Goal: Task Accomplishment & Management: Use online tool/utility

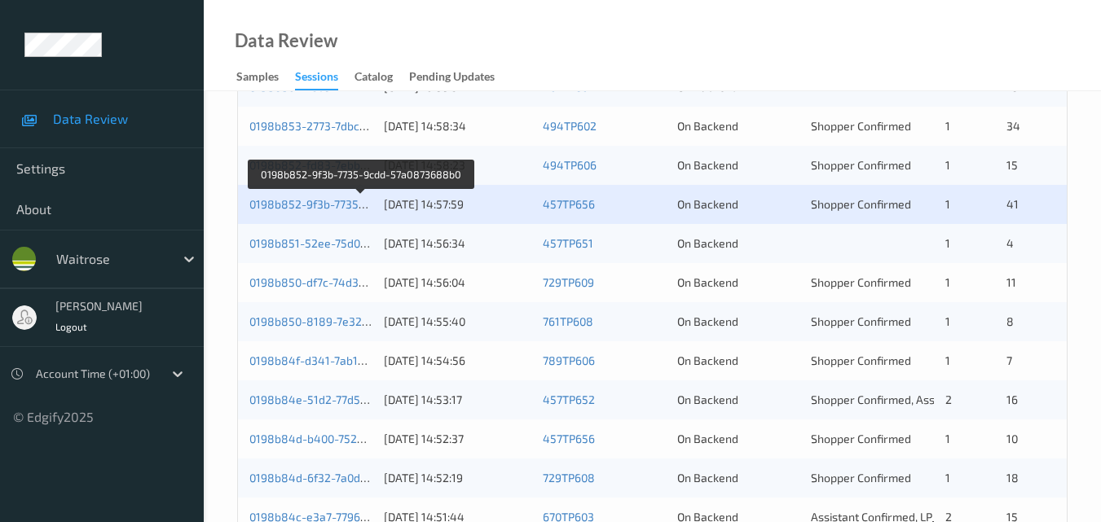
scroll to position [833, 0]
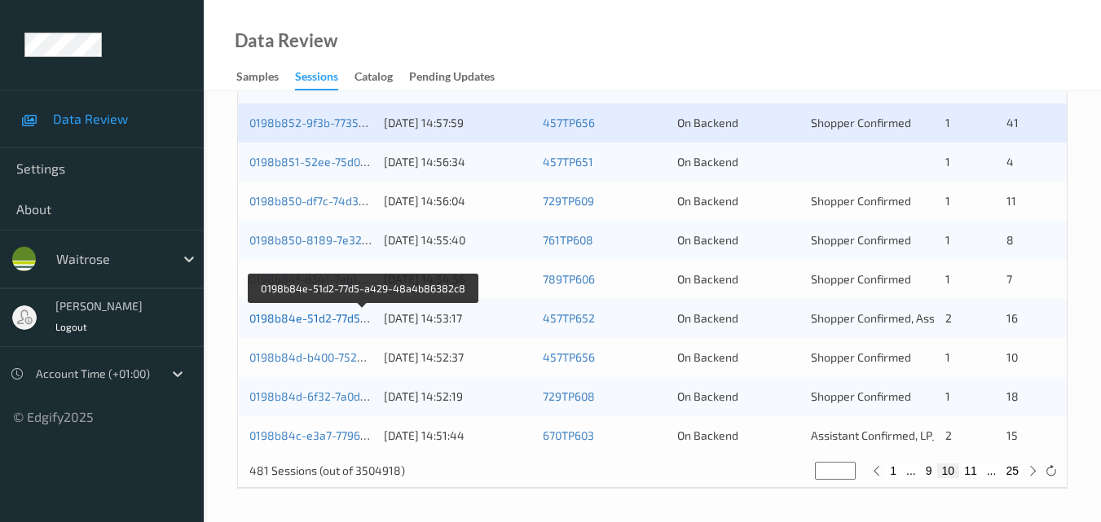
click at [338, 314] on link "0198b84e-51d2-77d5-a429-48a4b86382c8" at bounding box center [364, 318] width 230 height 14
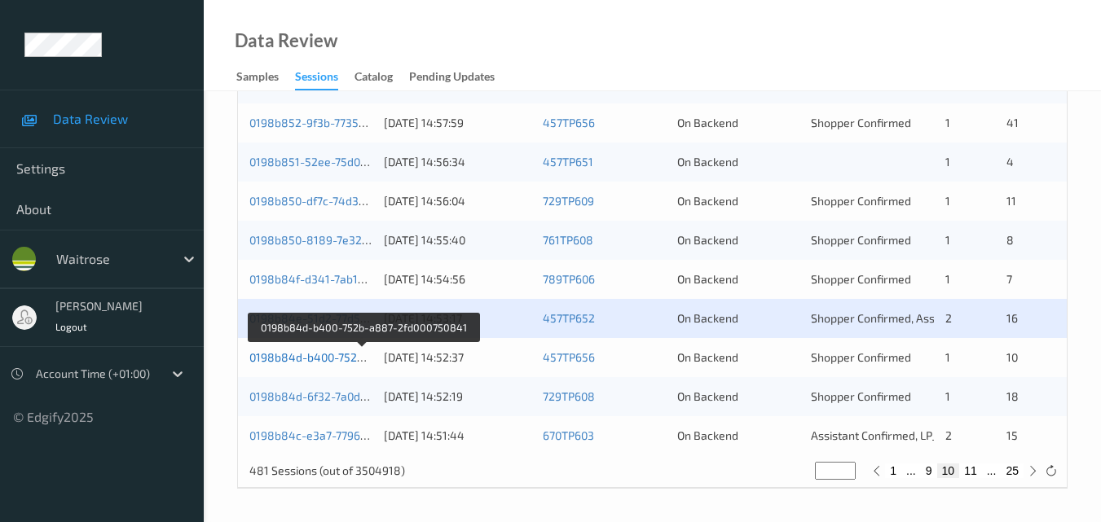
click at [315, 355] on link "0198b84d-b400-752b-a887-2fd000750841" at bounding box center [362, 357] width 226 height 14
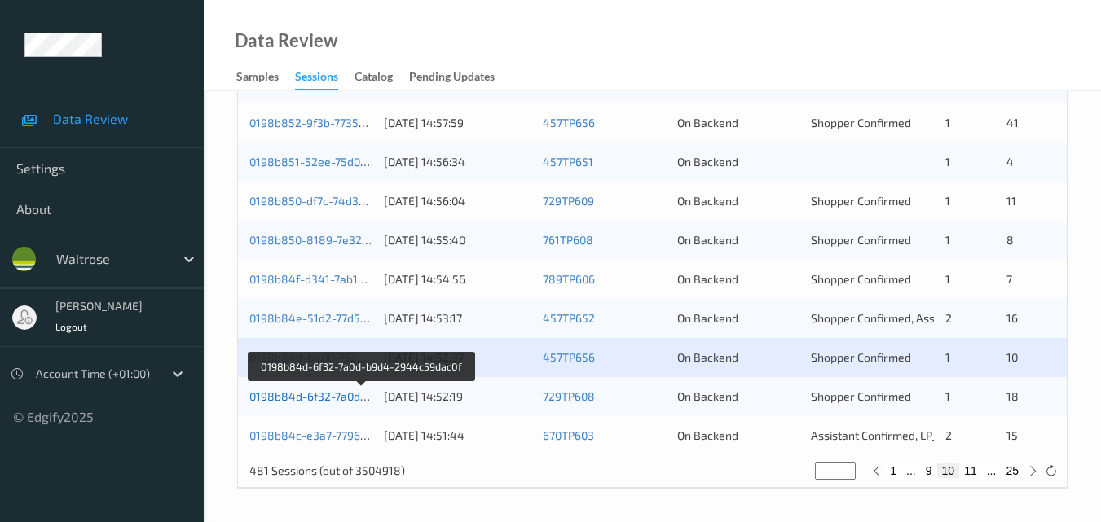
click at [290, 396] on link "0198b84d-6f32-7a0d-b9d4-2944c59dac0f" at bounding box center [360, 396] width 223 height 14
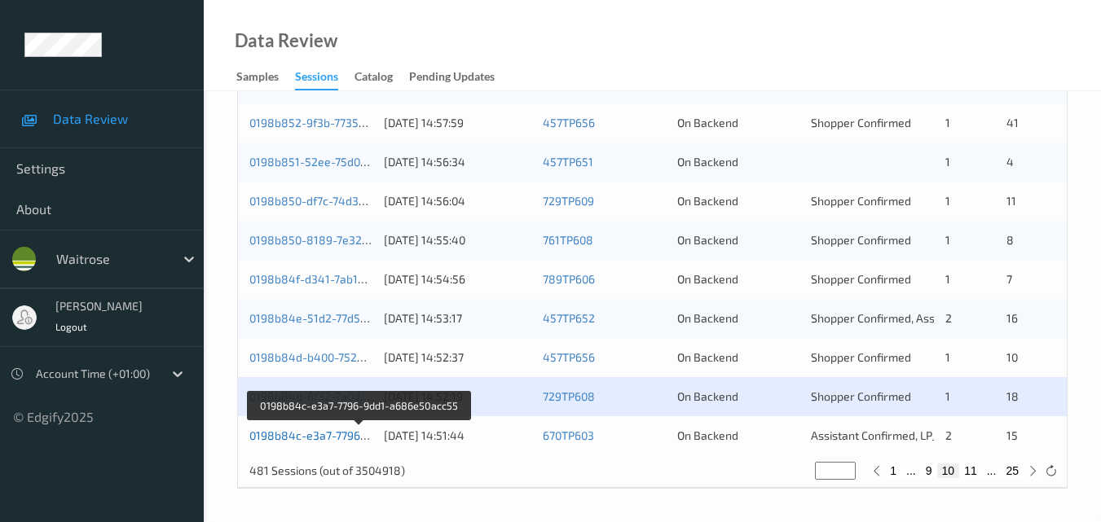
click at [321, 442] on link "0198b84c-e3a7-7796-9dd1-a686e50acc55" at bounding box center [360, 436] width 222 height 14
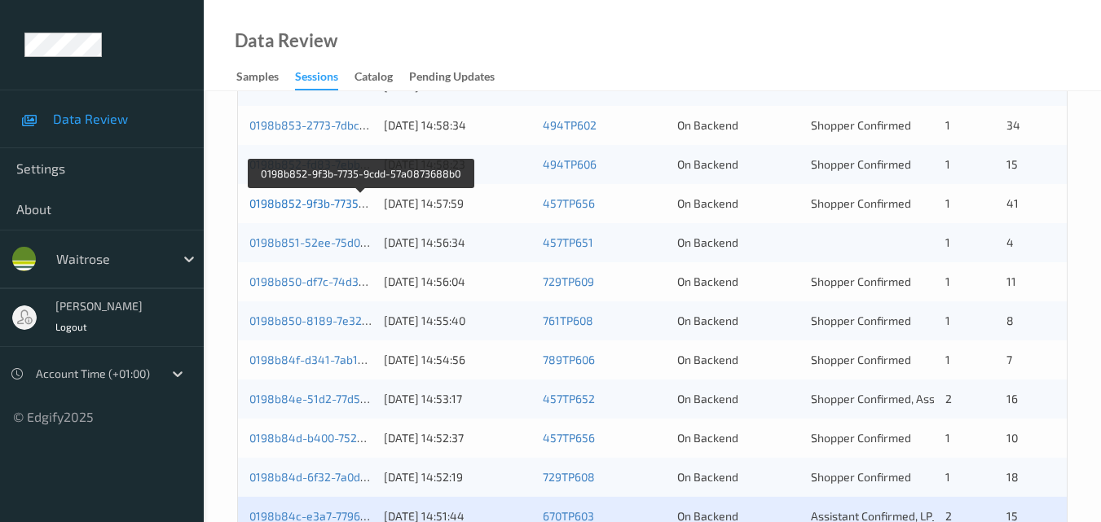
scroll to position [751, 0]
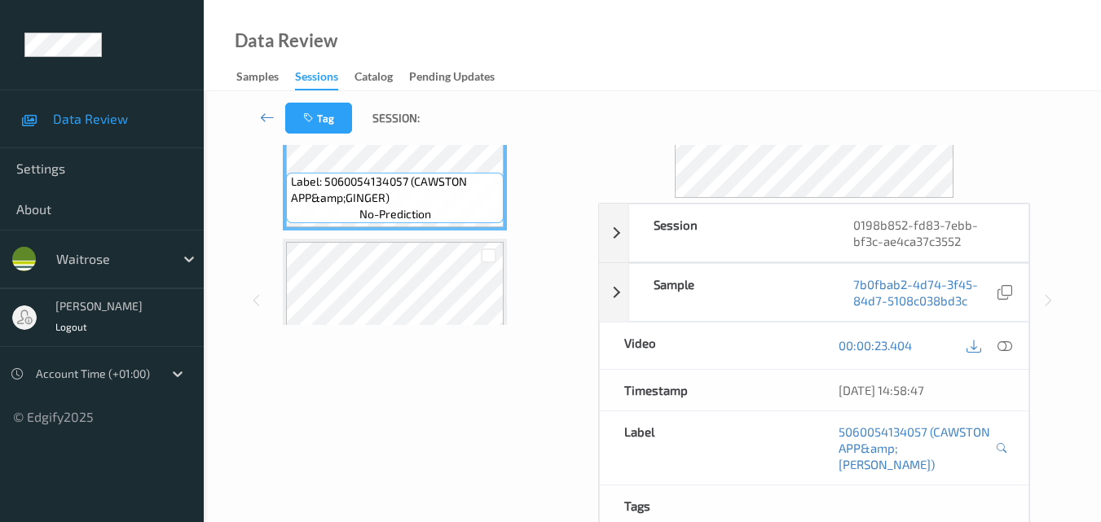
scroll to position [163, 0]
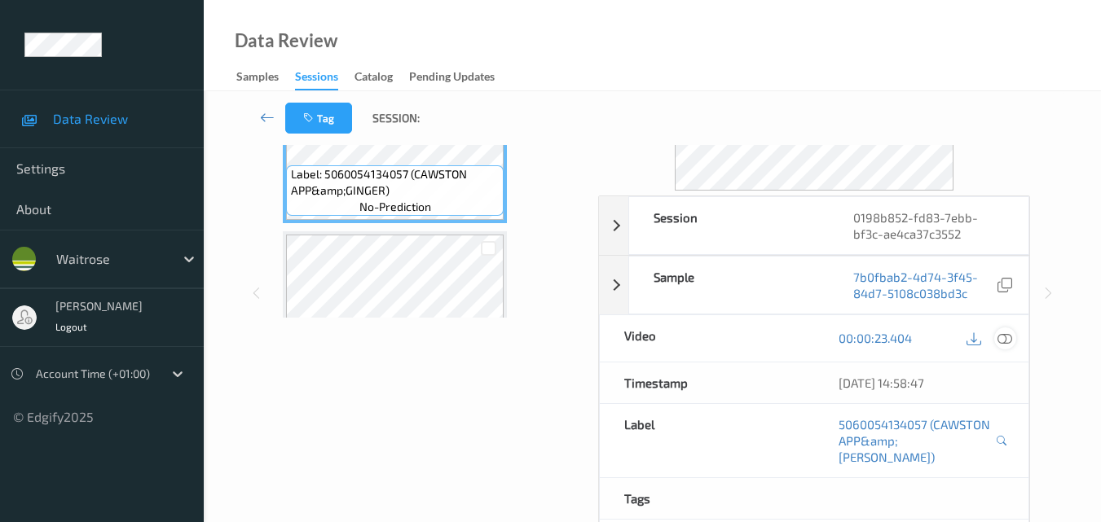
click at [1010, 343] on icon at bounding box center [1004, 338] width 15 height 15
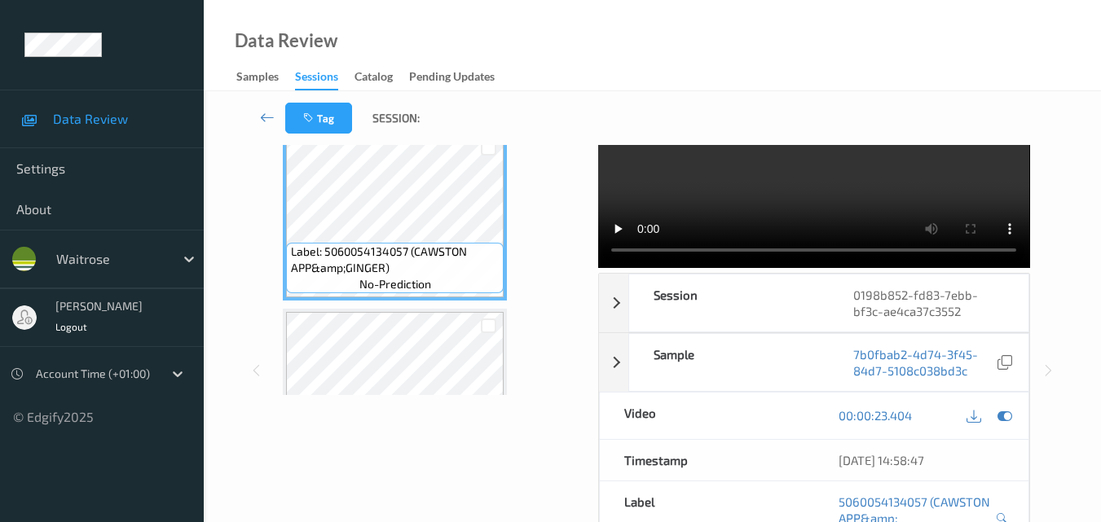
scroll to position [0, 0]
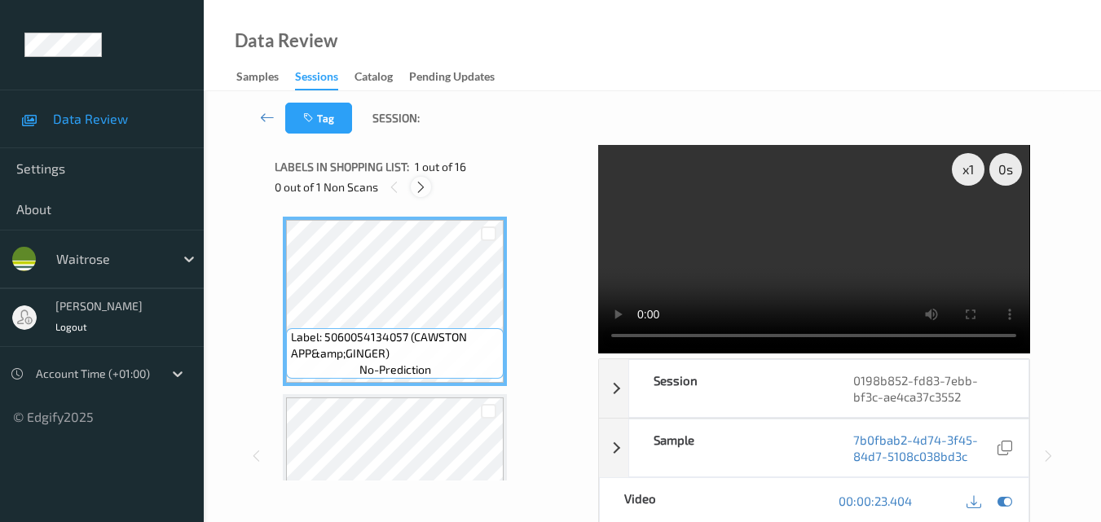
click at [419, 187] on icon at bounding box center [421, 187] width 14 height 15
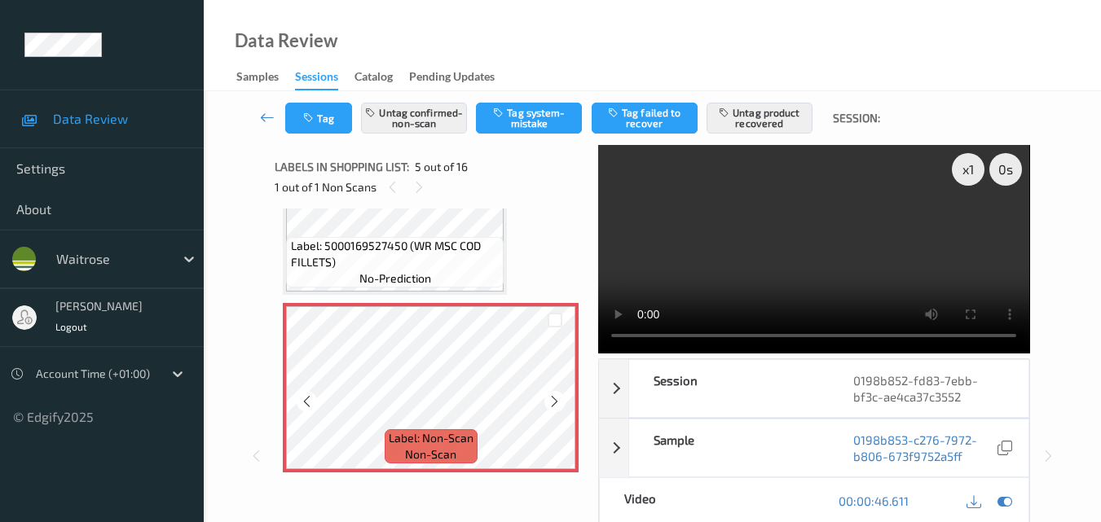
scroll to position [704, 0]
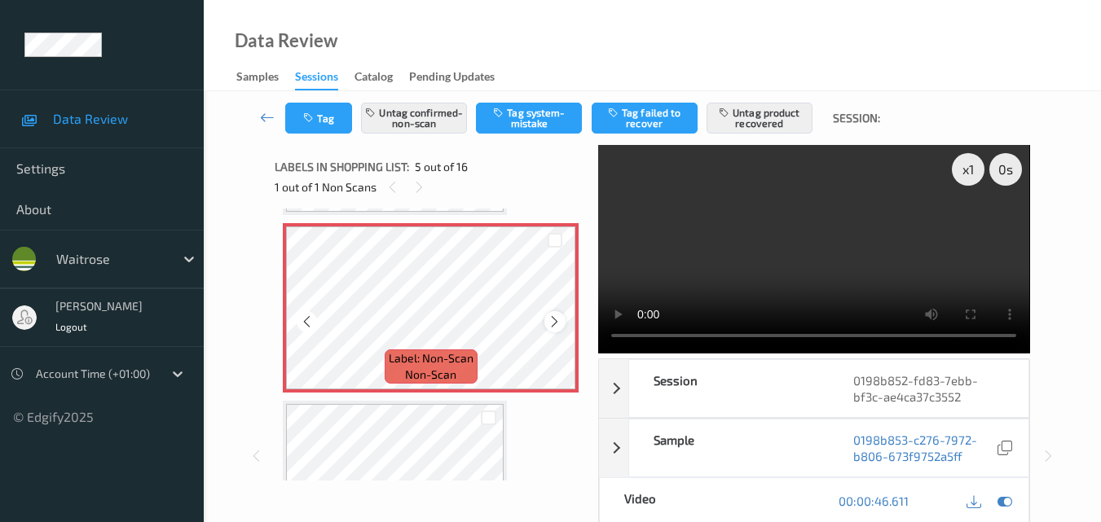
click at [554, 323] on icon at bounding box center [555, 322] width 14 height 15
click at [313, 125] on button "Tag" at bounding box center [318, 118] width 67 height 31
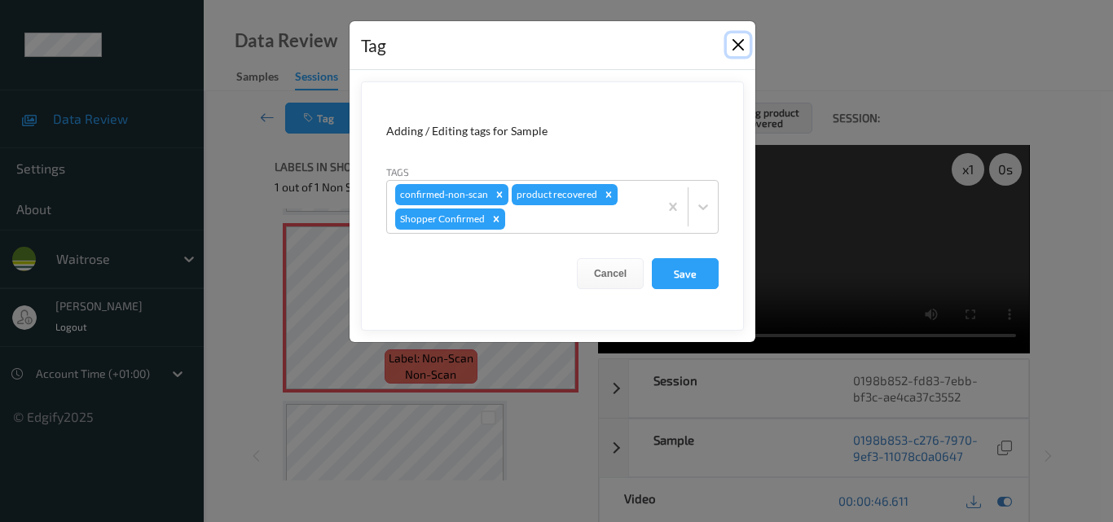
click at [741, 45] on button "Close" at bounding box center [738, 44] width 23 height 23
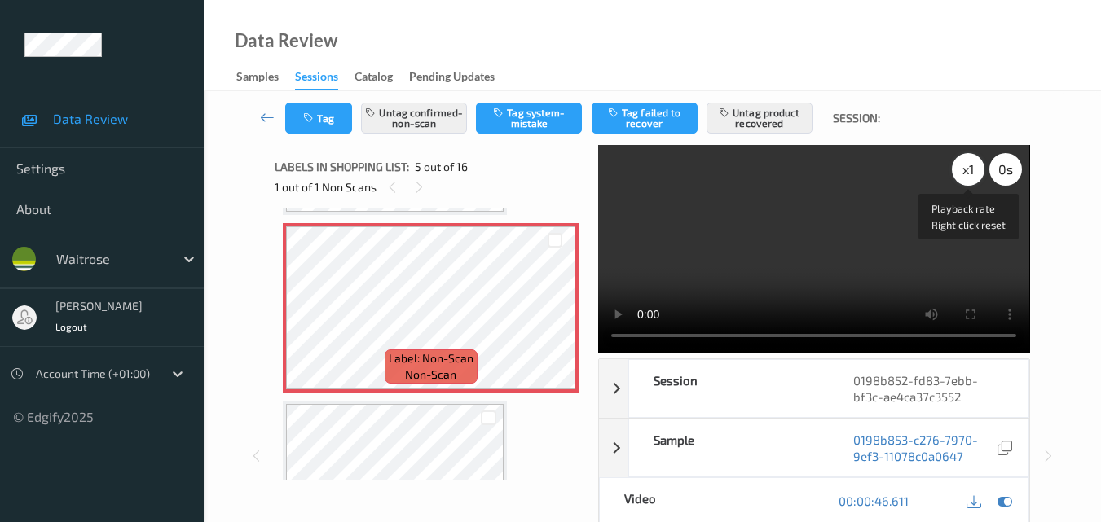
click at [966, 169] on div "x 1" at bounding box center [968, 169] width 33 height 33
click at [319, 117] on button "Tag" at bounding box center [318, 118] width 67 height 31
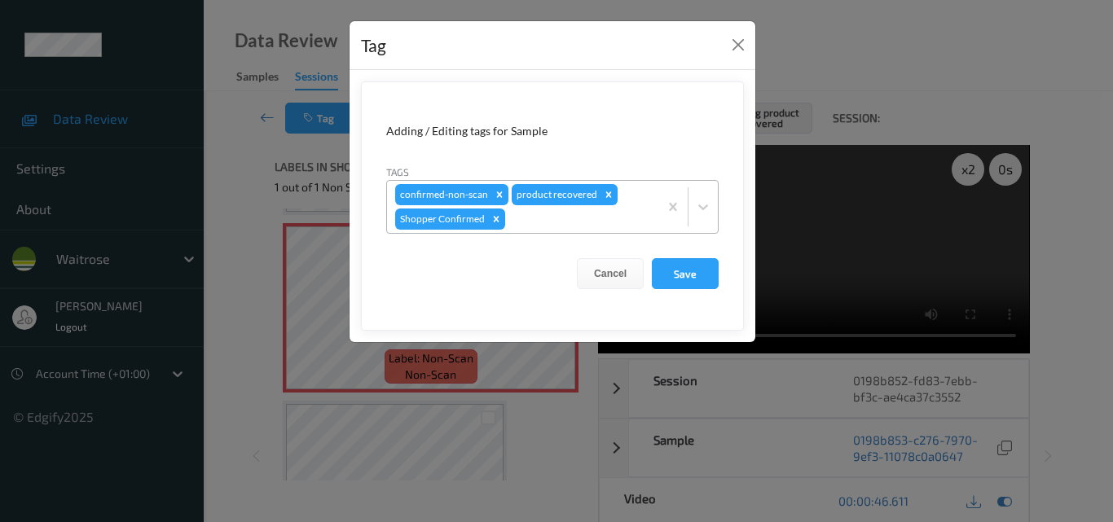
click at [563, 216] on div at bounding box center [579, 219] width 142 height 20
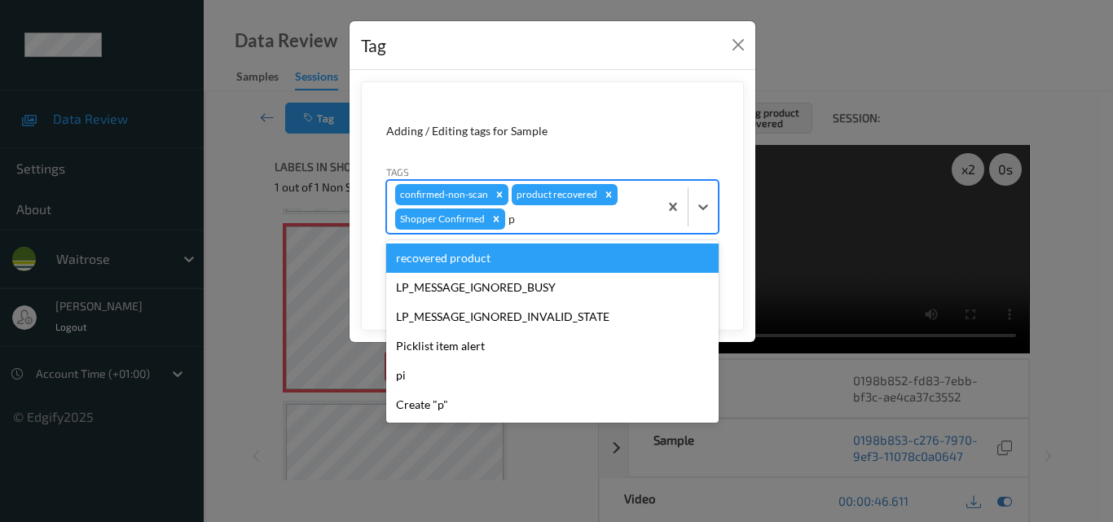
type input "pi"
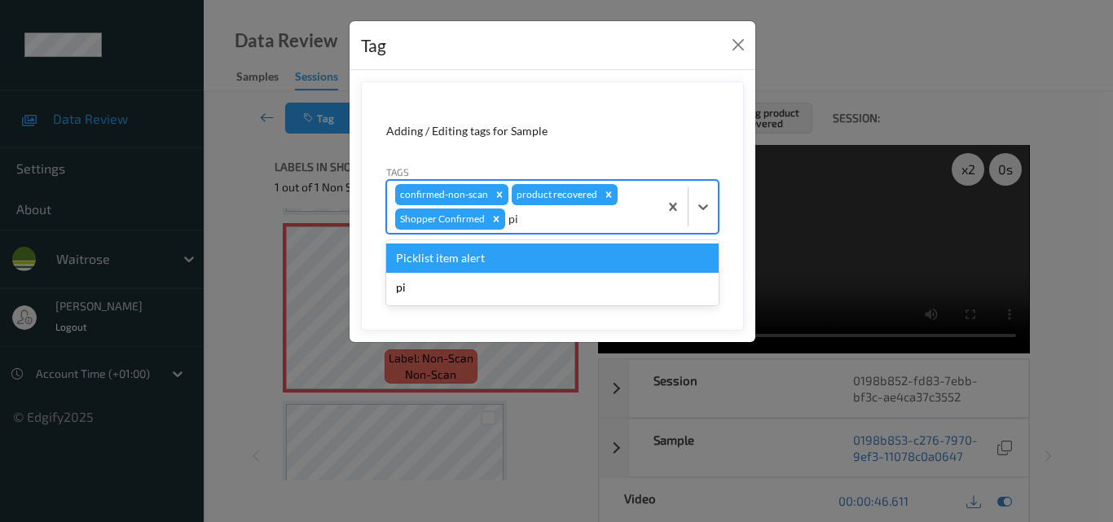
click at [492, 255] on div "Picklist item alert" at bounding box center [552, 258] width 332 height 29
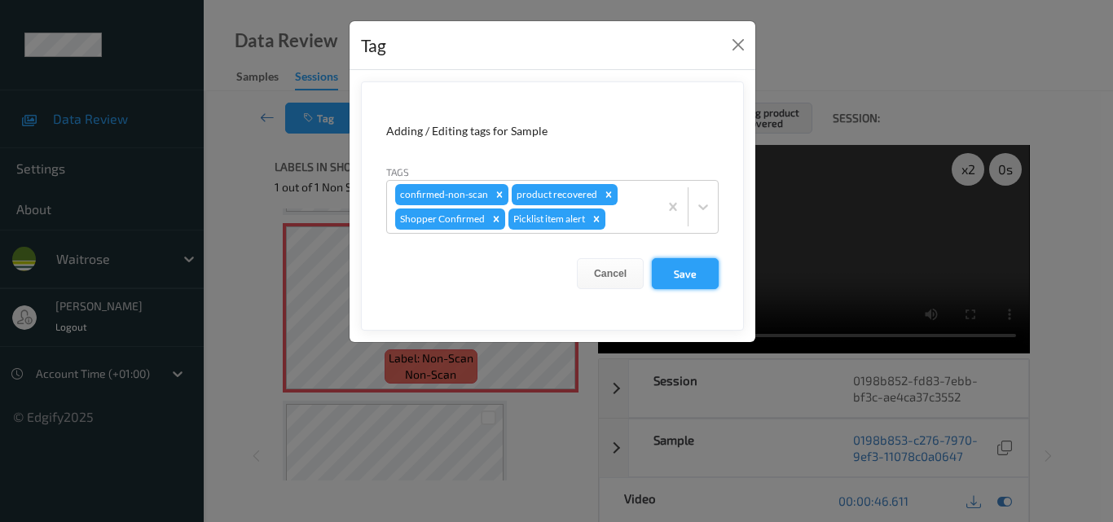
click at [689, 266] on button "Save" at bounding box center [685, 273] width 67 height 31
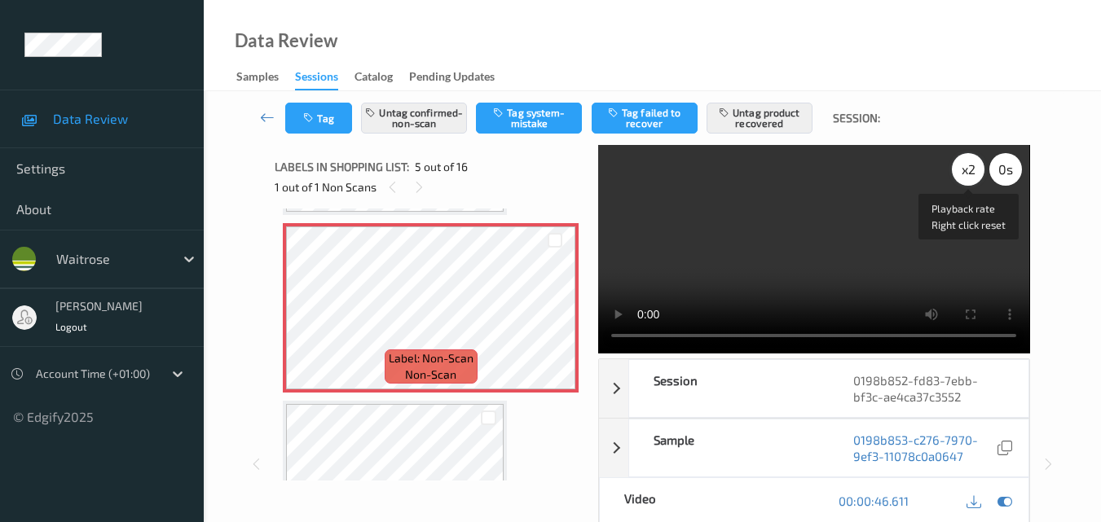
click at [958, 166] on div "x 2" at bounding box center [968, 169] width 33 height 33
click at [969, 169] on div "x 4" at bounding box center [968, 169] width 33 height 33
click at [969, 169] on div "x 8" at bounding box center [968, 169] width 33 height 33
click at [969, 169] on div "x 1" at bounding box center [968, 169] width 33 height 33
click at [315, 113] on icon "button" at bounding box center [310, 117] width 14 height 11
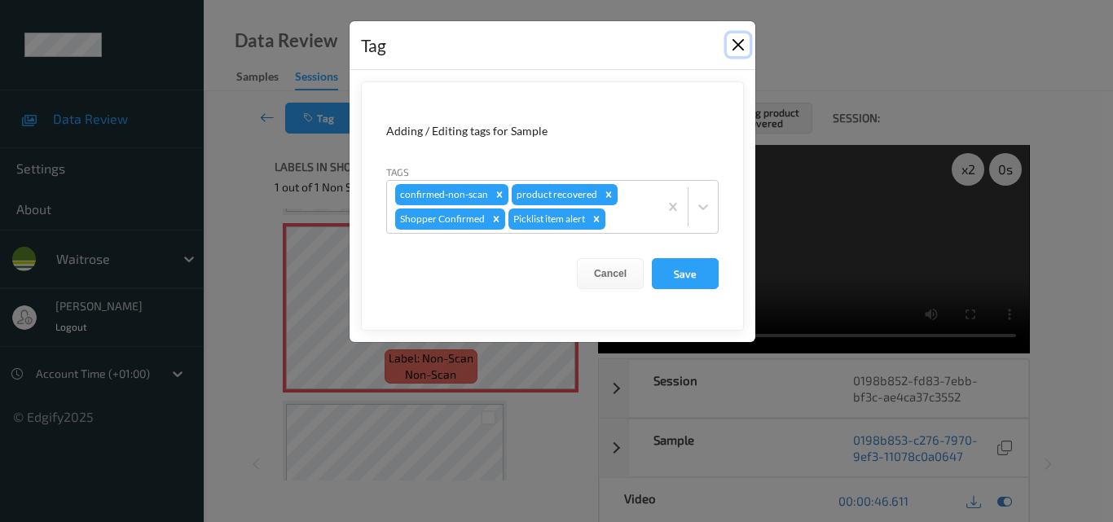
click at [737, 44] on button "Close" at bounding box center [738, 44] width 23 height 23
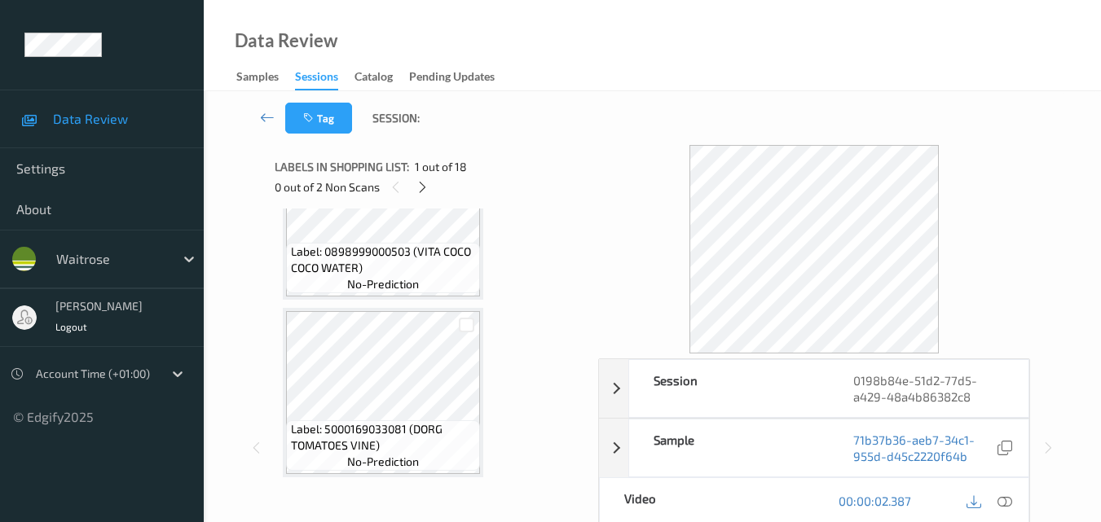
scroll to position [1874, 0]
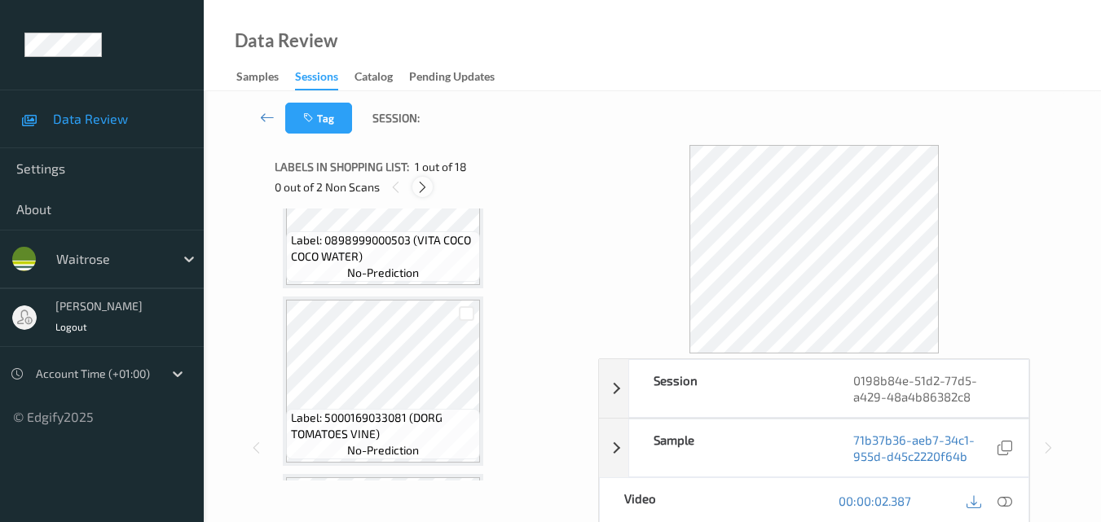
click at [424, 192] on icon at bounding box center [423, 187] width 14 height 15
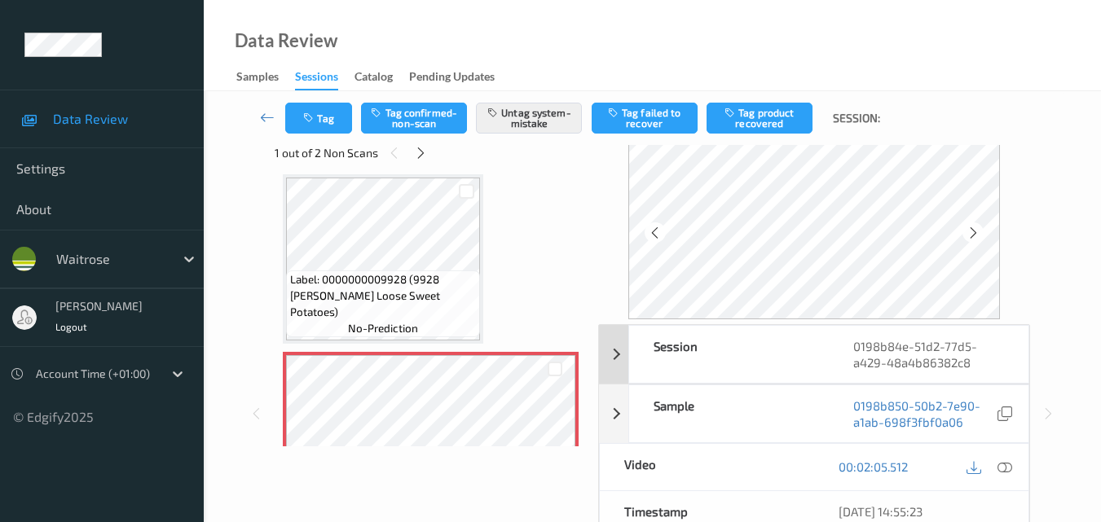
scroll to position [0, 0]
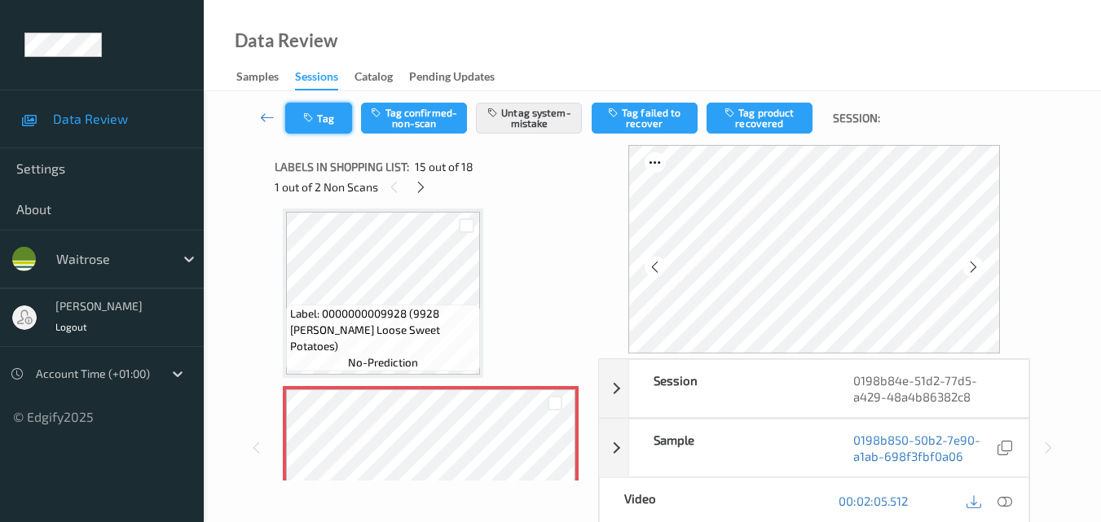
click at [311, 121] on icon "button" at bounding box center [310, 117] width 14 height 11
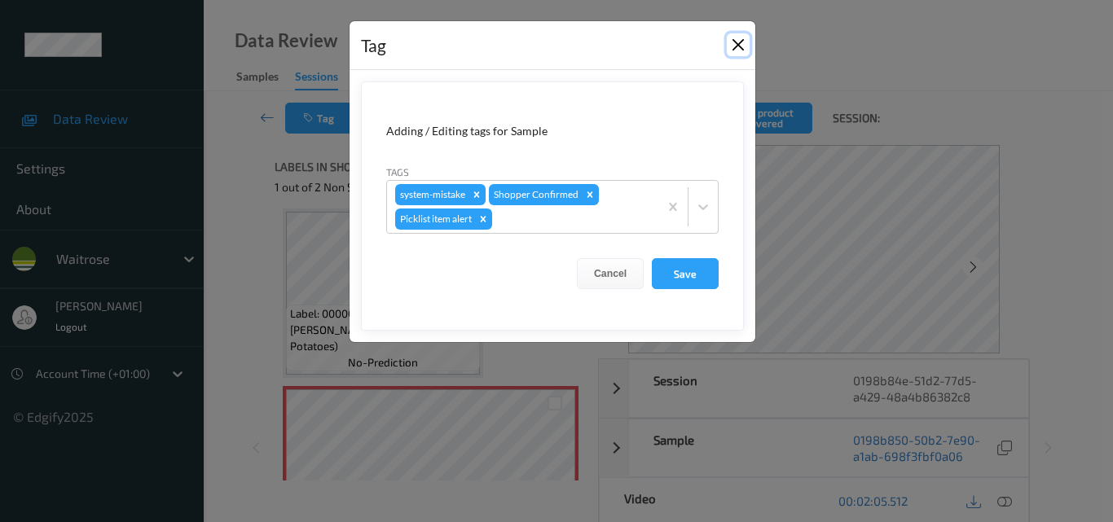
click at [735, 46] on button "Close" at bounding box center [738, 44] width 23 height 23
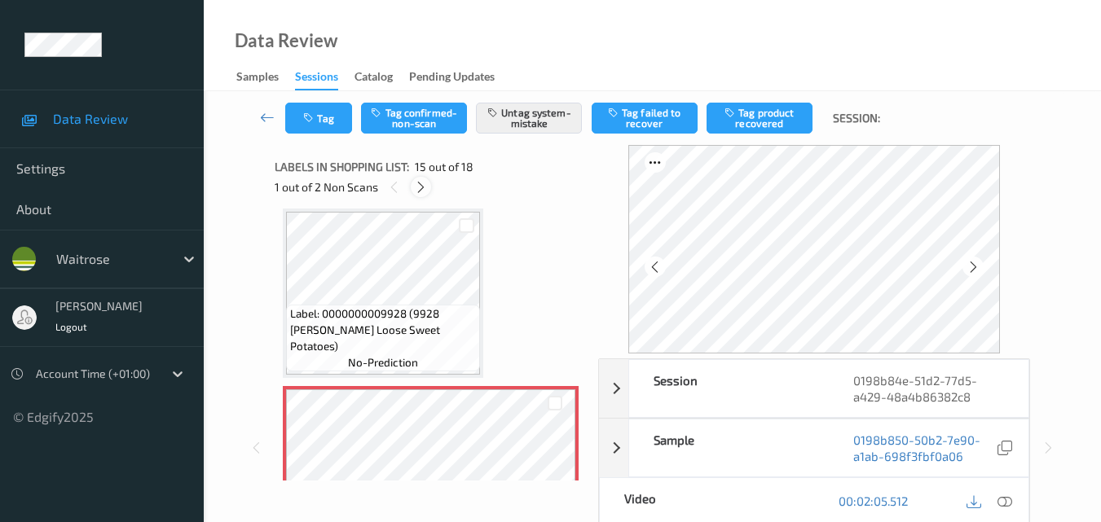
click at [422, 184] on icon at bounding box center [421, 187] width 14 height 15
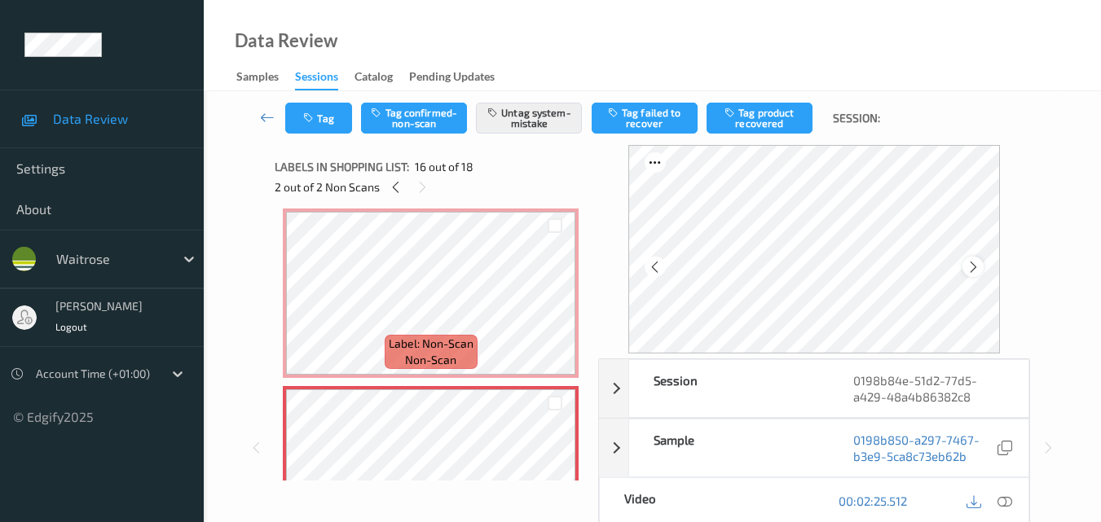
click at [968, 266] on div at bounding box center [972, 267] width 20 height 20
click at [662, 264] on icon at bounding box center [655, 267] width 14 height 15
click at [969, 266] on div at bounding box center [972, 267] width 20 height 20
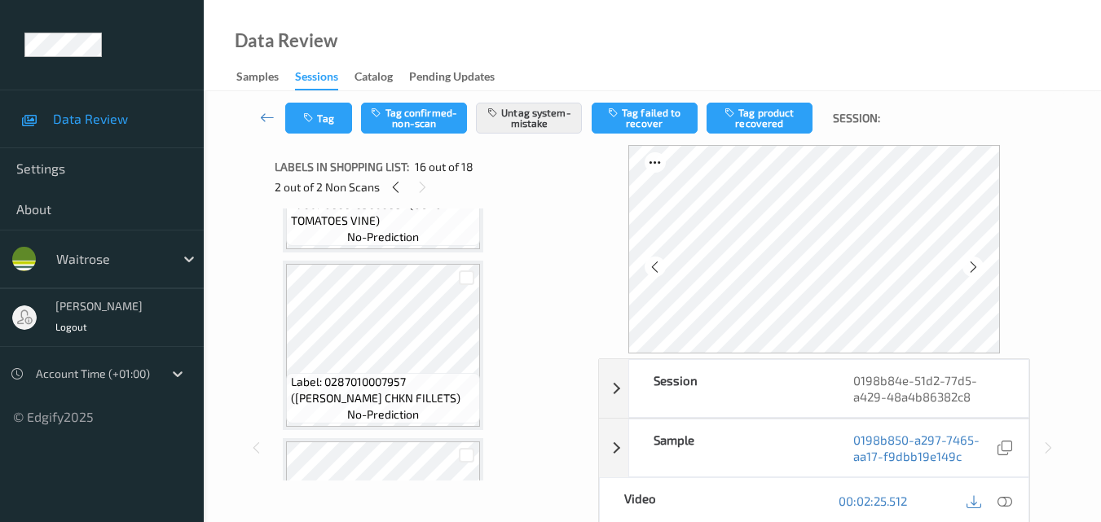
scroll to position [1925, 0]
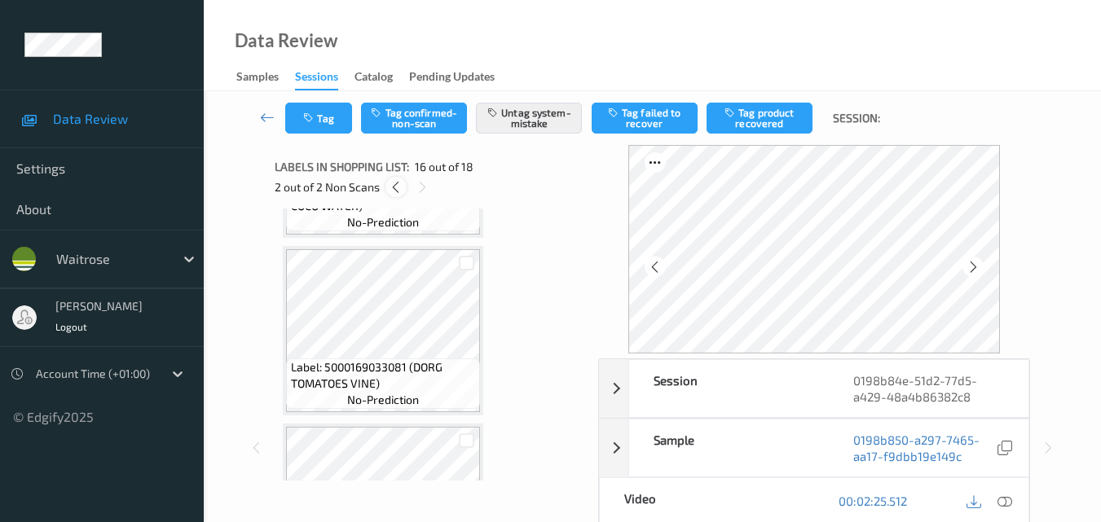
click at [397, 181] on icon at bounding box center [396, 187] width 14 height 15
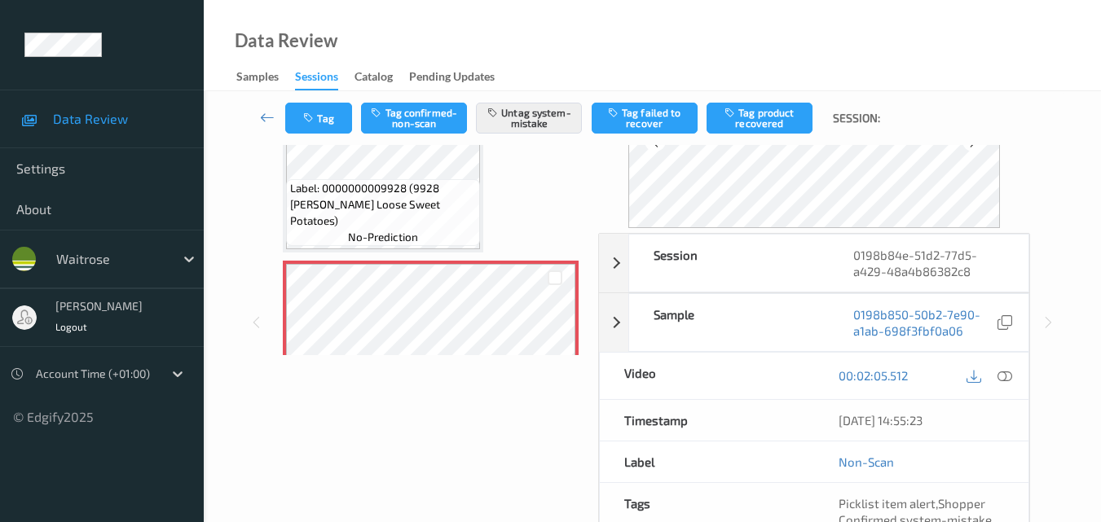
scroll to position [163, 0]
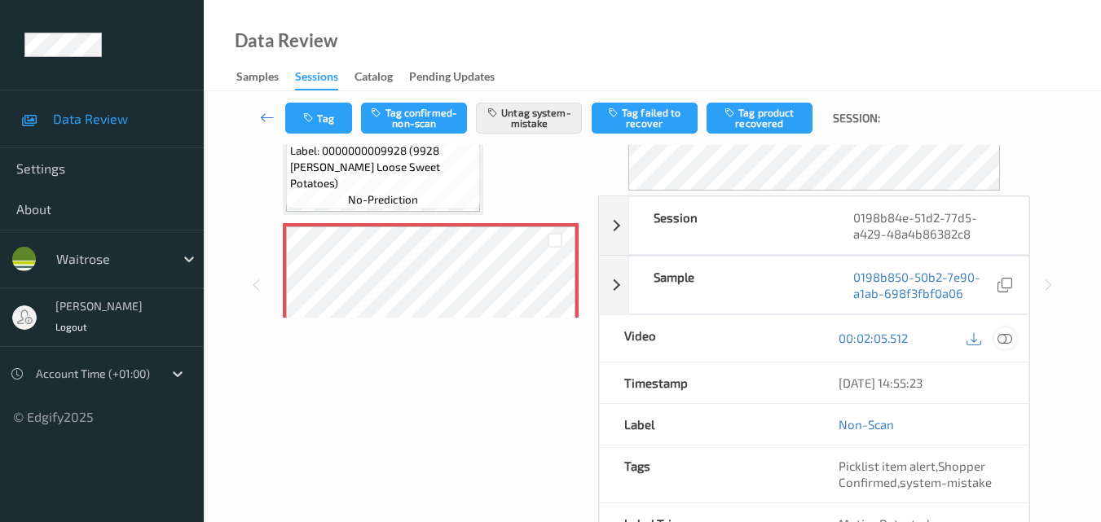
click at [1009, 336] on icon at bounding box center [1004, 338] width 15 height 15
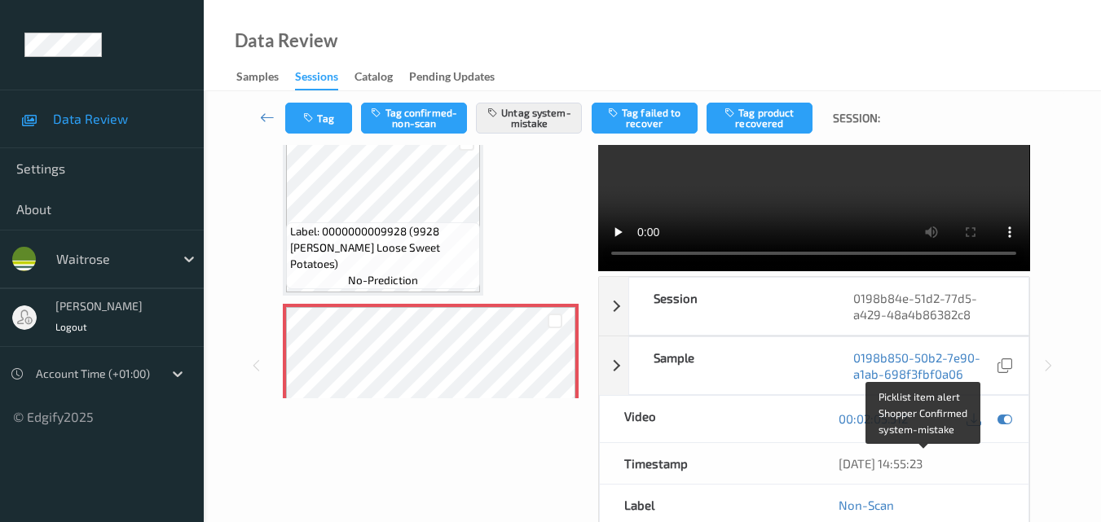
scroll to position [0, 0]
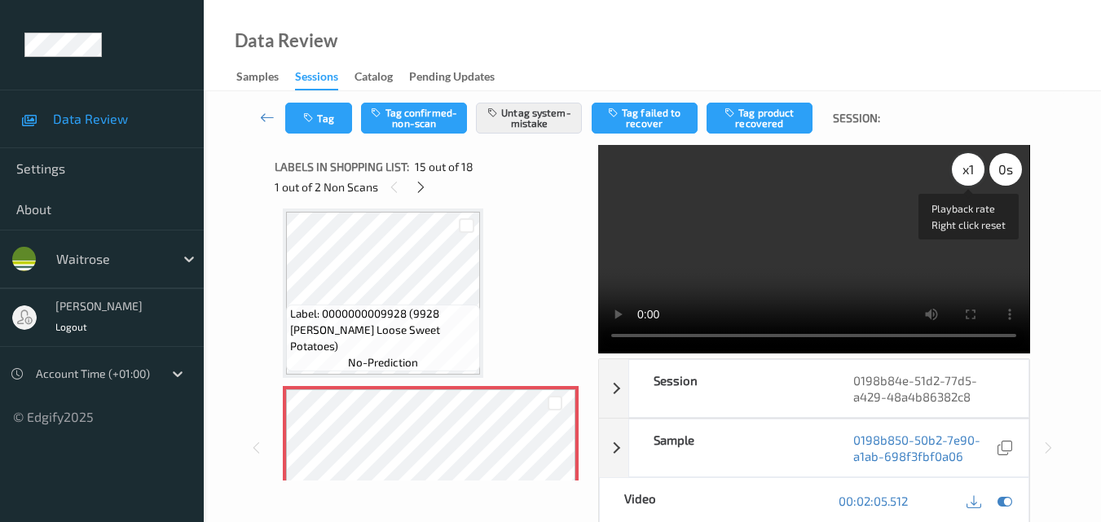
click at [967, 169] on div "x 1" at bounding box center [968, 169] width 33 height 33
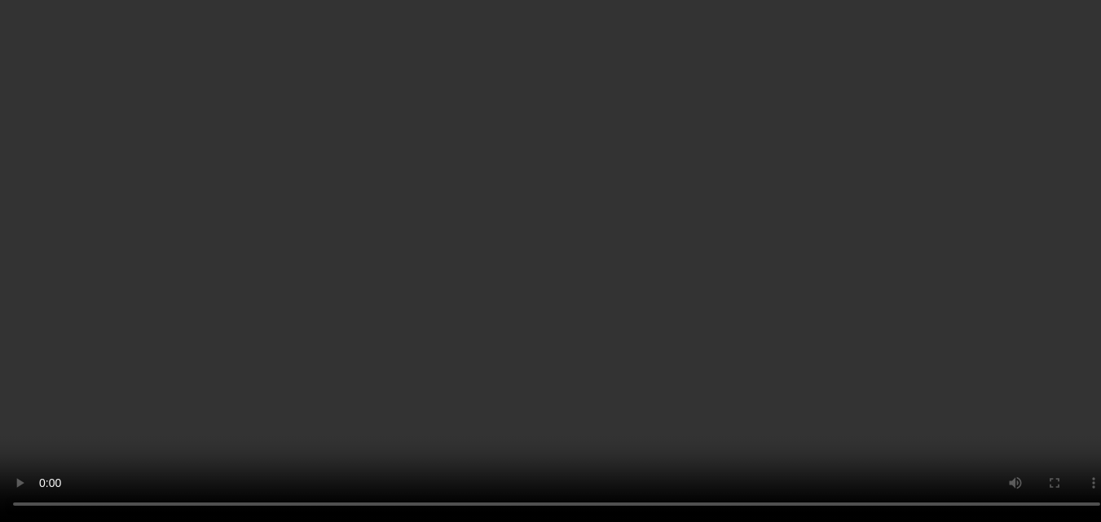
scroll to position [2399, 0]
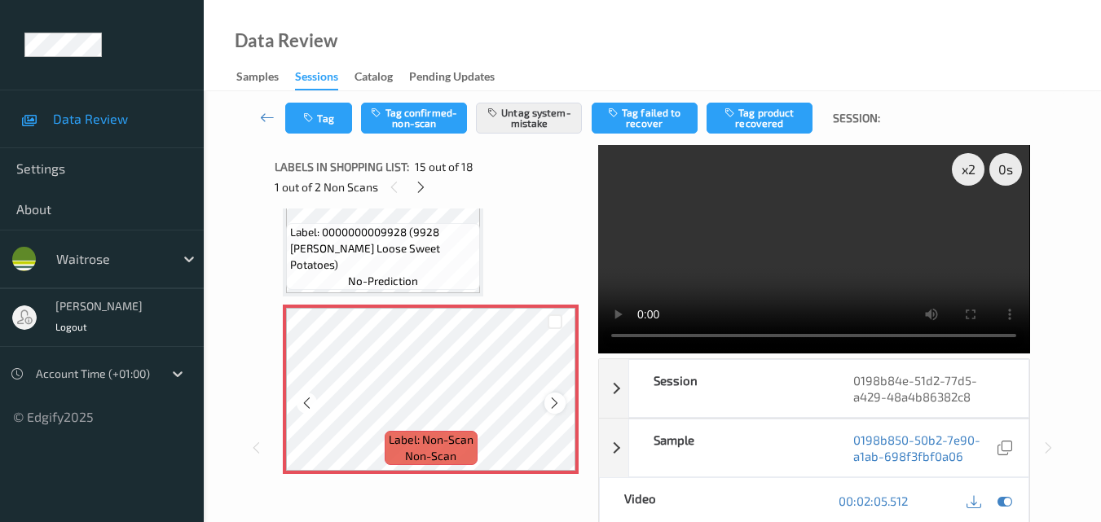
click at [548, 407] on icon at bounding box center [555, 403] width 14 height 15
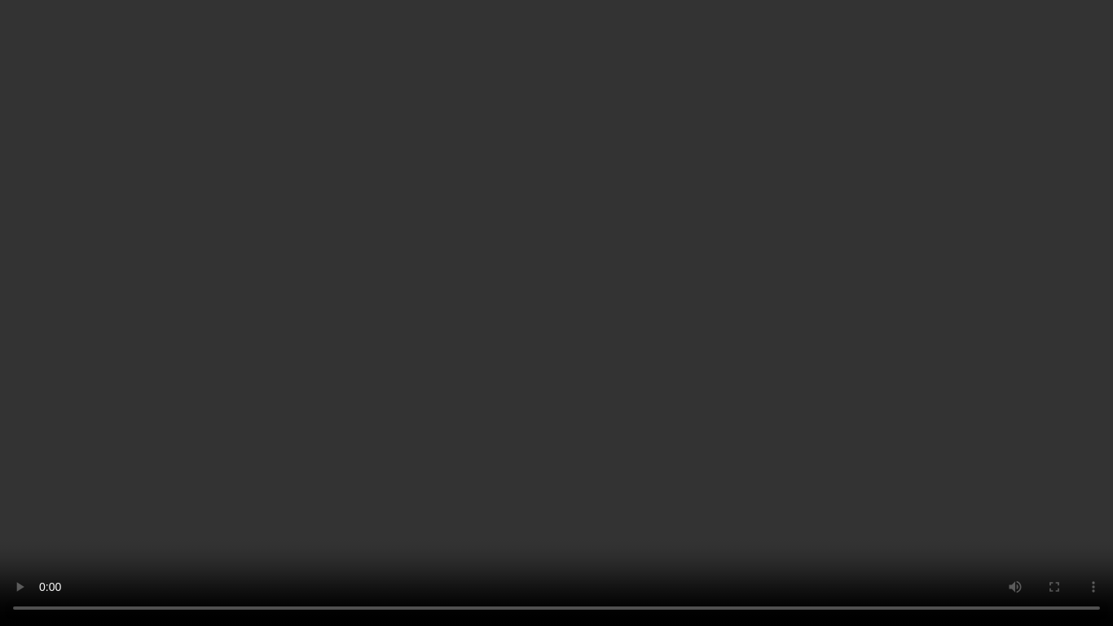
click at [588, 418] on video at bounding box center [556, 313] width 1113 height 626
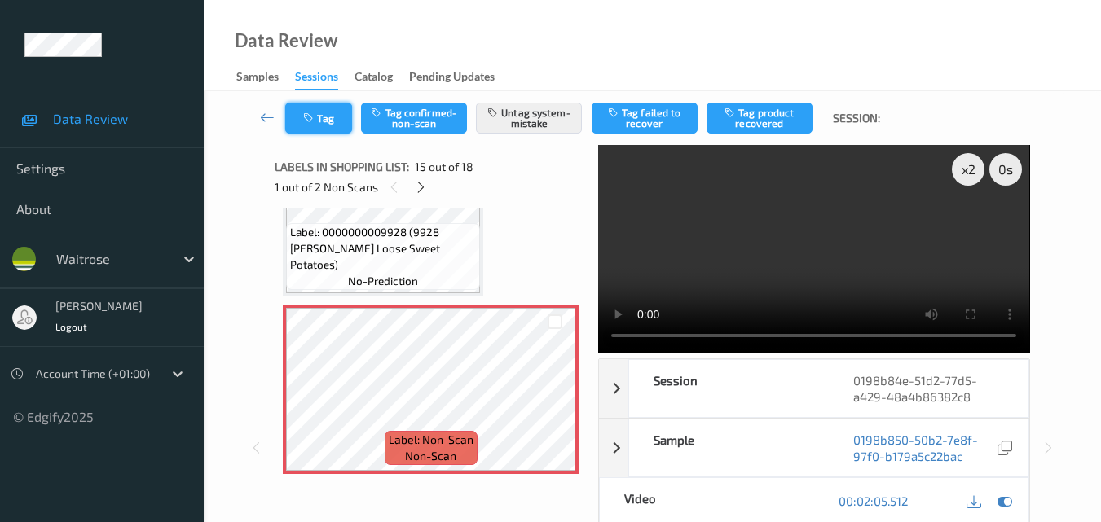
click at [321, 121] on button "Tag" at bounding box center [318, 118] width 67 height 31
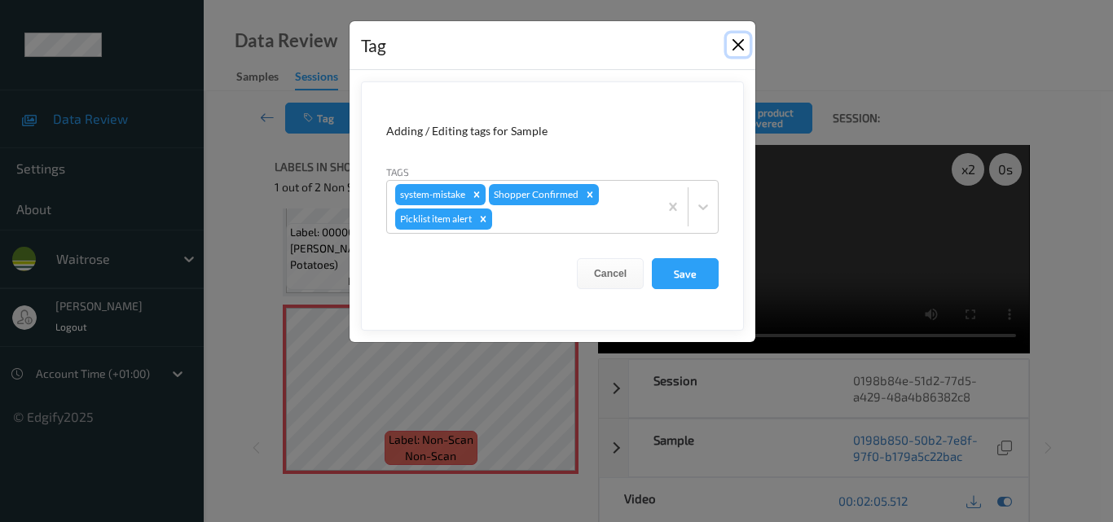
click at [734, 39] on button "Close" at bounding box center [738, 44] width 23 height 23
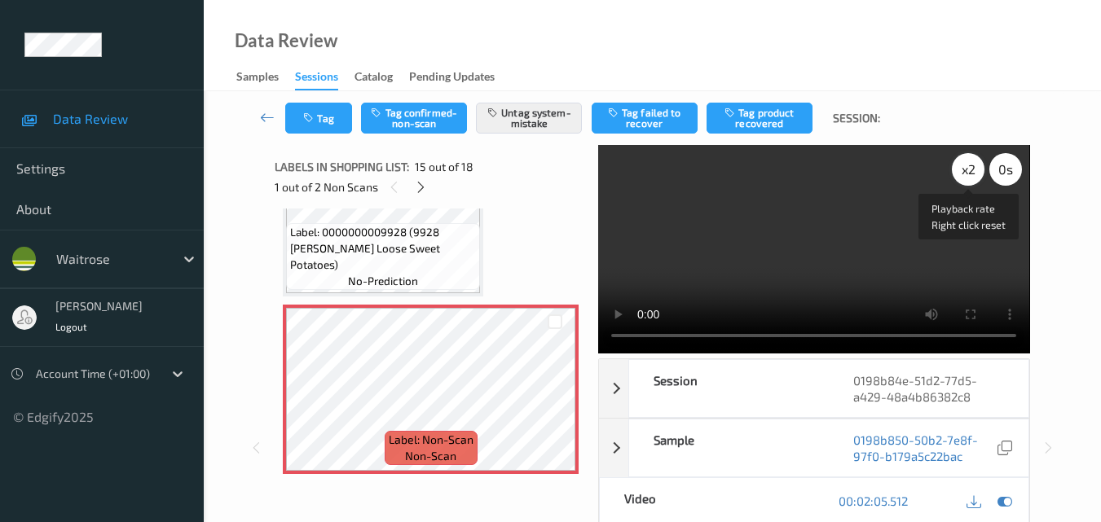
click at [968, 180] on div "x 2" at bounding box center [968, 169] width 33 height 33
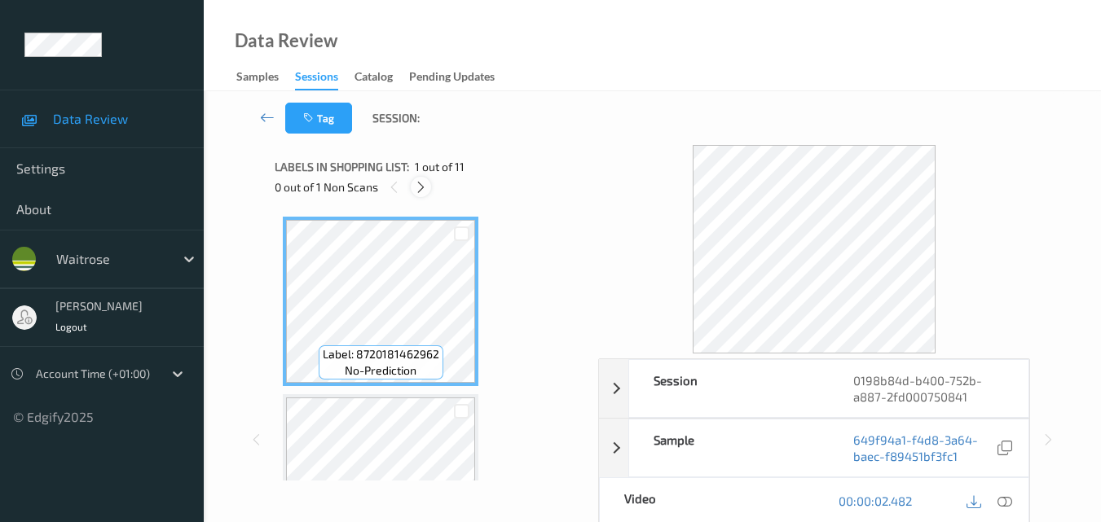
click at [418, 187] on icon at bounding box center [421, 187] width 14 height 15
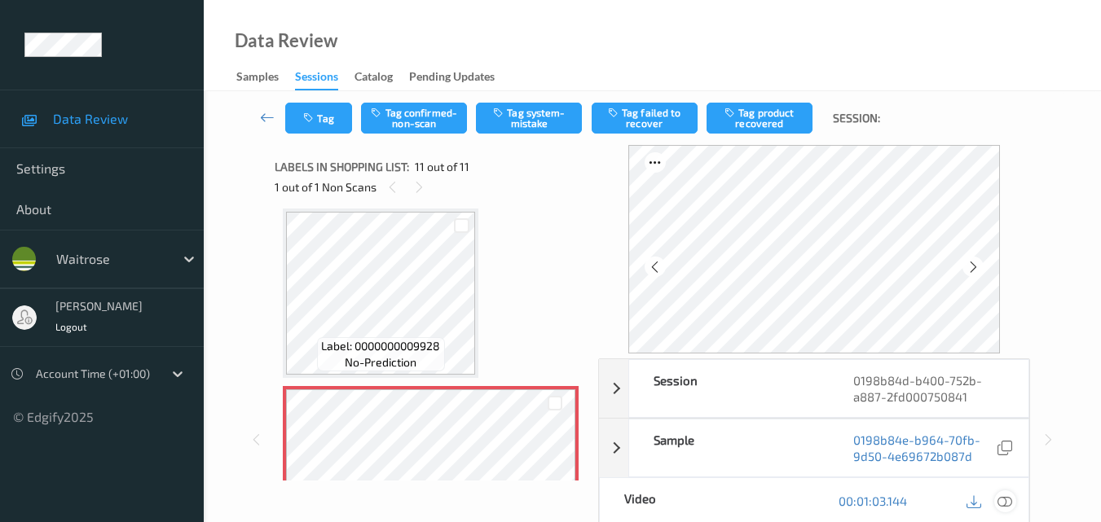
click at [1006, 502] on icon at bounding box center [1004, 501] width 15 height 15
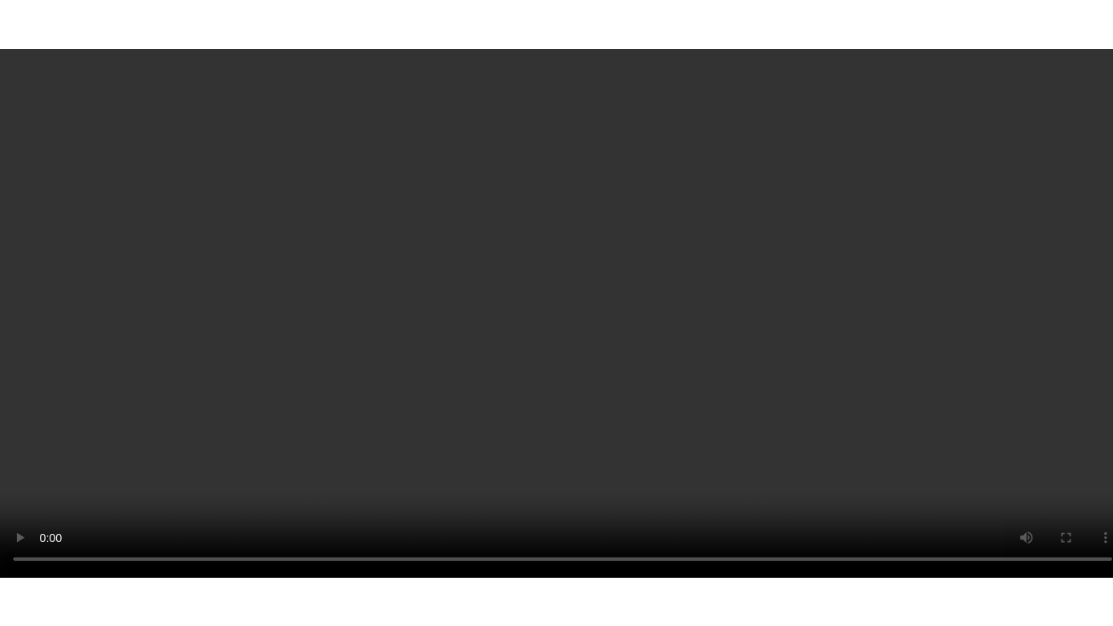
scroll to position [1690, 0]
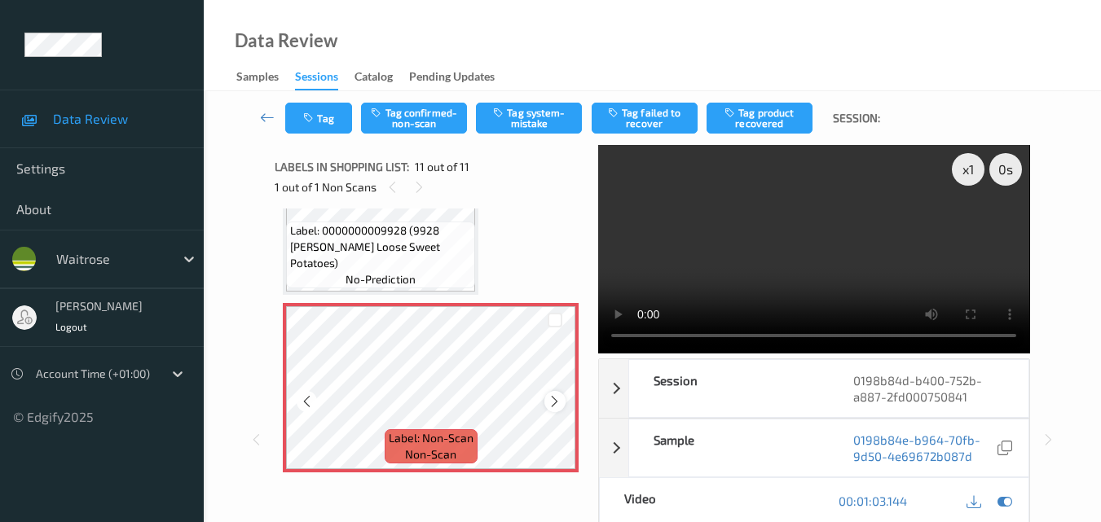
click at [557, 402] on icon at bounding box center [555, 401] width 14 height 15
click at [555, 402] on icon at bounding box center [555, 401] width 14 height 15
click at [520, 123] on button "Tag system-mistake" at bounding box center [529, 118] width 106 height 31
click at [326, 123] on button "Tag" at bounding box center [318, 118] width 67 height 31
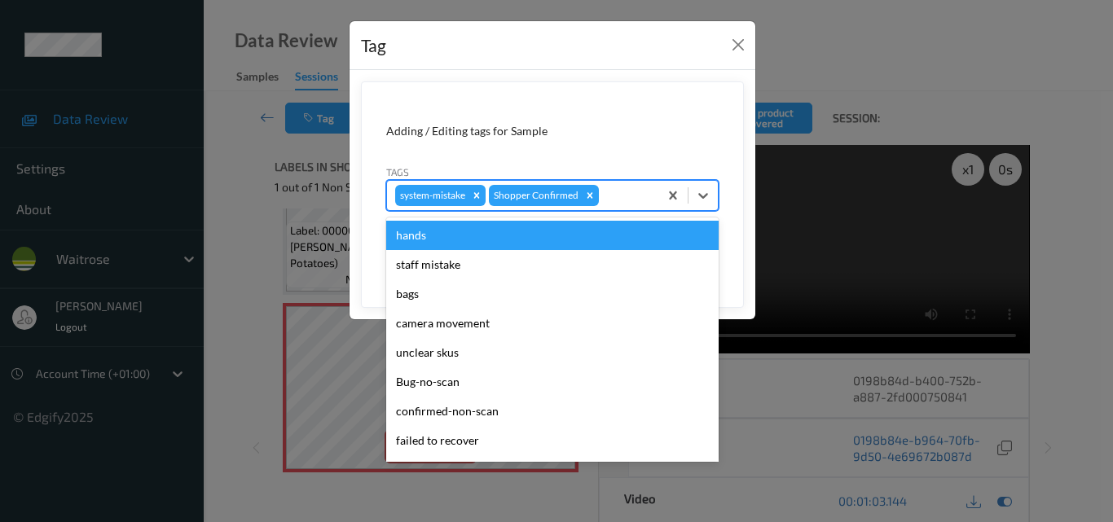
click at [627, 200] on div at bounding box center [626, 196] width 48 height 20
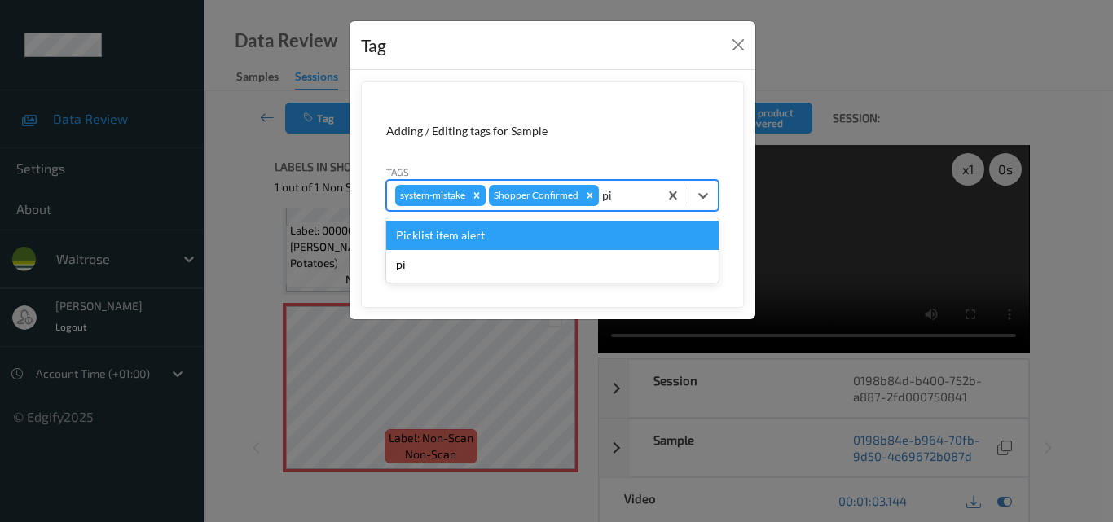
type input "pic"
click at [487, 246] on div "Picklist item alert" at bounding box center [552, 235] width 332 height 29
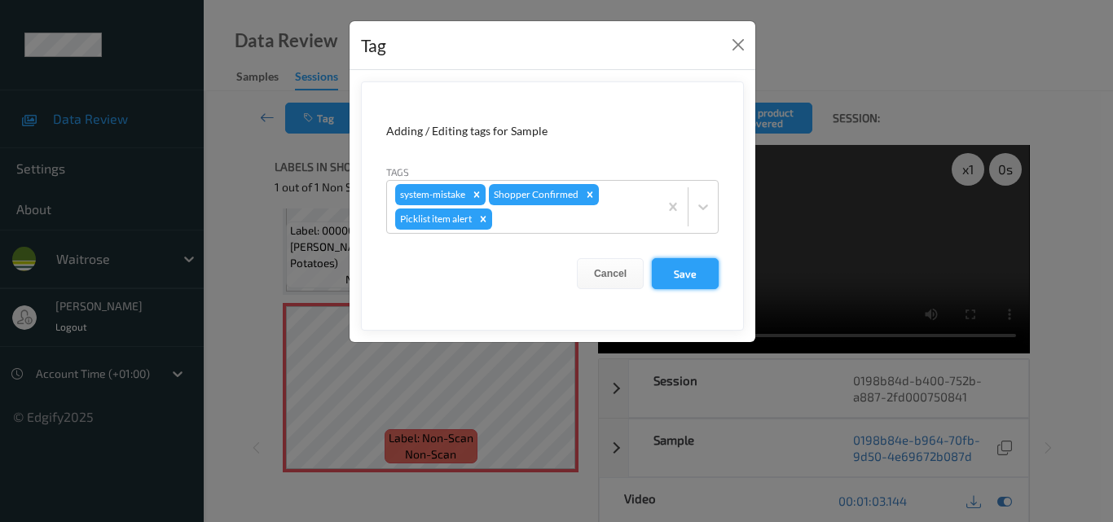
click at [683, 273] on button "Save" at bounding box center [685, 273] width 67 height 31
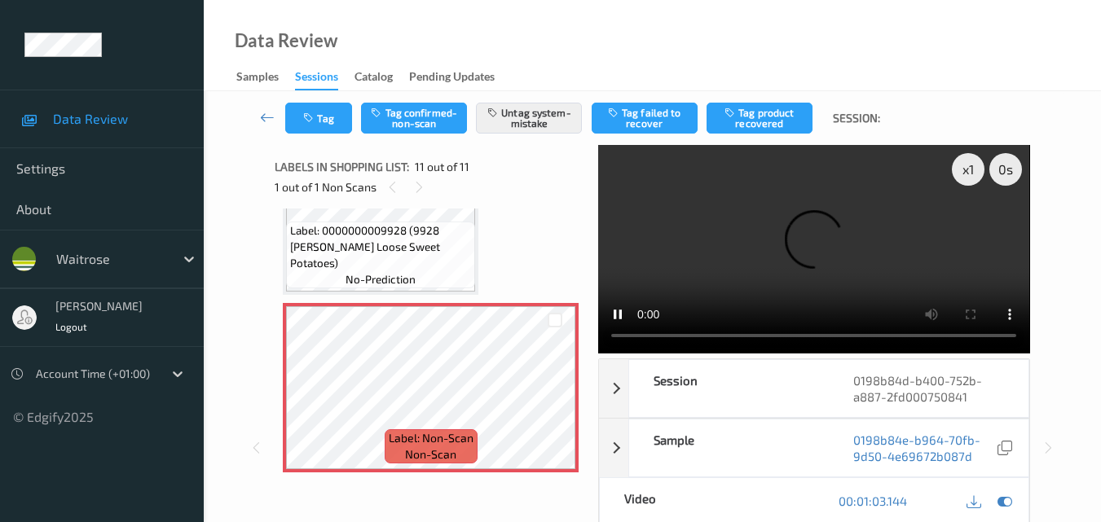
scroll to position [1587, 0]
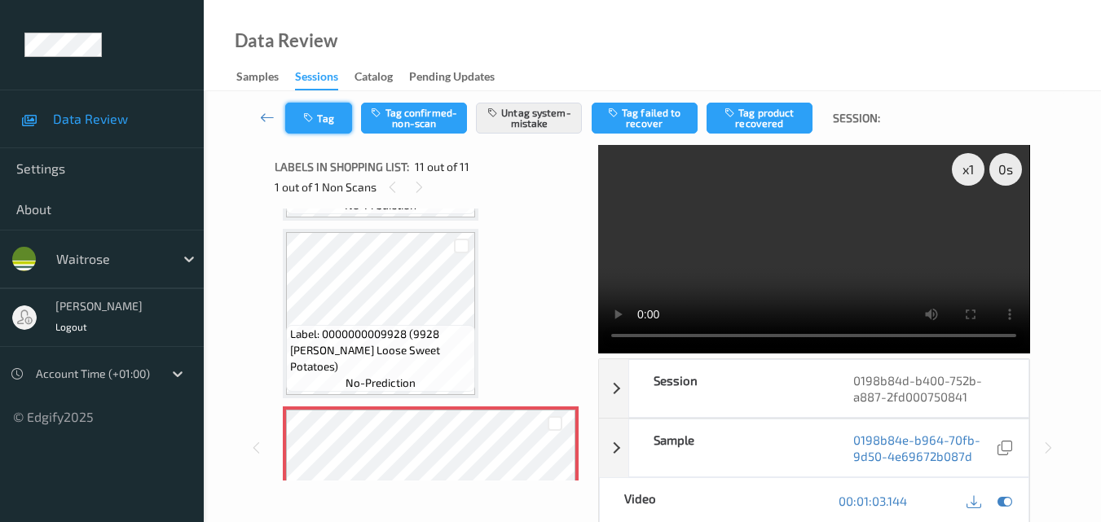
click at [319, 113] on button "Tag" at bounding box center [318, 118] width 67 height 31
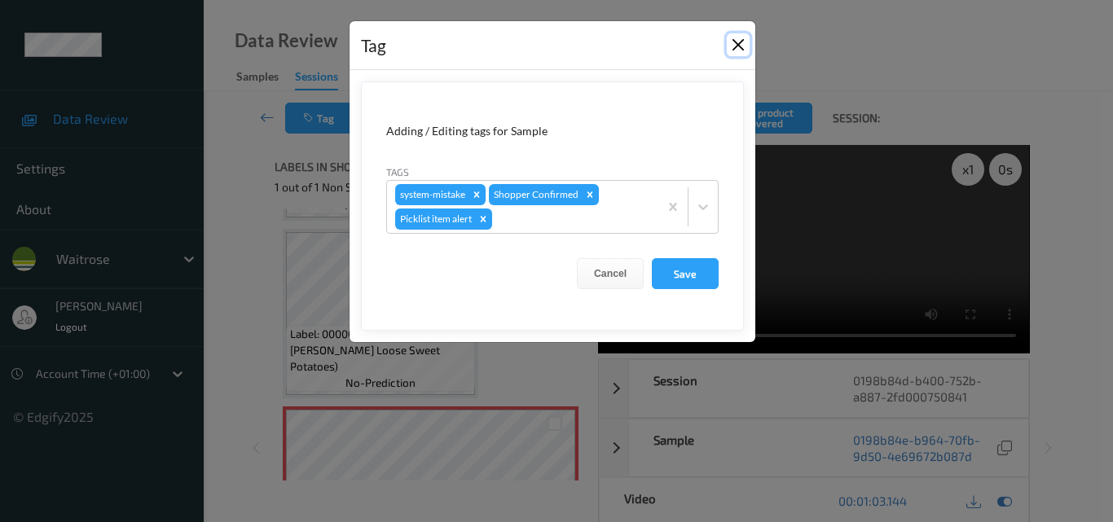
click at [732, 46] on button "Close" at bounding box center [738, 44] width 23 height 23
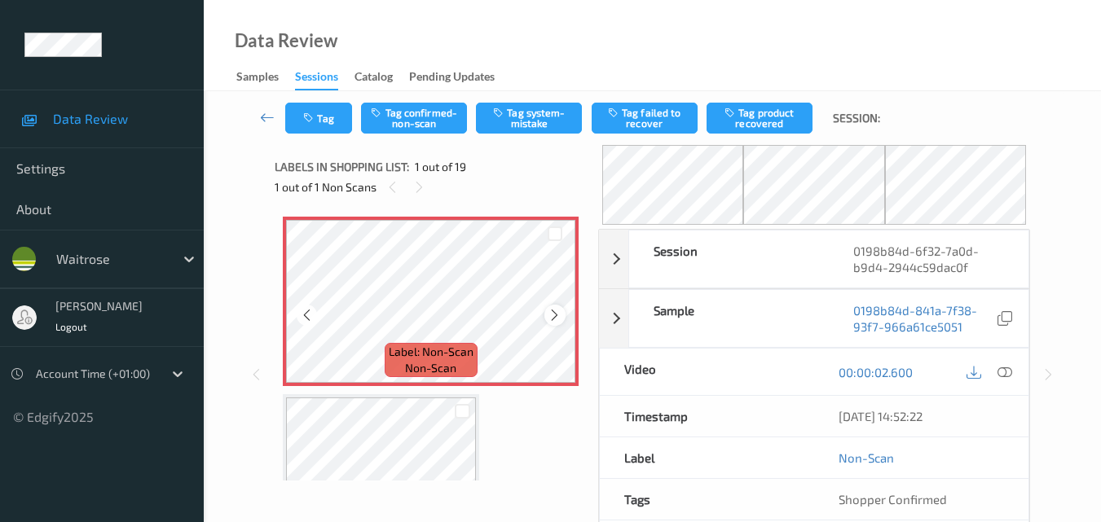
click at [556, 307] on div at bounding box center [554, 315] width 20 height 20
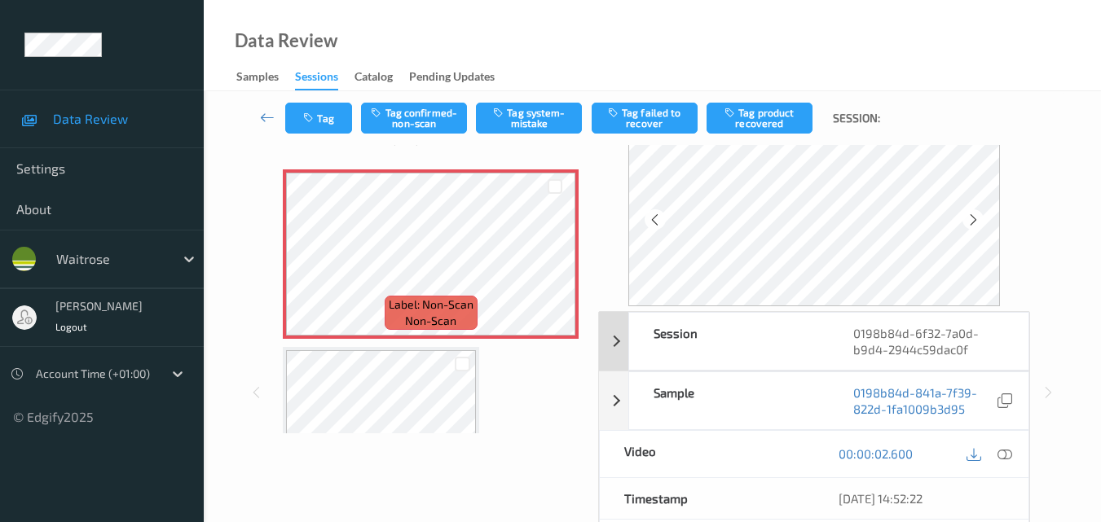
scroll to position [81, 0]
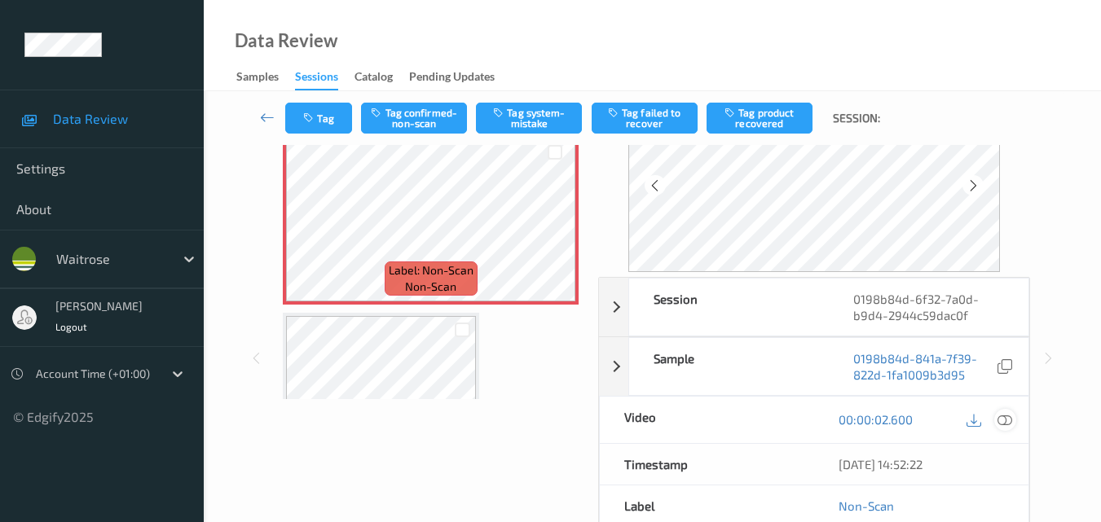
click at [1010, 421] on icon at bounding box center [1004, 419] width 15 height 15
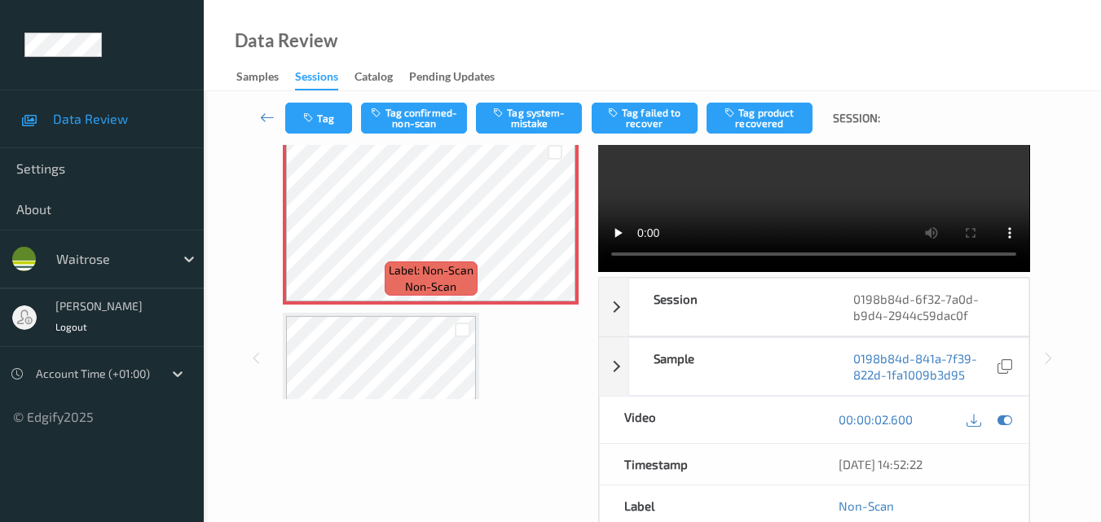
scroll to position [0, 0]
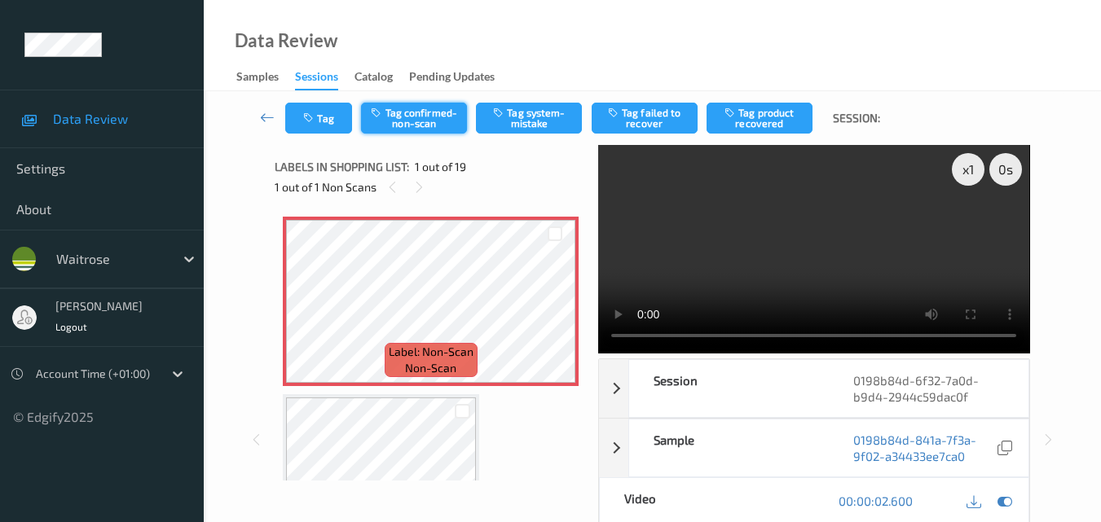
click at [429, 112] on button "Tag confirmed-non-scan" at bounding box center [414, 118] width 106 height 31
click at [328, 112] on button "Tag" at bounding box center [318, 118] width 67 height 31
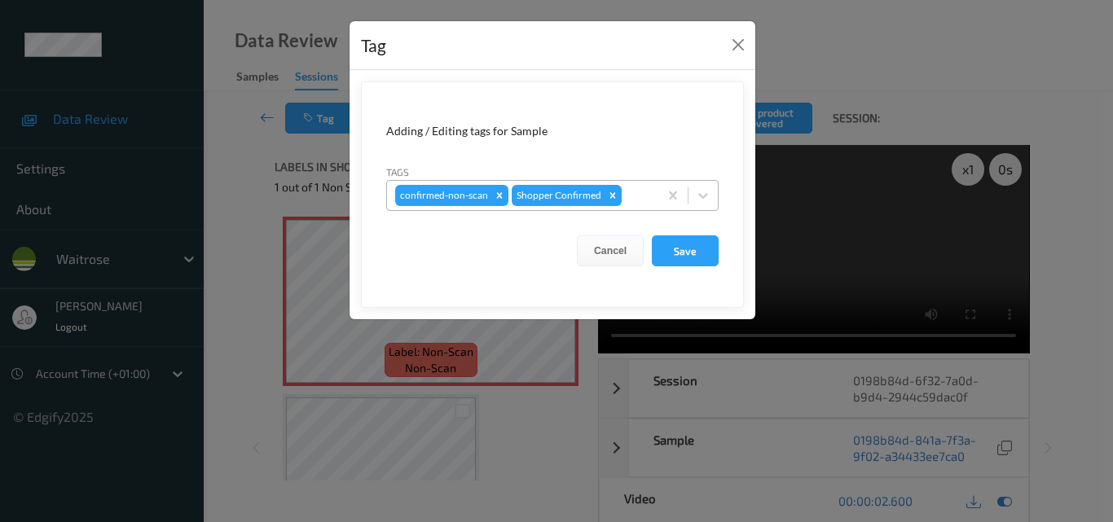
click at [633, 201] on div at bounding box center [637, 196] width 25 height 20
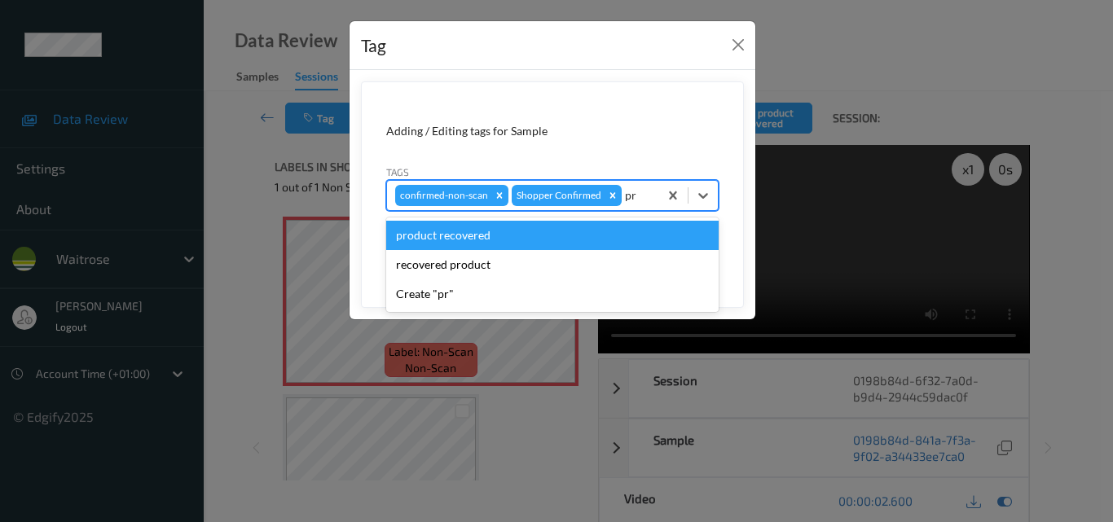
type input "pro"
click at [552, 229] on div "product recovered" at bounding box center [552, 235] width 332 height 29
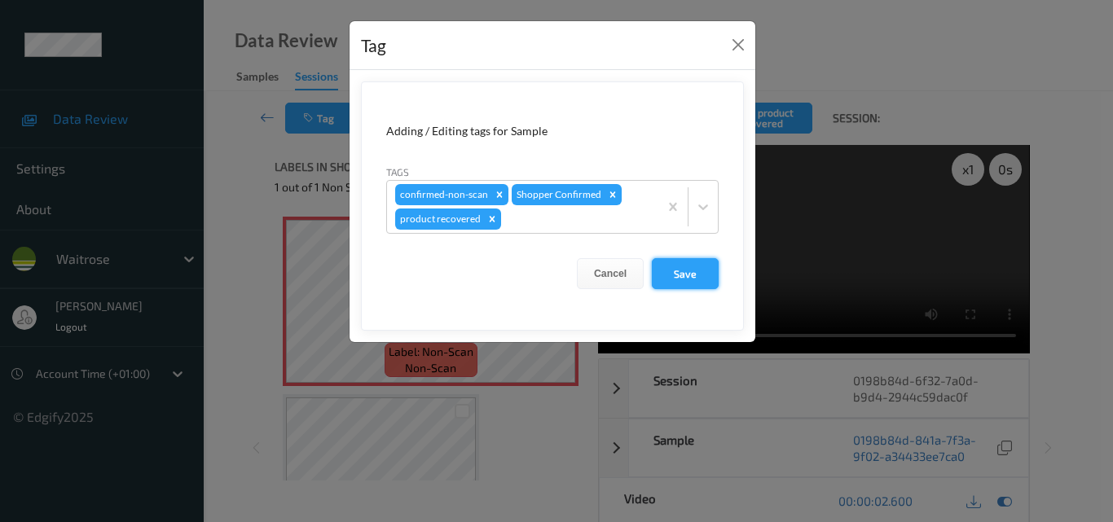
click at [696, 279] on button "Save" at bounding box center [685, 273] width 67 height 31
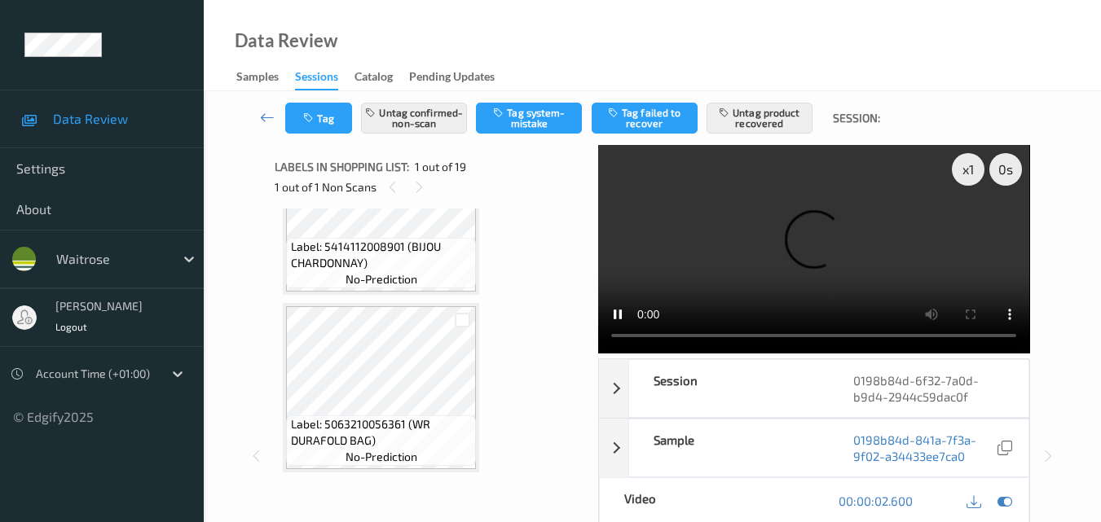
scroll to position [3008, 0]
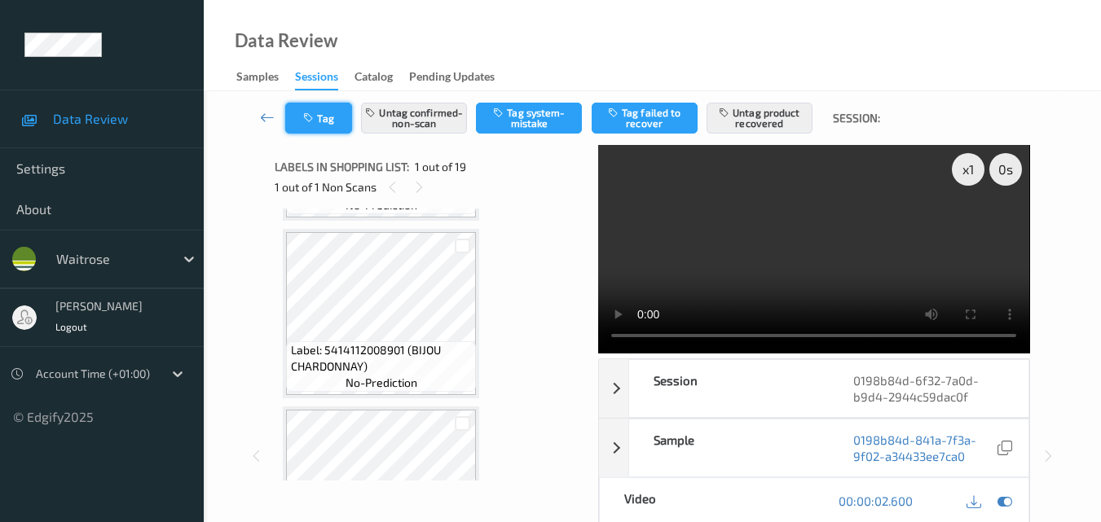
click at [318, 114] on button "Tag" at bounding box center [318, 118] width 67 height 31
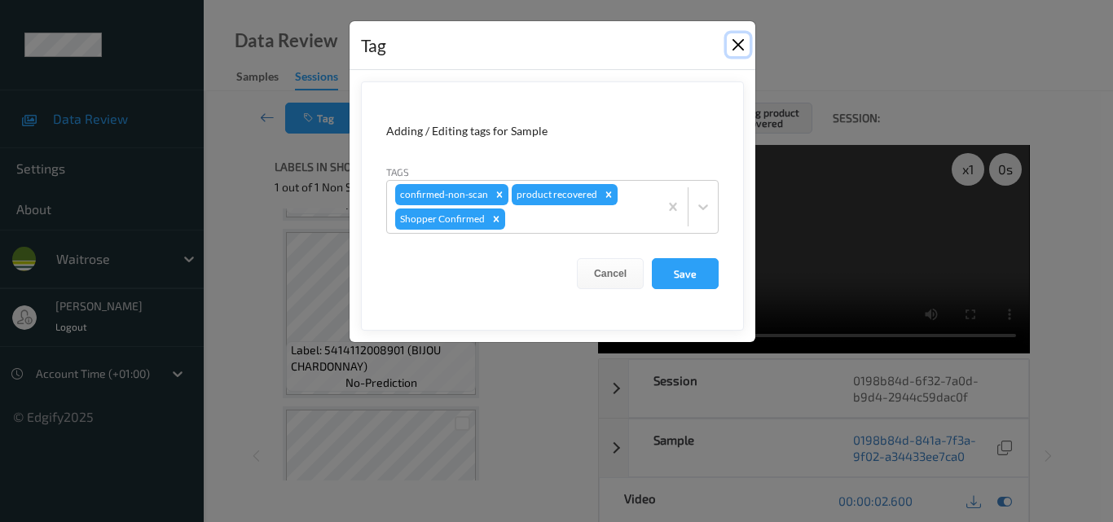
click at [733, 38] on button "Close" at bounding box center [738, 44] width 23 height 23
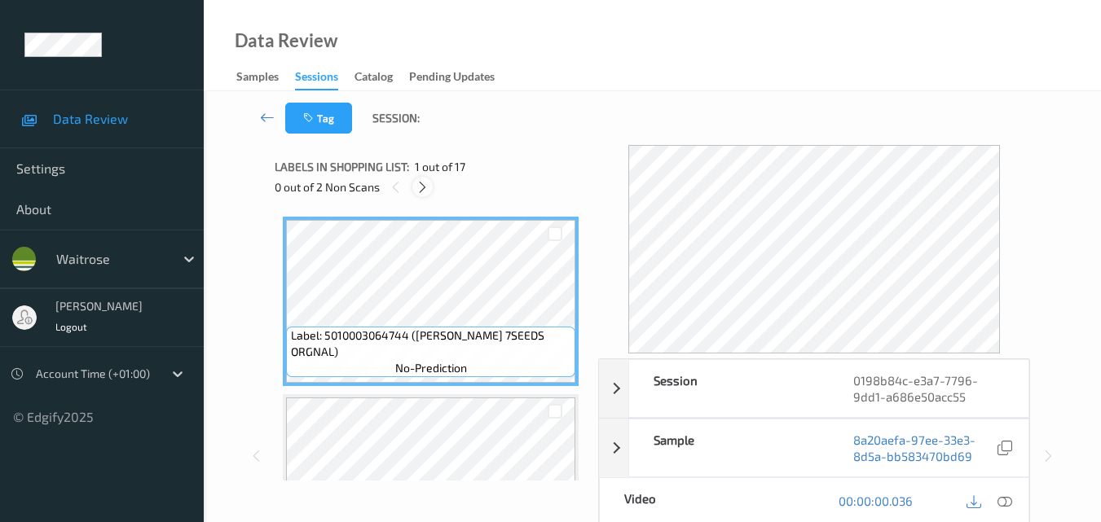
click at [422, 191] on icon at bounding box center [423, 187] width 14 height 15
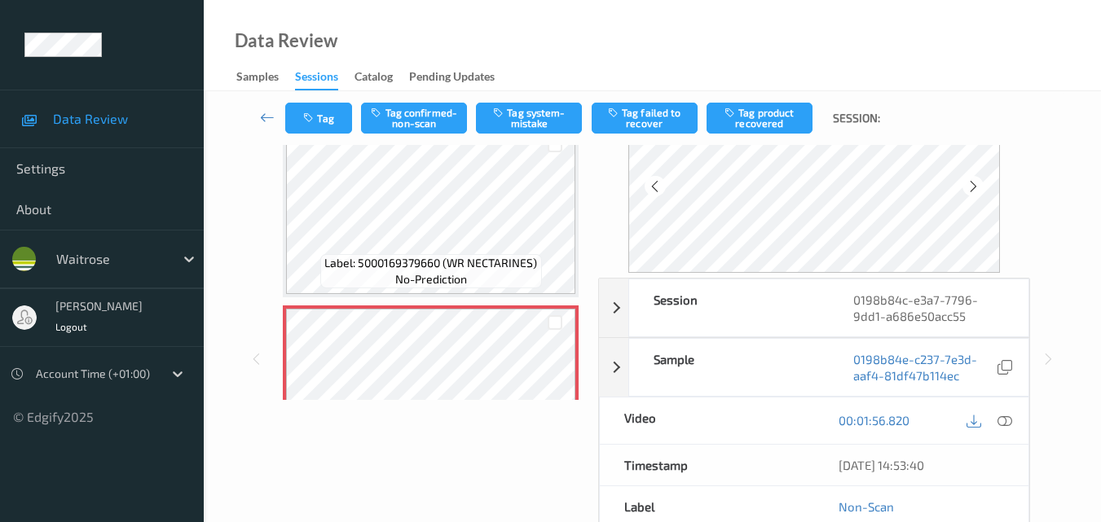
scroll to position [81, 0]
click at [1007, 425] on icon at bounding box center [1004, 419] width 15 height 15
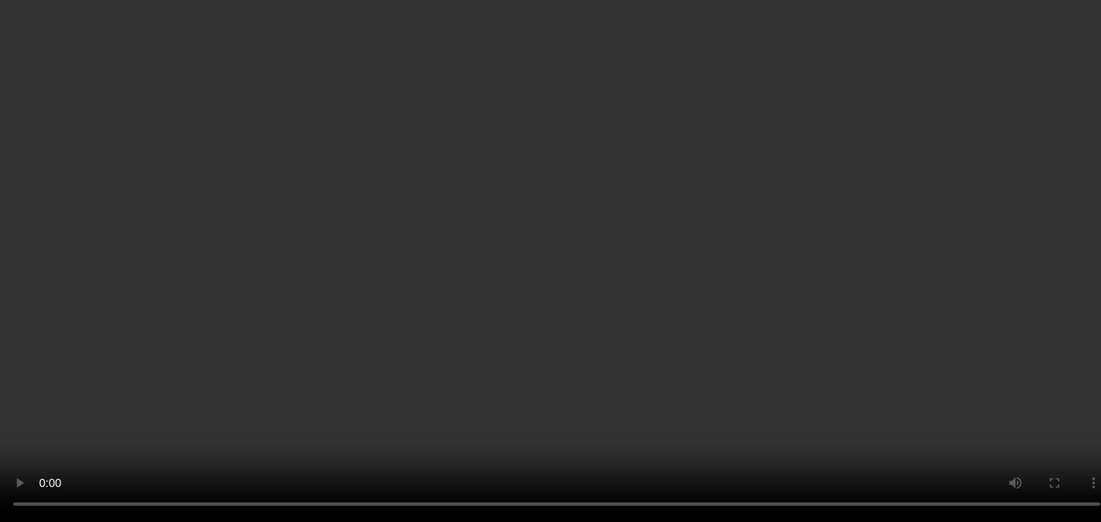
scroll to position [2044, 0]
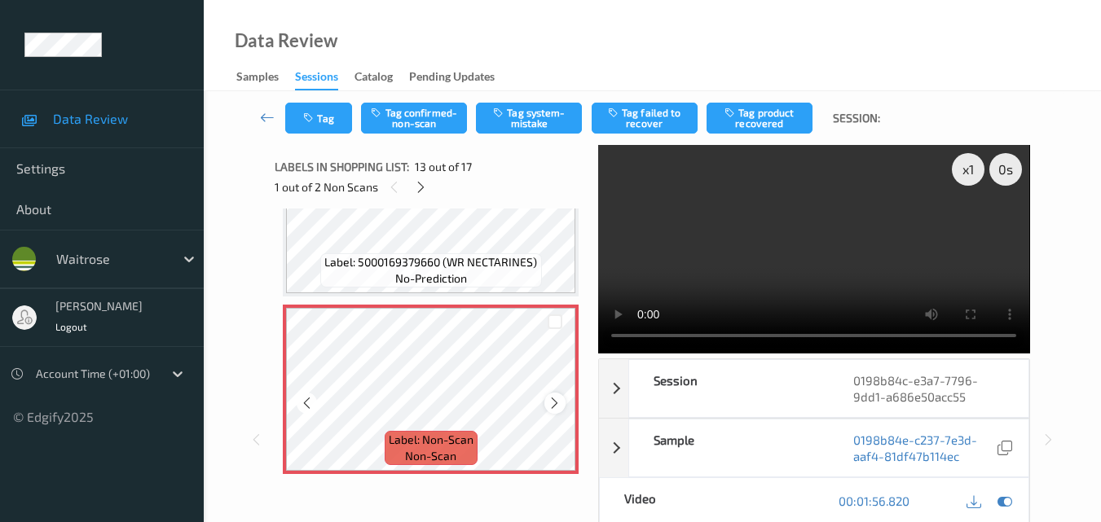
click at [553, 404] on icon at bounding box center [555, 403] width 14 height 15
click at [603, 341] on div "x 1 0 s Session 0198b84c-e3a7-7796-9dd1-a686e50acc55 Session ID 0198b84c-e3a7-7…" at bounding box center [652, 439] width 755 height 589
click at [560, 403] on icon at bounding box center [555, 403] width 14 height 15
click at [830, 245] on video at bounding box center [813, 249] width 431 height 209
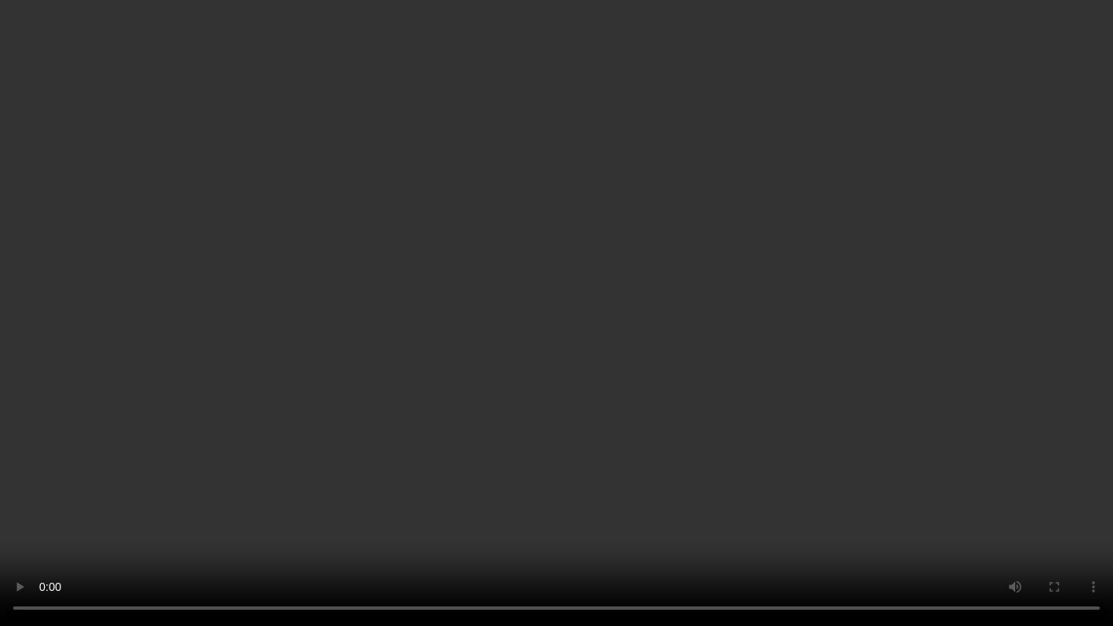
click at [600, 491] on video at bounding box center [556, 313] width 1113 height 626
click at [569, 343] on video at bounding box center [556, 313] width 1113 height 626
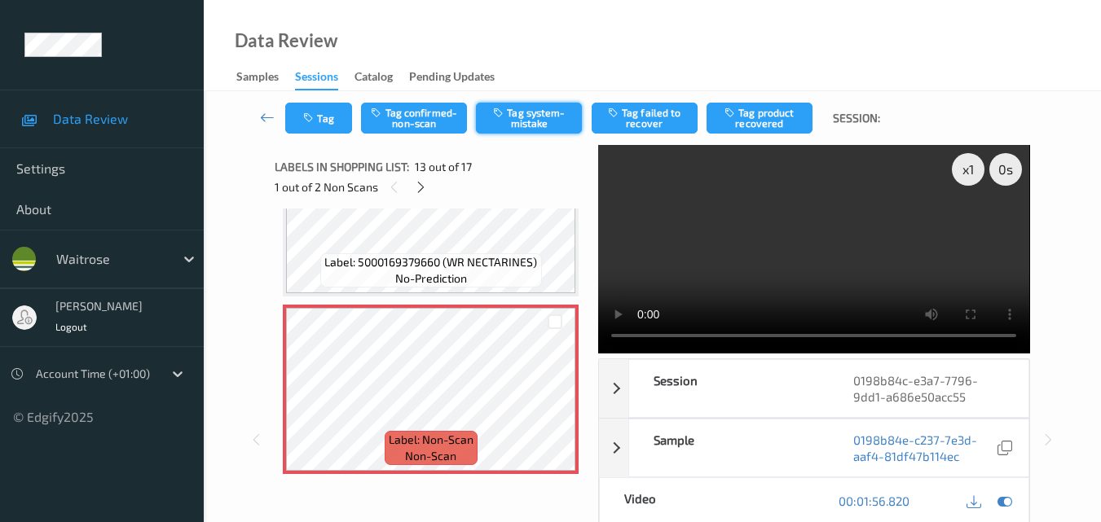
click at [534, 124] on button "Tag system-mistake" at bounding box center [529, 118] width 106 height 31
click at [318, 128] on button "Tag" at bounding box center [318, 118] width 67 height 31
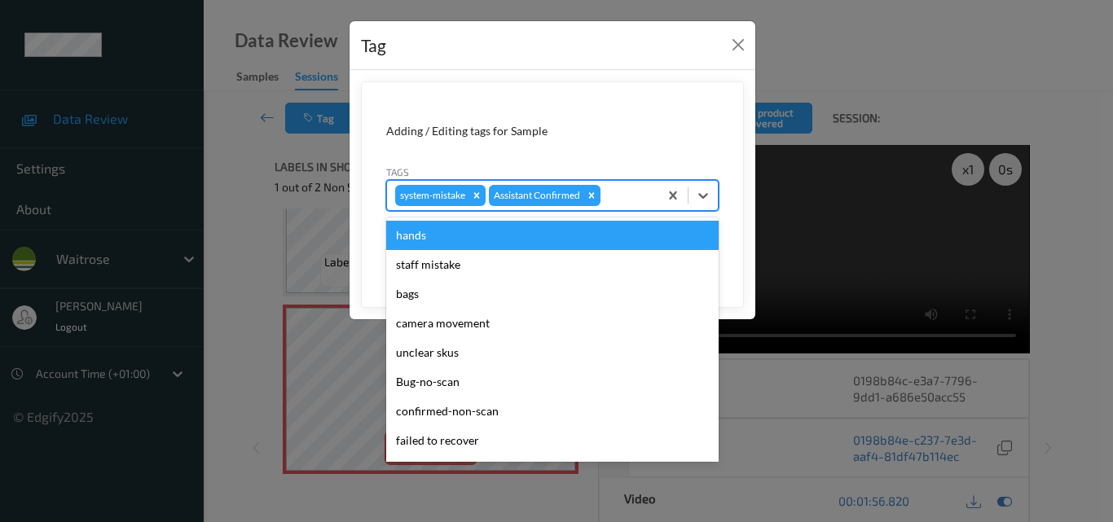
click at [619, 200] on div at bounding box center [627, 196] width 46 height 20
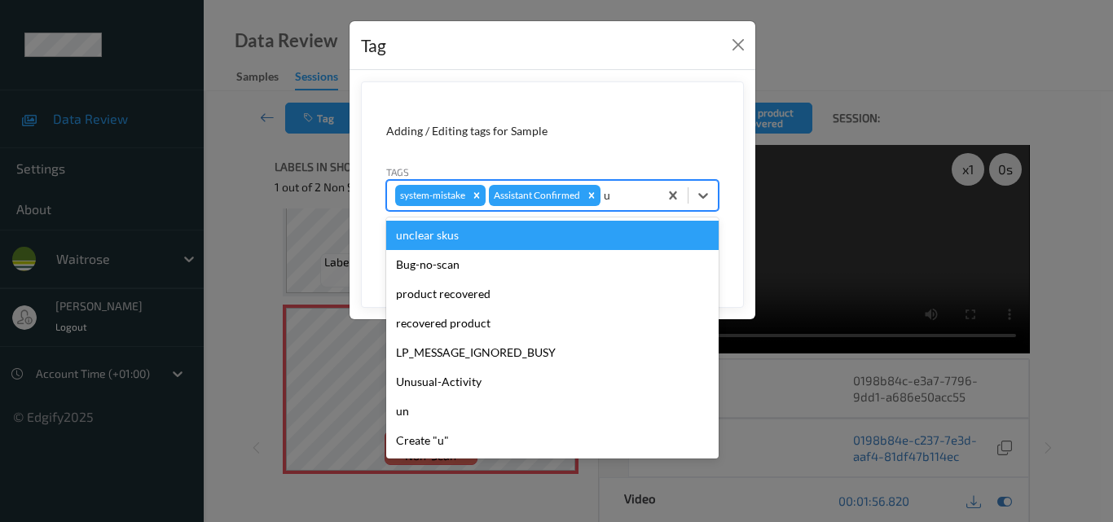
type input "un"
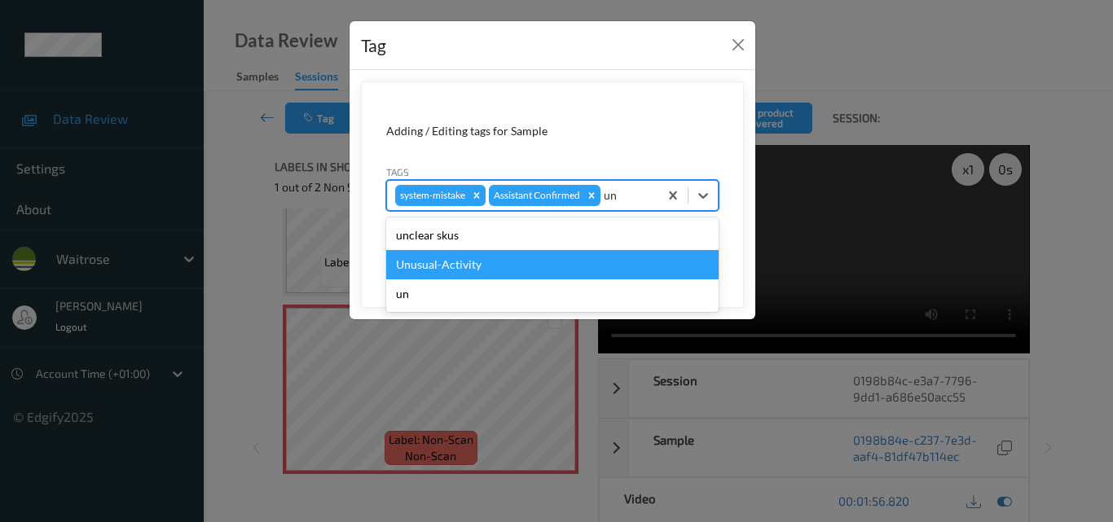
click at [550, 256] on div "Unusual-Activity" at bounding box center [552, 264] width 332 height 29
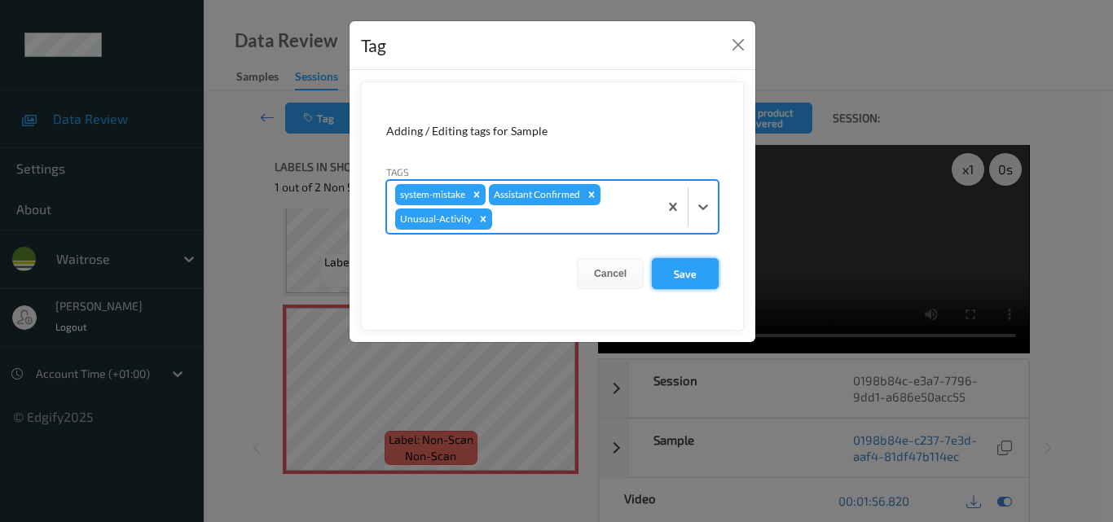
click at [690, 279] on button "Save" at bounding box center [685, 273] width 67 height 31
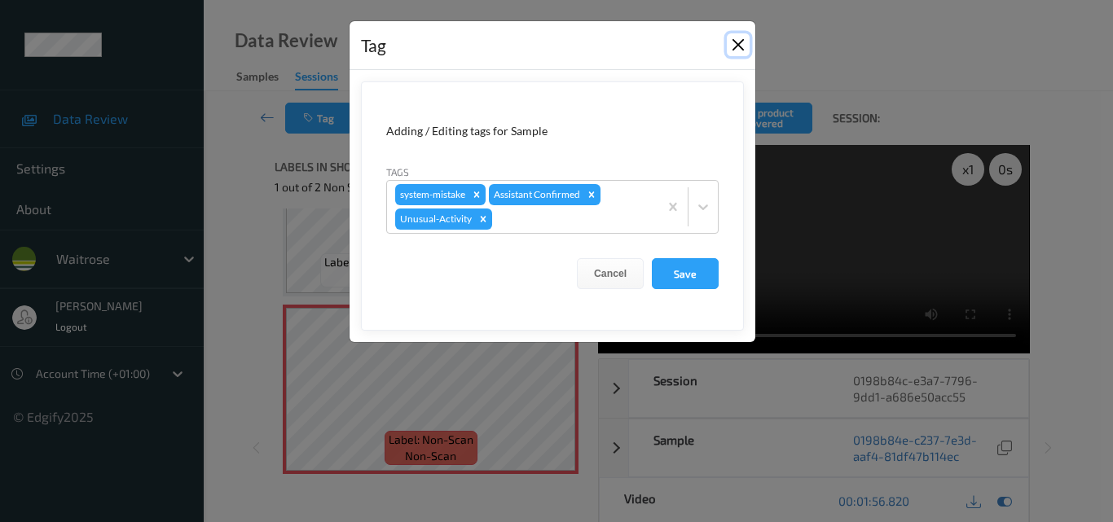
click at [734, 43] on button "Close" at bounding box center [738, 44] width 23 height 23
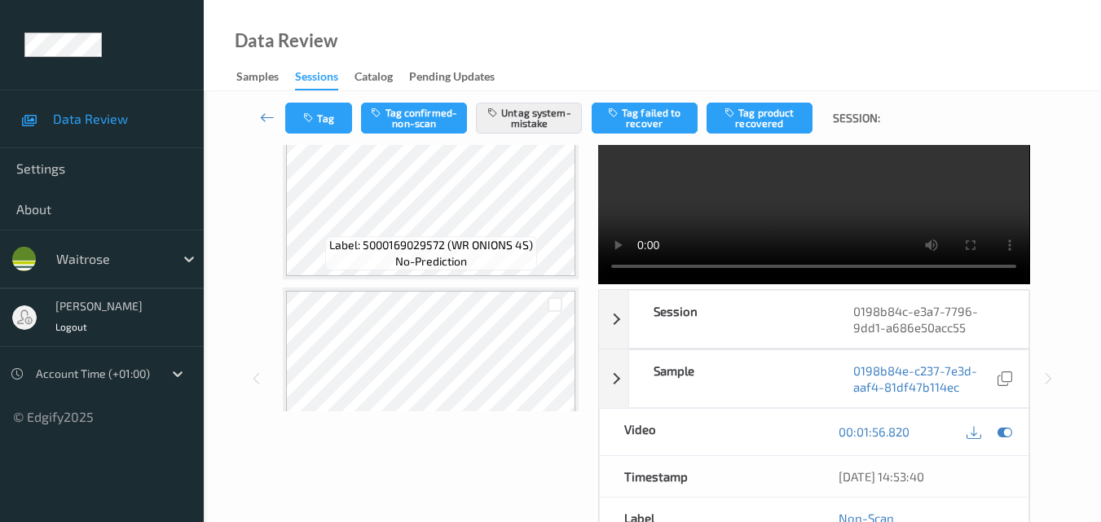
scroll to position [0, 0]
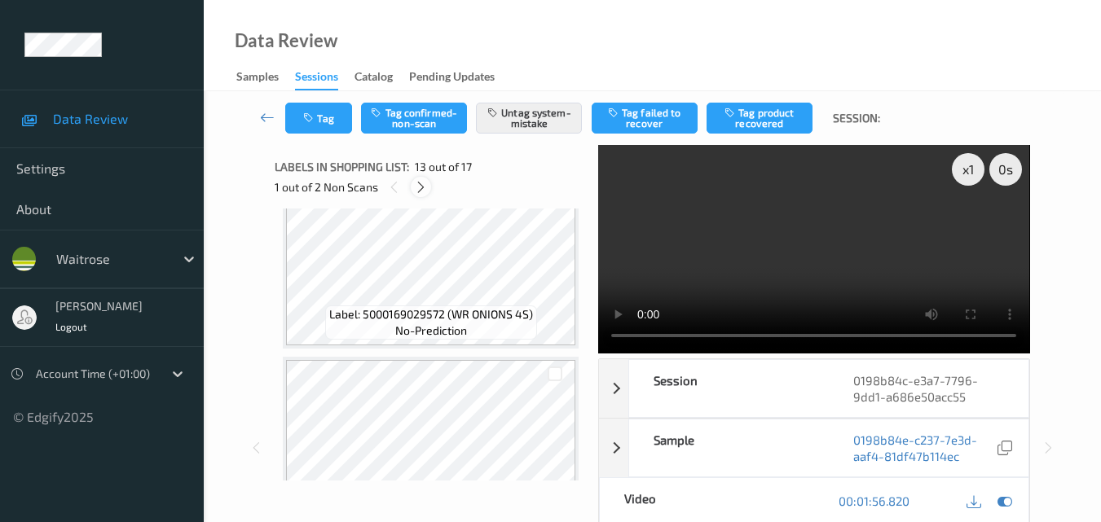
click at [420, 186] on icon at bounding box center [421, 187] width 14 height 15
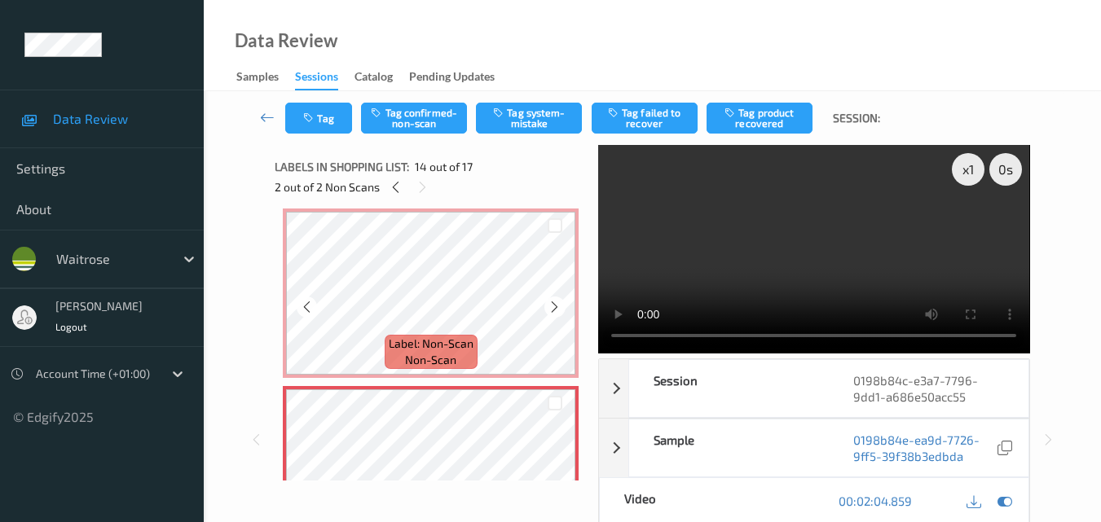
scroll to position [2221, 0]
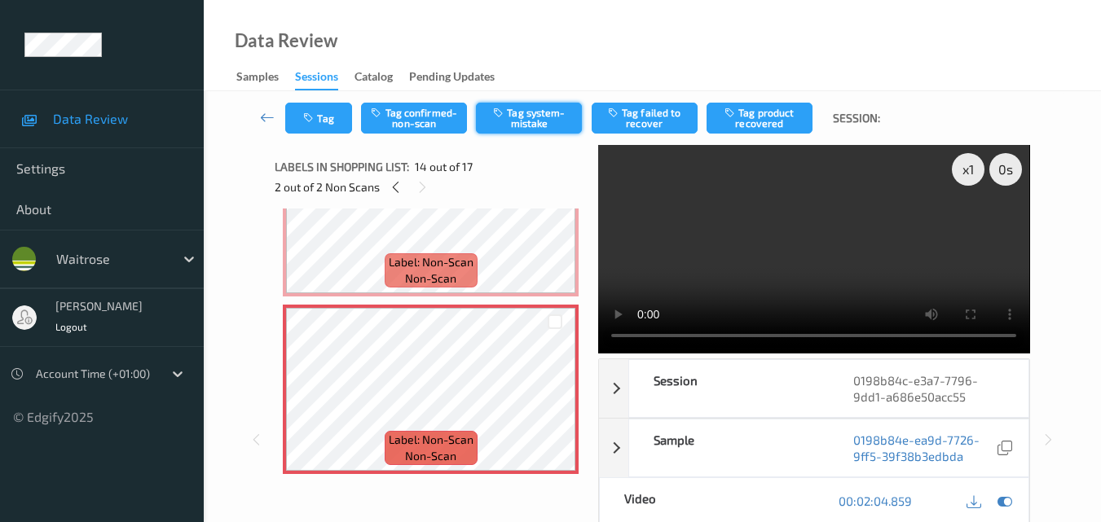
click at [510, 121] on button "Tag system-mistake" at bounding box center [529, 118] width 106 height 31
click at [302, 119] on button "Tag" at bounding box center [318, 118] width 67 height 31
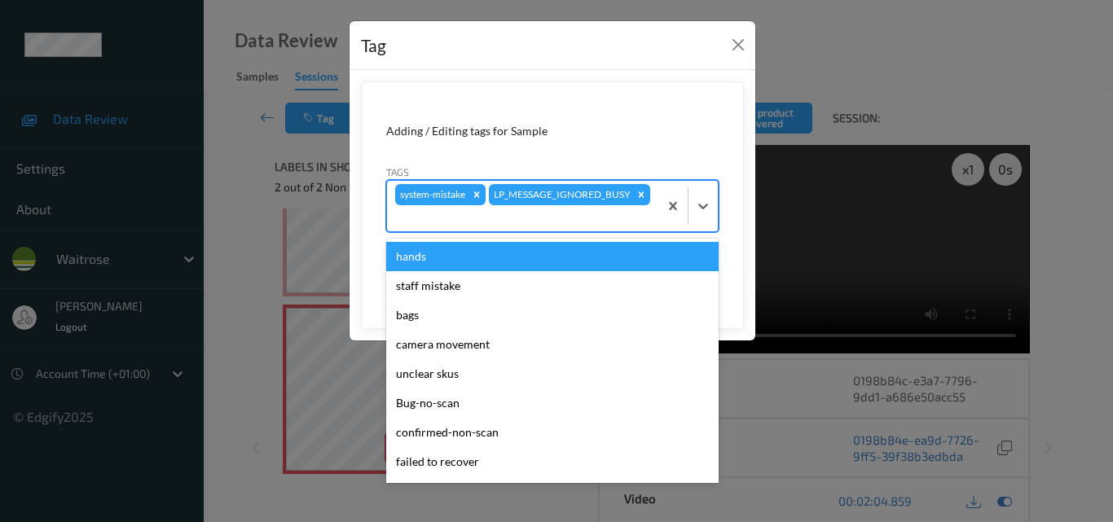
click at [597, 195] on div "system-mistake LP_MESSAGE_IGNORED_BUSY" at bounding box center [522, 206] width 271 height 51
click at [744, 48] on button "Close" at bounding box center [738, 44] width 23 height 23
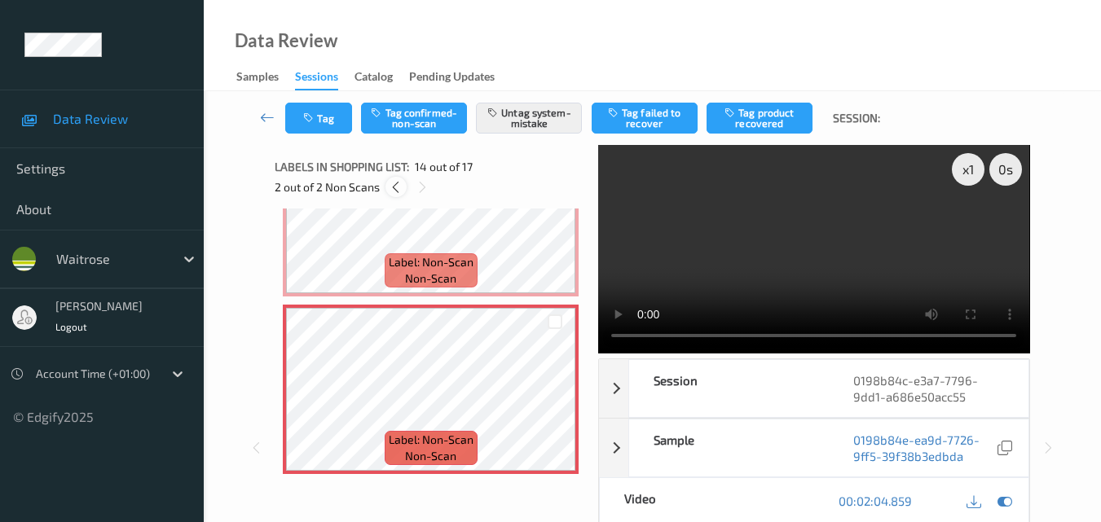
click at [392, 183] on icon at bounding box center [396, 187] width 14 height 15
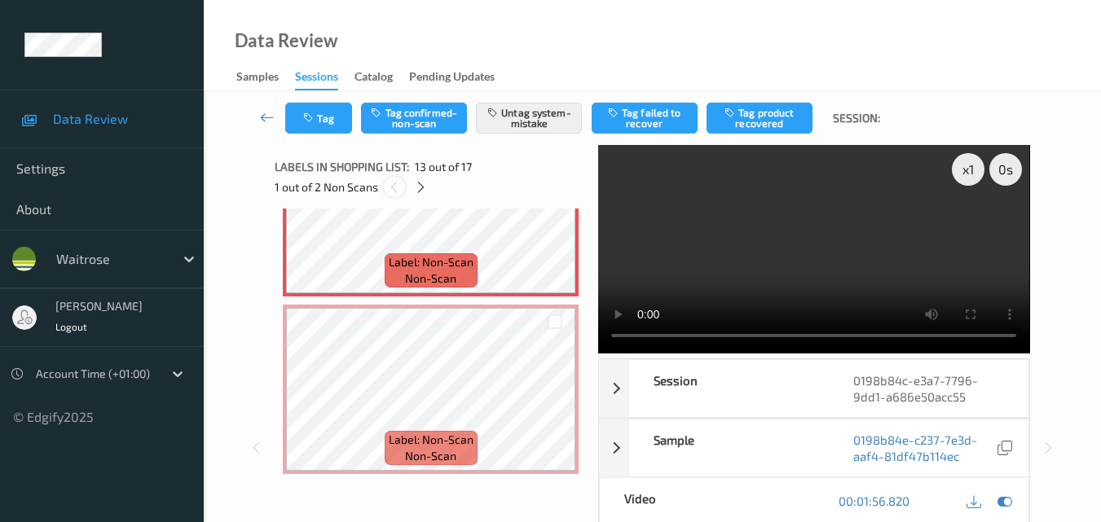
scroll to position [1962, 0]
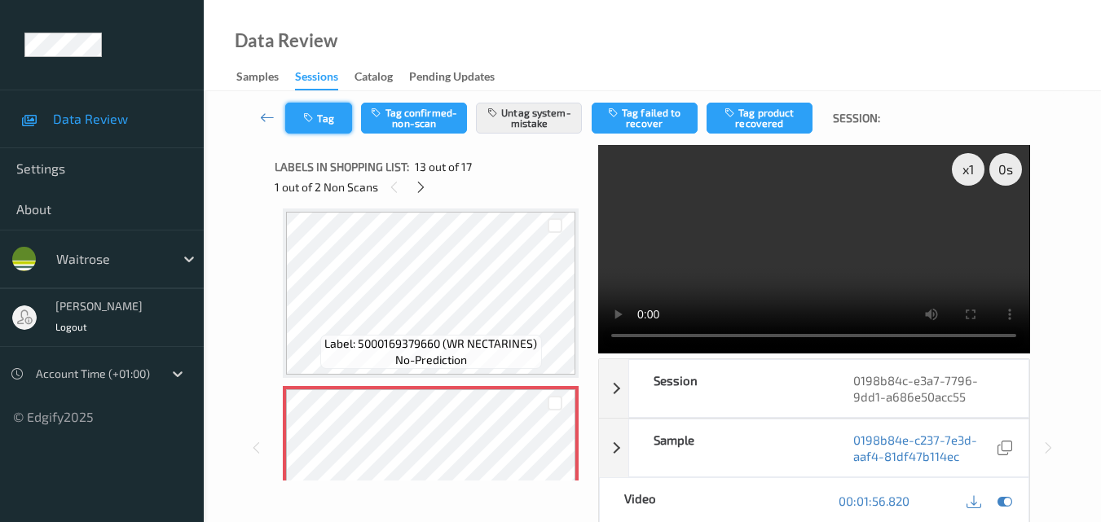
click at [327, 121] on button "Tag" at bounding box center [318, 118] width 67 height 31
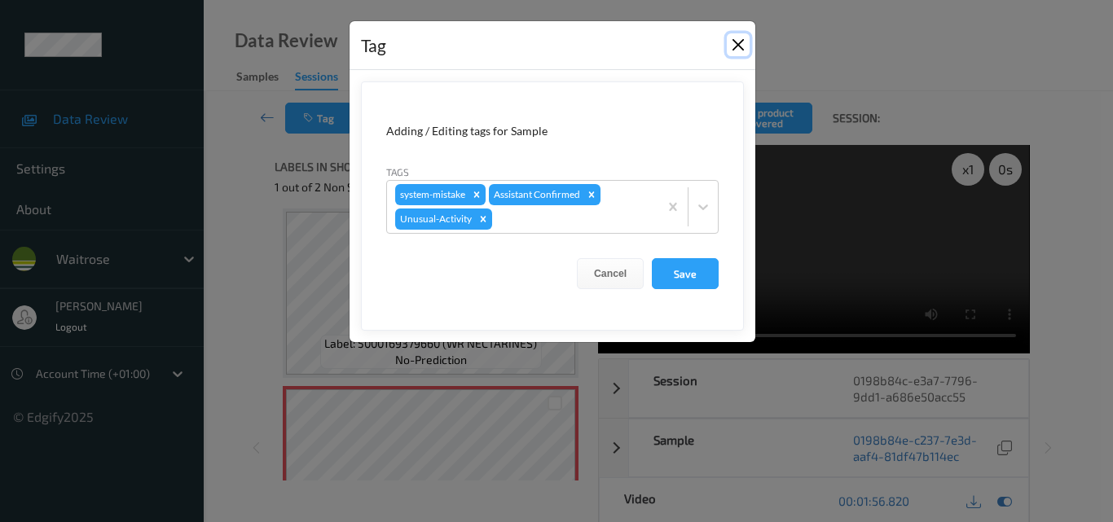
click at [738, 39] on button "Close" at bounding box center [738, 44] width 23 height 23
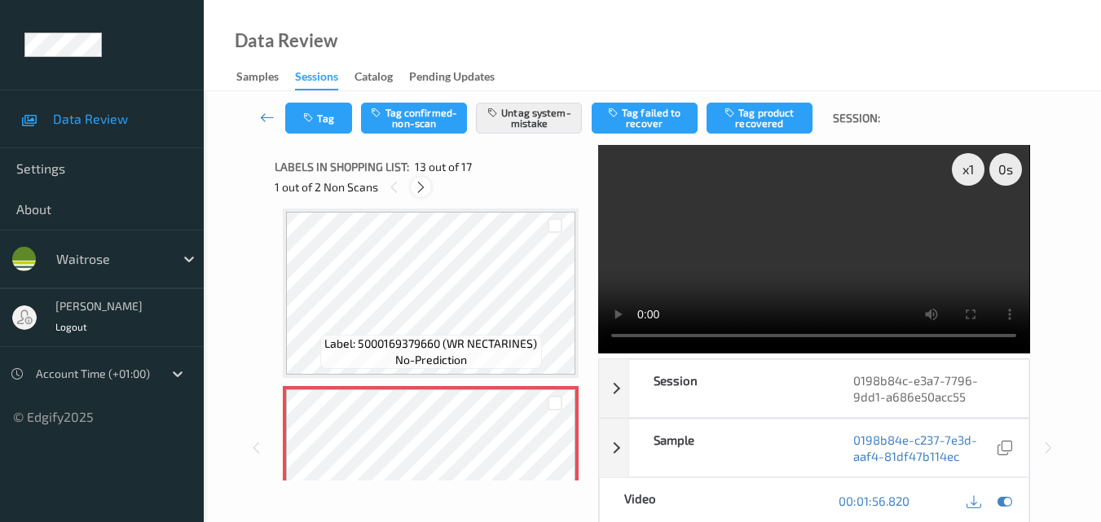
click at [420, 187] on icon at bounding box center [421, 187] width 14 height 15
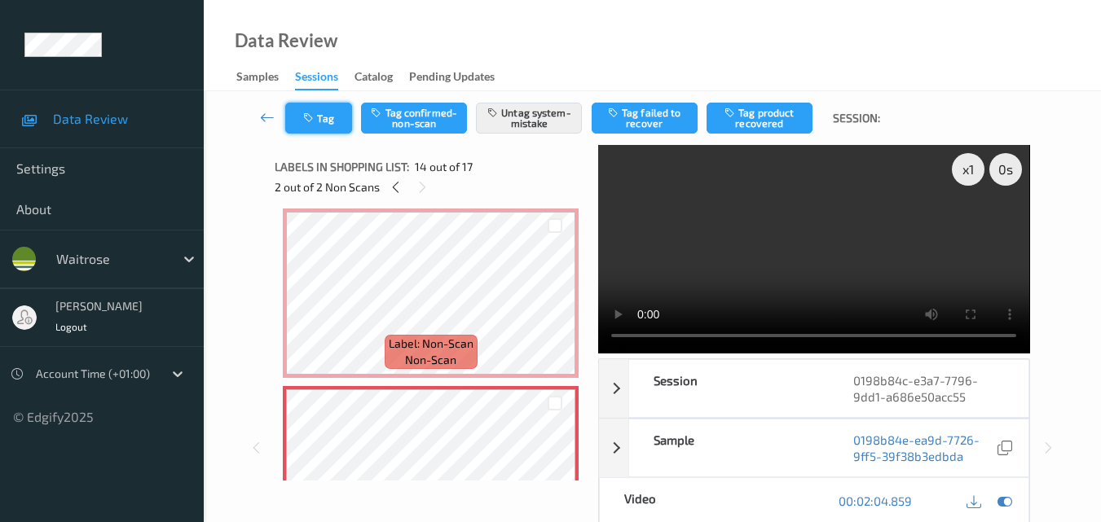
click at [325, 124] on button "Tag" at bounding box center [318, 118] width 67 height 31
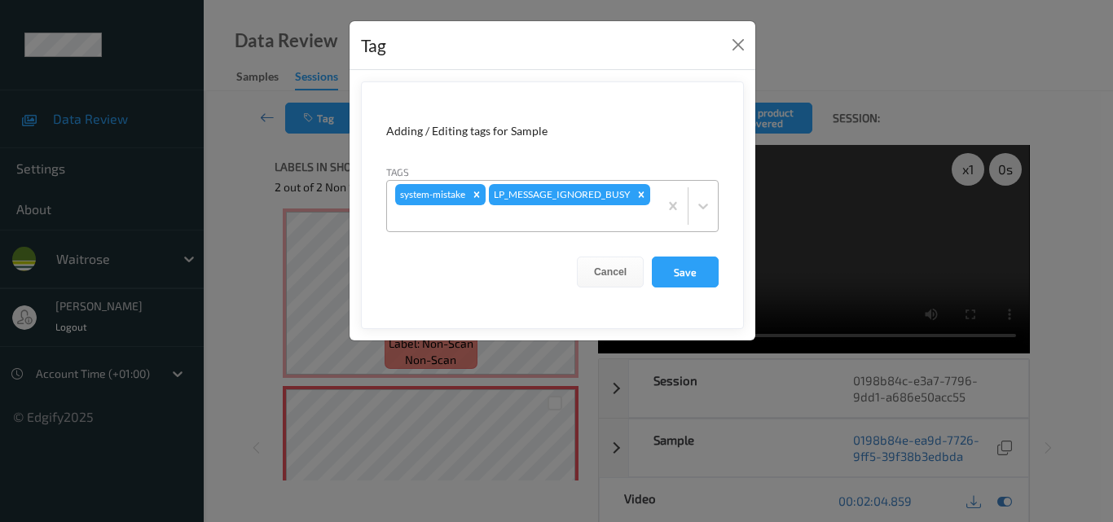
click at [596, 209] on div at bounding box center [522, 219] width 255 height 20
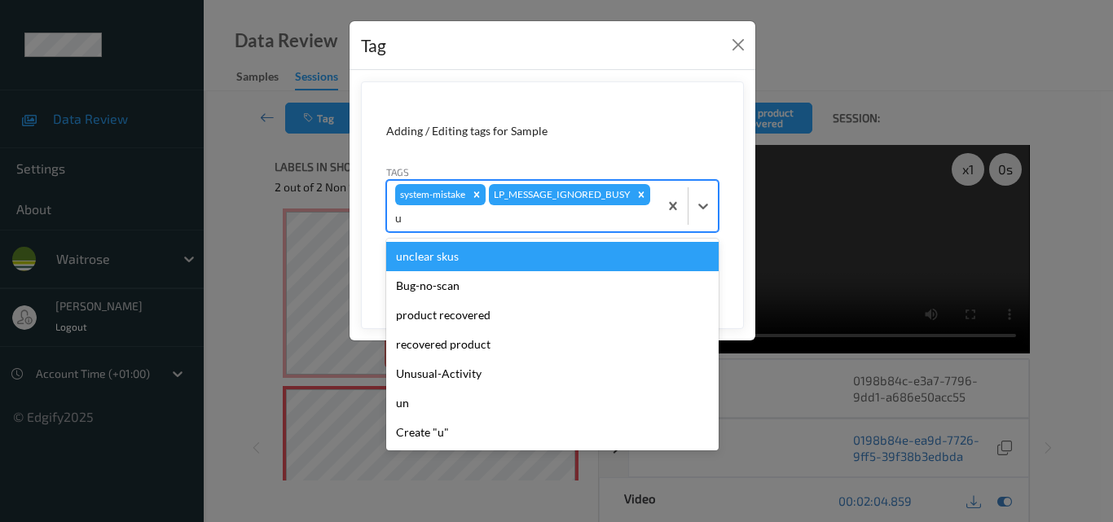
type input "un"
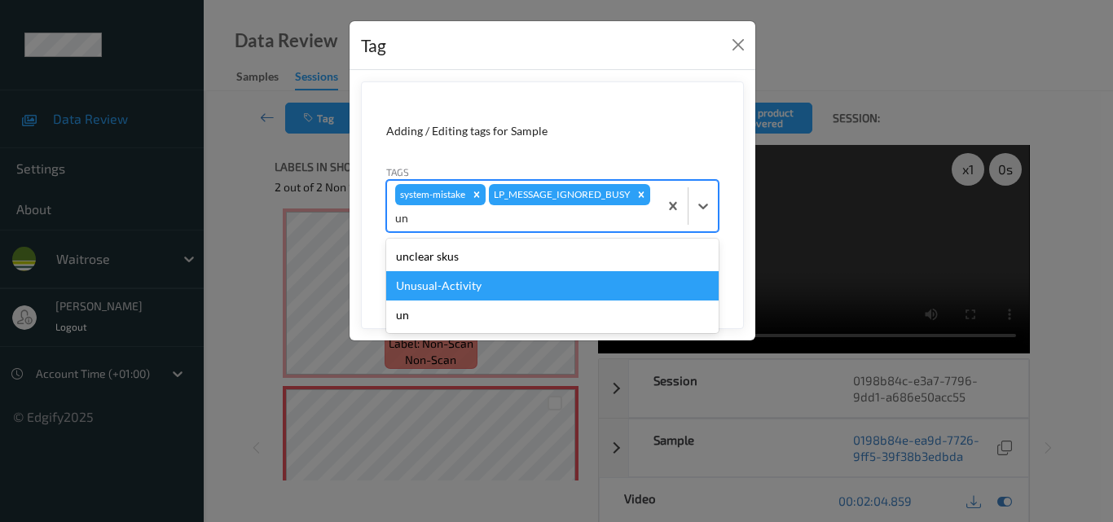
click at [584, 284] on div "Unusual-Activity" at bounding box center [552, 285] width 332 height 29
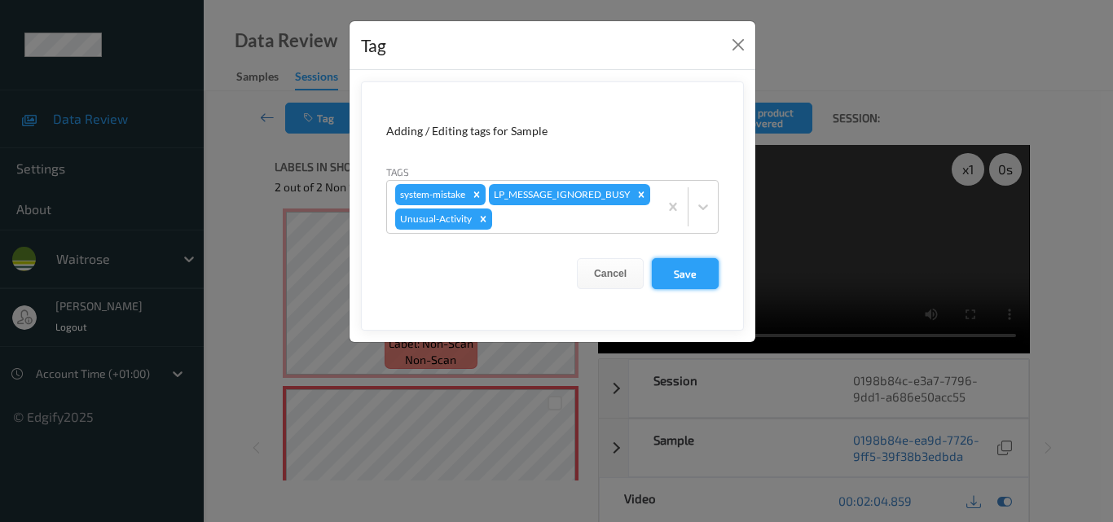
click at [678, 289] on button "Save" at bounding box center [685, 273] width 67 height 31
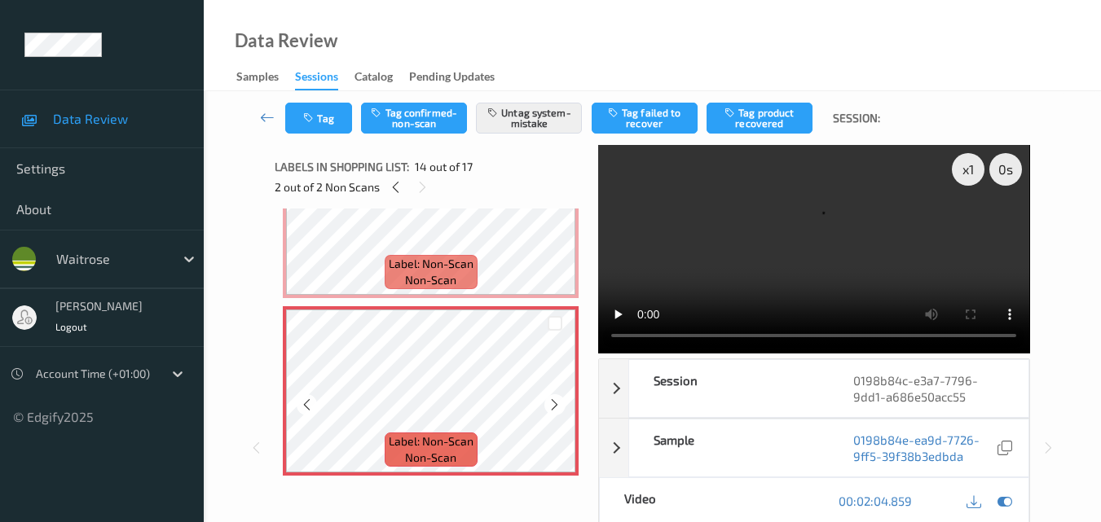
scroll to position [2221, 0]
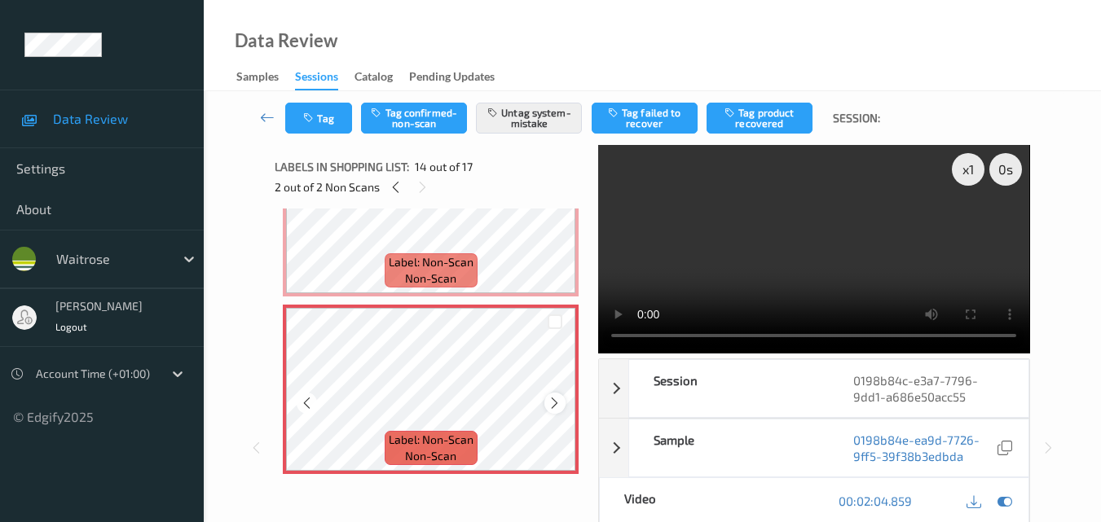
click at [560, 400] on icon at bounding box center [555, 403] width 14 height 15
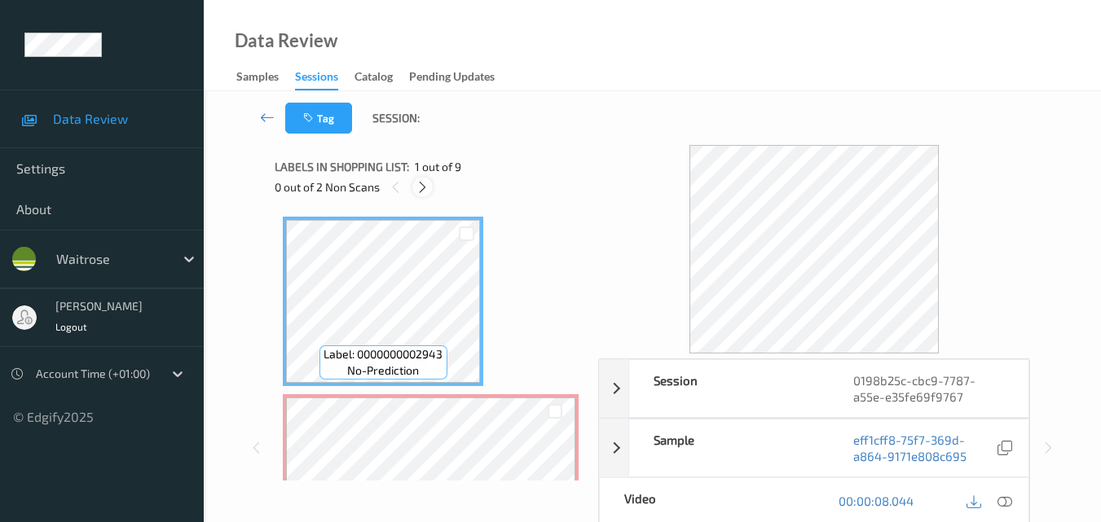
click at [427, 189] on icon at bounding box center [423, 187] width 14 height 15
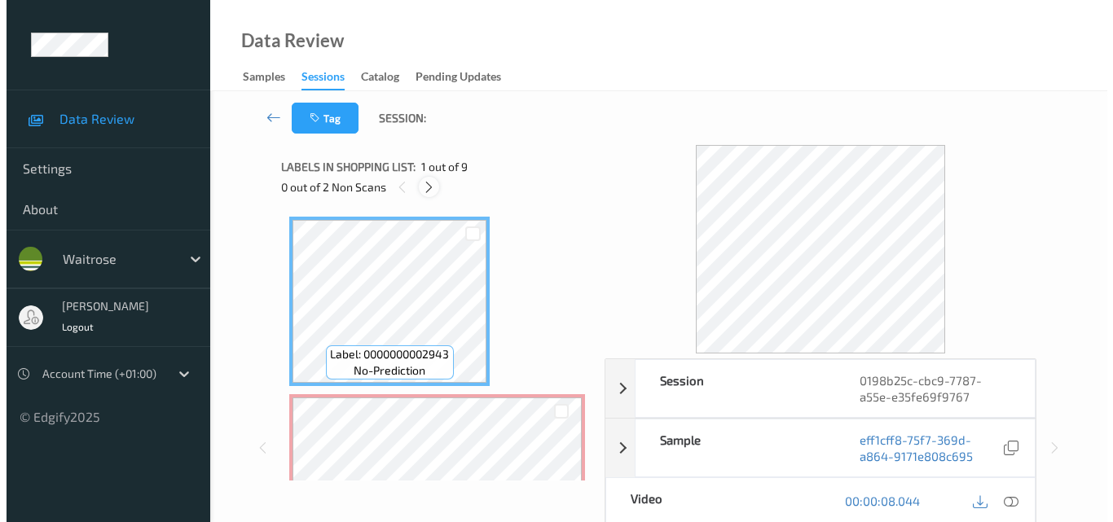
scroll to position [8, 0]
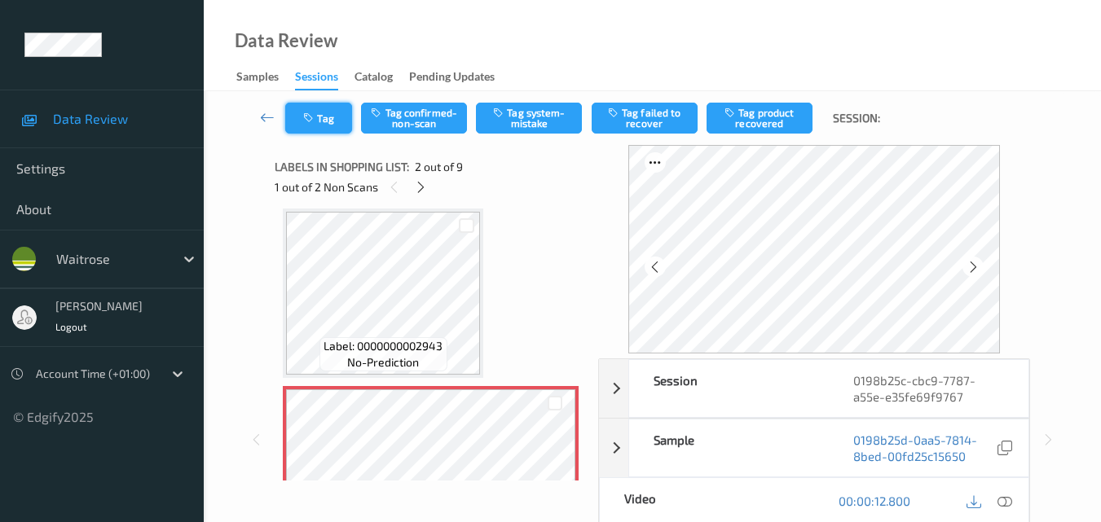
click at [318, 117] on button "Tag" at bounding box center [318, 118] width 67 height 31
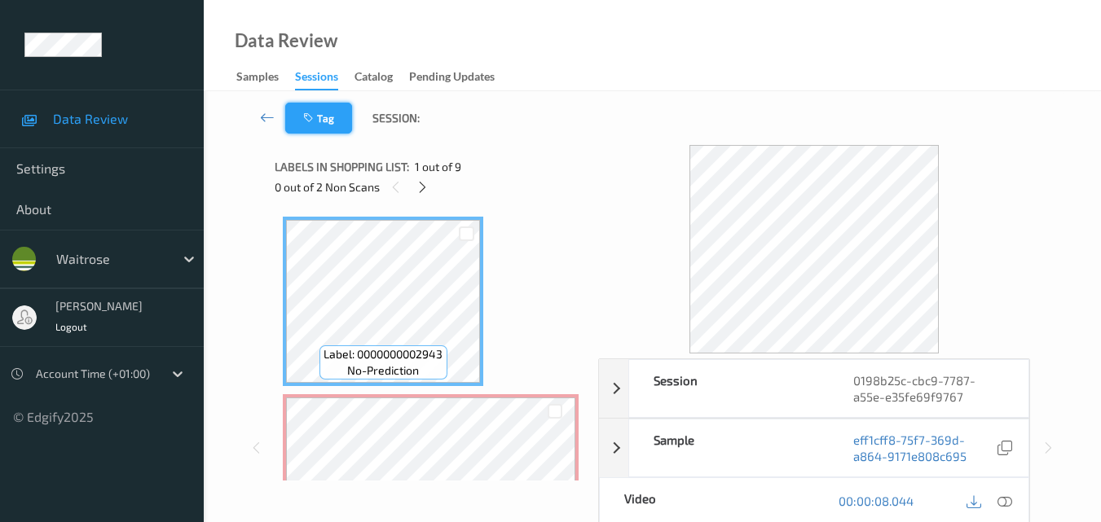
click at [306, 121] on icon "button" at bounding box center [310, 117] width 14 height 11
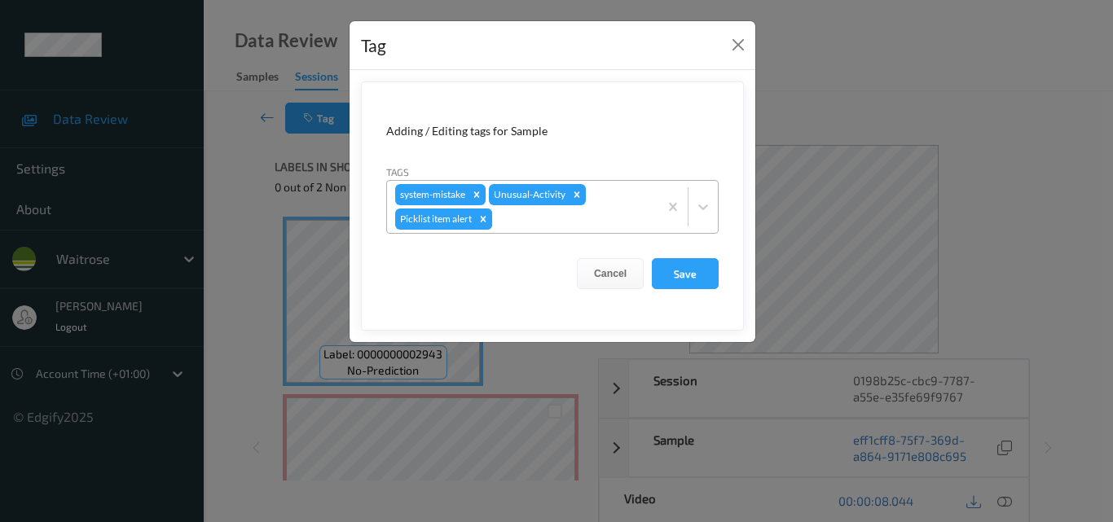
click at [487, 218] on icon "Remove Picklist item alert" at bounding box center [483, 218] width 11 height 11
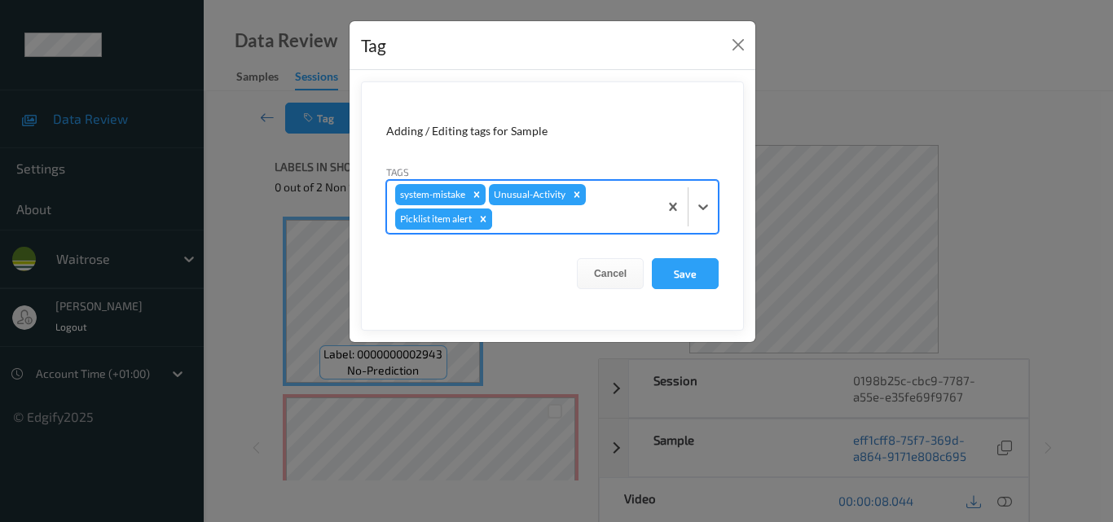
click at [480, 215] on icon "Remove Picklist item alert" at bounding box center [483, 218] width 11 height 11
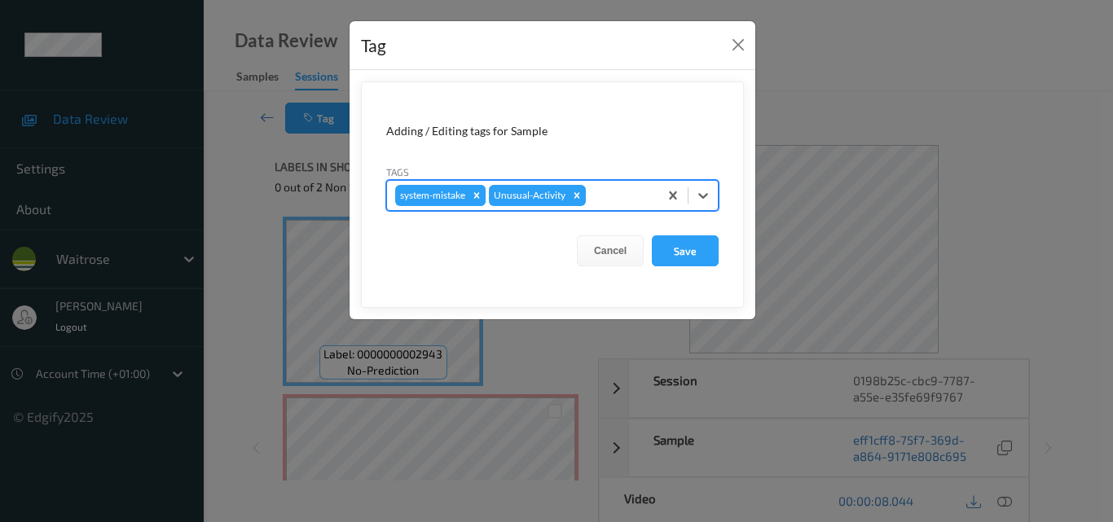
click at [478, 195] on icon "Remove system-mistake" at bounding box center [477, 195] width 6 height 6
click at [481, 200] on icon "Remove Unusual-Activity" at bounding box center [483, 195] width 11 height 11
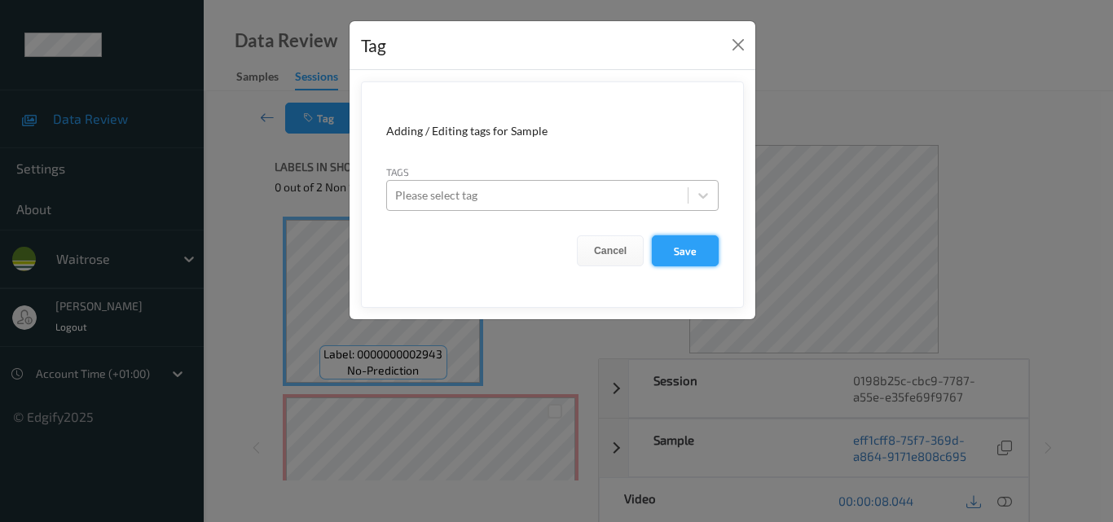
click at [682, 243] on button "Save" at bounding box center [685, 250] width 67 height 31
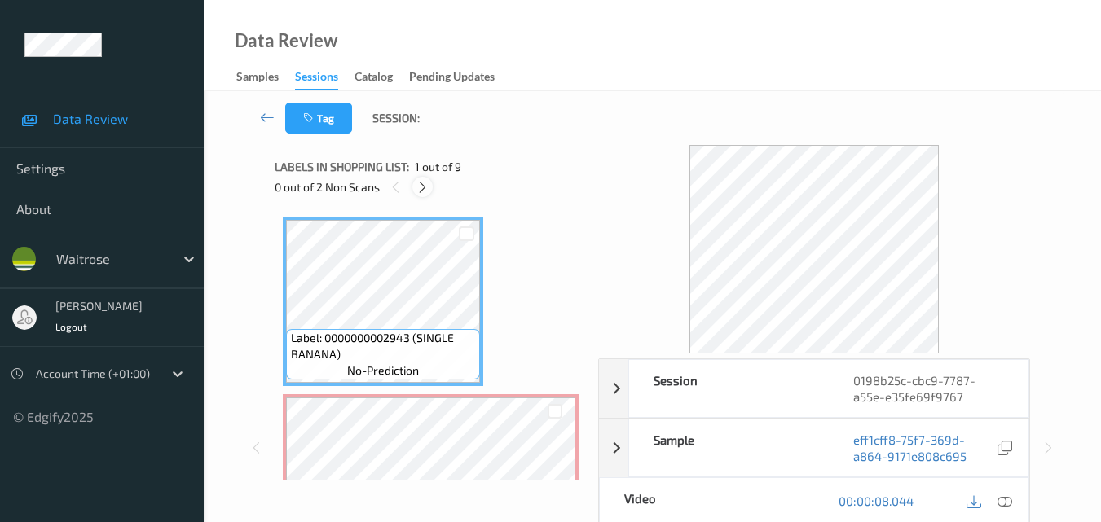
click at [423, 185] on icon at bounding box center [423, 187] width 14 height 15
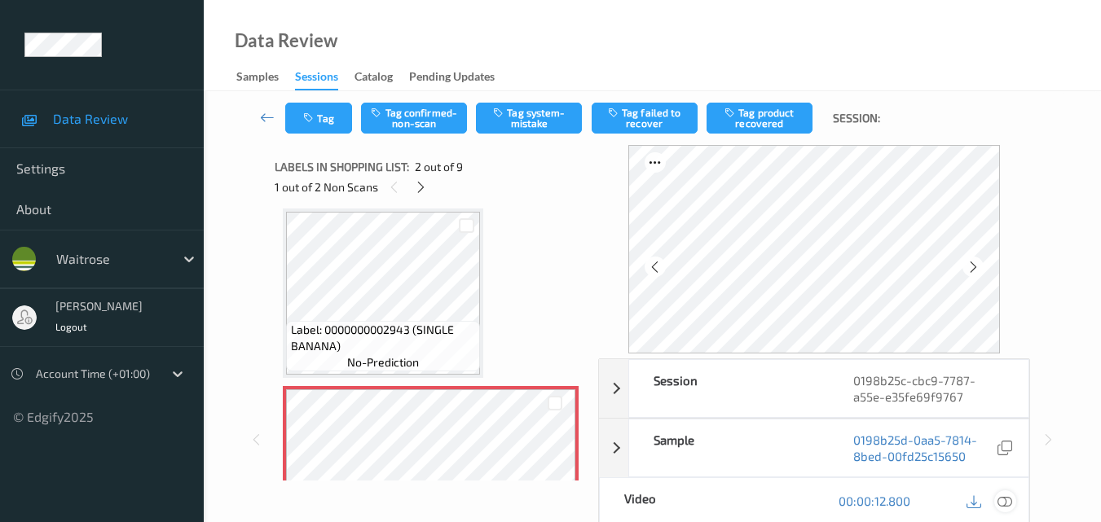
click at [1005, 500] on icon at bounding box center [1004, 501] width 15 height 15
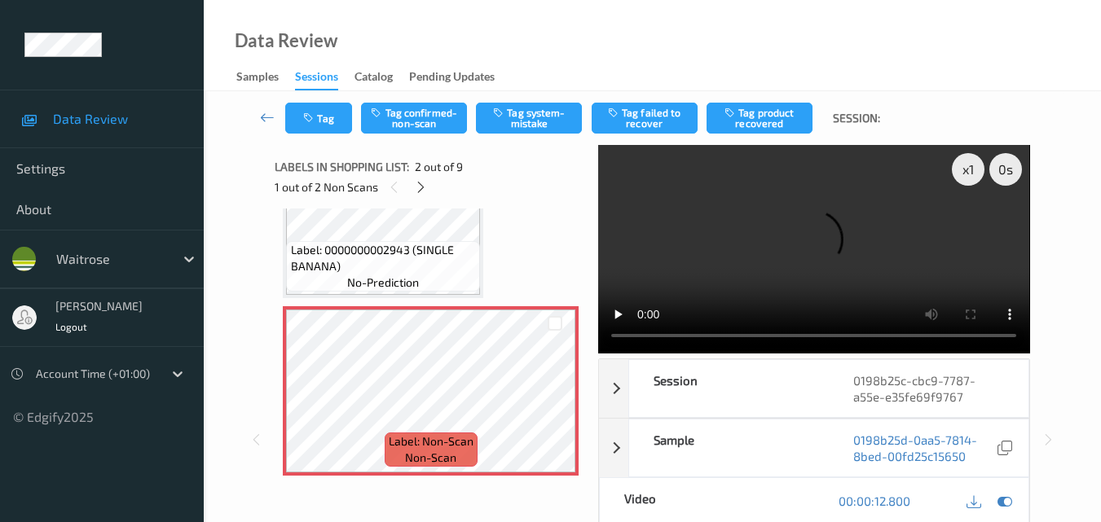
scroll to position [171, 0]
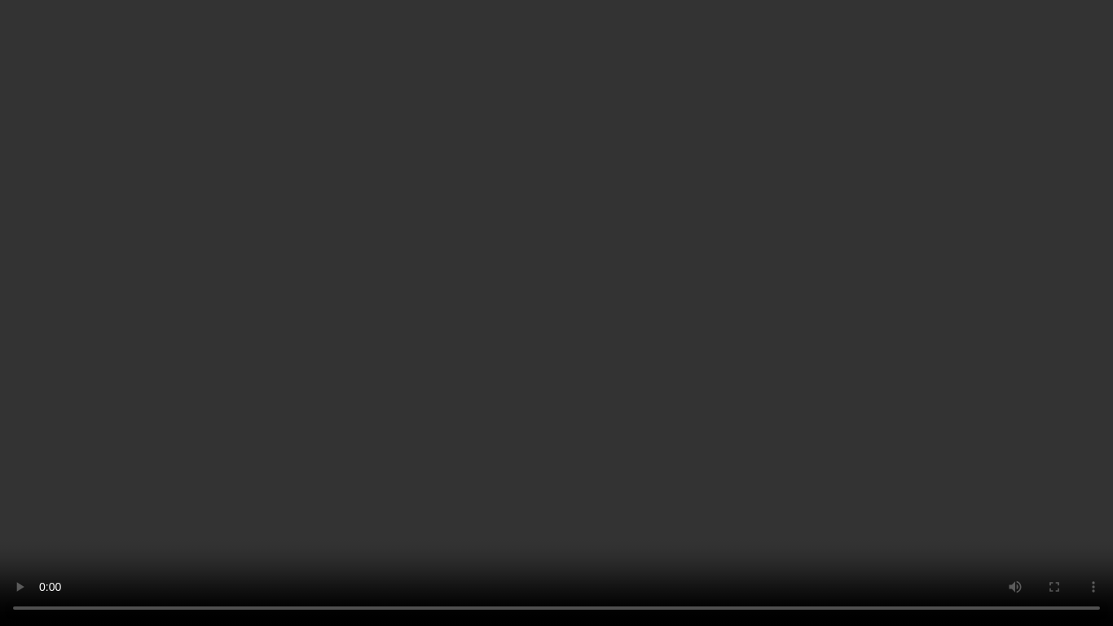
click at [249, 508] on video at bounding box center [556, 313] width 1113 height 626
click at [518, 368] on video at bounding box center [556, 313] width 1113 height 626
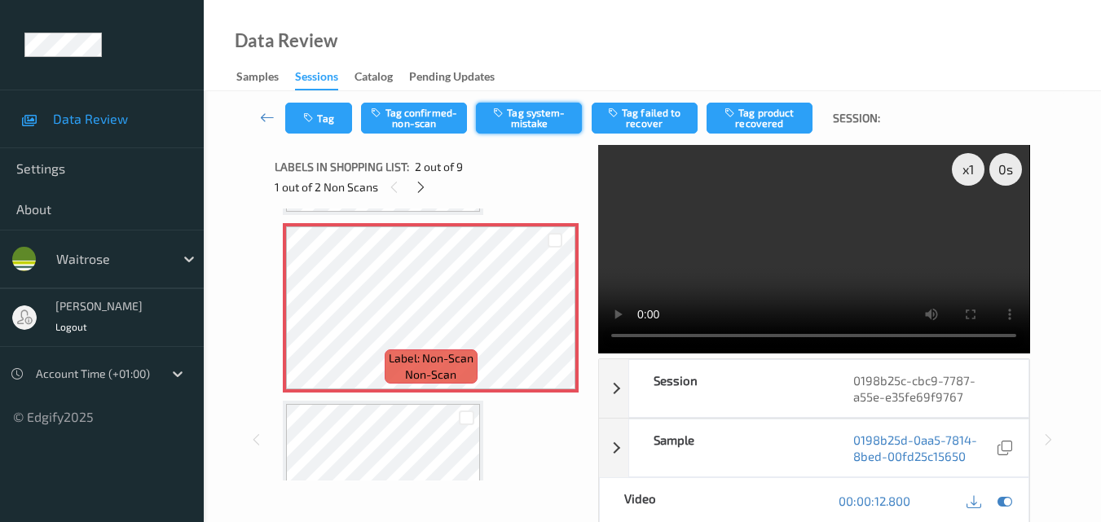
click at [516, 125] on button "Tag system-mistake" at bounding box center [529, 118] width 106 height 31
click at [314, 120] on icon "button" at bounding box center [310, 117] width 14 height 11
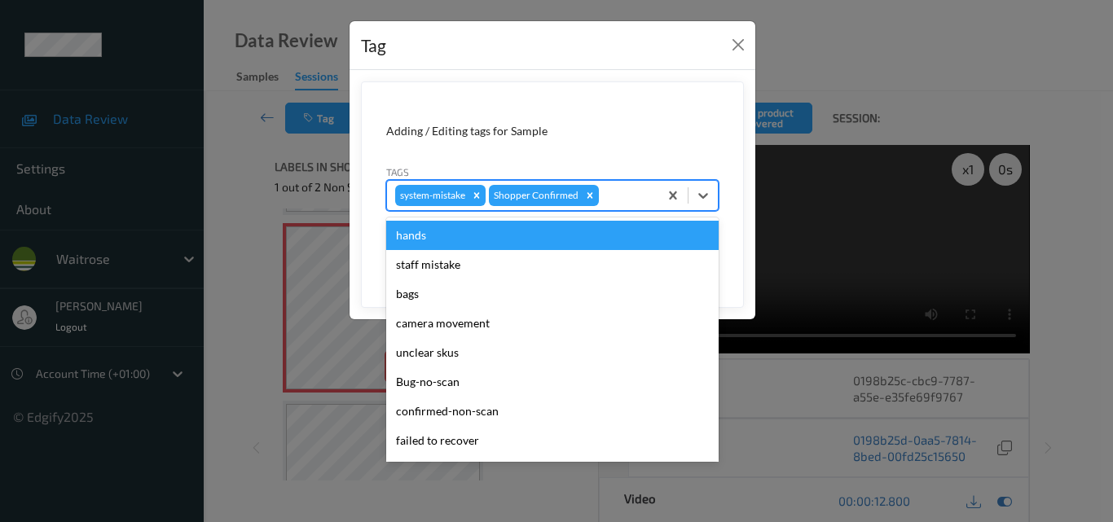
click at [623, 199] on div at bounding box center [626, 196] width 48 height 20
type input "+"
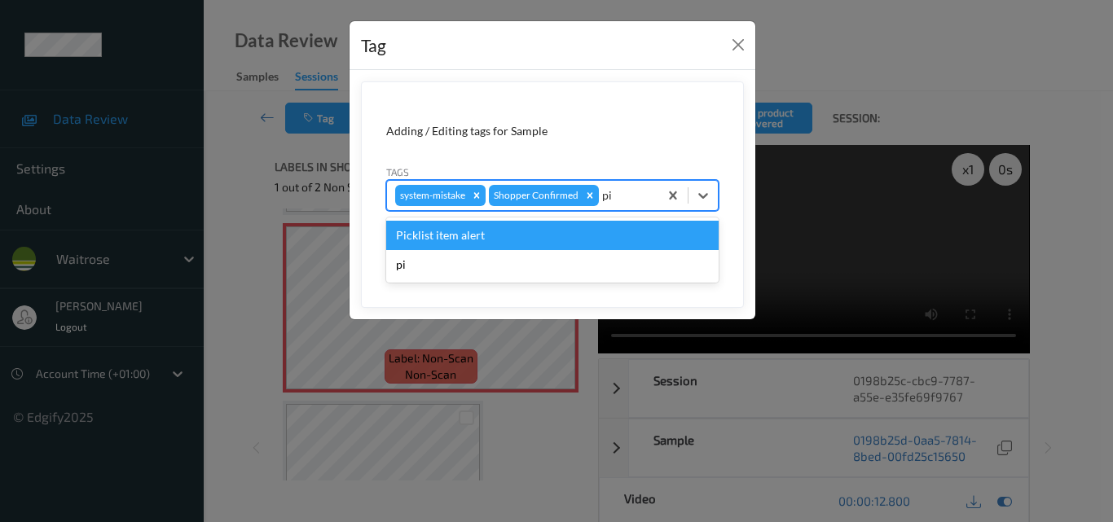
type input "pic"
click at [473, 239] on div "Picklist item alert" at bounding box center [552, 235] width 332 height 29
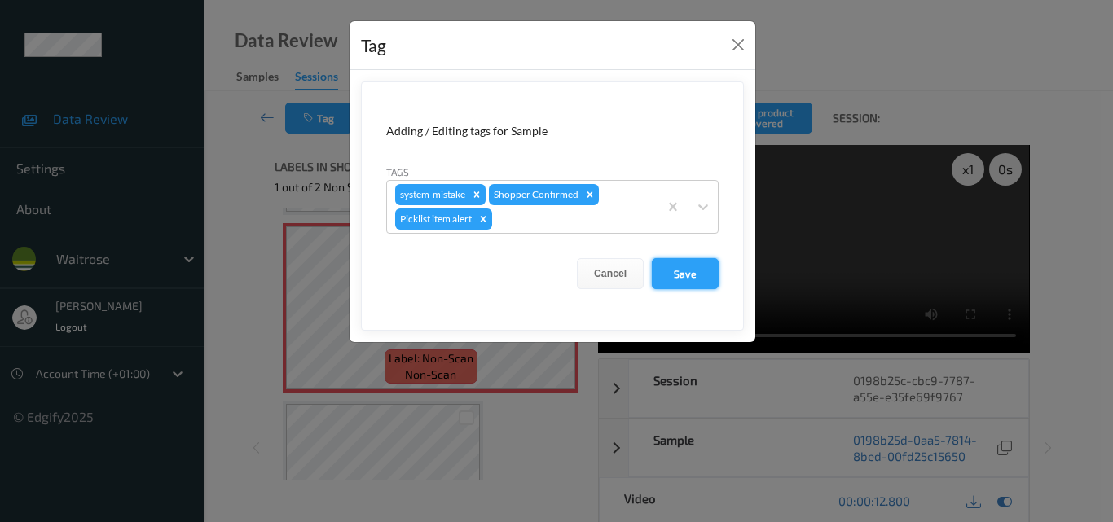
click at [674, 284] on button "Save" at bounding box center [685, 273] width 67 height 31
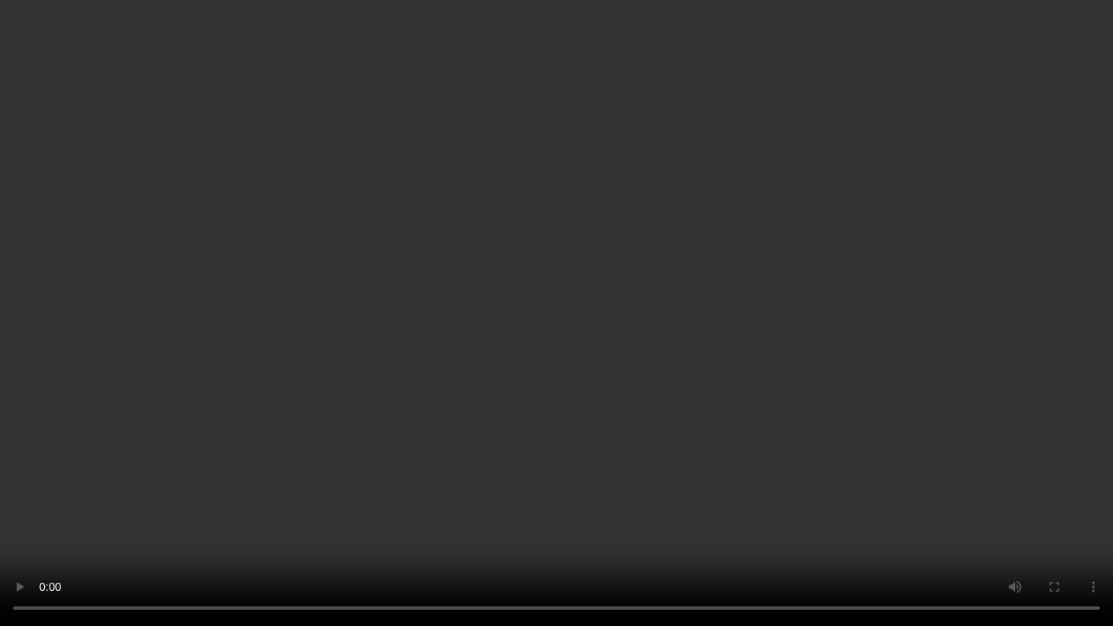
click at [517, 423] on video at bounding box center [556, 313] width 1113 height 626
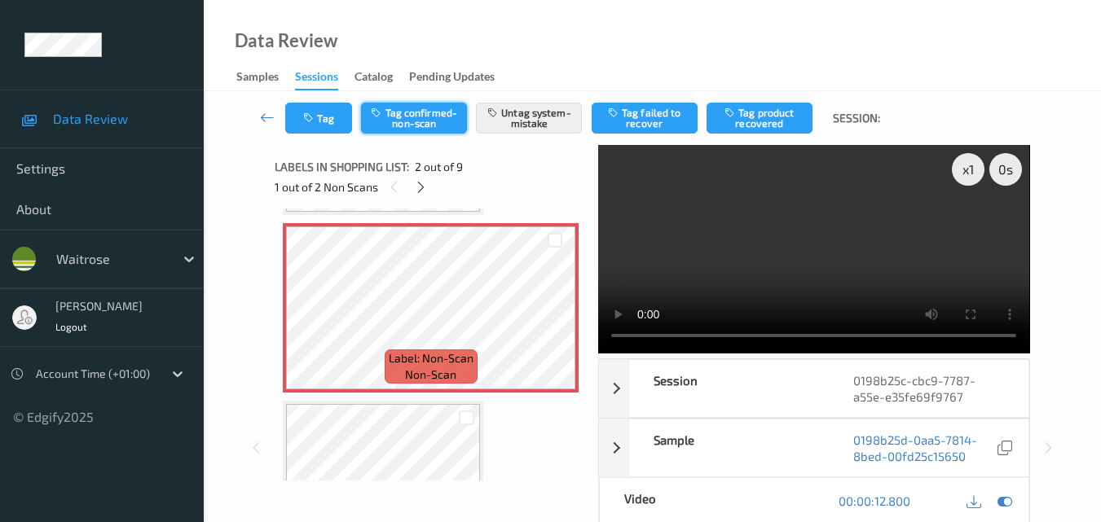
click at [423, 122] on button "Tag confirmed-non-scan" at bounding box center [414, 118] width 106 height 31
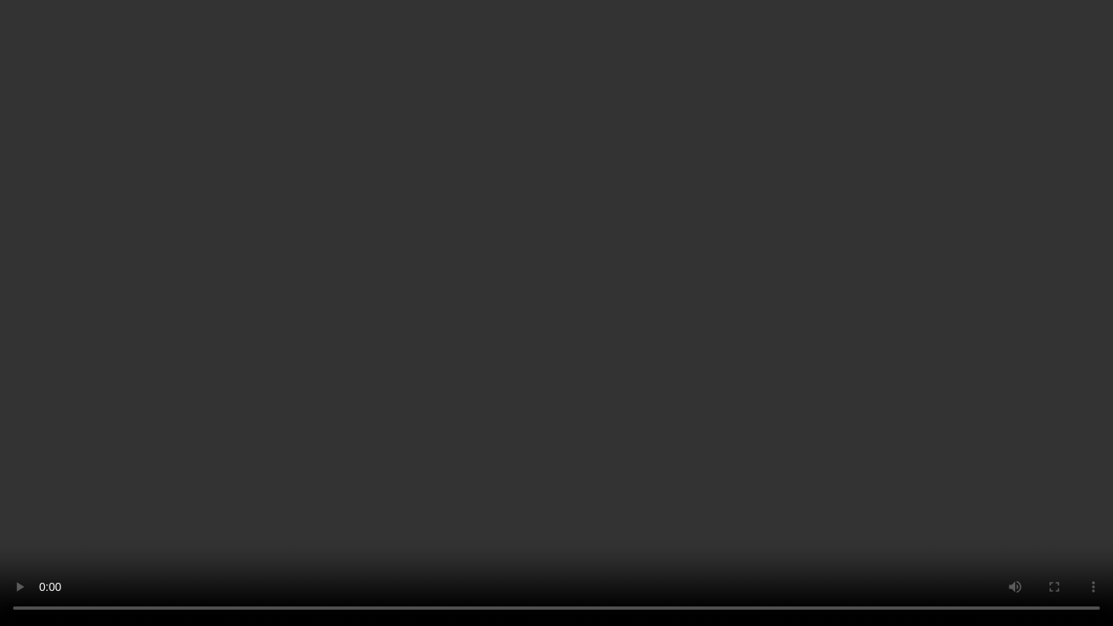
click at [525, 423] on video at bounding box center [556, 313] width 1113 height 626
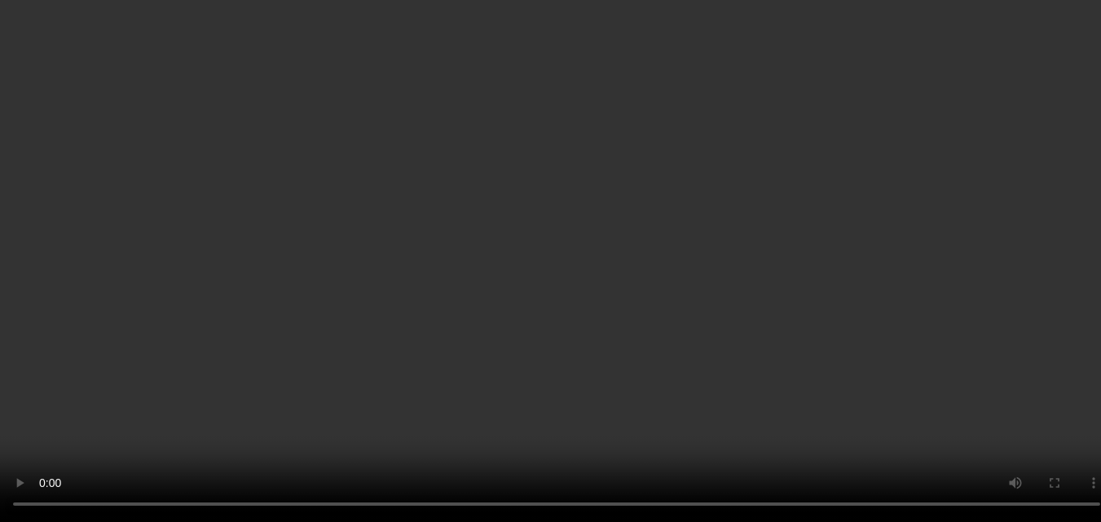
scroll to position [163, 0]
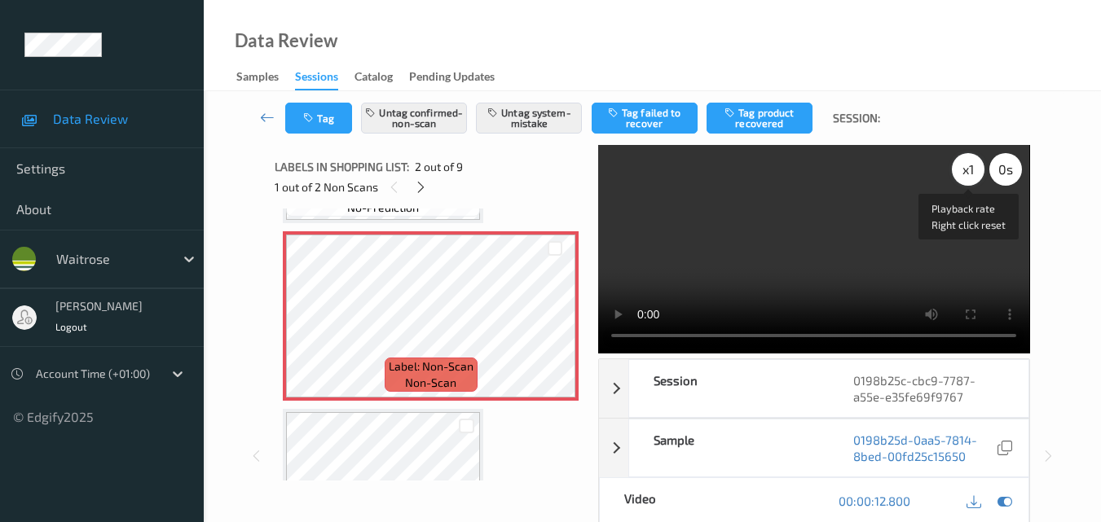
click at [966, 178] on div "x 1" at bounding box center [968, 169] width 33 height 33
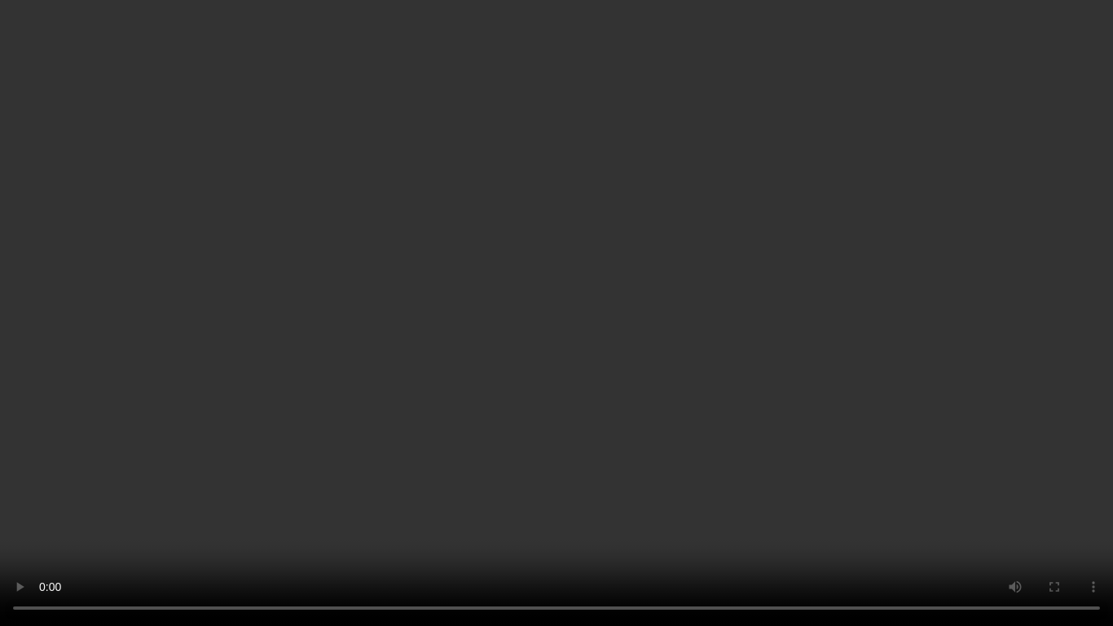
click at [671, 370] on video at bounding box center [556, 313] width 1113 height 626
click at [531, 315] on video at bounding box center [556, 313] width 1113 height 626
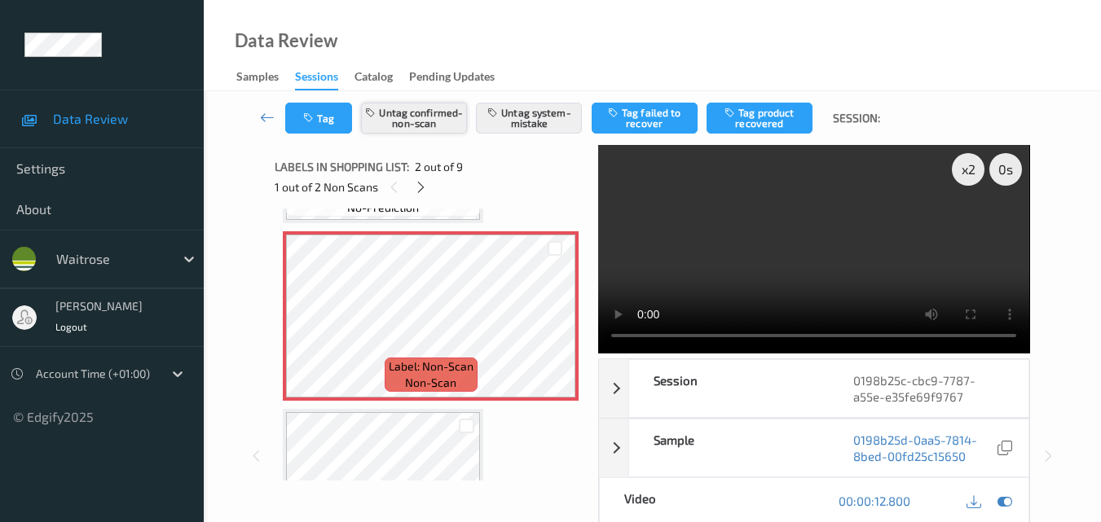
click at [425, 127] on button "Untag confirmed-non-scan" at bounding box center [414, 118] width 106 height 31
click at [414, 113] on button "Tag confirmed-non-scan" at bounding box center [414, 118] width 106 height 31
click at [324, 117] on button "Tag" at bounding box center [318, 118] width 67 height 31
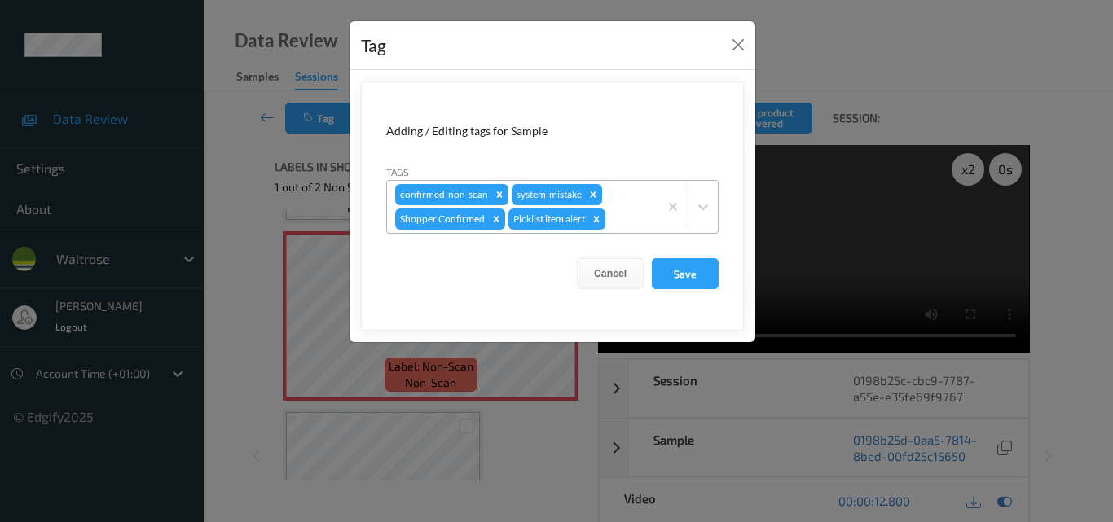
click at [627, 225] on div at bounding box center [630, 219] width 42 height 20
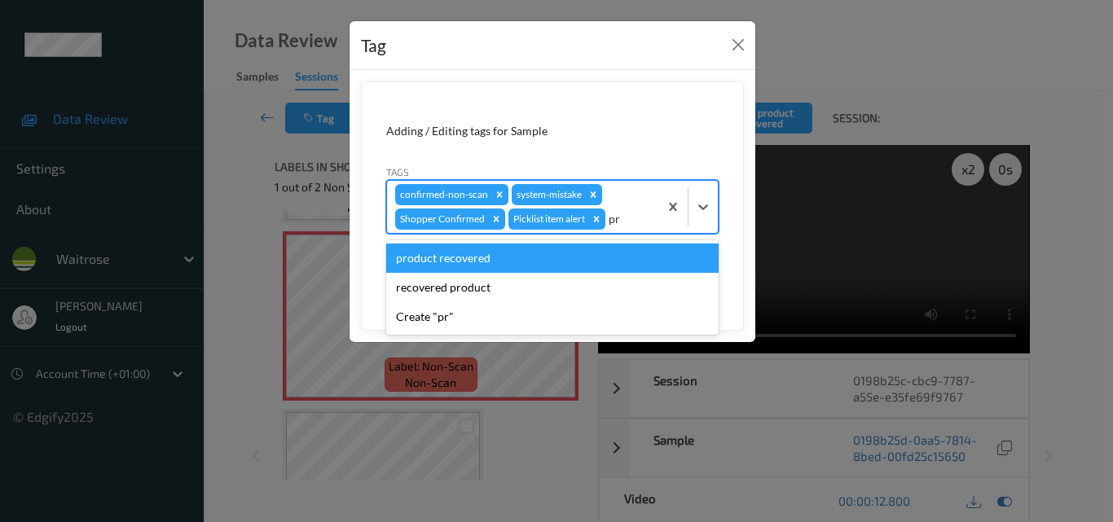
type input "p"
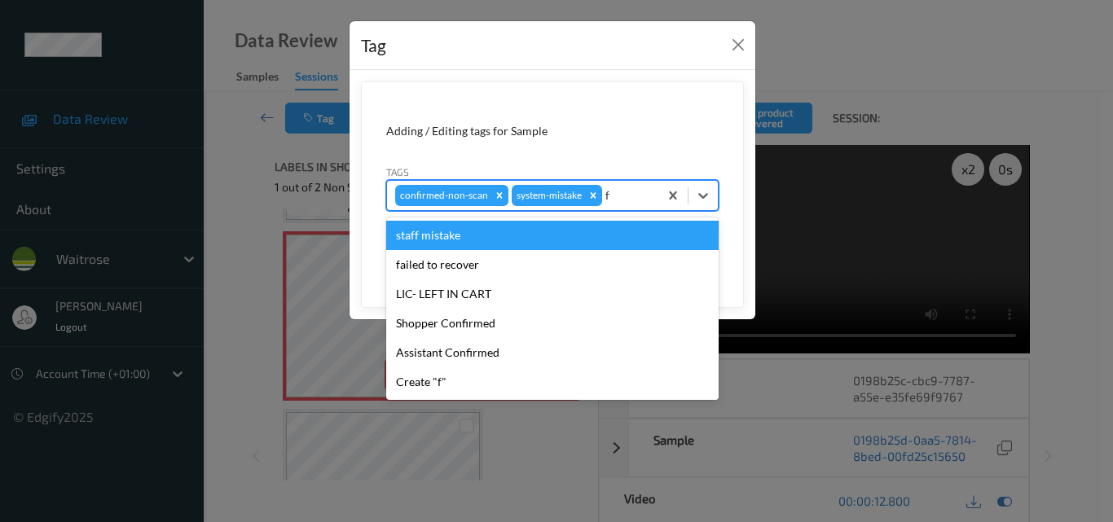
type input "fa"
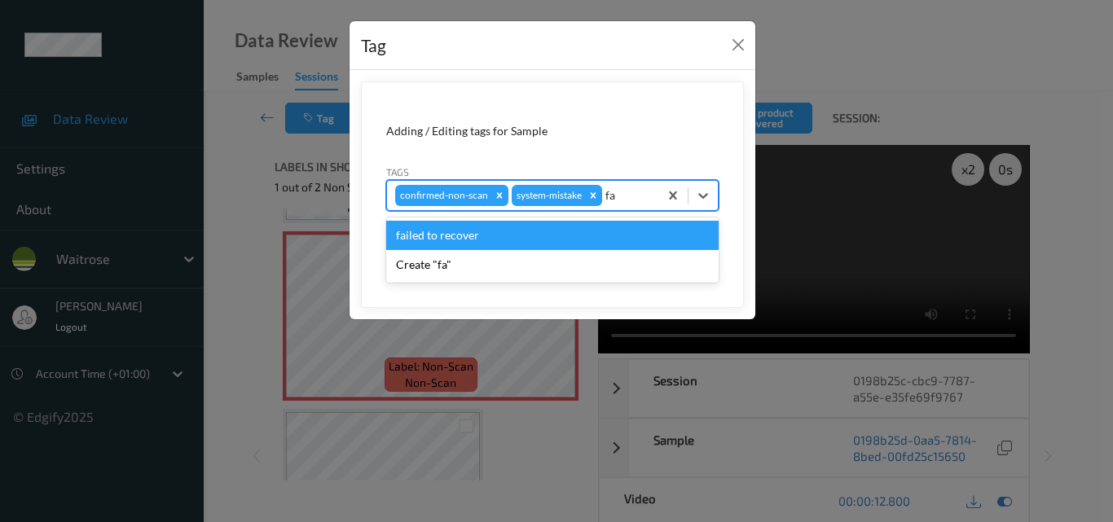
click at [579, 240] on div "failed to recover" at bounding box center [552, 235] width 332 height 29
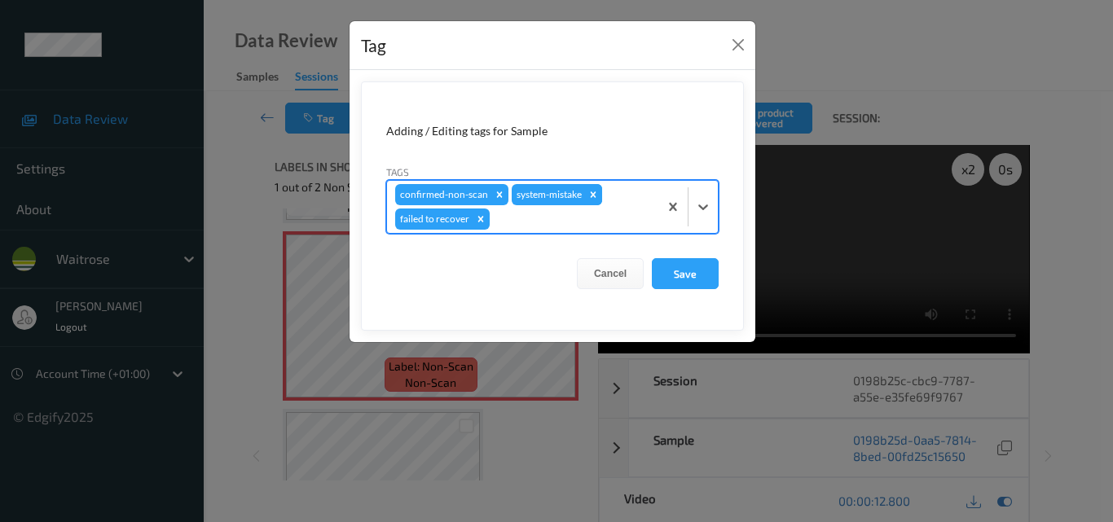
click at [592, 191] on icon "Remove system-mistake" at bounding box center [593, 194] width 11 height 11
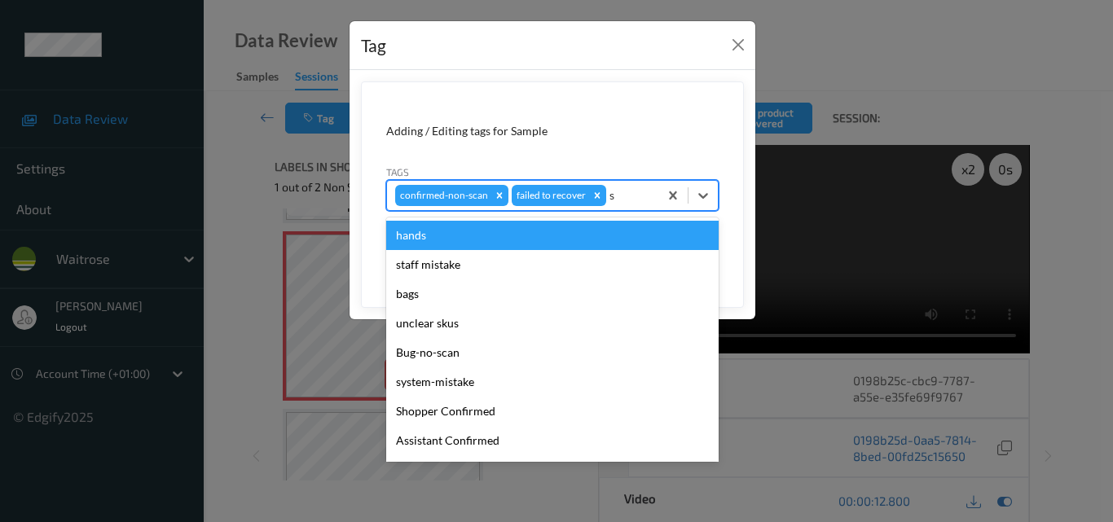
type input "sy"
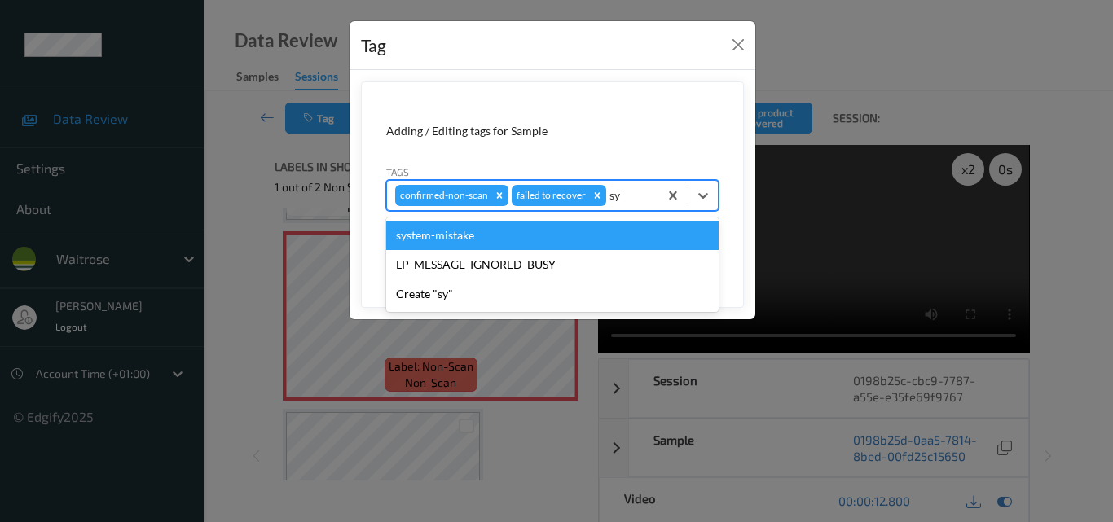
click at [508, 238] on div "system-mistake" at bounding box center [552, 235] width 332 height 29
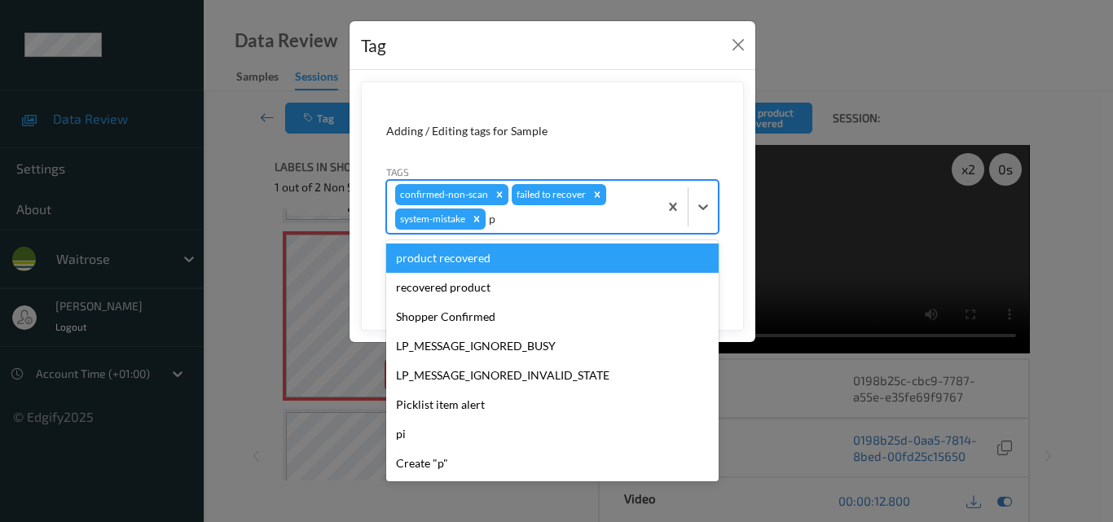
type input "pi"
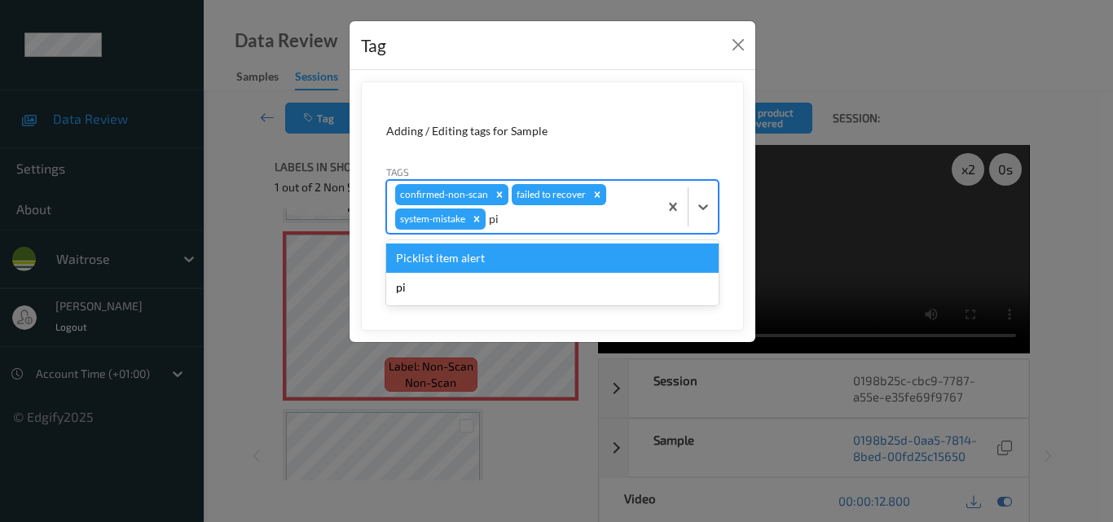
click at [500, 265] on div "Picklist item alert" at bounding box center [552, 258] width 332 height 29
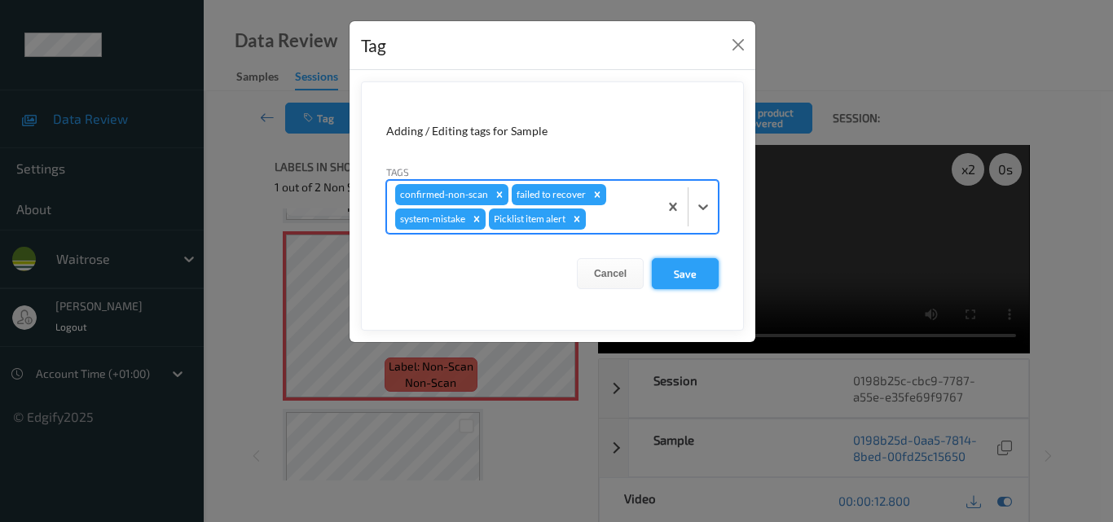
click at [689, 274] on button "Save" at bounding box center [685, 273] width 67 height 31
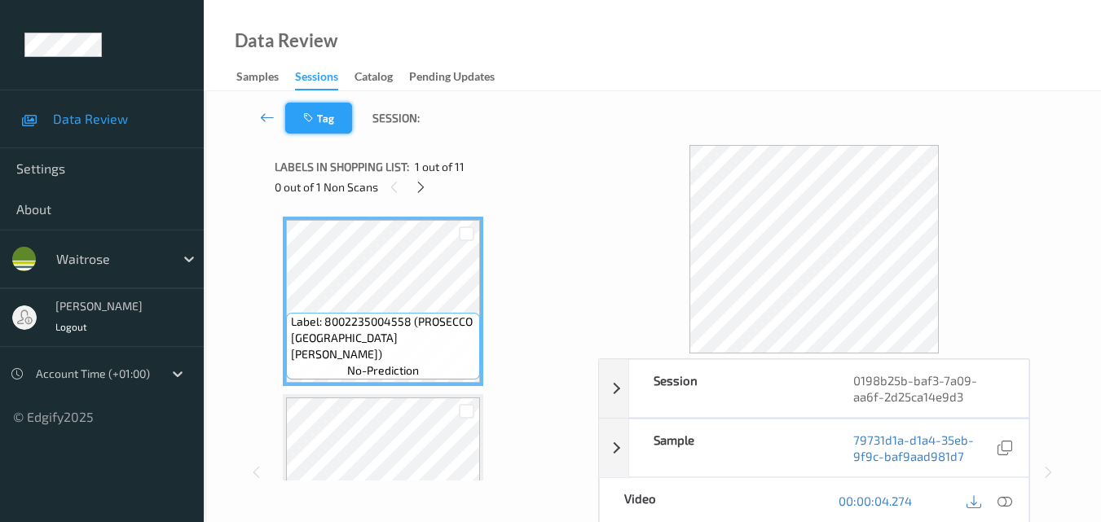
click at [315, 123] on icon "button" at bounding box center [310, 117] width 14 height 11
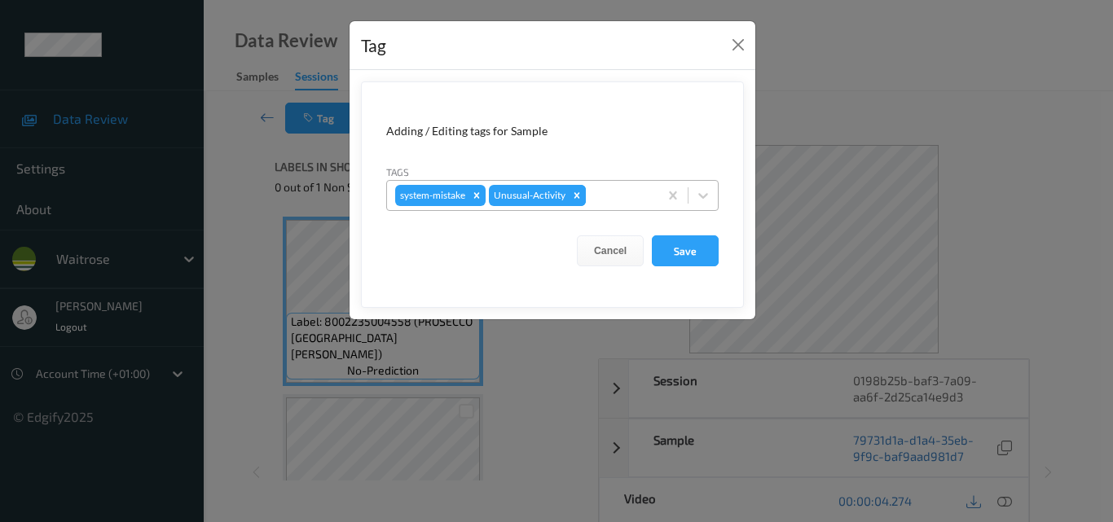
click at [572, 190] on icon "Remove Unusual-Activity" at bounding box center [576, 195] width 11 height 11
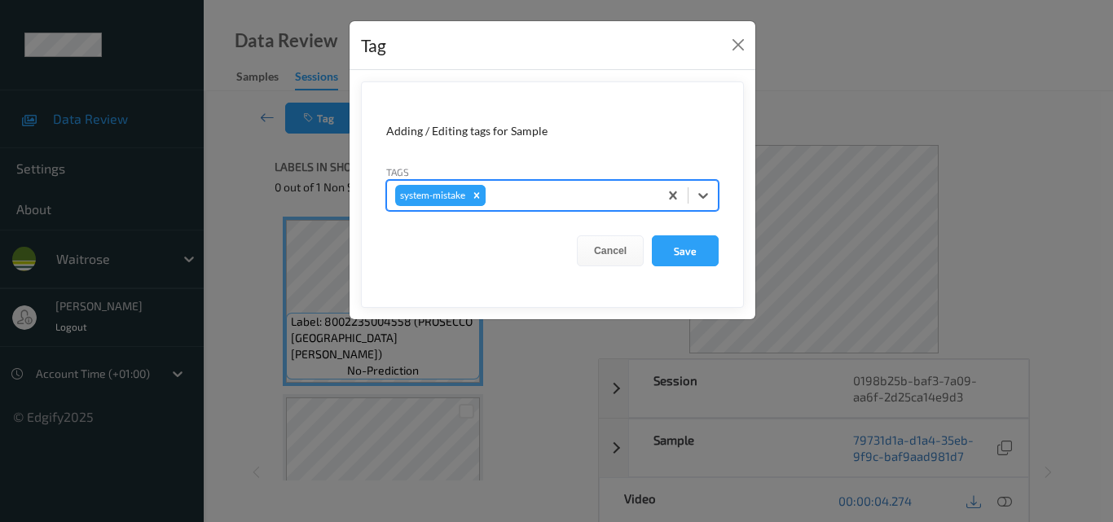
click at [486, 196] on div "Remove system-mistake" at bounding box center [477, 195] width 18 height 21
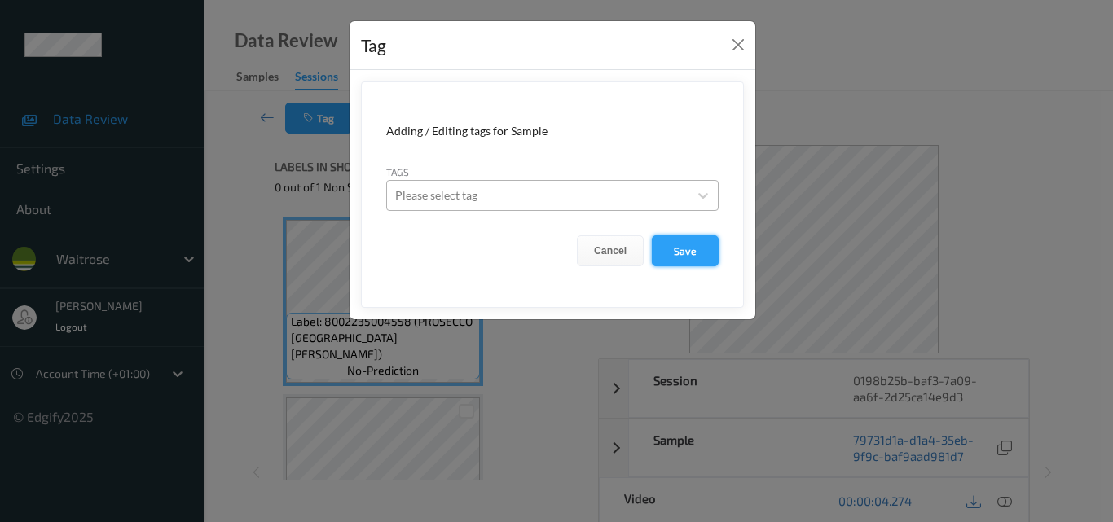
click at [696, 258] on button "Save" at bounding box center [685, 250] width 67 height 31
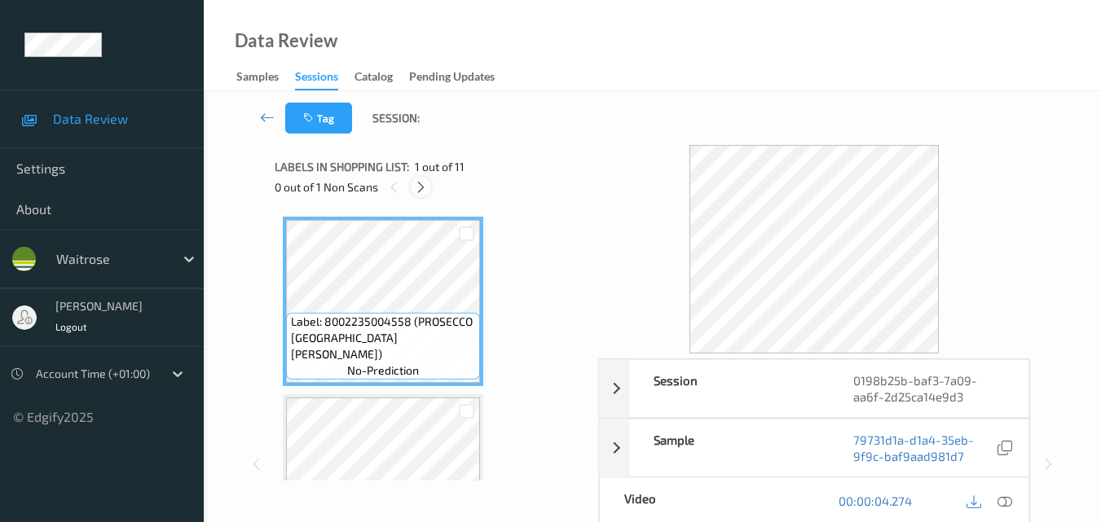
click at [419, 183] on icon at bounding box center [421, 187] width 14 height 15
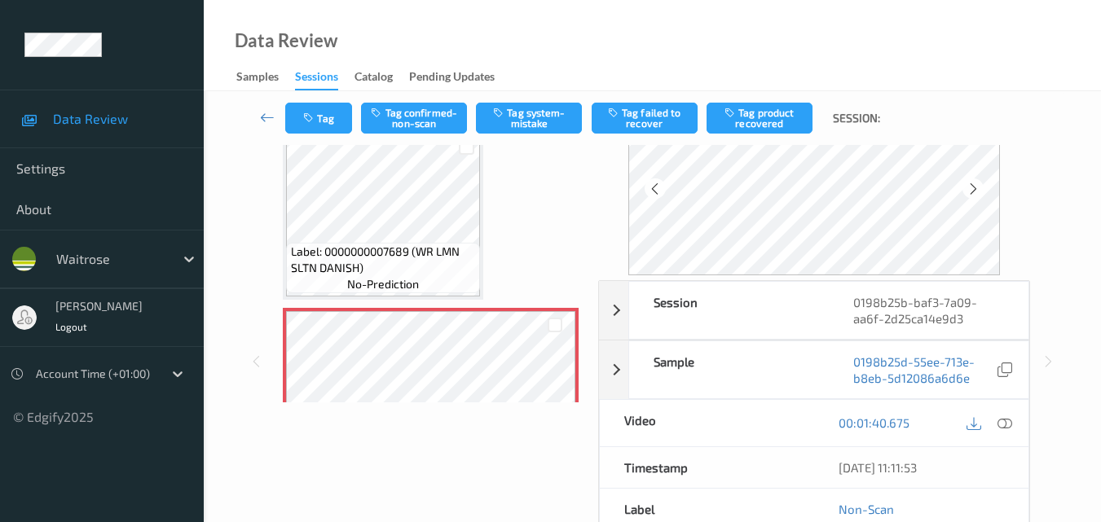
scroll to position [81, 0]
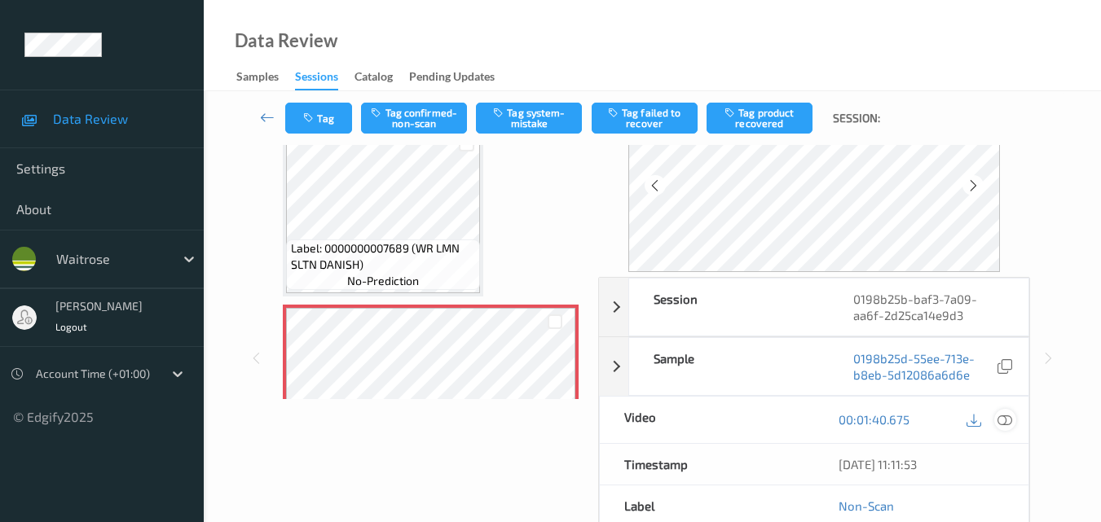
click at [1006, 421] on icon at bounding box center [1004, 419] width 15 height 15
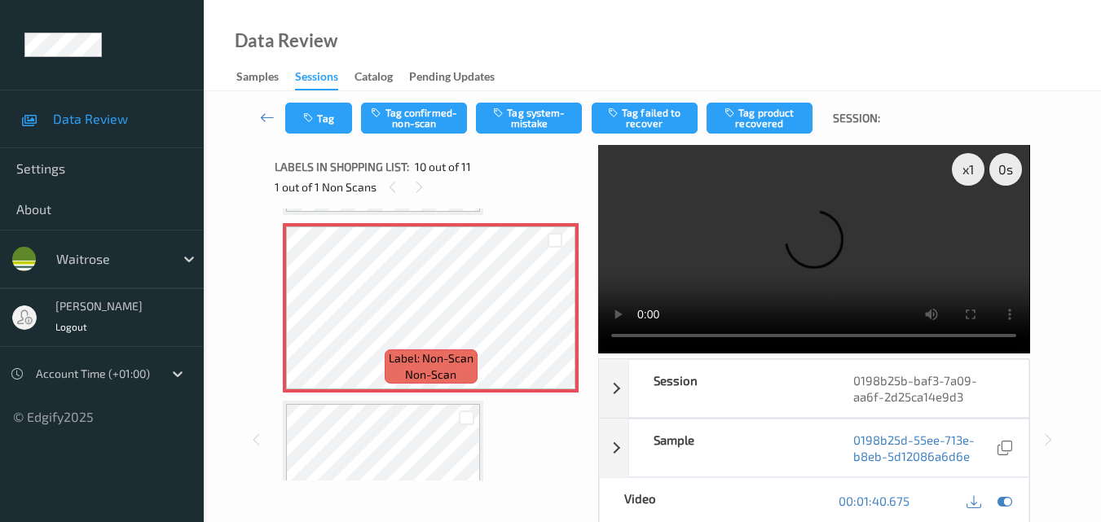
scroll to position [1587, 0]
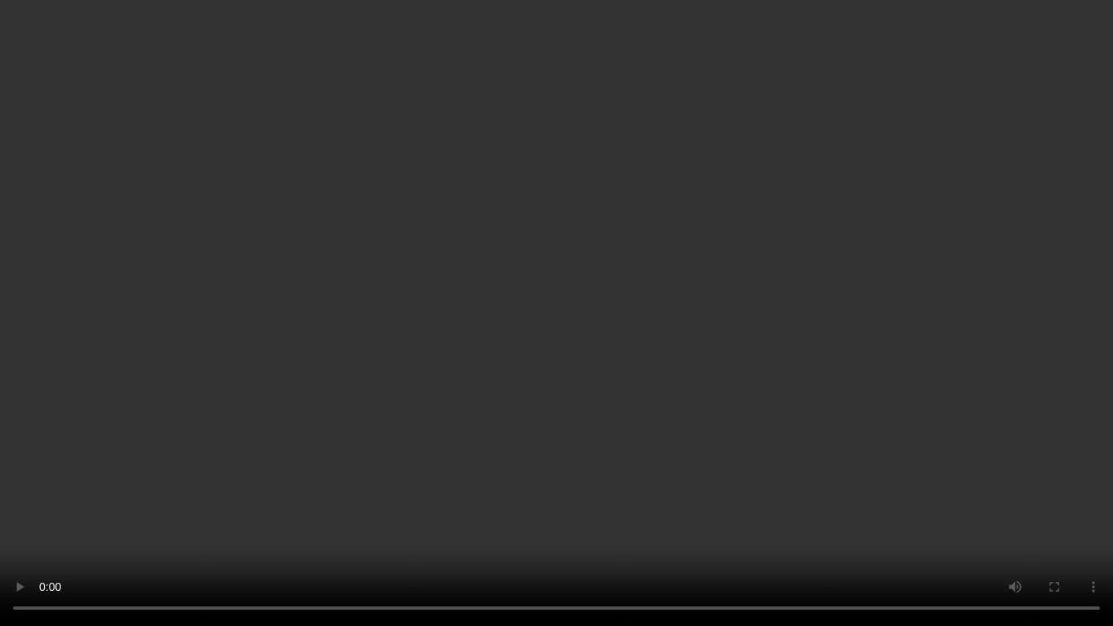
click at [786, 474] on video at bounding box center [556, 313] width 1113 height 626
click at [553, 345] on video at bounding box center [556, 313] width 1113 height 626
click at [406, 377] on video at bounding box center [556, 313] width 1113 height 626
click at [570, 423] on video at bounding box center [556, 313] width 1113 height 626
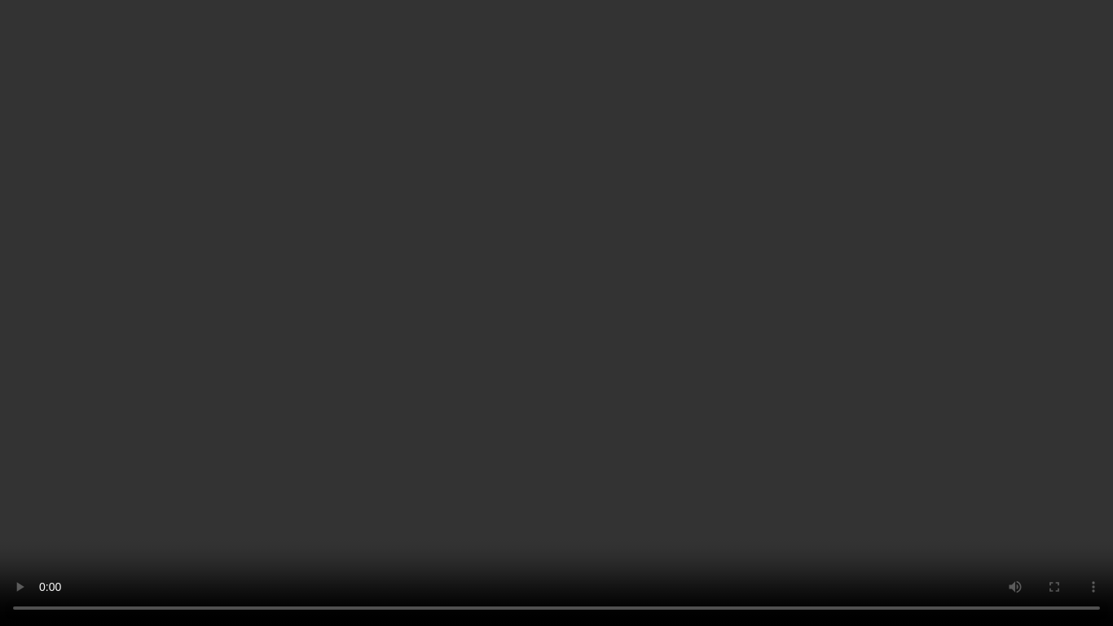
click at [496, 484] on video at bounding box center [556, 313] width 1113 height 626
click at [662, 391] on video at bounding box center [556, 313] width 1113 height 626
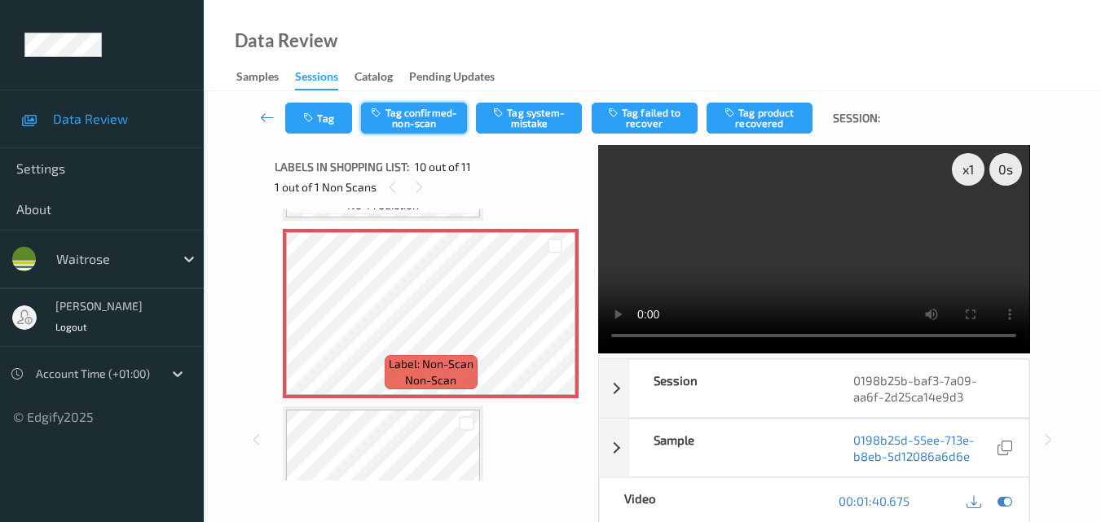
click at [414, 126] on button "Tag confirmed-non-scan" at bounding box center [414, 118] width 106 height 31
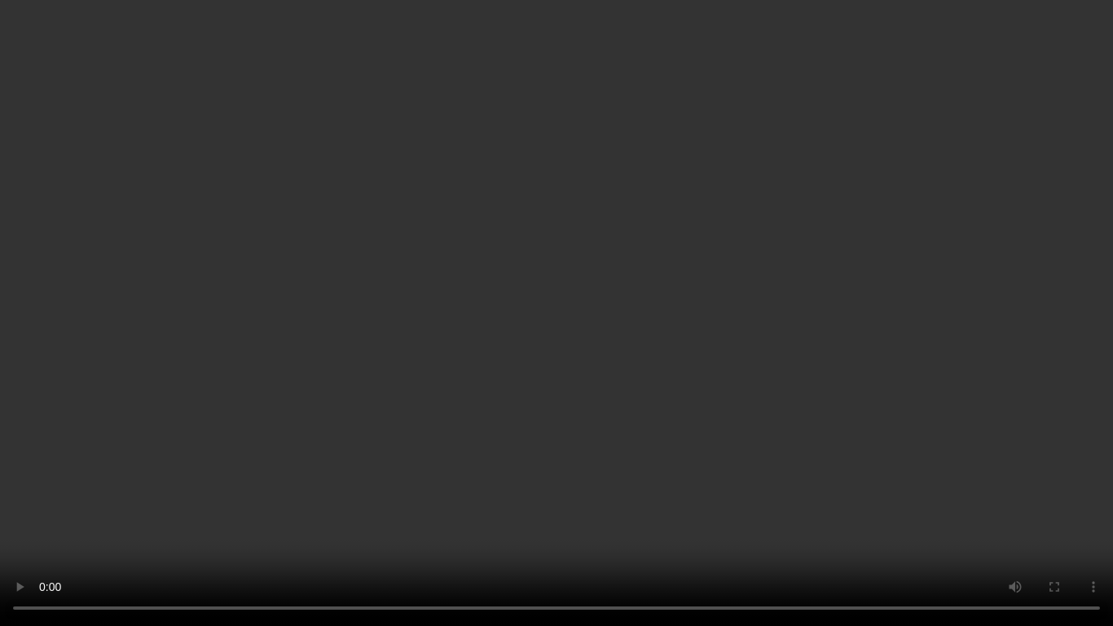
click at [466, 436] on video at bounding box center [556, 313] width 1113 height 626
click at [439, 411] on video at bounding box center [556, 313] width 1113 height 626
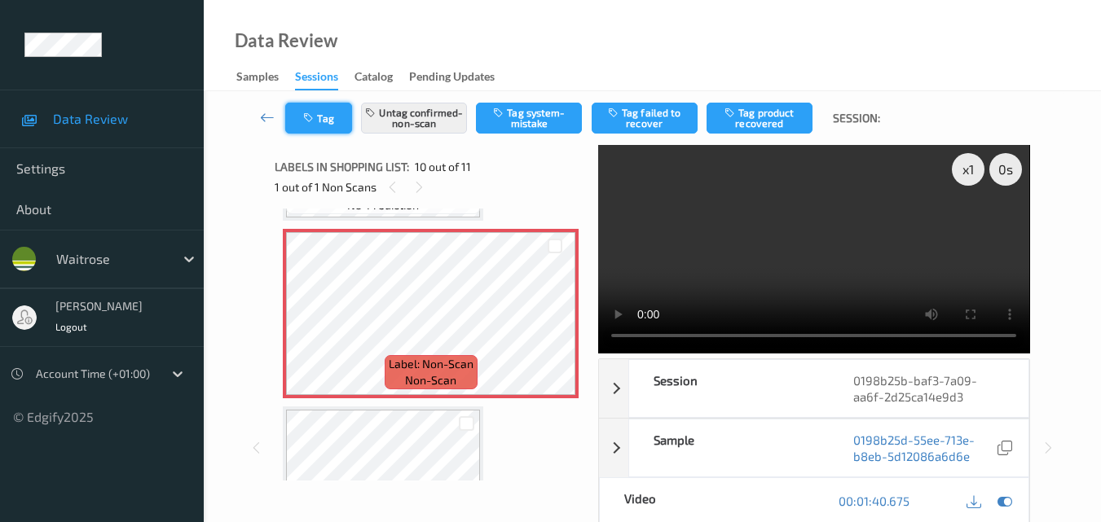
click at [323, 133] on button "Tag" at bounding box center [318, 118] width 67 height 31
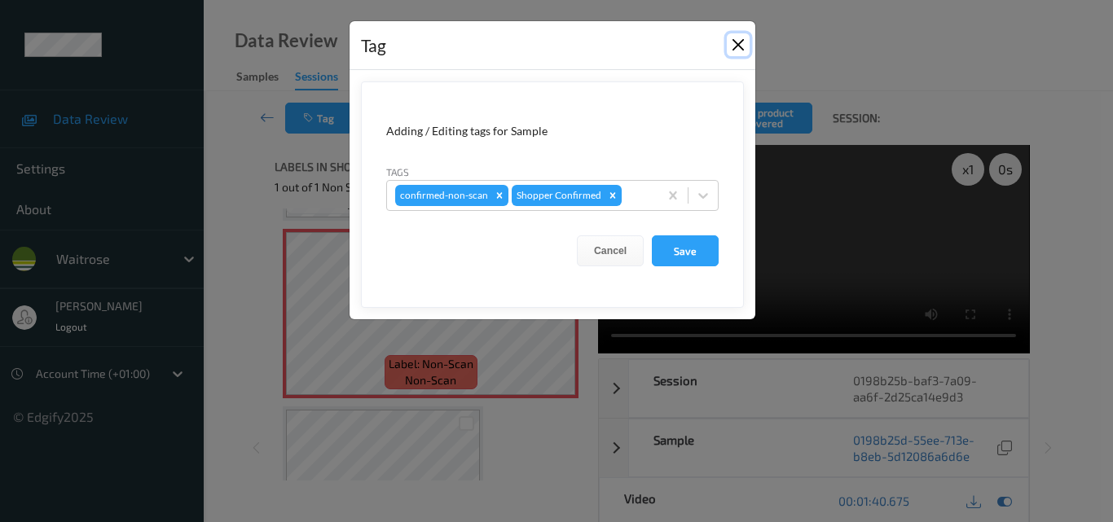
click at [737, 45] on button "Close" at bounding box center [738, 44] width 23 height 23
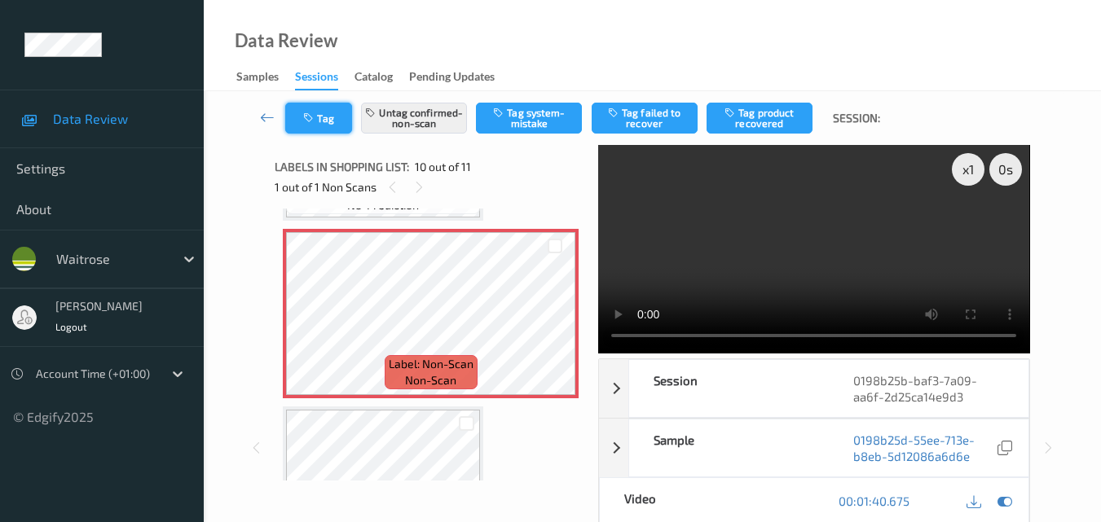
click at [322, 117] on button "Tag" at bounding box center [318, 118] width 67 height 31
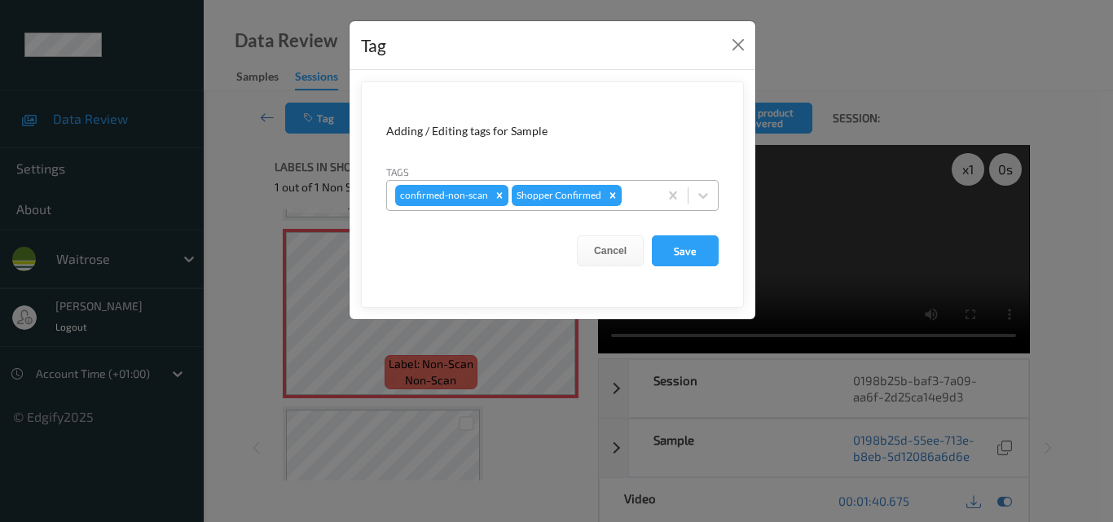
click at [641, 204] on div at bounding box center [637, 196] width 25 height 20
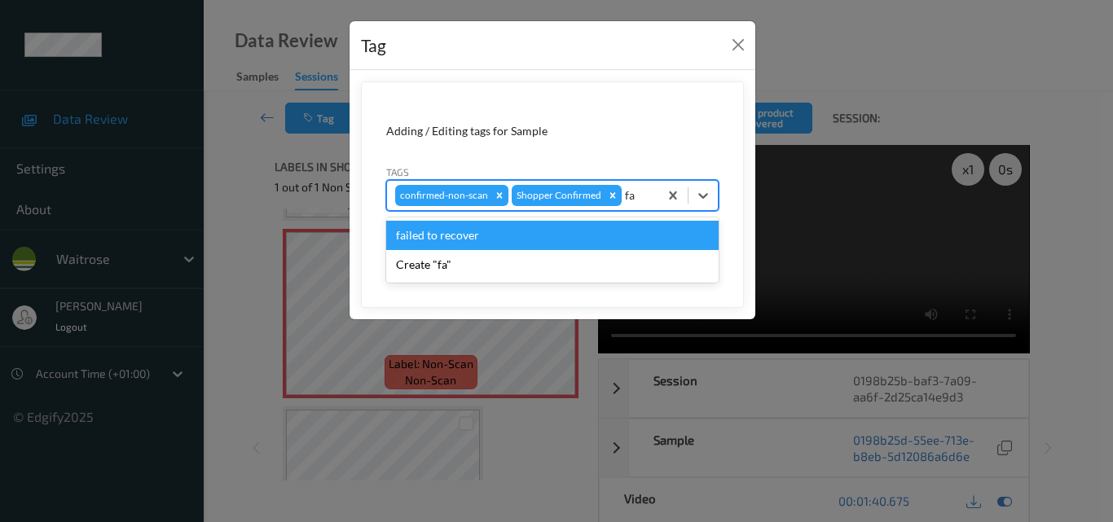
type input "fai"
click at [514, 235] on div "failed to recover" at bounding box center [552, 235] width 332 height 29
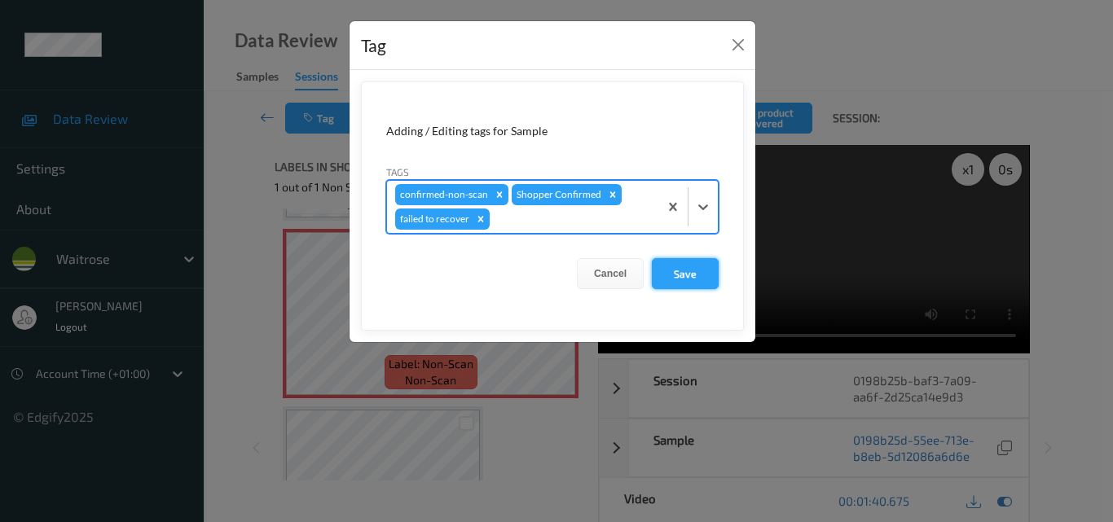
click at [664, 269] on button "Save" at bounding box center [685, 273] width 67 height 31
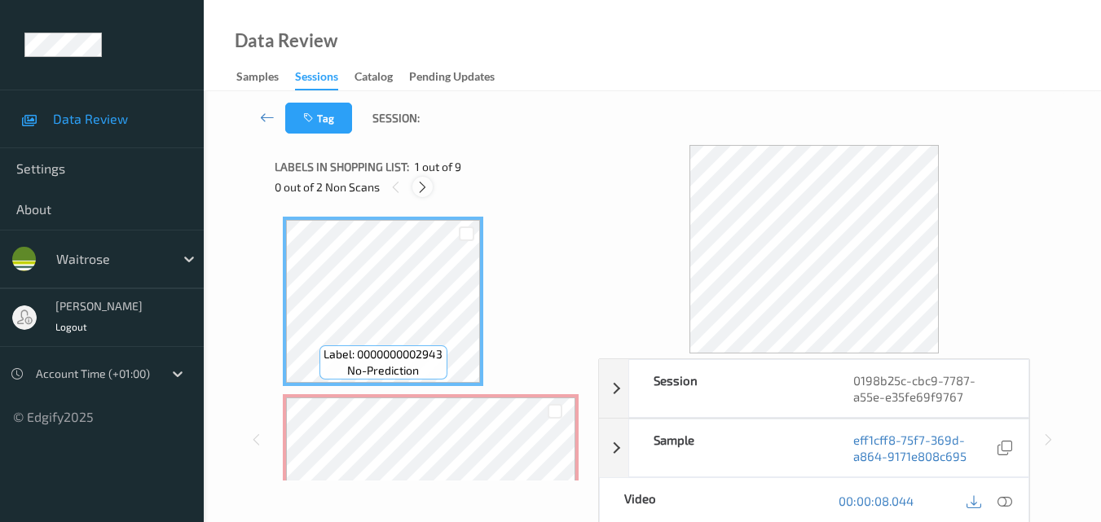
click at [419, 188] on icon at bounding box center [423, 187] width 14 height 15
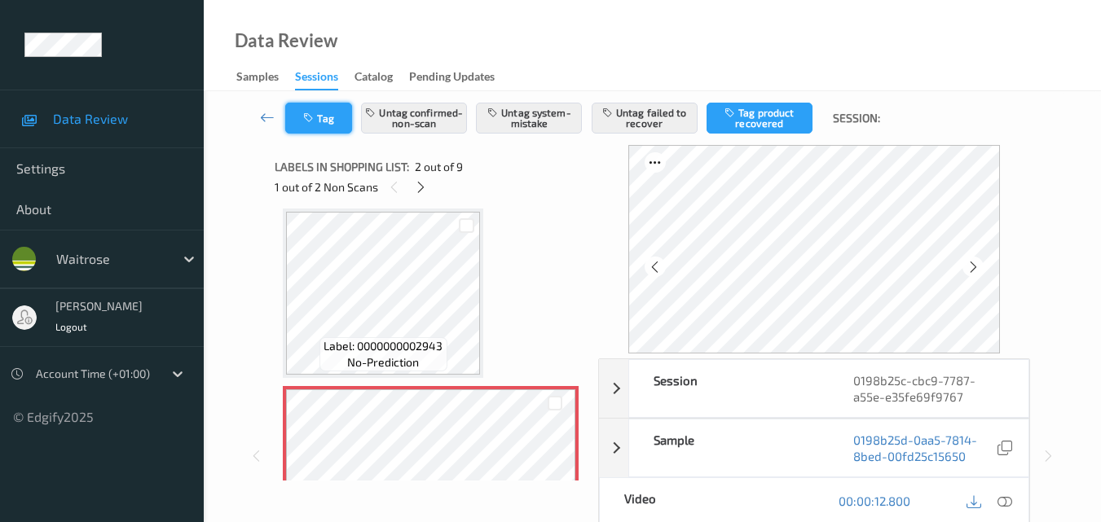
click at [311, 124] on button "Tag" at bounding box center [318, 118] width 67 height 31
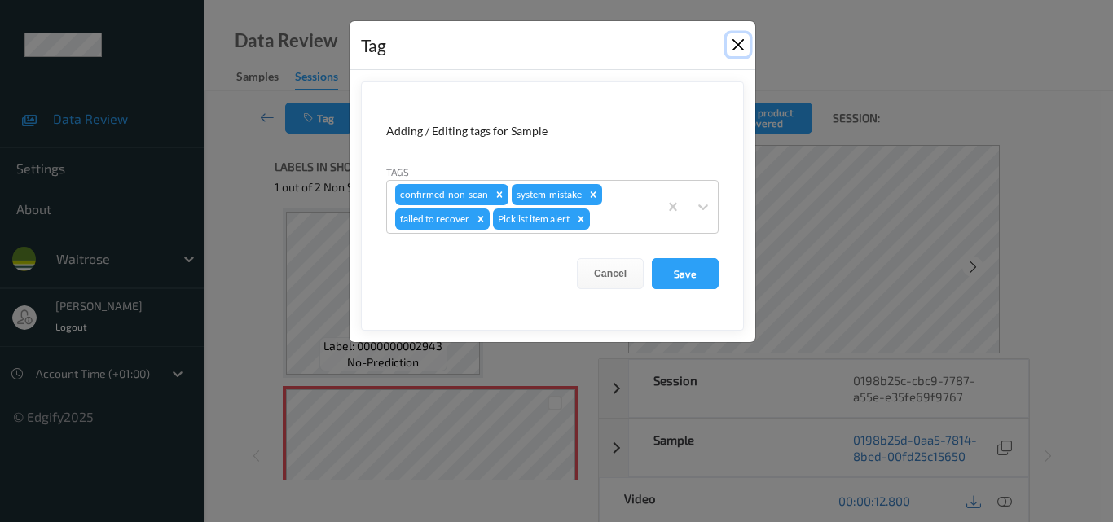
click at [742, 46] on button "Close" at bounding box center [738, 44] width 23 height 23
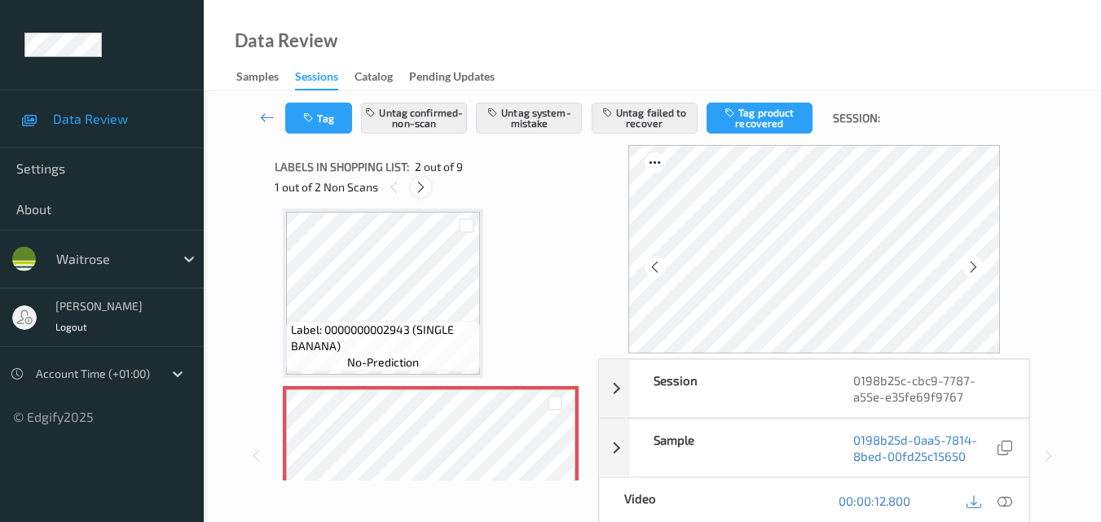
click at [420, 191] on icon at bounding box center [421, 187] width 14 height 15
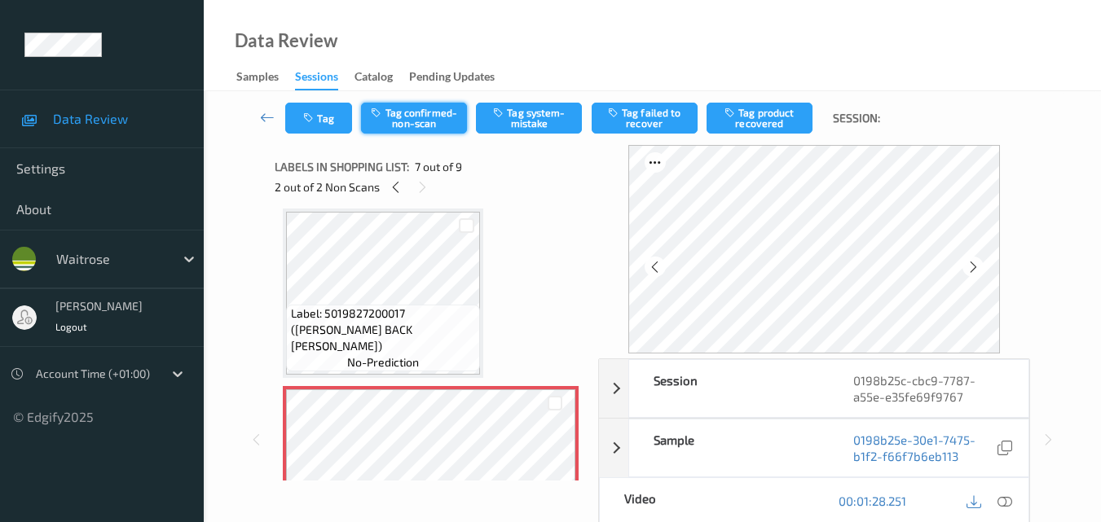
click at [402, 117] on button "Tag confirmed-non-scan" at bounding box center [414, 118] width 106 height 31
click at [323, 118] on button "Tag" at bounding box center [318, 118] width 67 height 31
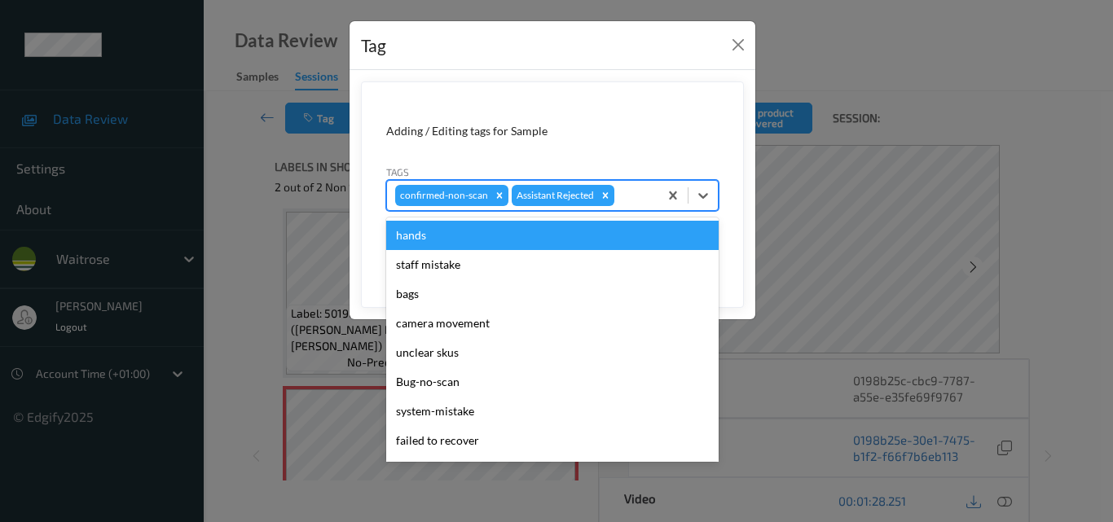
click at [640, 200] on div at bounding box center [634, 196] width 33 height 20
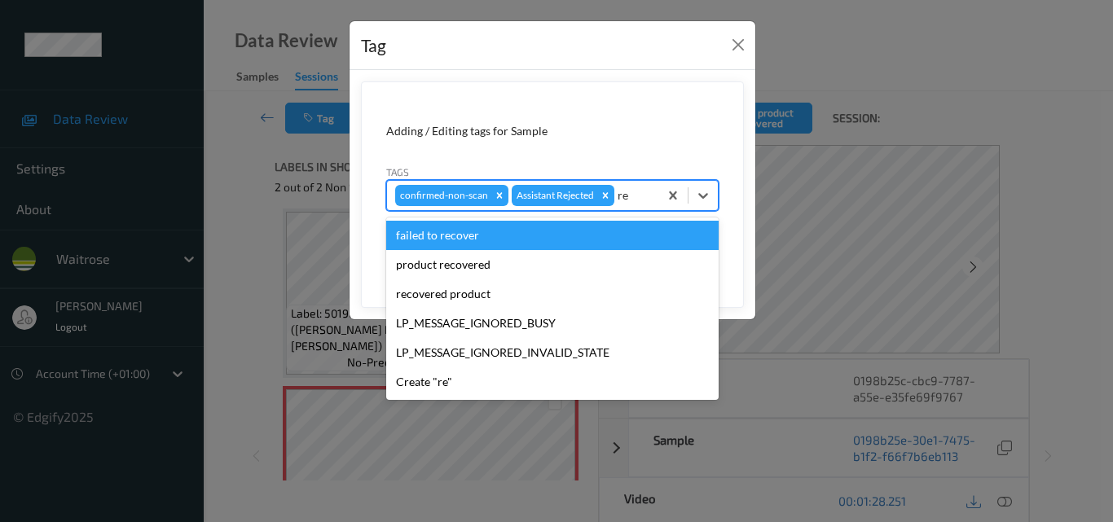
type input "rec"
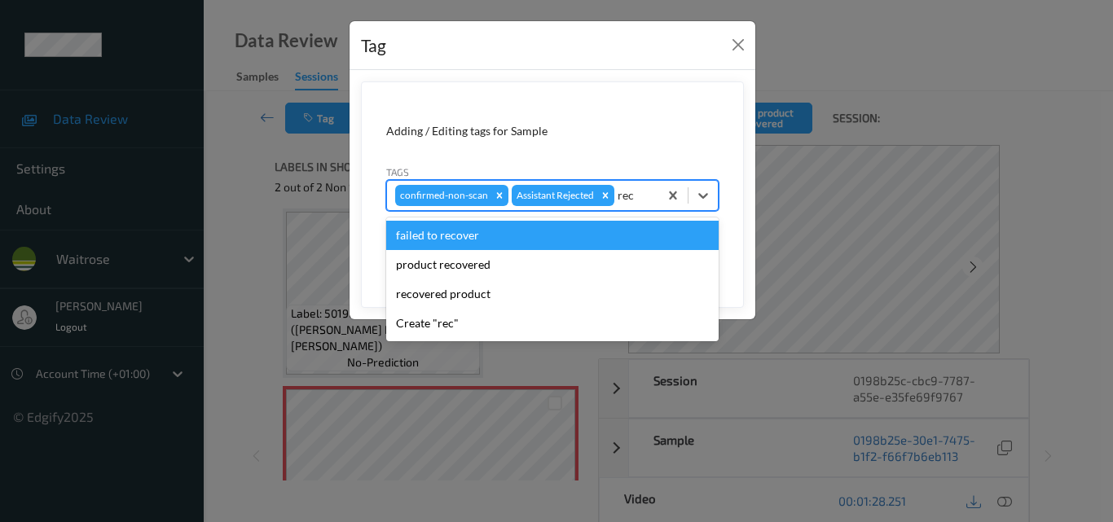
click at [484, 231] on div "failed to recover" at bounding box center [552, 235] width 332 height 29
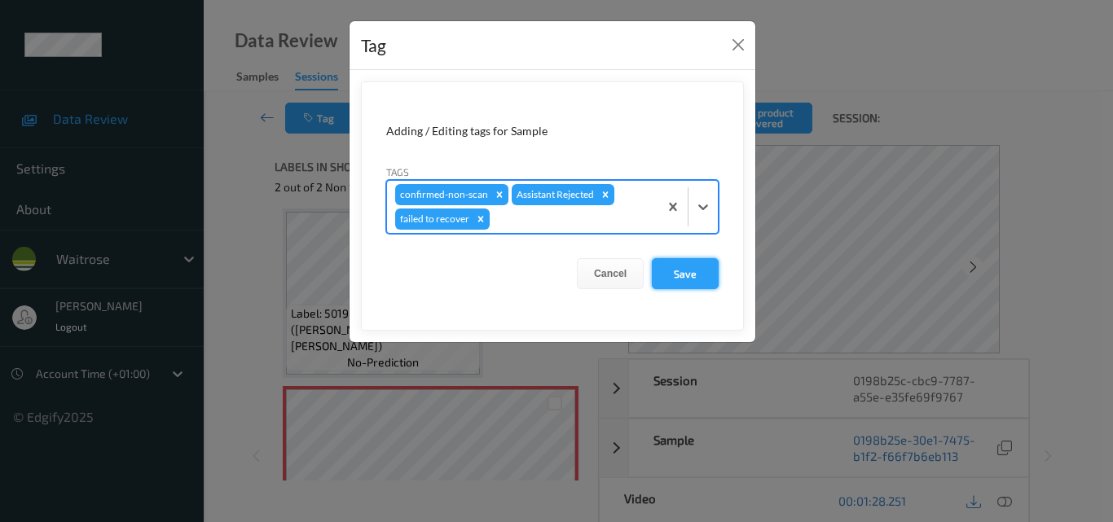
click at [685, 276] on button "Save" at bounding box center [685, 273] width 67 height 31
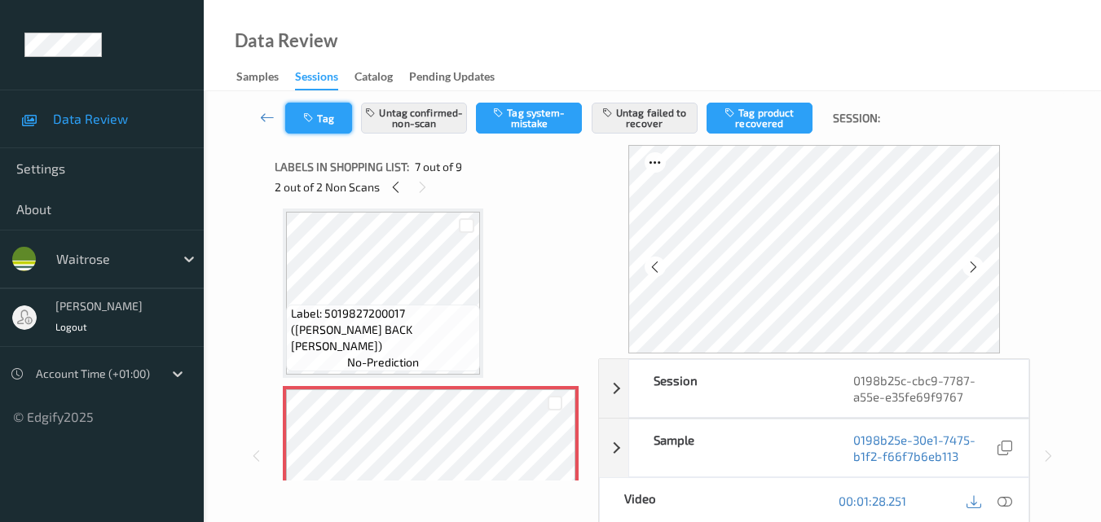
click at [307, 119] on icon "button" at bounding box center [310, 117] width 14 height 11
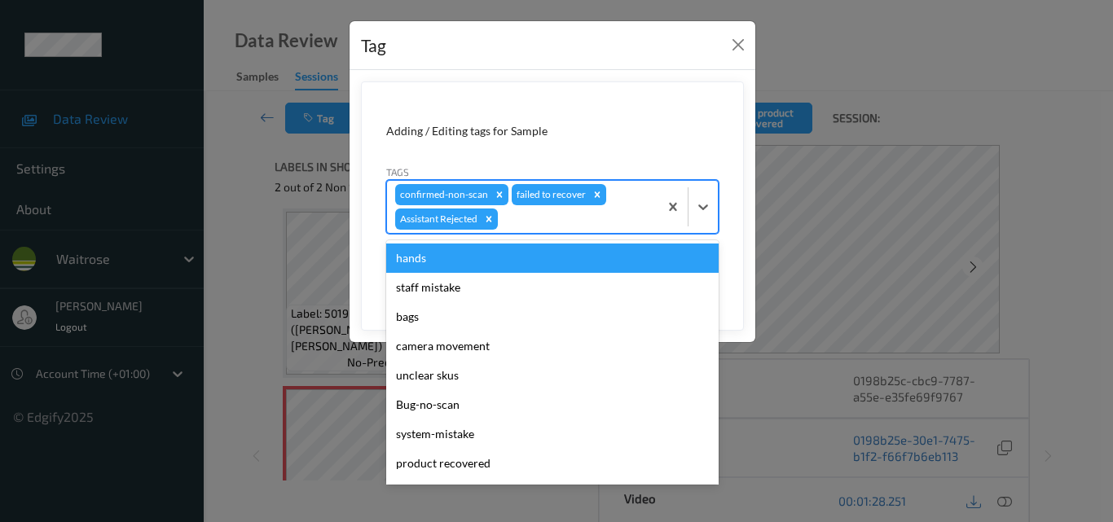
click at [535, 227] on div at bounding box center [575, 219] width 149 height 20
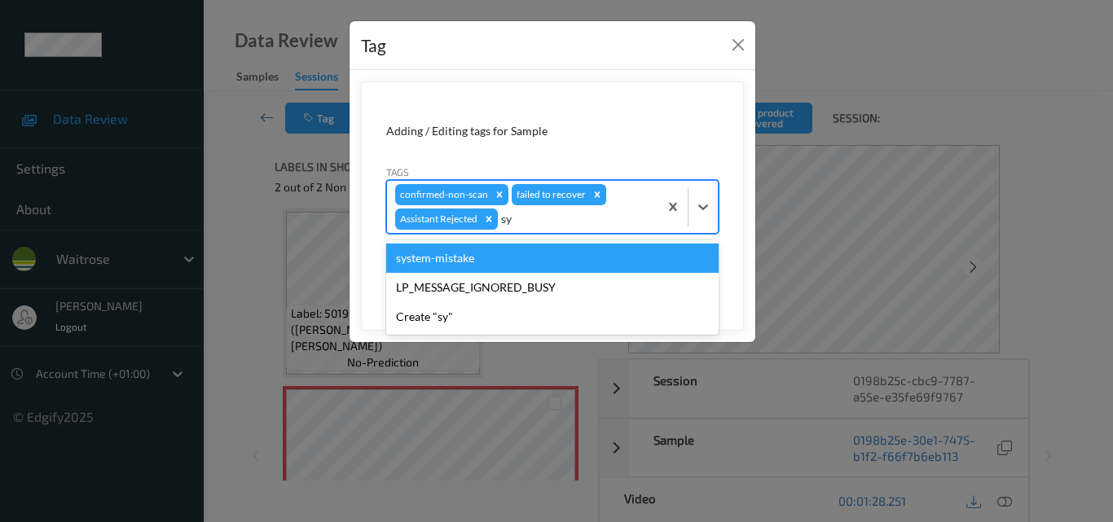
type input "sys"
click at [514, 255] on div "system-mistake" at bounding box center [552, 258] width 332 height 29
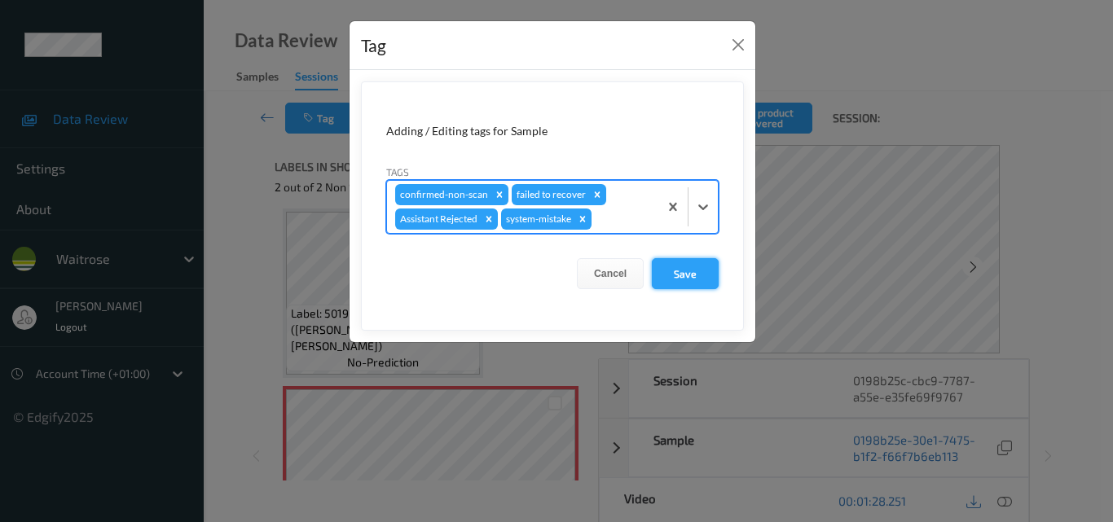
click at [684, 277] on button "Save" at bounding box center [685, 273] width 67 height 31
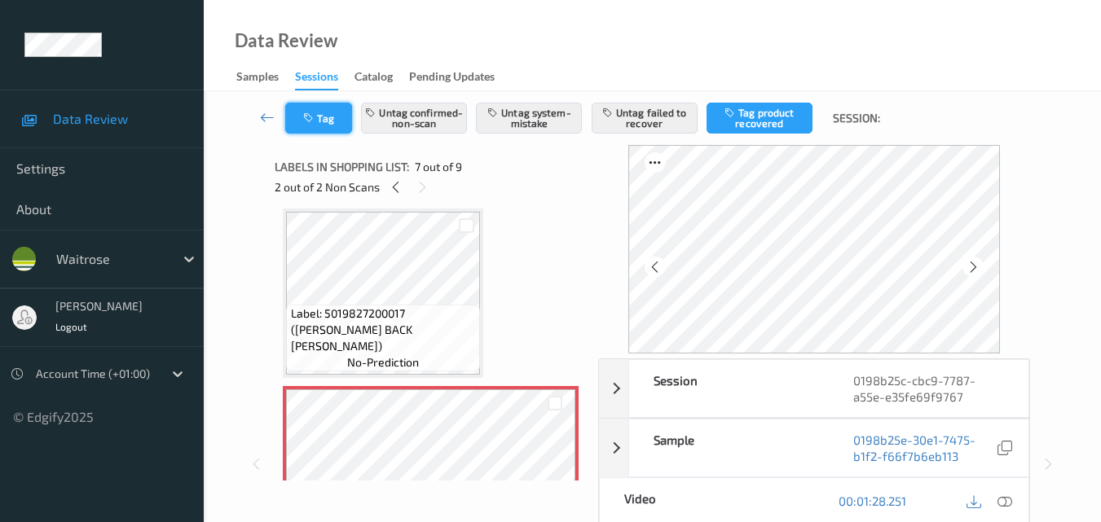
click at [324, 131] on button "Tag" at bounding box center [318, 118] width 67 height 31
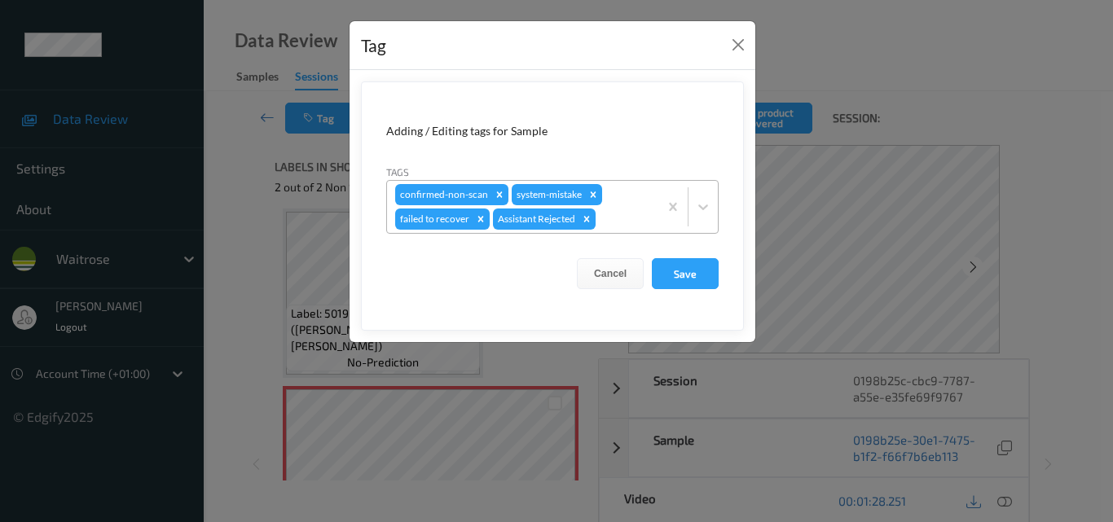
click at [638, 219] on div at bounding box center [624, 219] width 51 height 20
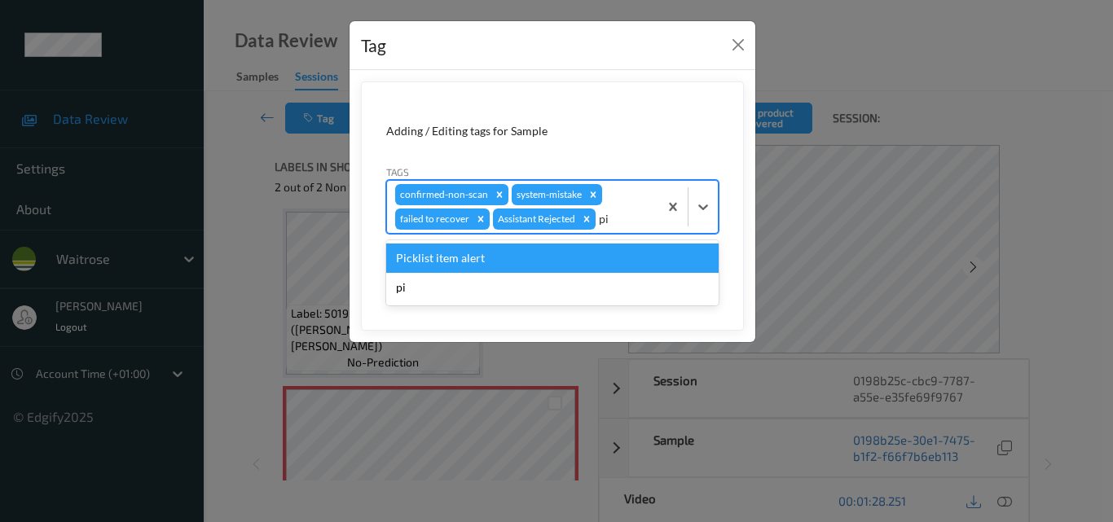
type input "pic"
click at [548, 268] on div "Picklist item alert" at bounding box center [552, 258] width 332 height 29
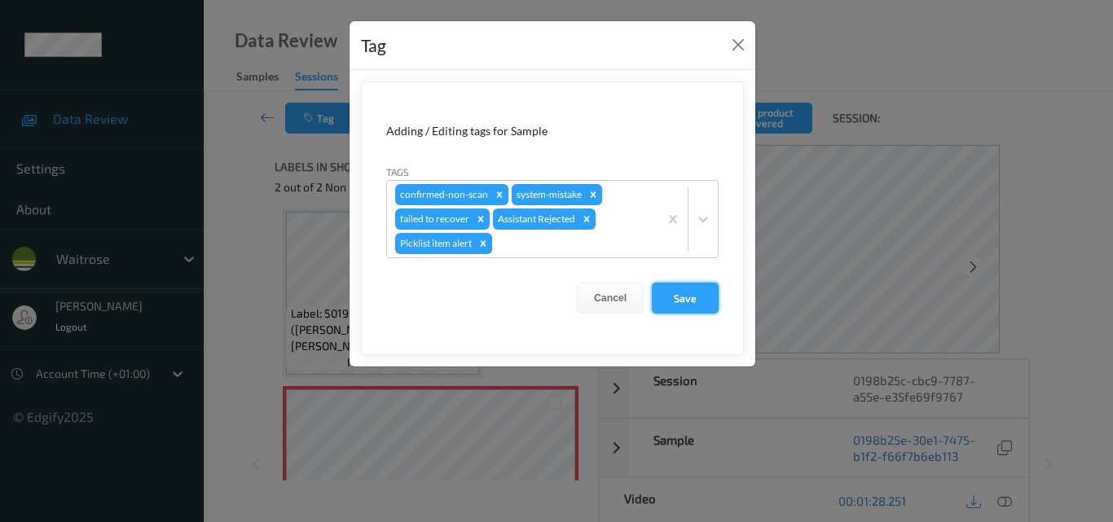
click at [689, 300] on button "Save" at bounding box center [685, 298] width 67 height 31
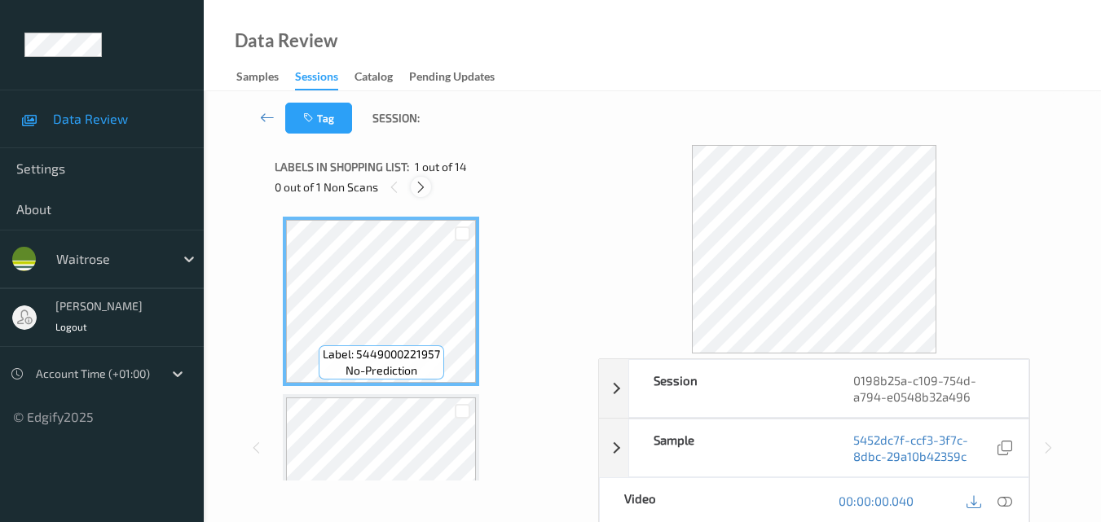
click at [418, 188] on icon at bounding box center [421, 187] width 14 height 15
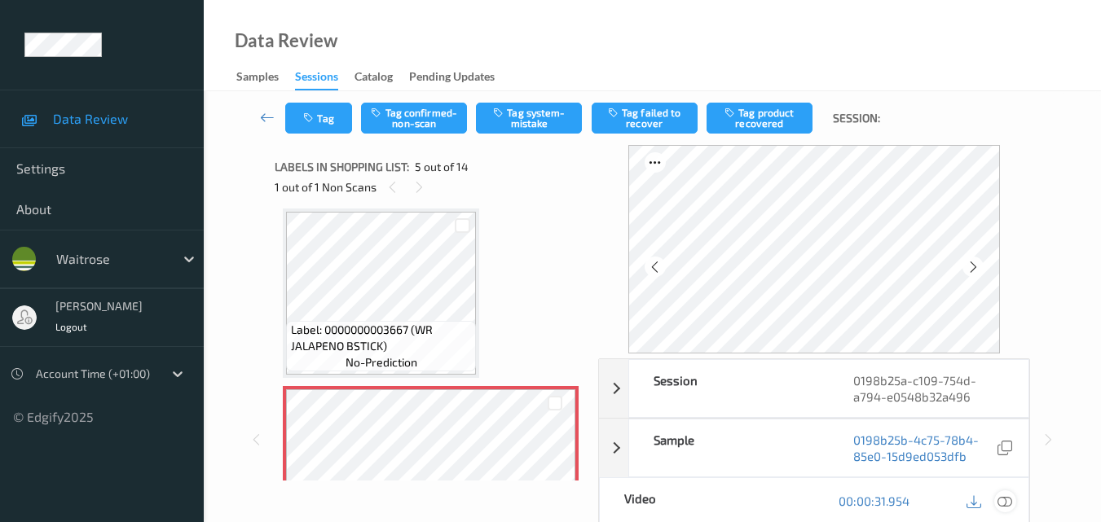
click at [1003, 501] on icon at bounding box center [1004, 501] width 15 height 15
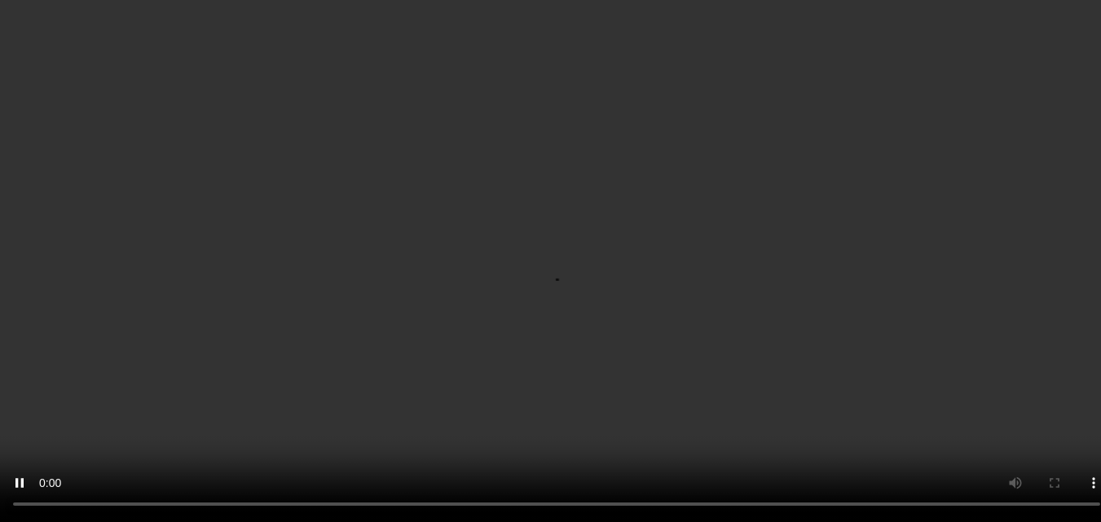
scroll to position [623, 0]
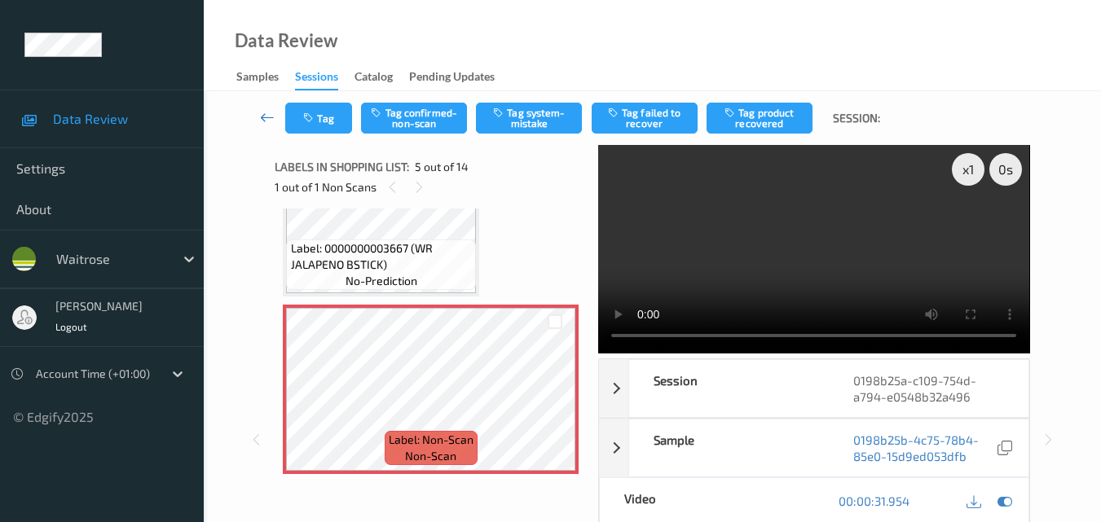
click at [263, 118] on icon at bounding box center [267, 117] width 15 height 16
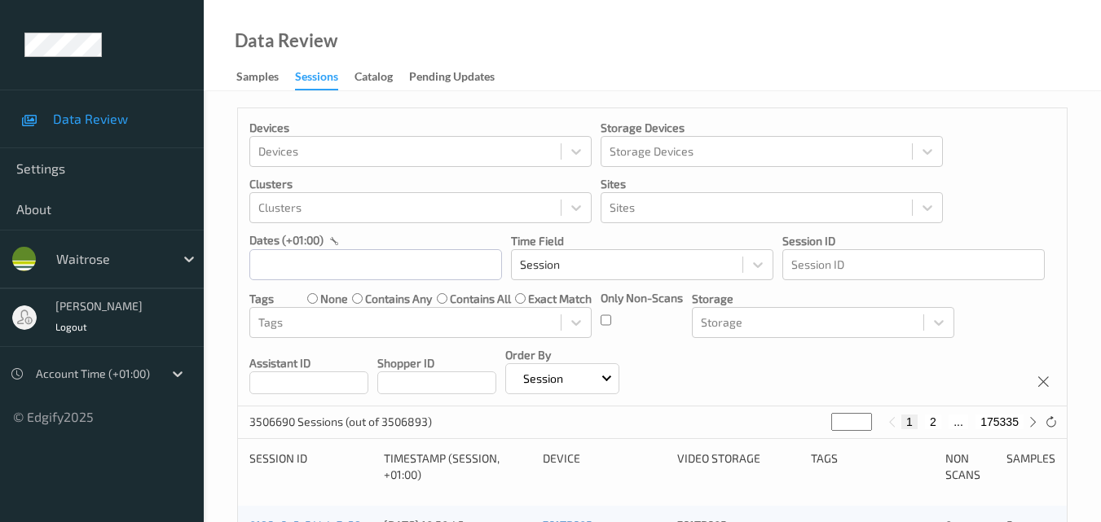
scroll to position [163, 0]
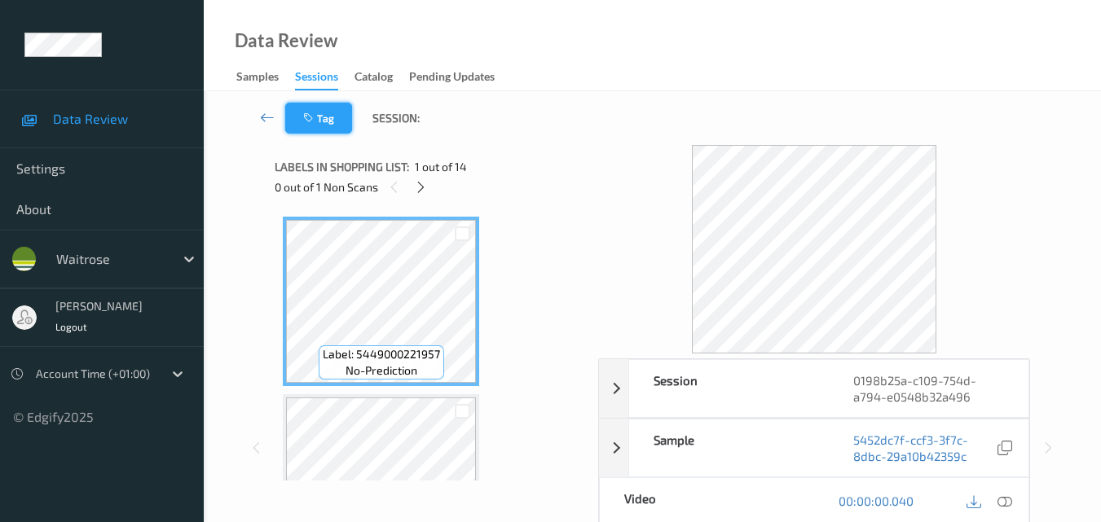
click at [328, 124] on button "Tag" at bounding box center [318, 118] width 67 height 31
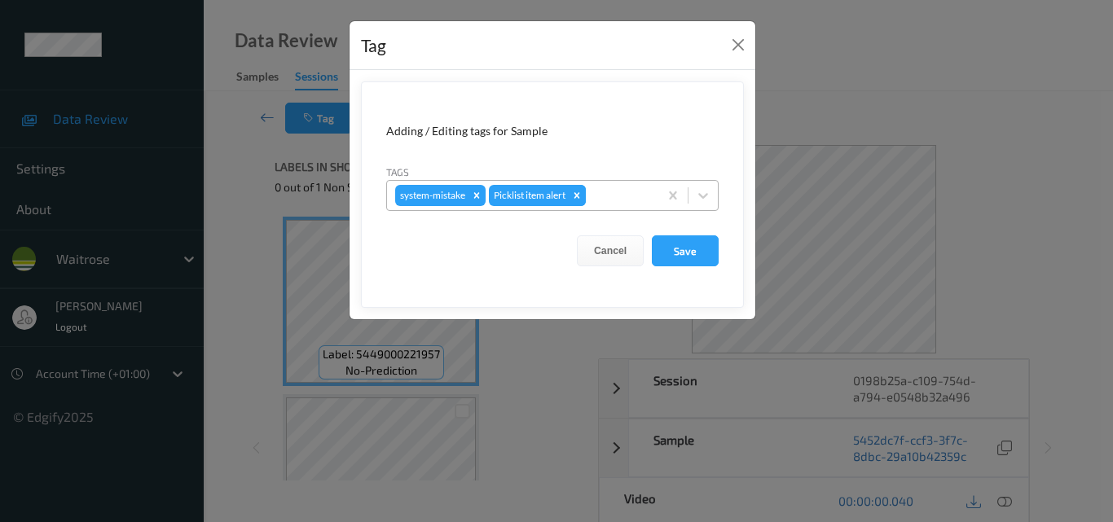
click at [578, 189] on div "Remove Picklist item alert" at bounding box center [577, 195] width 18 height 21
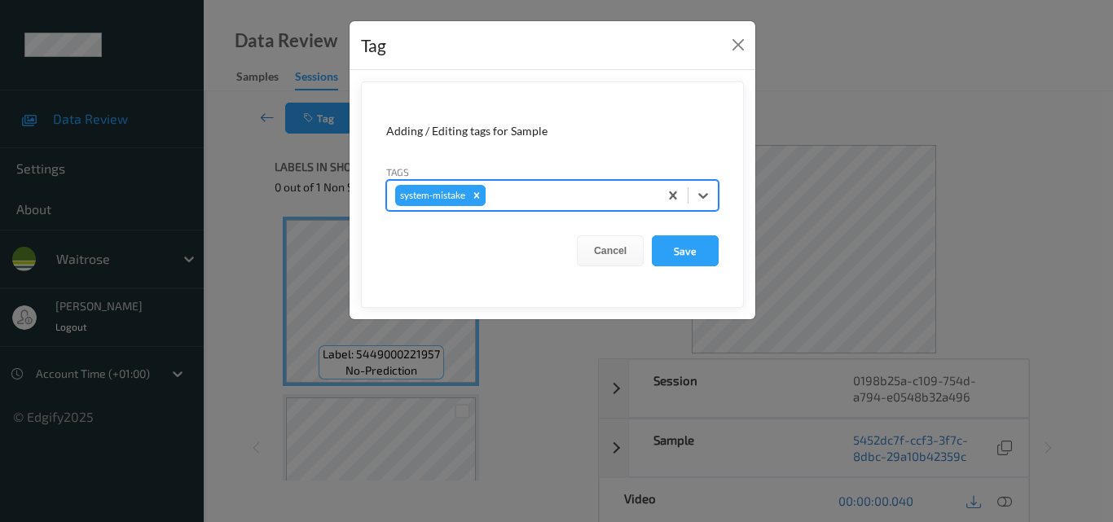
click at [480, 197] on icon "Remove system-mistake" at bounding box center [477, 195] width 6 height 6
click at [676, 249] on button "Save" at bounding box center [685, 250] width 67 height 31
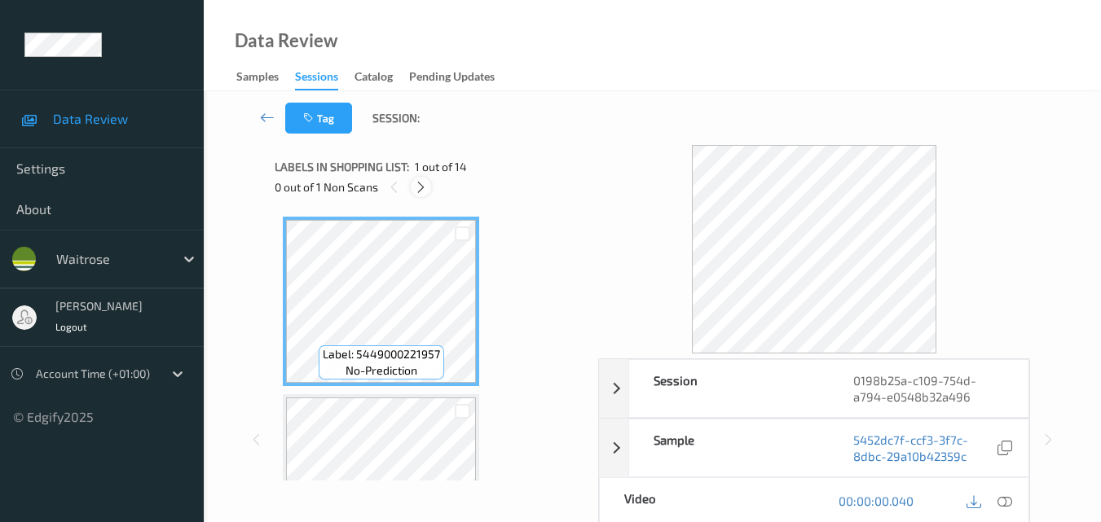
click at [422, 189] on icon at bounding box center [421, 187] width 14 height 15
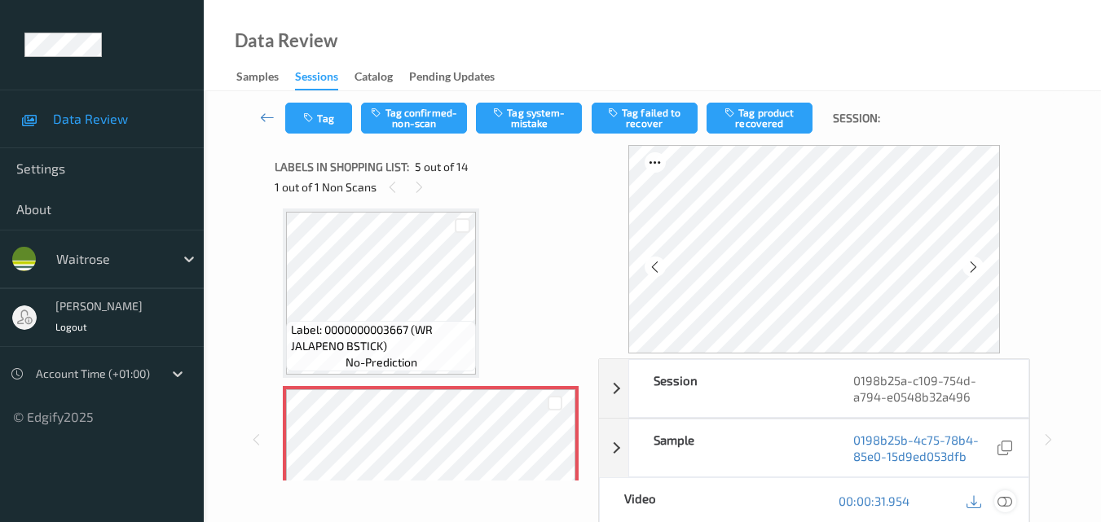
click at [1010, 500] on icon at bounding box center [1004, 501] width 15 height 15
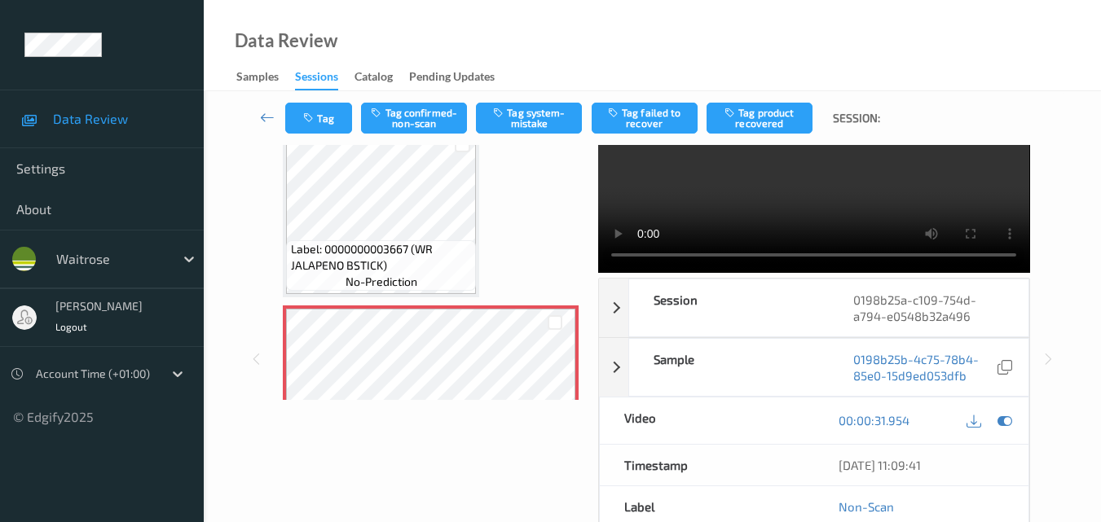
scroll to position [81, 0]
click at [549, 401] on div "Labels in shopping list: 5 out of 14 1 out of 1 Non Scans Label: 5449000221957 …" at bounding box center [431, 358] width 312 height 589
click at [551, 397] on icon at bounding box center [555, 403] width 14 height 15
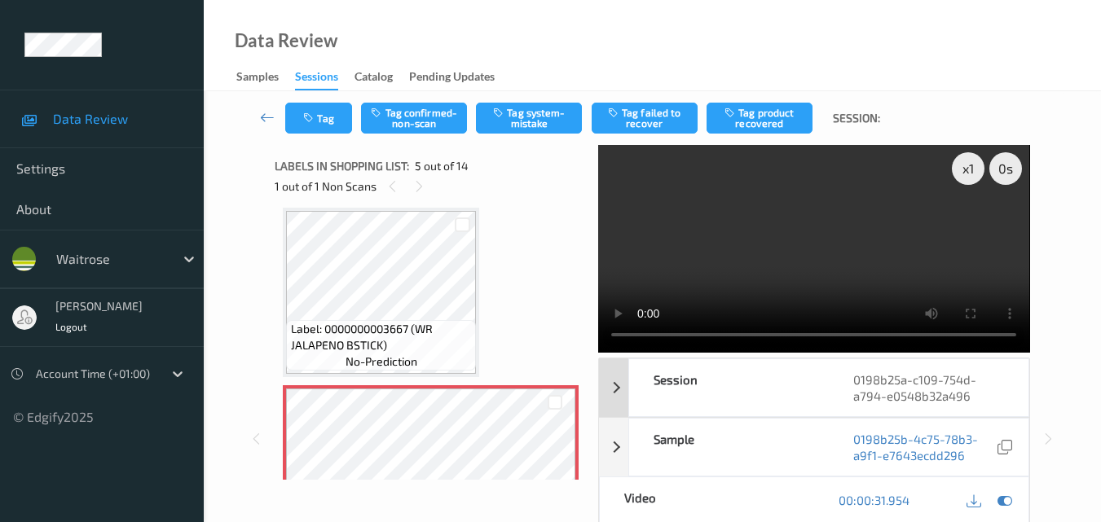
scroll to position [0, 0]
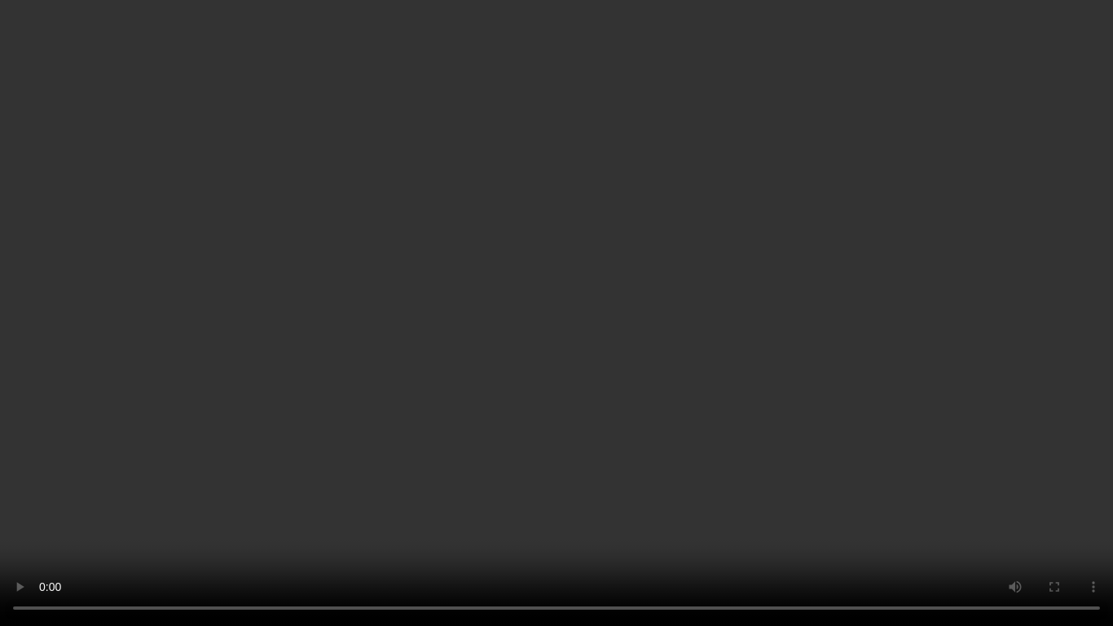
click at [637, 401] on video at bounding box center [556, 313] width 1113 height 626
click at [608, 443] on video at bounding box center [556, 313] width 1113 height 626
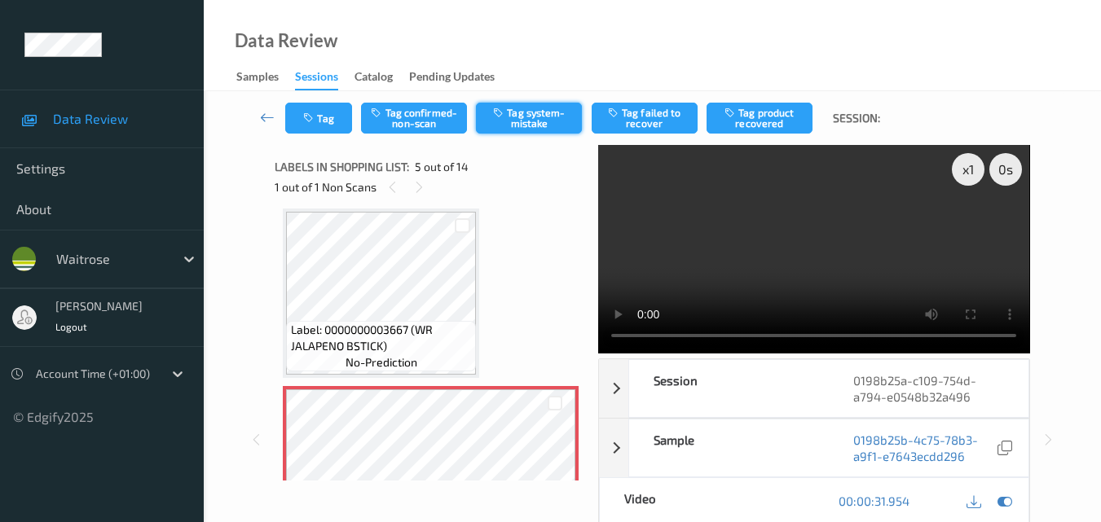
click at [517, 118] on button "Tag system-mistake" at bounding box center [529, 118] width 106 height 31
click at [332, 116] on button "Tag" at bounding box center [318, 118] width 67 height 31
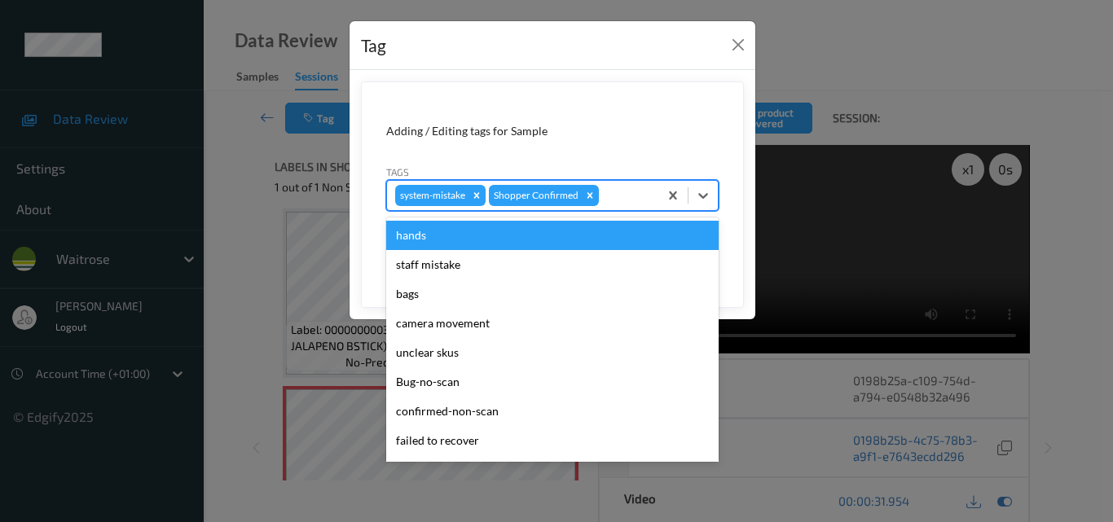
click at [613, 202] on div at bounding box center [626, 196] width 48 height 20
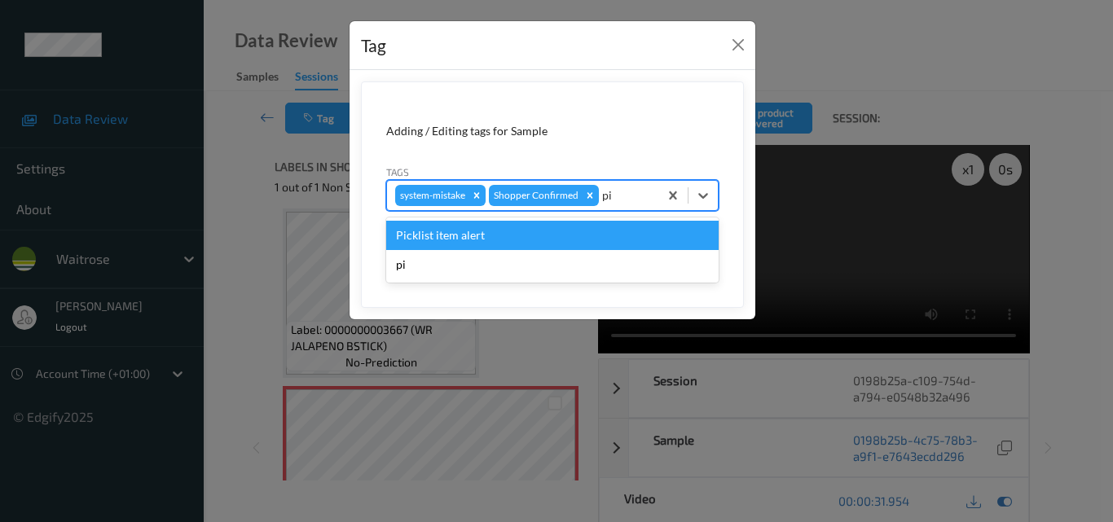
type input "pic"
click at [521, 230] on div "Picklist item alert" at bounding box center [552, 235] width 332 height 29
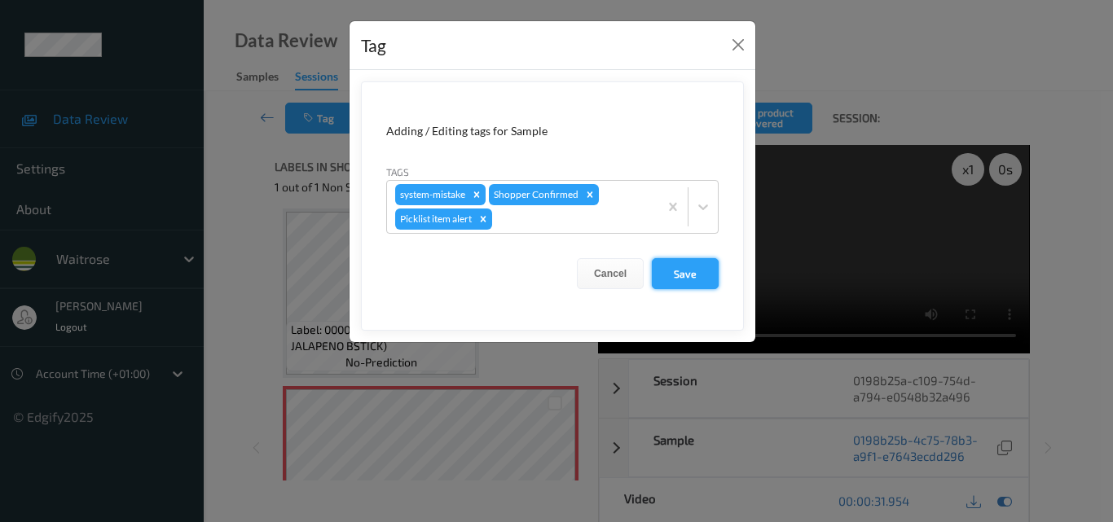
click at [691, 273] on button "Save" at bounding box center [685, 273] width 67 height 31
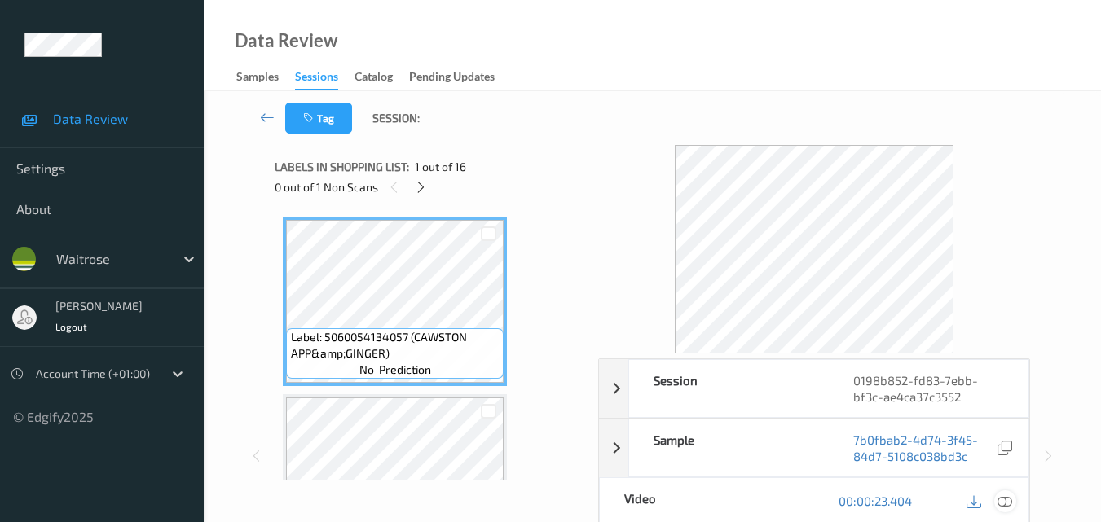
click at [1013, 498] on div at bounding box center [1005, 502] width 22 height 22
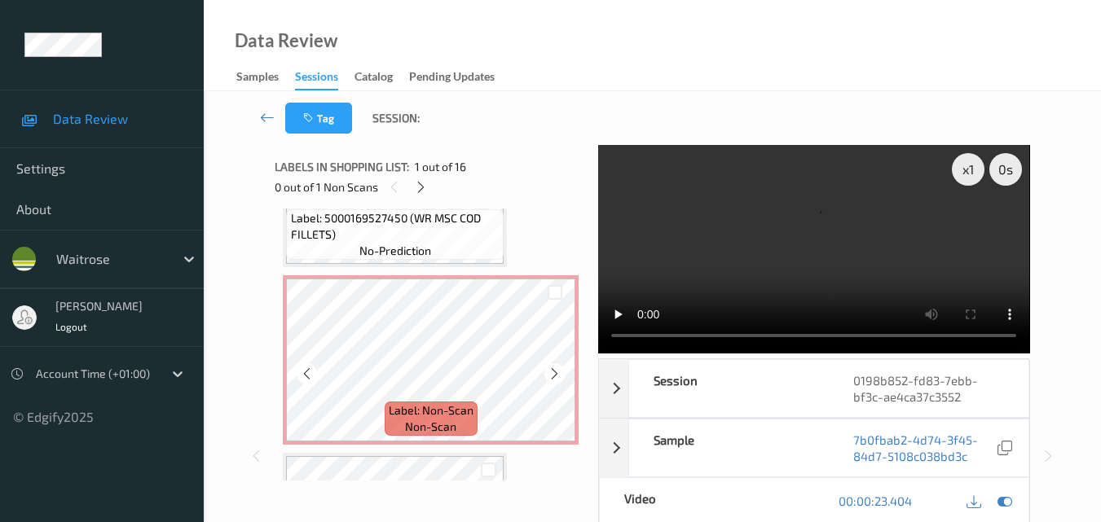
scroll to position [570, 0]
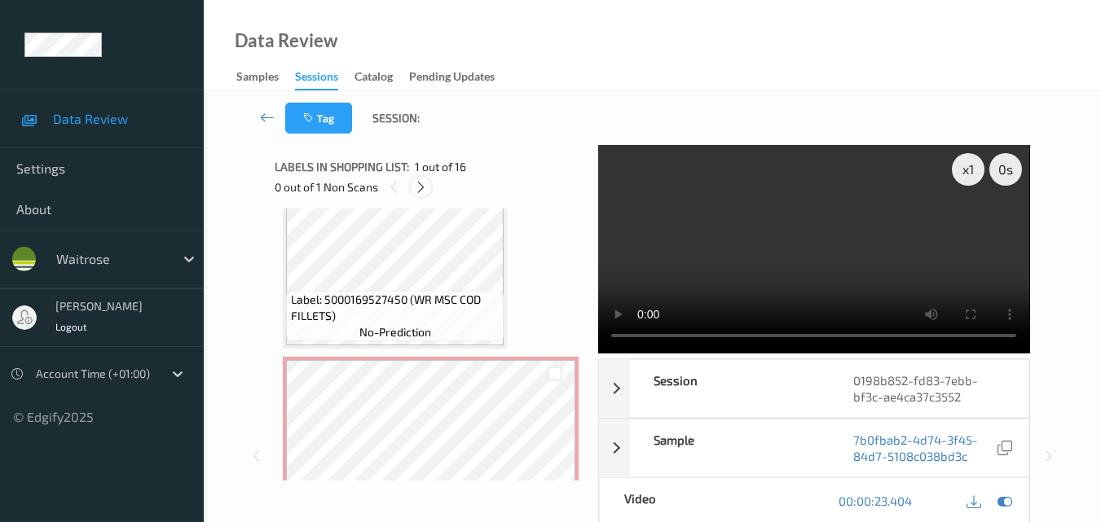
click at [419, 182] on icon at bounding box center [421, 187] width 14 height 15
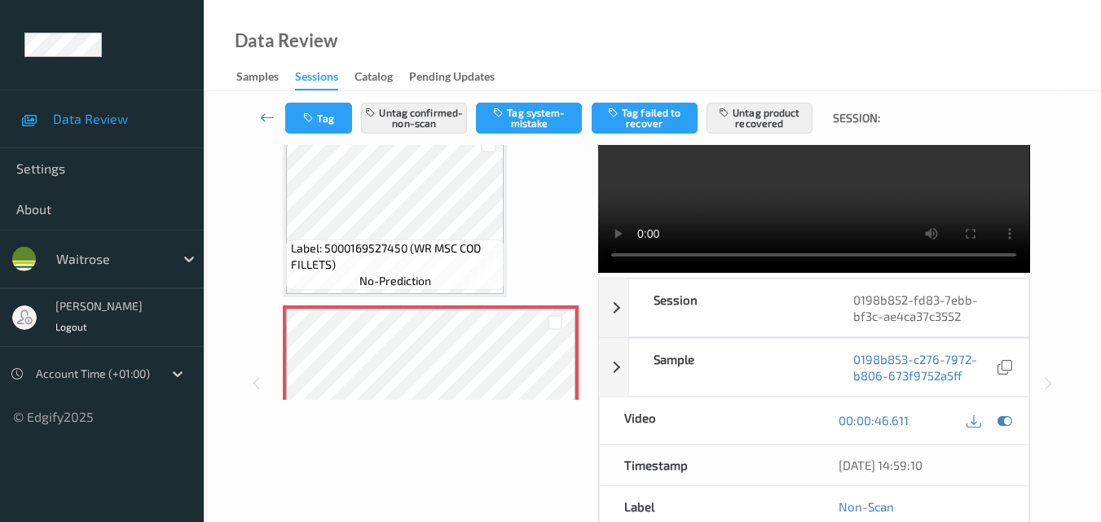
scroll to position [50, 0]
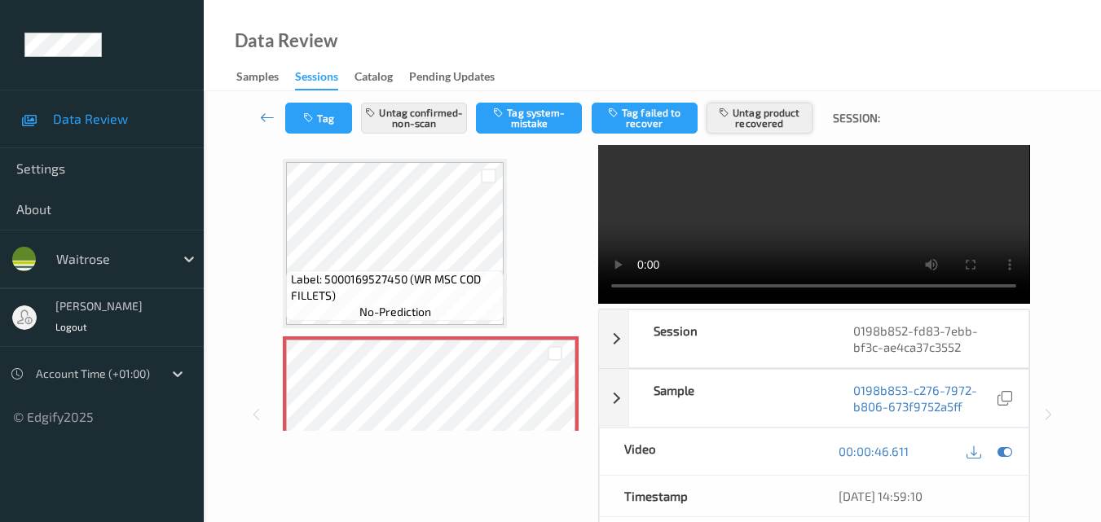
click at [755, 119] on button "Untag product recovered" at bounding box center [759, 118] width 106 height 31
click at [778, 123] on button "Tag product recovered" at bounding box center [759, 118] width 106 height 31
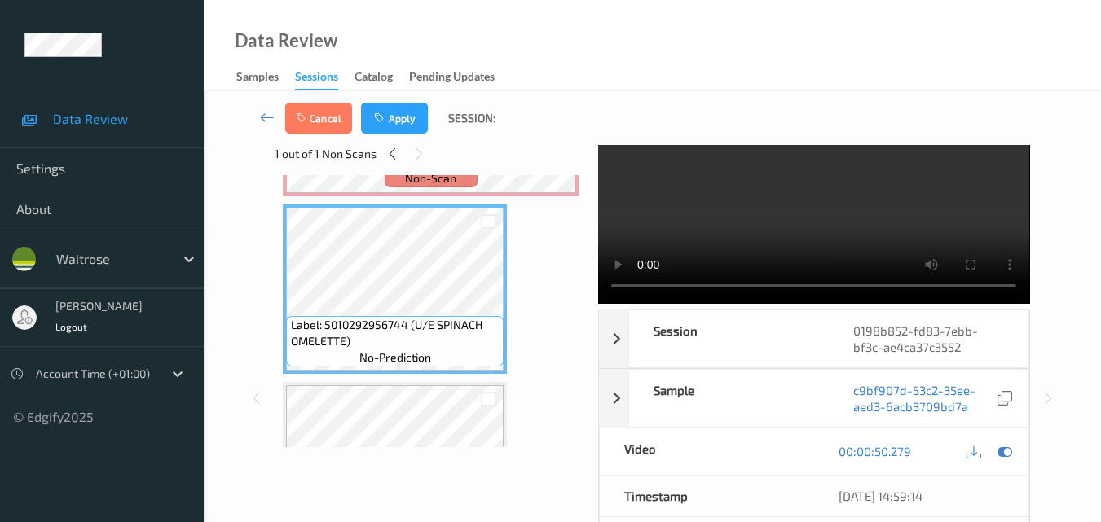
scroll to position [786, 0]
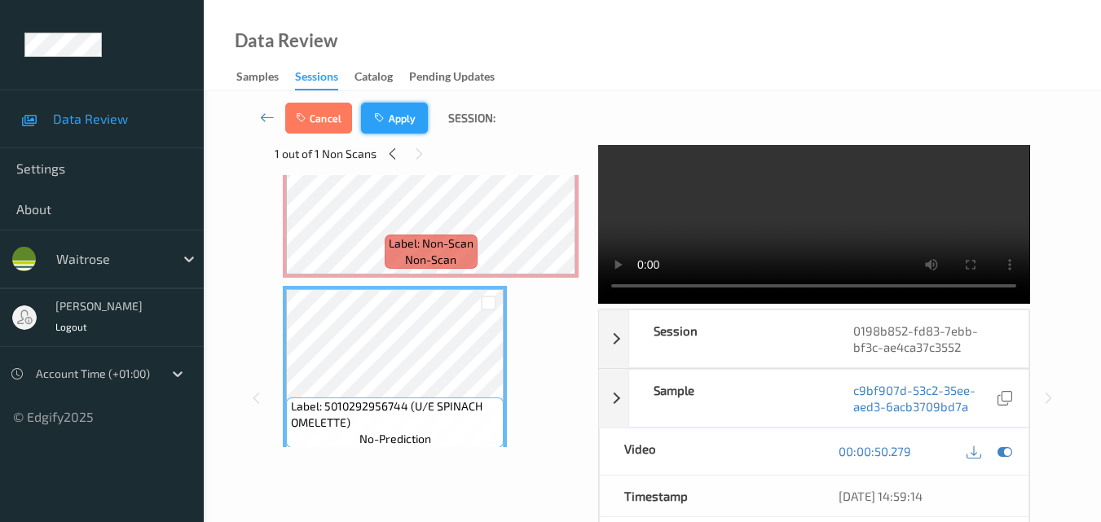
click at [389, 112] on button "Apply" at bounding box center [394, 118] width 67 height 31
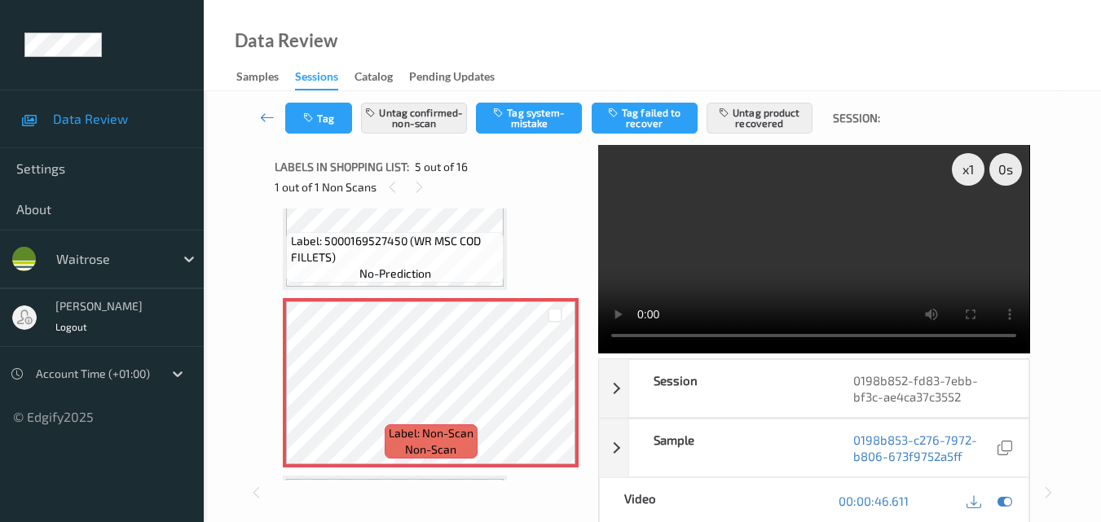
scroll to position [652, 0]
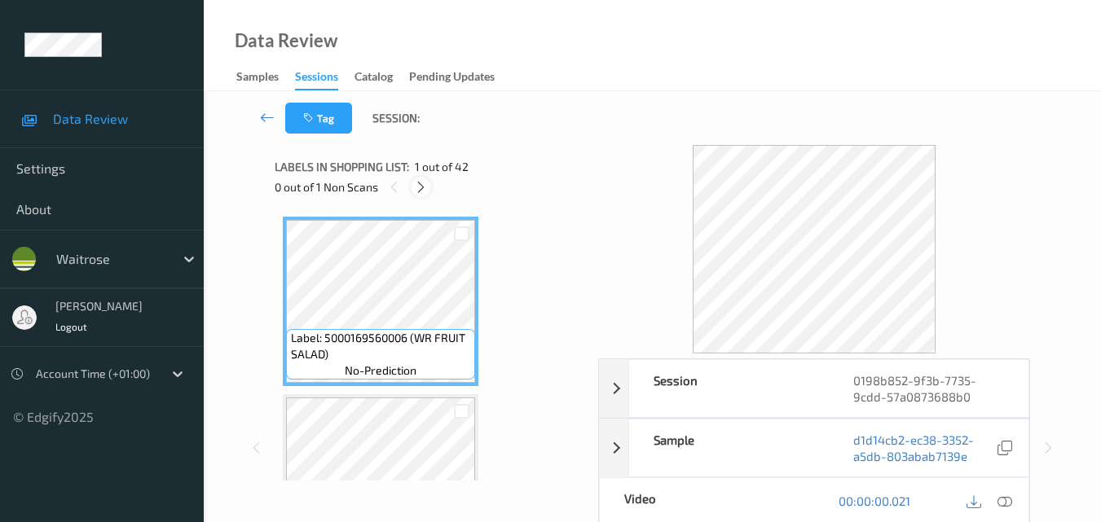
click at [424, 188] on icon at bounding box center [421, 187] width 14 height 15
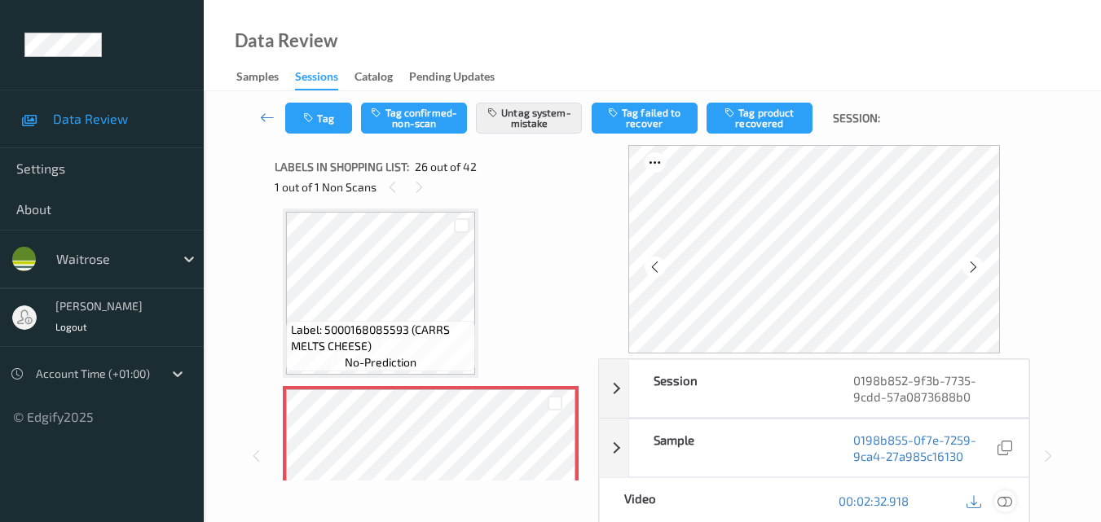
click at [1008, 501] on icon at bounding box center [1004, 501] width 15 height 15
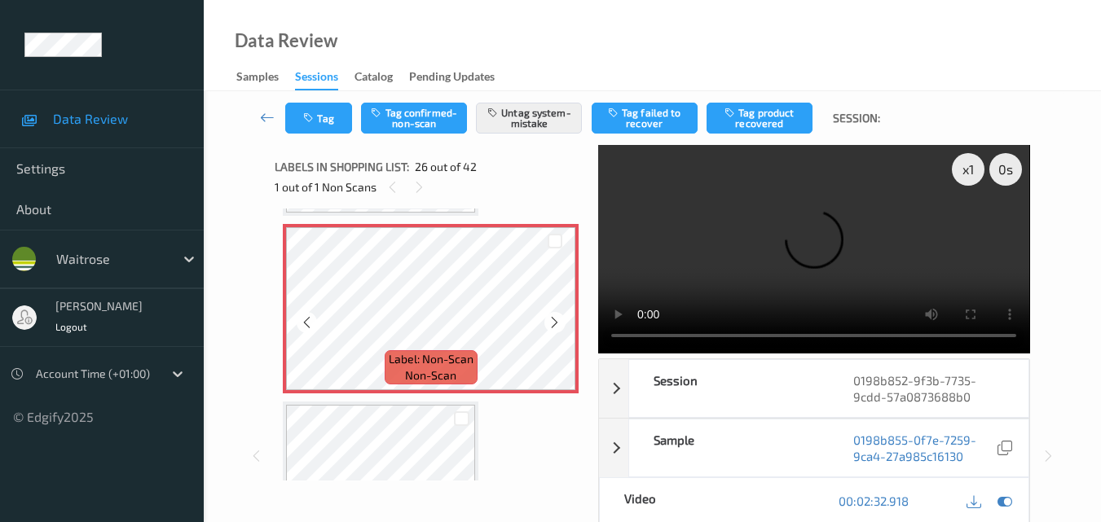
scroll to position [4434, 0]
click at [547, 320] on div at bounding box center [554, 321] width 20 height 20
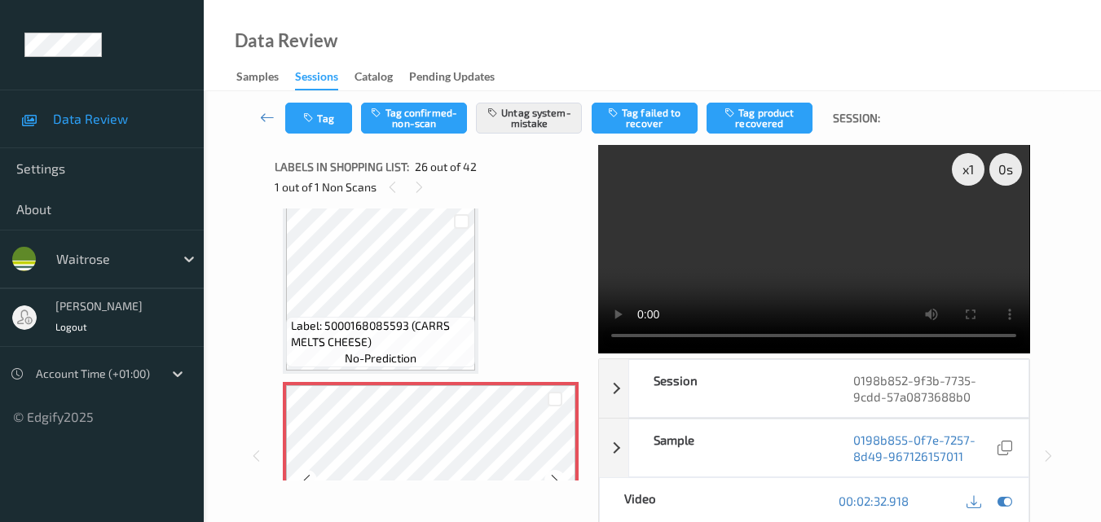
scroll to position [4271, 0]
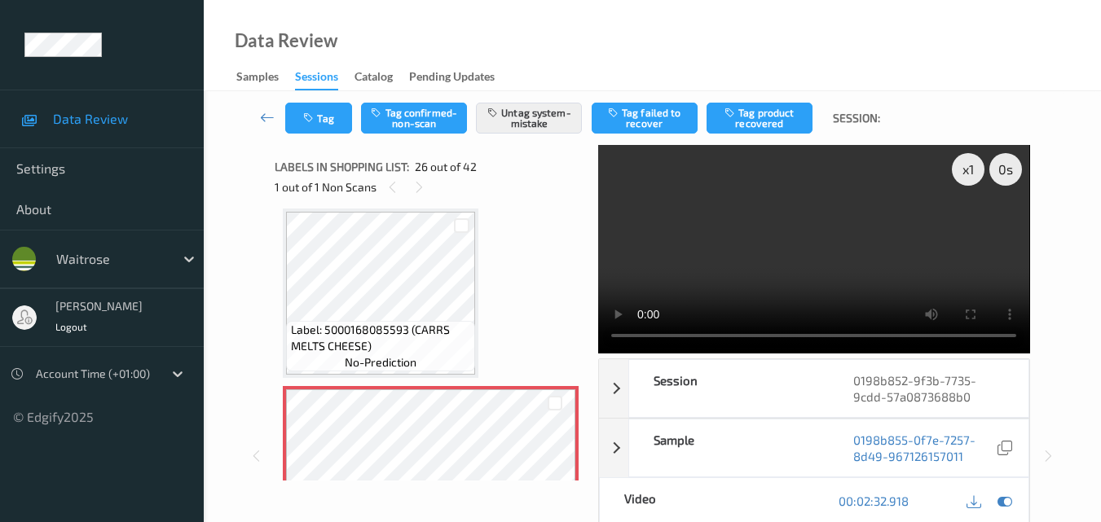
click at [839, 275] on video at bounding box center [813, 249] width 431 height 209
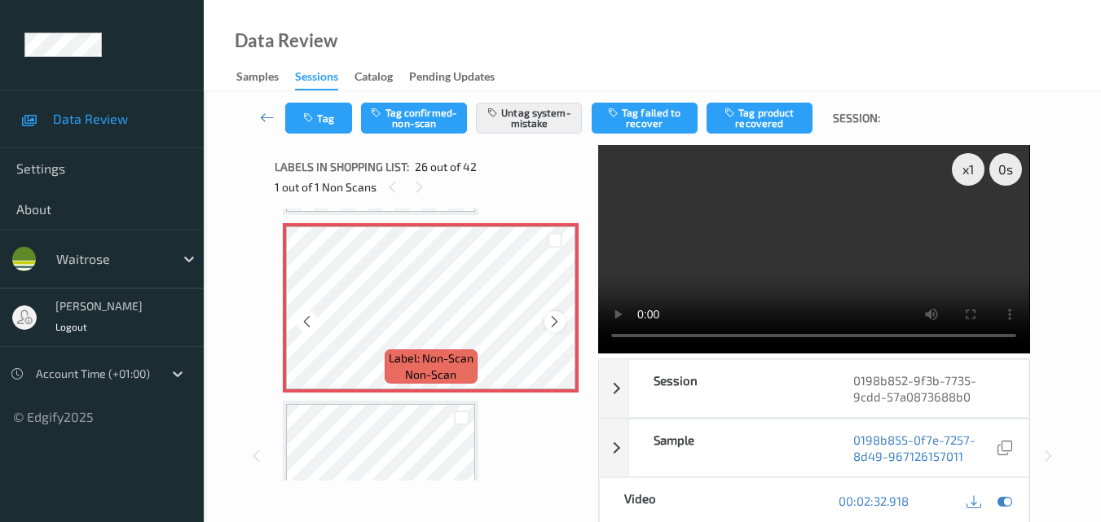
click at [556, 323] on icon at bounding box center [555, 322] width 14 height 15
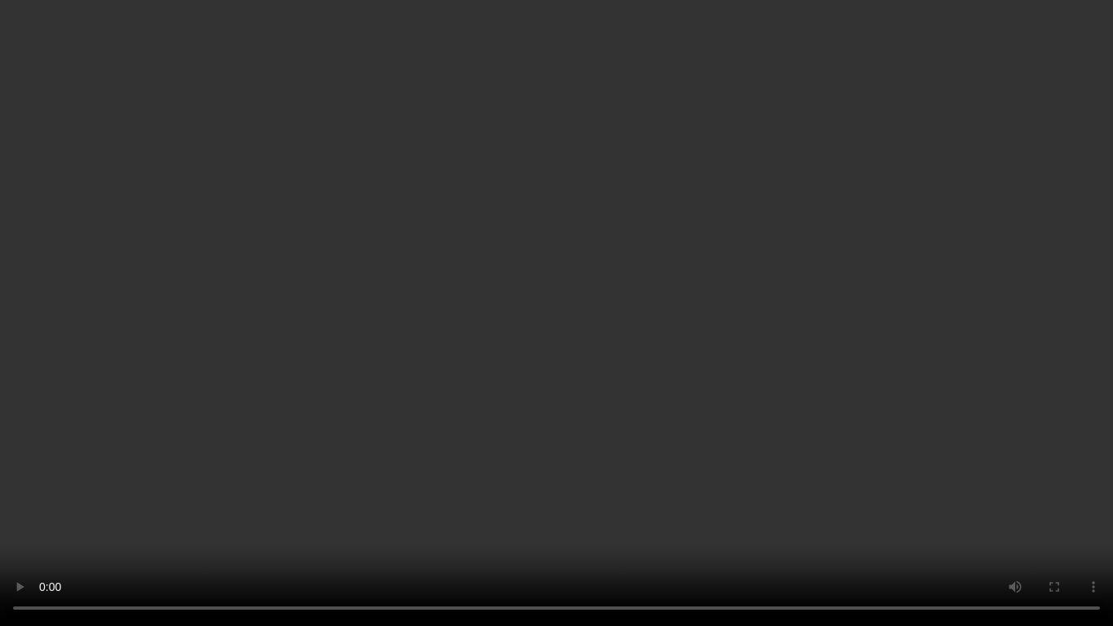
click at [586, 461] on video at bounding box center [556, 313] width 1113 height 626
click at [566, 462] on video at bounding box center [556, 313] width 1113 height 626
click at [646, 319] on video at bounding box center [556, 313] width 1113 height 626
click at [696, 418] on video at bounding box center [556, 313] width 1113 height 626
click at [667, 384] on video at bounding box center [556, 313] width 1113 height 626
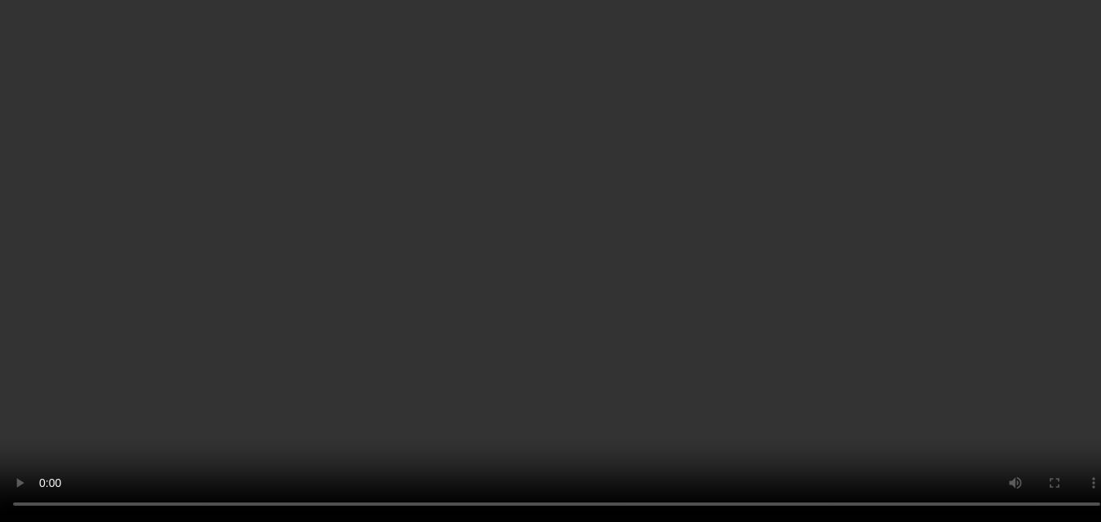
scroll to position [4597, 0]
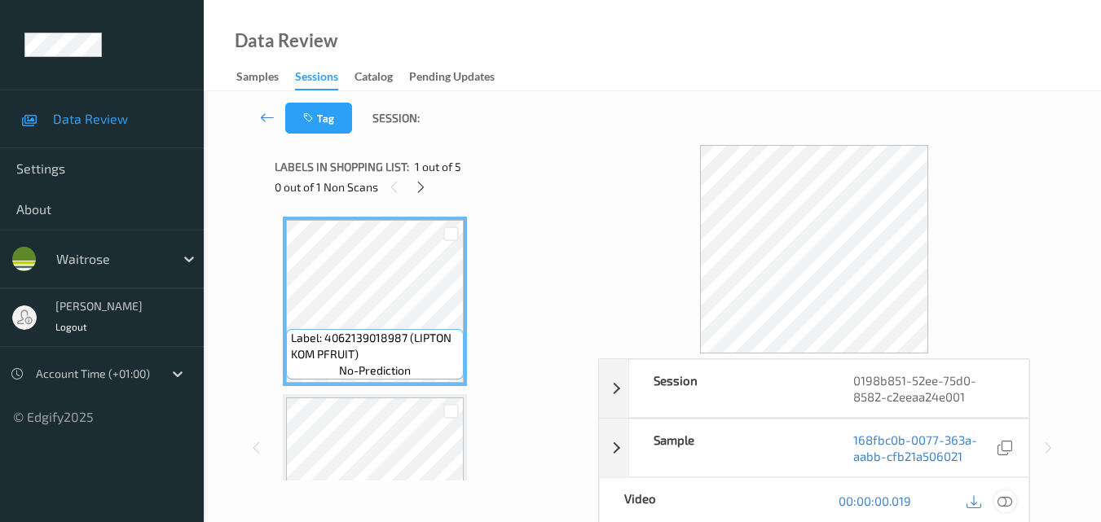
click at [1011, 499] on icon at bounding box center [1004, 501] width 15 height 15
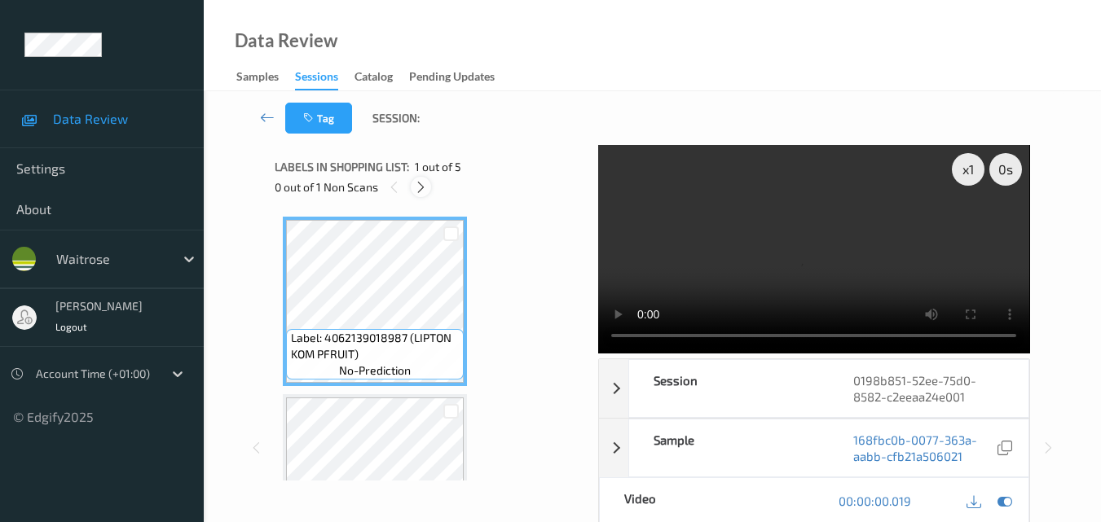
click at [421, 188] on icon at bounding box center [421, 187] width 14 height 15
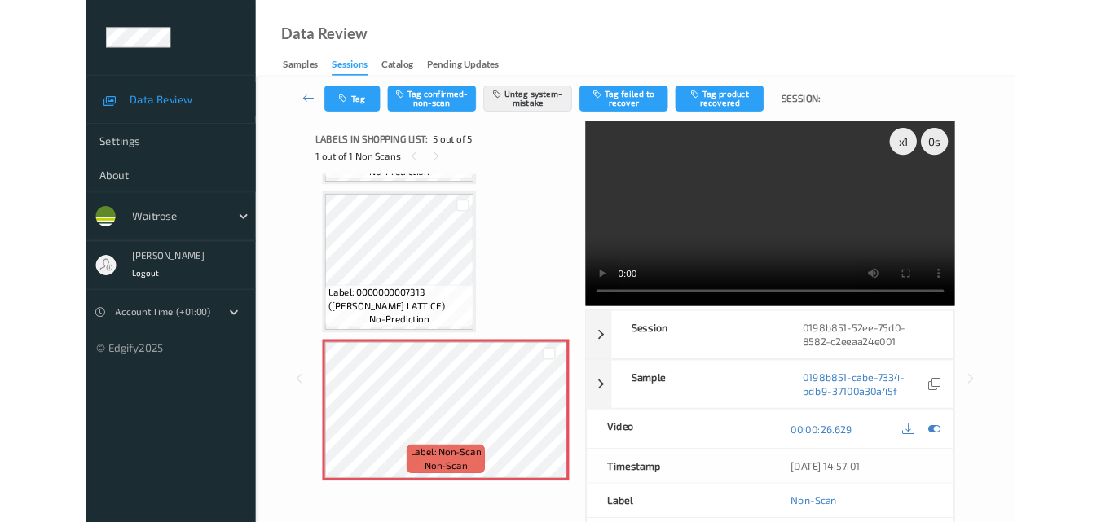
scroll to position [521, 0]
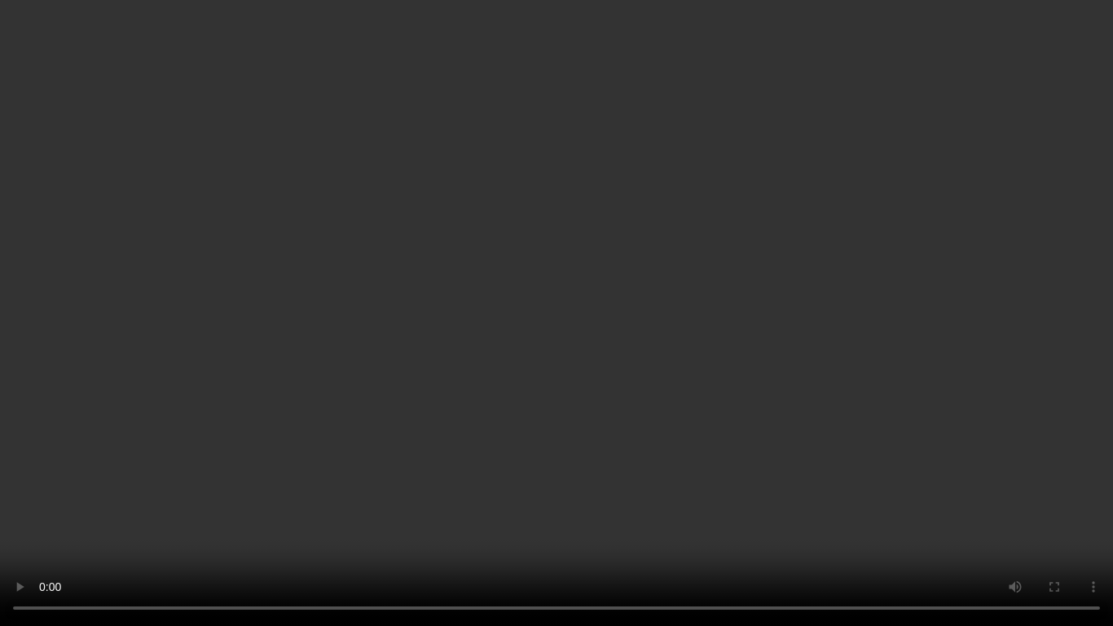
click at [661, 428] on video at bounding box center [556, 313] width 1113 height 626
click at [218, 53] on video at bounding box center [556, 313] width 1113 height 626
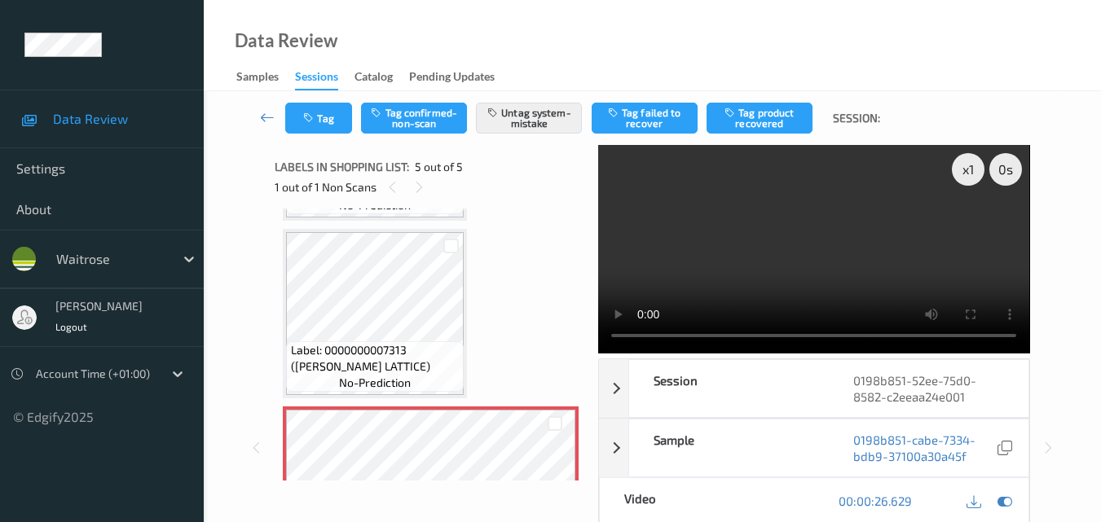
click at [742, 215] on video at bounding box center [813, 249] width 431 height 209
click at [311, 122] on icon "button" at bounding box center [310, 117] width 14 height 11
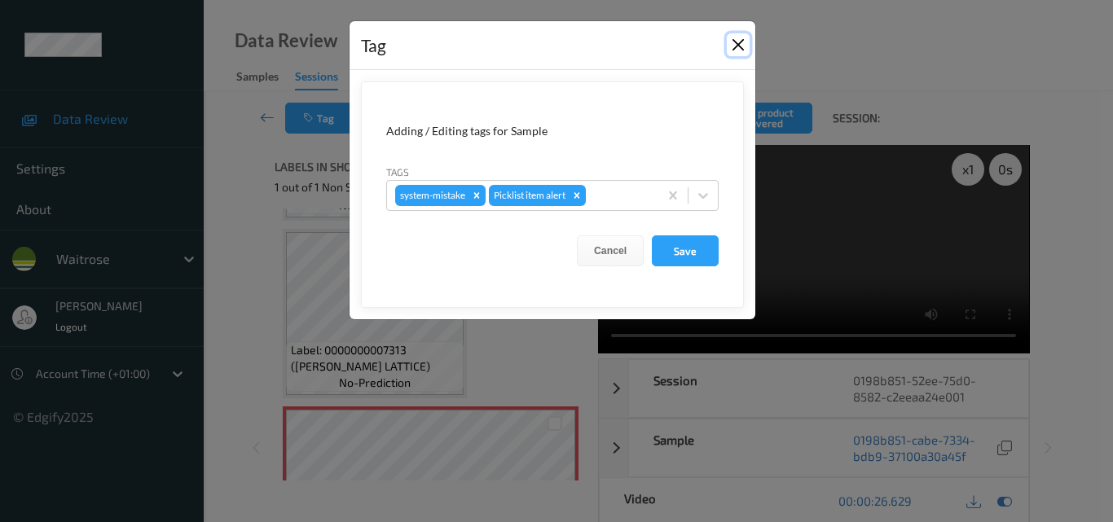
click at [739, 40] on button "Close" at bounding box center [738, 44] width 23 height 23
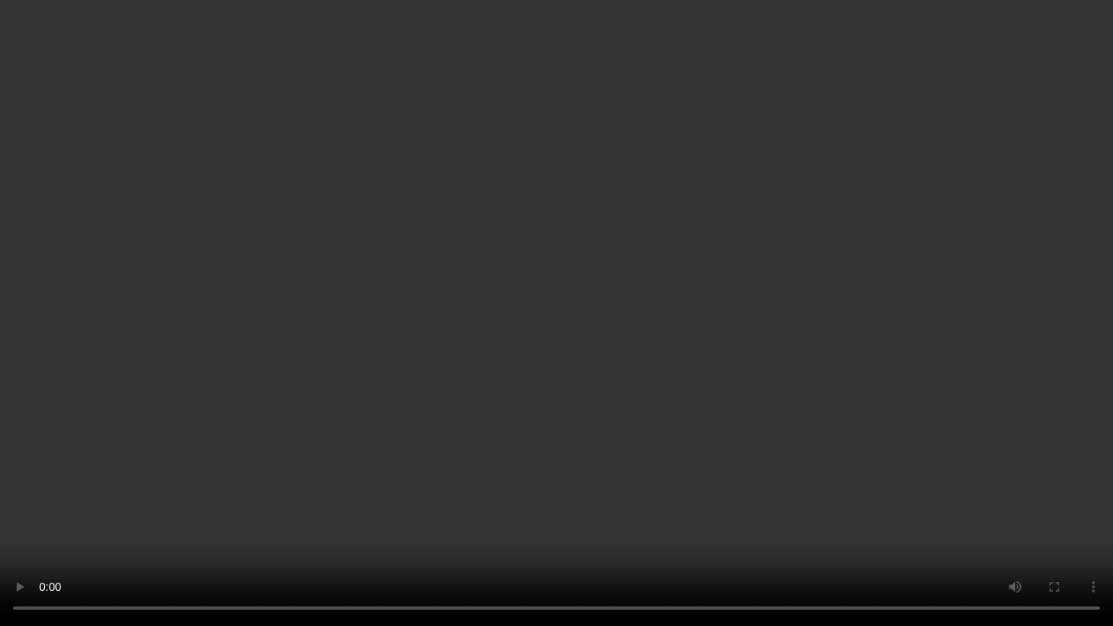
click at [755, 312] on video at bounding box center [556, 313] width 1113 height 626
click at [852, 439] on video at bounding box center [556, 313] width 1113 height 626
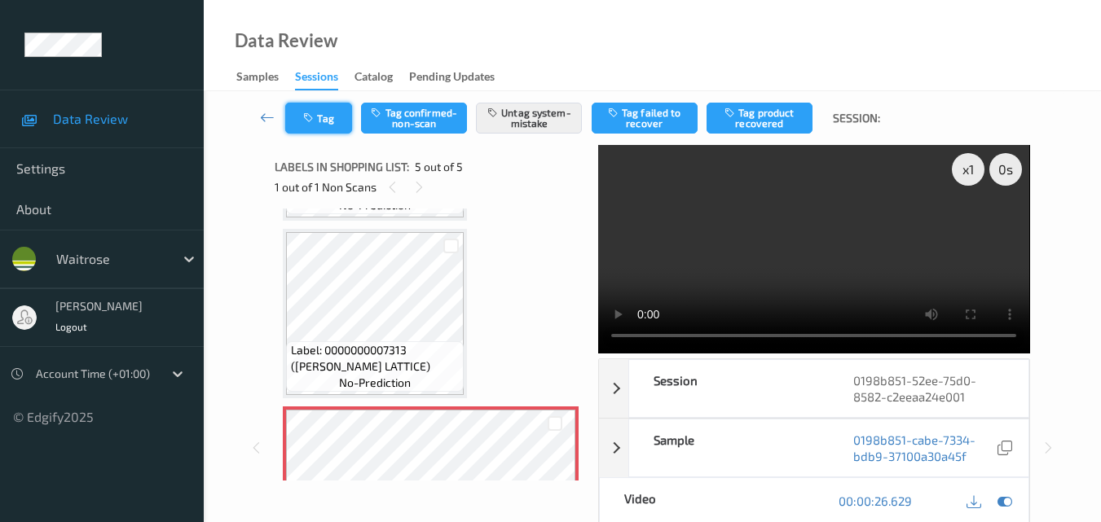
click at [335, 122] on button "Tag" at bounding box center [318, 118] width 67 height 31
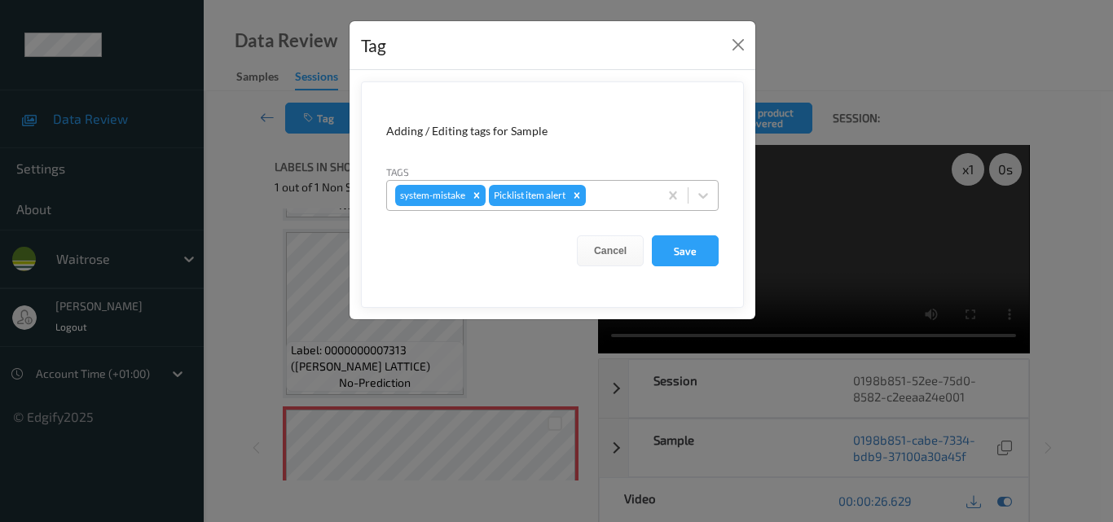
click at [611, 191] on div at bounding box center [619, 196] width 61 height 20
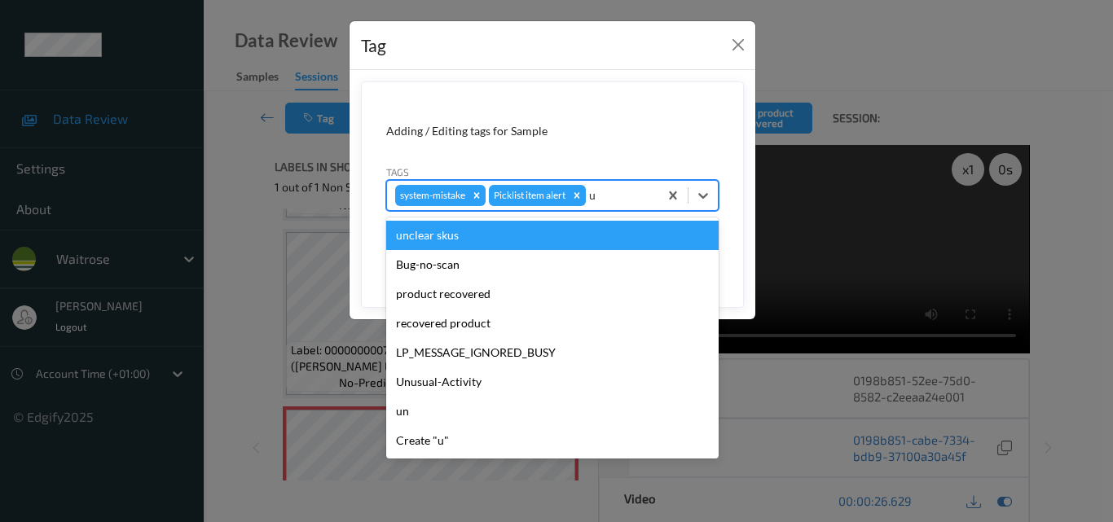
type input "un"
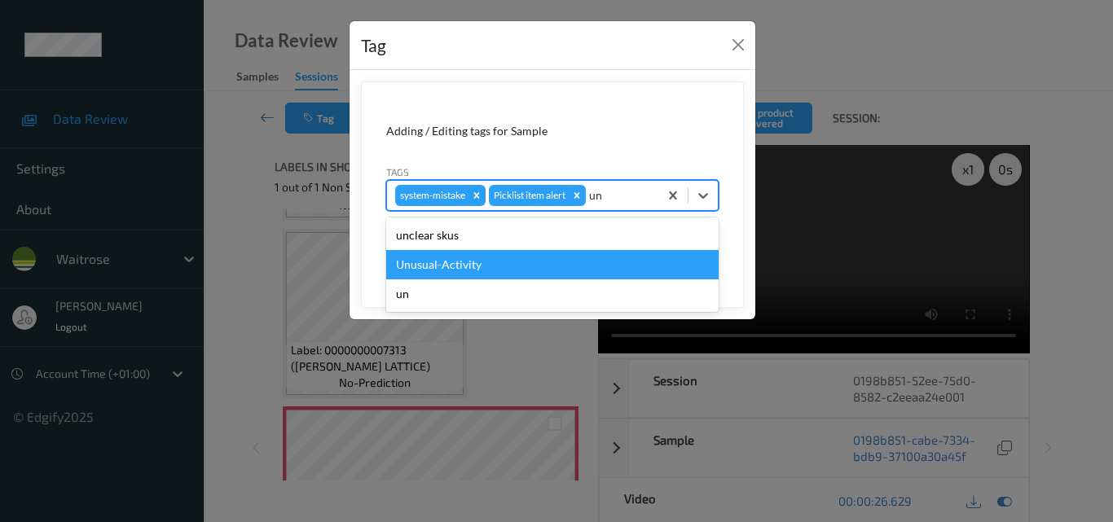
click at [550, 261] on div "Unusual-Activity" at bounding box center [552, 264] width 332 height 29
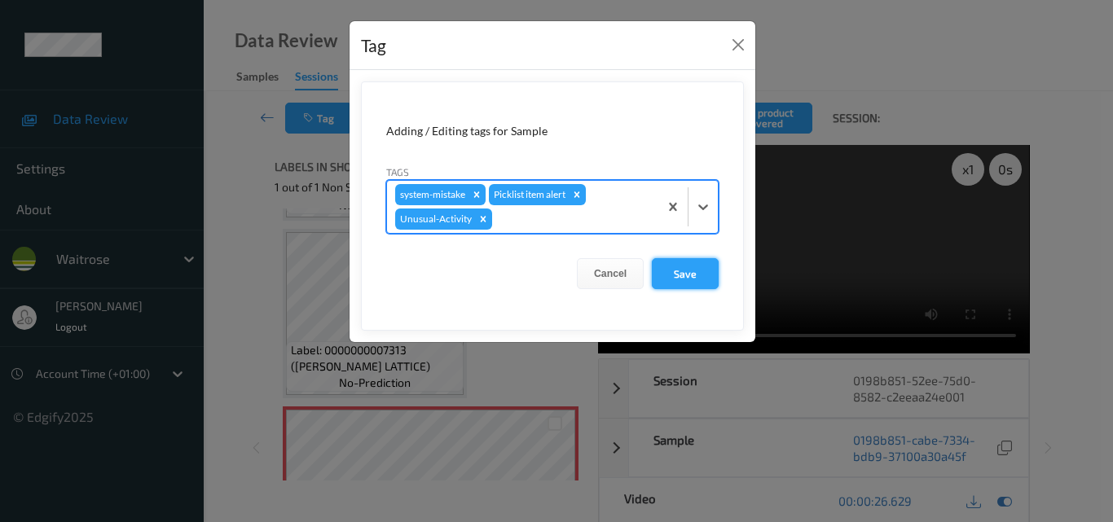
click at [689, 279] on button "Save" at bounding box center [685, 273] width 67 height 31
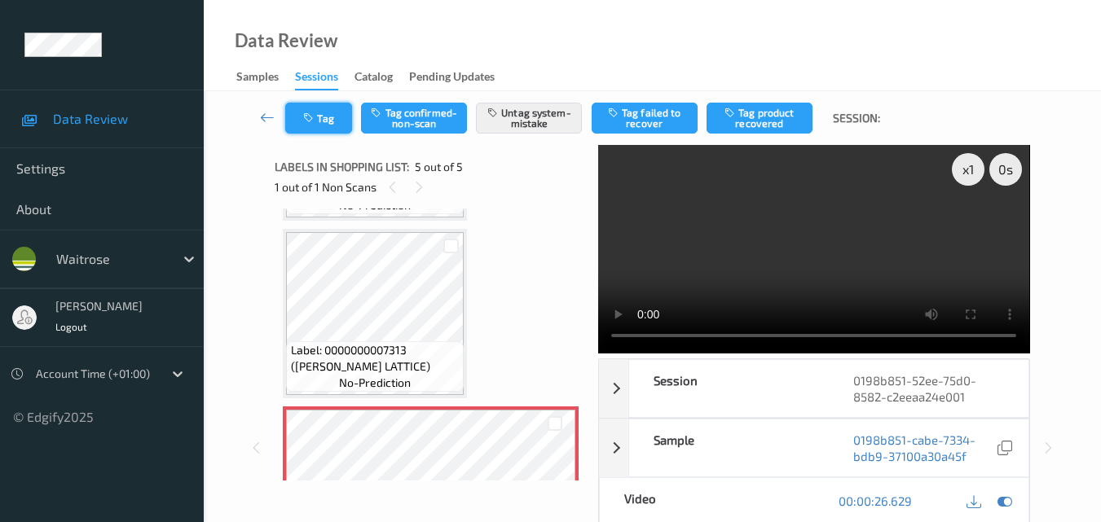
click at [329, 122] on button "Tag" at bounding box center [318, 118] width 67 height 31
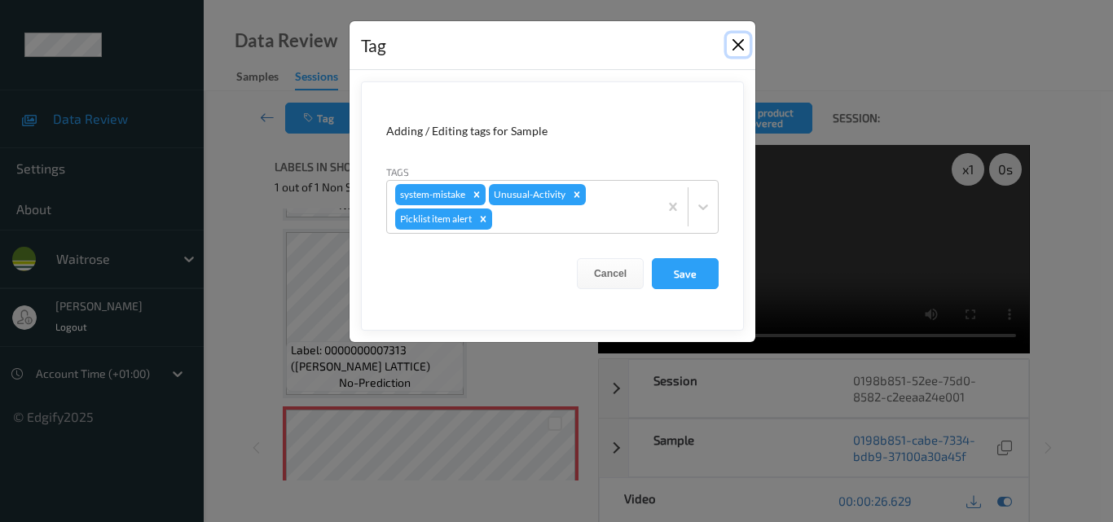
click at [736, 35] on button "Close" at bounding box center [738, 44] width 23 height 23
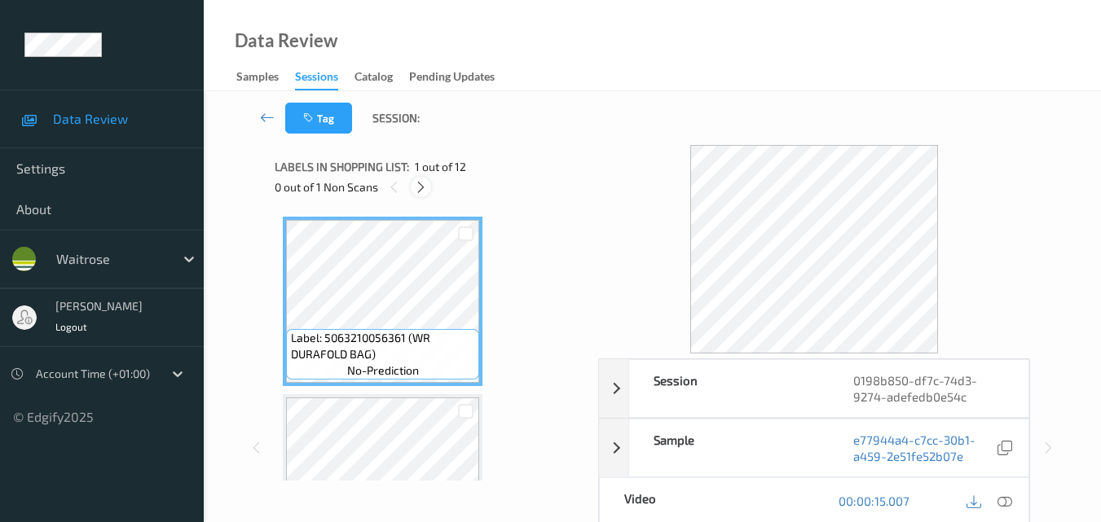
click at [426, 183] on icon at bounding box center [421, 187] width 14 height 15
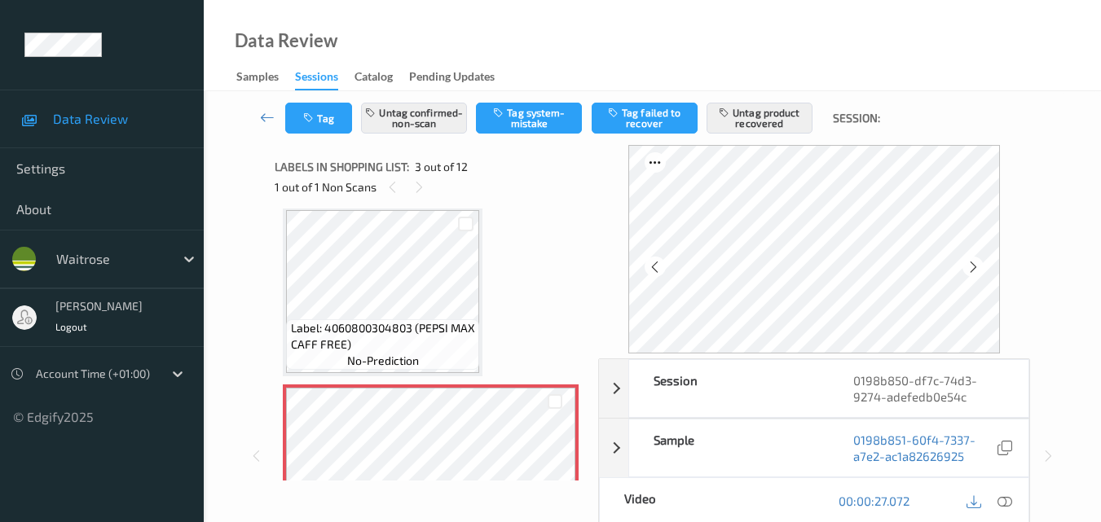
scroll to position [186, 0]
click at [1010, 506] on icon at bounding box center [1004, 501] width 15 height 15
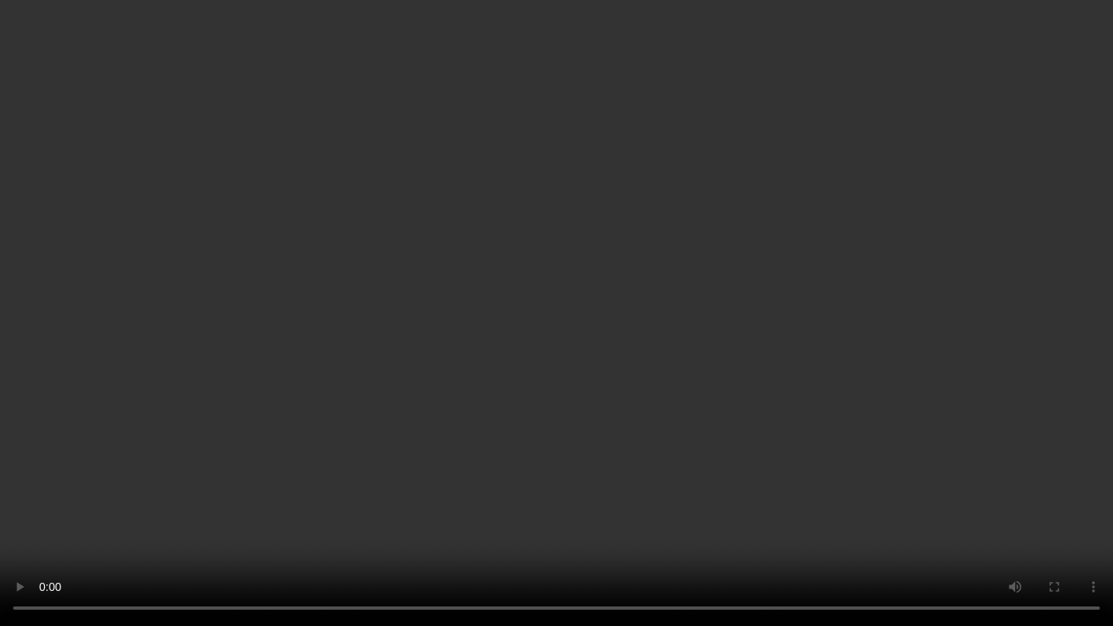
click at [646, 378] on video at bounding box center [556, 313] width 1113 height 626
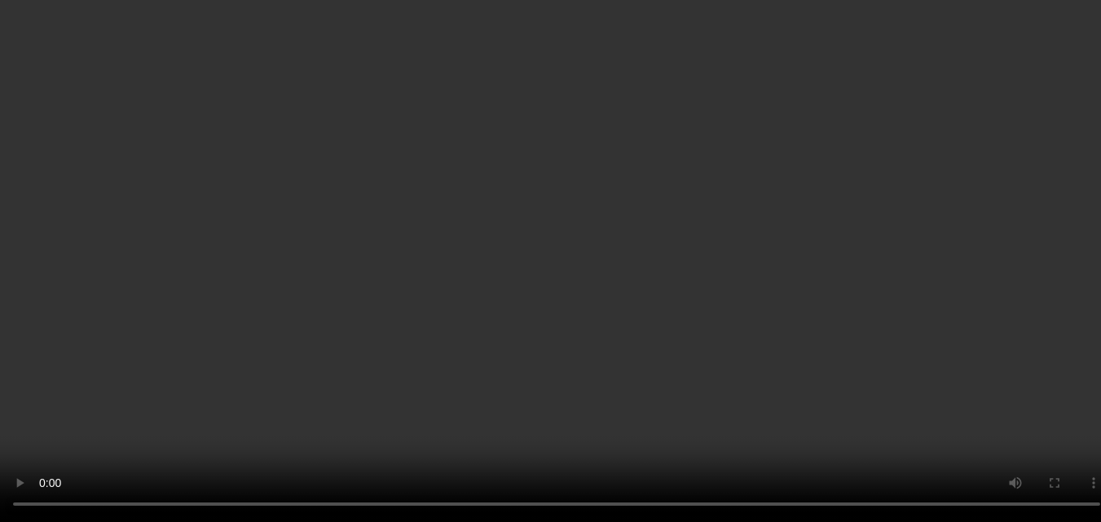
scroll to position [0, 0]
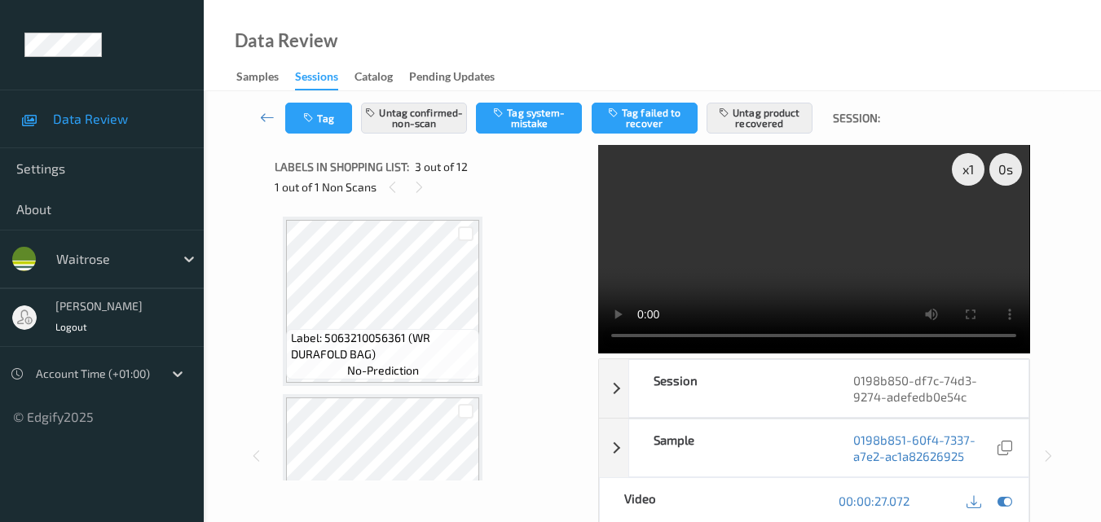
click at [721, 254] on video at bounding box center [813, 249] width 431 height 209
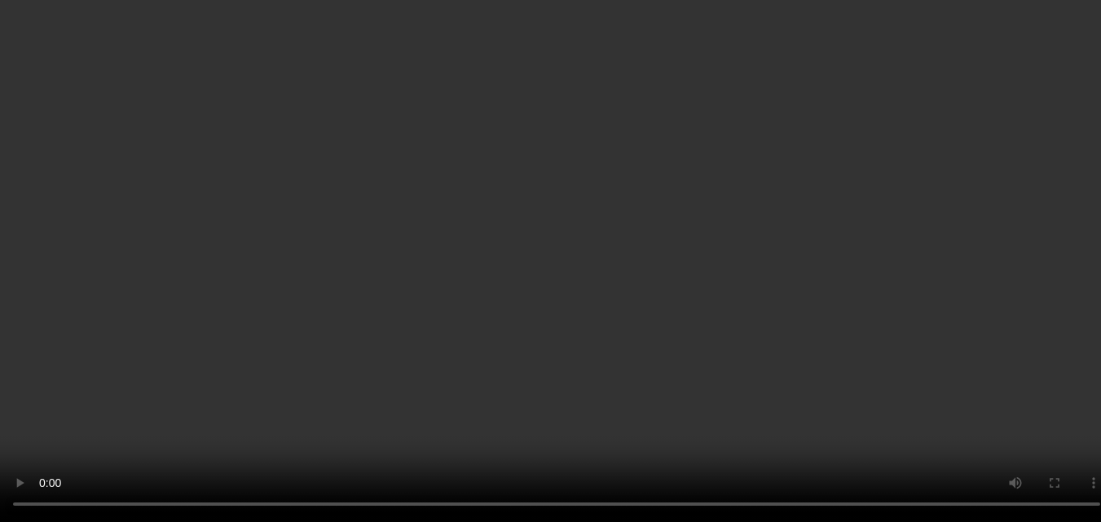
scroll to position [489, 0]
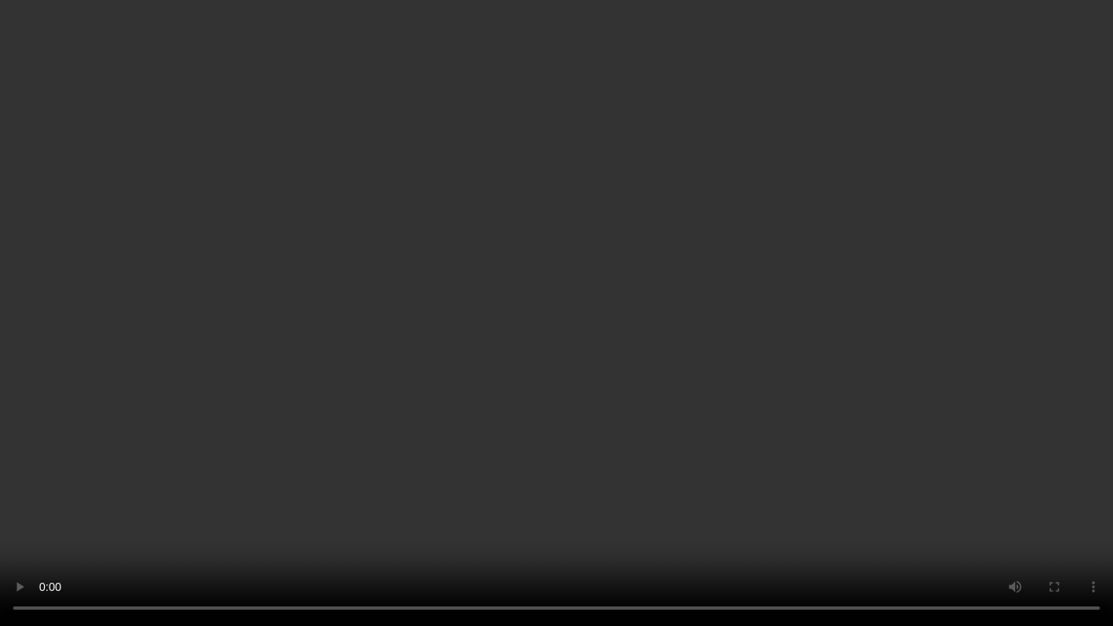
click at [530, 396] on video at bounding box center [556, 313] width 1113 height 626
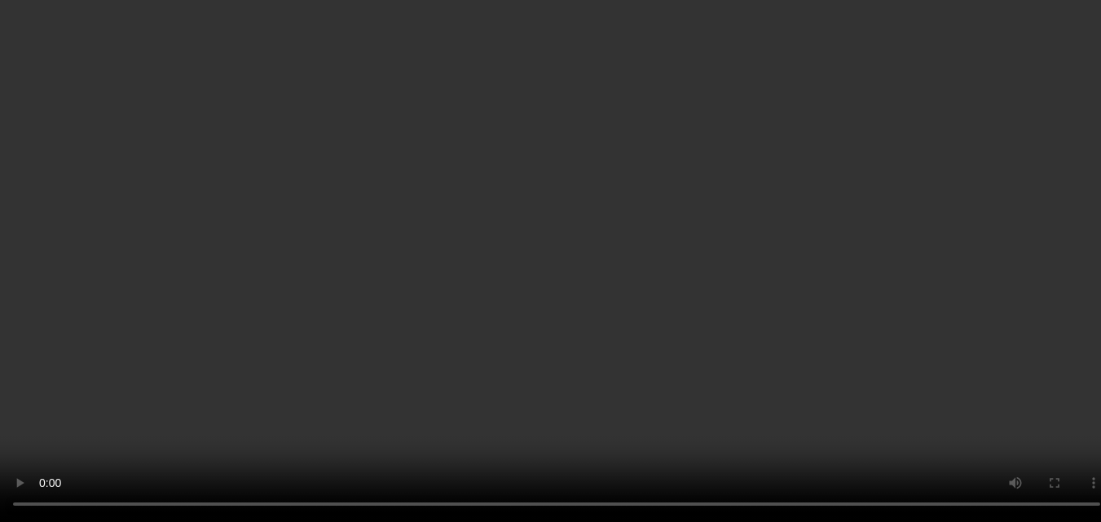
scroll to position [326, 0]
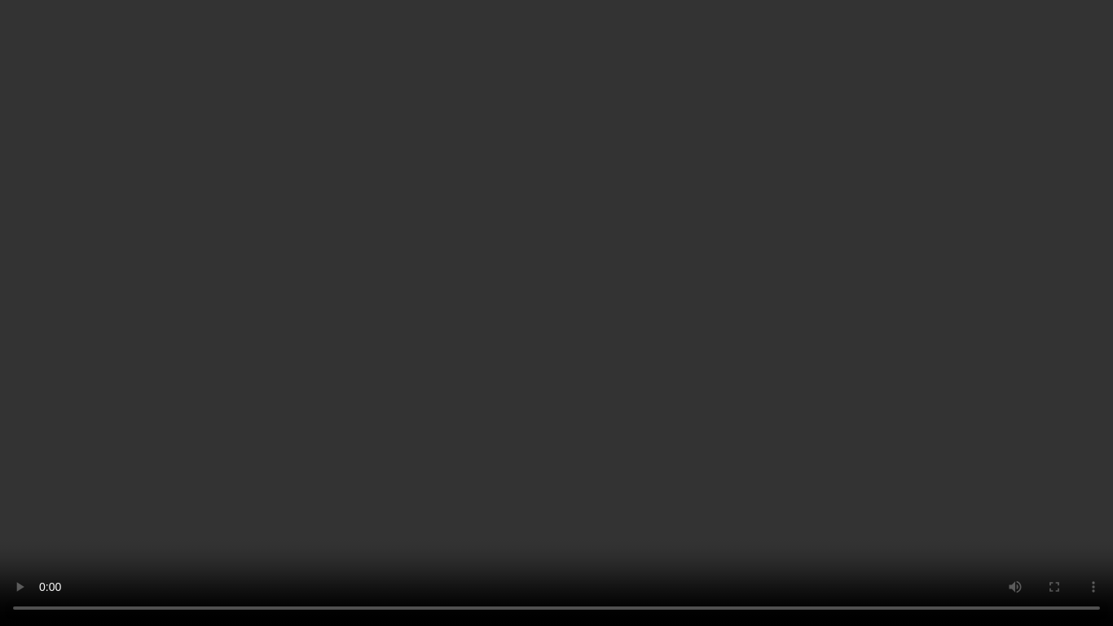
click at [563, 451] on video at bounding box center [556, 313] width 1113 height 626
click at [676, 396] on video at bounding box center [556, 313] width 1113 height 626
click at [464, 425] on video at bounding box center [556, 313] width 1113 height 626
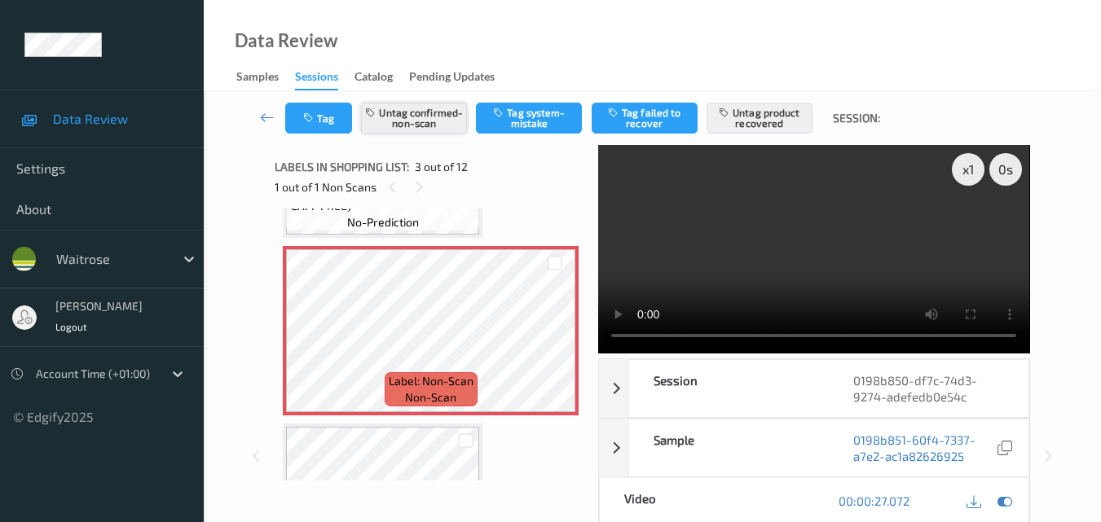
click at [422, 128] on button "Untag confirmed-non-scan" at bounding box center [414, 118] width 106 height 31
click at [438, 119] on button "Untag confirmed-non-scan" at bounding box center [414, 118] width 106 height 31
click at [535, 130] on button "Tag system-mistake" at bounding box center [529, 118] width 106 height 31
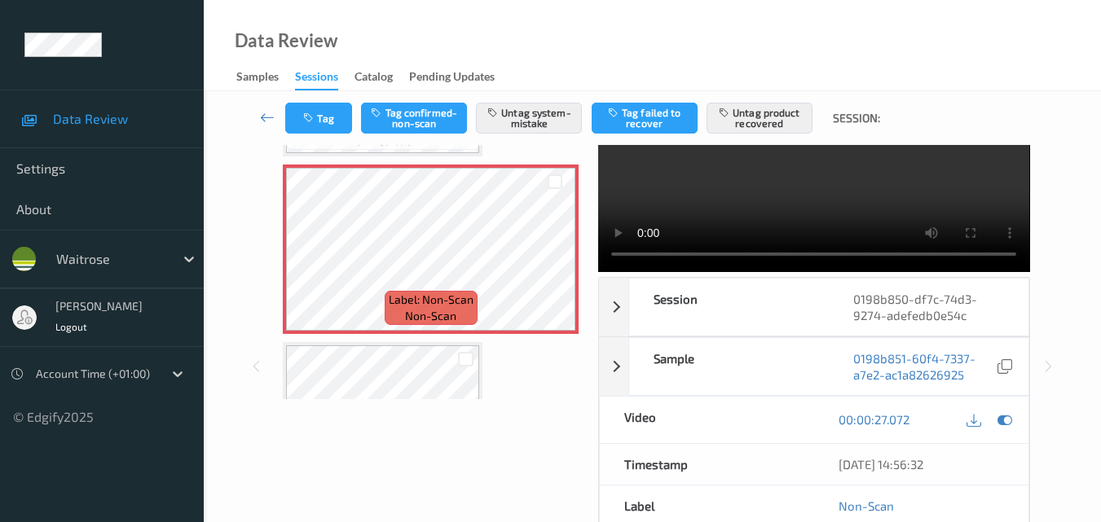
scroll to position [163, 0]
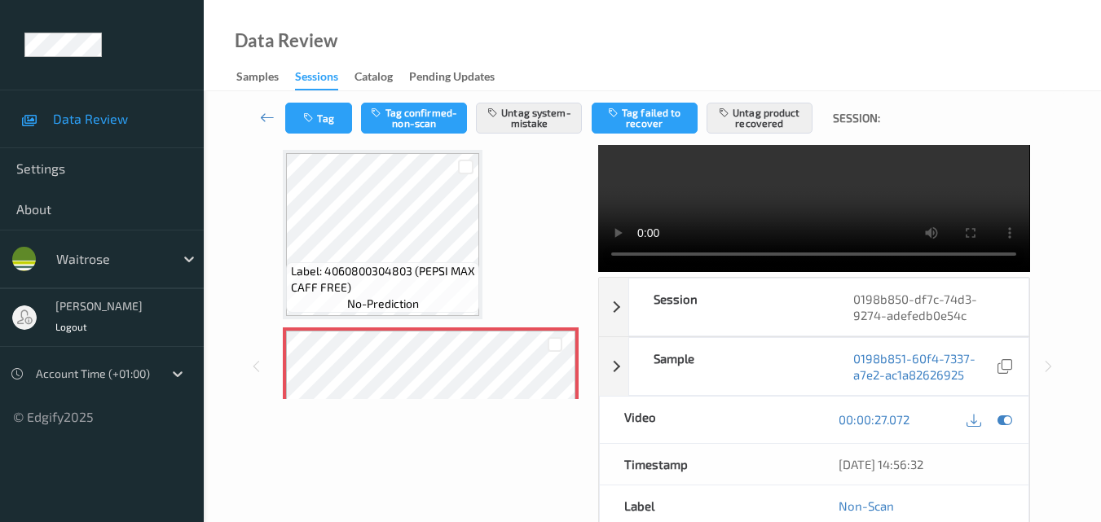
click at [788, 191] on video at bounding box center [813, 168] width 431 height 209
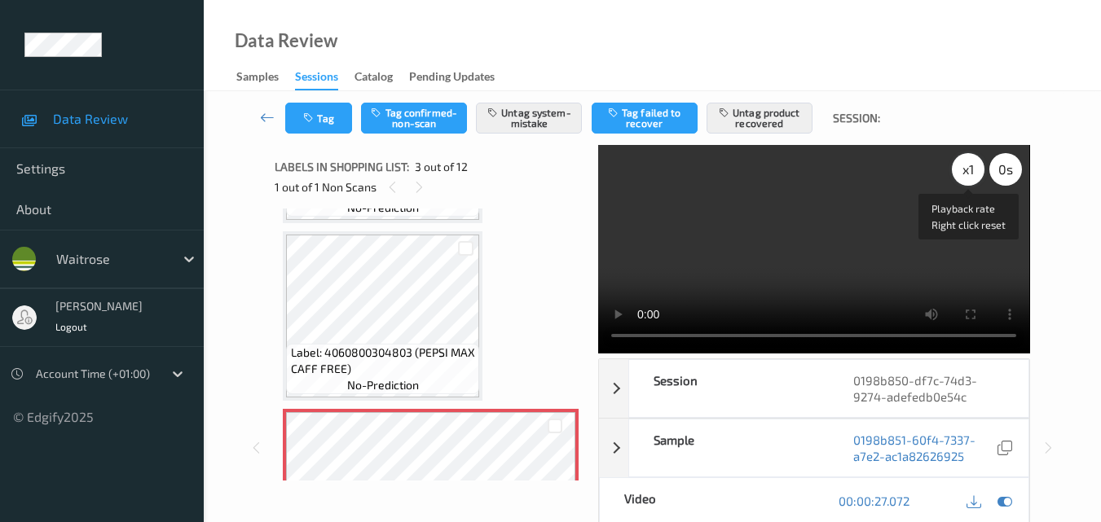
click at [972, 169] on div "x 1" at bounding box center [968, 169] width 33 height 33
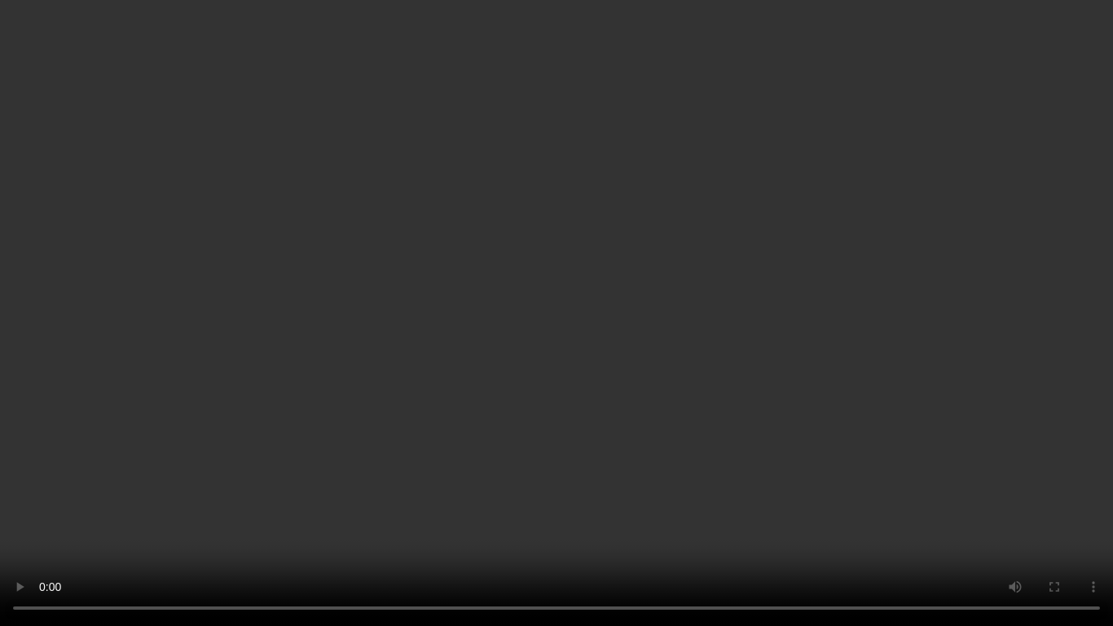
click at [694, 439] on video at bounding box center [556, 313] width 1113 height 626
click at [554, 358] on video at bounding box center [556, 313] width 1113 height 626
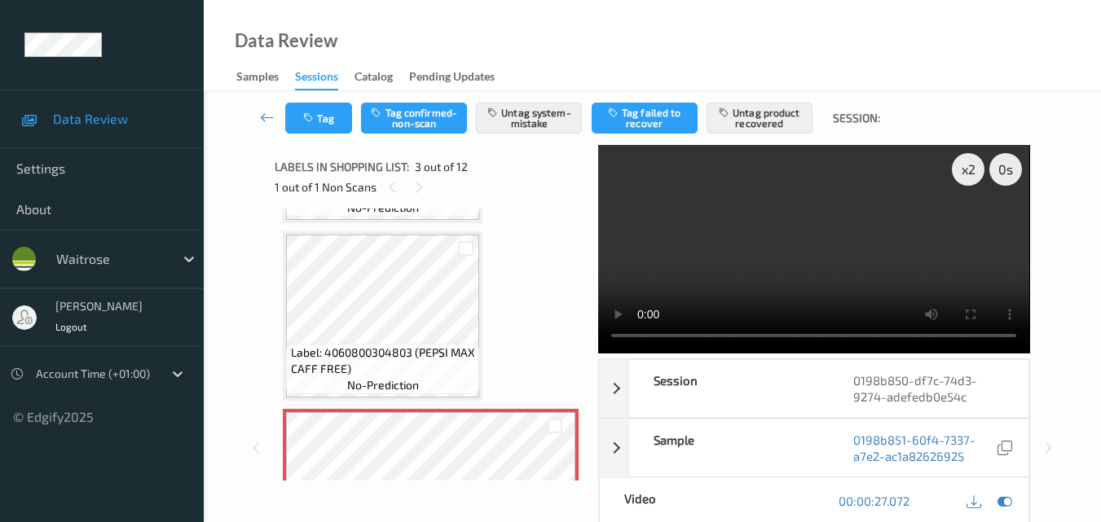
click at [800, 276] on video at bounding box center [813, 249] width 431 height 209
click at [551, 125] on button "Untag system-mistake" at bounding box center [529, 118] width 106 height 31
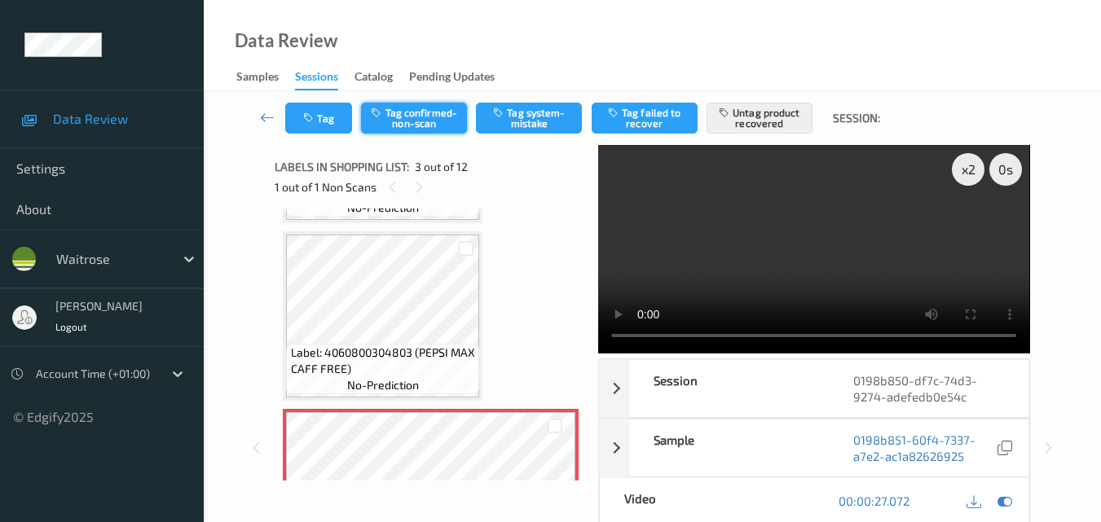
click at [402, 112] on button "Tag confirmed-non-scan" at bounding box center [414, 118] width 106 height 31
click at [755, 121] on button "Untag product recovered" at bounding box center [759, 118] width 106 height 31
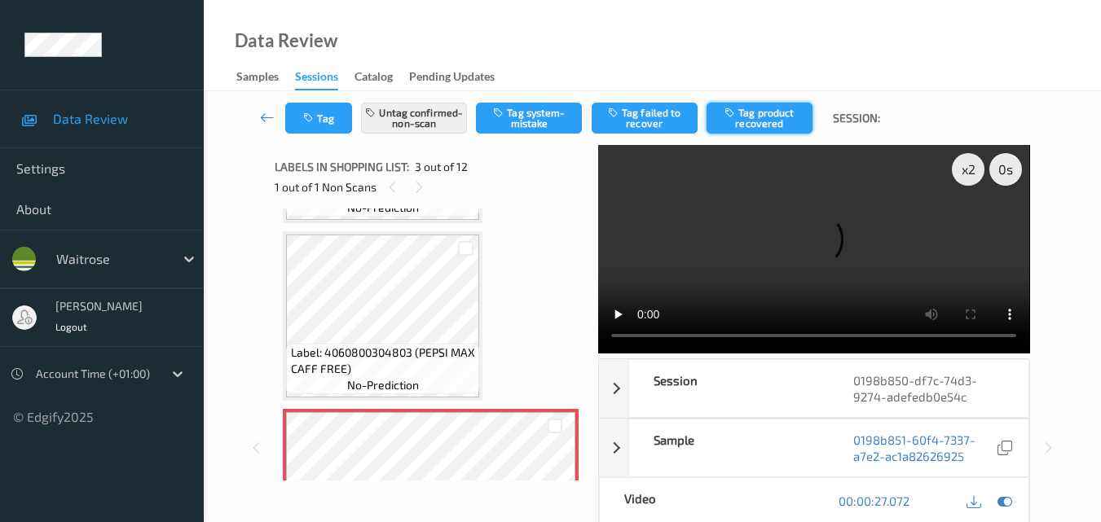
click at [756, 117] on button "Tag product recovered" at bounding box center [759, 118] width 106 height 31
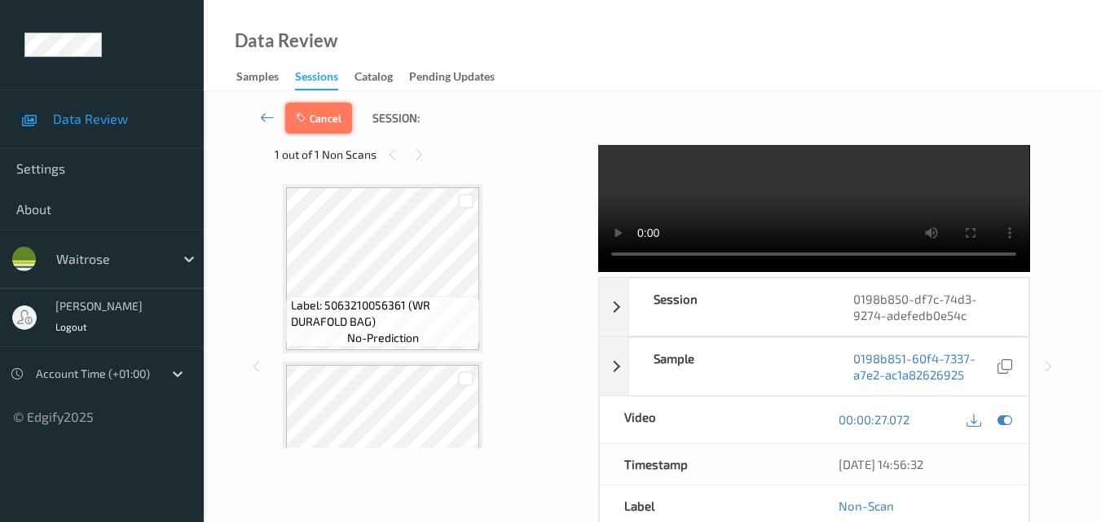
click at [324, 123] on button "Cancel" at bounding box center [318, 118] width 67 height 31
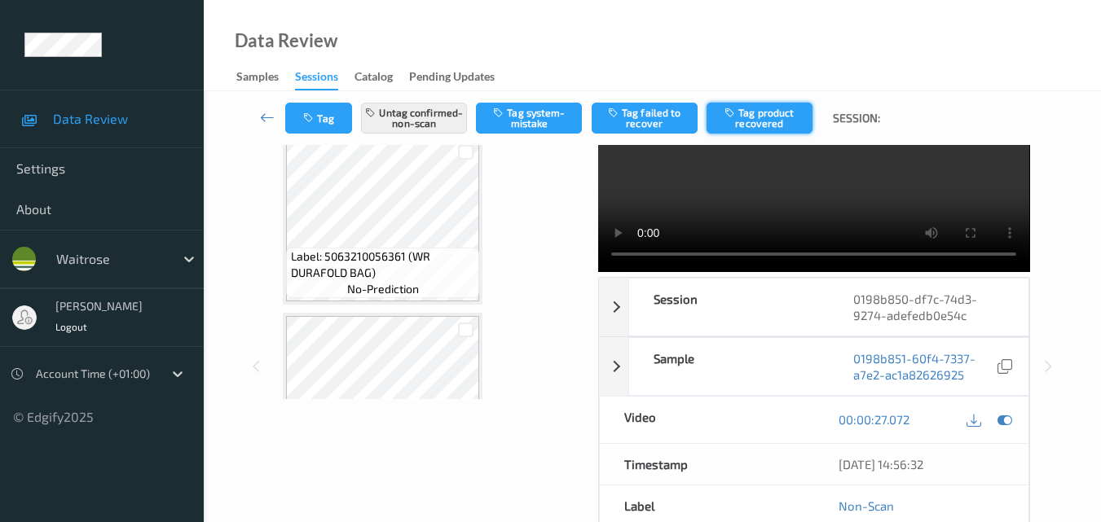
click at [760, 122] on button "Tag product recovered" at bounding box center [759, 118] width 106 height 31
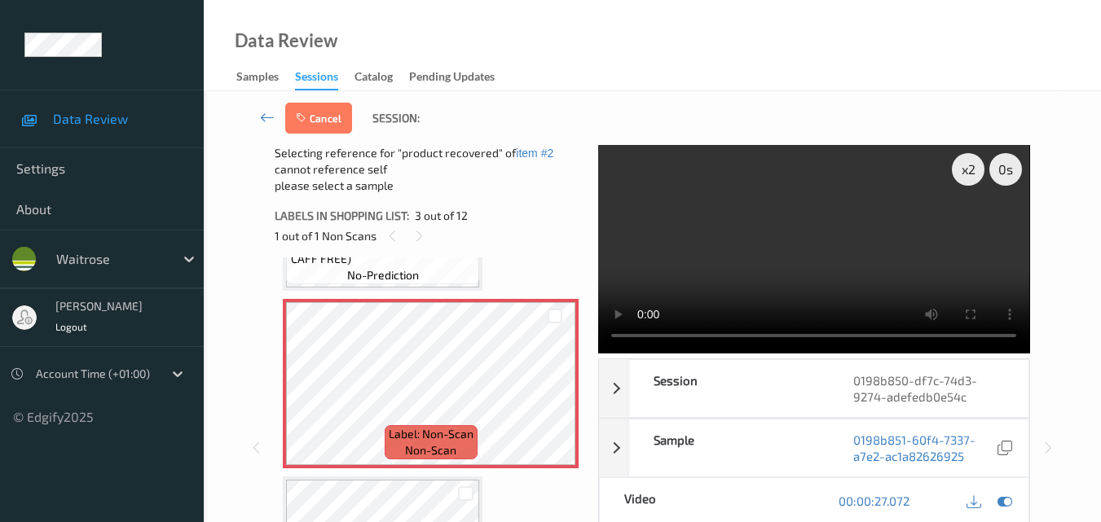
scroll to position [326, 0]
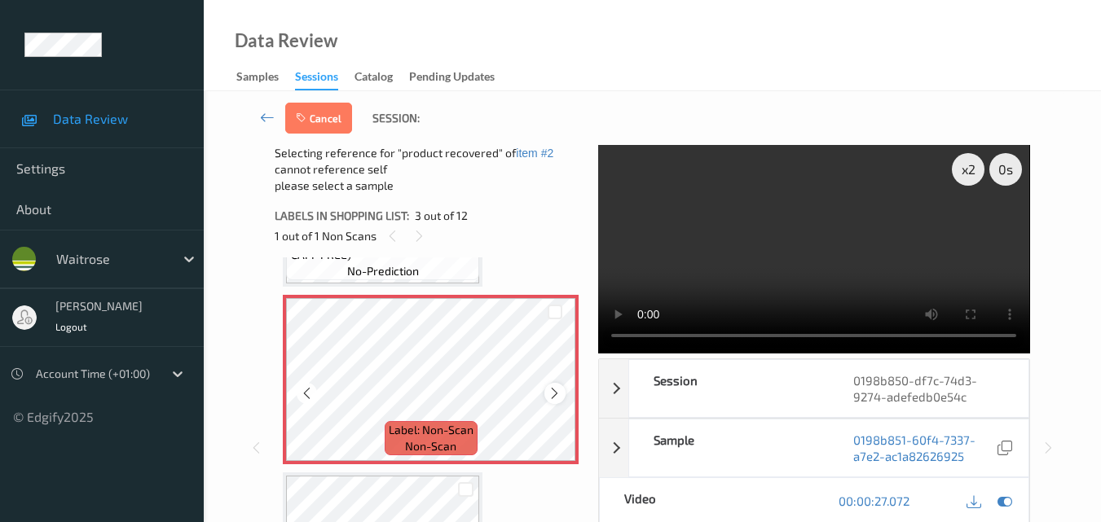
click at [558, 394] on icon at bounding box center [555, 393] width 14 height 15
click at [557, 394] on icon at bounding box center [555, 393] width 14 height 15
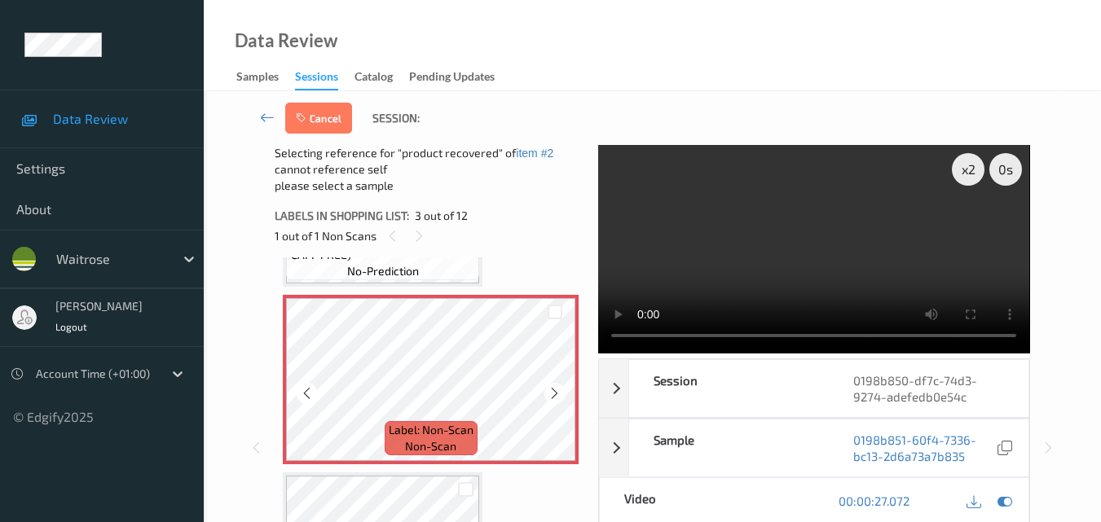
click at [557, 394] on icon at bounding box center [555, 393] width 14 height 15
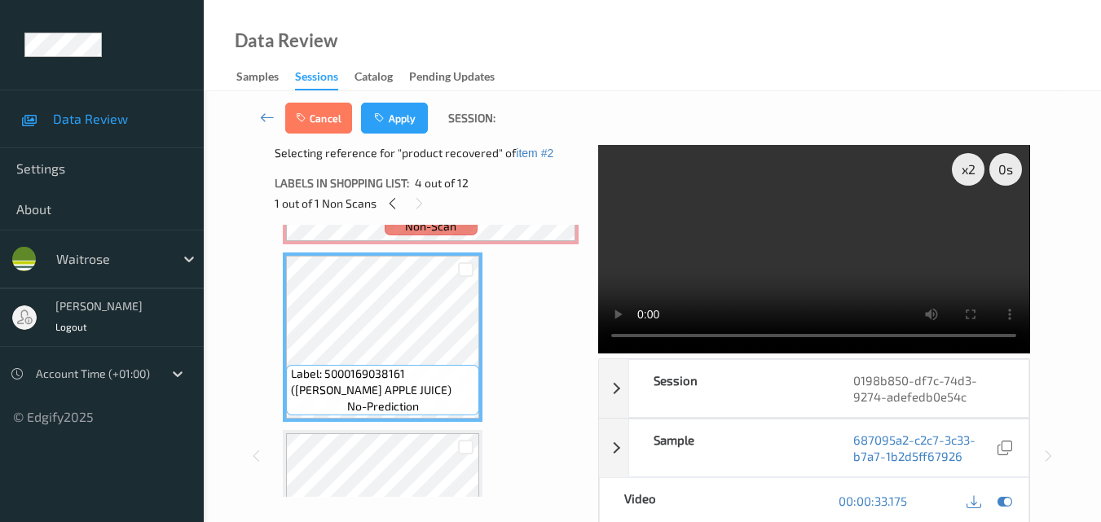
scroll to position [482, 0]
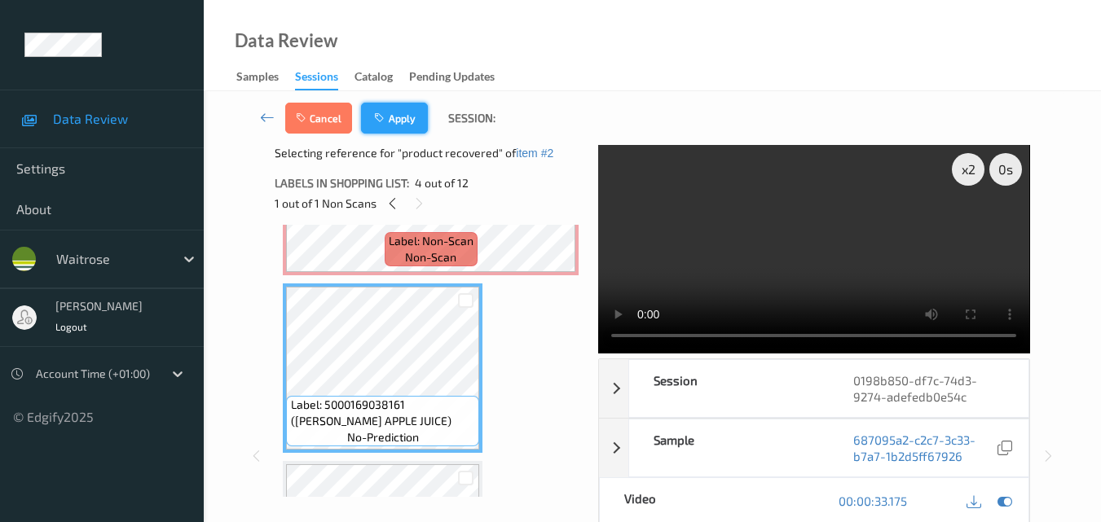
click at [407, 119] on button "Apply" at bounding box center [394, 118] width 67 height 31
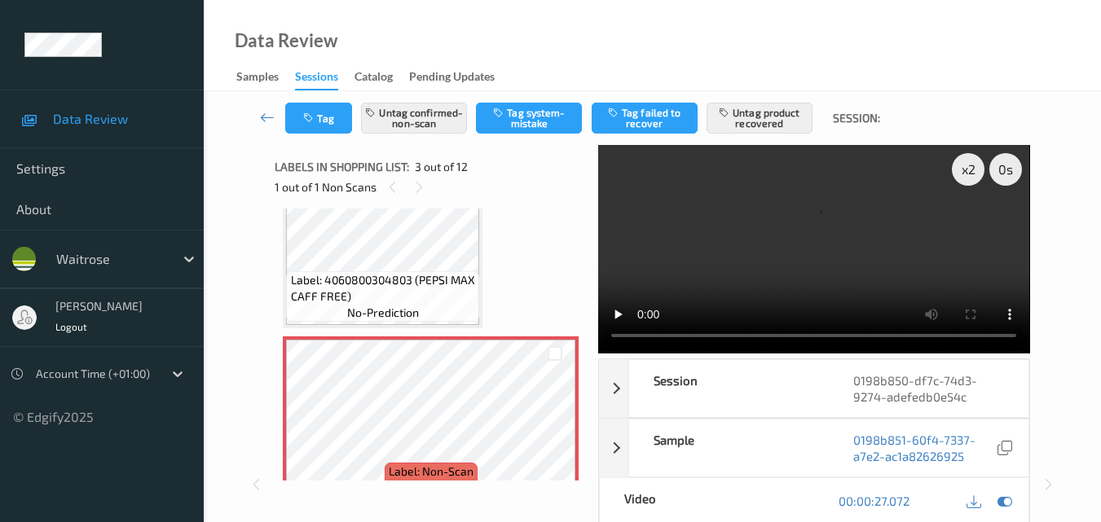
scroll to position [186, 0]
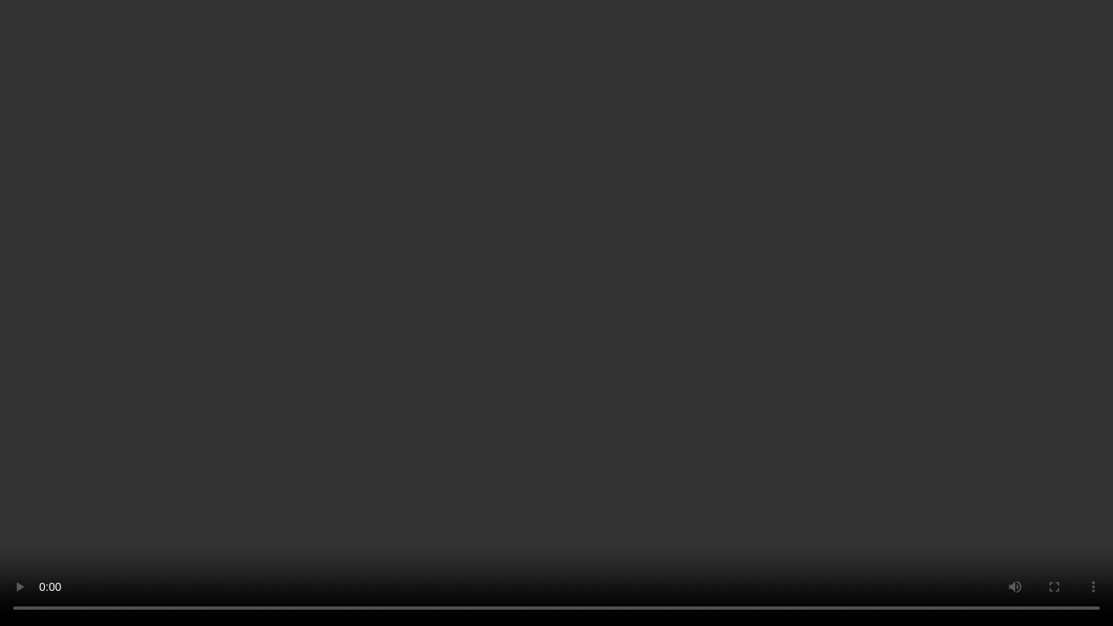
click at [557, 319] on video at bounding box center [556, 313] width 1113 height 626
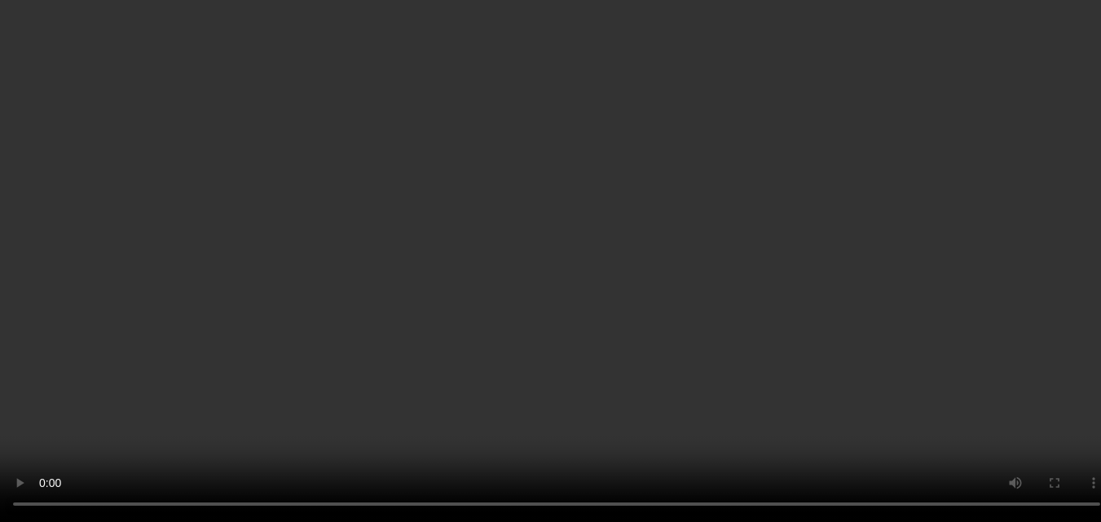
scroll to position [430, 0]
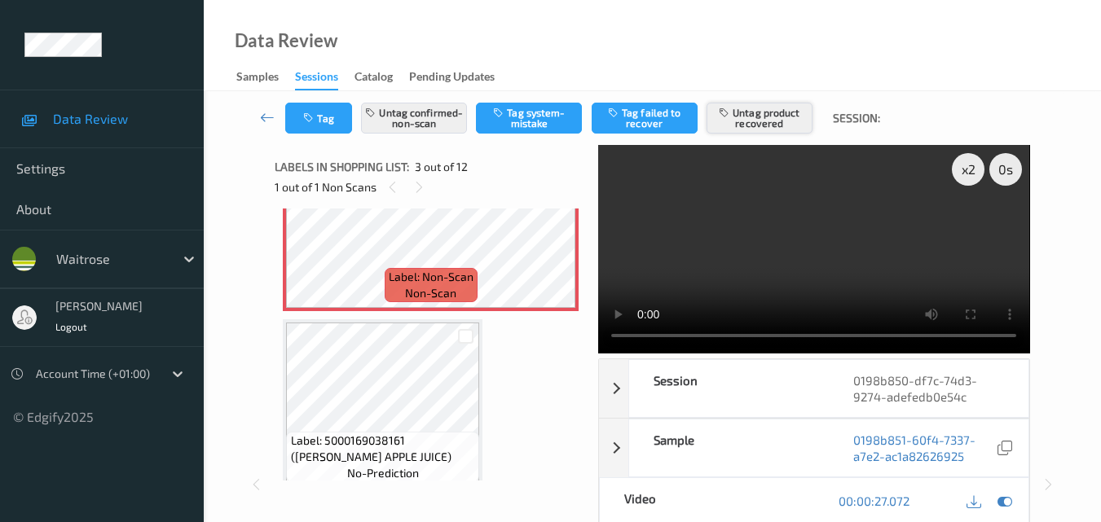
click at [764, 121] on button "Untag product recovered" at bounding box center [759, 118] width 106 height 31
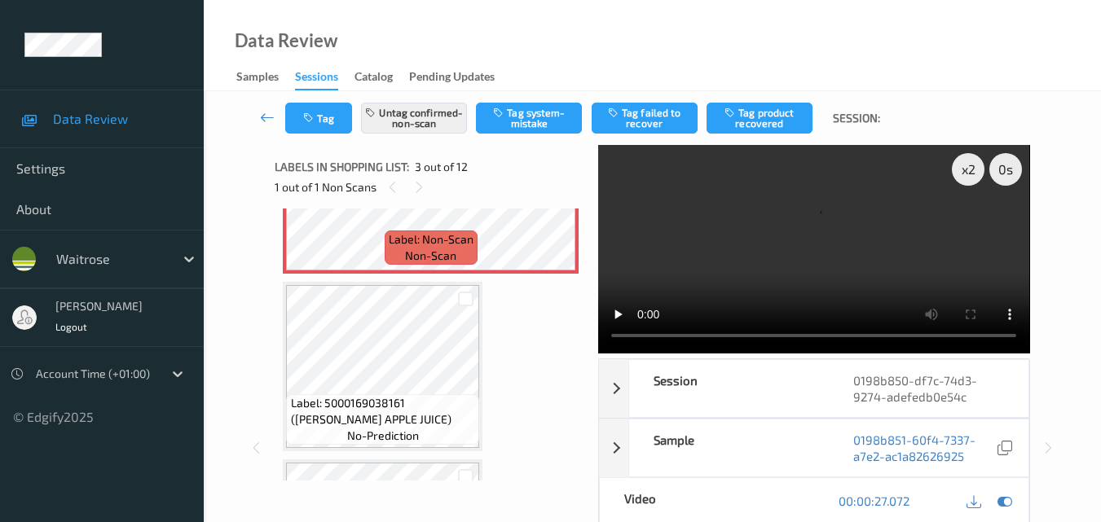
scroll to position [349, 0]
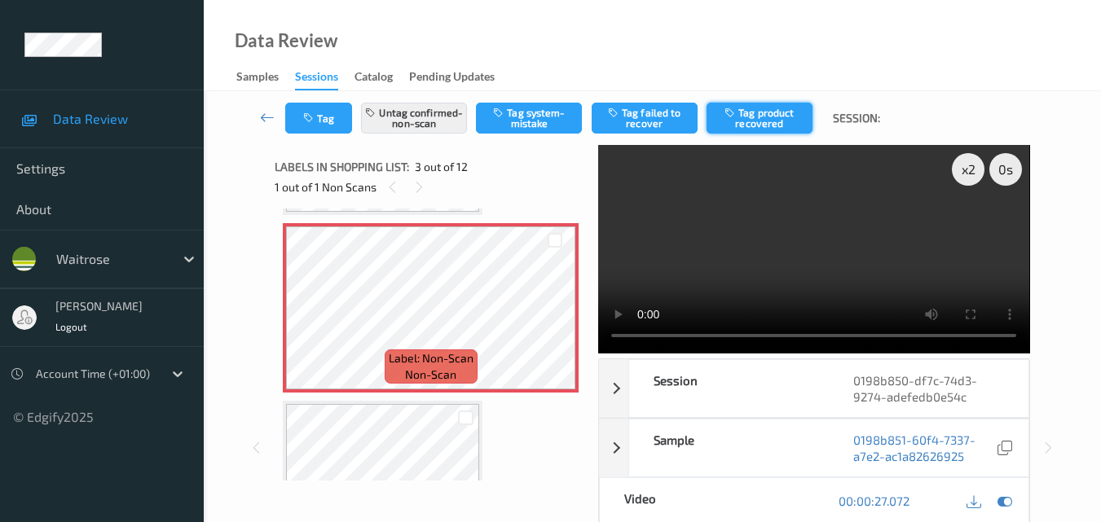
click at [758, 117] on button "Tag product recovered" at bounding box center [759, 118] width 106 height 31
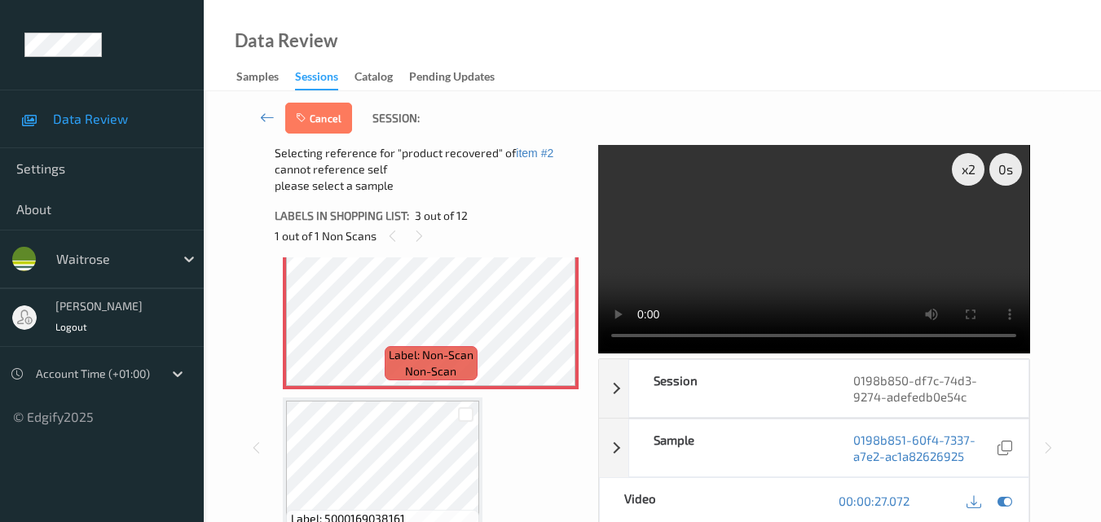
scroll to position [482, 0]
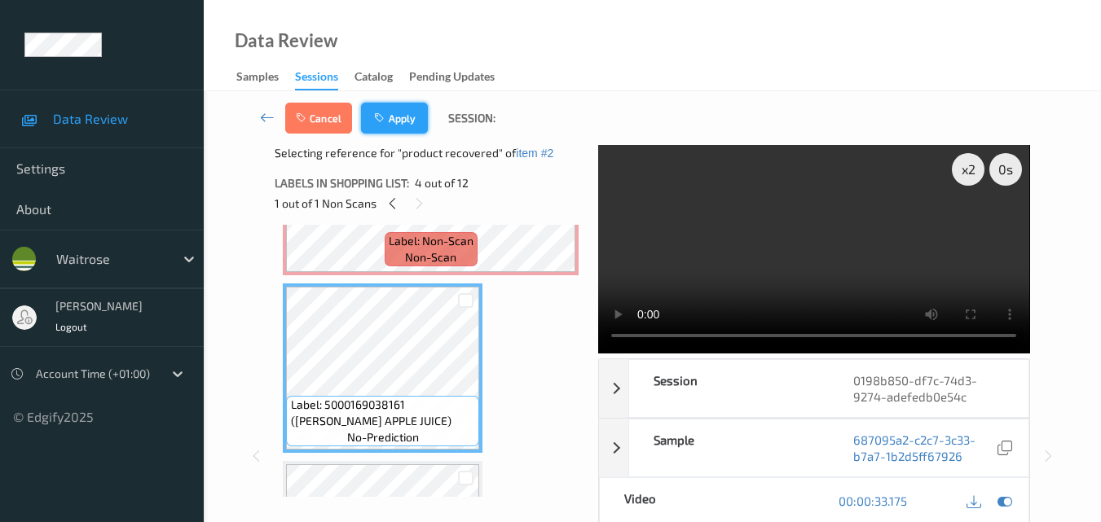
click at [406, 112] on button "Apply" at bounding box center [394, 118] width 67 height 31
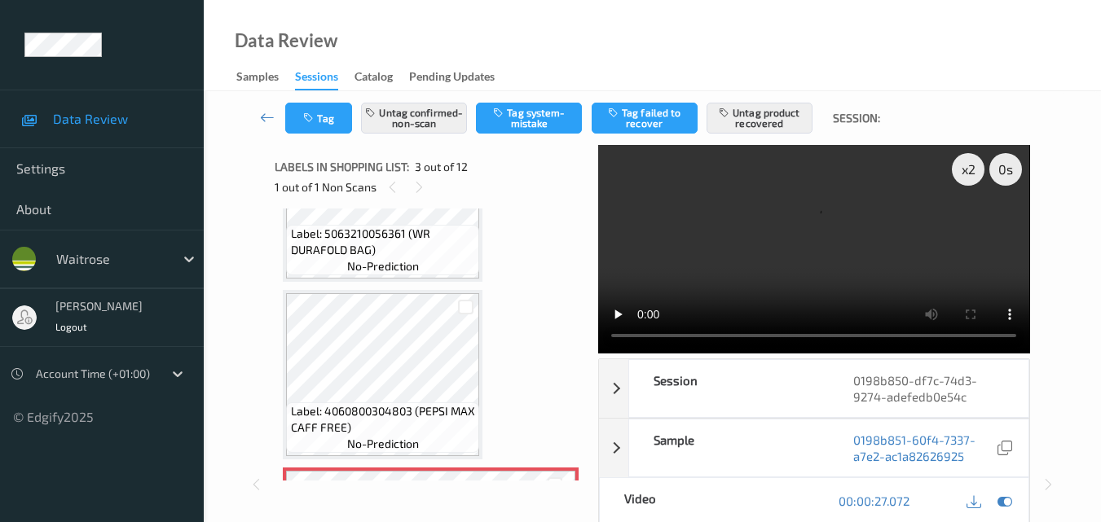
scroll to position [0, 0]
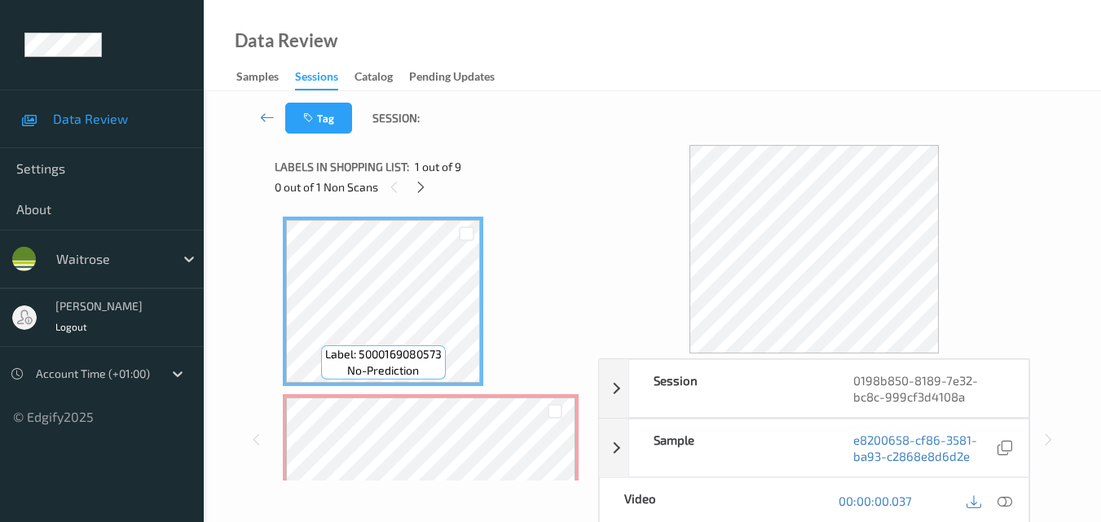
scroll to position [163, 0]
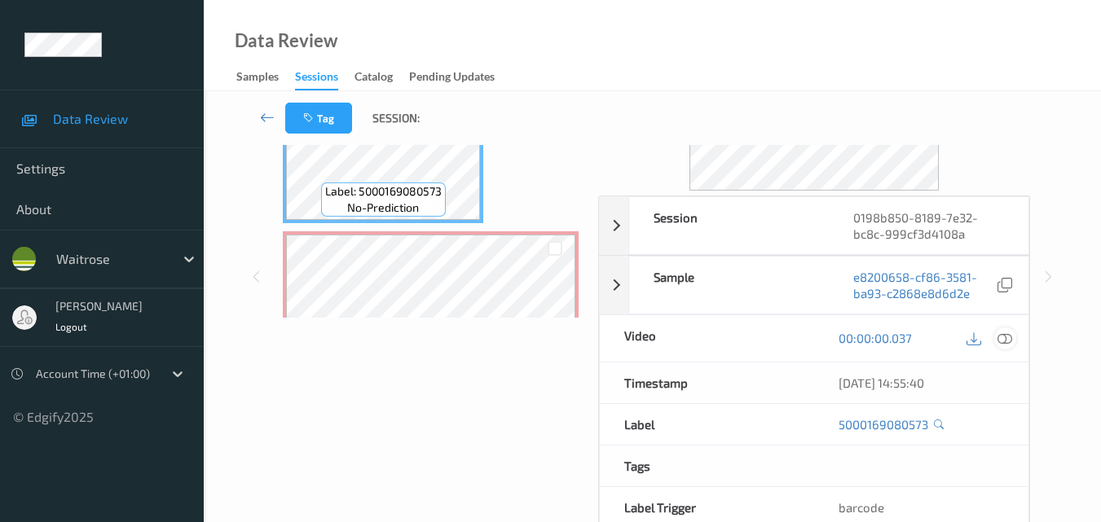
click at [1006, 342] on icon at bounding box center [1004, 338] width 15 height 15
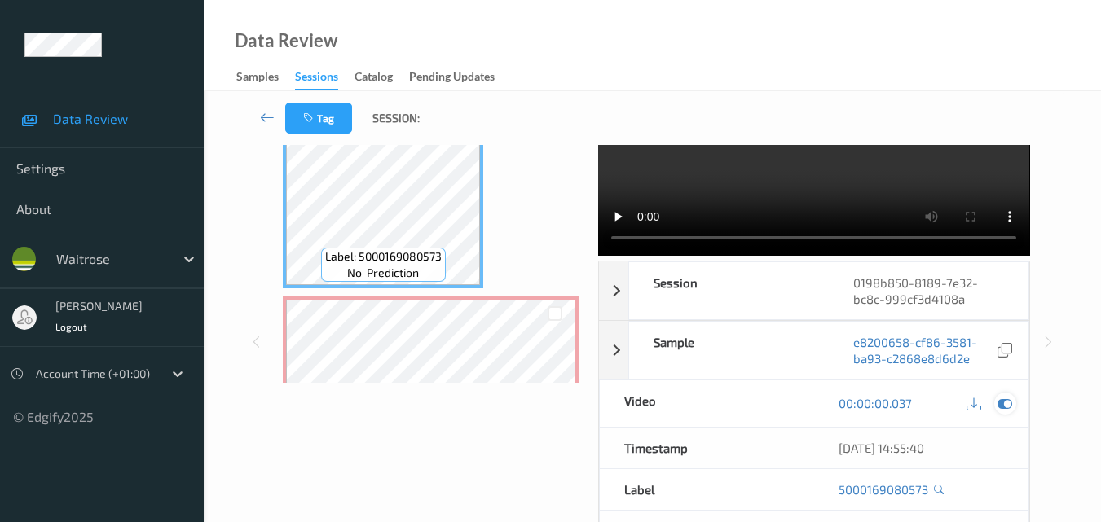
scroll to position [0, 0]
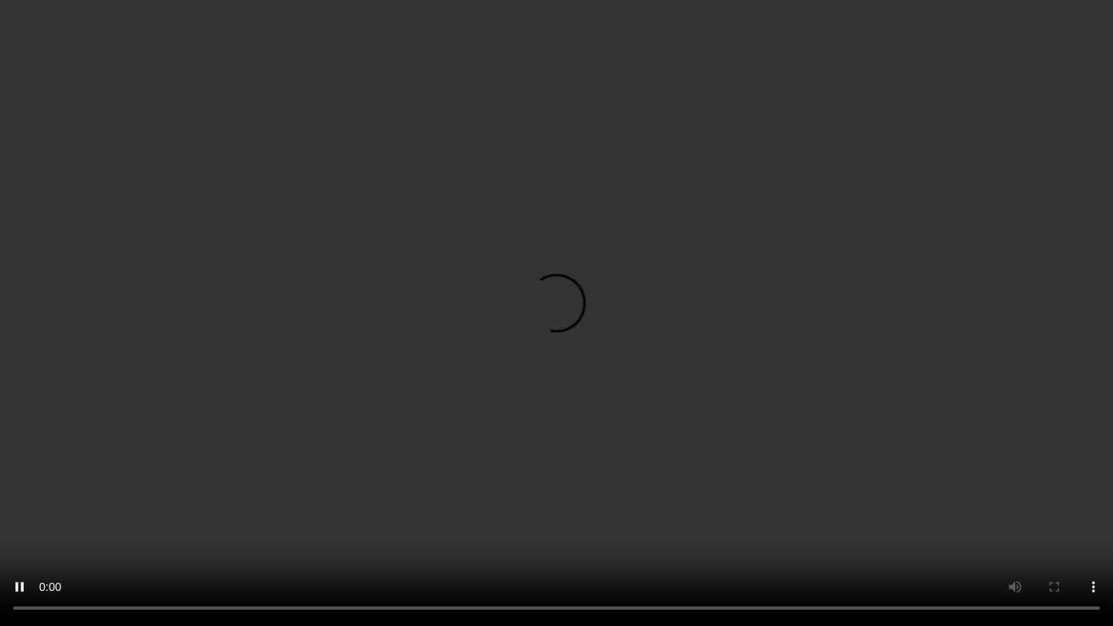
click at [539, 368] on video at bounding box center [556, 313] width 1113 height 626
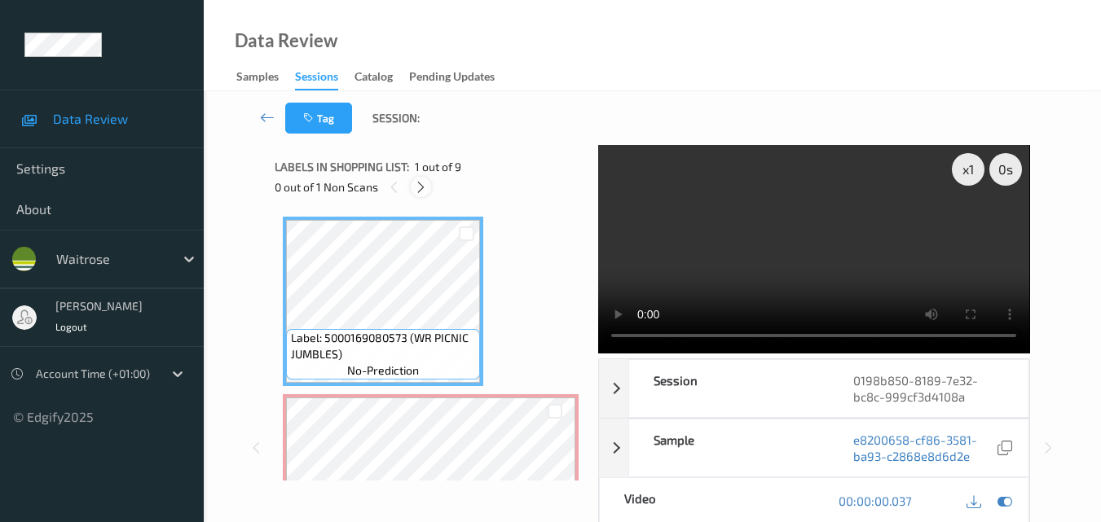
click at [419, 183] on icon at bounding box center [421, 187] width 14 height 15
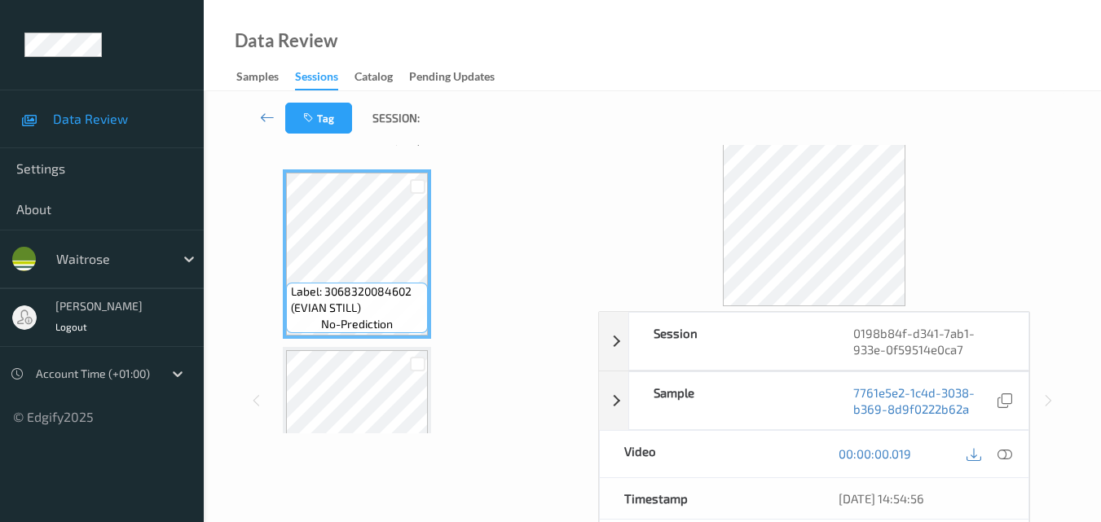
scroll to position [81, 0]
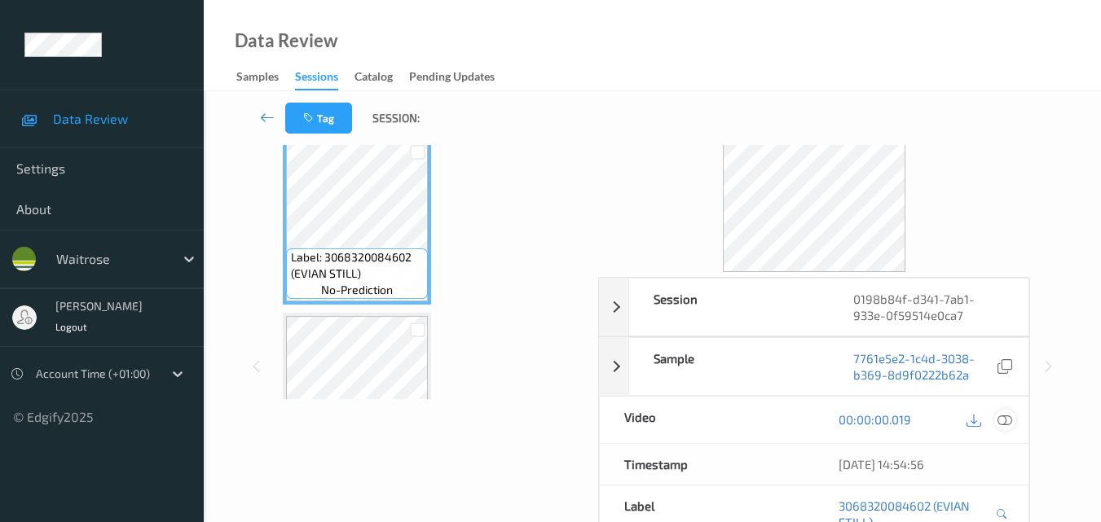
click at [1010, 420] on icon at bounding box center [1004, 419] width 15 height 15
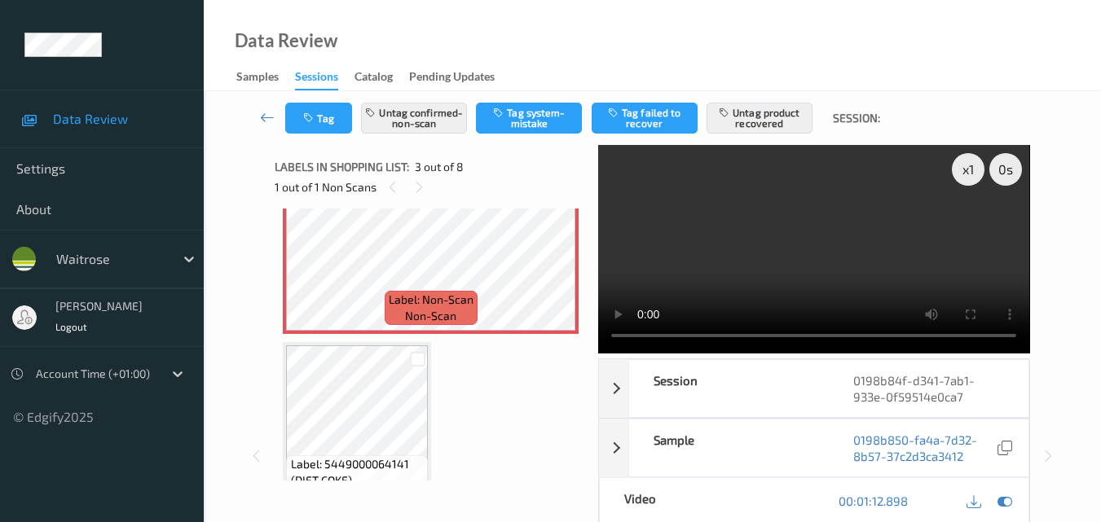
scroll to position [326, 0]
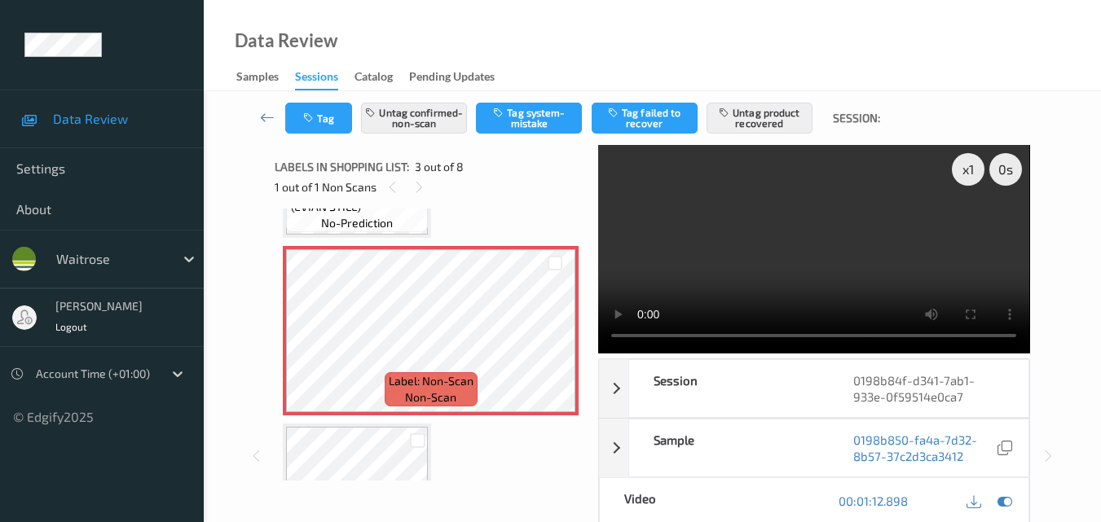
drag, startPoint x: 578, startPoint y: 338, endPoint x: 499, endPoint y: 451, distance: 137.4
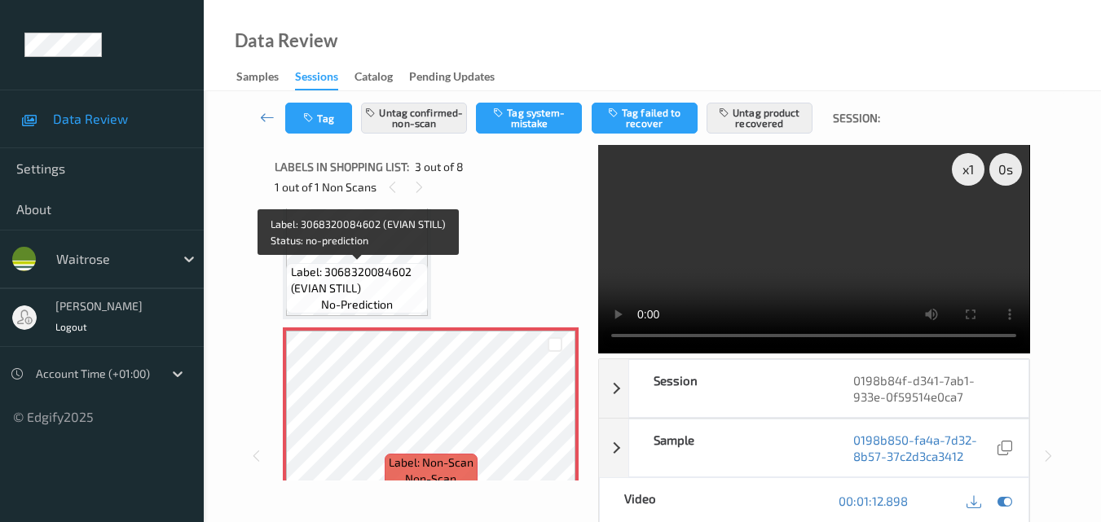
click at [352, 276] on span "Label: 3068320084602 (EVIAN STILL)" at bounding box center [358, 280] width 134 height 33
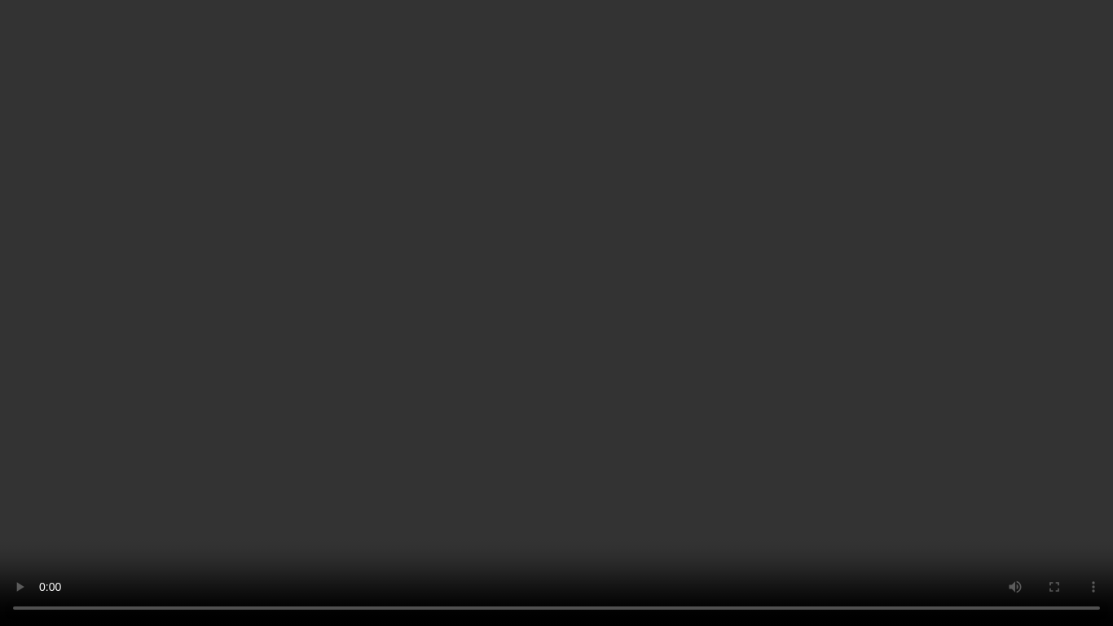
click at [674, 365] on video at bounding box center [556, 313] width 1113 height 626
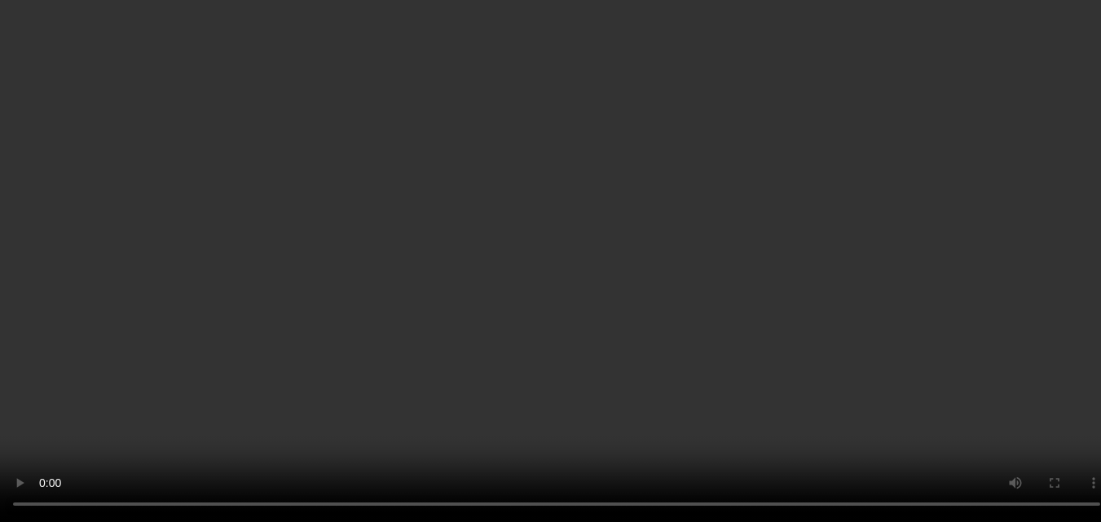
scroll to position [326, 0]
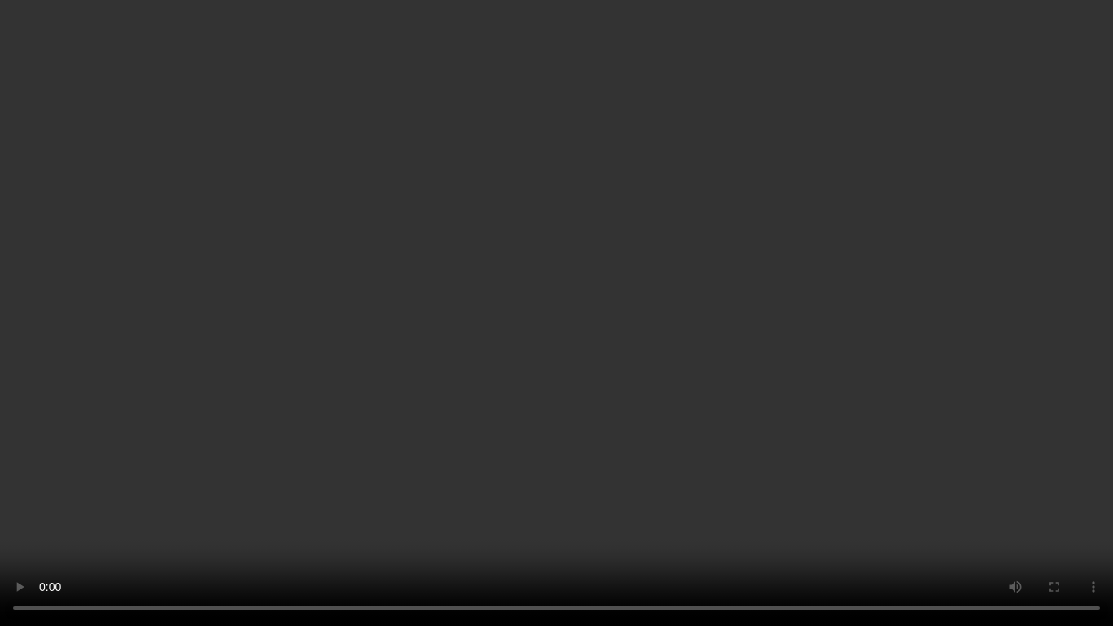
click at [557, 465] on video at bounding box center [556, 313] width 1113 height 626
click at [519, 386] on video at bounding box center [556, 313] width 1113 height 626
click at [543, 512] on video at bounding box center [556, 313] width 1113 height 626
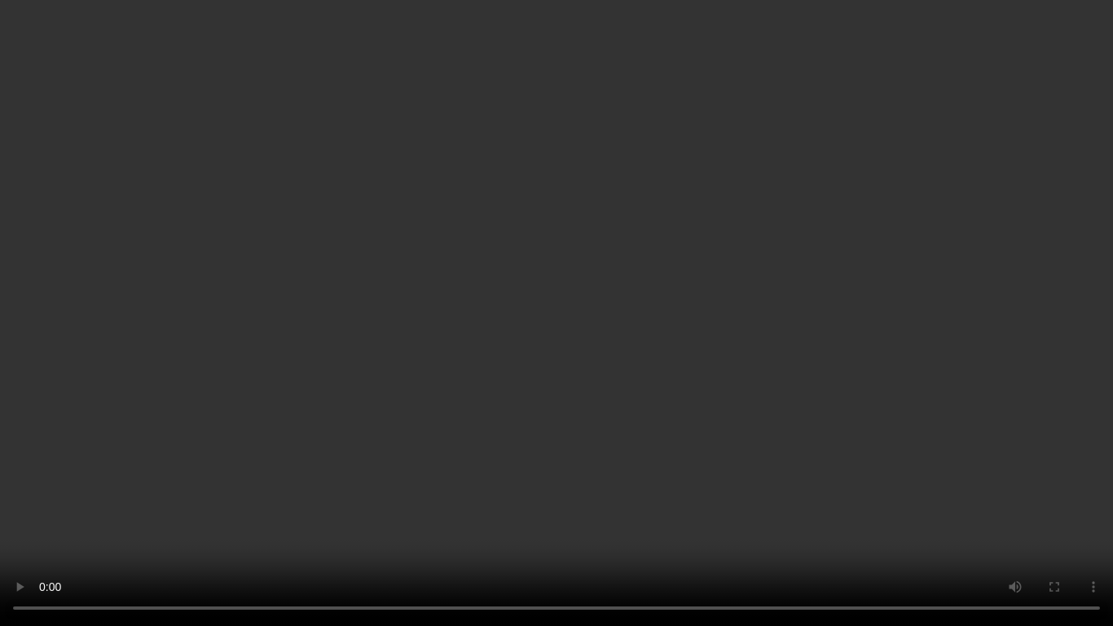
click at [504, 289] on video at bounding box center [556, 313] width 1113 height 626
click at [590, 441] on video at bounding box center [556, 313] width 1113 height 626
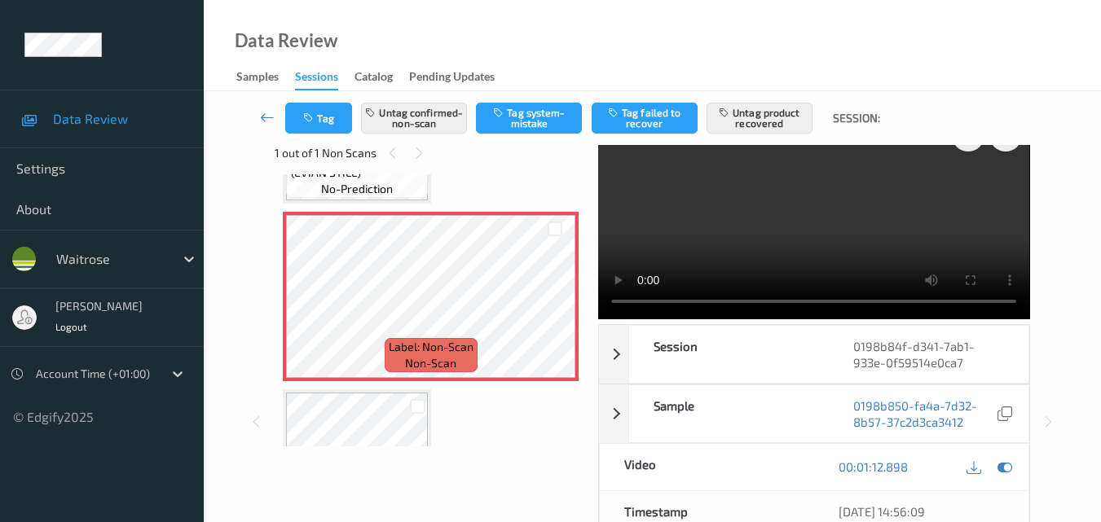
scroll to position [0, 0]
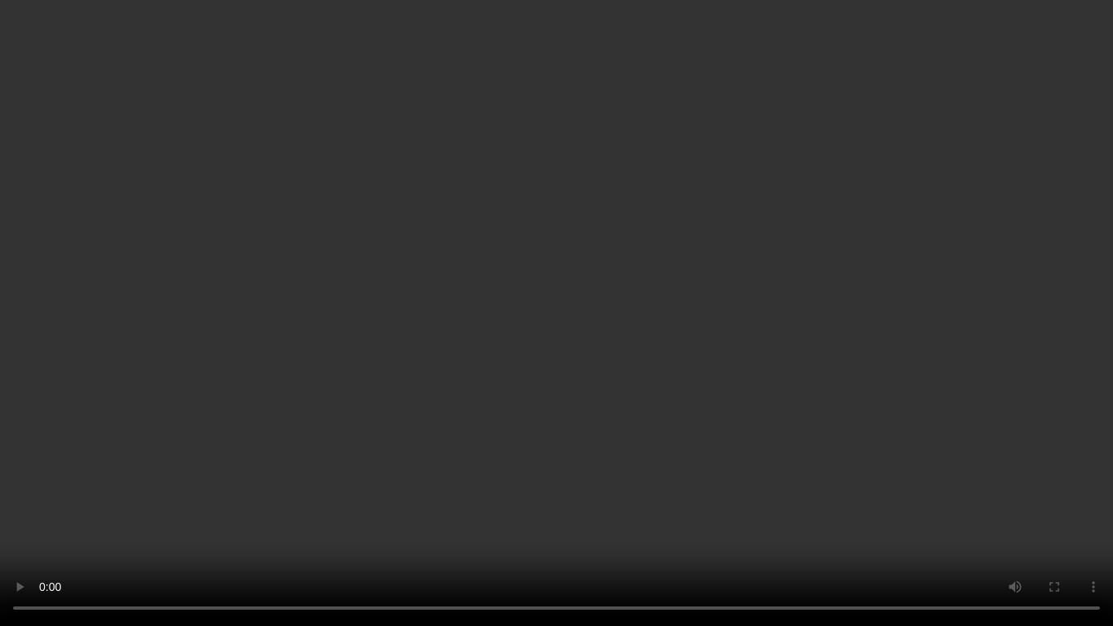
click at [319, 361] on video at bounding box center [556, 313] width 1113 height 626
click at [634, 417] on video at bounding box center [556, 313] width 1113 height 626
click at [583, 381] on video at bounding box center [556, 313] width 1113 height 626
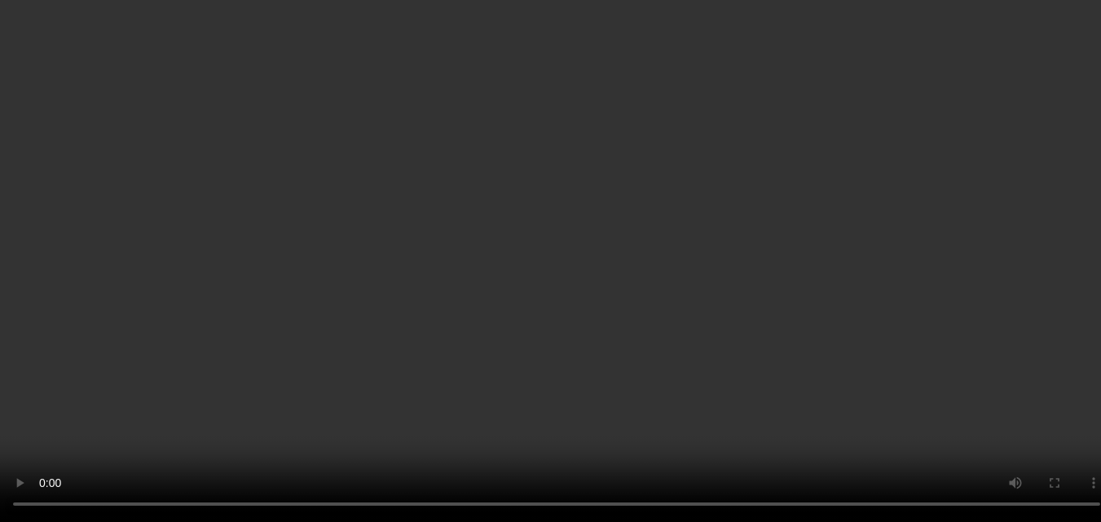
scroll to position [326, 0]
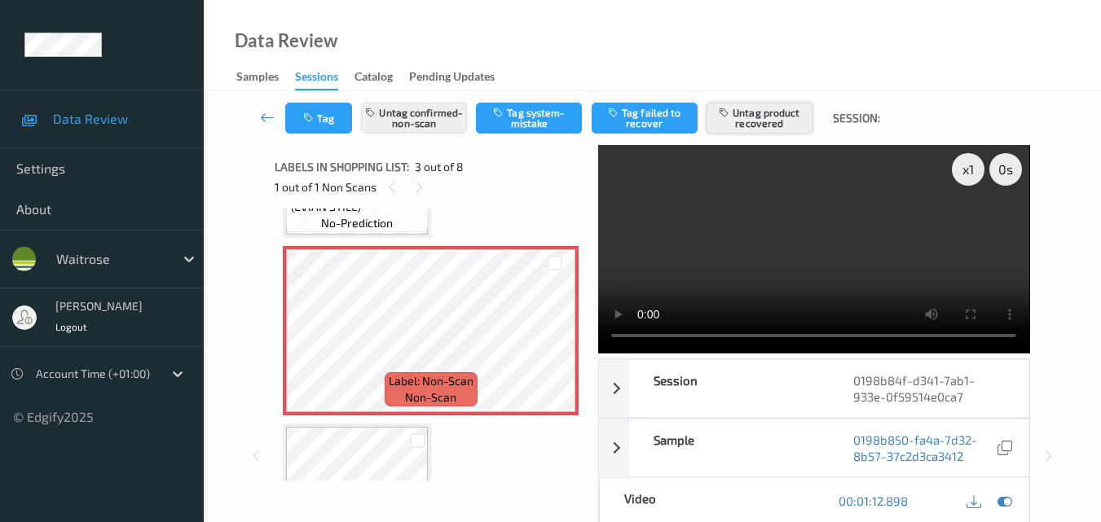
click at [748, 117] on button "Untag product recovered" at bounding box center [759, 118] width 106 height 31
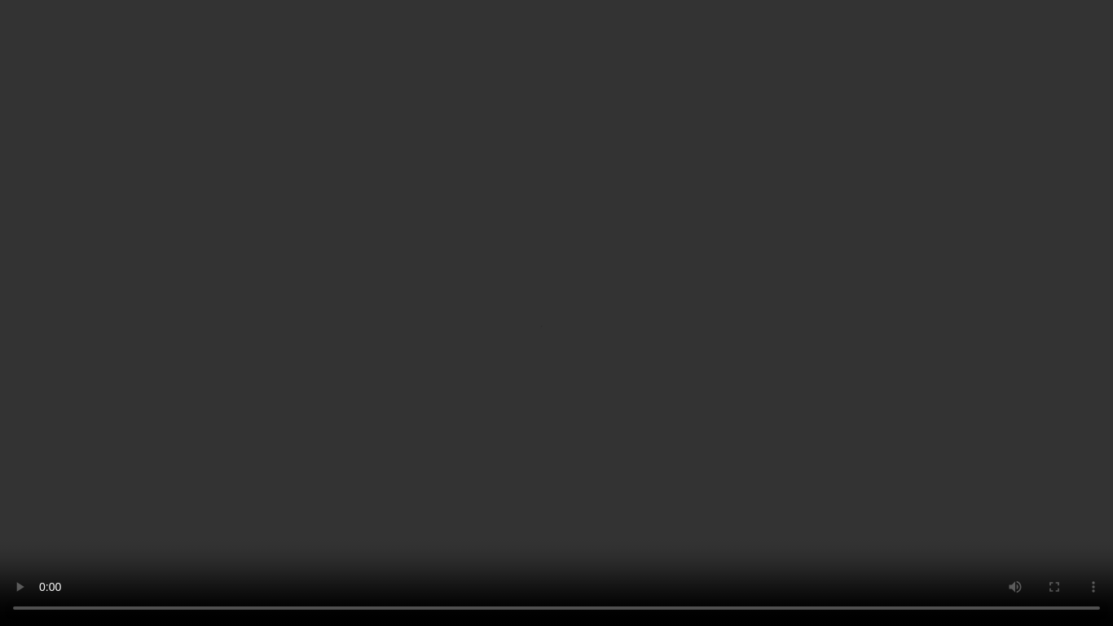
click at [17, 522] on video at bounding box center [556, 313] width 1113 height 626
click at [680, 438] on video at bounding box center [556, 313] width 1113 height 626
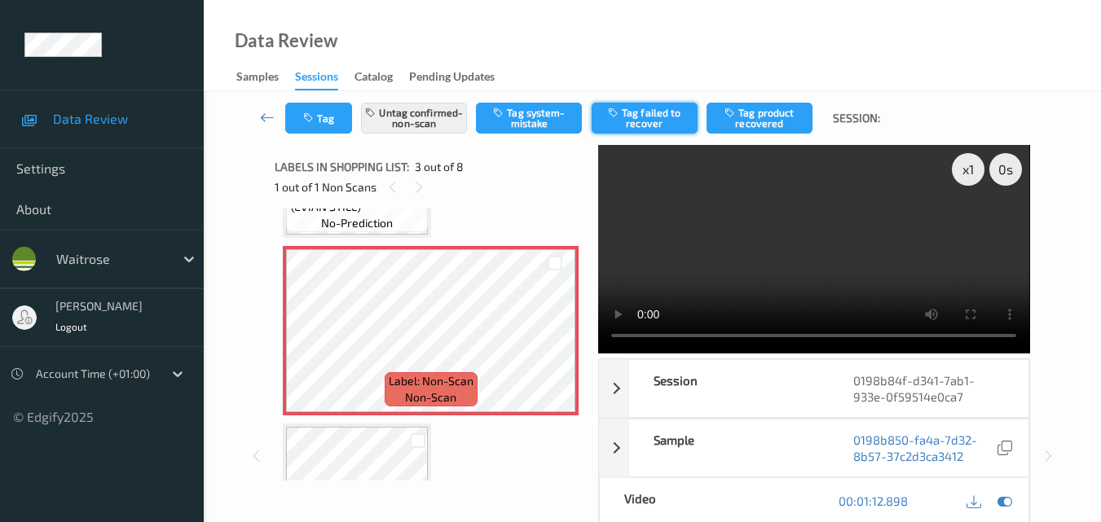
click at [659, 107] on button "Tag failed to recover" at bounding box center [645, 118] width 106 height 31
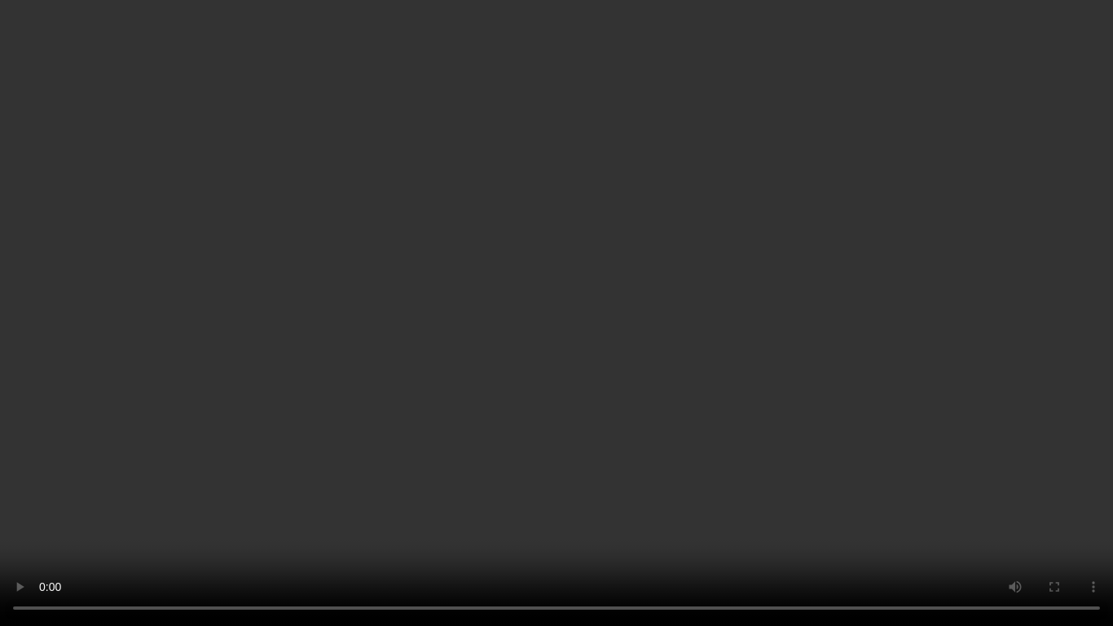
click at [640, 390] on video at bounding box center [556, 313] width 1113 height 626
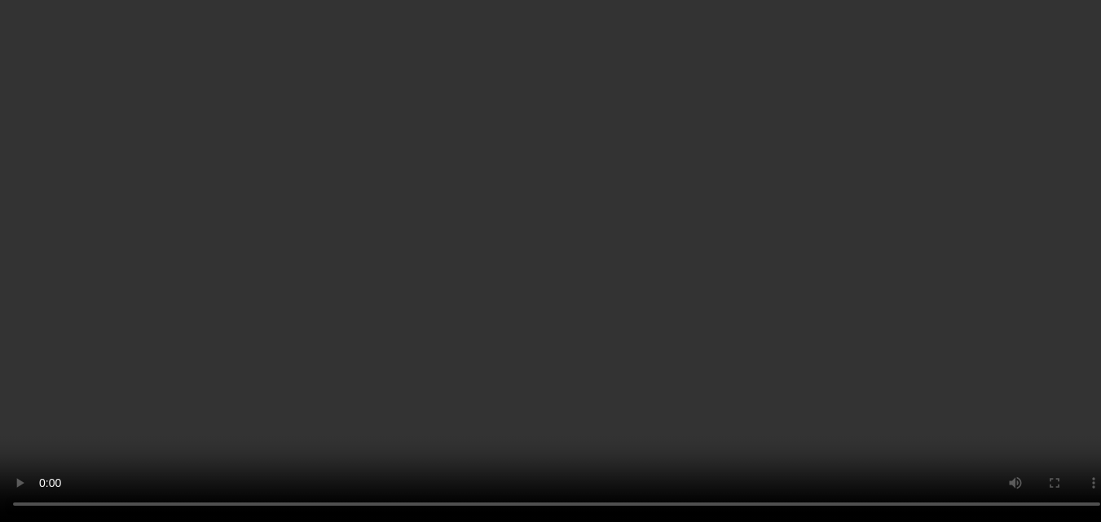
scroll to position [81, 0]
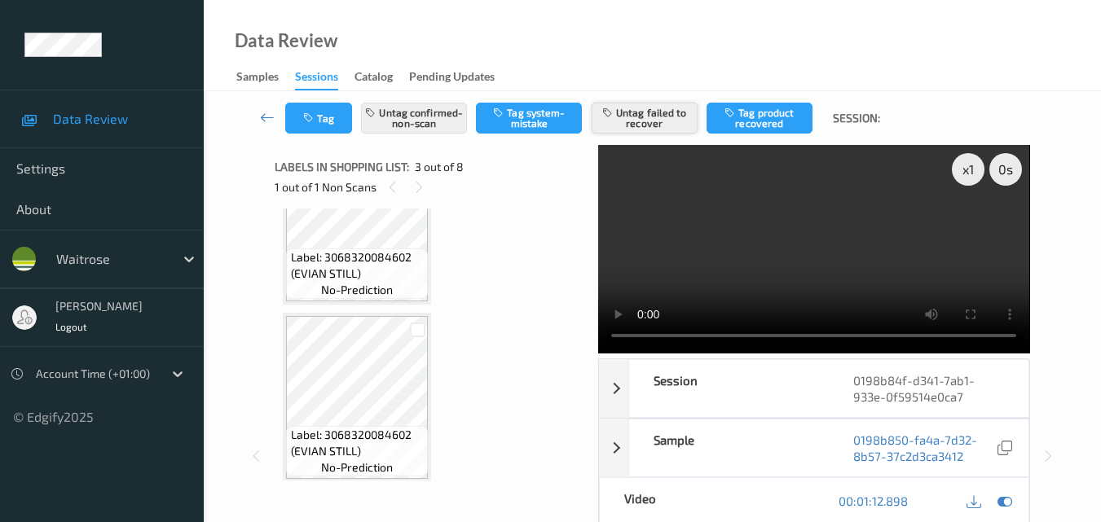
click at [654, 114] on button "Untag failed to recover" at bounding box center [645, 118] width 106 height 31
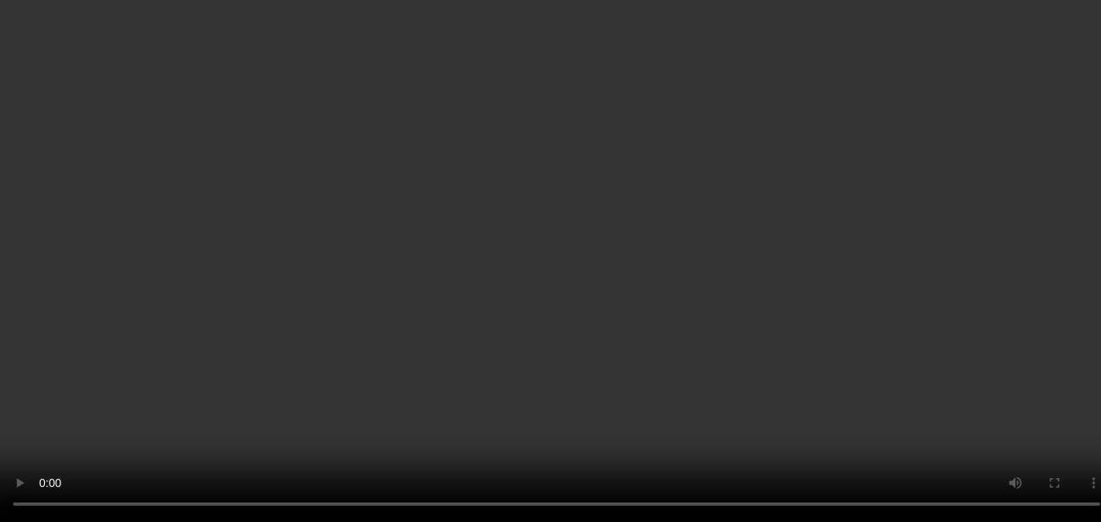
scroll to position [0, 0]
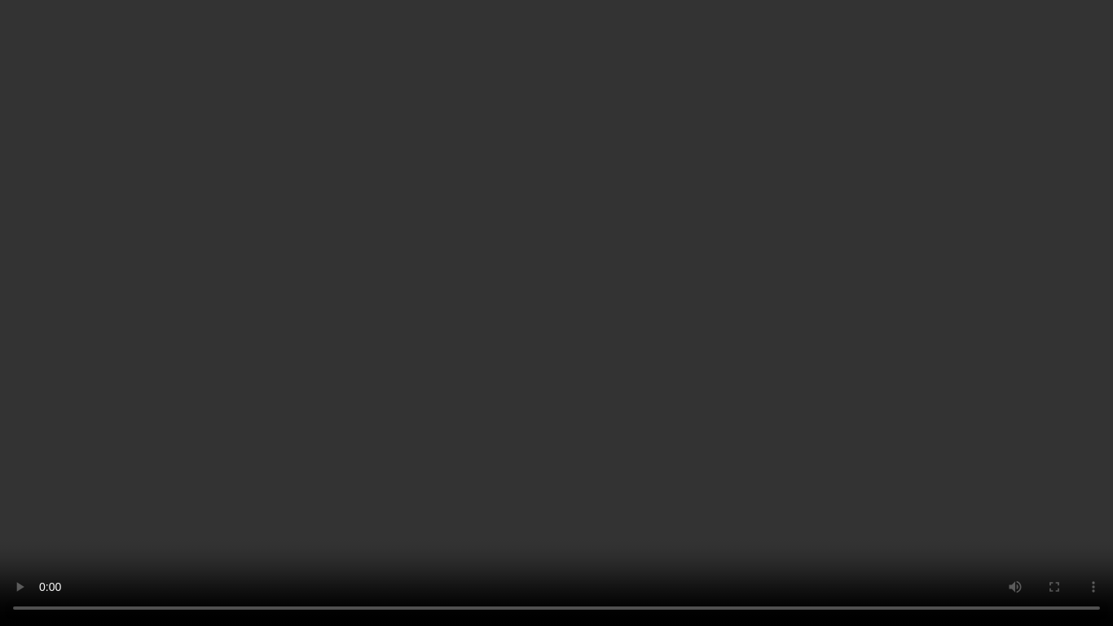
click at [679, 366] on video at bounding box center [556, 313] width 1113 height 626
click at [741, 407] on video at bounding box center [556, 313] width 1113 height 626
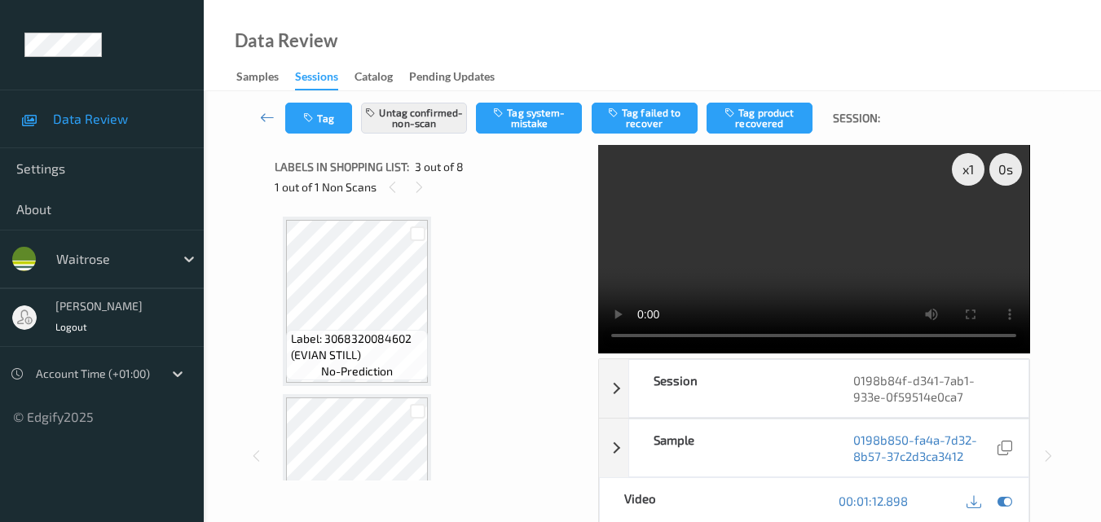
click at [780, 261] on video at bounding box center [813, 249] width 431 height 209
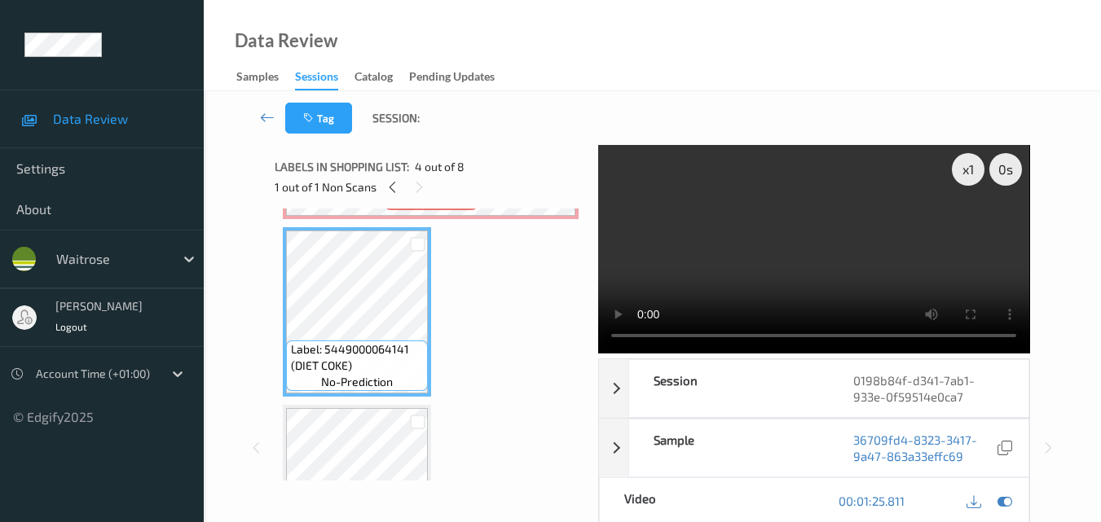
scroll to position [489, 0]
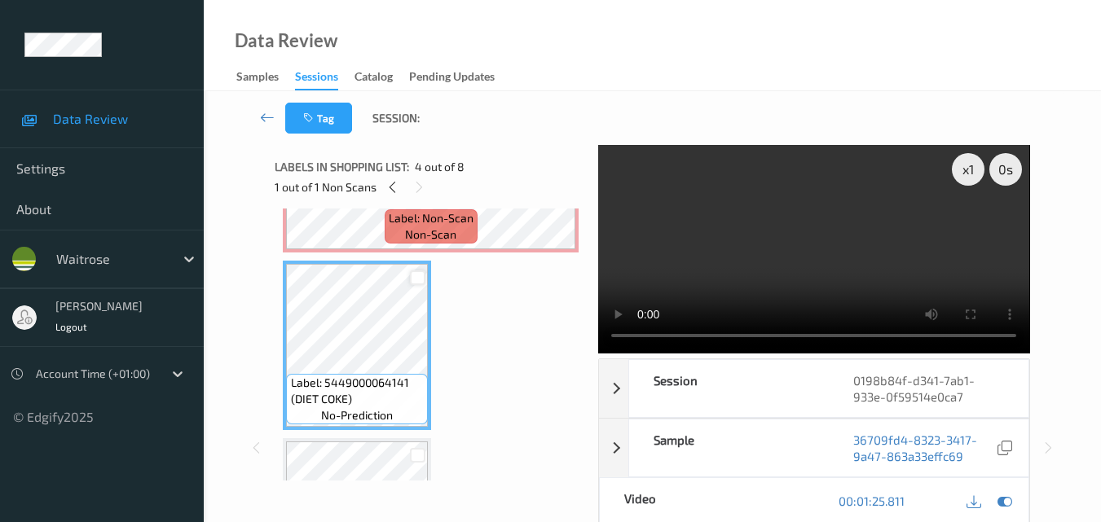
click at [420, 273] on div at bounding box center [417, 278] width 15 height 15
click at [420, 273] on icon at bounding box center [417, 277] width 11 height 11
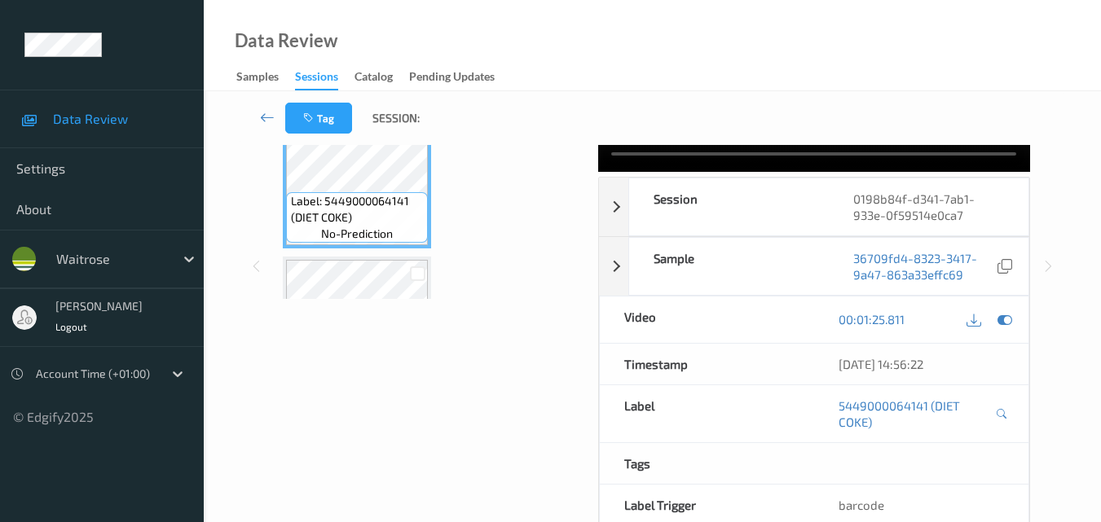
scroll to position [81, 0]
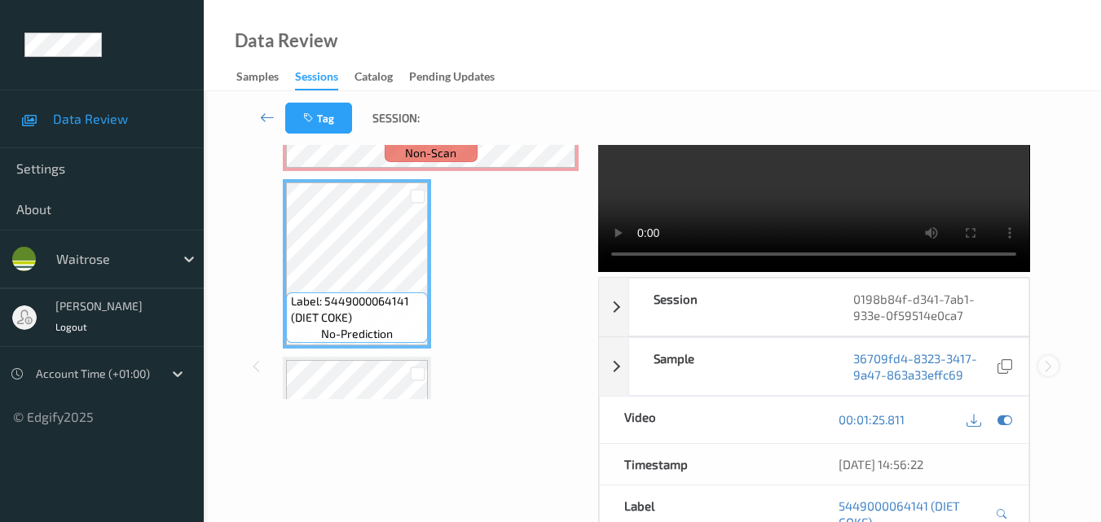
click at [1051, 365] on icon at bounding box center [1048, 366] width 14 height 15
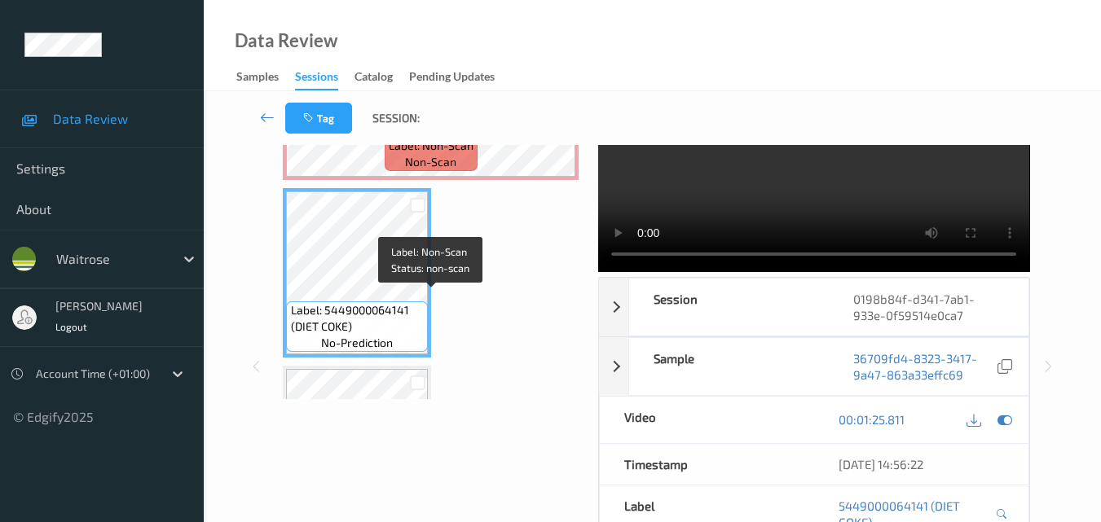
scroll to position [489, 0]
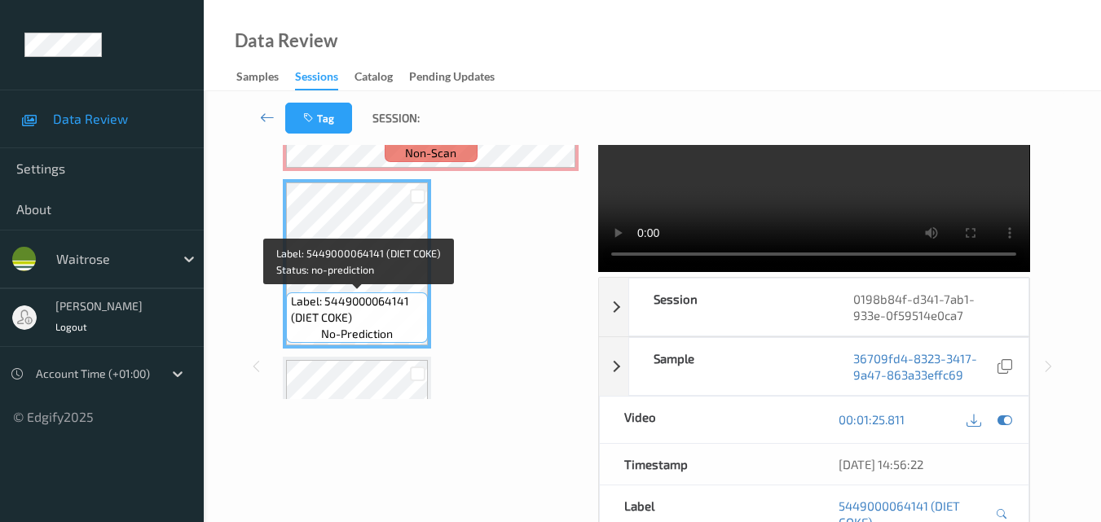
click at [388, 312] on span "Label: 5449000064141 (DIET COKE)" at bounding box center [358, 309] width 134 height 33
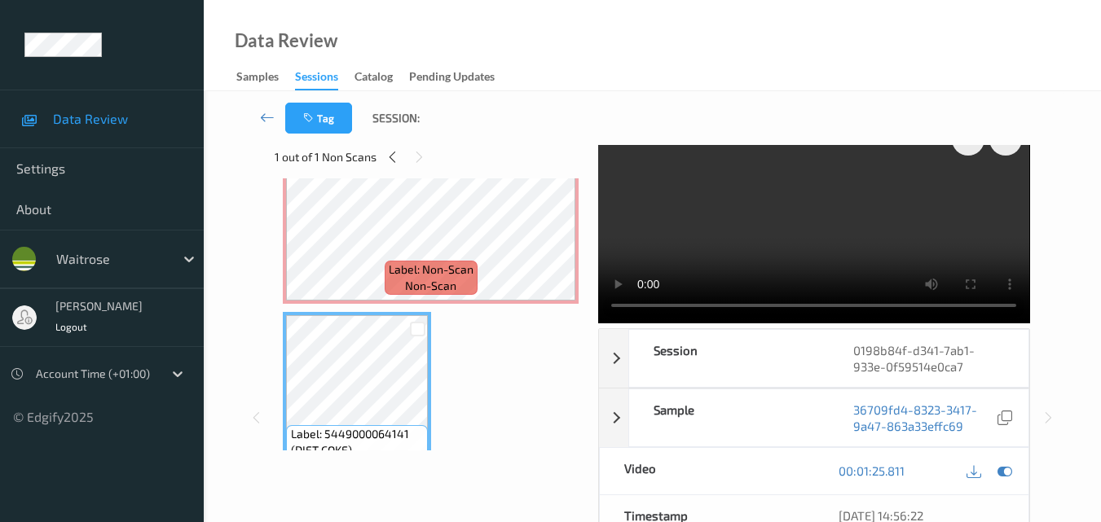
scroll to position [17, 0]
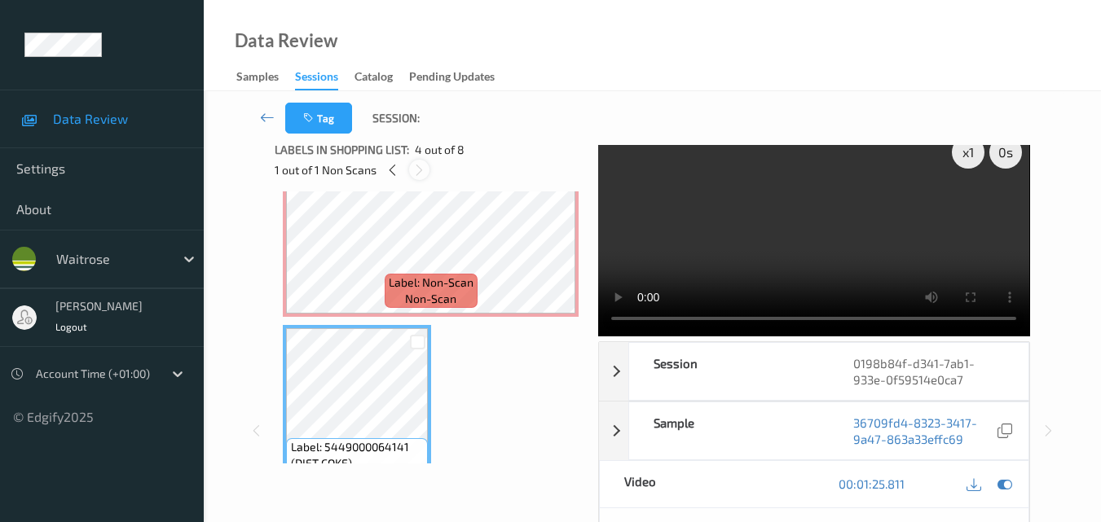
click at [420, 173] on icon at bounding box center [419, 170] width 14 height 15
click at [391, 167] on icon at bounding box center [392, 170] width 14 height 15
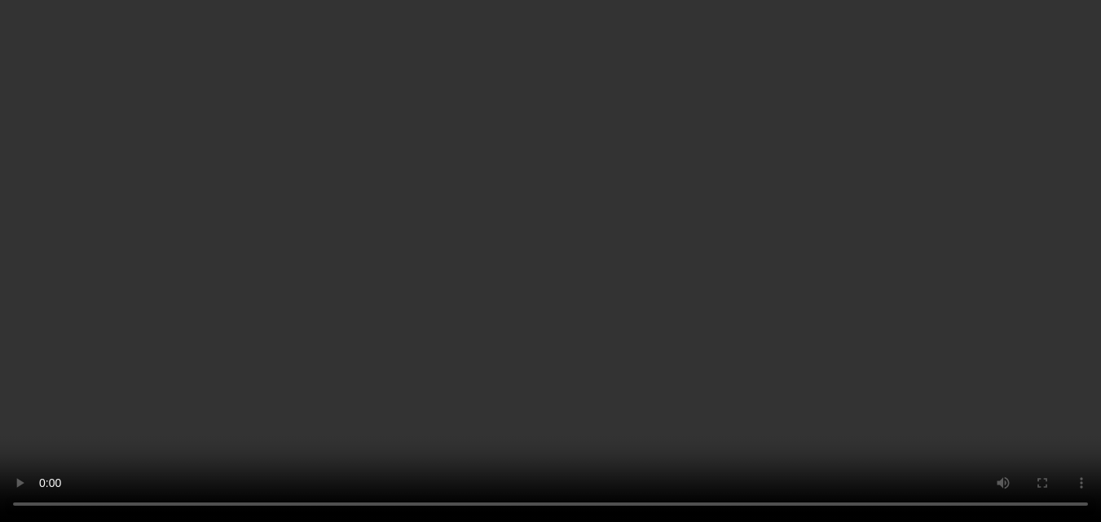
scroll to position [309, 0]
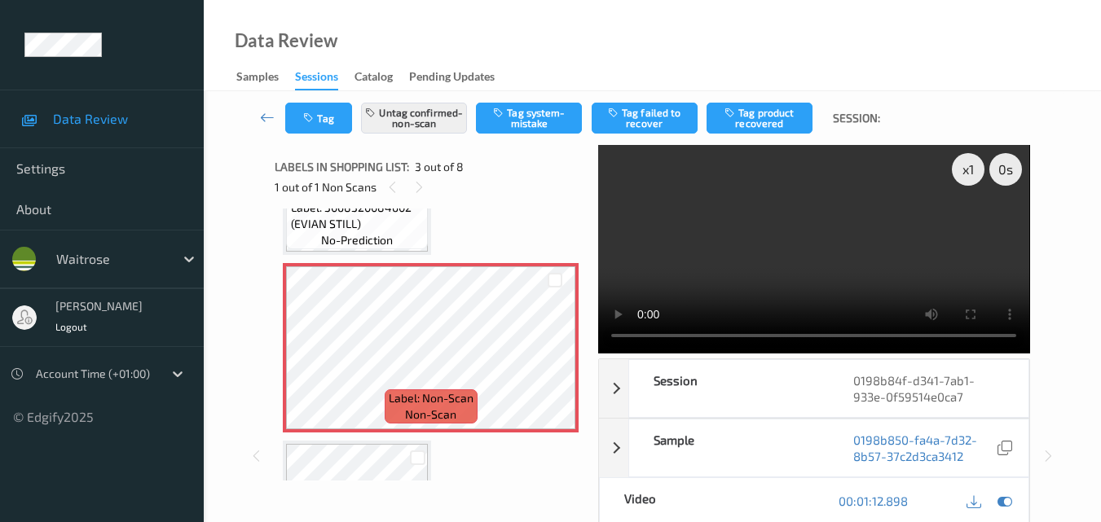
click at [789, 281] on video at bounding box center [813, 249] width 431 height 209
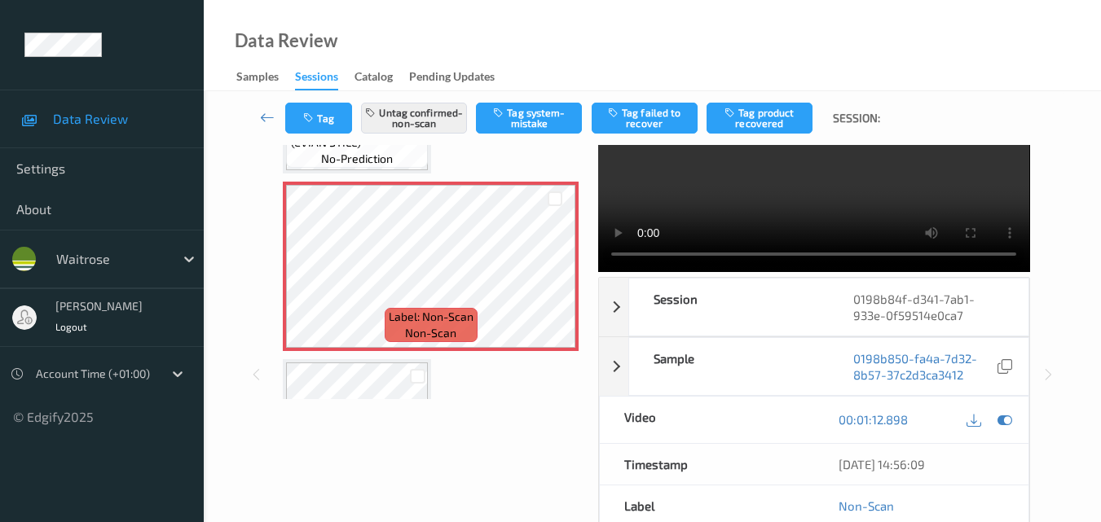
scroll to position [0, 0]
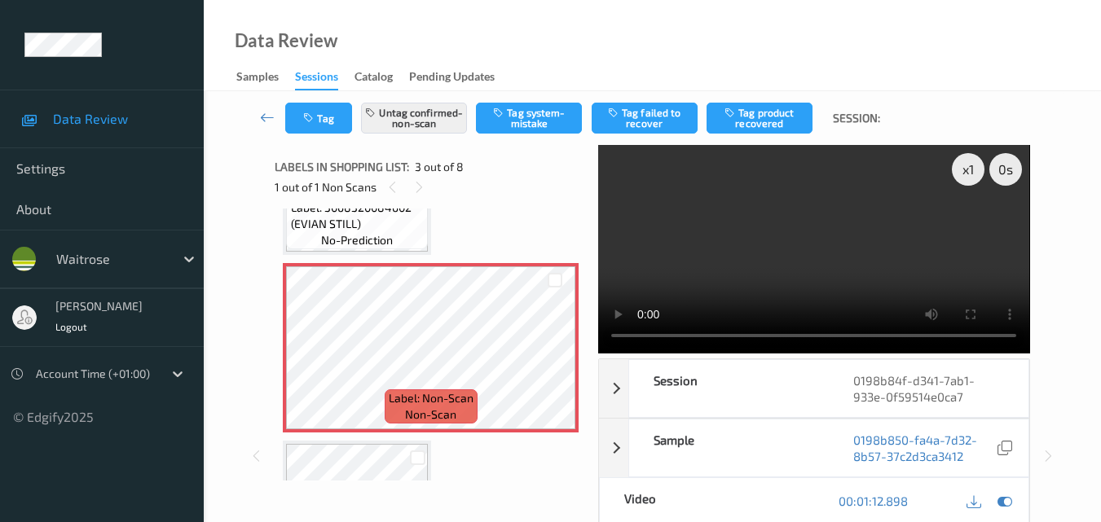
click at [812, 235] on video at bounding box center [813, 249] width 431 height 209
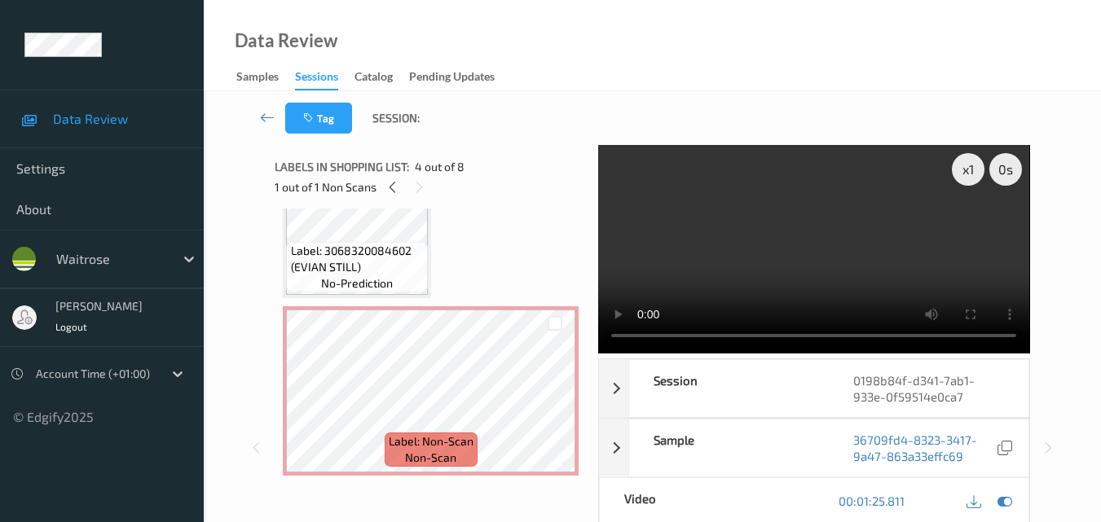
scroll to position [309, 0]
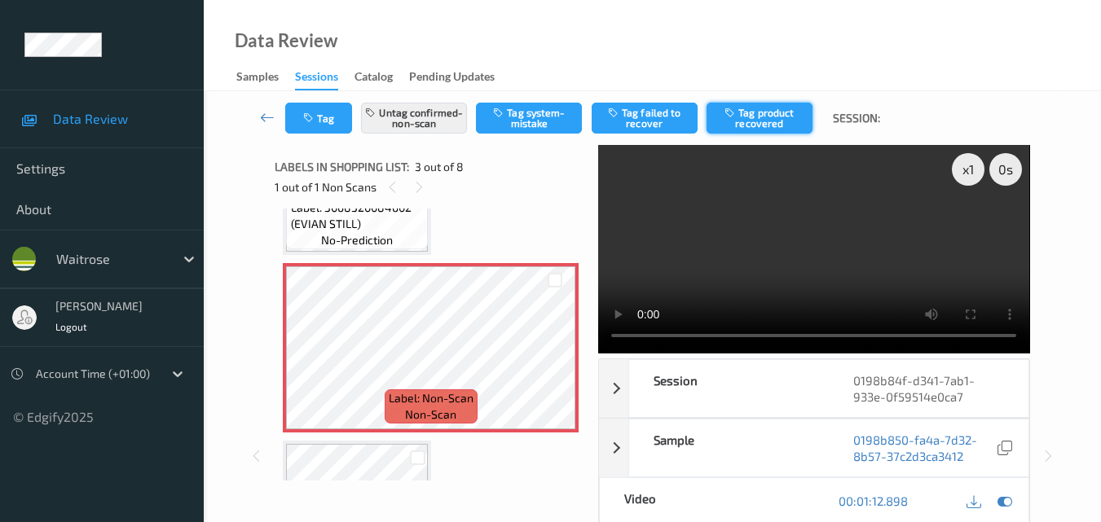
click at [751, 123] on button "Tag product recovered" at bounding box center [759, 118] width 106 height 31
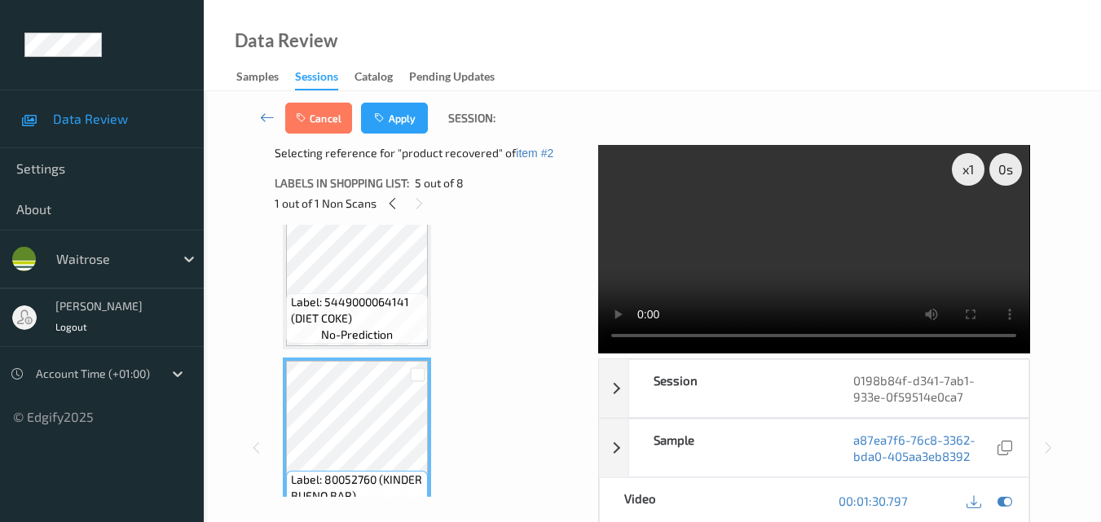
scroll to position [553, 0]
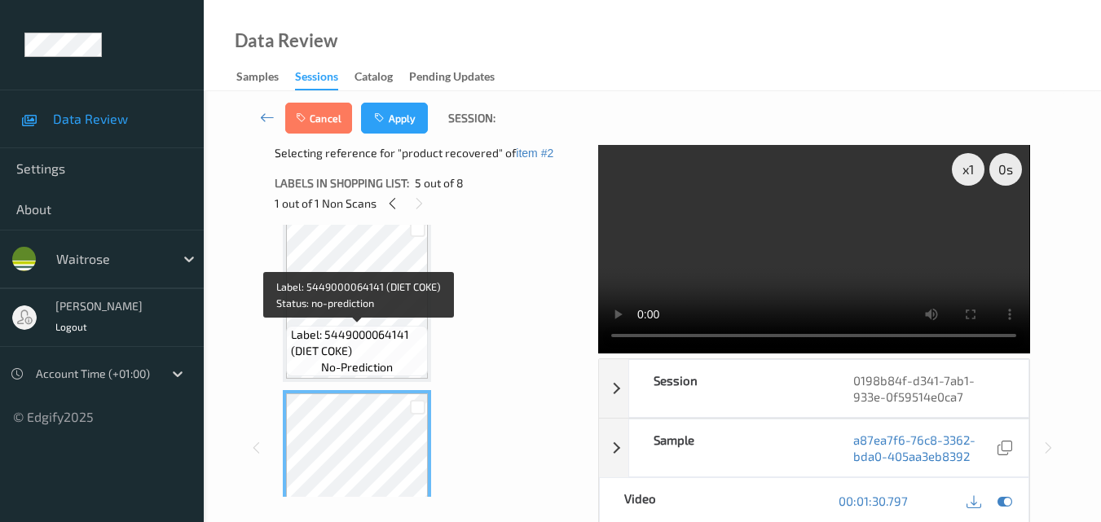
click at [379, 345] on span "Label: 5449000064141 (DIET COKE)" at bounding box center [358, 343] width 134 height 33
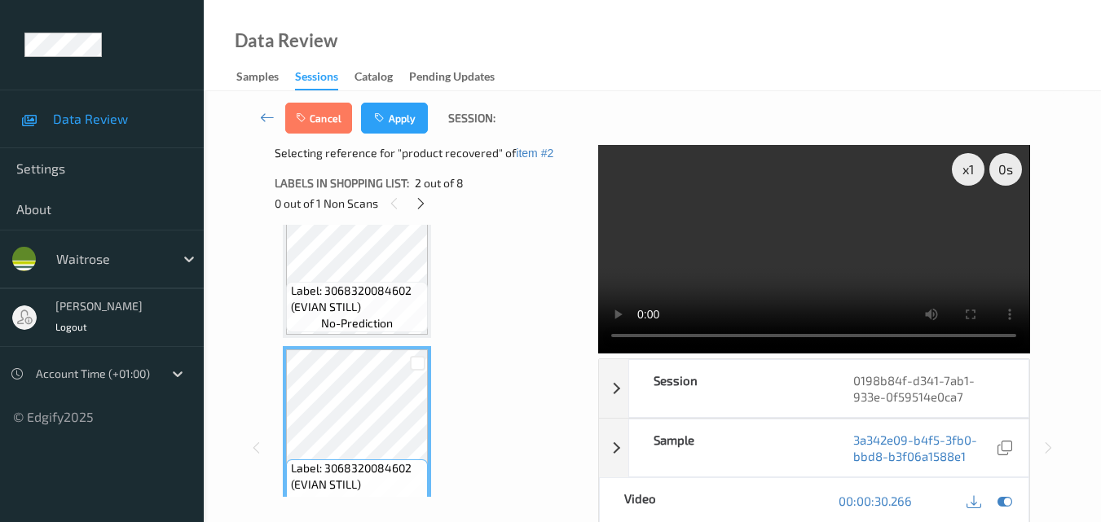
scroll to position [0, 0]
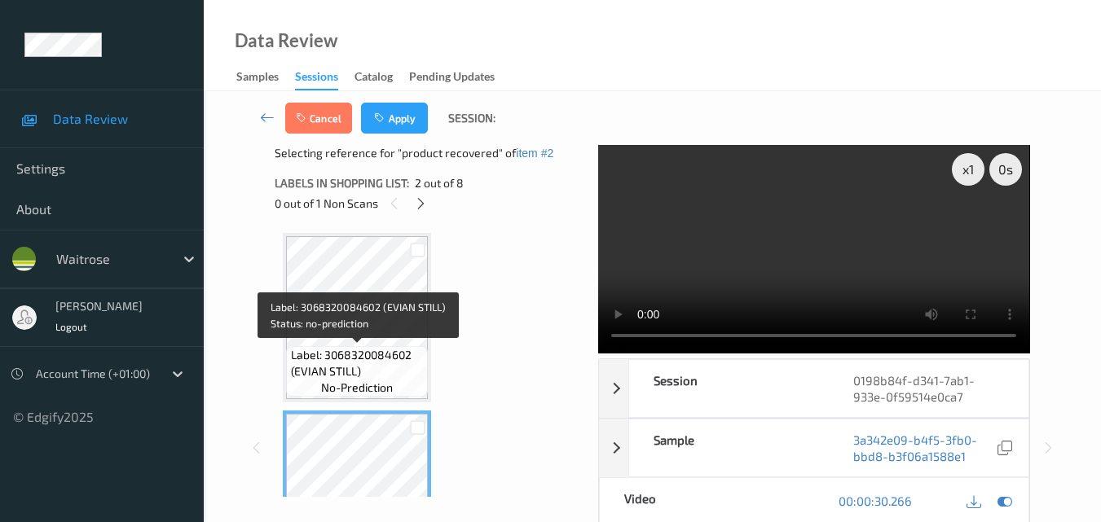
click at [400, 347] on span "Label: 3068320084602 (EVIAN STILL)" at bounding box center [358, 363] width 134 height 33
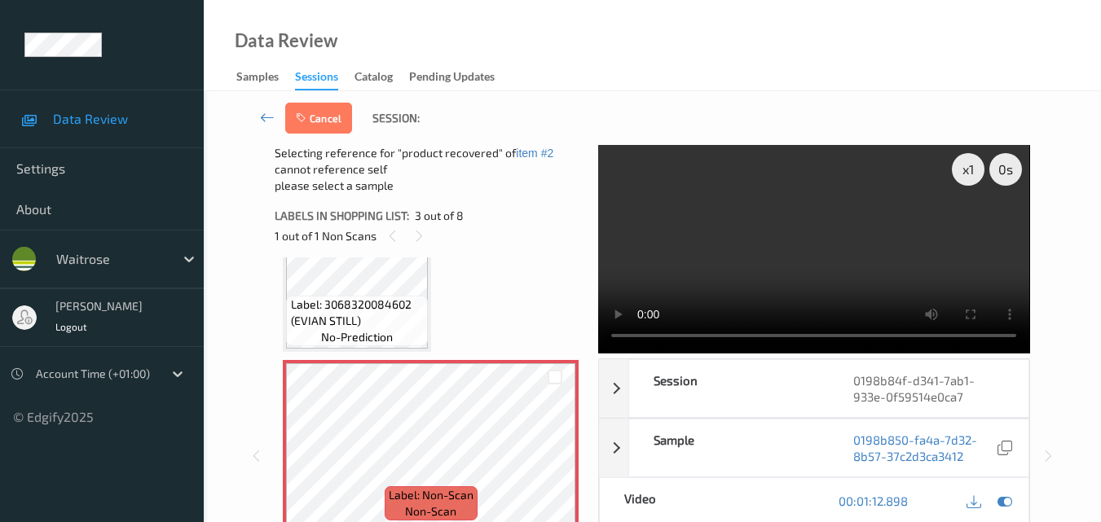
scroll to position [244, 0]
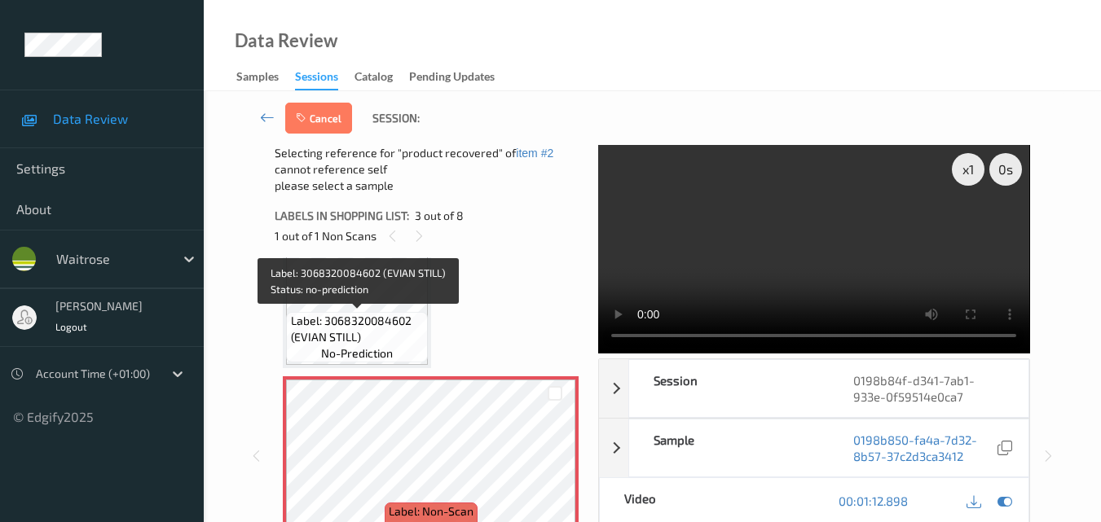
click at [398, 323] on span "Label: 3068320084602 (EVIAN STILL)" at bounding box center [358, 329] width 134 height 33
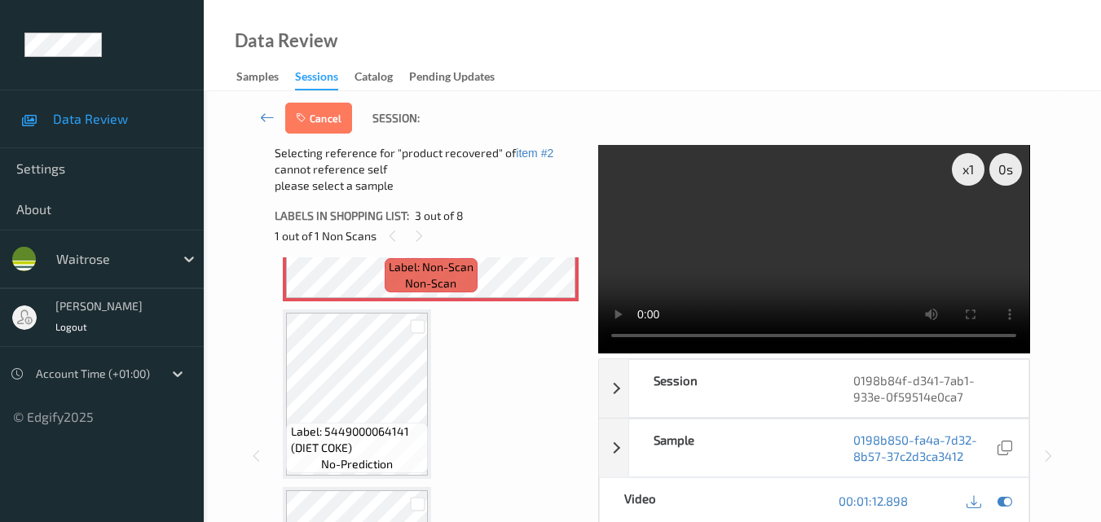
scroll to position [407, 0]
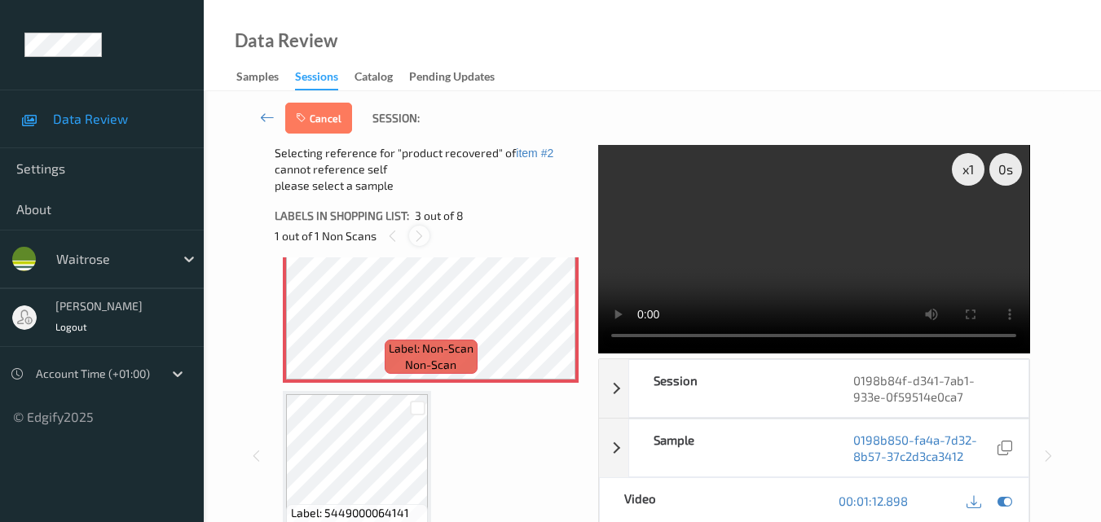
click at [421, 242] on icon at bounding box center [419, 236] width 14 height 15
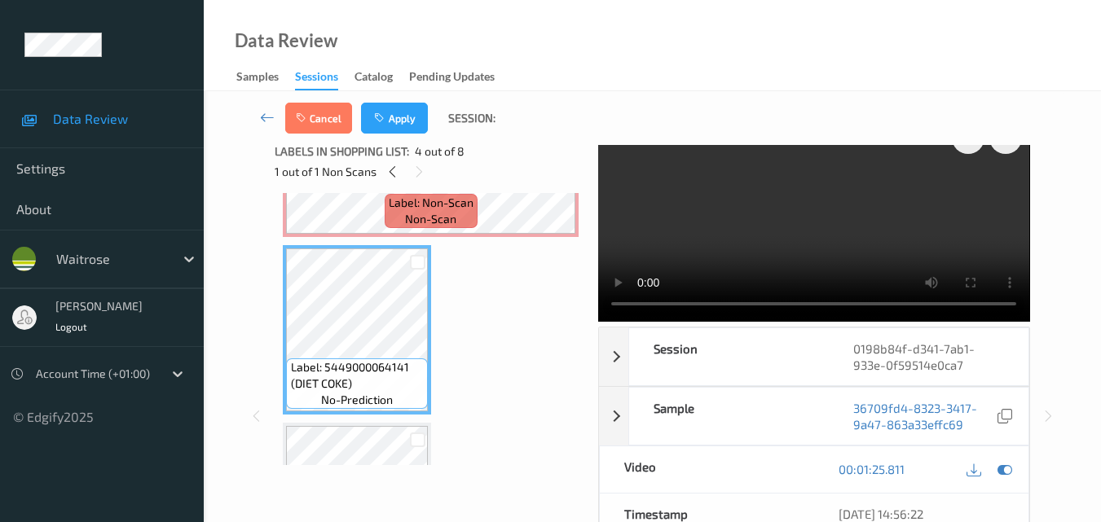
scroll to position [0, 0]
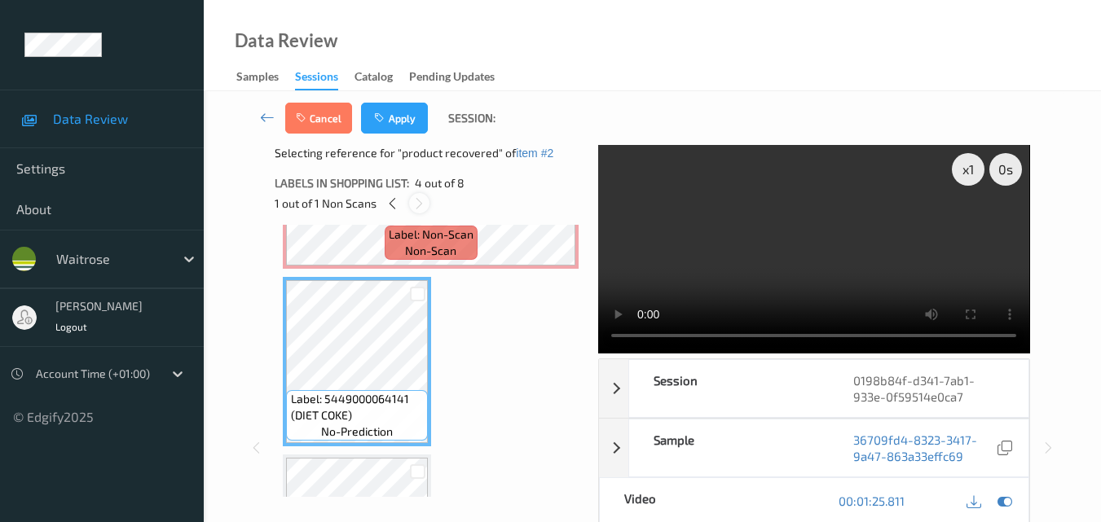
click at [417, 200] on icon at bounding box center [419, 203] width 14 height 15
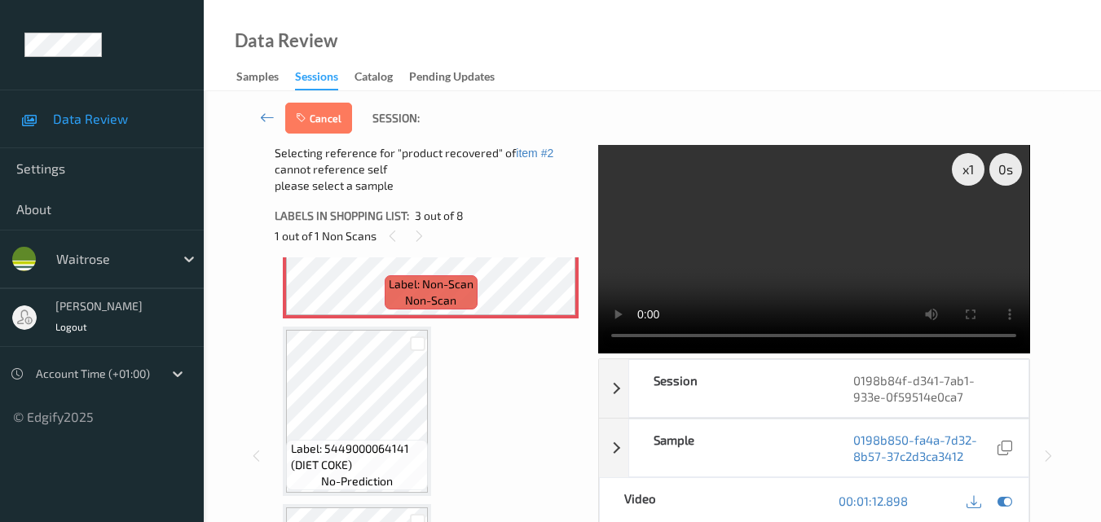
scroll to position [505, 0]
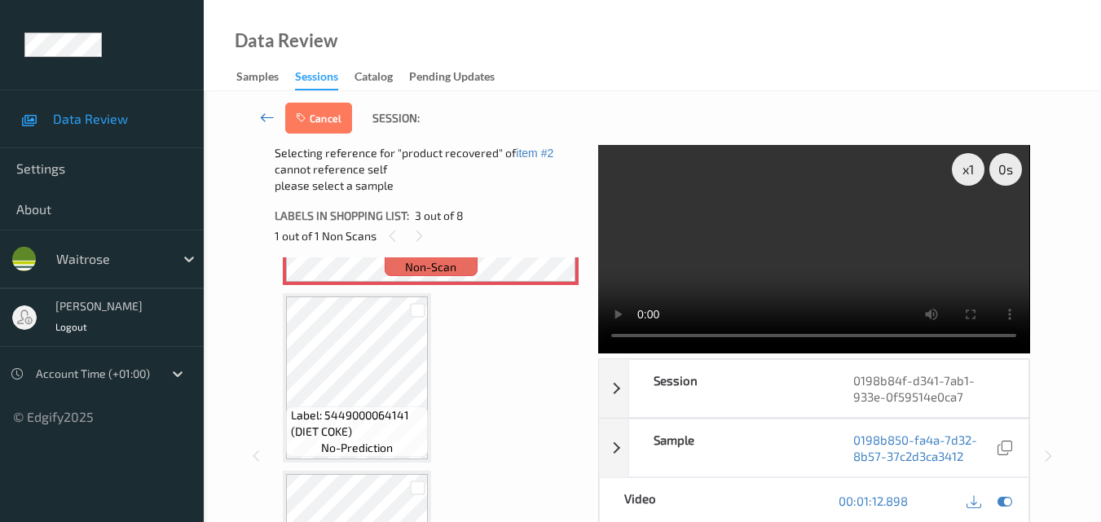
click at [261, 117] on icon at bounding box center [267, 117] width 15 height 16
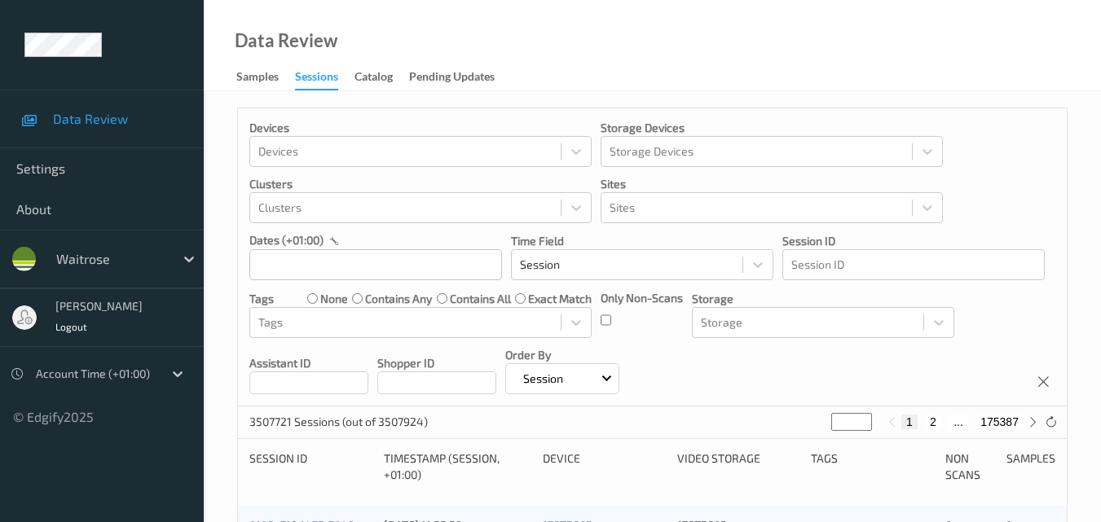
scroll to position [244, 0]
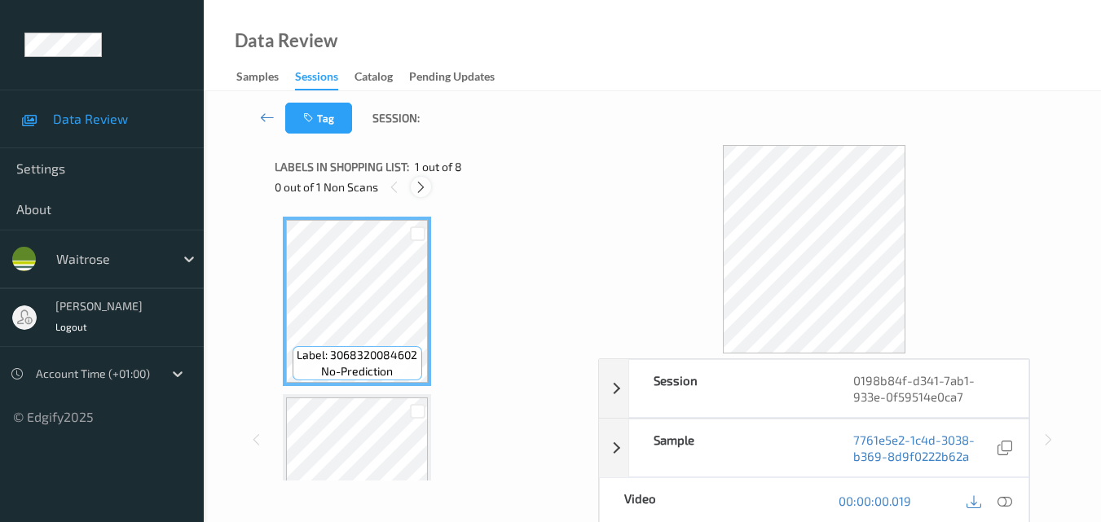
click at [416, 188] on icon at bounding box center [421, 187] width 14 height 15
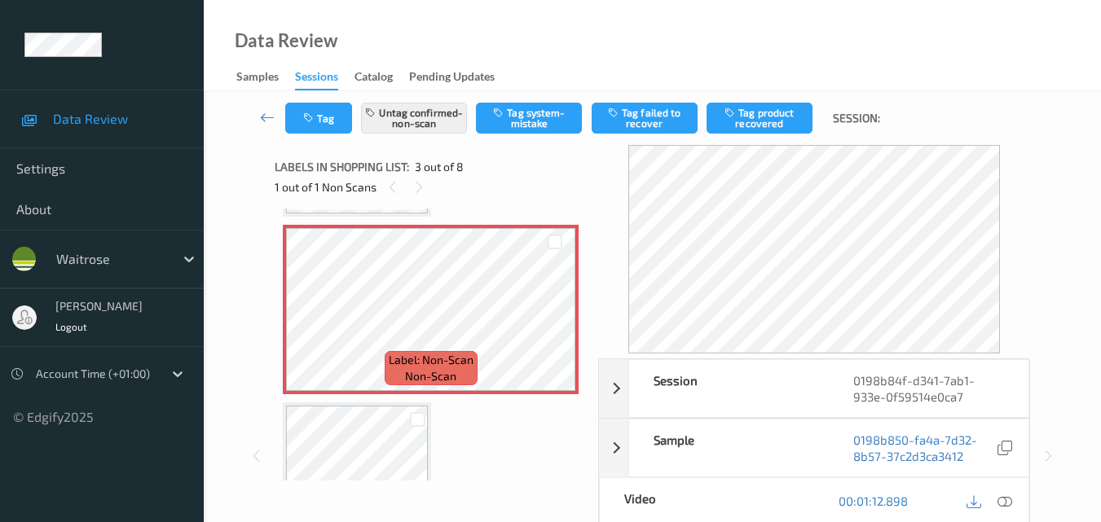
scroll to position [349, 0]
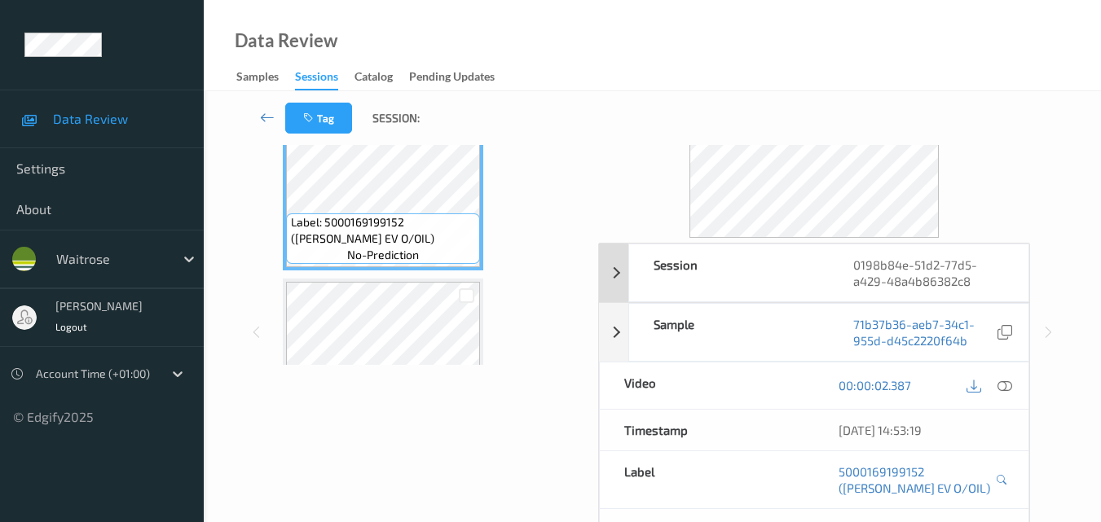
scroll to position [81, 0]
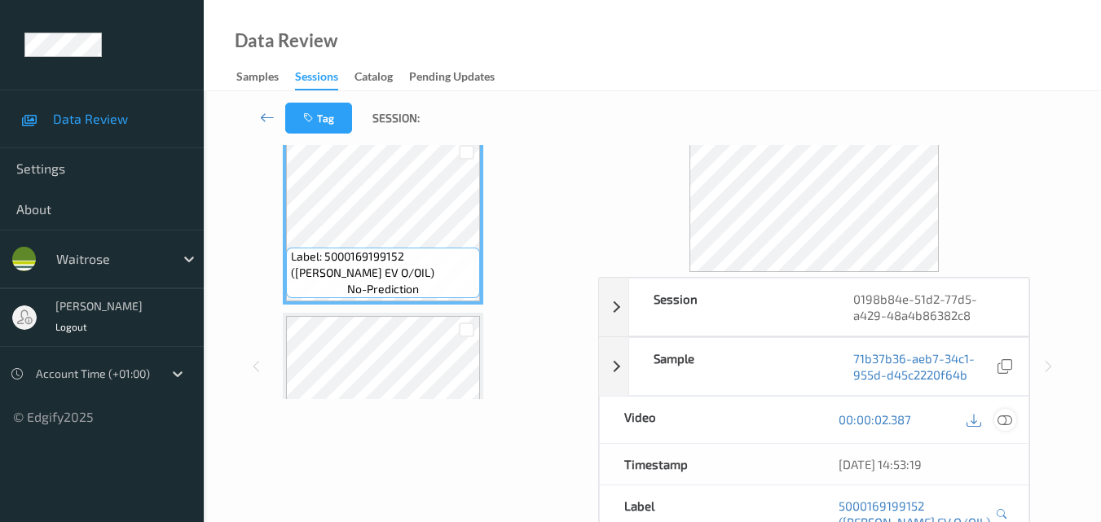
click at [1001, 420] on icon at bounding box center [1004, 419] width 15 height 15
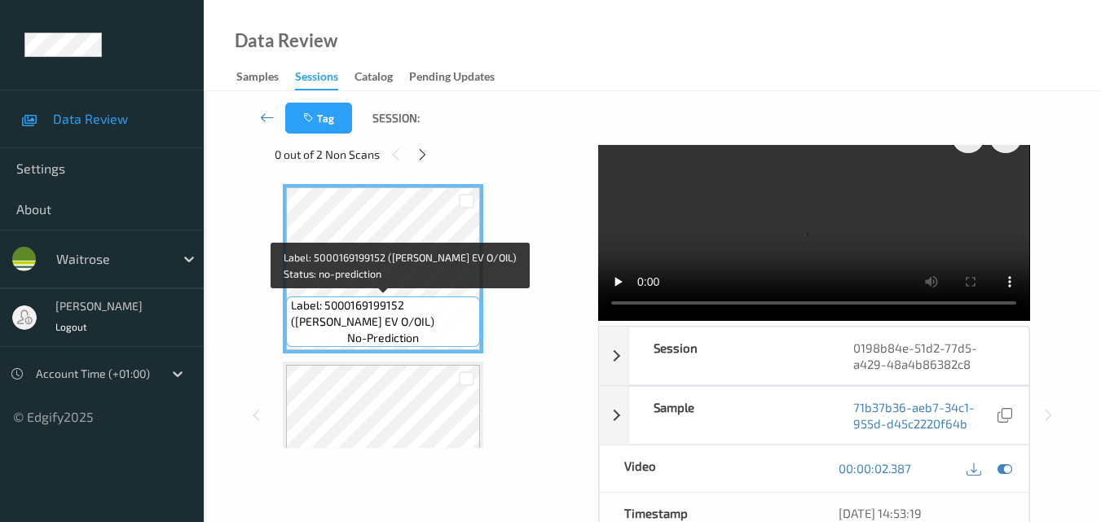
scroll to position [0, 0]
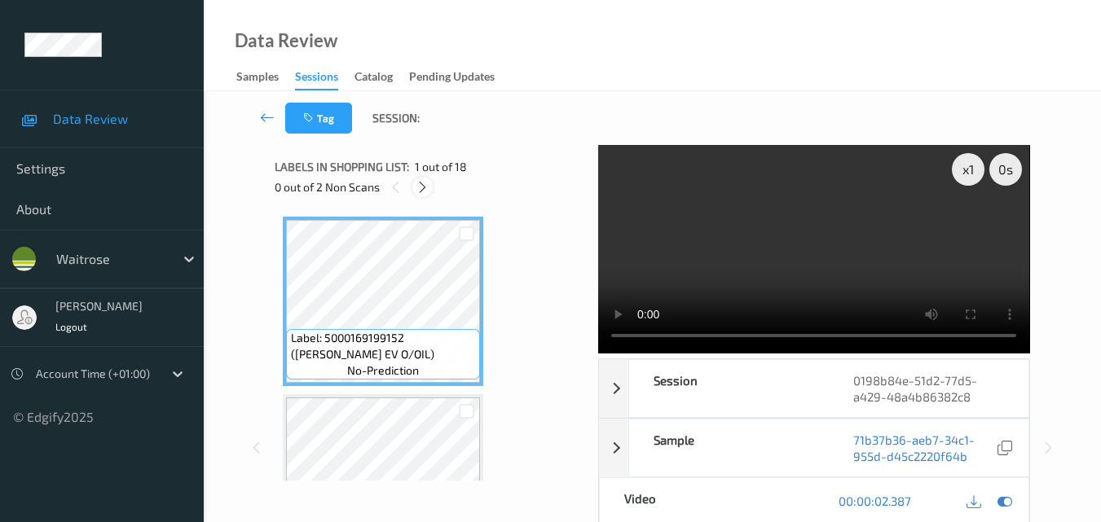
click at [427, 190] on icon at bounding box center [423, 187] width 14 height 15
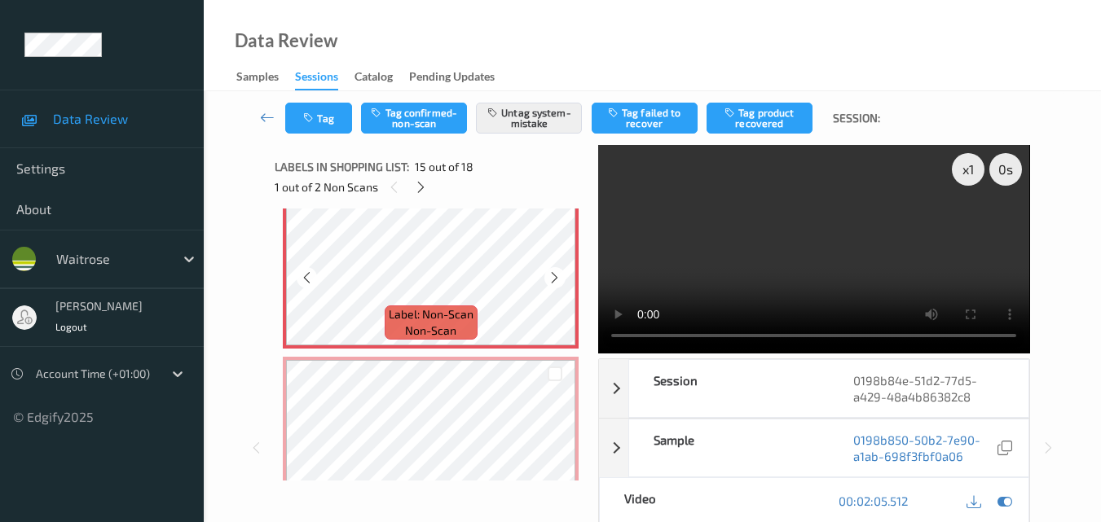
scroll to position [2526, 0]
click at [781, 275] on video at bounding box center [813, 249] width 431 height 209
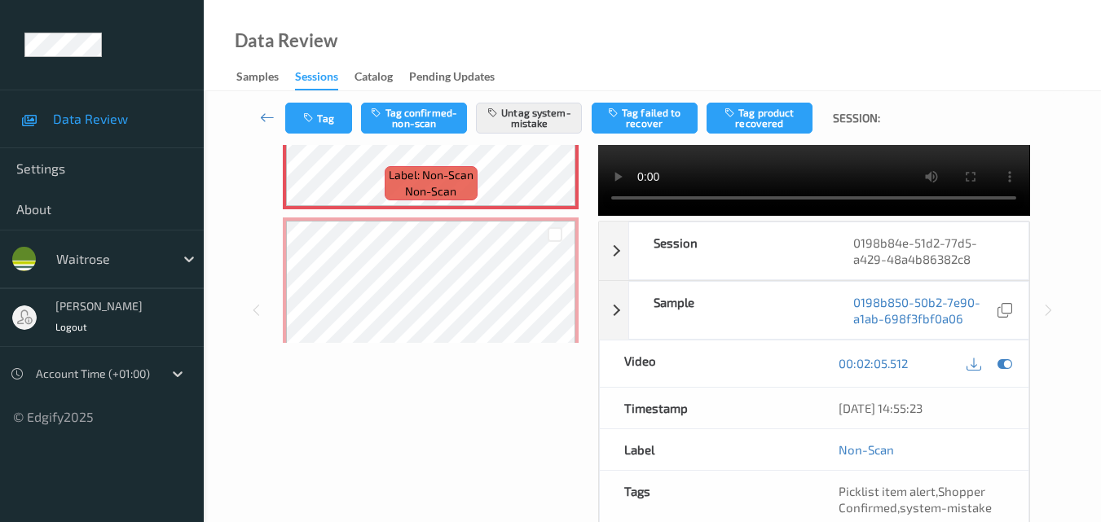
scroll to position [0, 0]
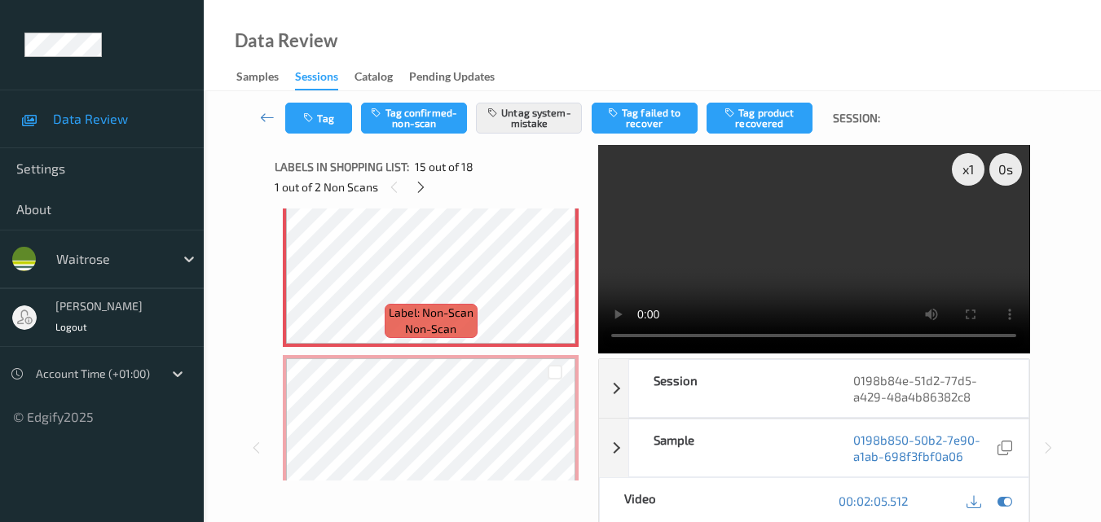
click at [742, 266] on video at bounding box center [813, 249] width 431 height 209
click at [764, 259] on video at bounding box center [813, 249] width 431 height 209
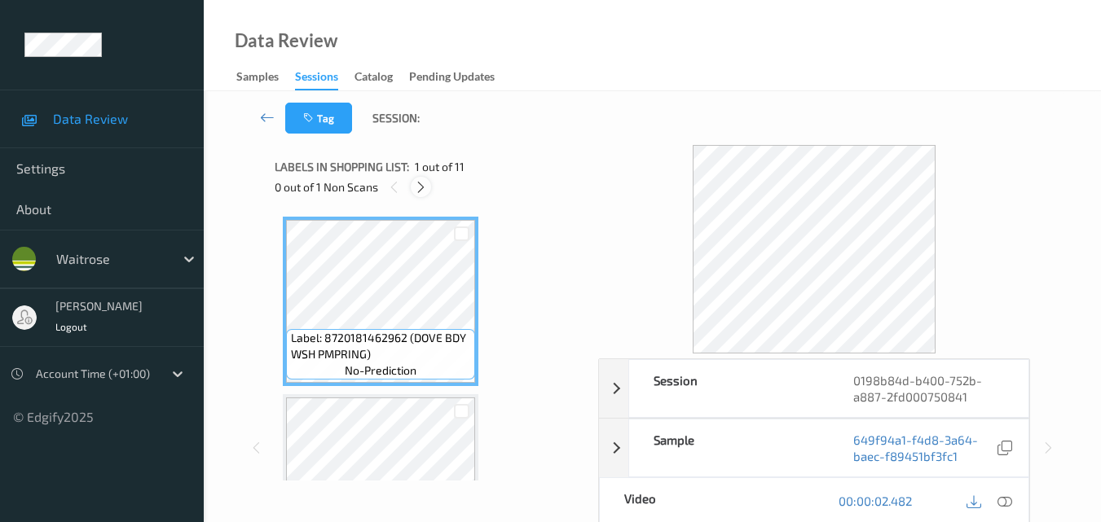
click at [421, 183] on icon at bounding box center [421, 187] width 14 height 15
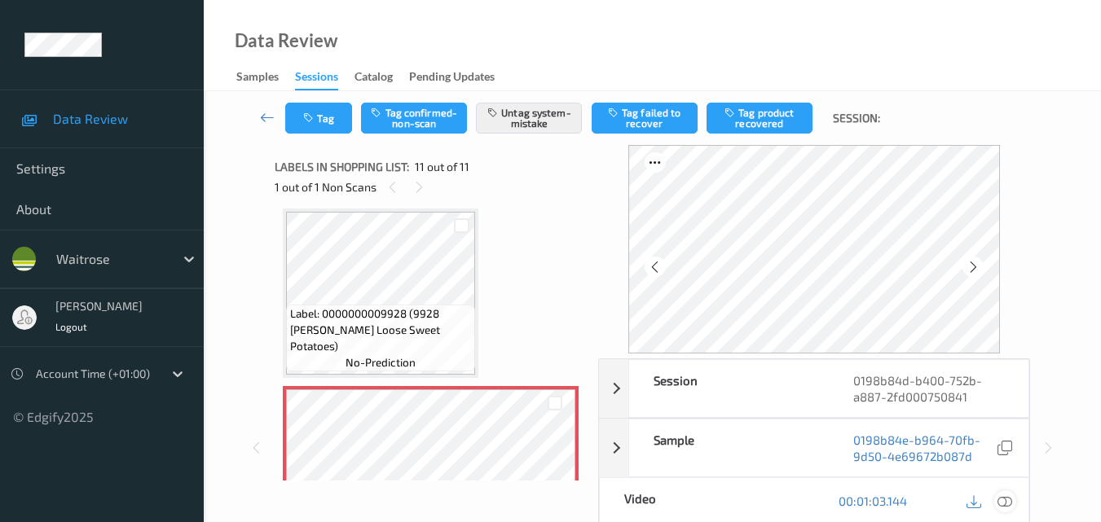
click at [1010, 500] on icon at bounding box center [1004, 501] width 15 height 15
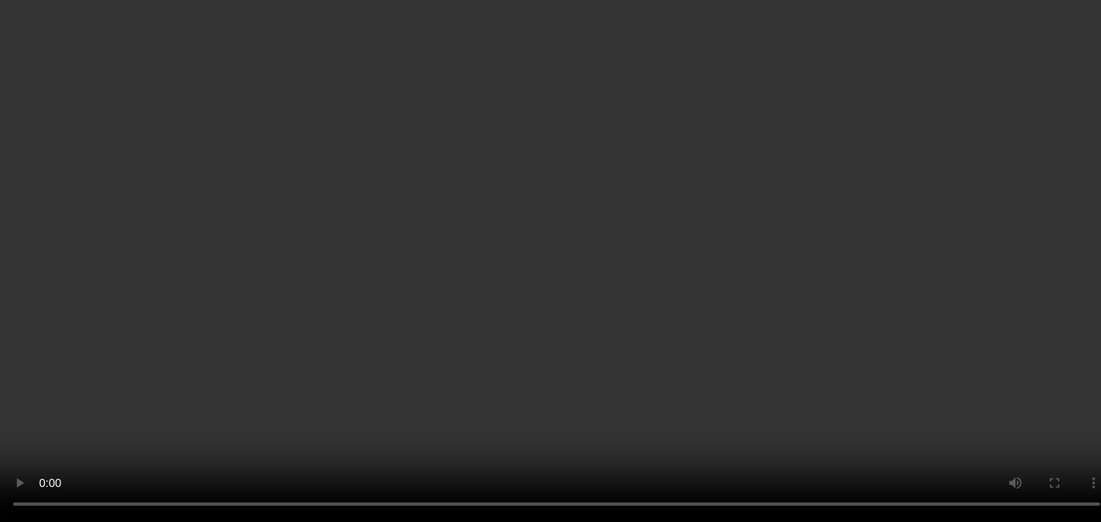
scroll to position [1690, 0]
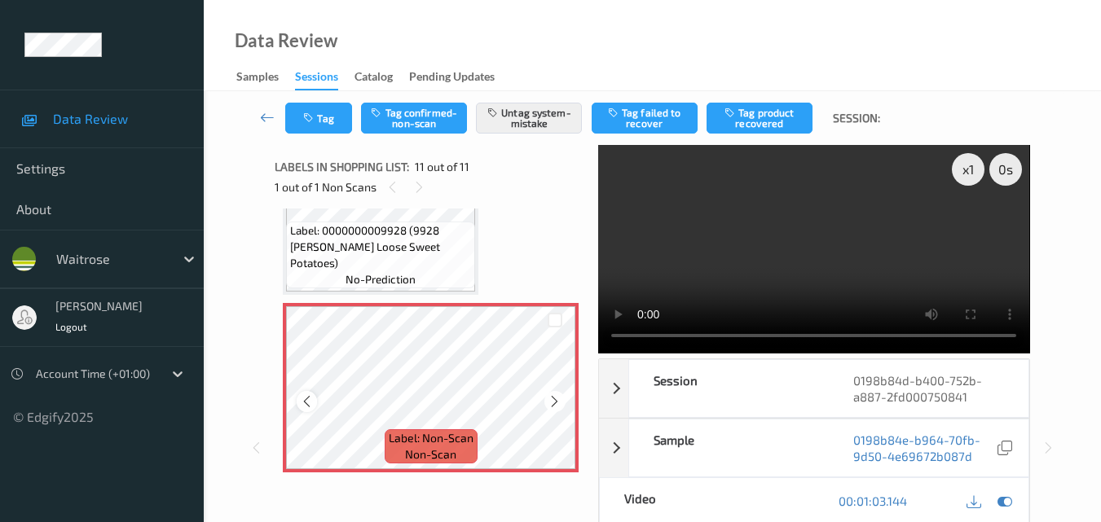
click at [306, 399] on icon at bounding box center [307, 401] width 14 height 15
click at [836, 240] on video at bounding box center [813, 249] width 431 height 209
click at [804, 235] on video at bounding box center [813, 249] width 431 height 209
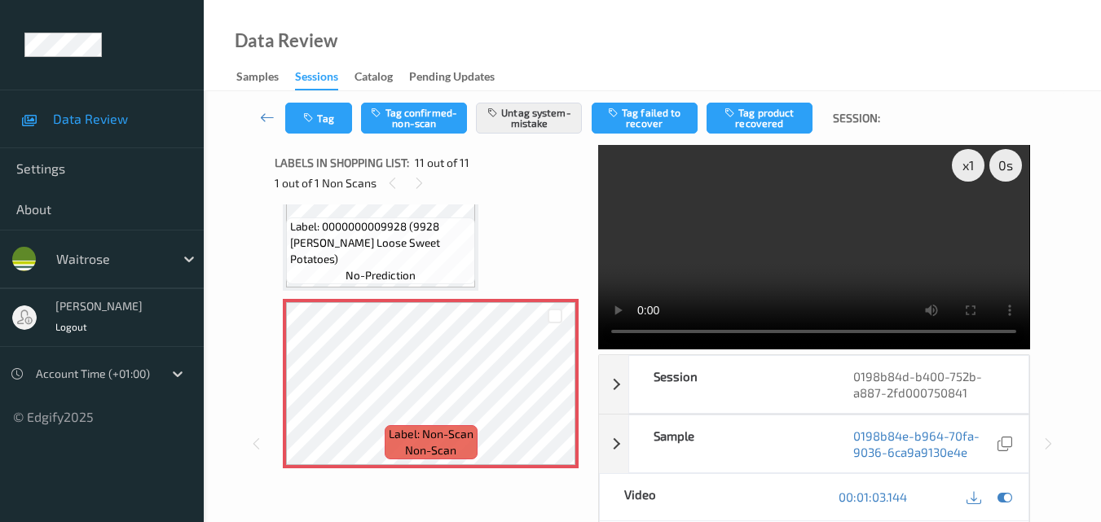
scroll to position [0, 0]
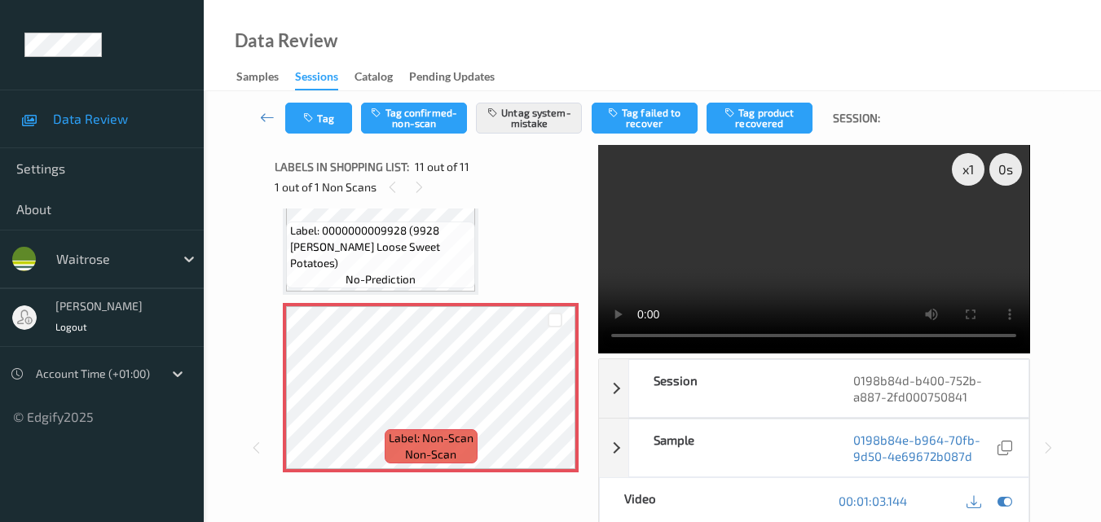
click at [816, 261] on video at bounding box center [813, 249] width 431 height 209
click at [322, 113] on button "Tag" at bounding box center [318, 118] width 67 height 31
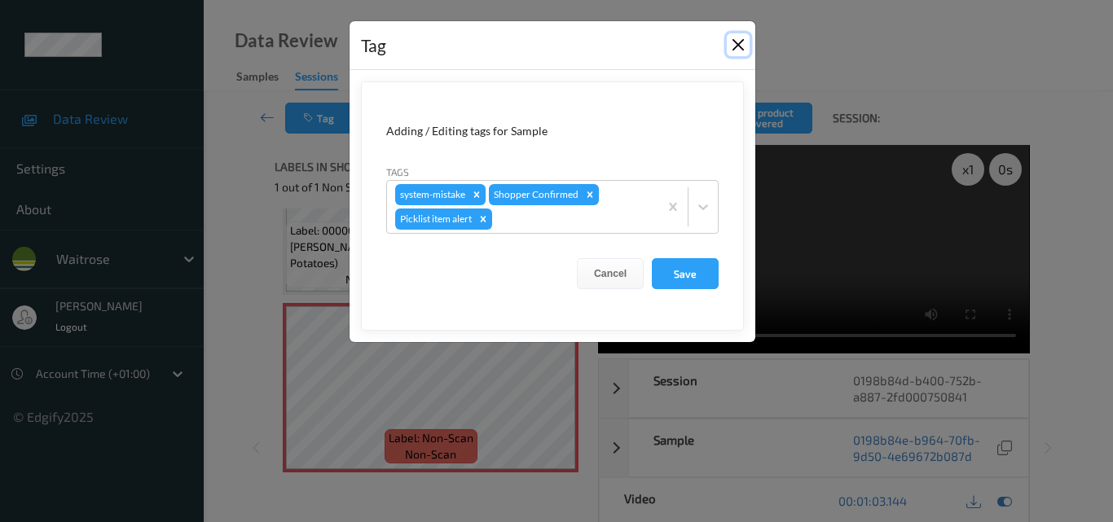
click at [736, 40] on button "Close" at bounding box center [738, 44] width 23 height 23
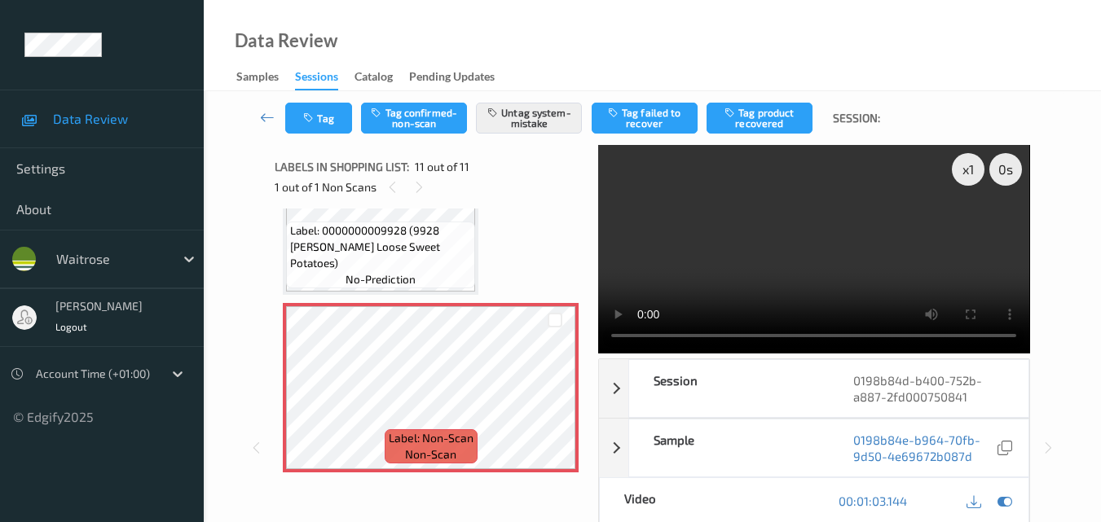
click at [827, 251] on video at bounding box center [813, 249] width 431 height 209
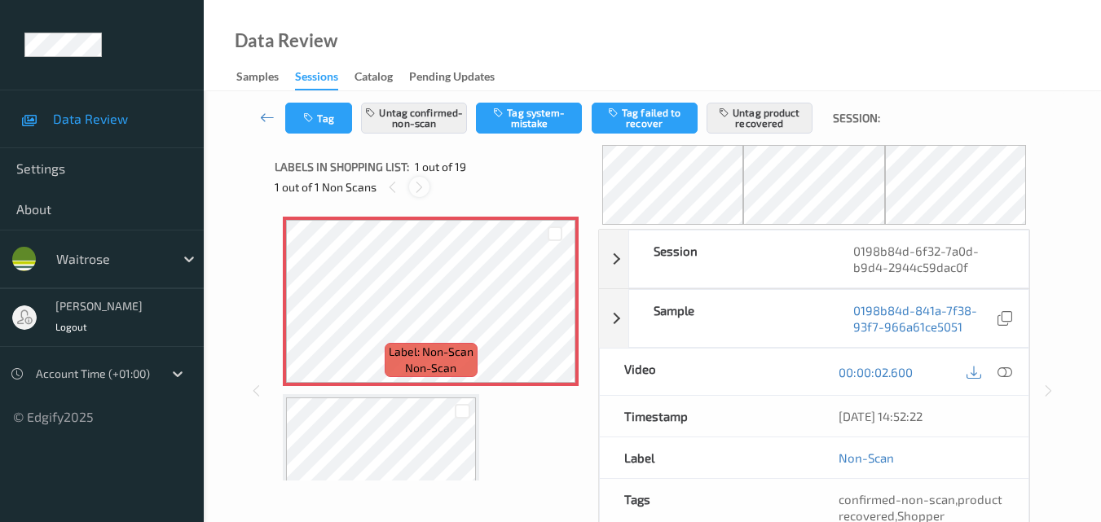
click at [419, 185] on icon at bounding box center [419, 187] width 14 height 15
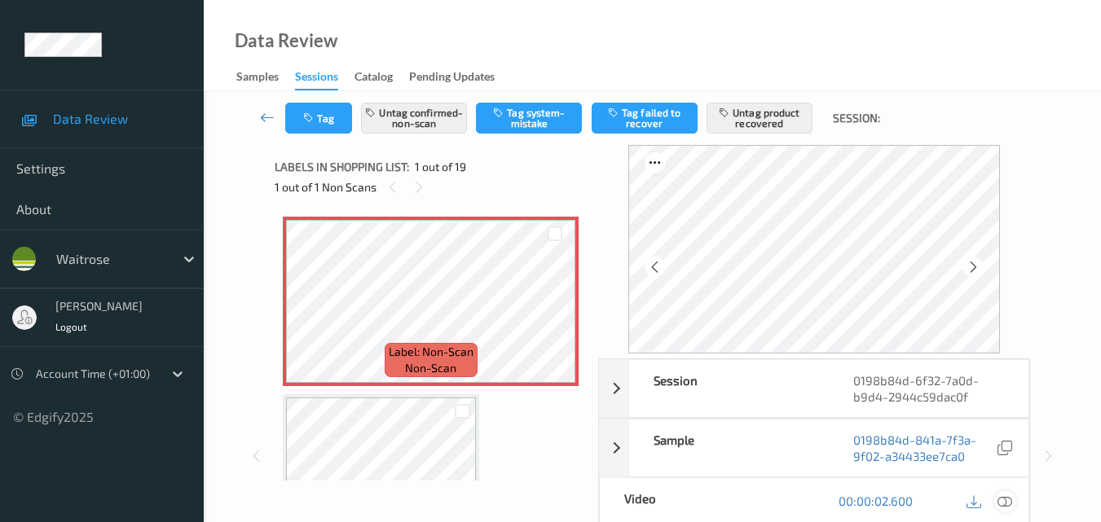
click at [1011, 504] on icon at bounding box center [1004, 501] width 15 height 15
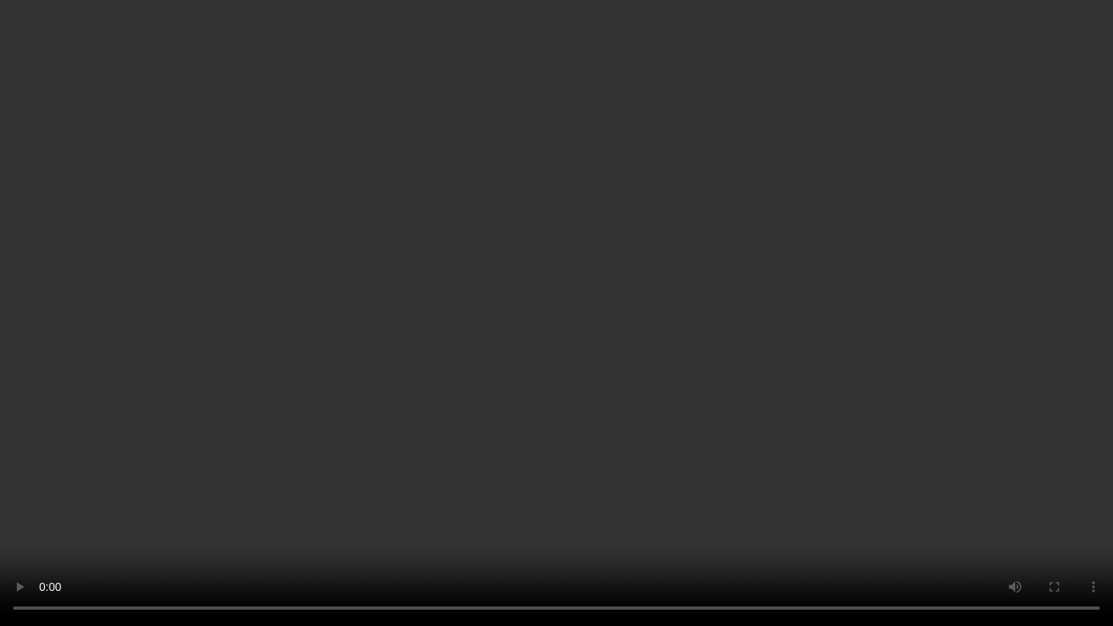
click at [715, 394] on video at bounding box center [556, 313] width 1113 height 626
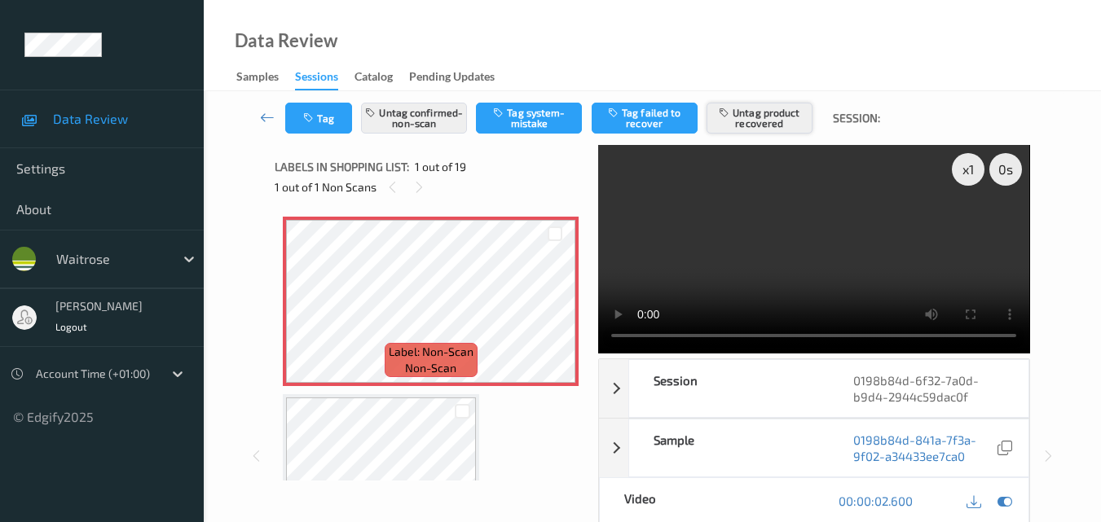
click at [757, 121] on button "Untag product recovered" at bounding box center [759, 118] width 106 height 31
click at [751, 120] on button "Tag product recovered" at bounding box center [759, 118] width 106 height 31
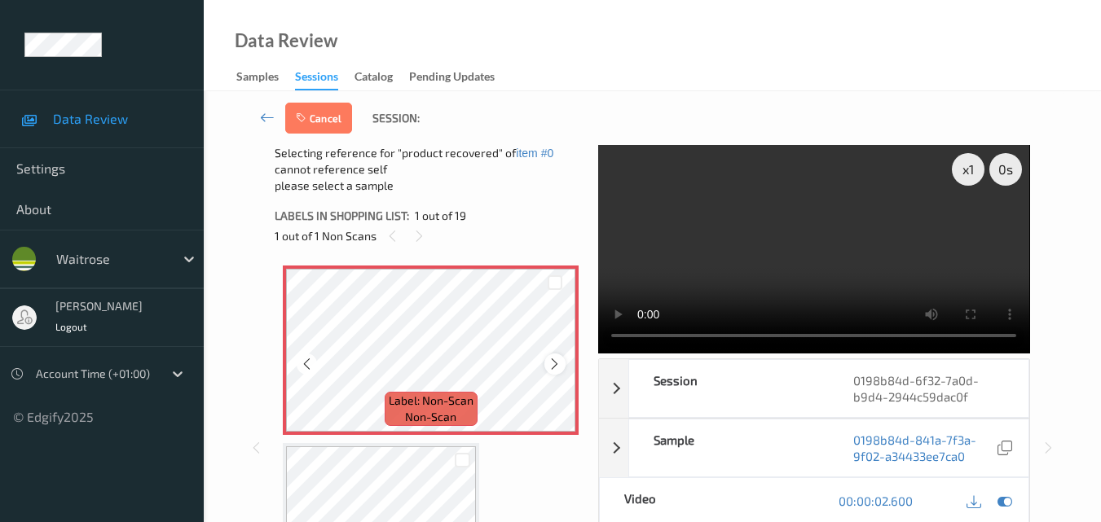
click at [557, 355] on div at bounding box center [554, 364] width 20 height 20
click at [557, 359] on icon at bounding box center [555, 364] width 14 height 15
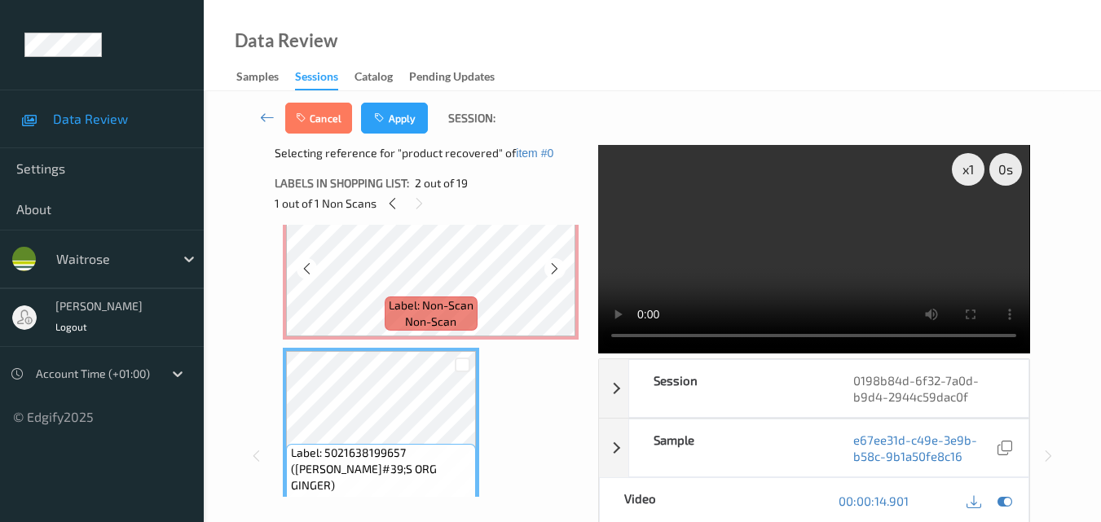
scroll to position [163, 0]
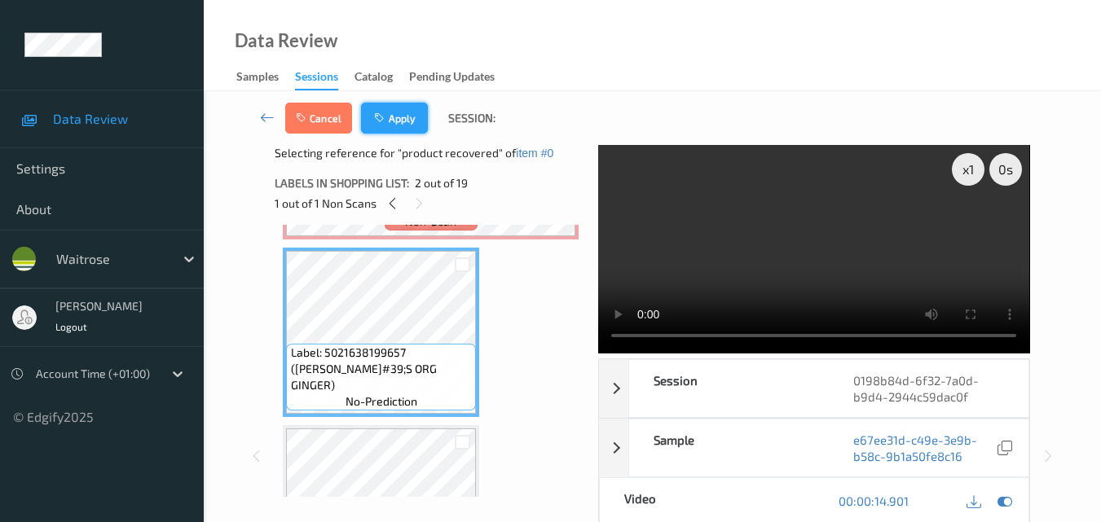
click at [396, 126] on button "Apply" at bounding box center [394, 118] width 67 height 31
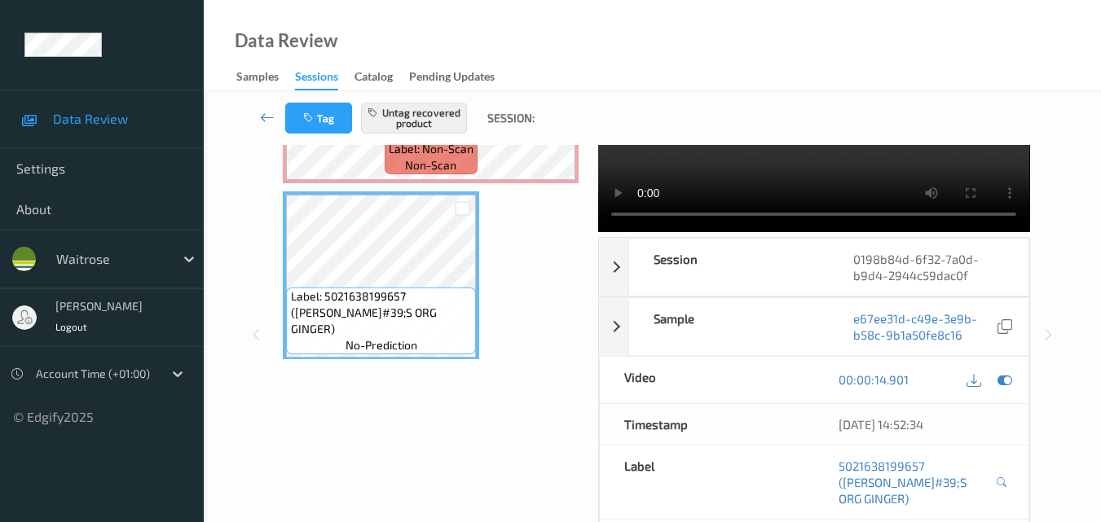
scroll to position [0, 0]
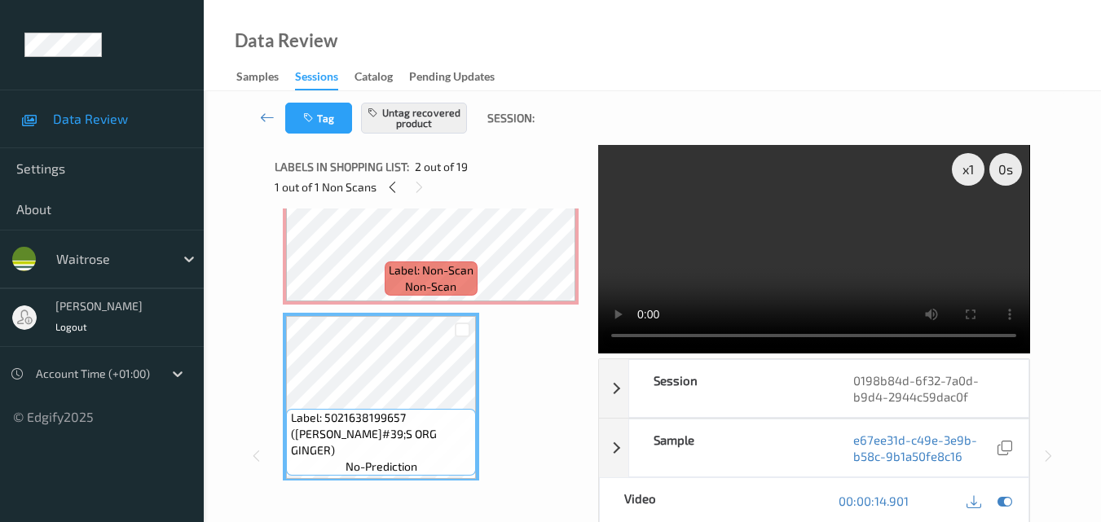
click at [824, 247] on video at bounding box center [813, 249] width 431 height 209
click at [837, 253] on video at bounding box center [813, 249] width 431 height 209
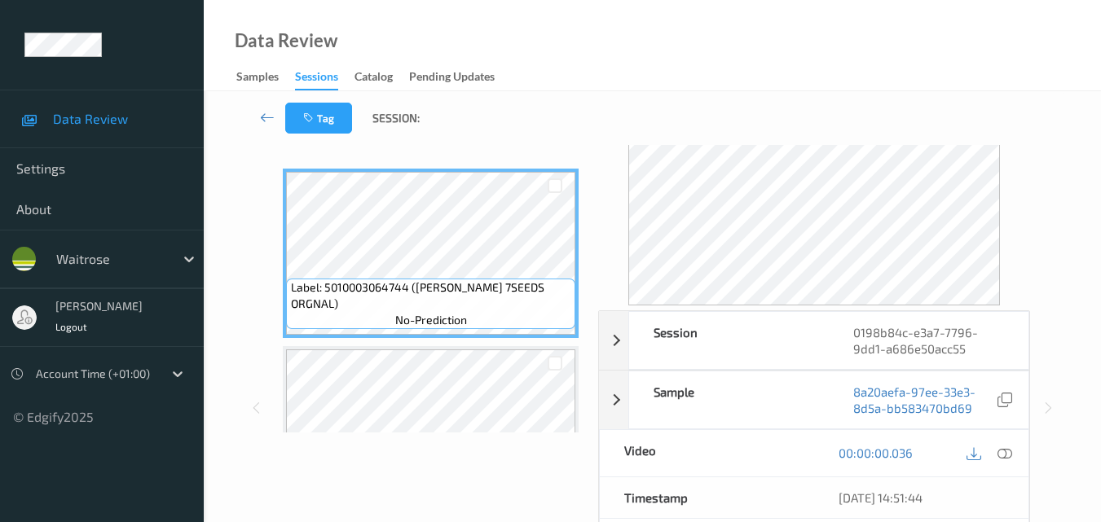
scroll to position [81, 0]
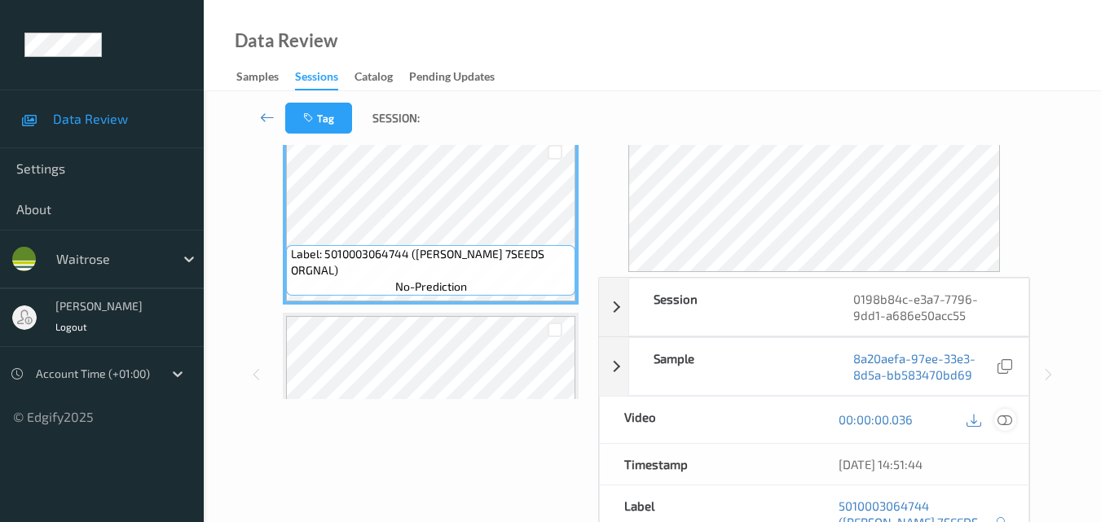
click at [1012, 418] on icon at bounding box center [1004, 419] width 15 height 15
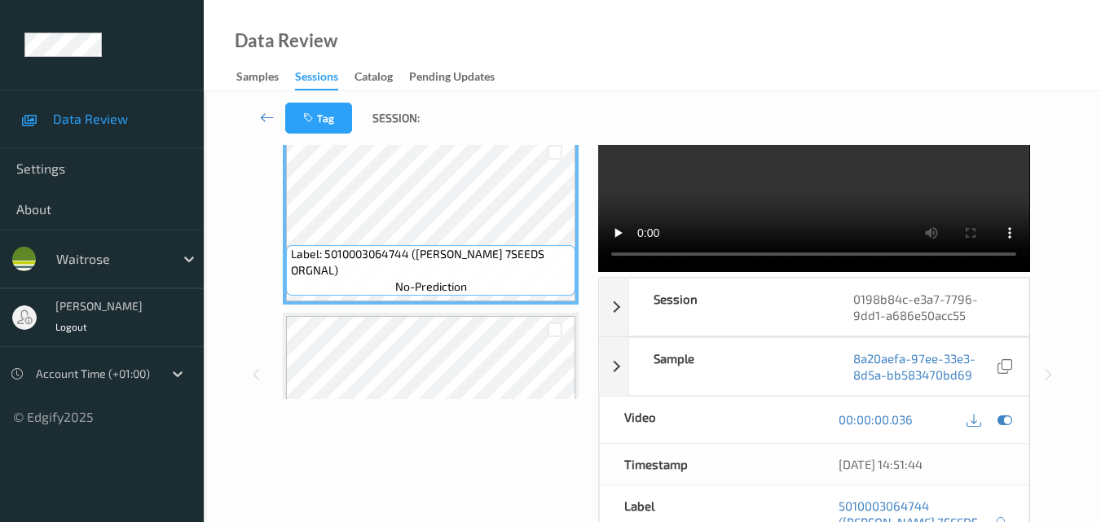
scroll to position [0, 0]
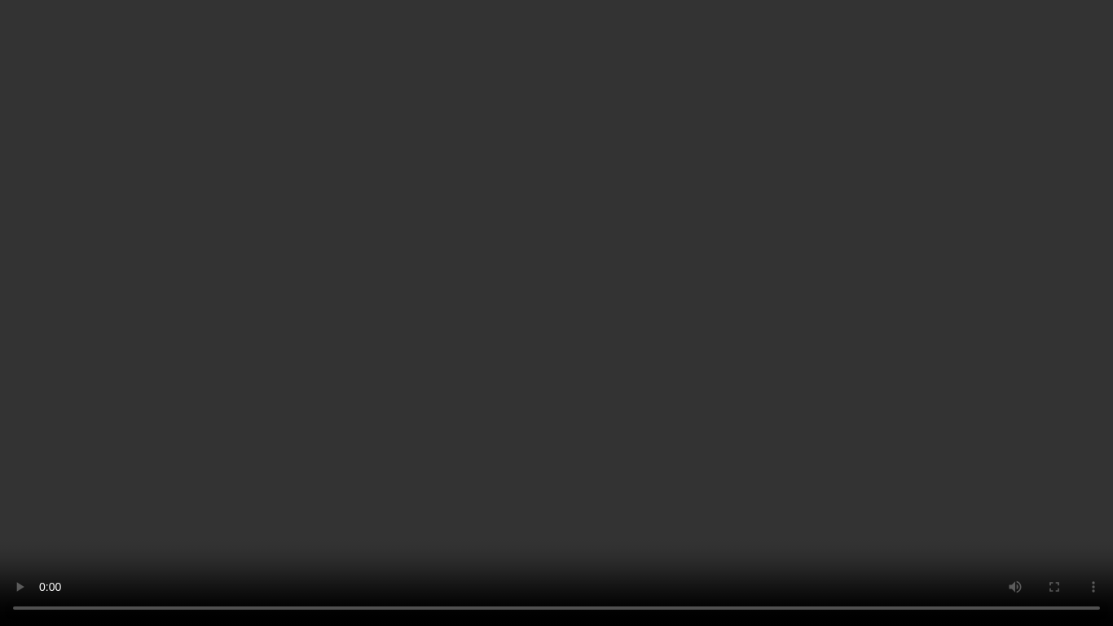
click at [416, 307] on video at bounding box center [556, 313] width 1113 height 626
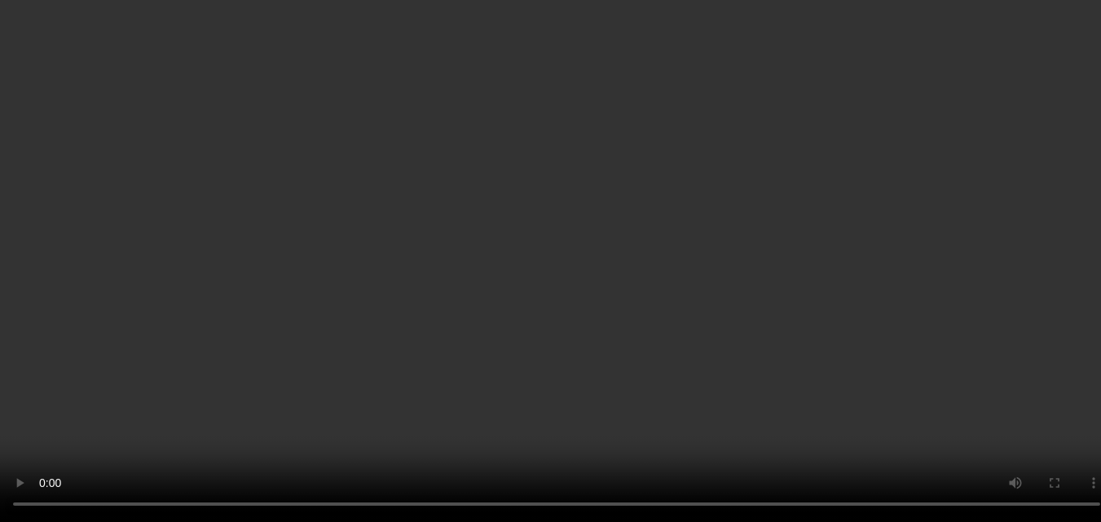
scroll to position [2037, 0]
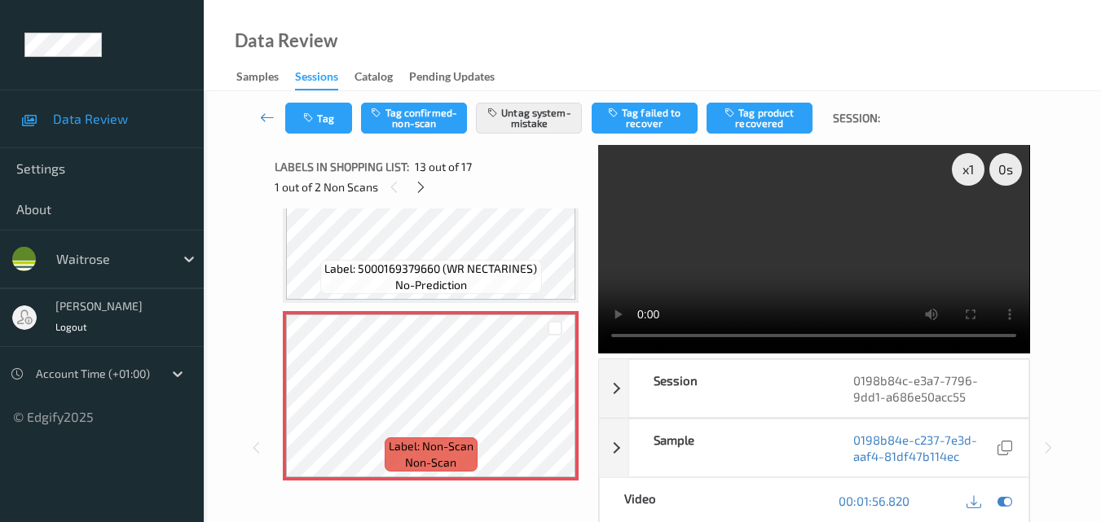
click at [757, 254] on video at bounding box center [813, 249] width 431 height 209
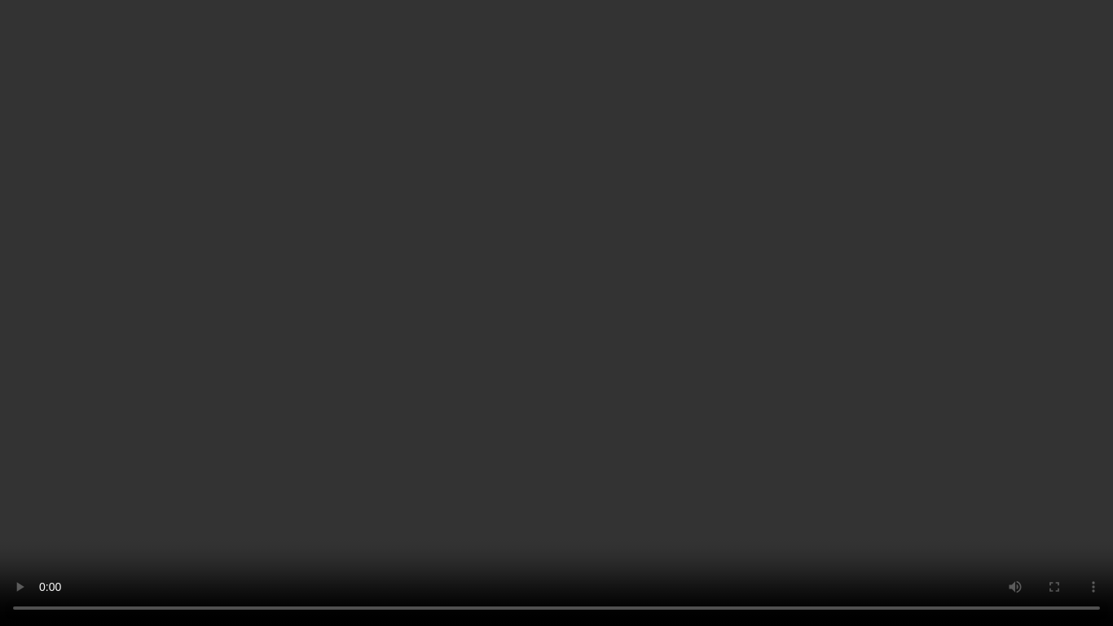
click at [667, 425] on video at bounding box center [556, 313] width 1113 height 626
click at [629, 436] on video at bounding box center [556, 313] width 1113 height 626
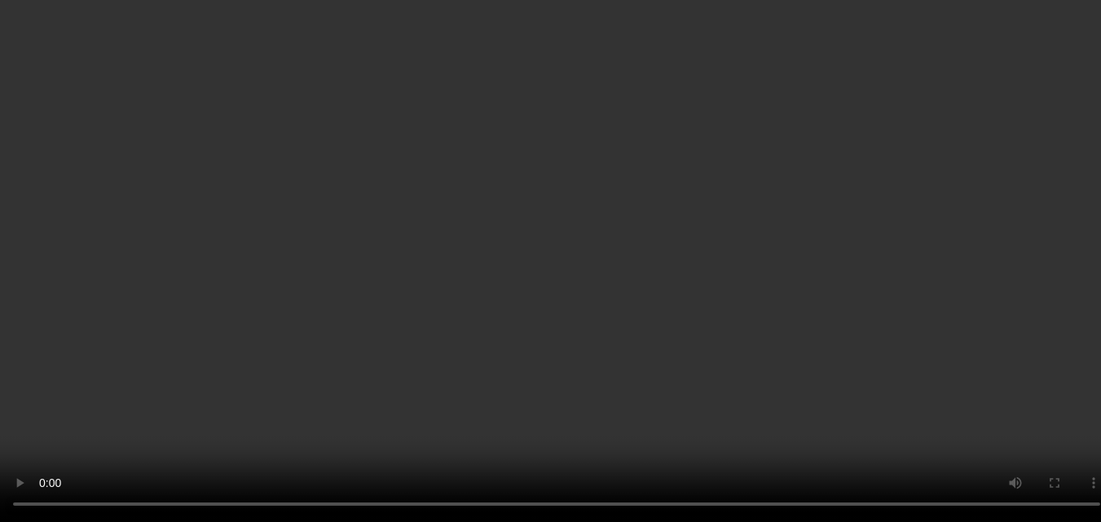
scroll to position [2119, 0]
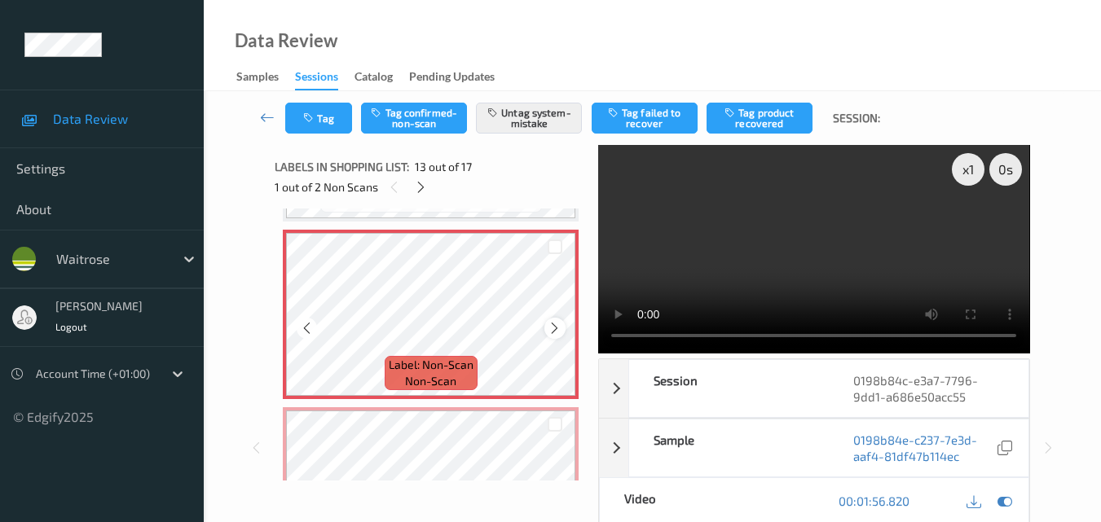
click at [556, 332] on icon at bounding box center [555, 328] width 14 height 15
click at [750, 235] on video at bounding box center [813, 249] width 431 height 209
click at [319, 113] on button "Tag" at bounding box center [318, 118] width 67 height 31
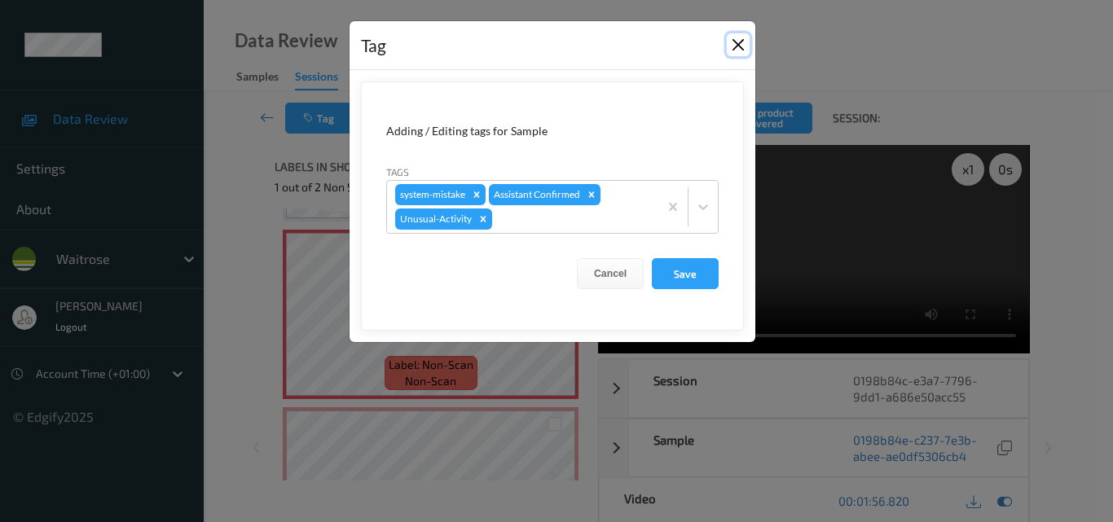
click at [740, 47] on button "Close" at bounding box center [738, 44] width 23 height 23
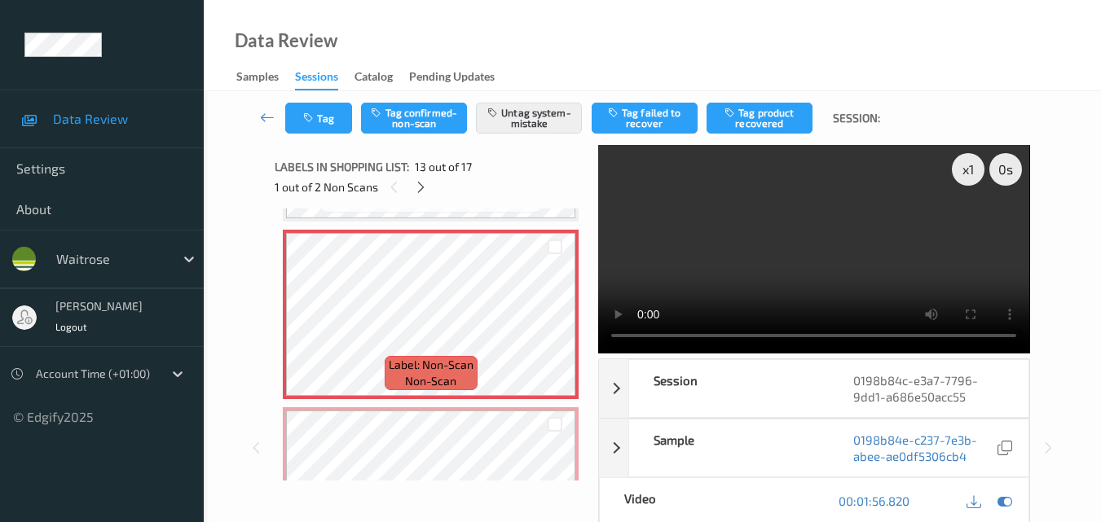
click at [818, 269] on video at bounding box center [813, 249] width 431 height 209
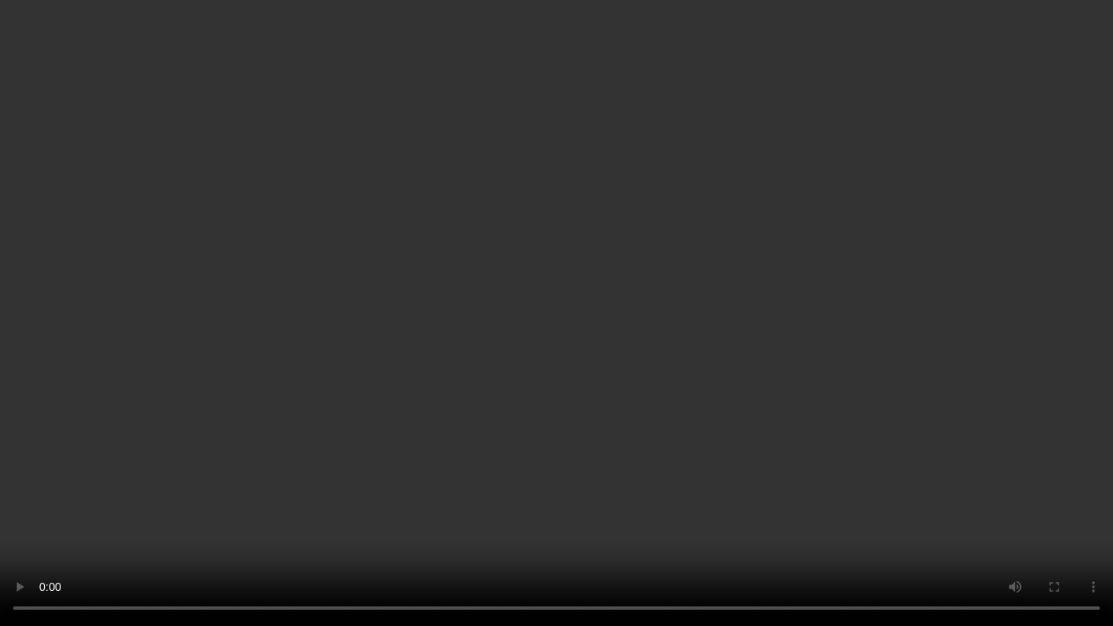
click at [505, 320] on video at bounding box center [556, 313] width 1113 height 626
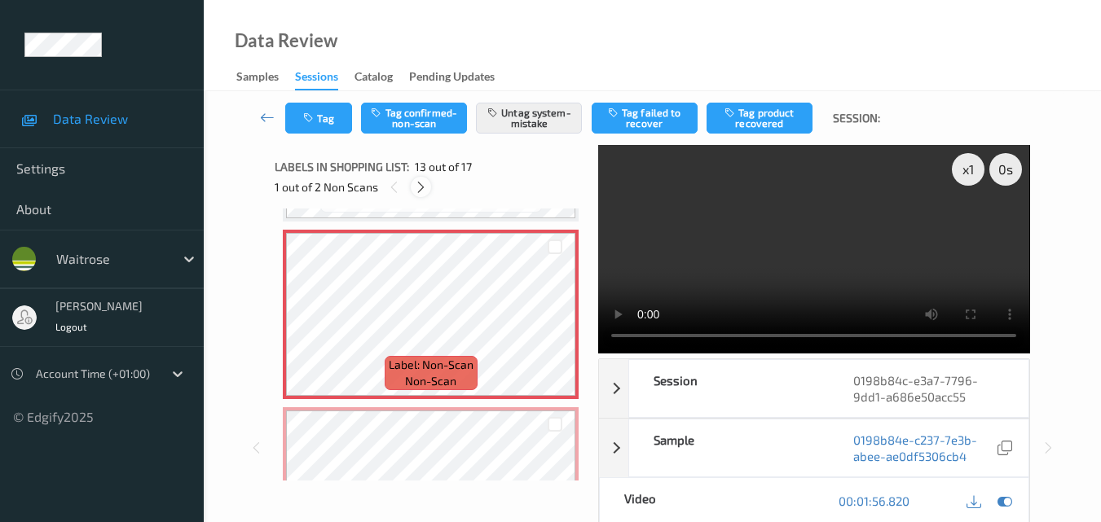
click at [420, 190] on icon at bounding box center [421, 187] width 14 height 15
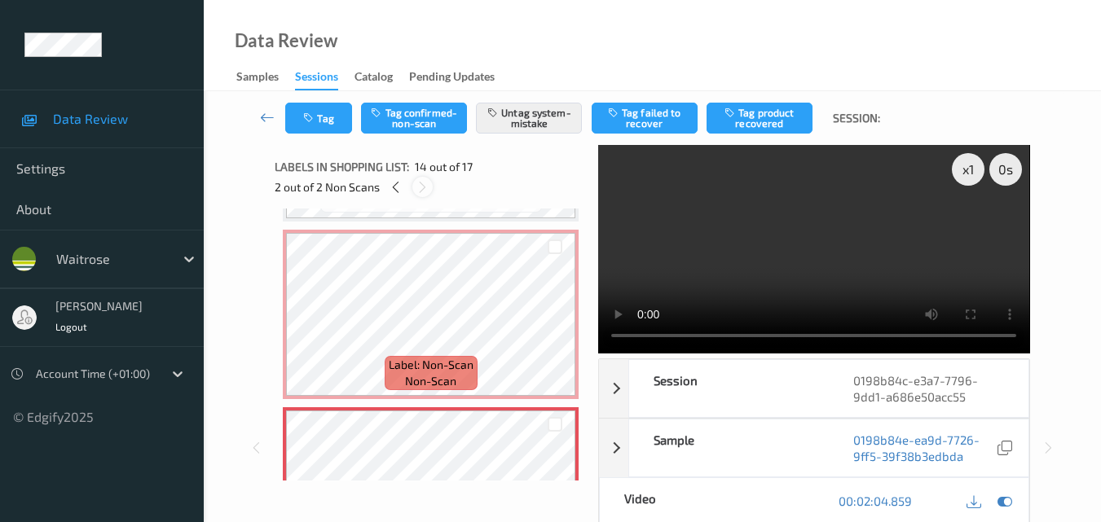
scroll to position [2140, 0]
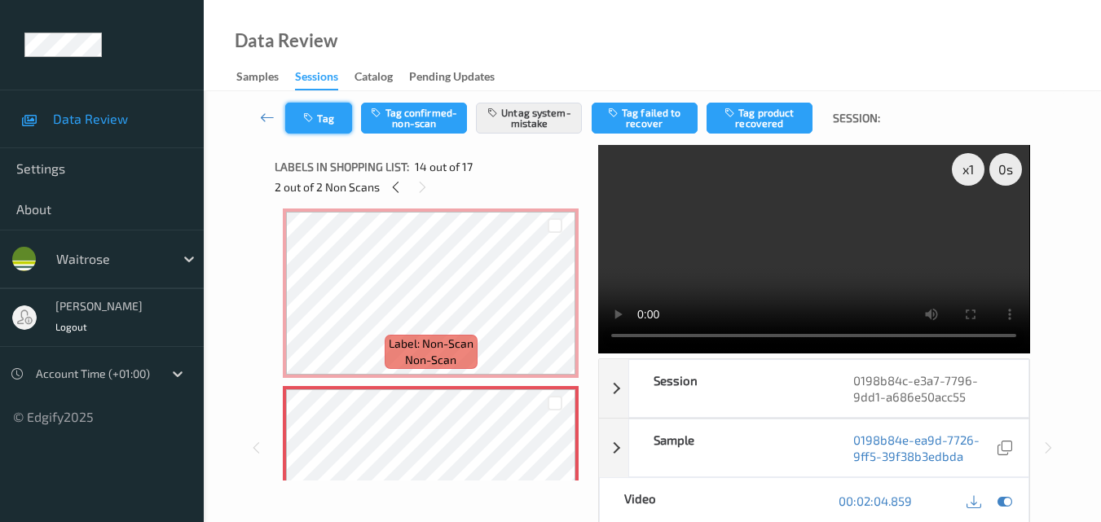
click at [310, 118] on icon "button" at bounding box center [310, 117] width 14 height 11
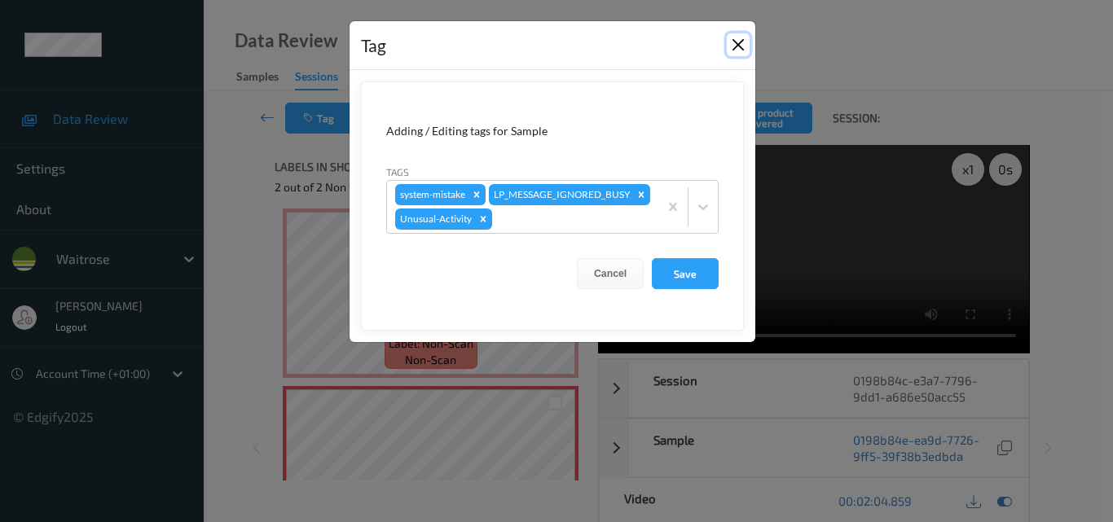
click at [734, 44] on button "Close" at bounding box center [738, 44] width 23 height 23
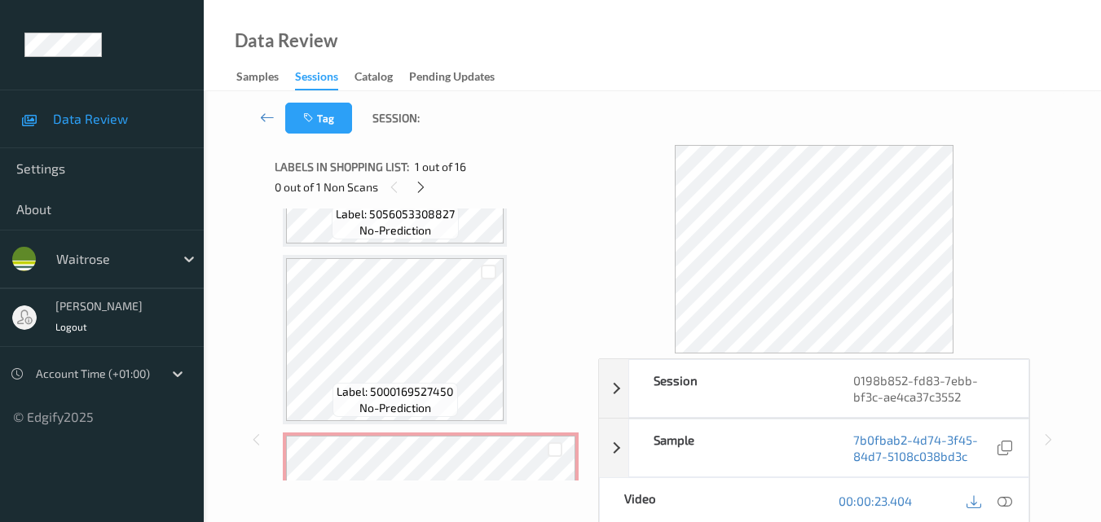
scroll to position [570, 0]
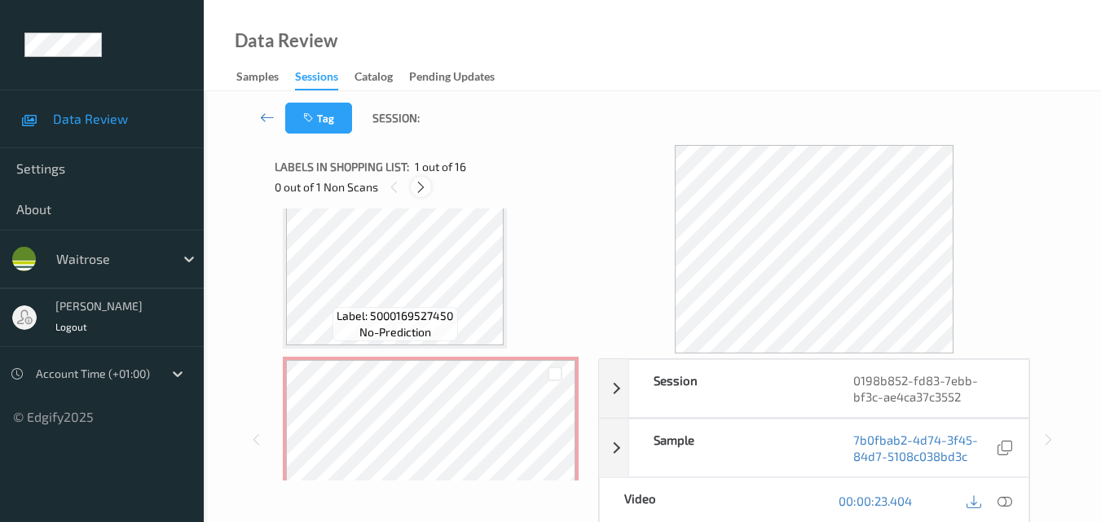
click at [424, 187] on icon at bounding box center [421, 187] width 14 height 15
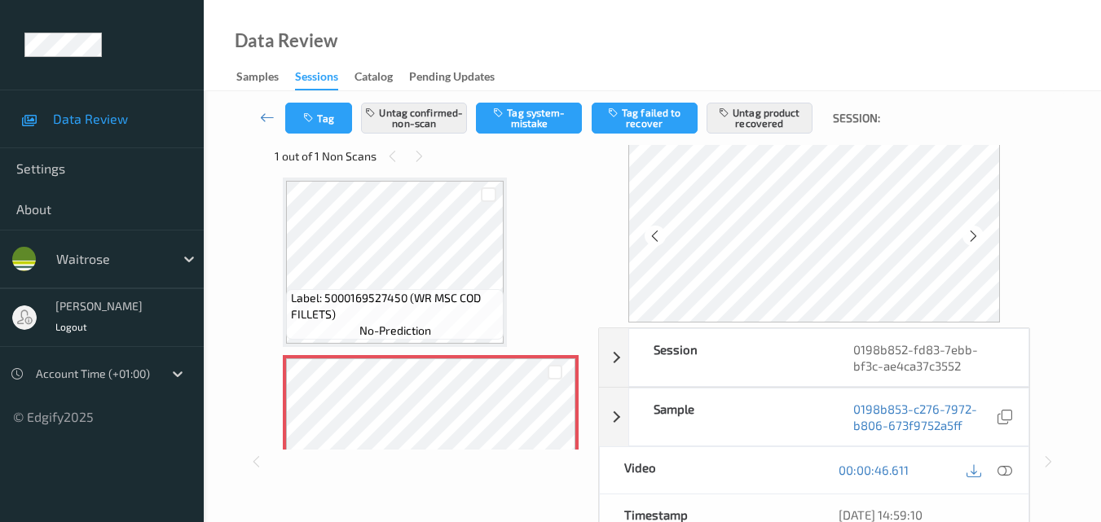
scroll to position [0, 0]
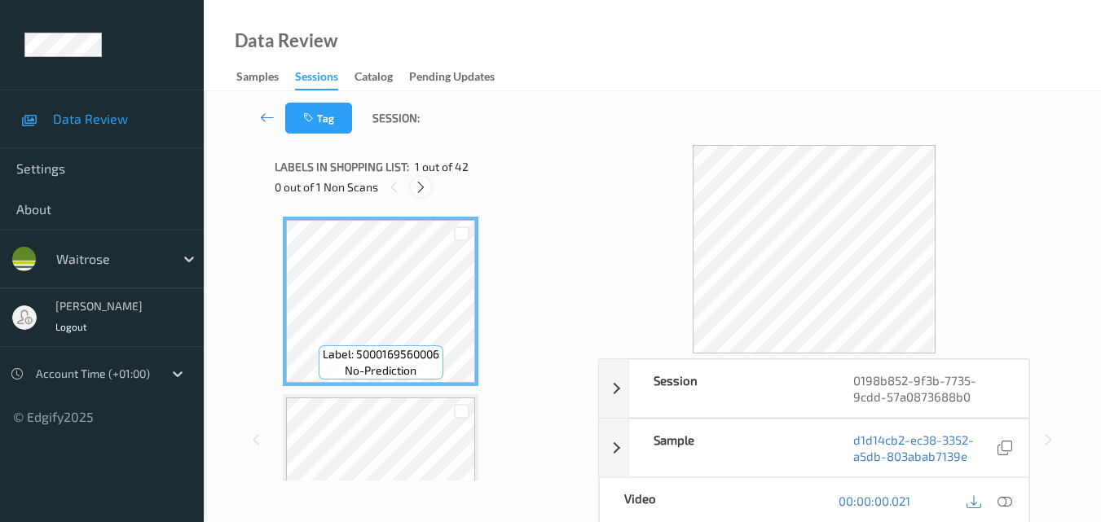
click at [423, 186] on icon at bounding box center [421, 187] width 14 height 15
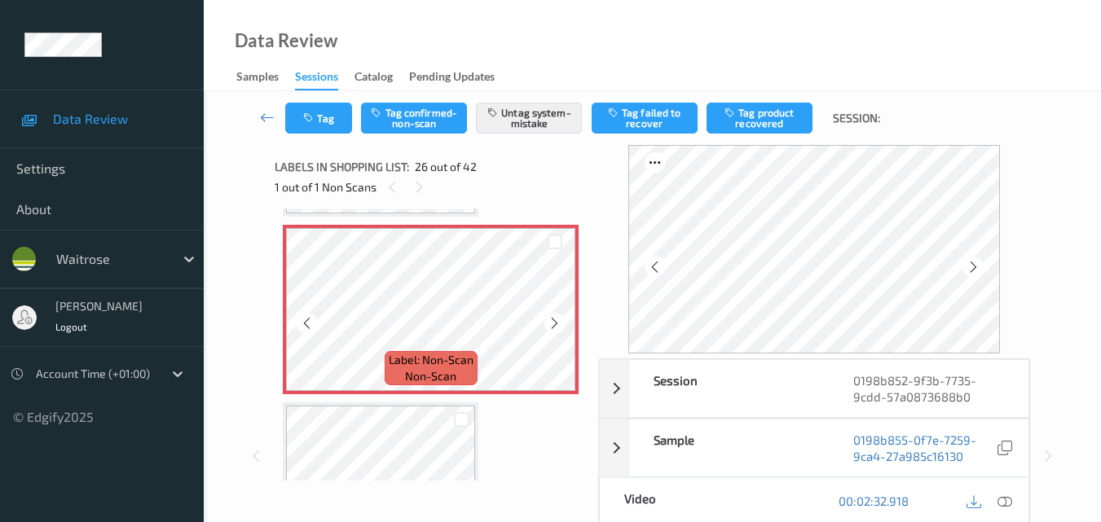
scroll to position [4434, 0]
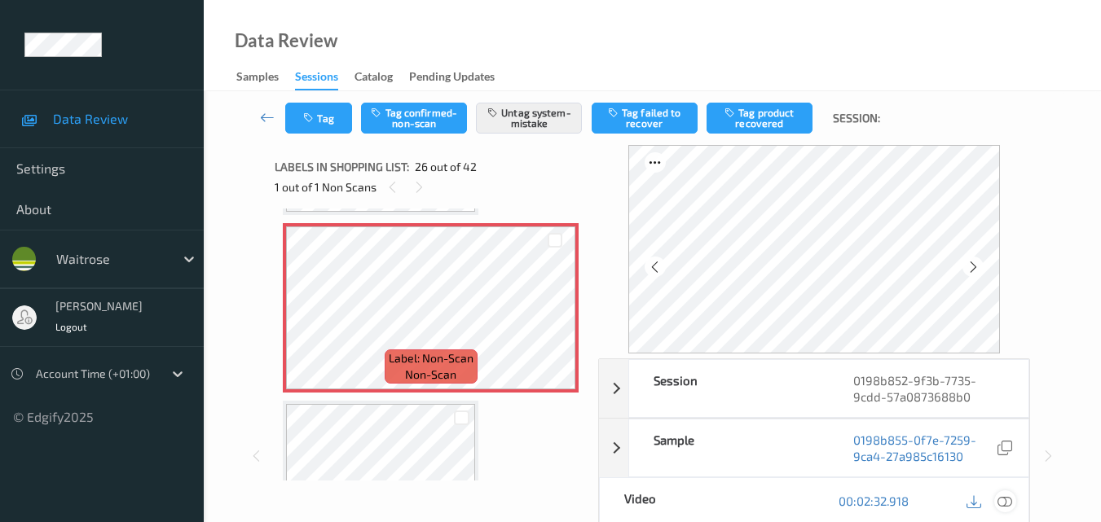
click at [1013, 498] on div at bounding box center [1005, 502] width 22 height 22
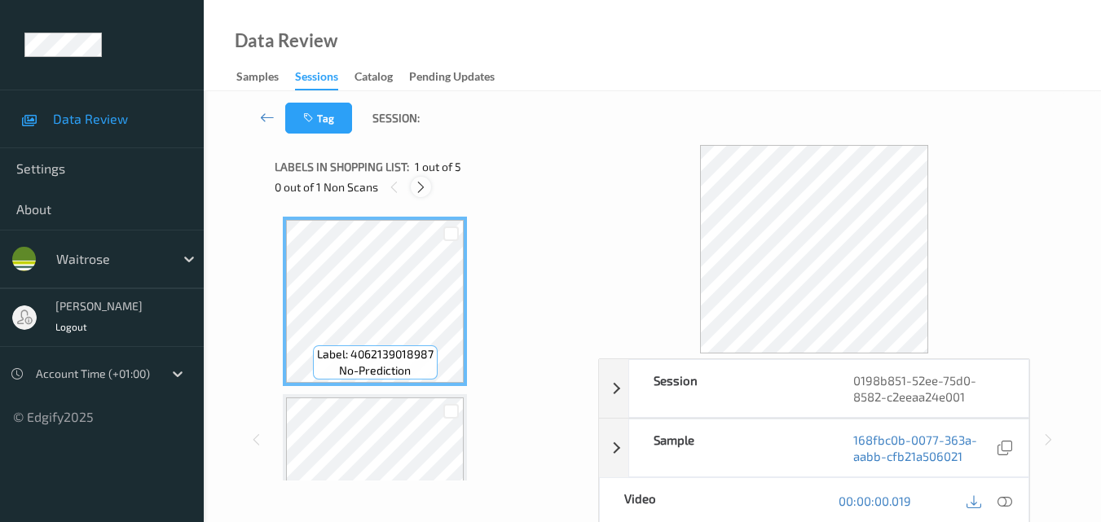
click at [425, 184] on icon at bounding box center [421, 187] width 14 height 15
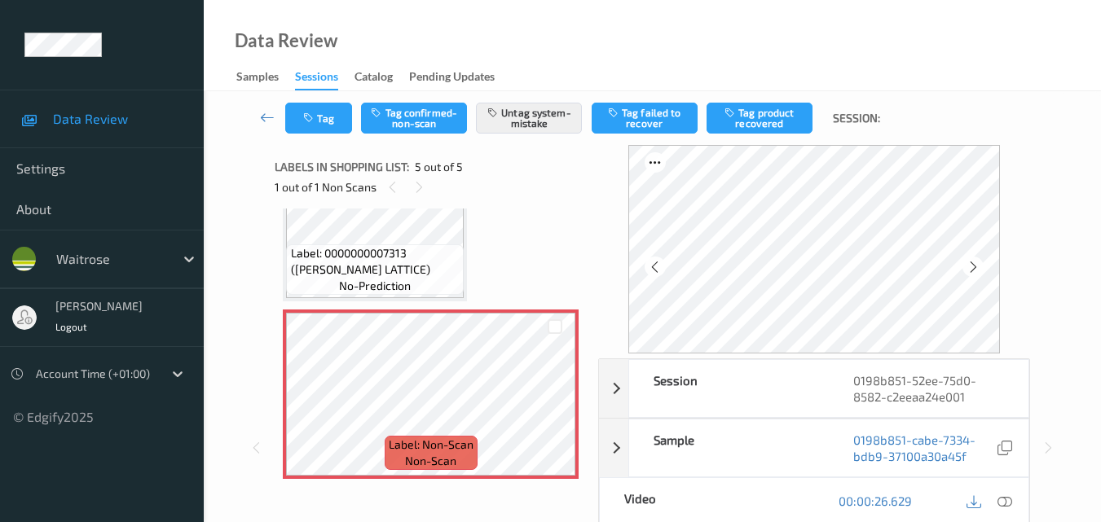
scroll to position [624, 0]
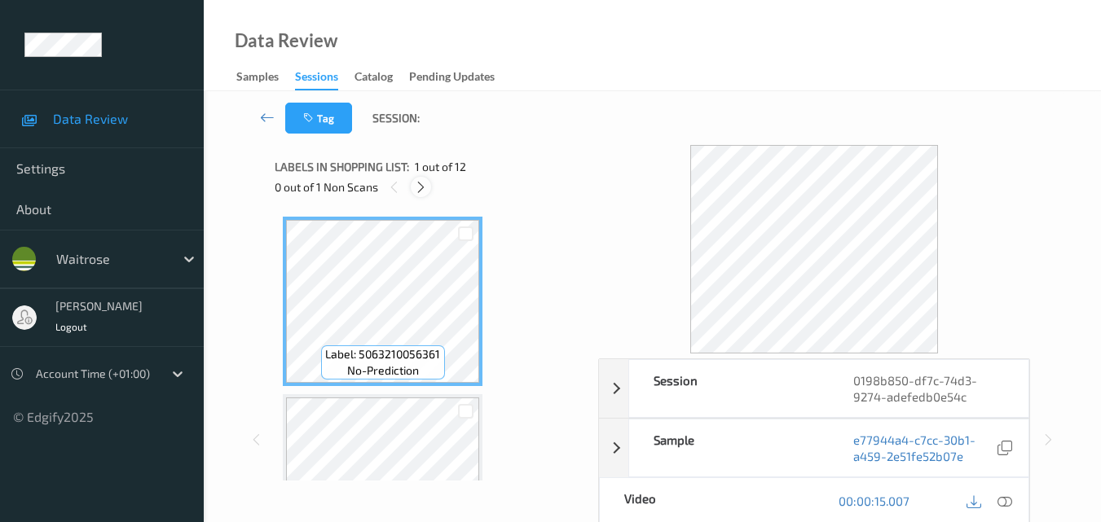
click at [416, 185] on icon at bounding box center [421, 187] width 14 height 15
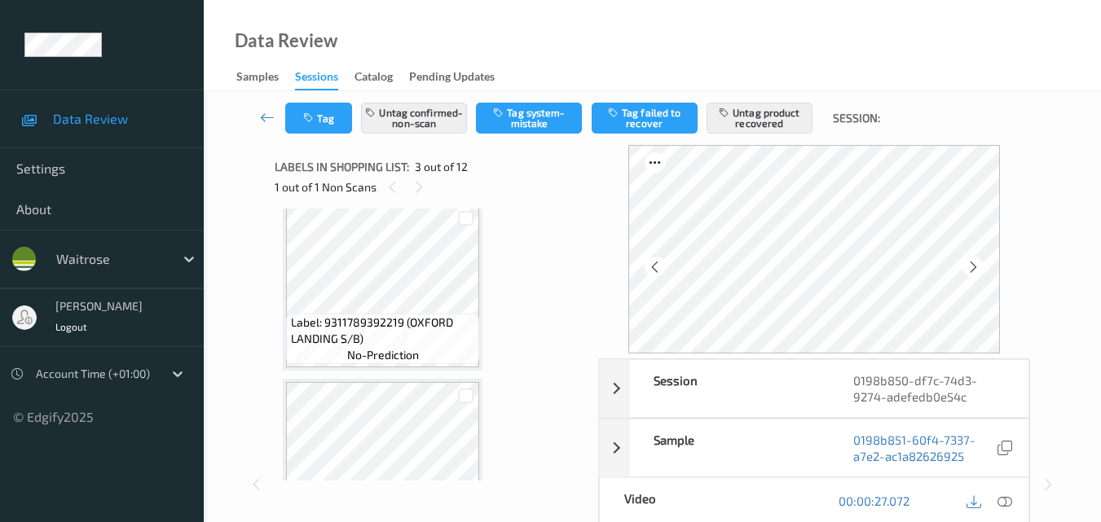
scroll to position [727, 0]
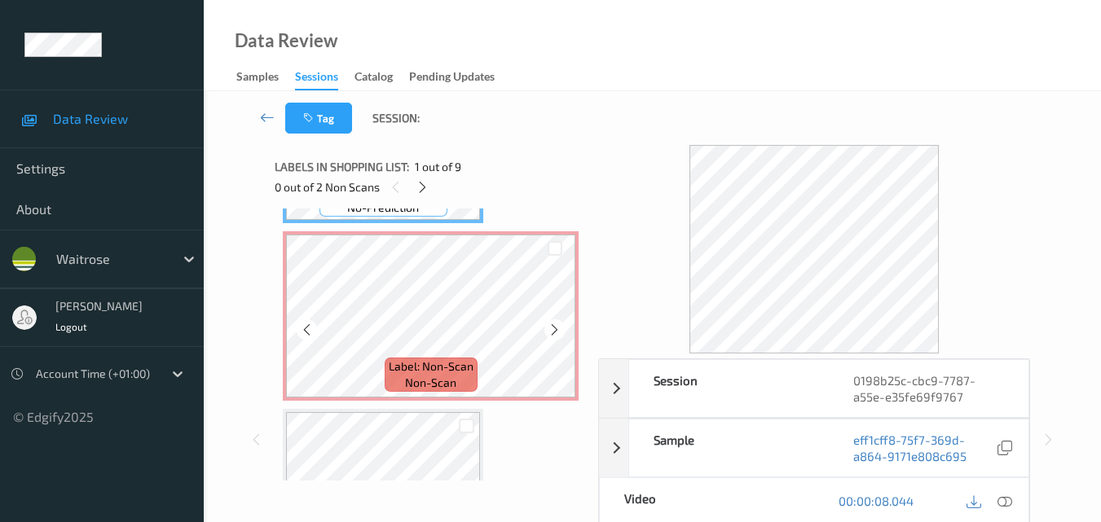
scroll to position [407, 0]
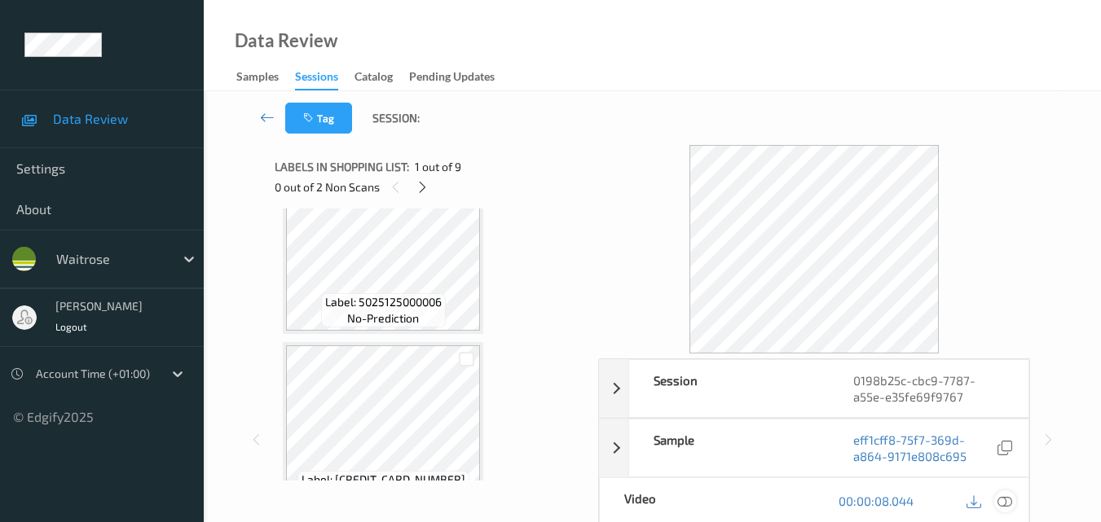
click at [1006, 504] on icon at bounding box center [1004, 501] width 15 height 15
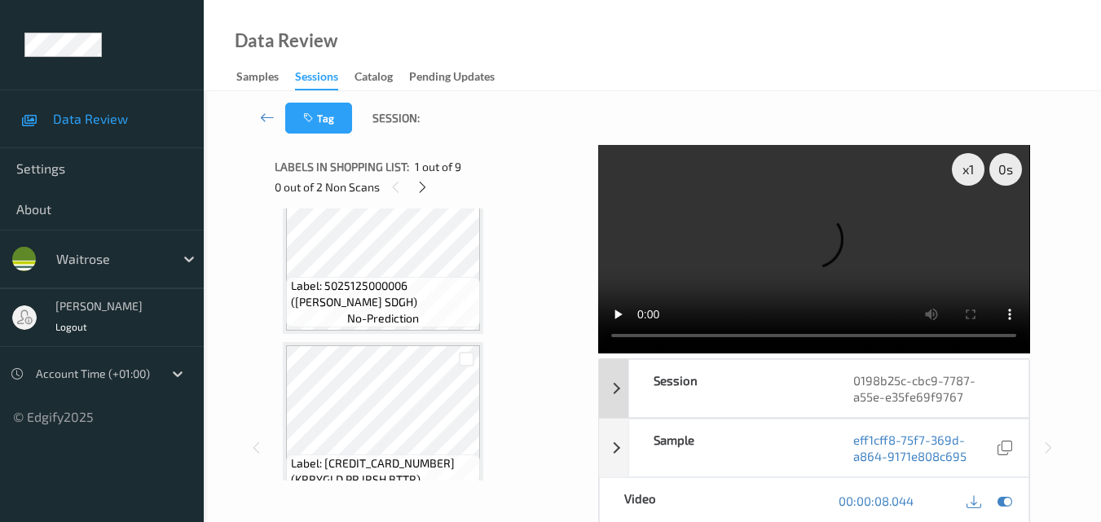
scroll to position [391, 0]
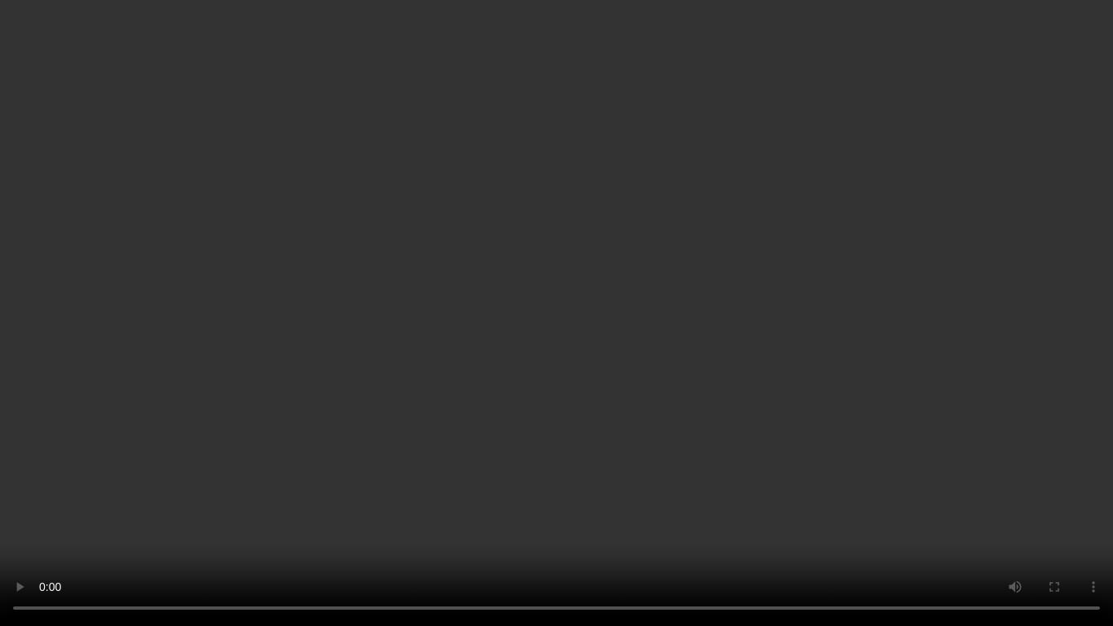
click at [345, 438] on video at bounding box center [556, 313] width 1113 height 626
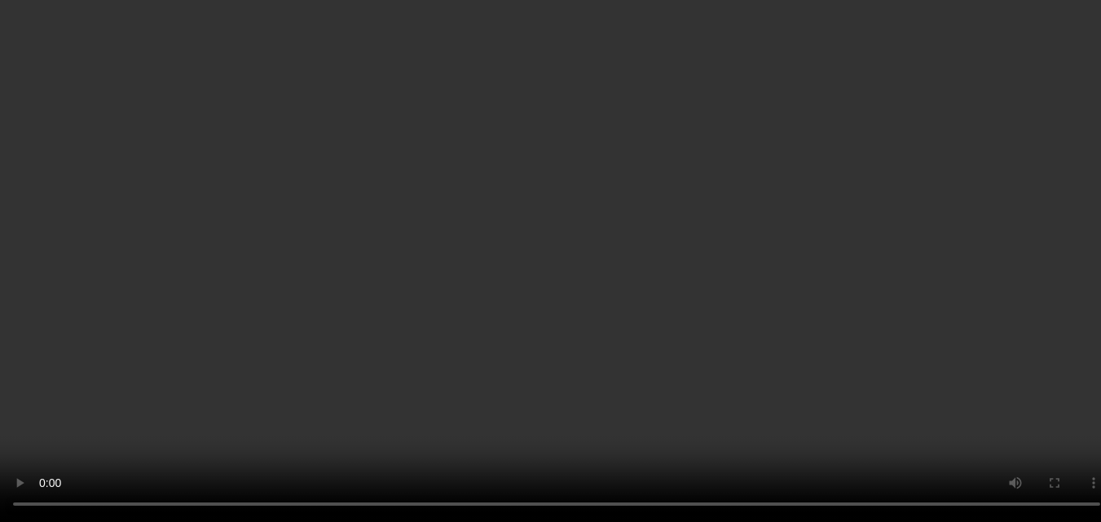
scroll to position [636, 0]
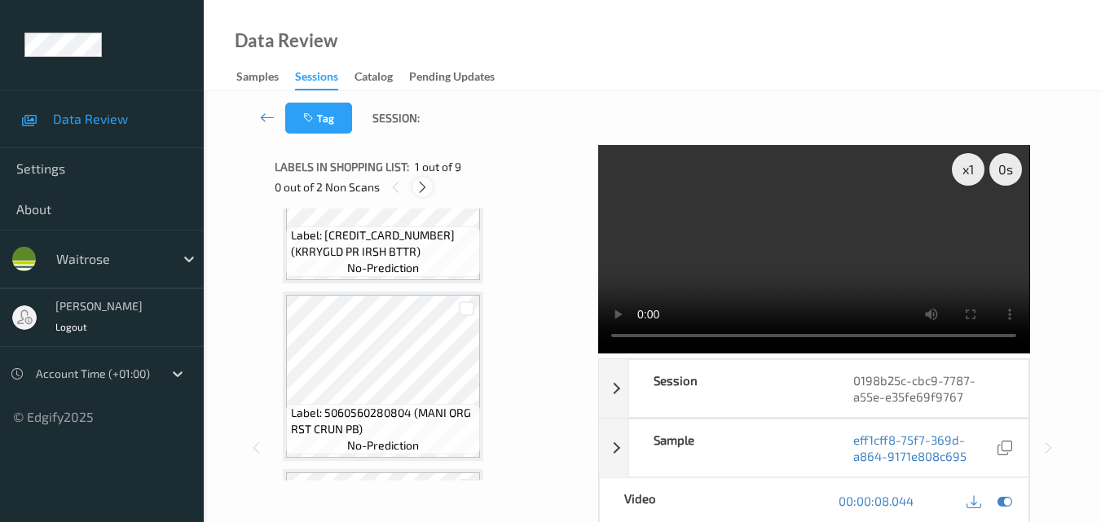
click at [426, 187] on icon at bounding box center [423, 187] width 14 height 15
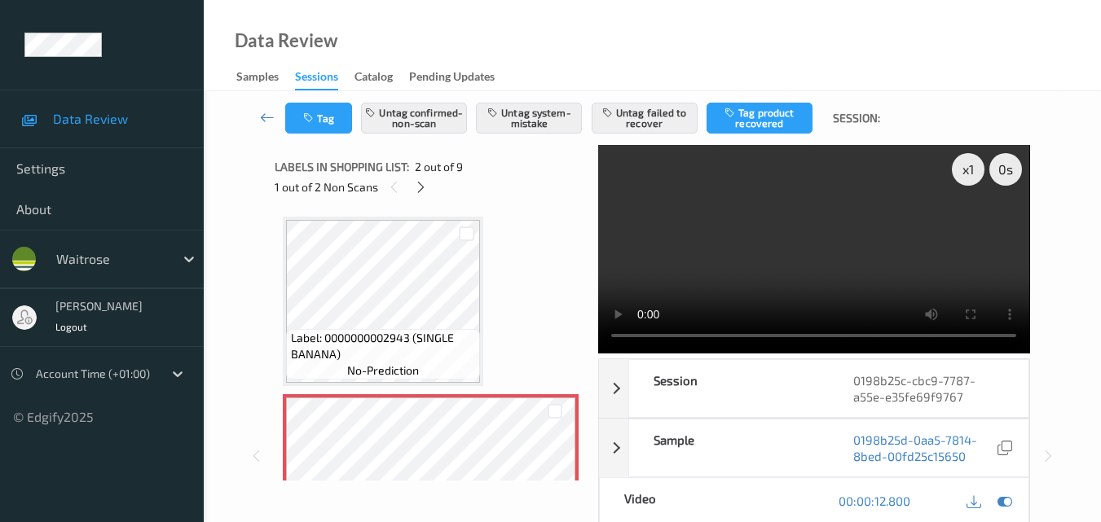
scroll to position [81, 0]
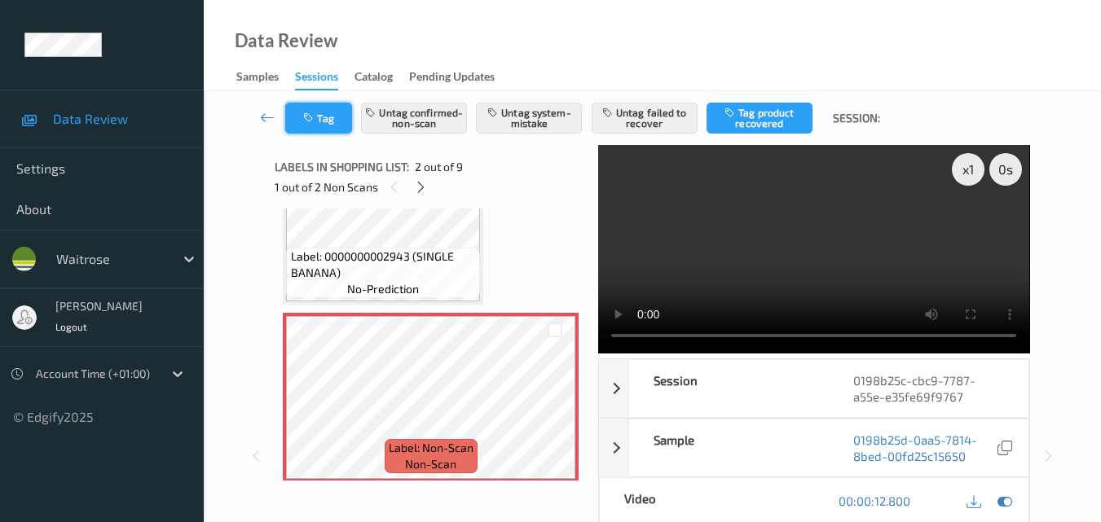
click at [332, 121] on button "Tag" at bounding box center [318, 118] width 67 height 31
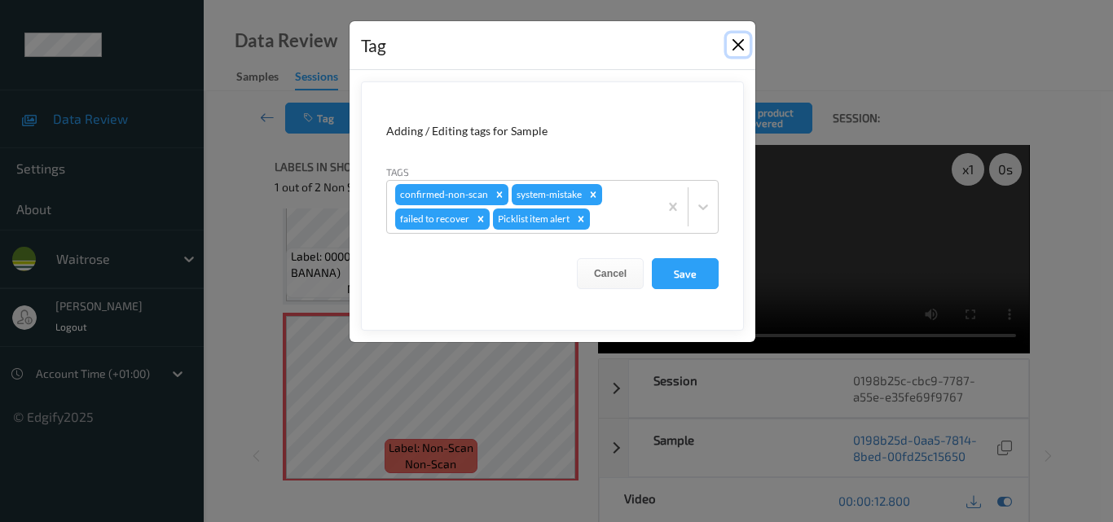
click at [733, 46] on button "Close" at bounding box center [738, 44] width 23 height 23
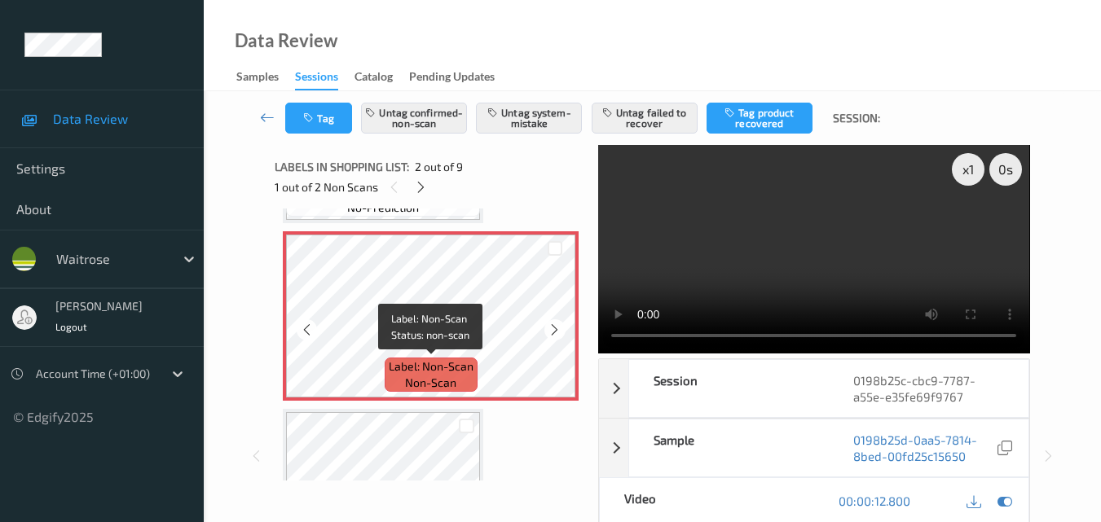
scroll to position [326, 0]
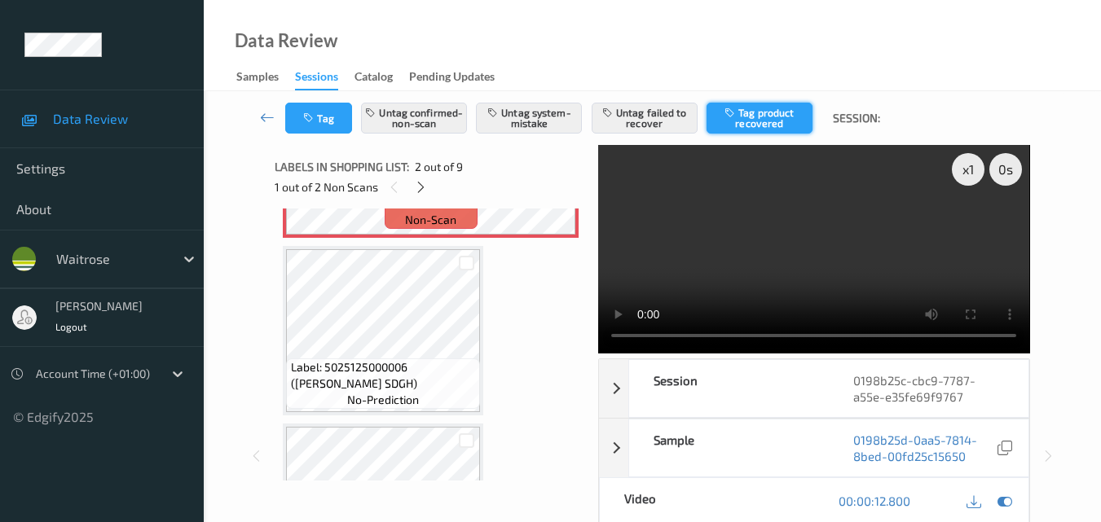
click at [777, 107] on button "Tag product recovered" at bounding box center [759, 118] width 106 height 31
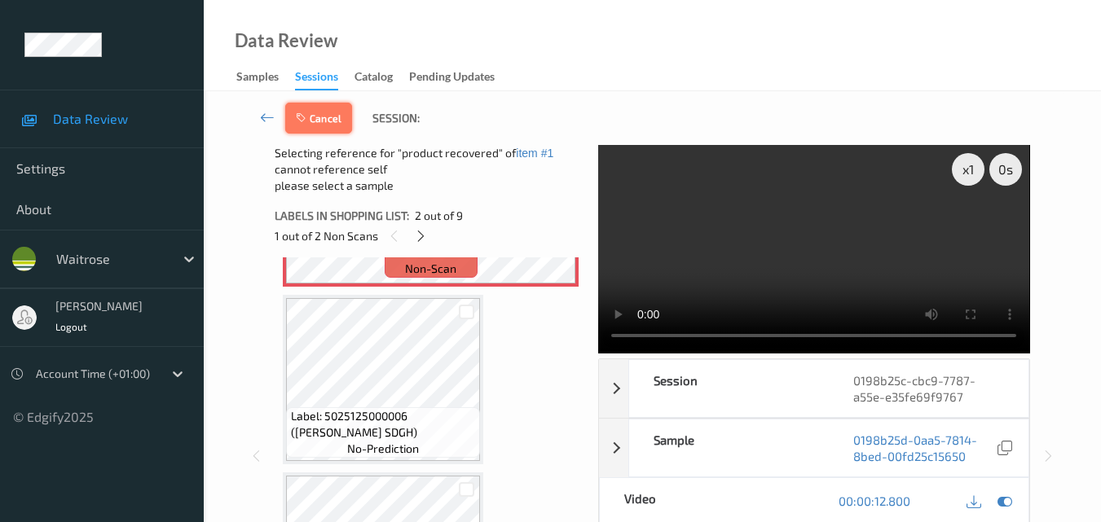
click at [310, 117] on button "Cancel" at bounding box center [318, 118] width 67 height 31
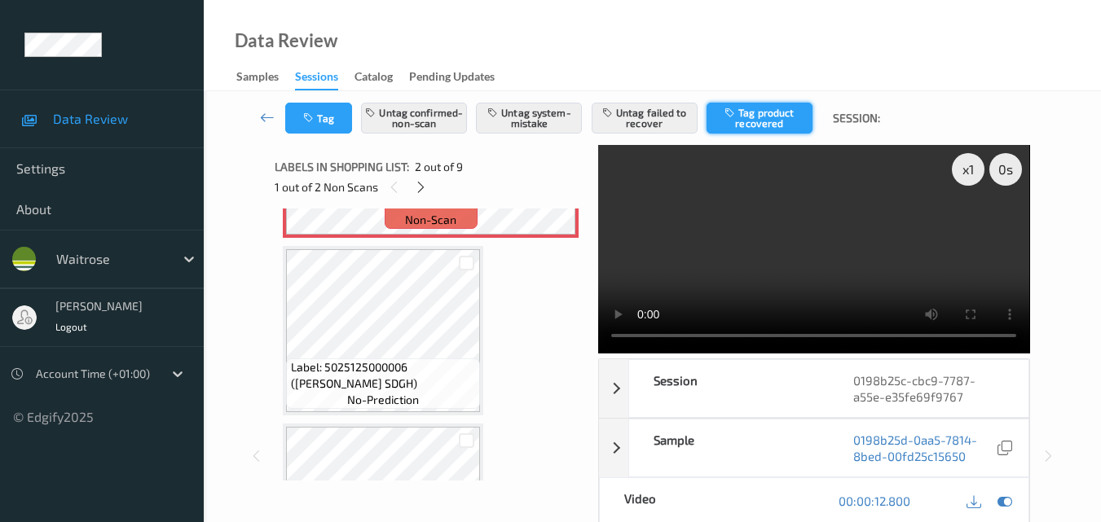
click at [774, 123] on button "Tag product recovered" at bounding box center [759, 118] width 106 height 31
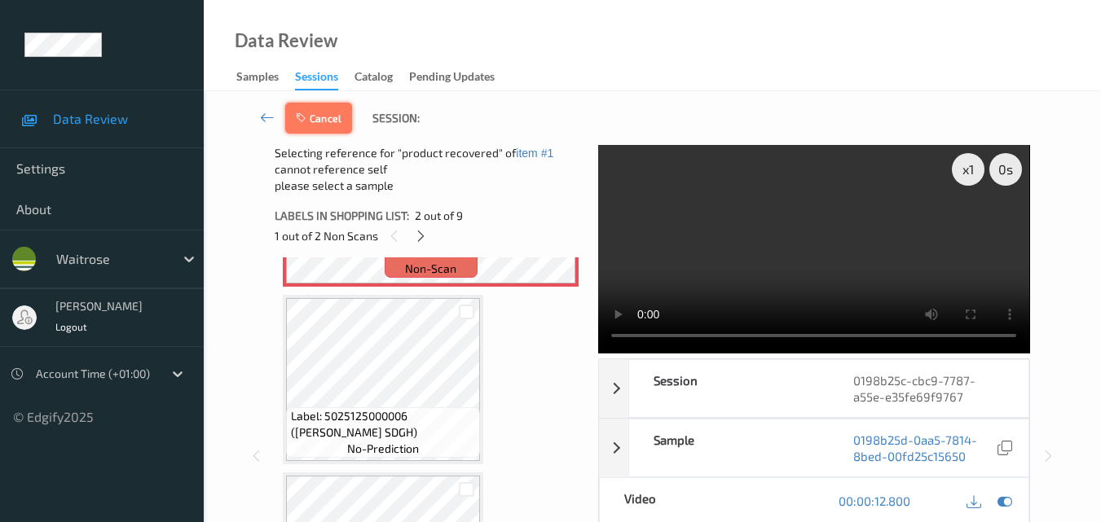
click at [329, 117] on button "Cancel" at bounding box center [318, 118] width 67 height 31
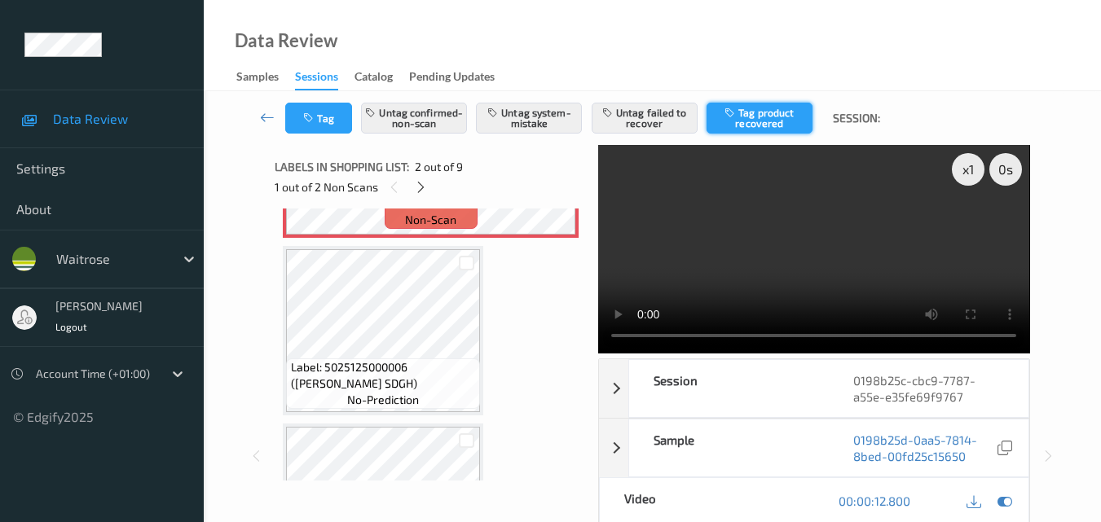
click at [750, 121] on button "Tag product recovered" at bounding box center [759, 118] width 106 height 31
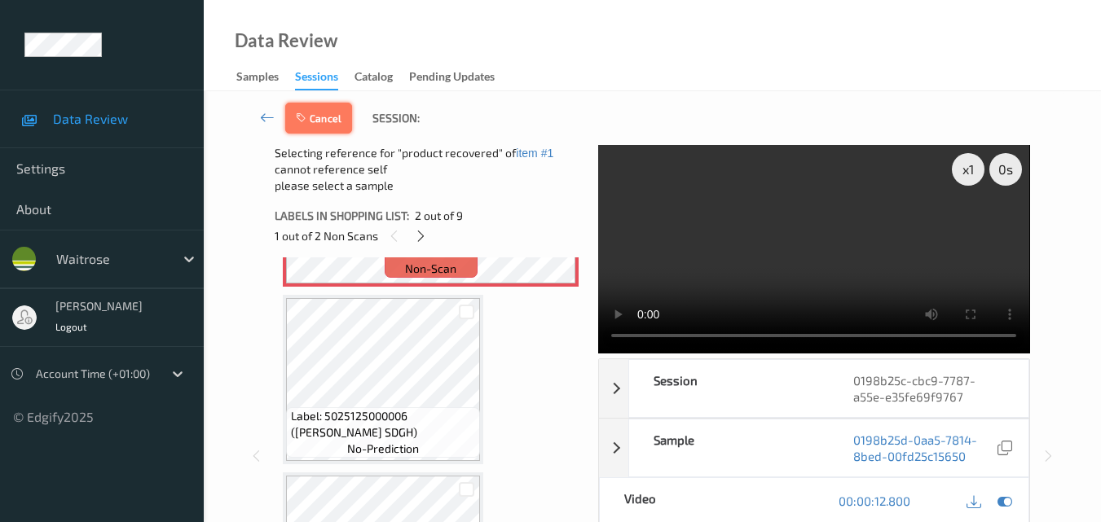
click at [338, 126] on button "Cancel" at bounding box center [318, 118] width 67 height 31
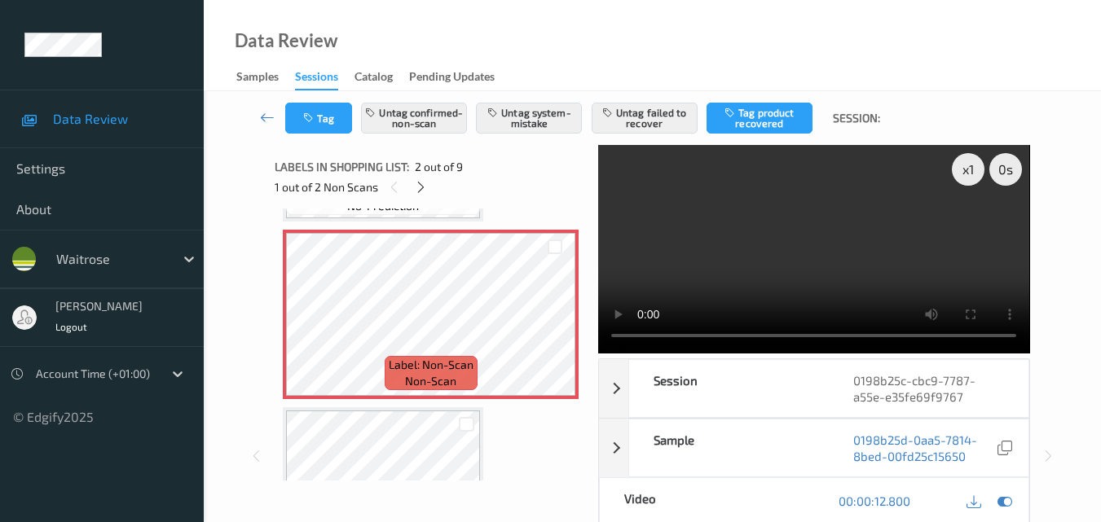
scroll to position [163, 0]
click at [780, 115] on button "Tag product recovered" at bounding box center [759, 118] width 106 height 31
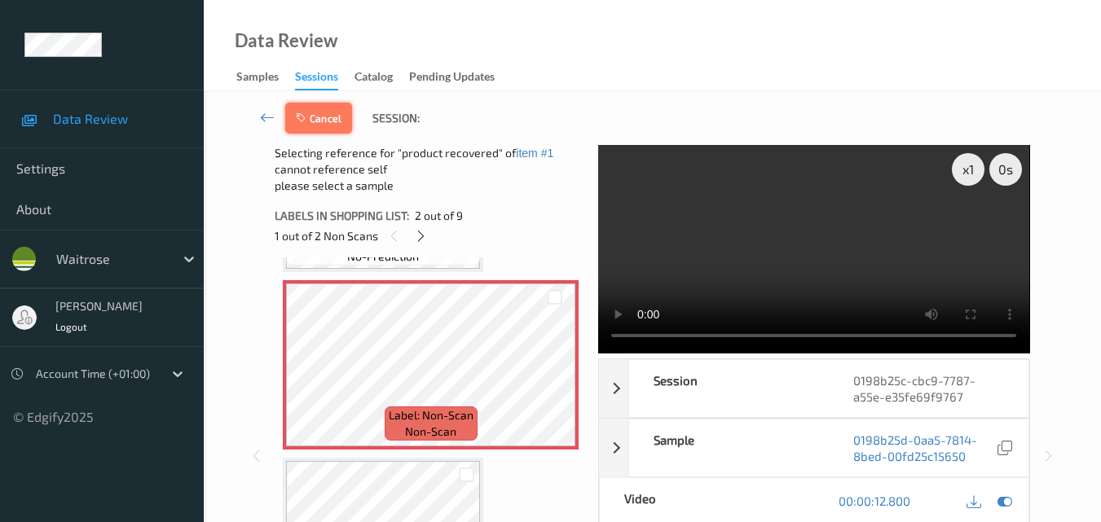
click at [320, 117] on button "Cancel" at bounding box center [318, 118] width 67 height 31
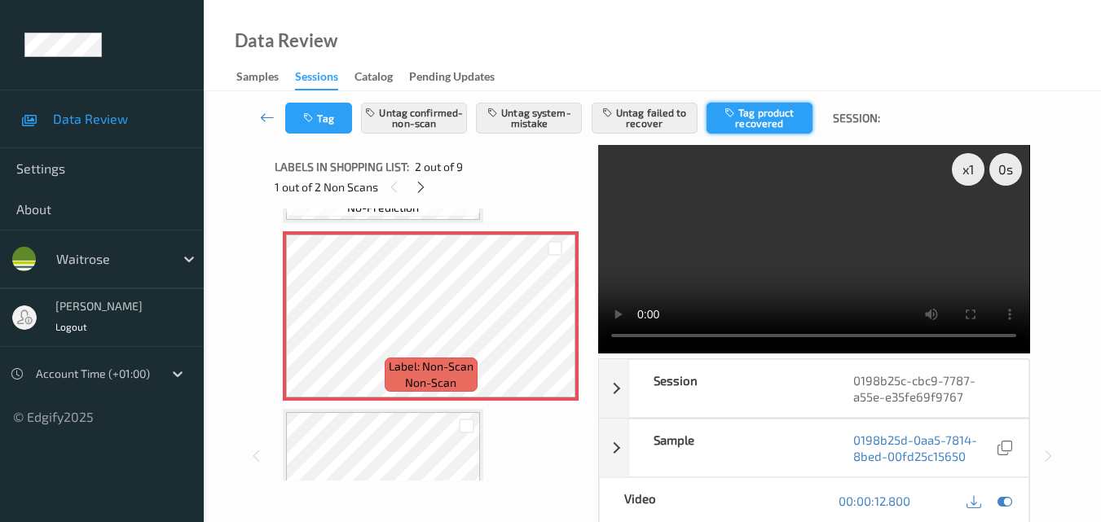
click at [759, 124] on button "Tag product recovered" at bounding box center [759, 118] width 106 height 31
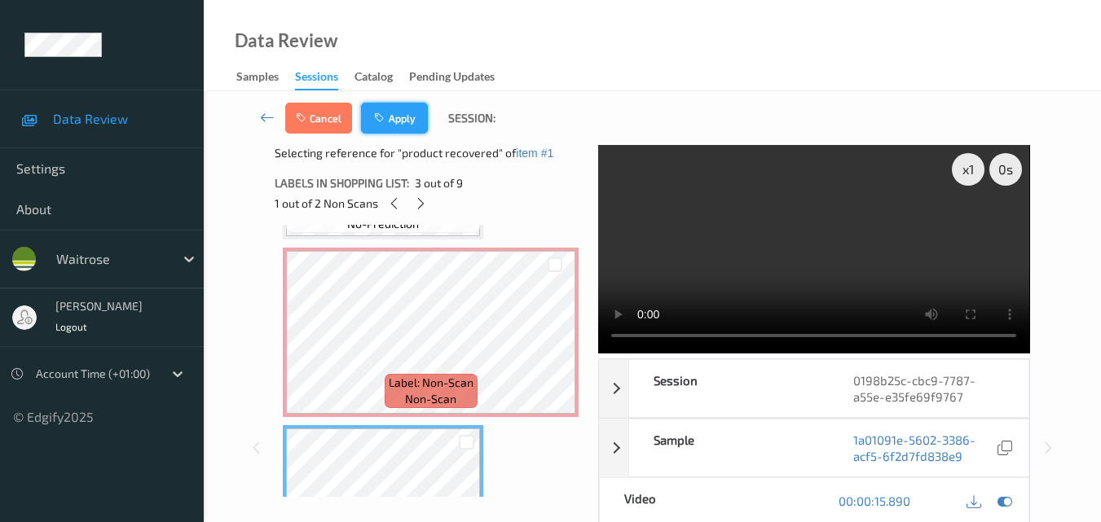
click at [395, 123] on button "Apply" at bounding box center [394, 118] width 67 height 31
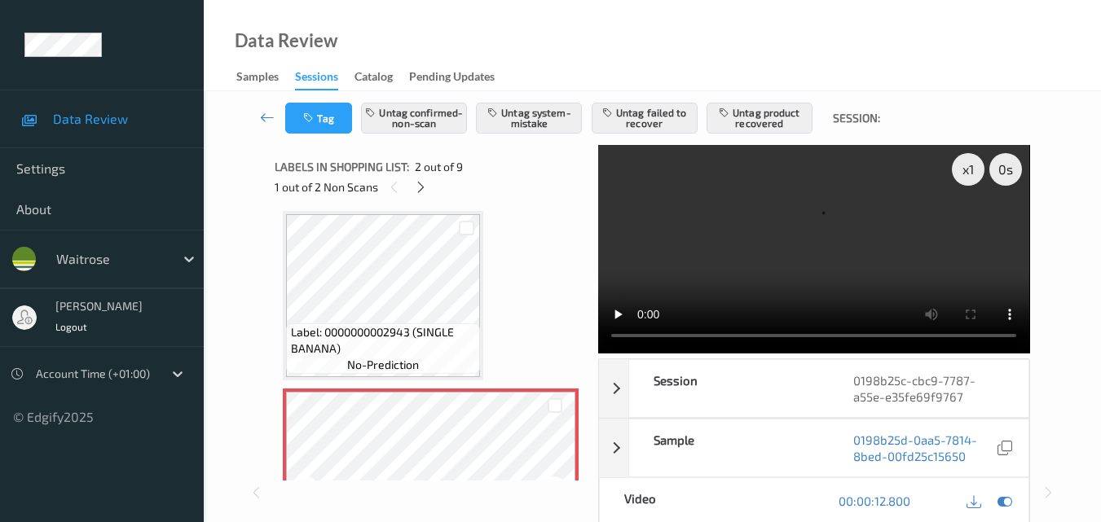
scroll to position [0, 0]
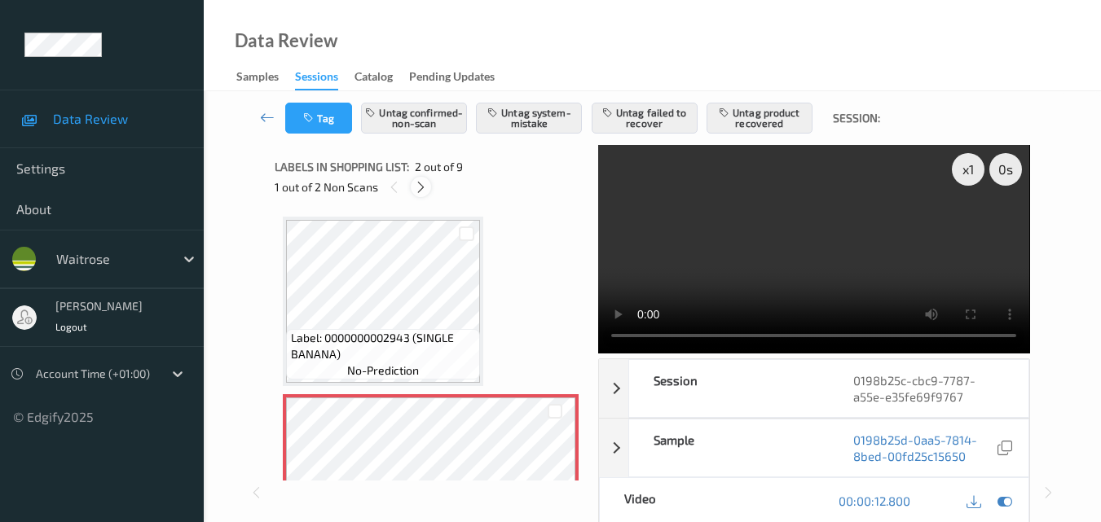
click at [419, 183] on icon at bounding box center [421, 187] width 14 height 15
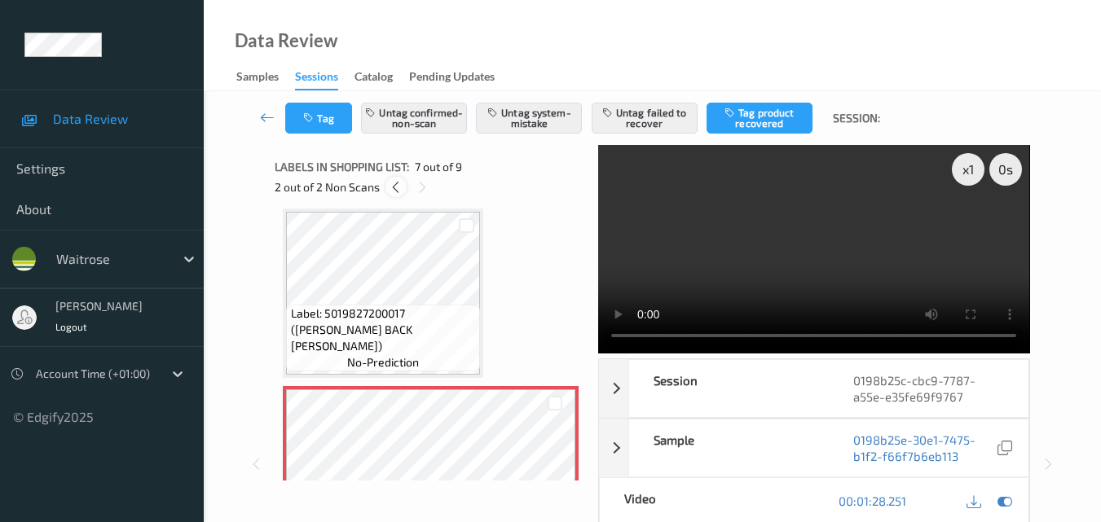
click at [396, 190] on icon at bounding box center [396, 187] width 14 height 15
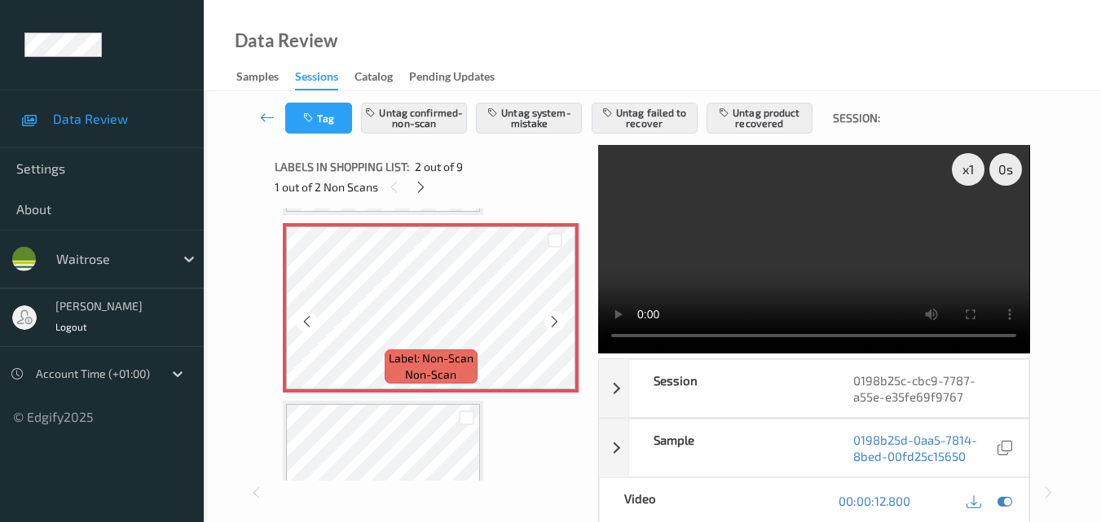
scroll to position [334, 0]
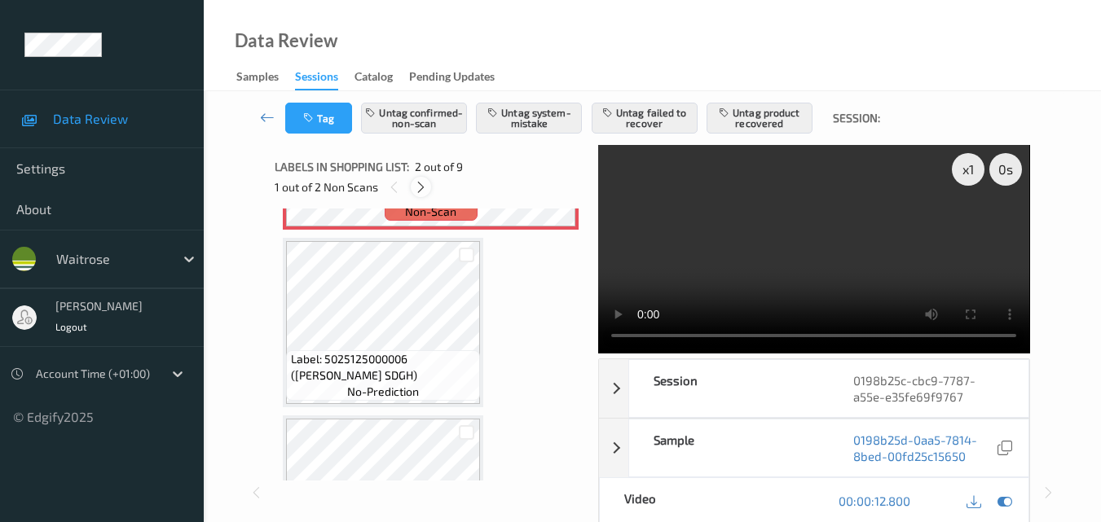
click at [425, 185] on icon at bounding box center [421, 187] width 14 height 15
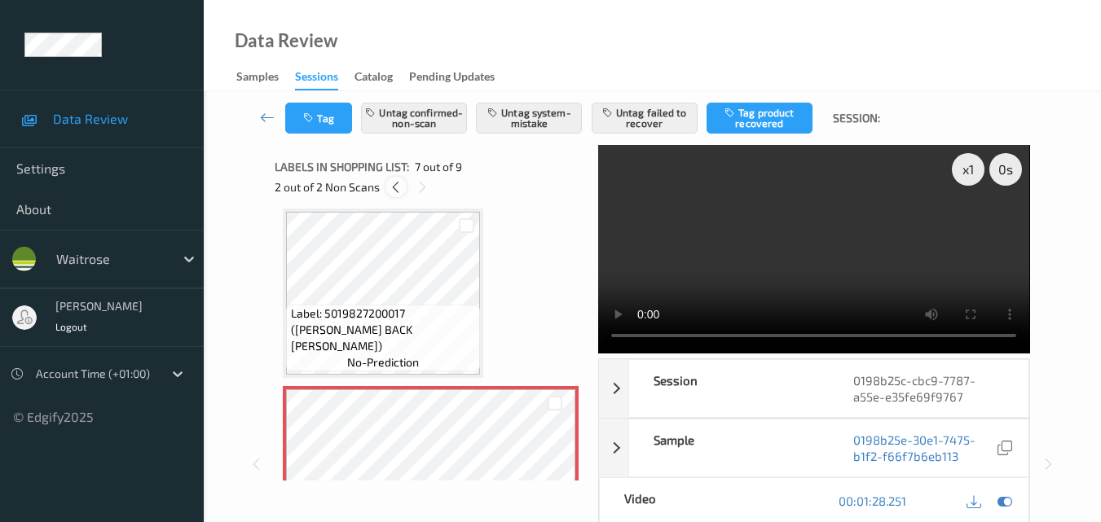
click at [398, 189] on icon at bounding box center [396, 187] width 14 height 15
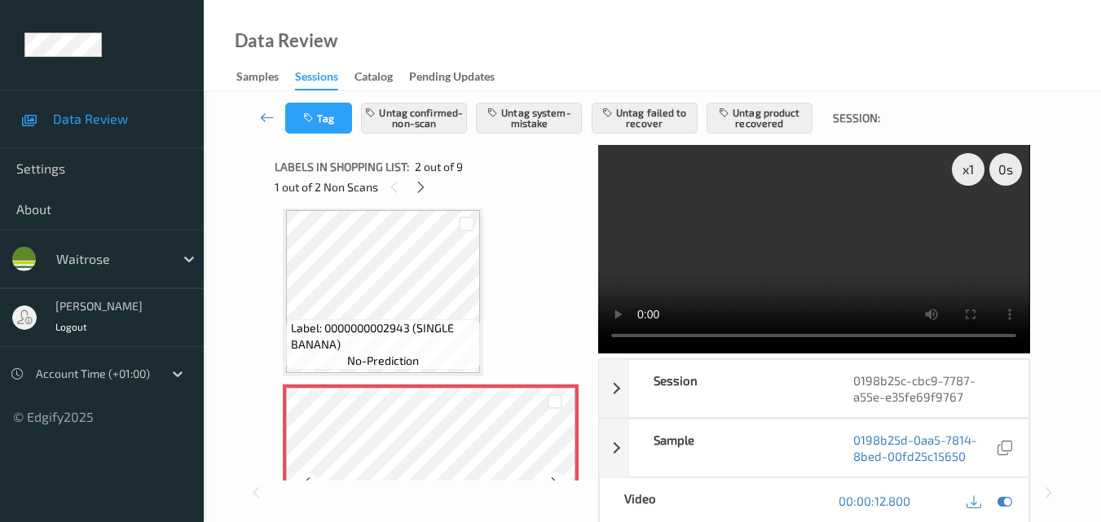
scroll to position [8, 0]
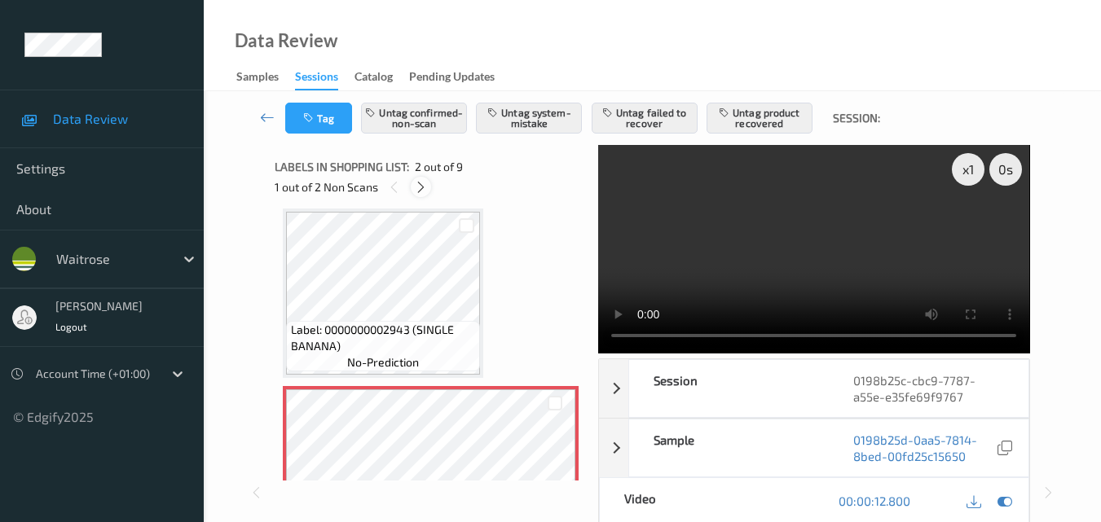
click at [424, 187] on icon at bounding box center [421, 187] width 14 height 15
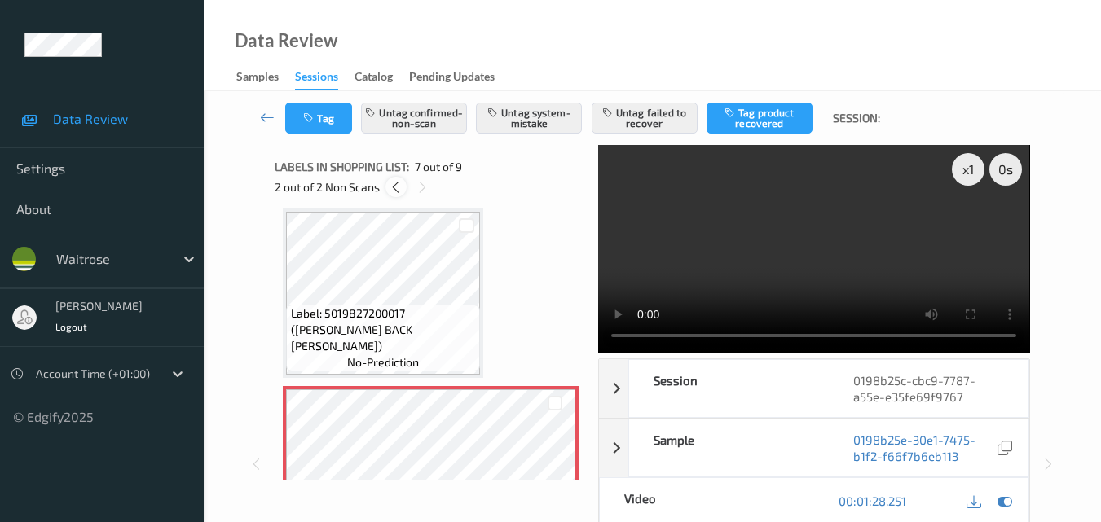
click at [397, 184] on icon at bounding box center [396, 187] width 14 height 15
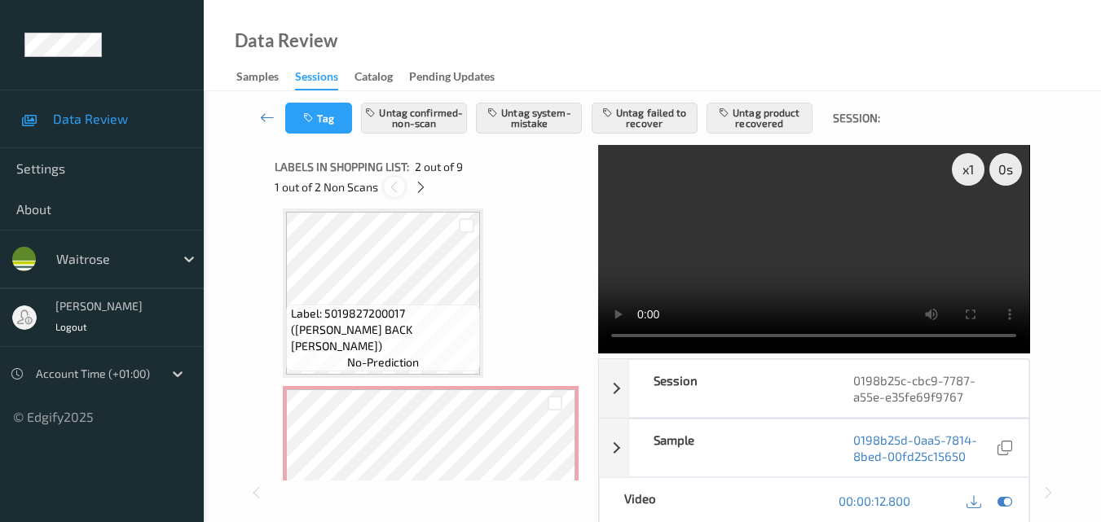
scroll to position [8, 0]
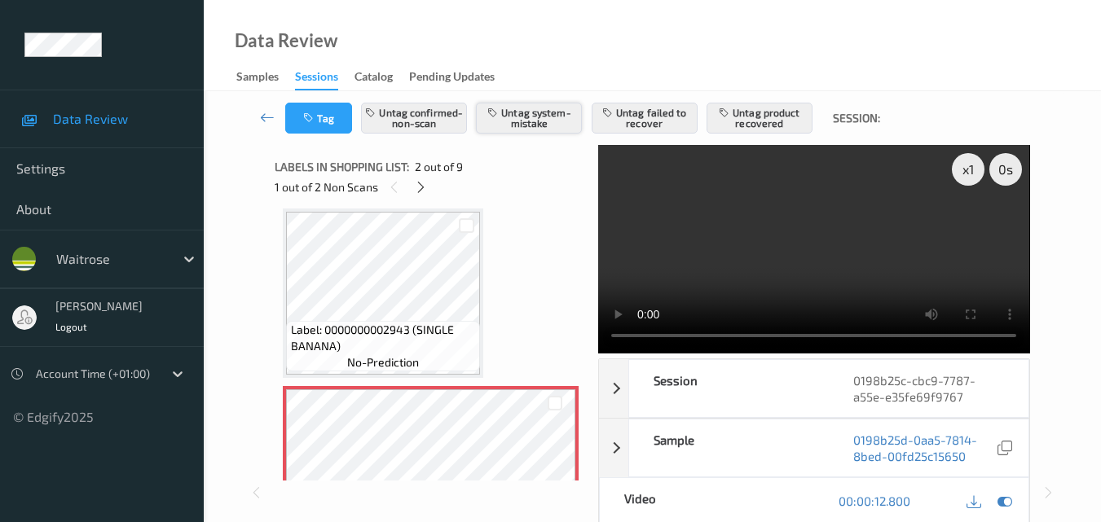
click at [507, 129] on button "Untag system-mistake" at bounding box center [529, 118] width 106 height 31
click at [323, 124] on button "Tag" at bounding box center [318, 118] width 67 height 31
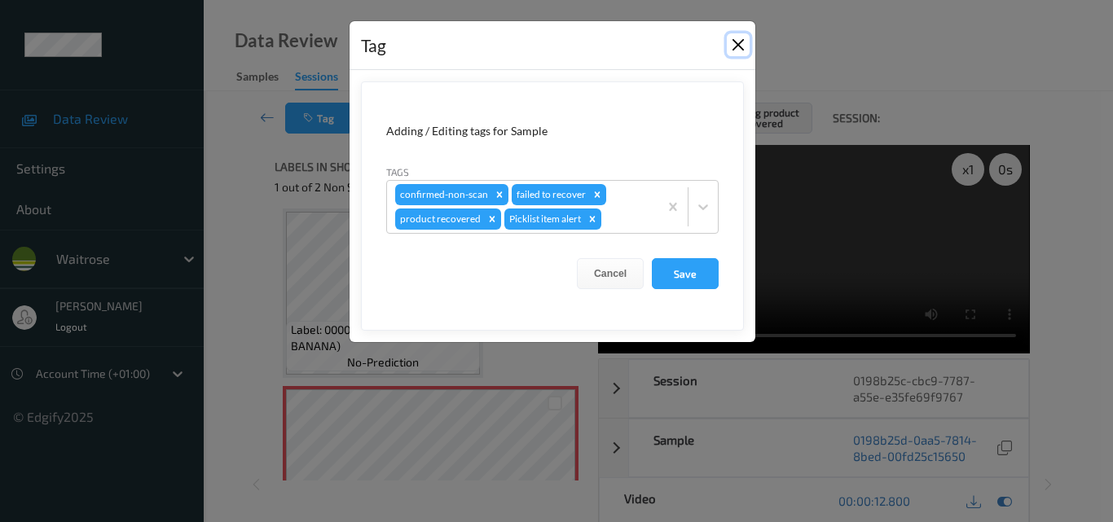
click at [742, 45] on button "Close" at bounding box center [738, 44] width 23 height 23
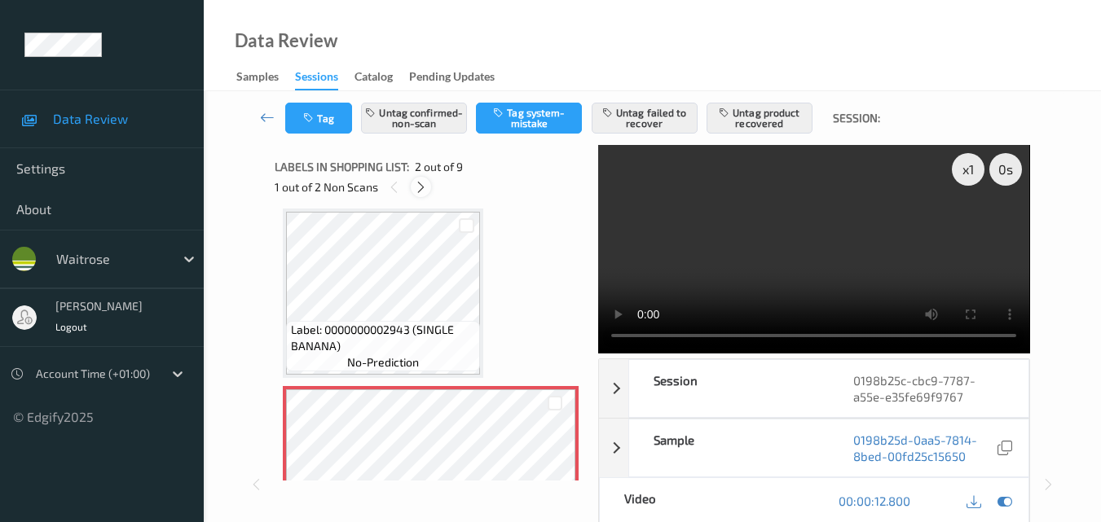
click at [419, 183] on icon at bounding box center [421, 187] width 14 height 15
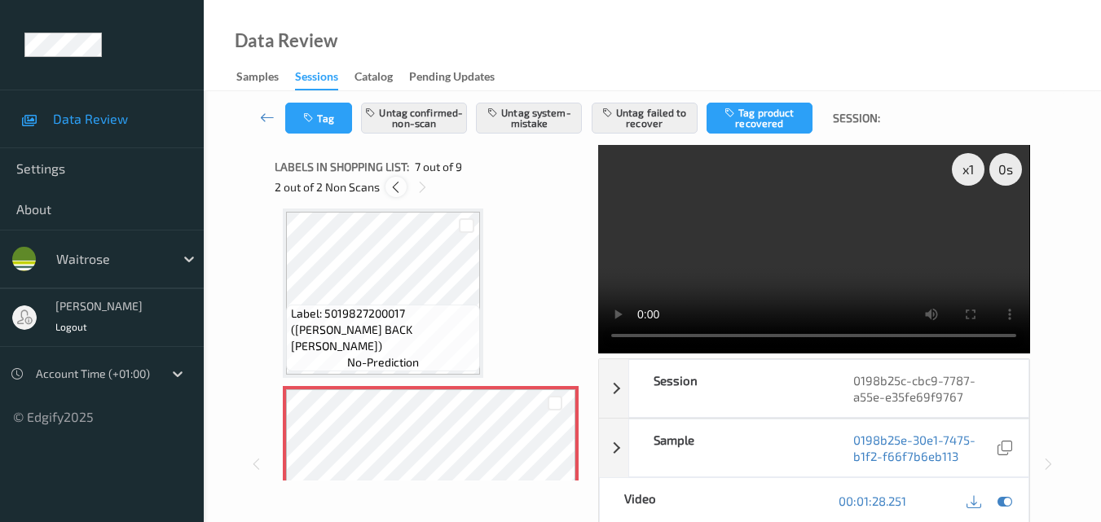
click at [399, 185] on icon at bounding box center [396, 187] width 14 height 15
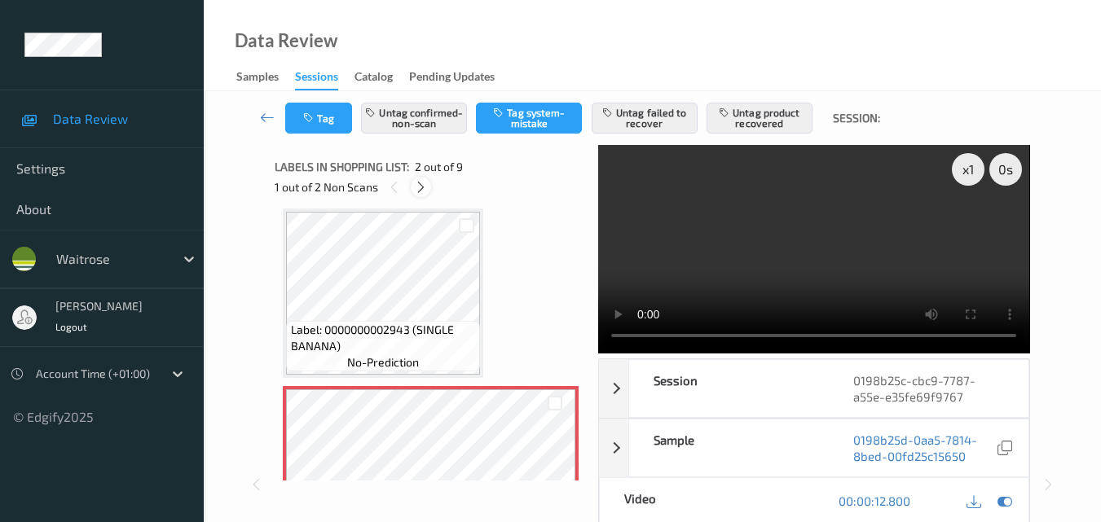
click at [417, 190] on icon at bounding box center [421, 187] width 14 height 15
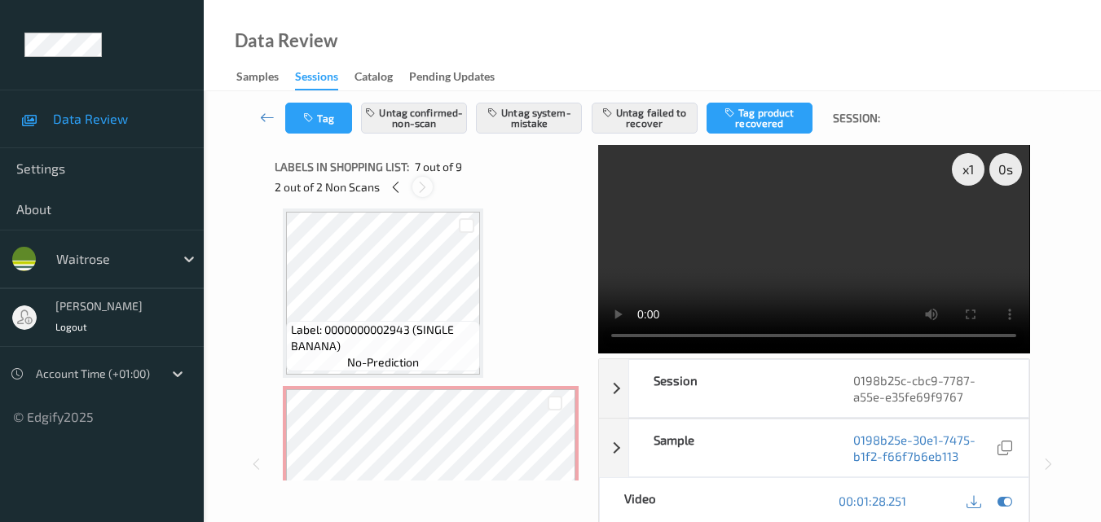
scroll to position [896, 0]
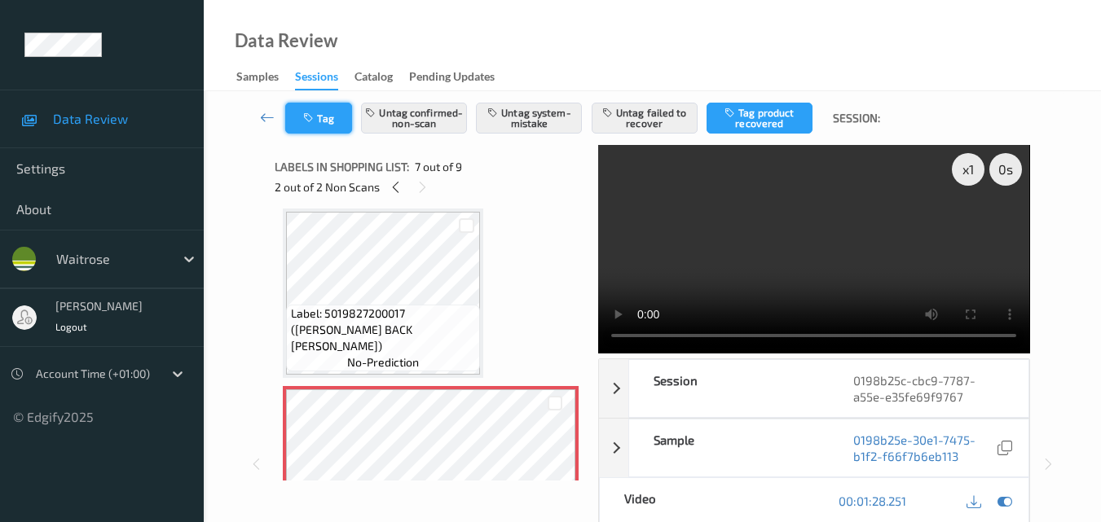
click at [321, 122] on button "Tag" at bounding box center [318, 118] width 67 height 31
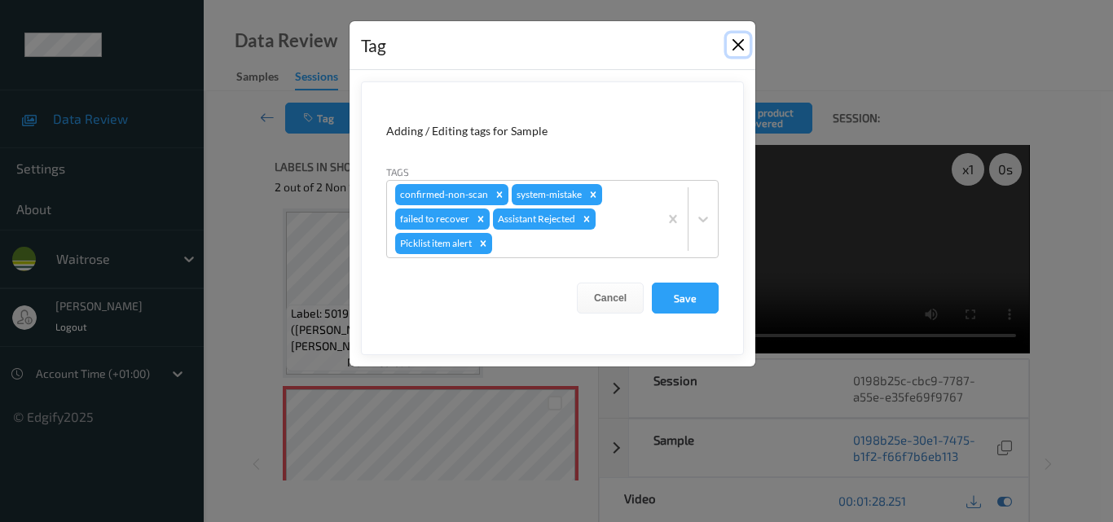
click at [737, 42] on button "Close" at bounding box center [738, 44] width 23 height 23
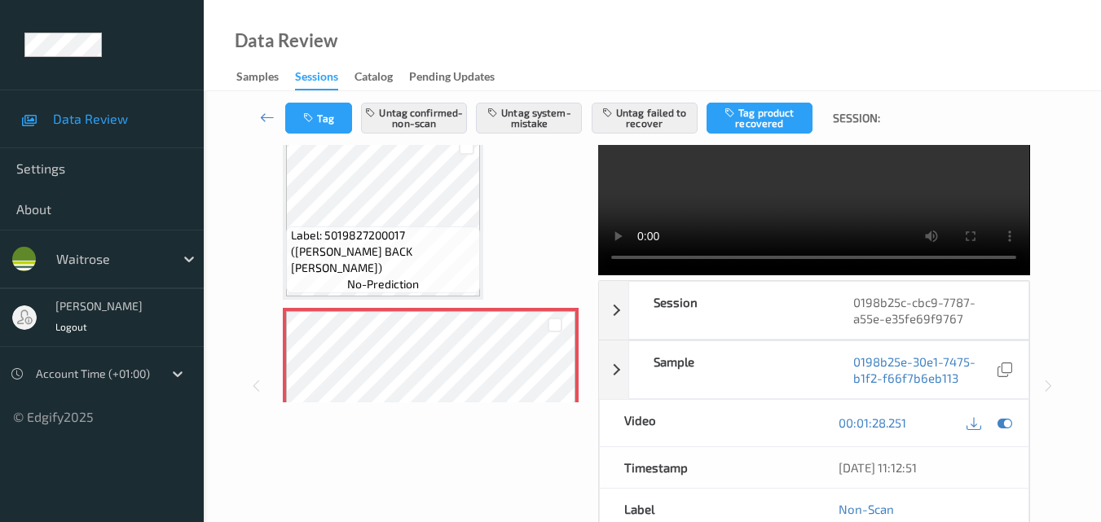
scroll to position [0, 0]
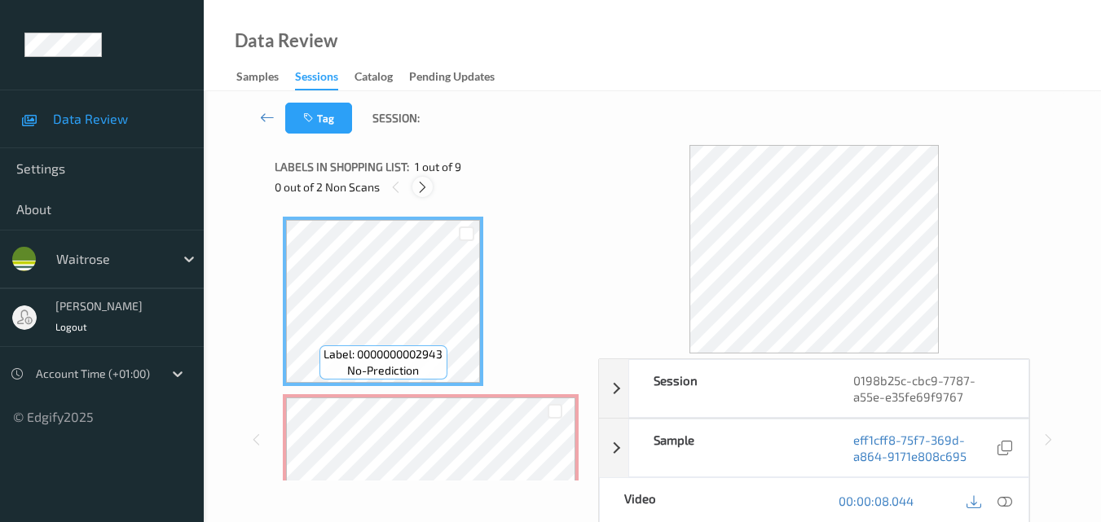
click at [425, 193] on icon at bounding box center [423, 187] width 14 height 15
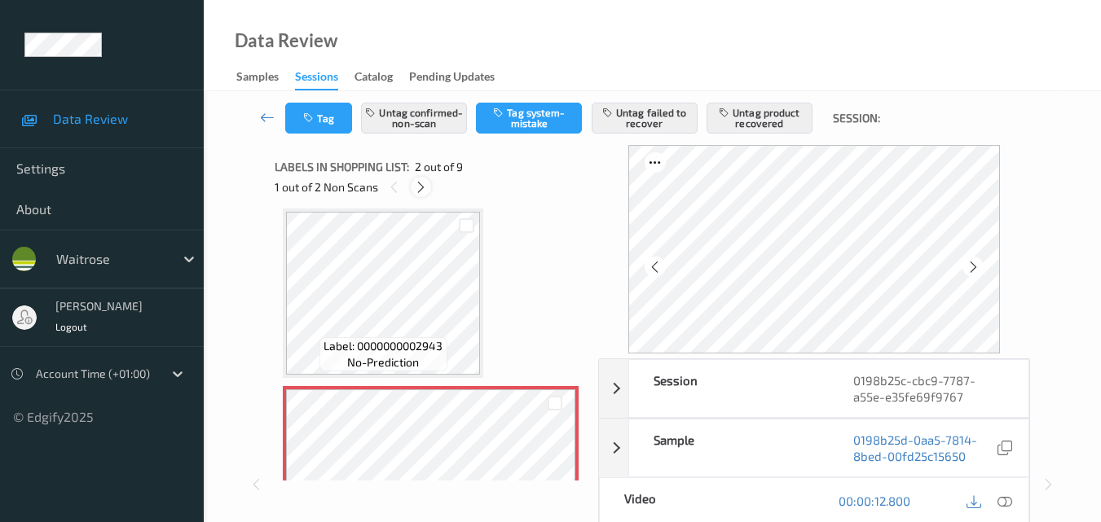
click at [416, 178] on div at bounding box center [421, 187] width 20 height 20
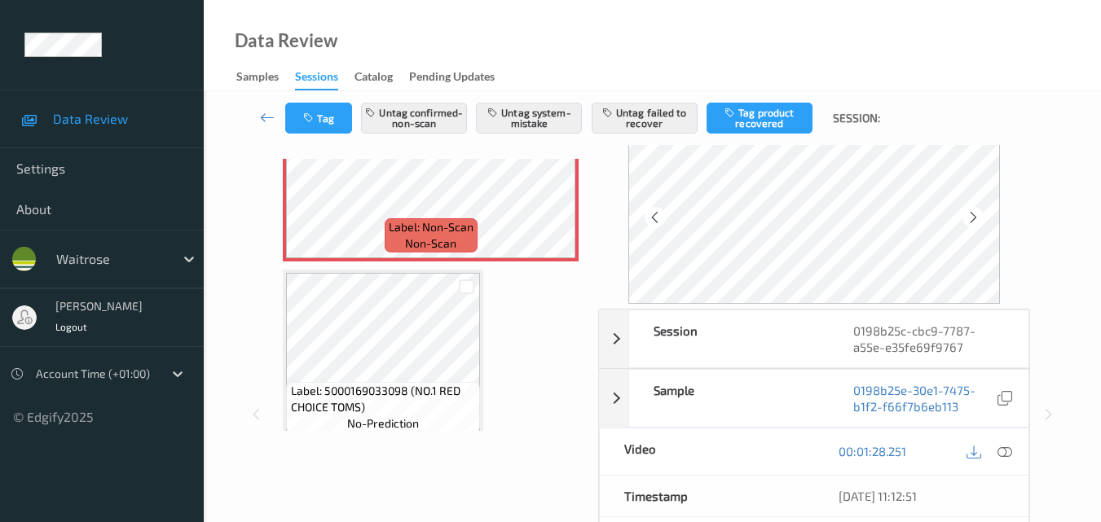
scroll to position [0, 0]
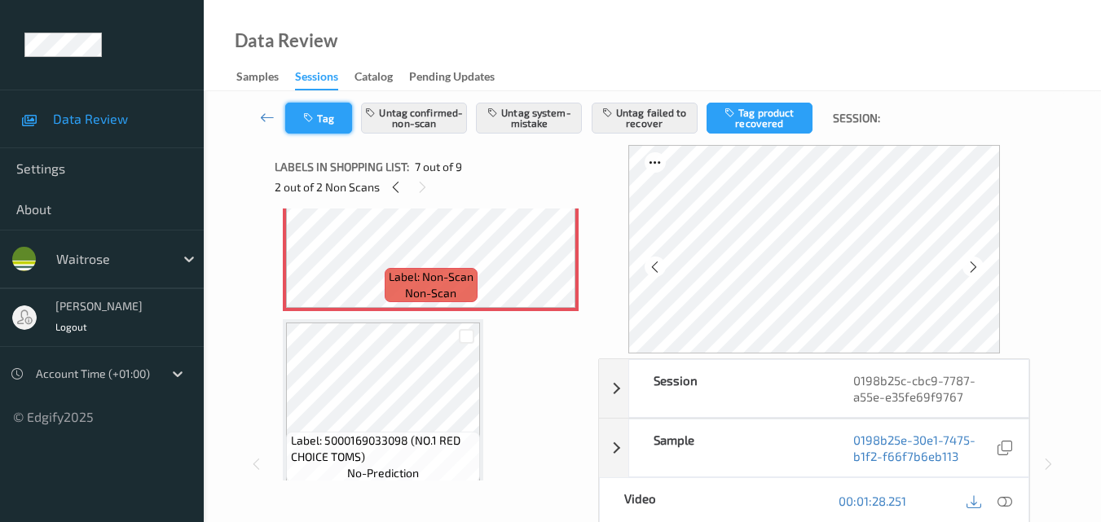
click at [303, 115] on icon "button" at bounding box center [310, 117] width 14 height 11
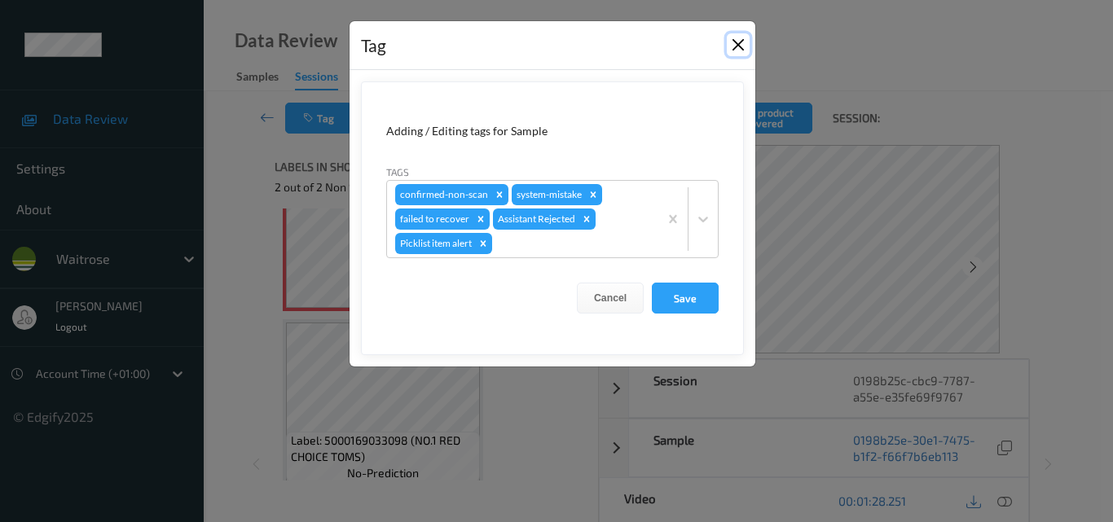
click at [735, 46] on button "Close" at bounding box center [738, 44] width 23 height 23
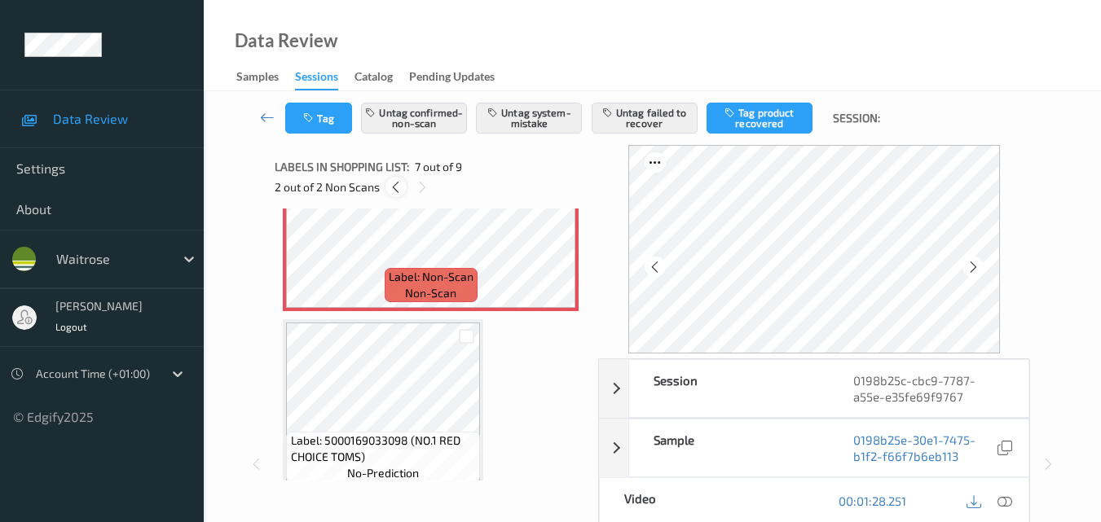
click at [392, 186] on icon at bounding box center [396, 187] width 14 height 15
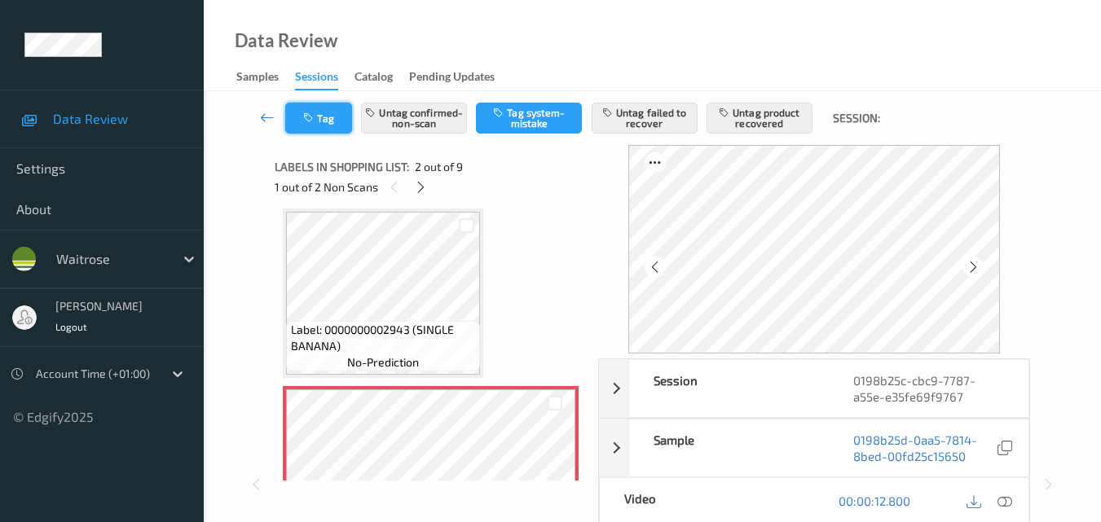
click at [337, 114] on button "Tag" at bounding box center [318, 118] width 67 height 31
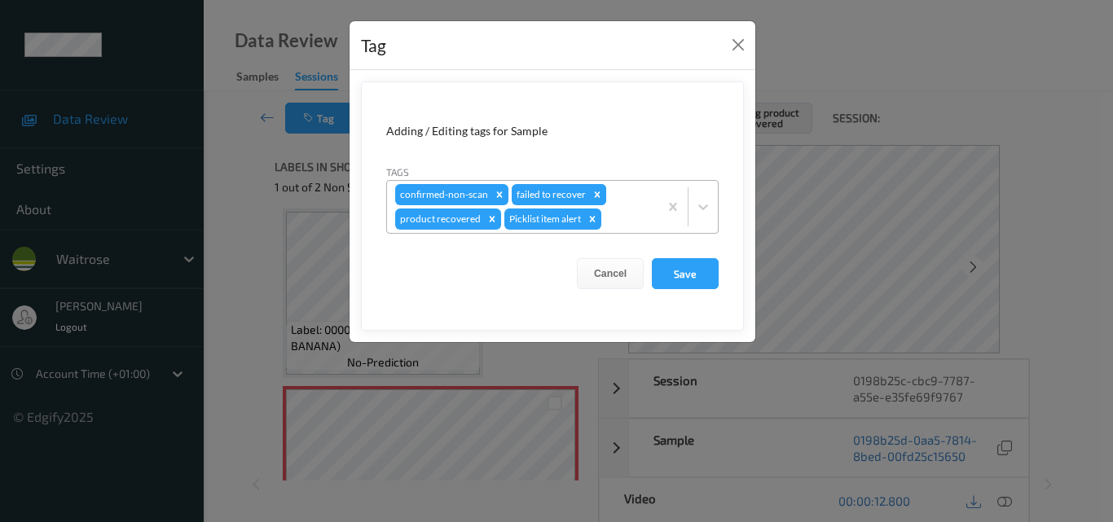
click at [593, 190] on icon "Remove failed to recover" at bounding box center [597, 194] width 11 height 11
click at [678, 278] on button "Save" at bounding box center [685, 273] width 67 height 31
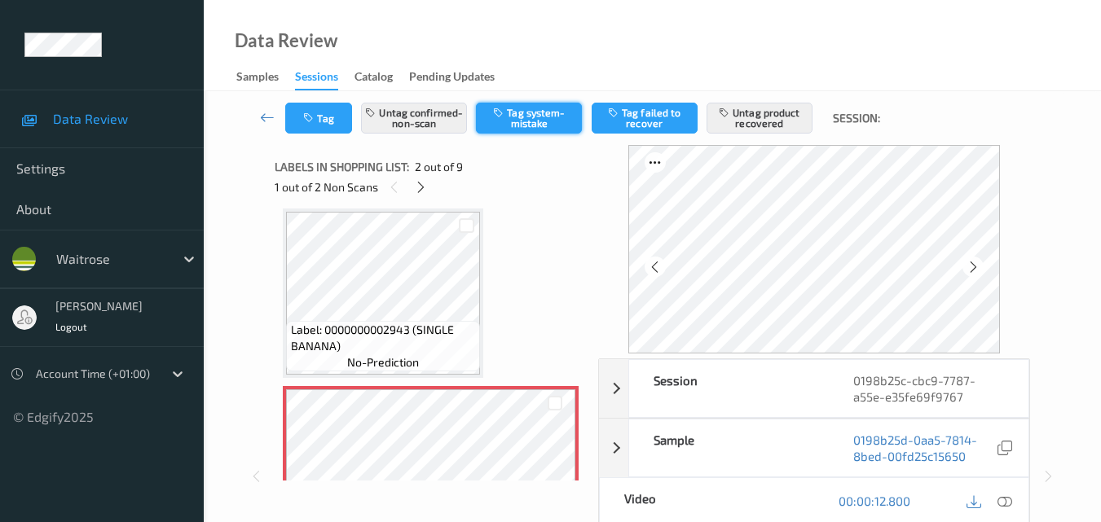
click at [548, 117] on button "Tag system-mistake" at bounding box center [529, 118] width 106 height 31
click at [529, 118] on button "Tag system-mistake" at bounding box center [529, 118] width 106 height 31
click at [317, 118] on icon "button" at bounding box center [310, 117] width 14 height 11
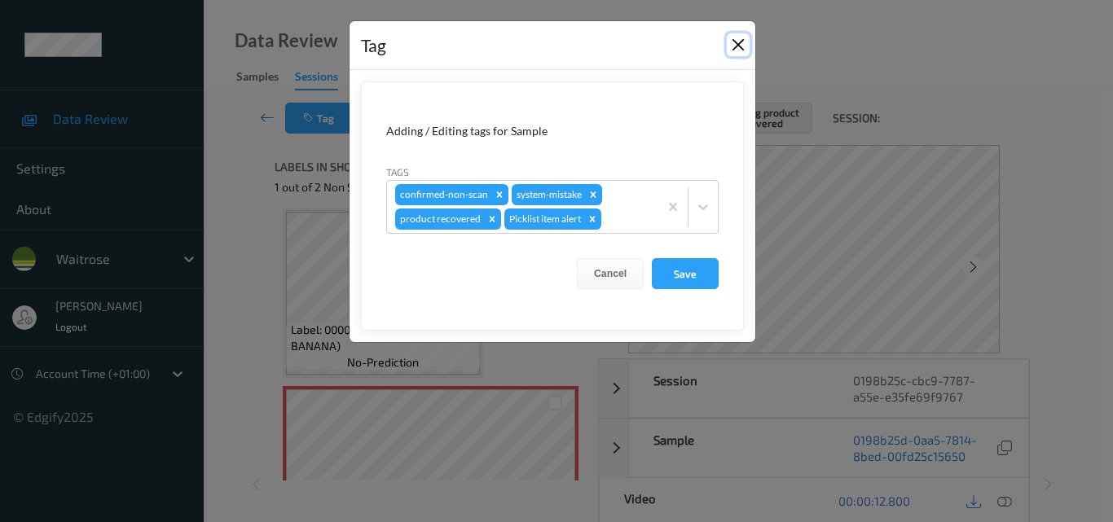
click at [731, 38] on button "Close" at bounding box center [738, 44] width 23 height 23
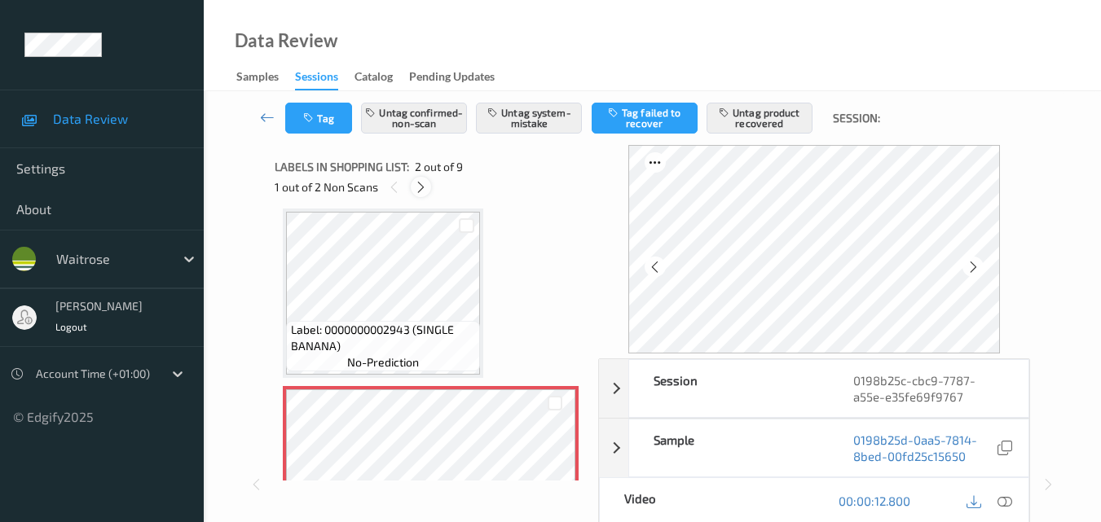
click at [416, 190] on icon at bounding box center [421, 187] width 14 height 15
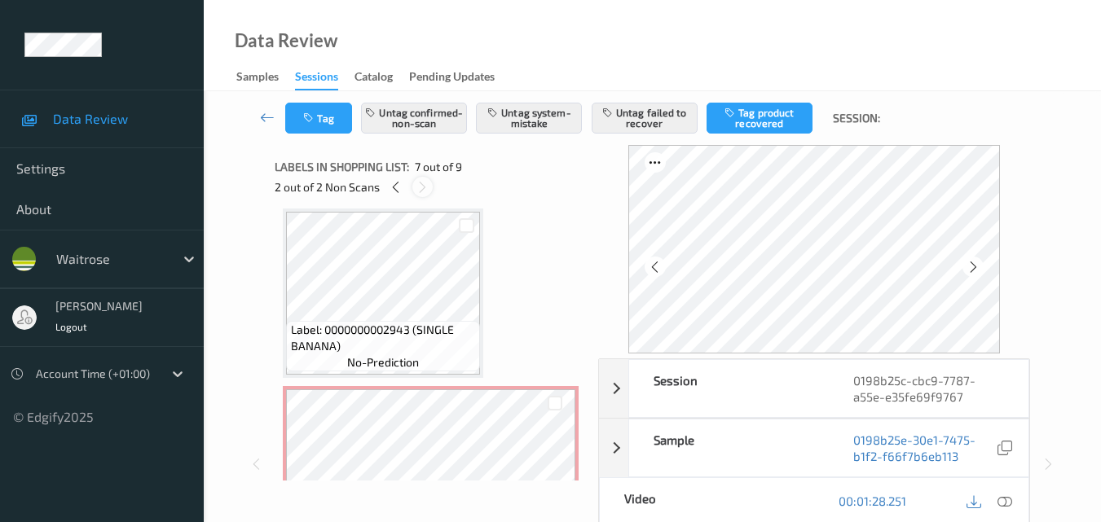
scroll to position [896, 0]
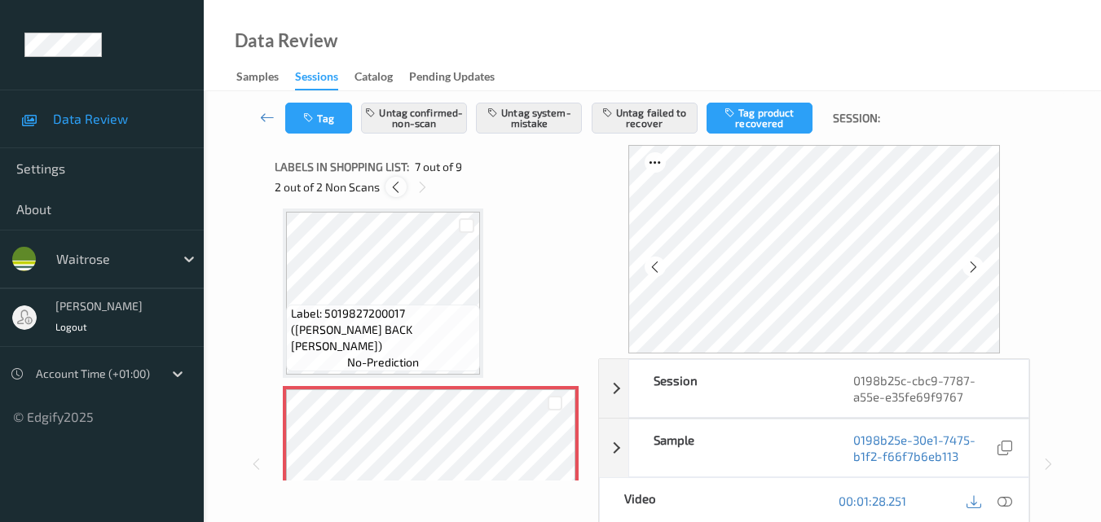
click at [400, 186] on icon at bounding box center [396, 187] width 14 height 15
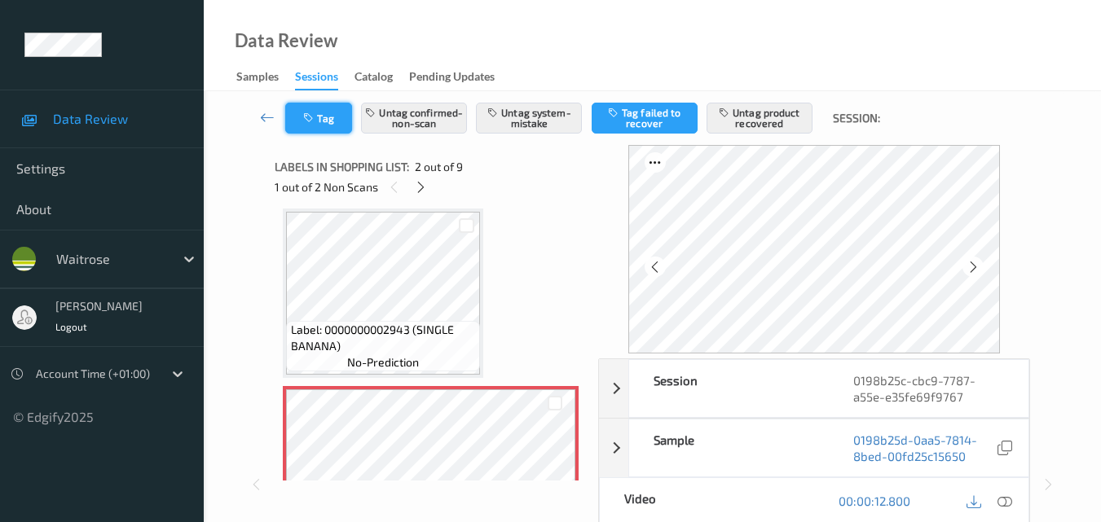
click at [311, 116] on icon "button" at bounding box center [310, 117] width 14 height 11
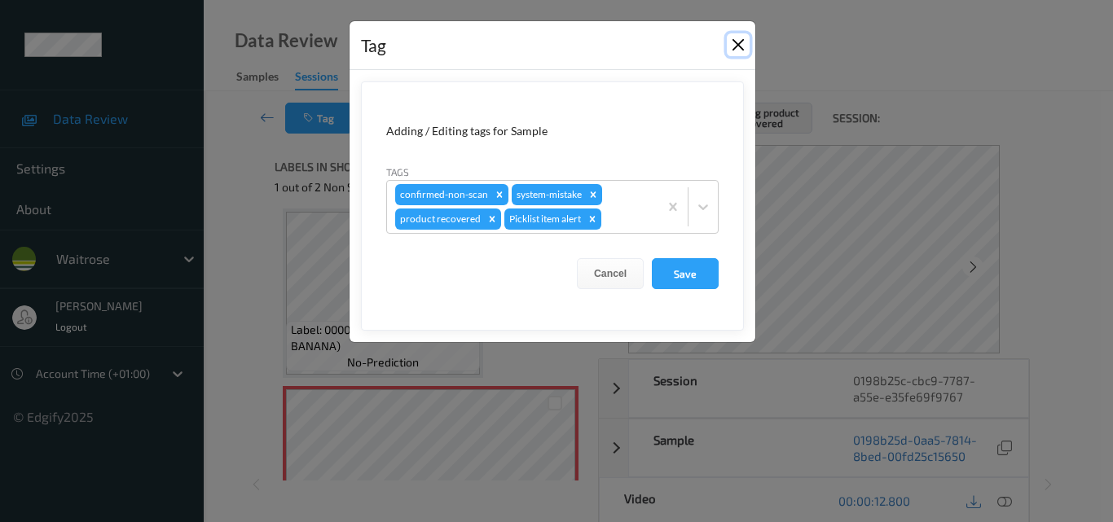
click at [733, 40] on button "Close" at bounding box center [738, 44] width 23 height 23
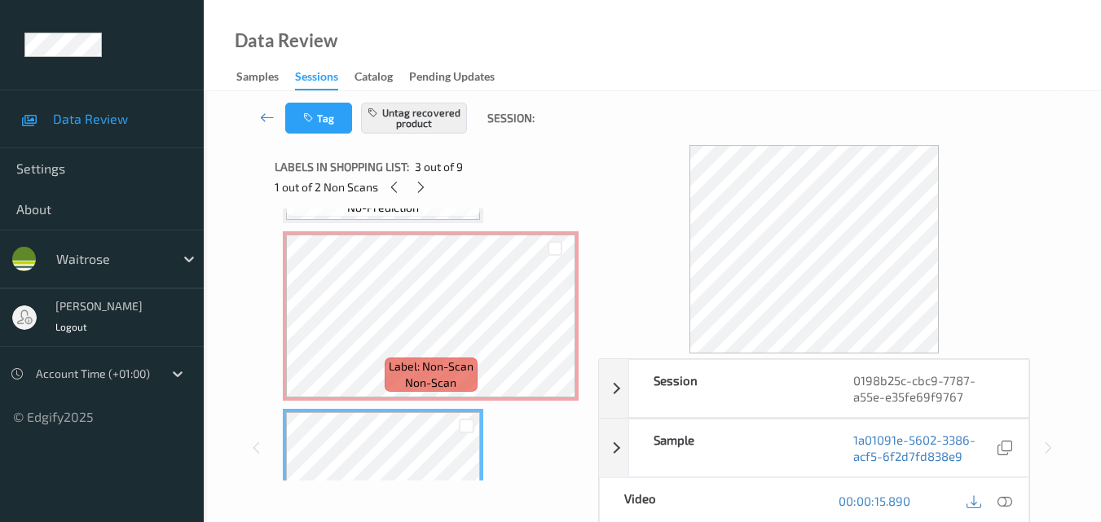
scroll to position [326, 0]
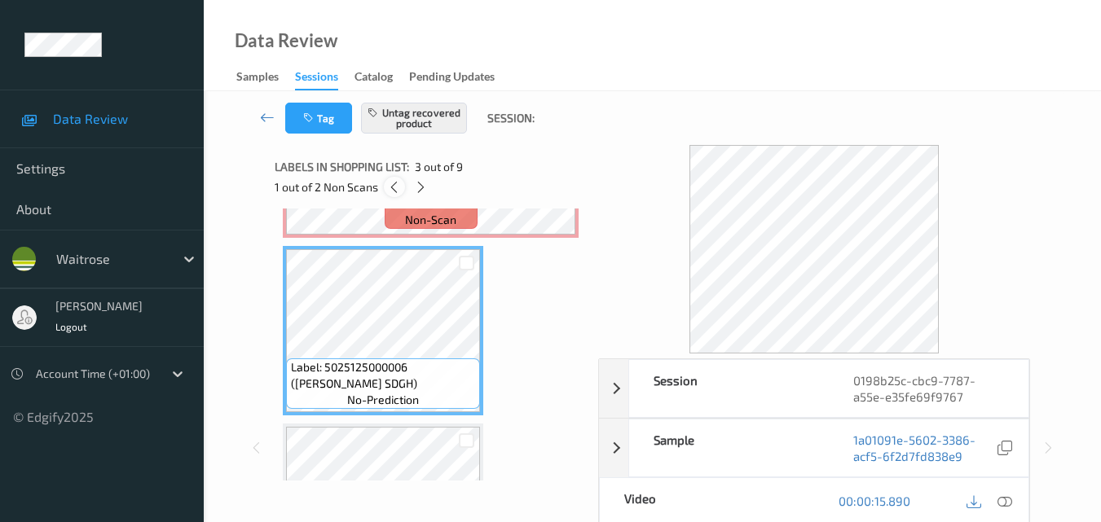
click at [393, 186] on icon at bounding box center [394, 187] width 14 height 15
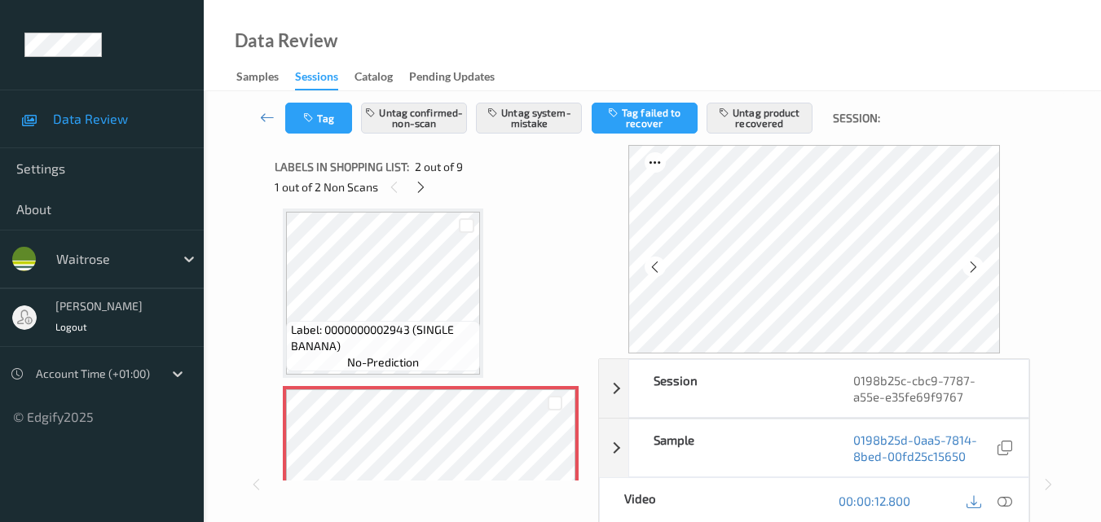
scroll to position [253, 0]
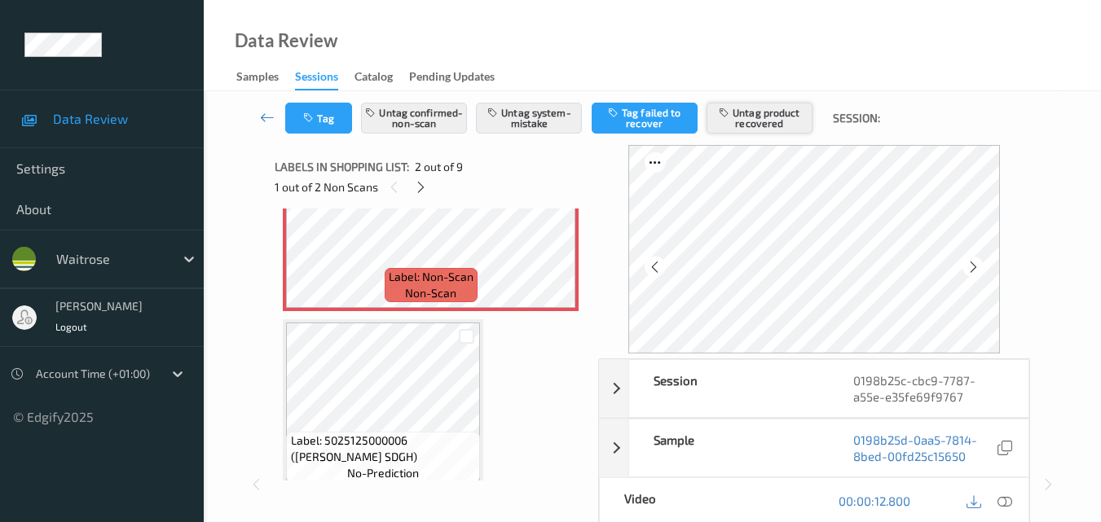
click at [767, 121] on button "Untag product recovered" at bounding box center [759, 118] width 106 height 31
click at [767, 121] on button "Tag product recovered" at bounding box center [759, 118] width 106 height 31
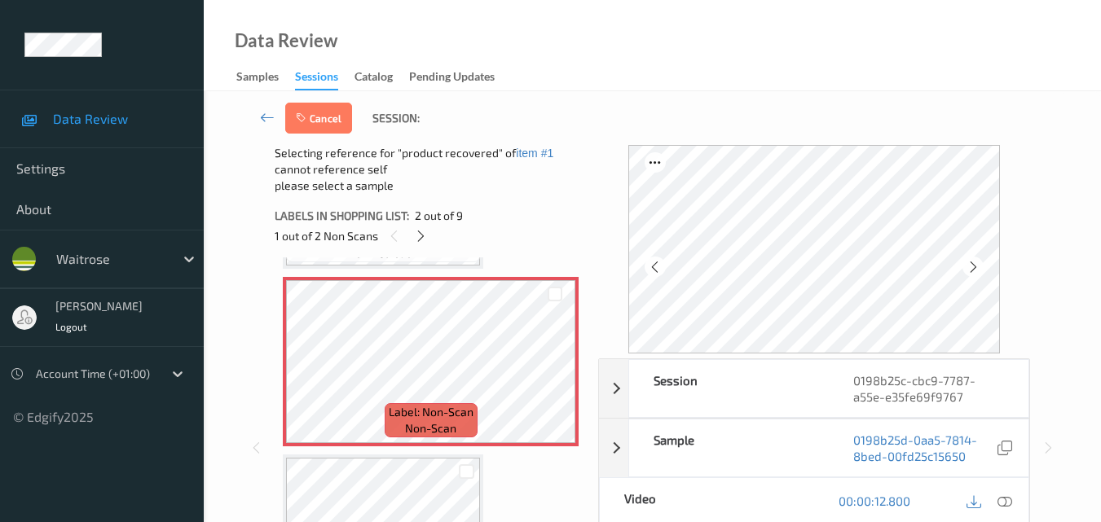
scroll to position [163, 0]
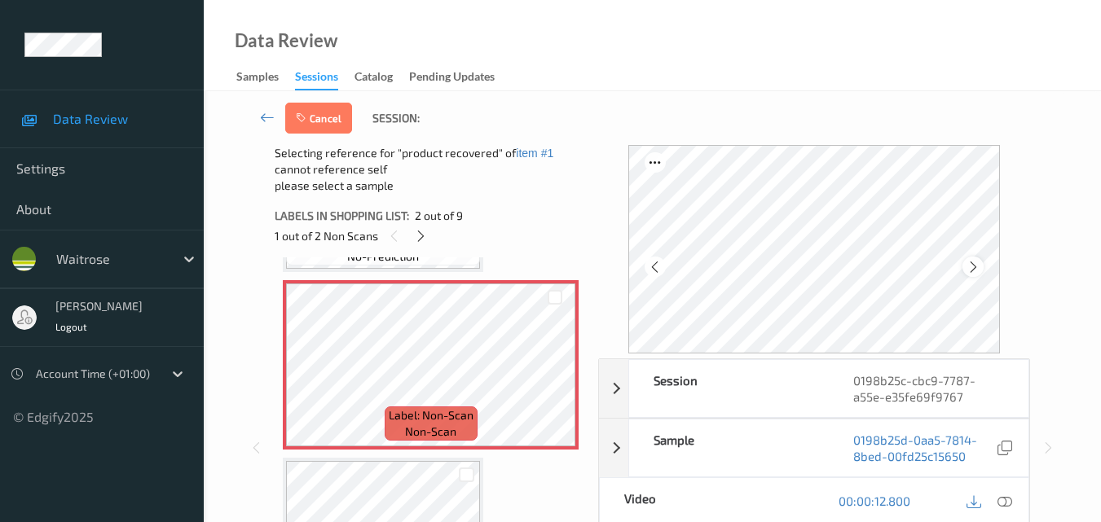
click at [979, 262] on icon at bounding box center [973, 267] width 14 height 15
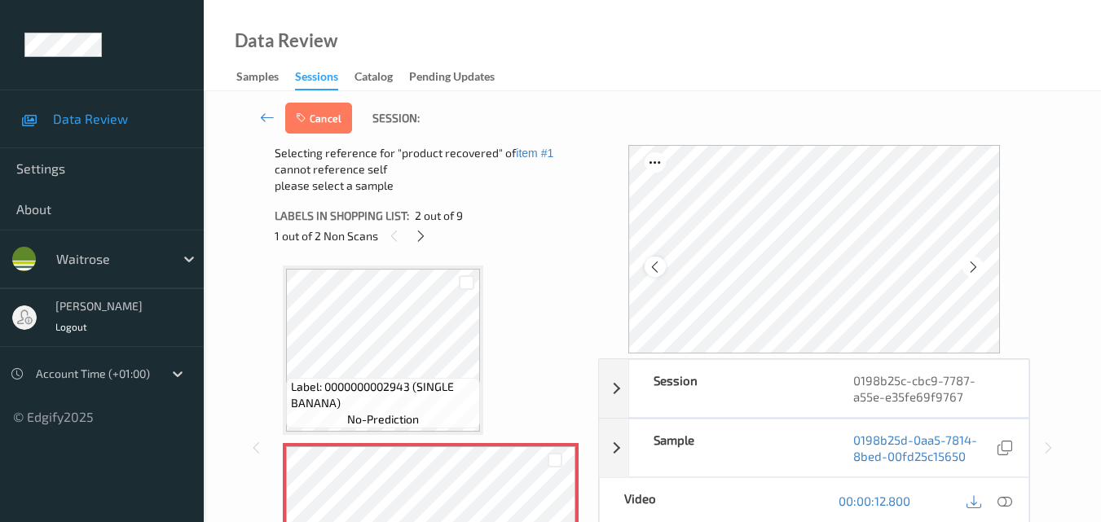
click at [655, 265] on icon at bounding box center [655, 267] width 14 height 15
click at [980, 271] on icon at bounding box center [973, 267] width 14 height 15
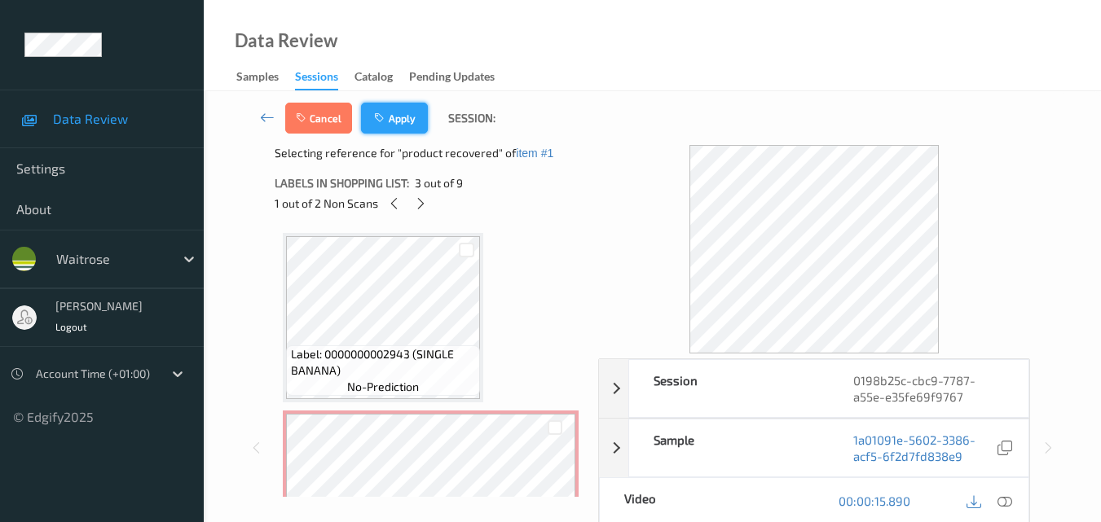
click at [389, 116] on button "Apply" at bounding box center [394, 118] width 67 height 31
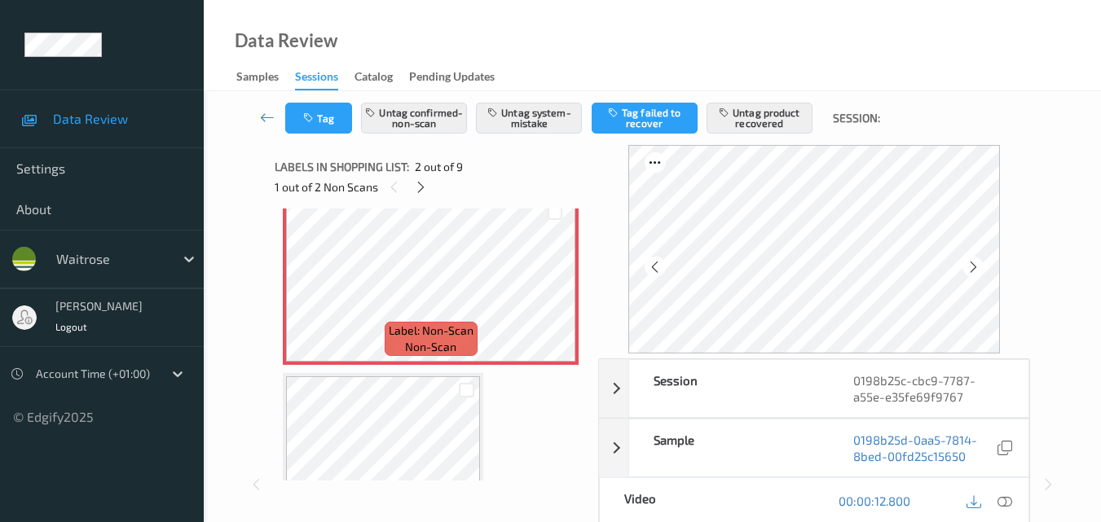
scroll to position [194, 0]
click at [420, 187] on icon at bounding box center [421, 187] width 14 height 15
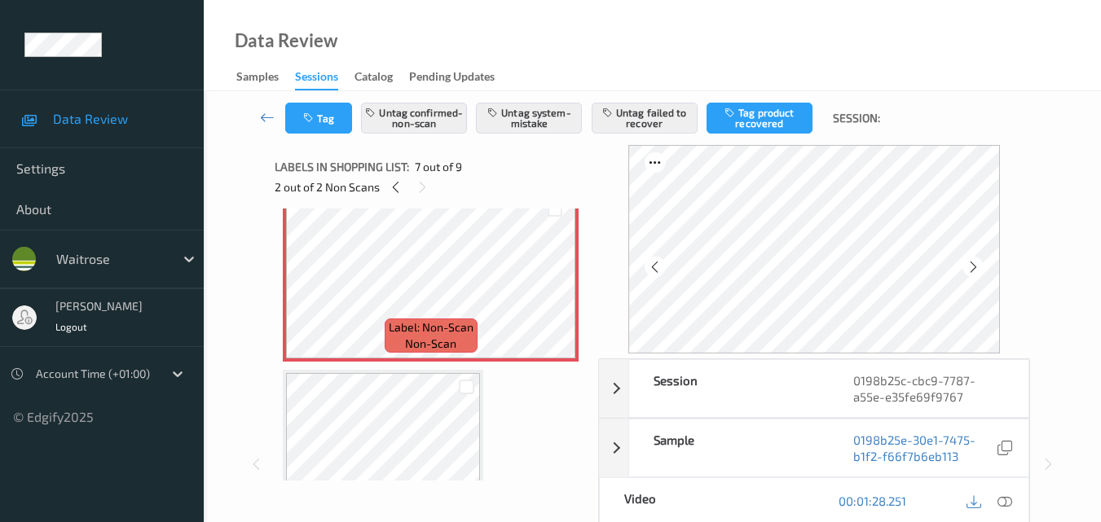
scroll to position [1009, 0]
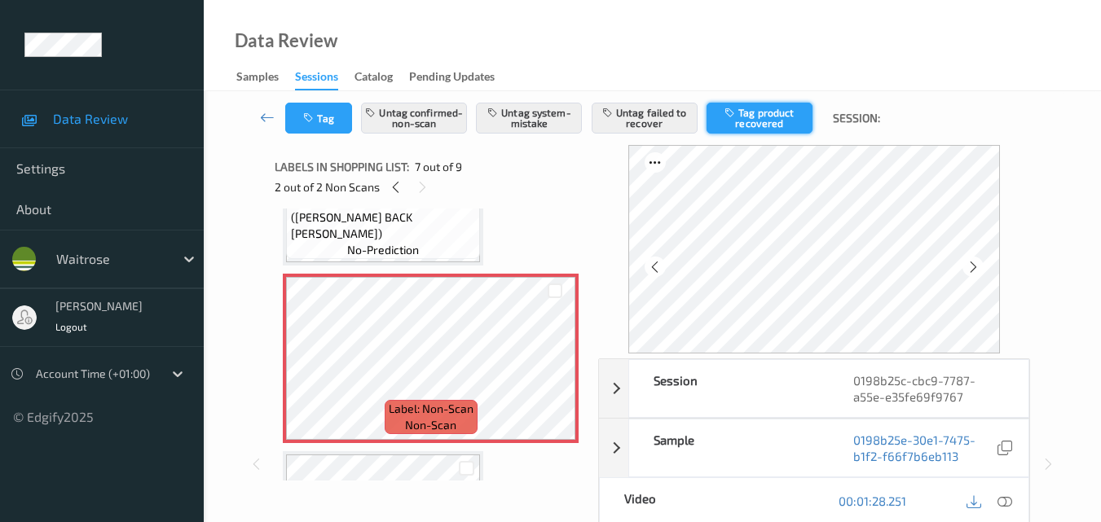
click at [765, 121] on button "Tag product recovered" at bounding box center [759, 118] width 106 height 31
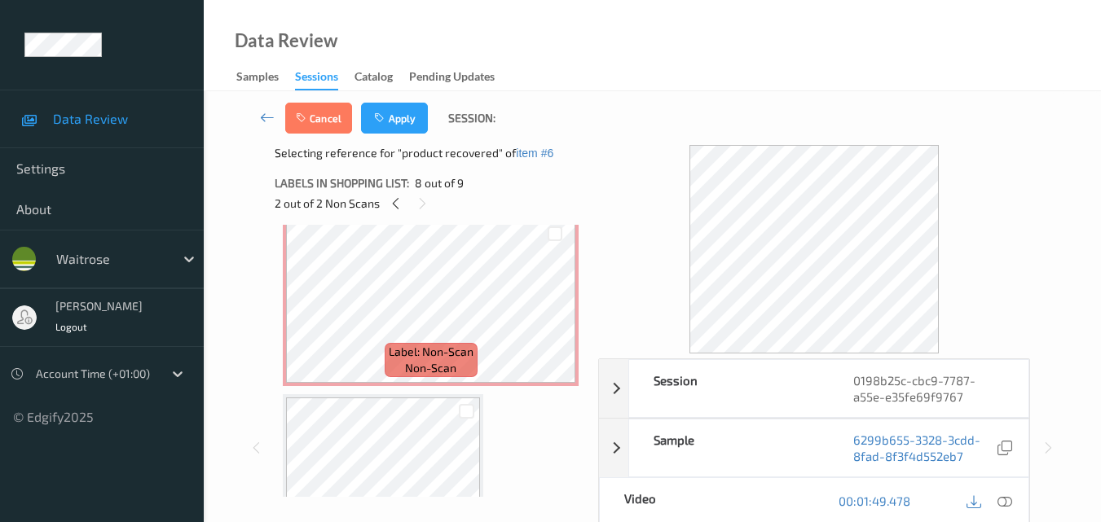
scroll to position [275, 0]
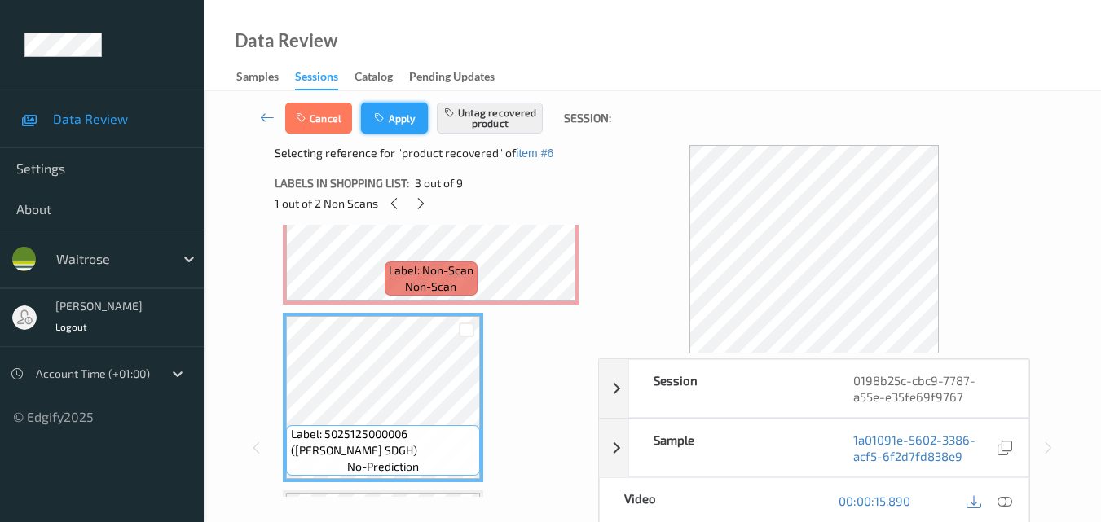
click at [392, 114] on button "Apply" at bounding box center [394, 118] width 67 height 31
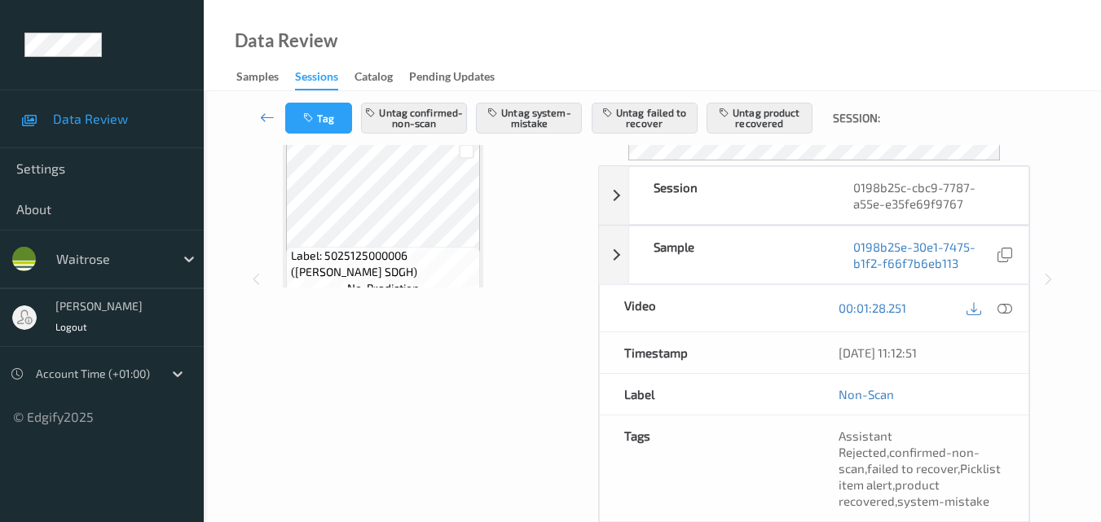
scroll to position [0, 0]
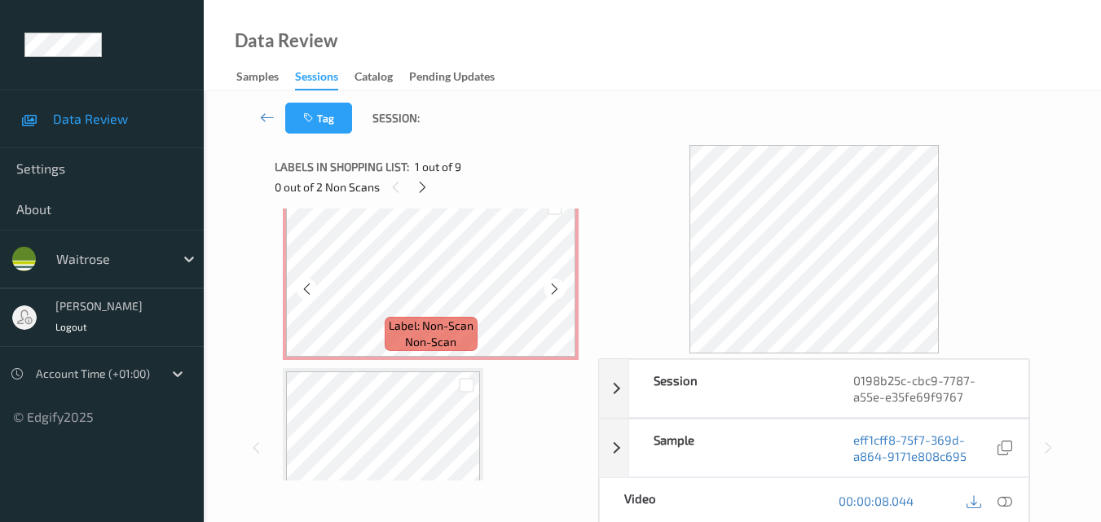
scroll to position [1059, 0]
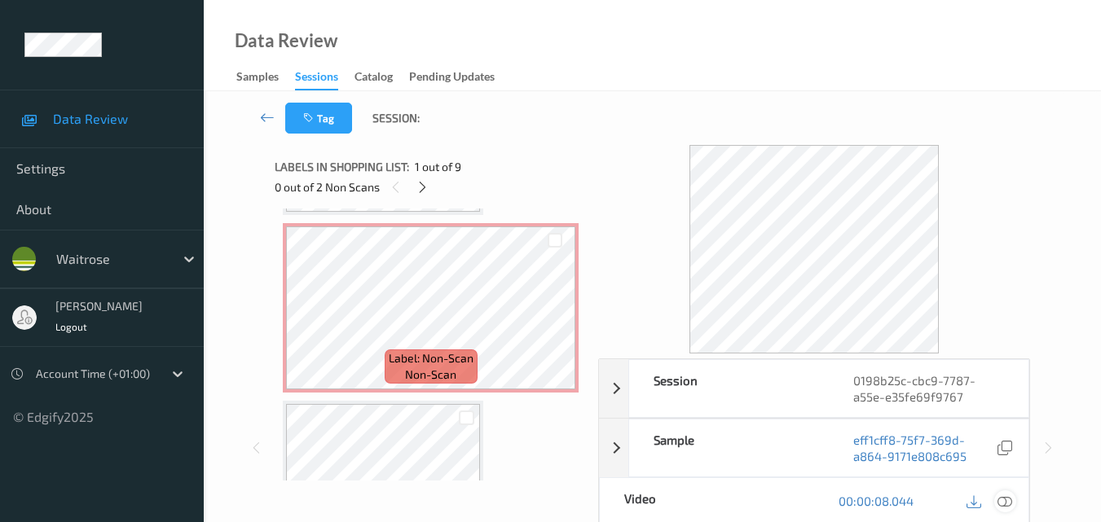
click at [1011, 501] on icon at bounding box center [1004, 501] width 15 height 15
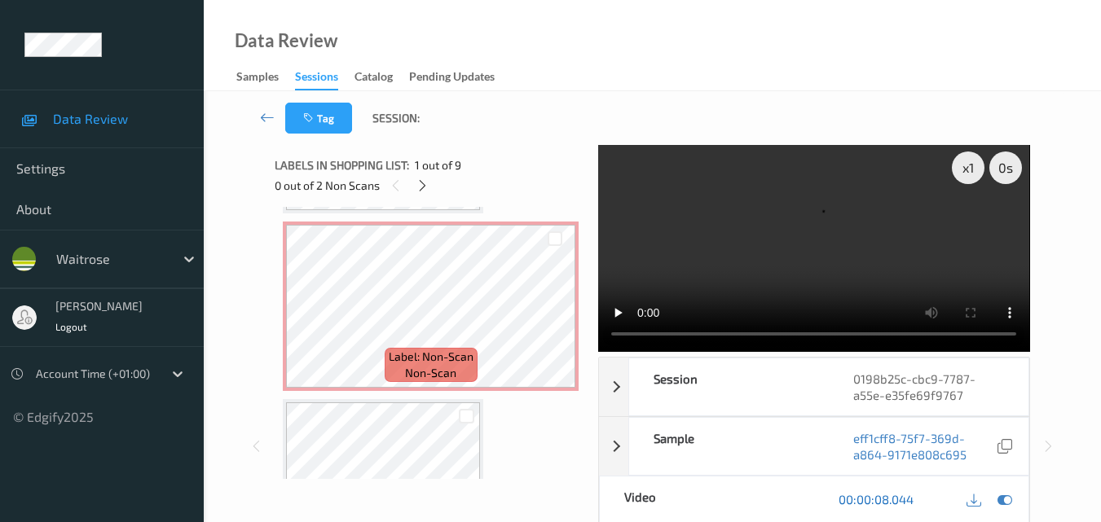
scroll to position [0, 0]
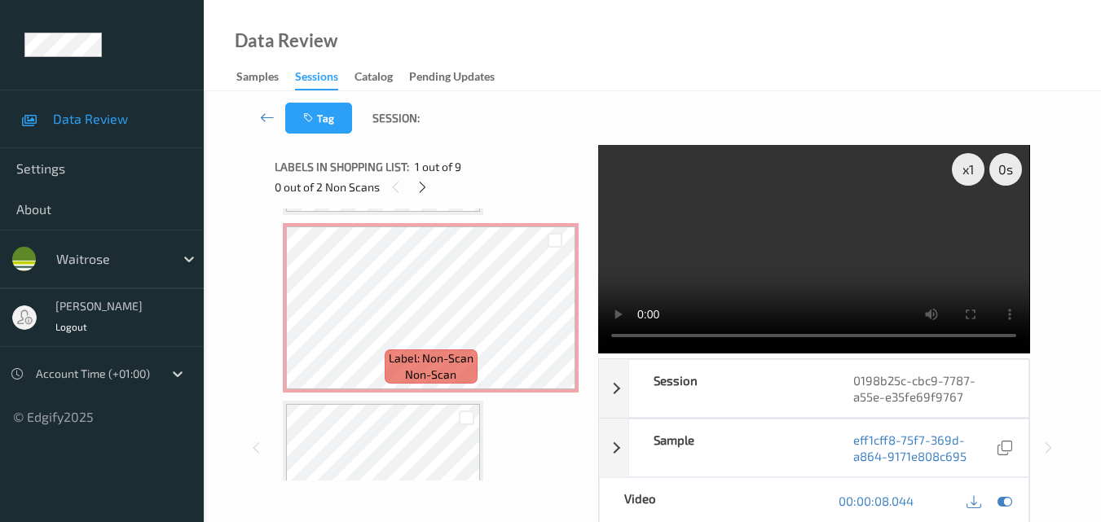
click at [836, 251] on video at bounding box center [813, 249] width 431 height 209
click at [416, 190] on icon at bounding box center [423, 187] width 14 height 15
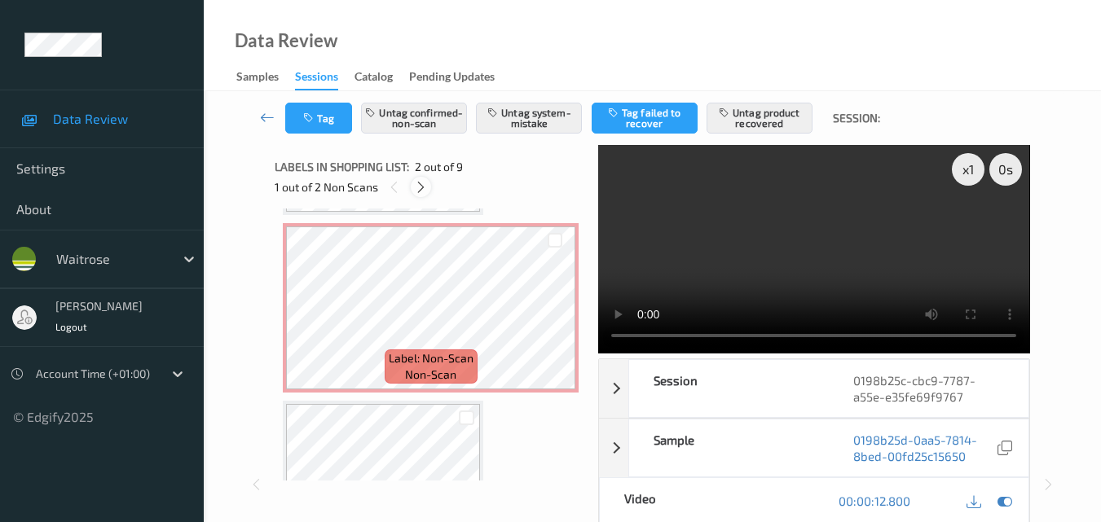
scroll to position [8, 0]
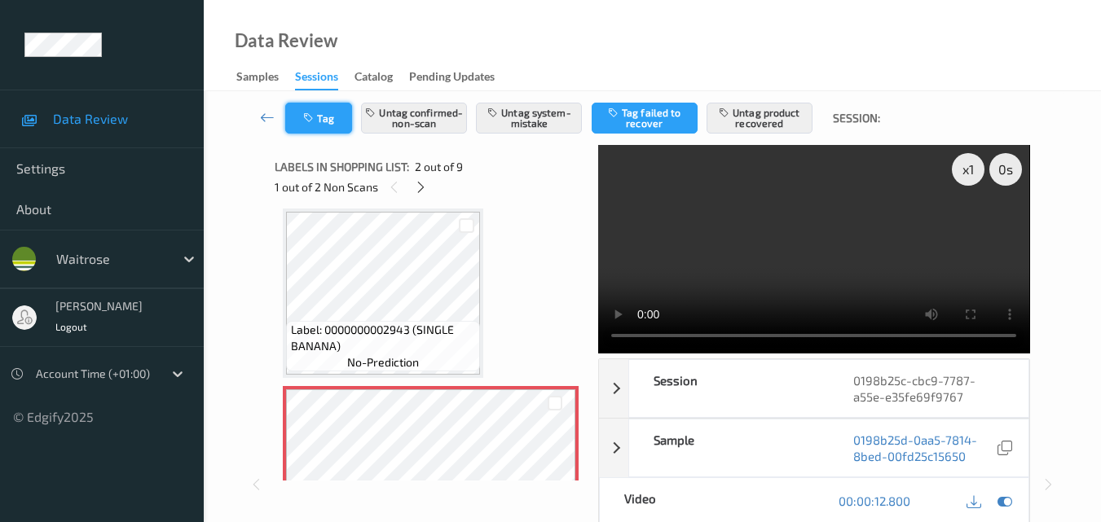
click at [319, 117] on button "Tag" at bounding box center [318, 118] width 67 height 31
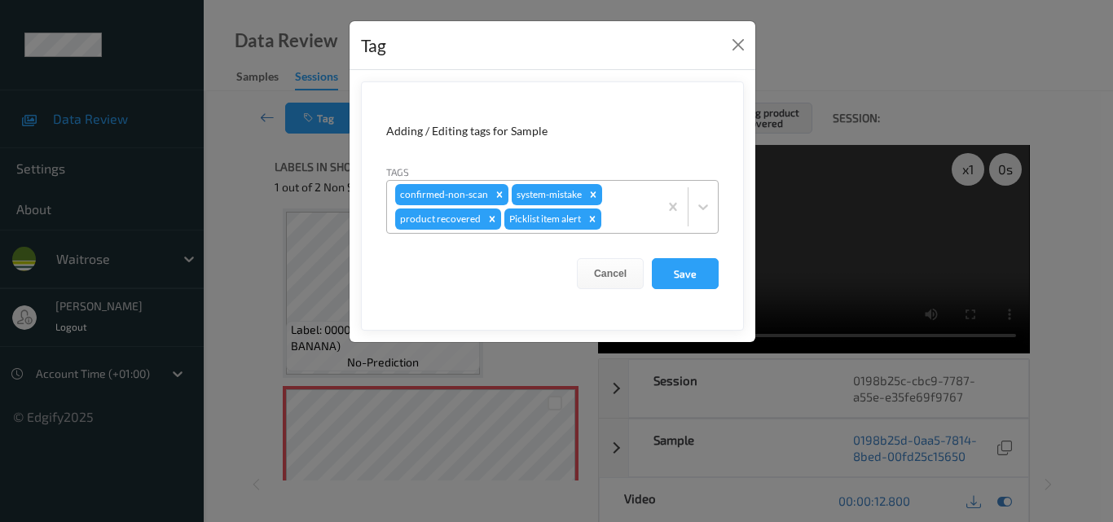
click at [627, 222] on div at bounding box center [628, 219] width 46 height 20
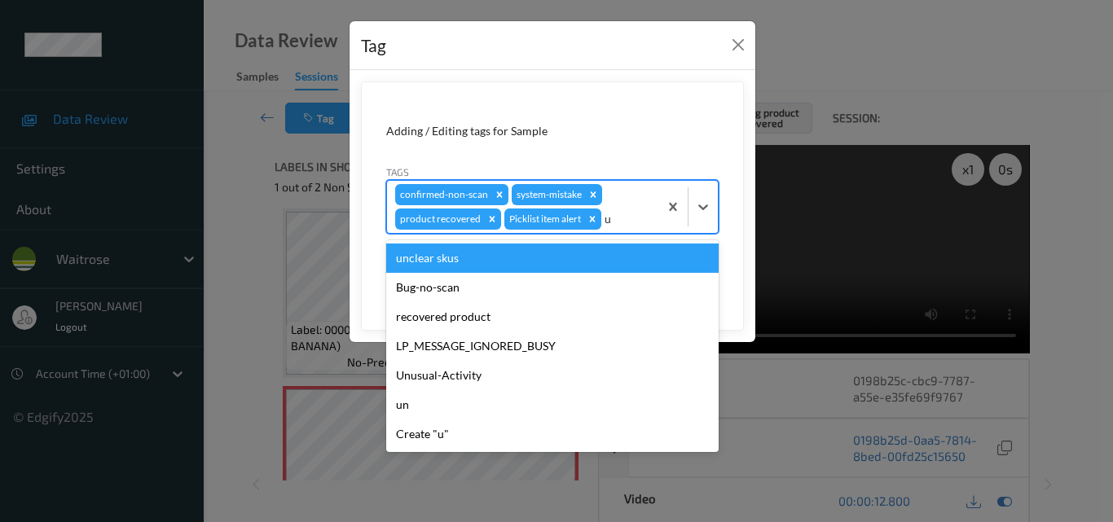
type input "un"
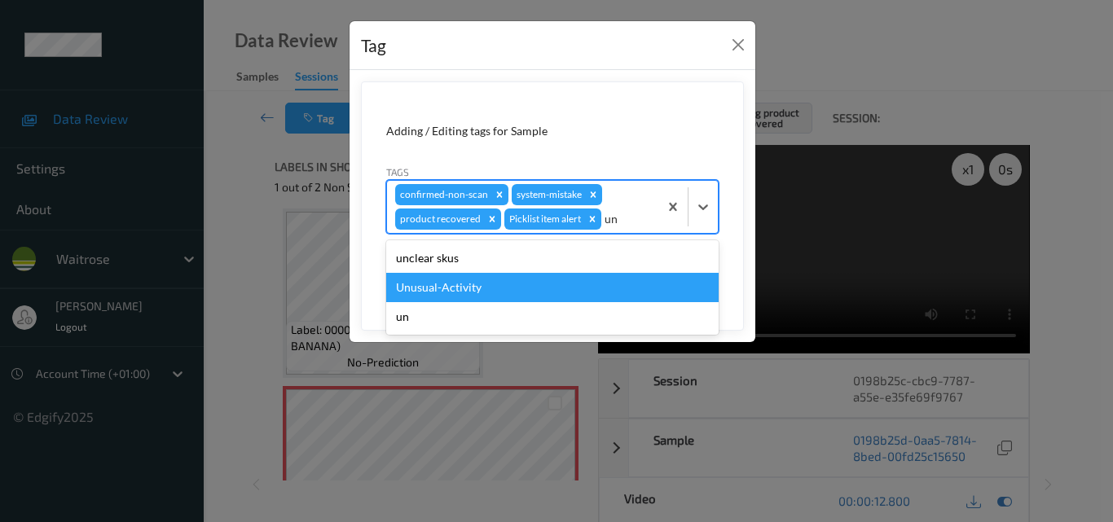
click at [488, 287] on div "Unusual-Activity" at bounding box center [552, 287] width 332 height 29
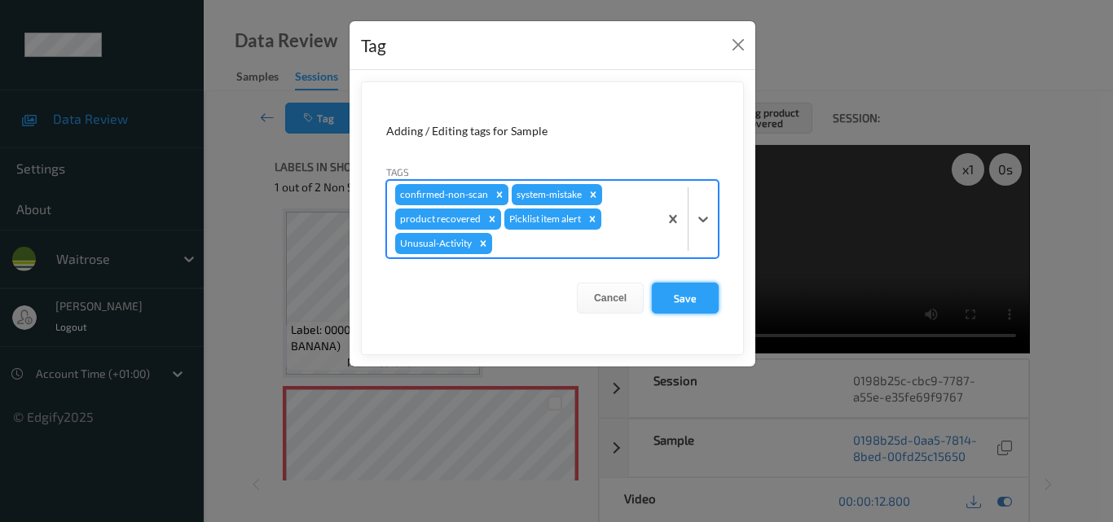
click at [677, 297] on button "Save" at bounding box center [685, 298] width 67 height 31
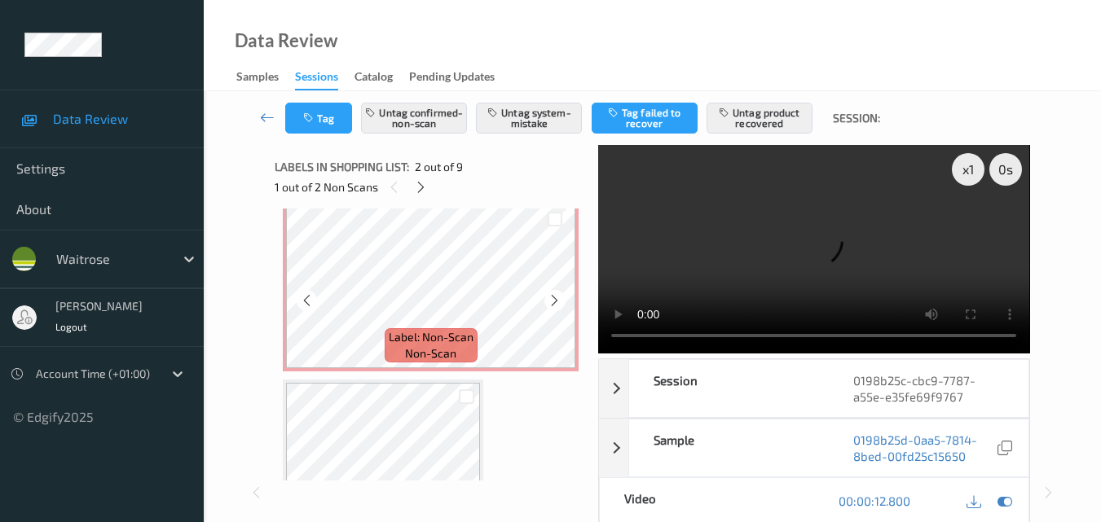
scroll to position [978, 0]
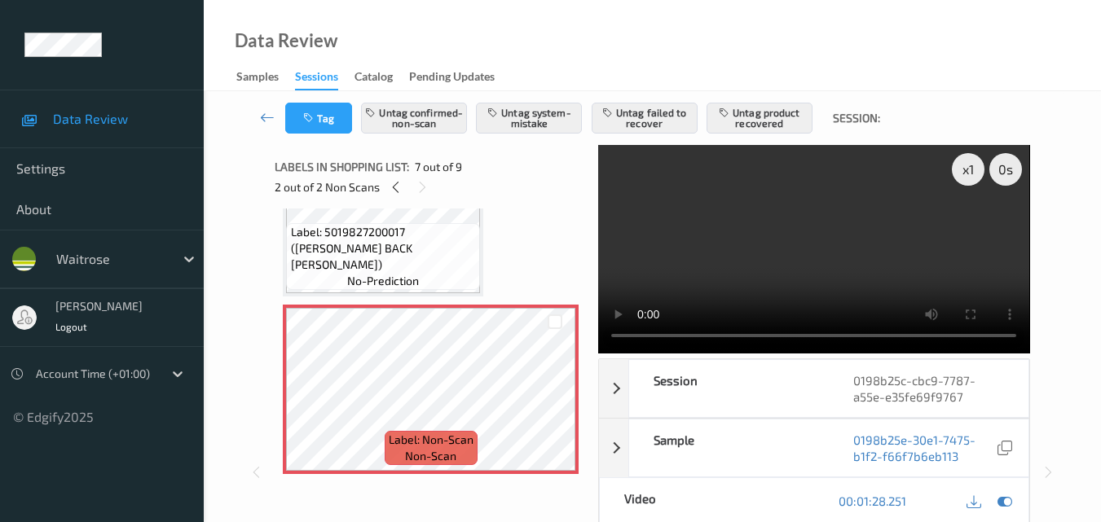
click at [826, 253] on video at bounding box center [813, 249] width 431 height 209
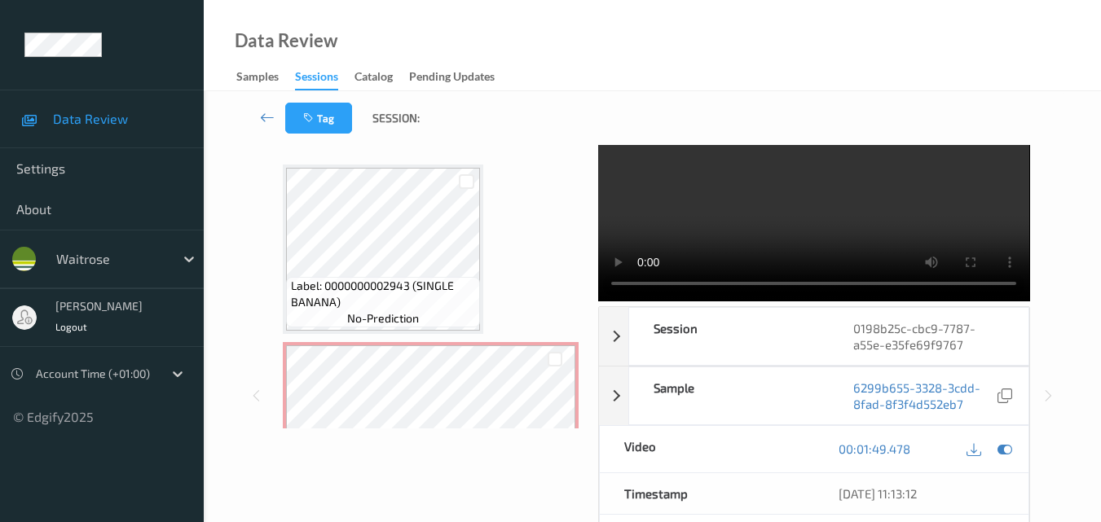
scroll to position [0, 0]
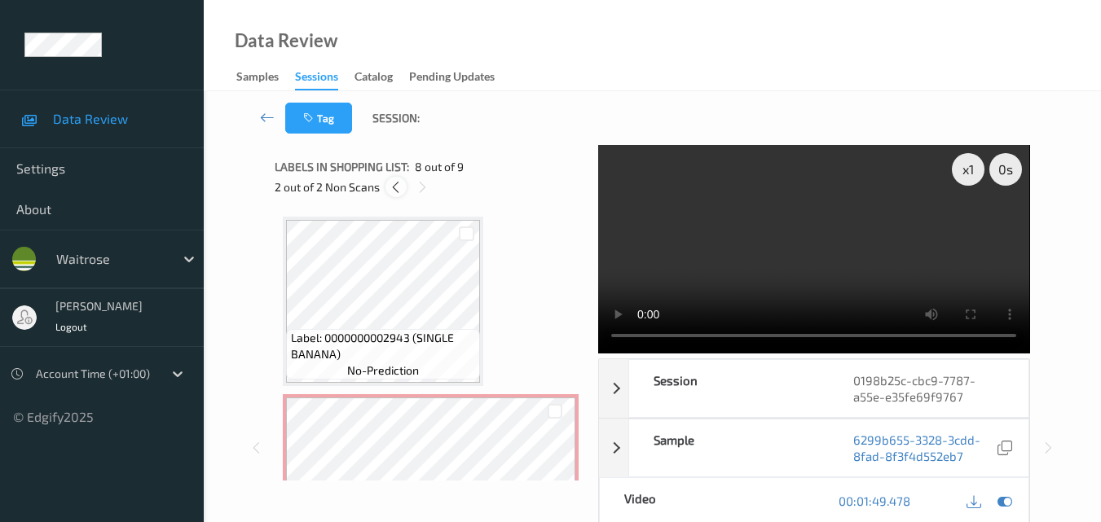
click at [394, 191] on icon at bounding box center [396, 187] width 14 height 15
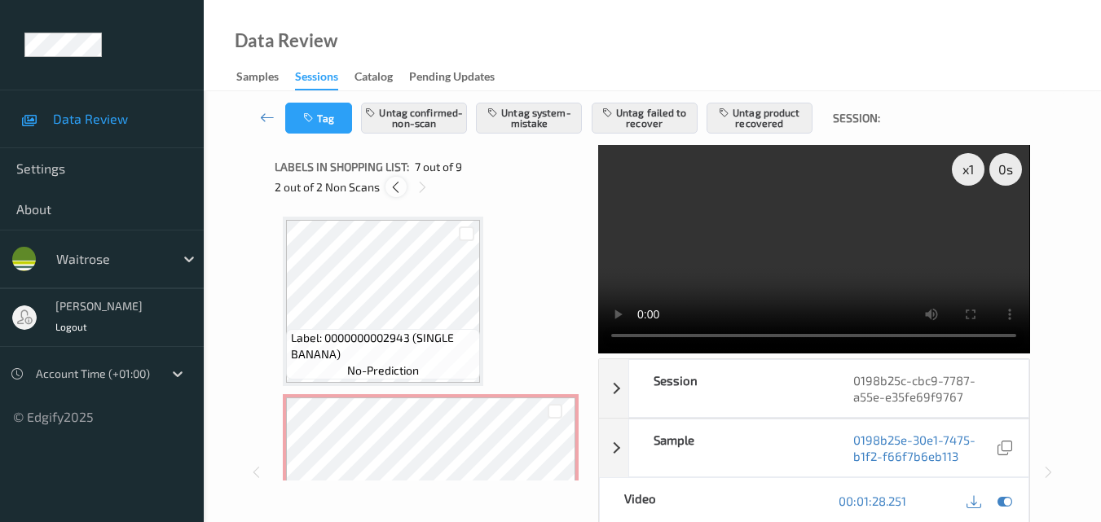
scroll to position [896, 0]
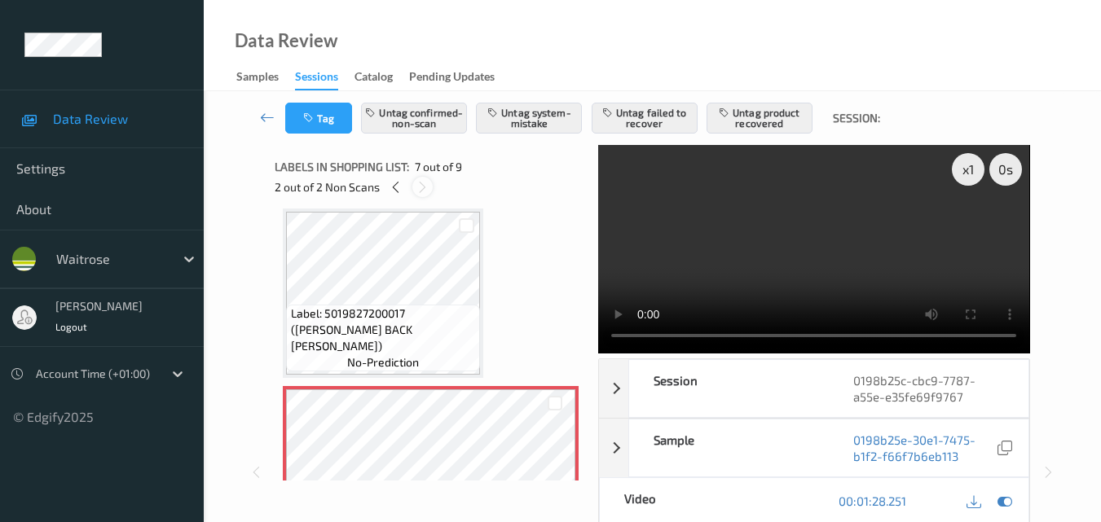
click at [422, 188] on icon at bounding box center [423, 187] width 14 height 15
click at [394, 189] on icon at bounding box center [396, 187] width 14 height 15
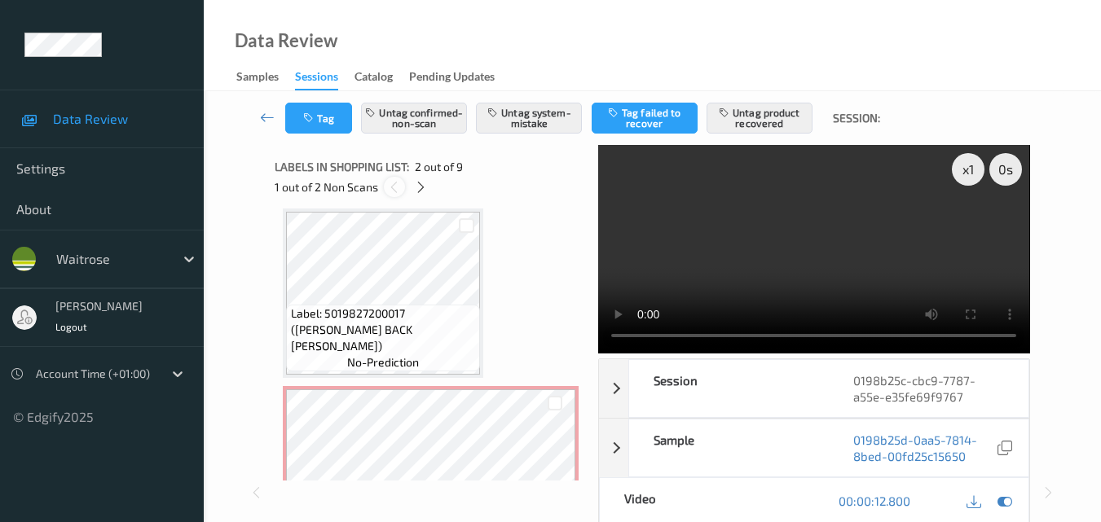
scroll to position [8, 0]
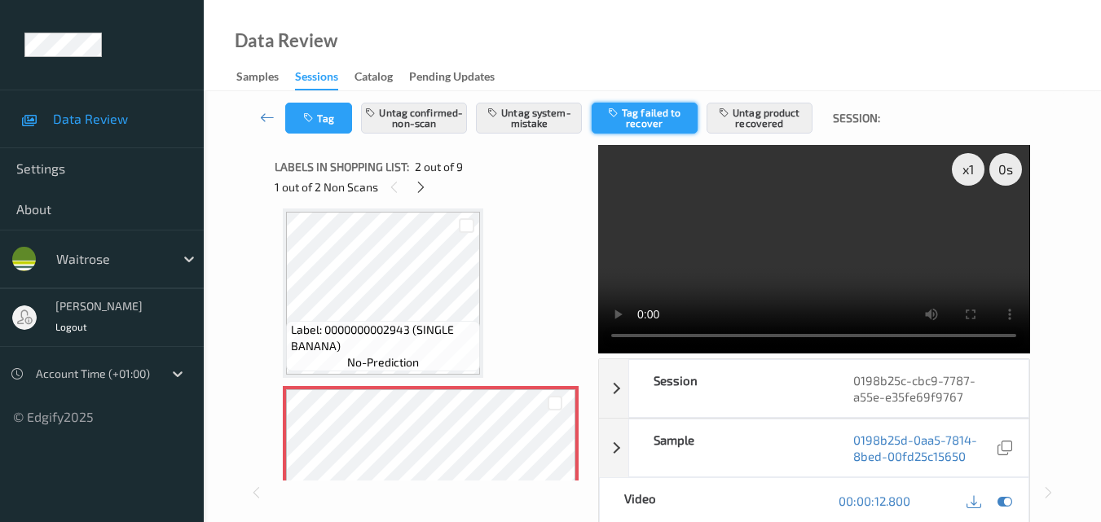
click at [662, 117] on button "Tag failed to recover" at bounding box center [645, 118] width 106 height 31
click at [779, 121] on button "Untag product recovered" at bounding box center [759, 118] width 106 height 31
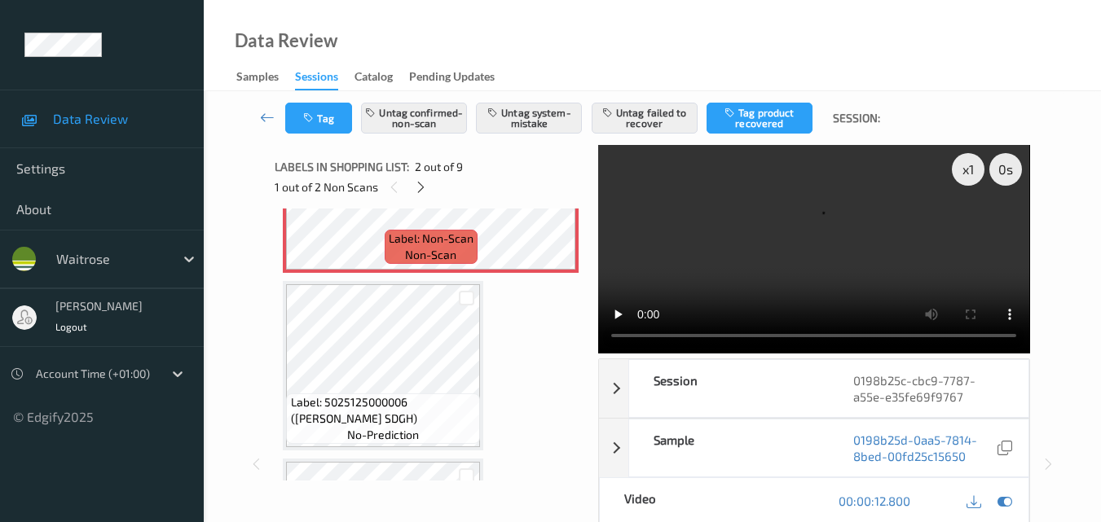
scroll to position [334, 0]
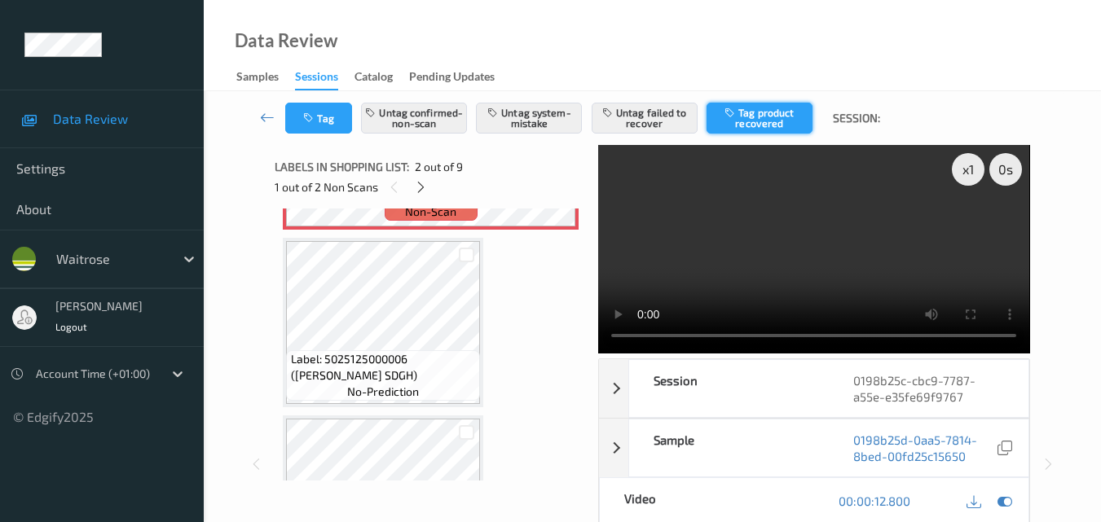
click at [764, 112] on button "Tag product recovered" at bounding box center [759, 118] width 106 height 31
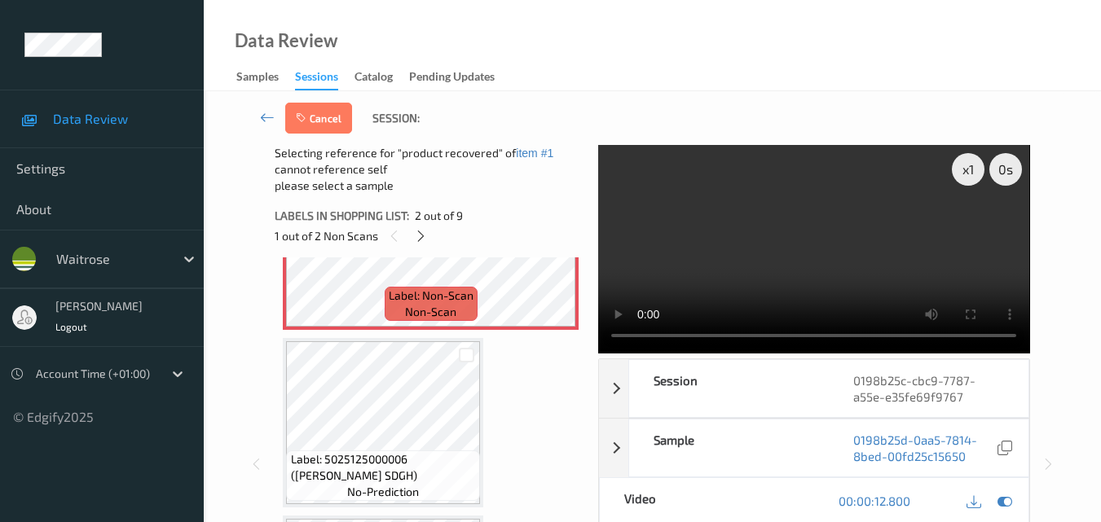
scroll to position [253, 0]
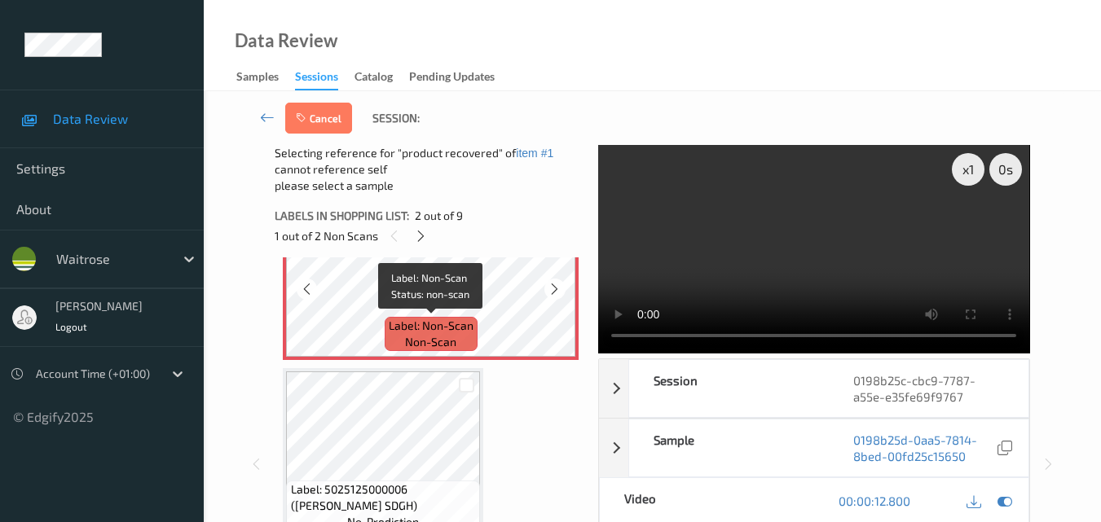
click at [447, 320] on span "Label: Non-Scan" at bounding box center [431, 326] width 85 height 16
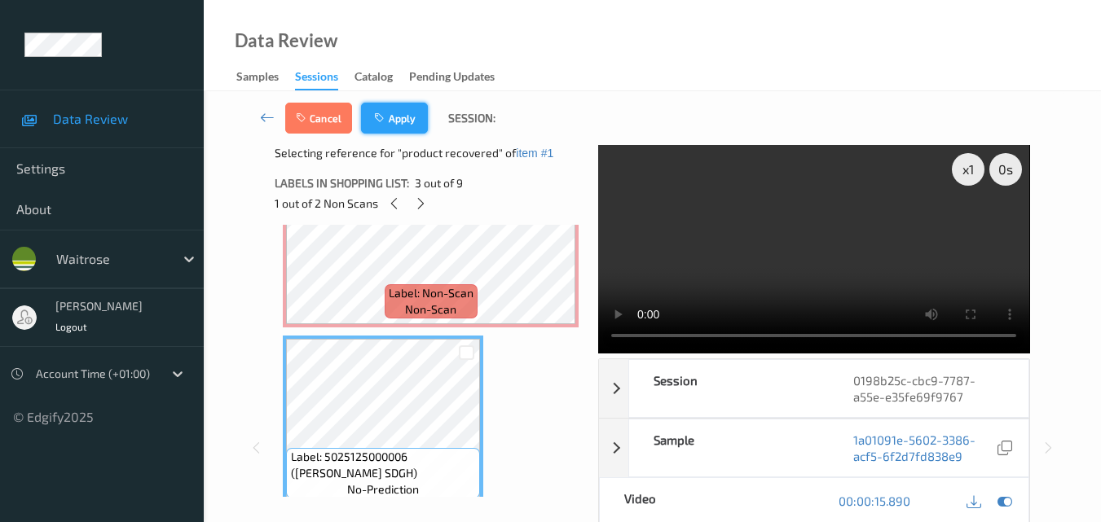
click at [390, 119] on button "Apply" at bounding box center [394, 118] width 67 height 31
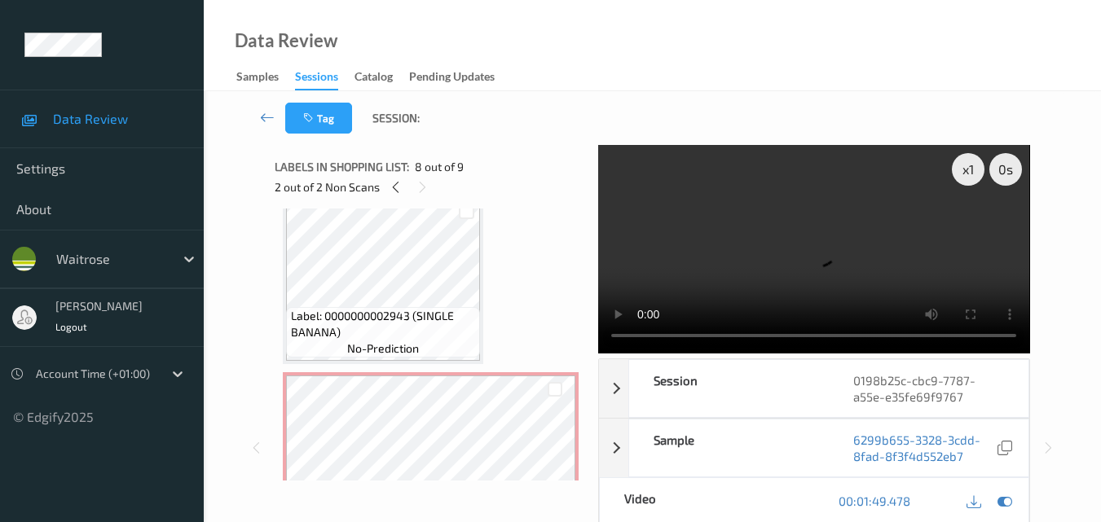
scroll to position [0, 0]
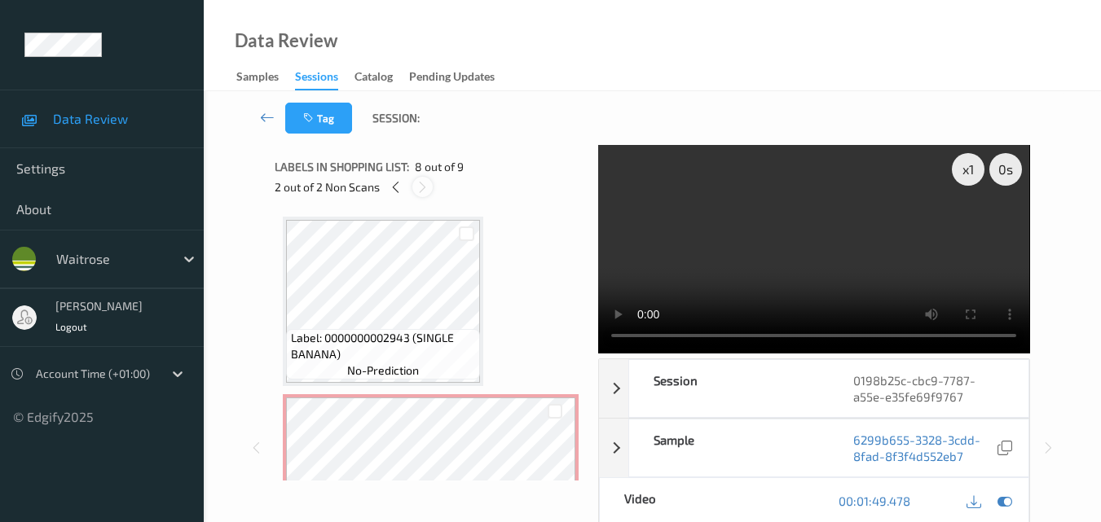
click at [424, 187] on icon at bounding box center [423, 187] width 14 height 15
click at [397, 186] on icon at bounding box center [396, 187] width 14 height 15
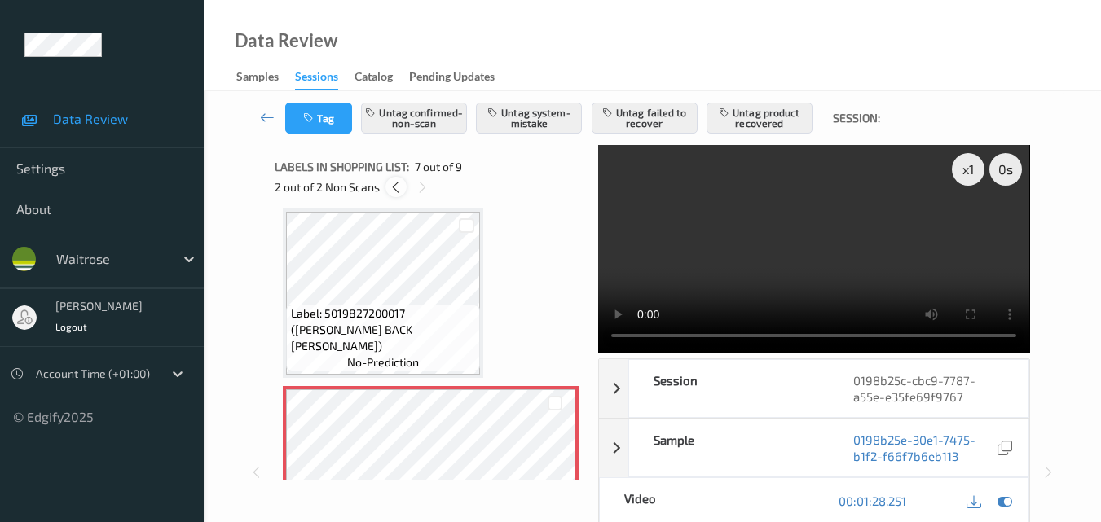
click at [391, 182] on icon at bounding box center [396, 187] width 14 height 15
click at [424, 190] on icon at bounding box center [421, 187] width 14 height 15
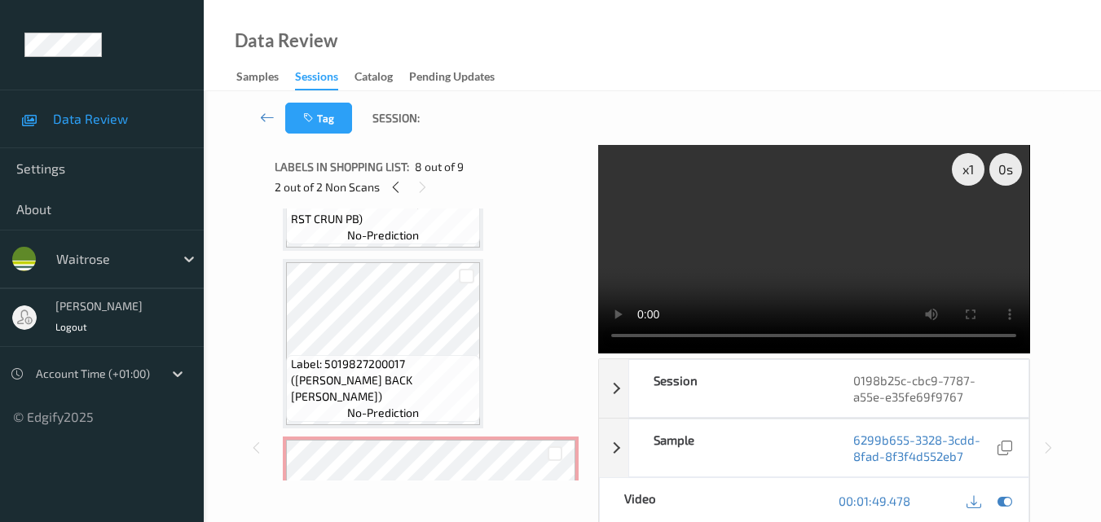
scroll to position [1172, 0]
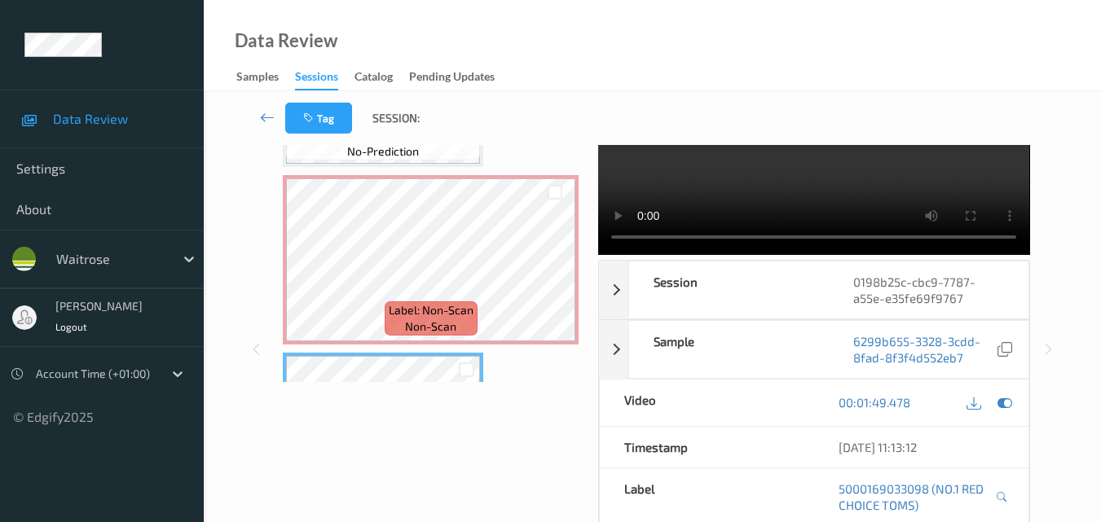
scroll to position [17, 0]
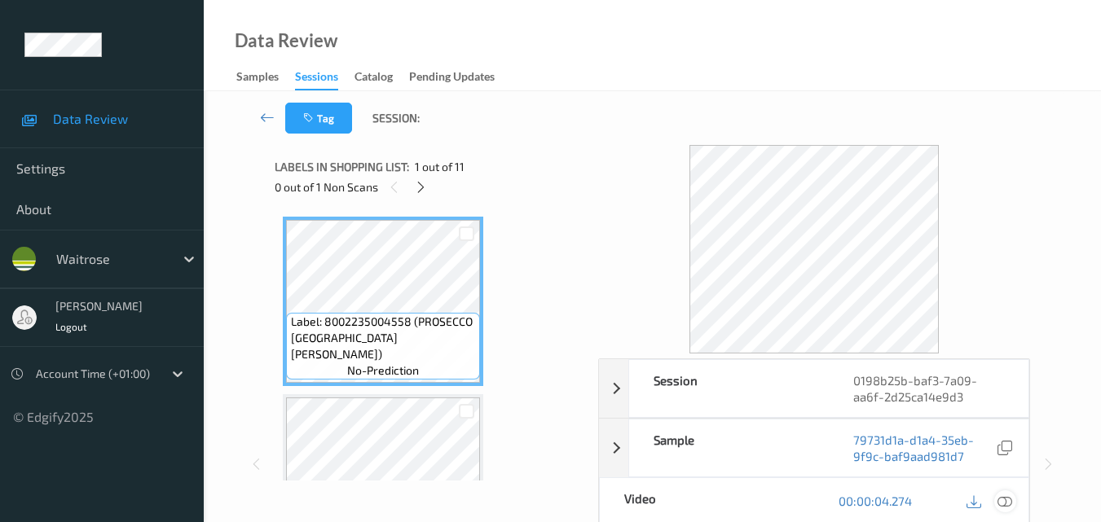
click at [1012, 504] on icon at bounding box center [1004, 501] width 15 height 15
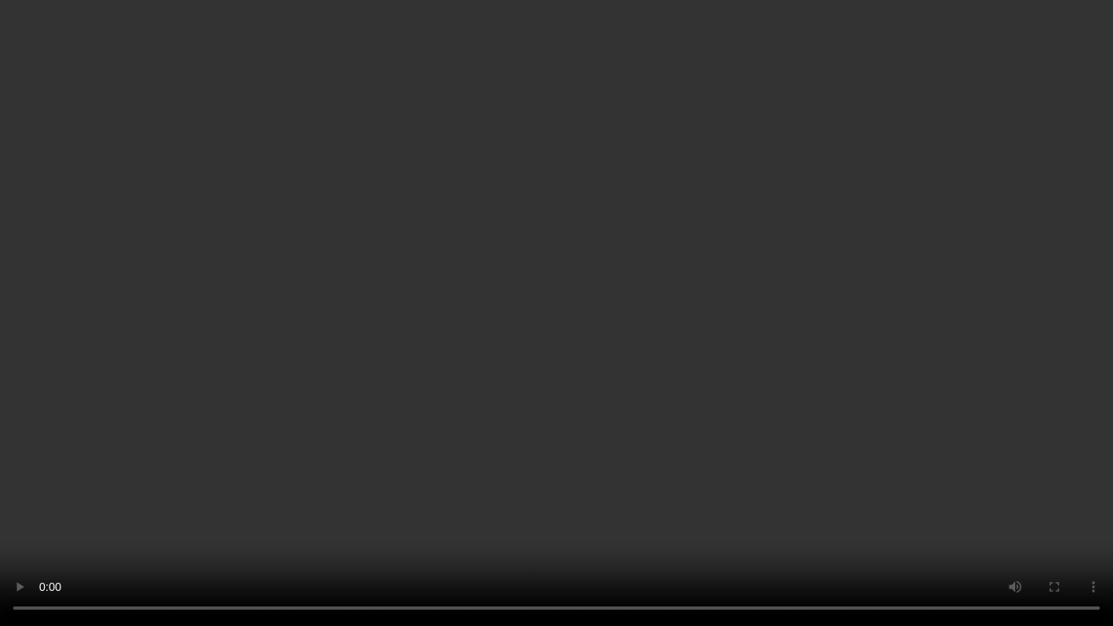
click at [360, 277] on video at bounding box center [556, 313] width 1113 height 626
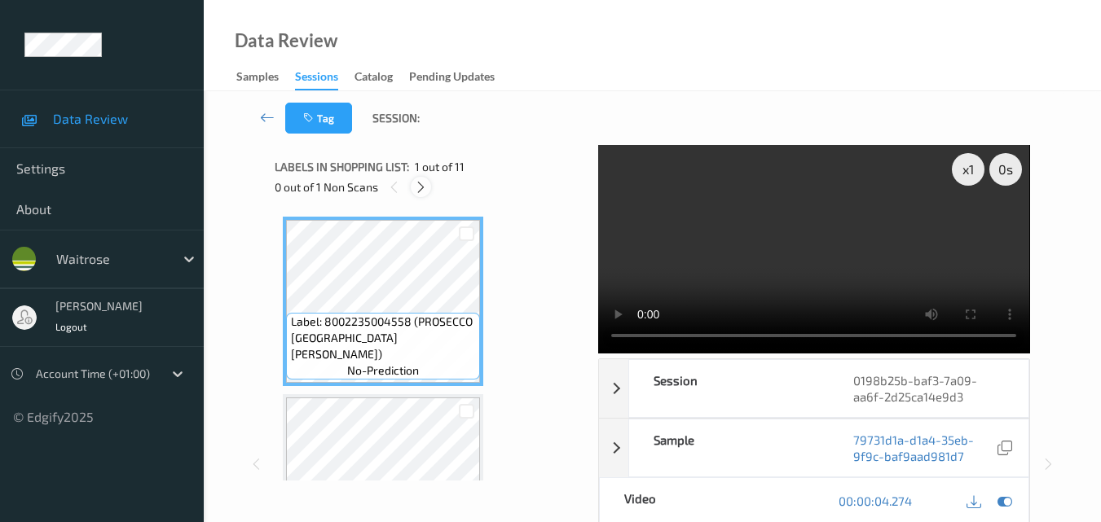
click at [422, 183] on icon at bounding box center [421, 187] width 14 height 15
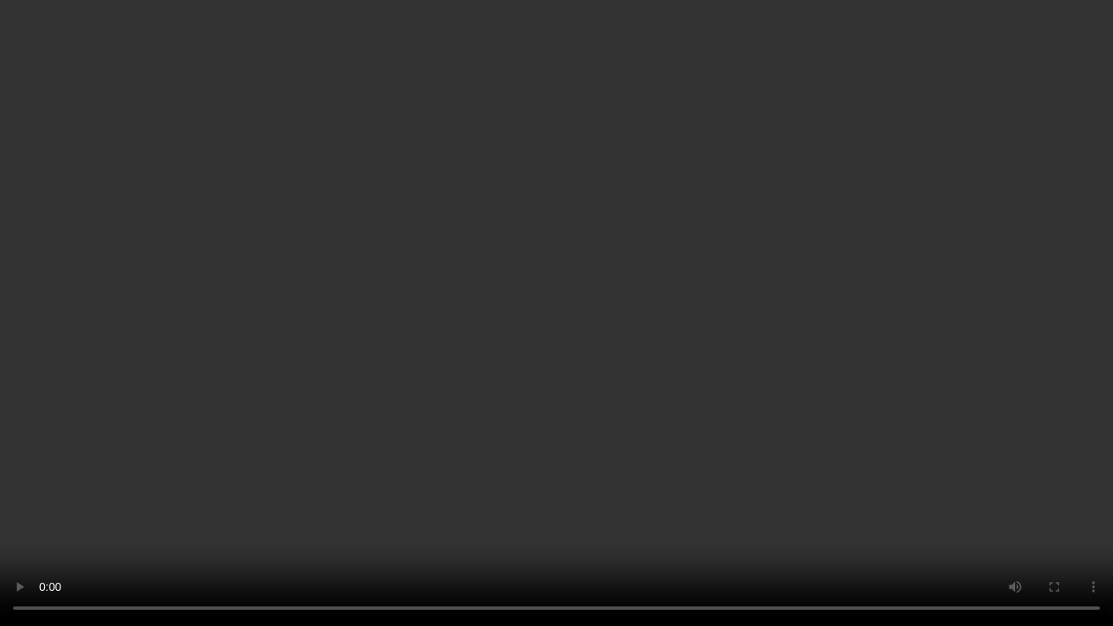
click at [742, 375] on video at bounding box center [556, 313] width 1113 height 626
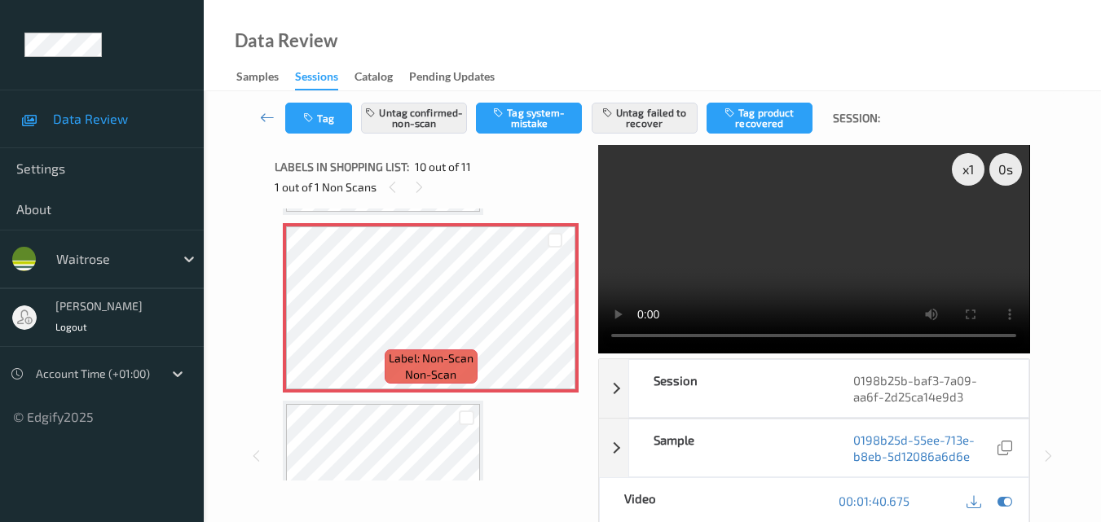
scroll to position [1587, 0]
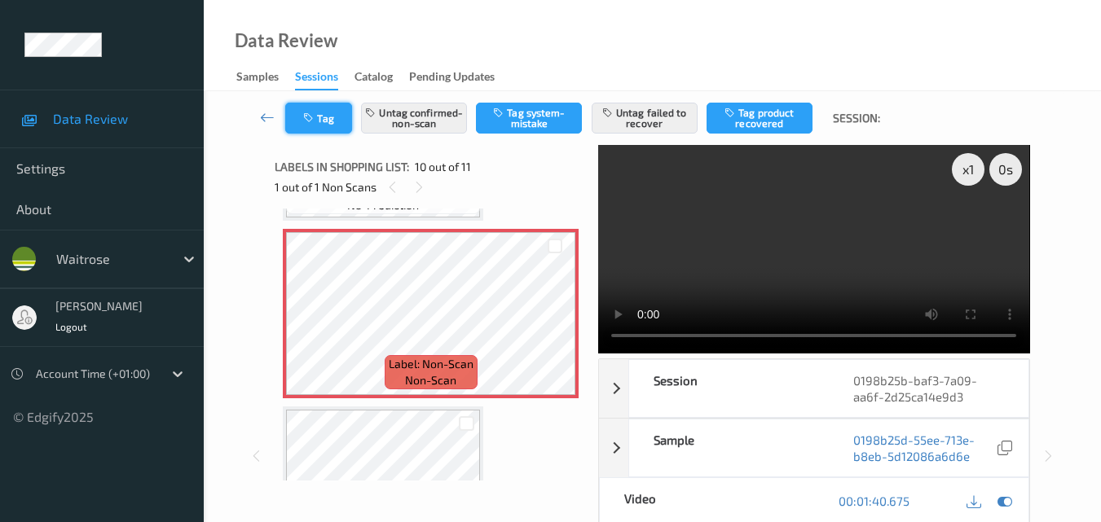
click at [323, 126] on button "Tag" at bounding box center [318, 118] width 67 height 31
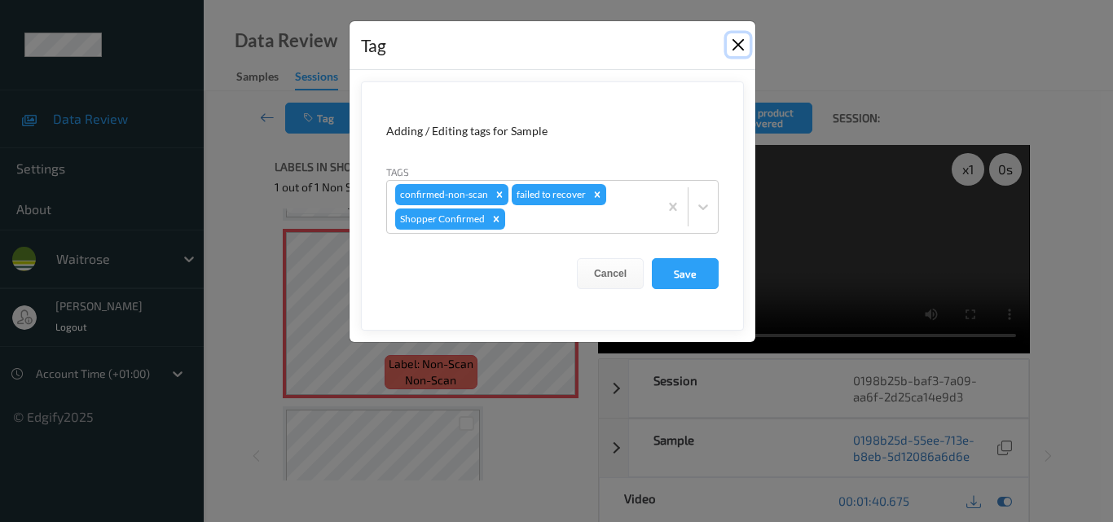
click at [733, 42] on button "Close" at bounding box center [738, 44] width 23 height 23
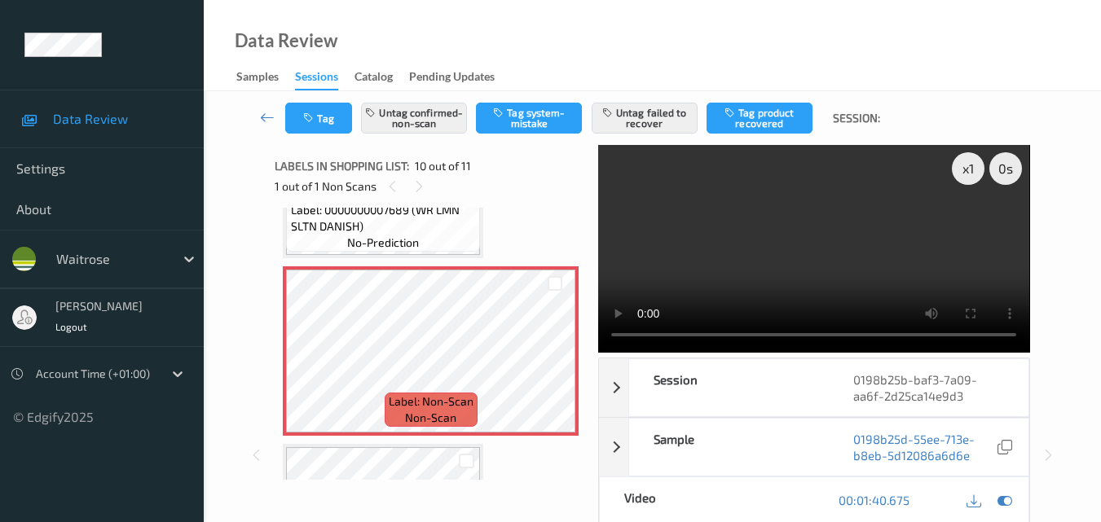
scroll to position [0, 0]
click at [555, 367] on icon at bounding box center [555, 366] width 14 height 15
click at [320, 117] on button "Tag" at bounding box center [318, 118] width 67 height 31
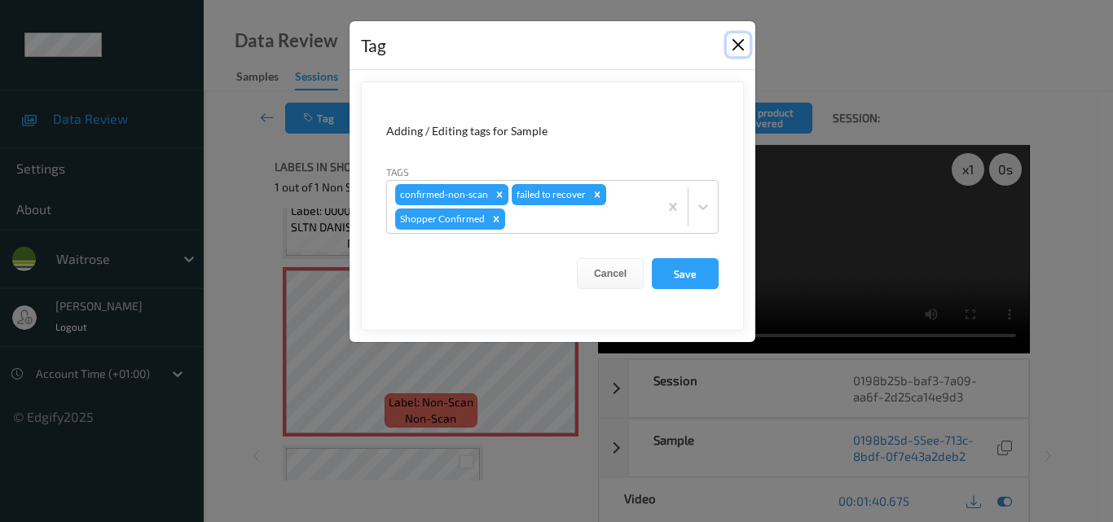
click at [733, 44] on button "Close" at bounding box center [738, 44] width 23 height 23
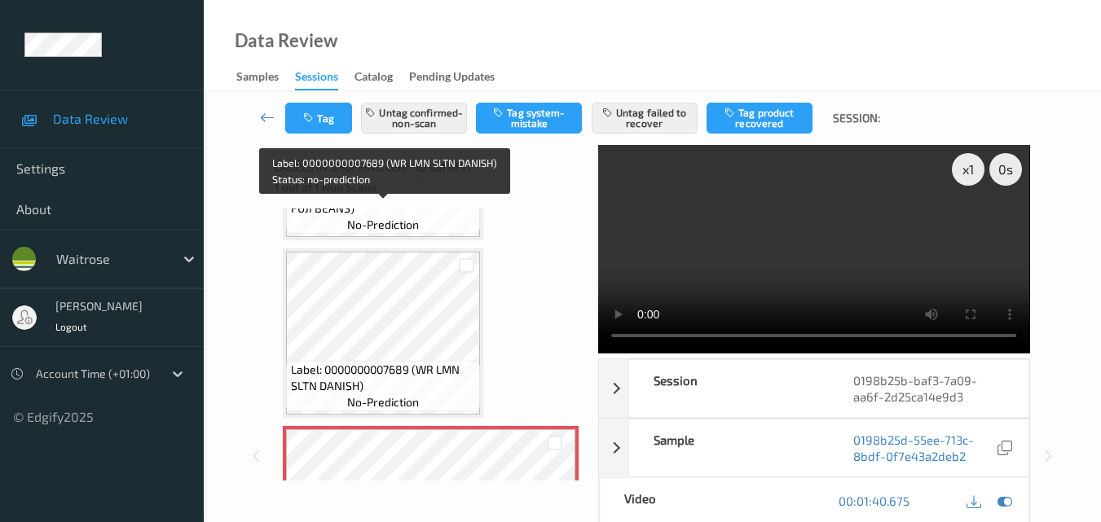
scroll to position [1385, 0]
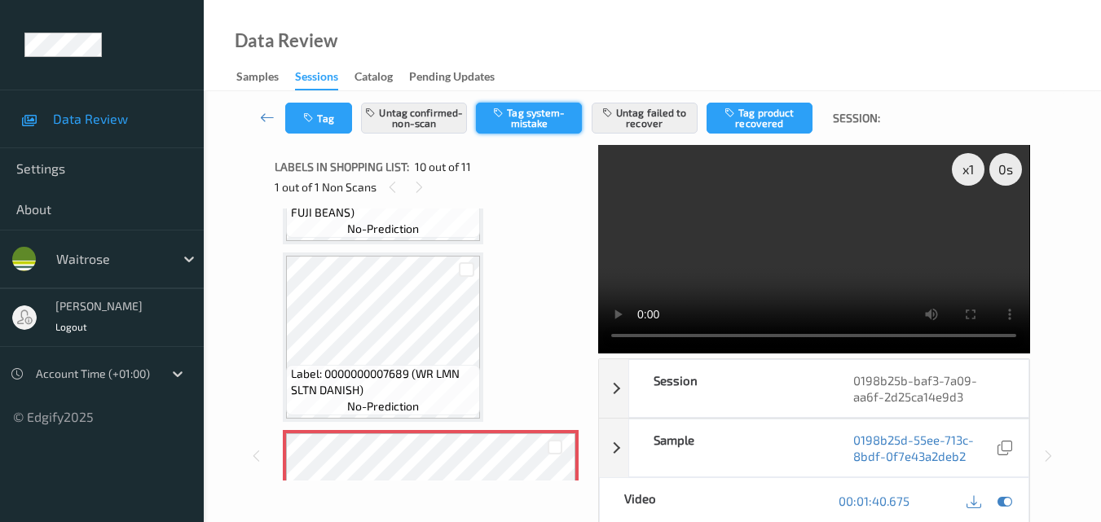
click at [521, 124] on button "Tag system-mistake" at bounding box center [529, 118] width 106 height 31
click at [417, 121] on button "Untag confirmed-non-scan" at bounding box center [414, 118] width 106 height 31
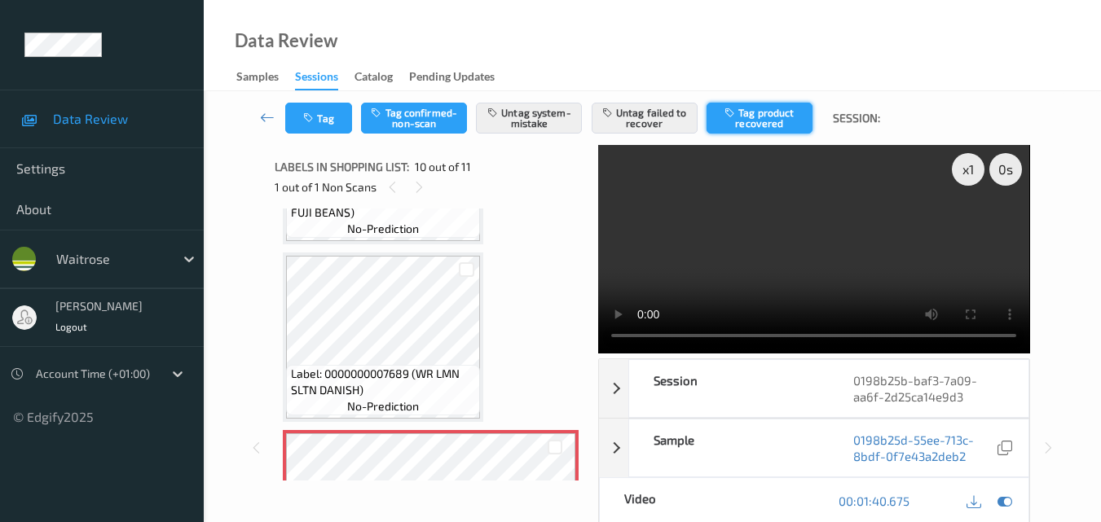
click at [763, 114] on button "Tag product recovered" at bounding box center [759, 118] width 106 height 31
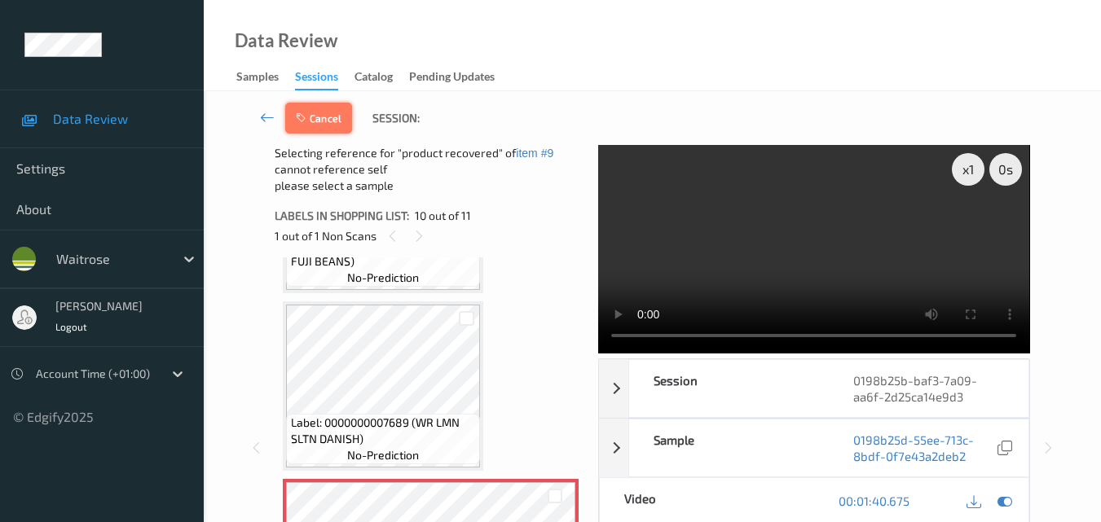
click at [313, 121] on button "Cancel" at bounding box center [318, 118] width 67 height 31
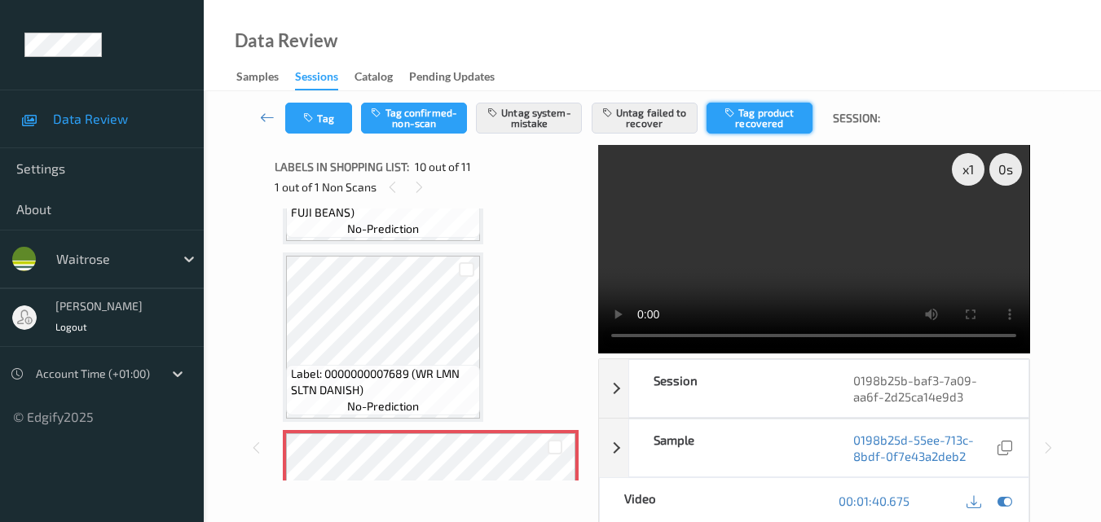
click at [768, 112] on button "Tag product recovered" at bounding box center [759, 118] width 106 height 31
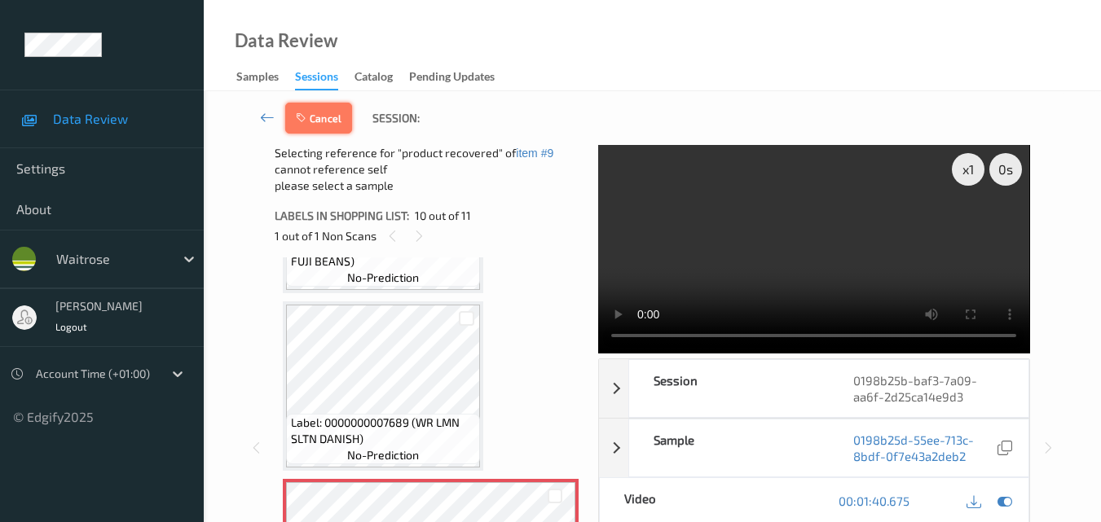
click at [314, 121] on button "Cancel" at bounding box center [318, 118] width 67 height 31
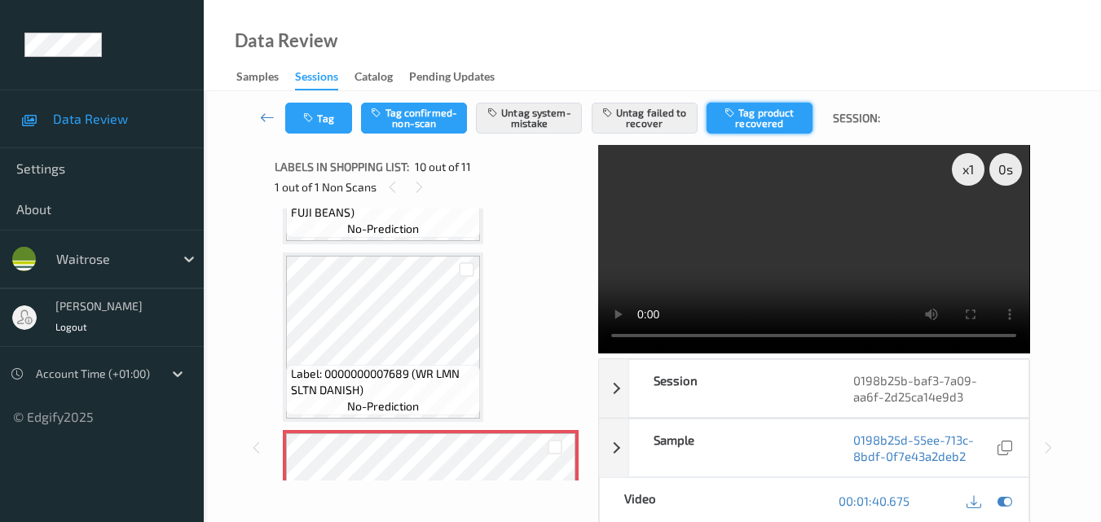
click at [745, 121] on button "Tag product recovered" at bounding box center [759, 118] width 106 height 31
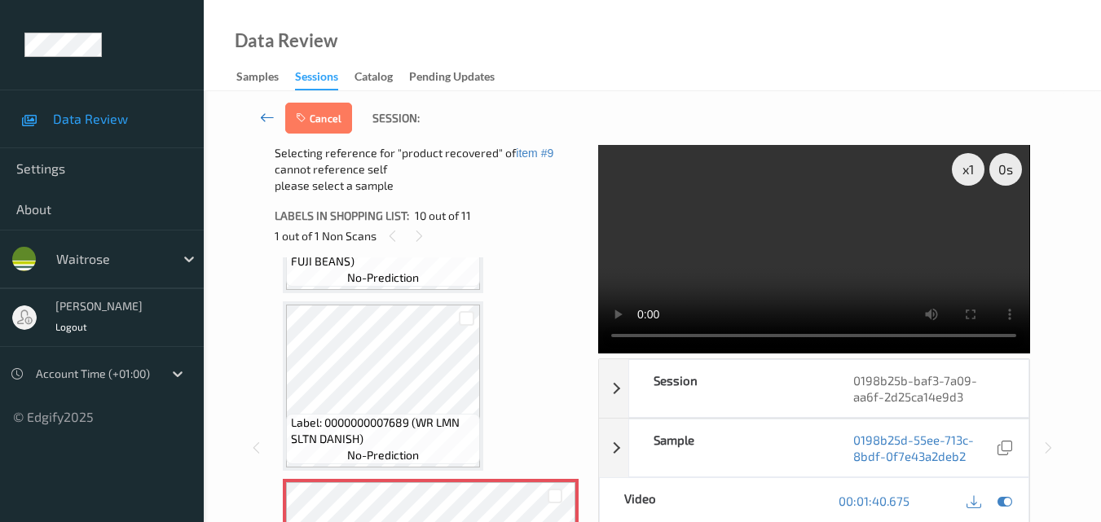
click at [267, 110] on icon at bounding box center [267, 117] width 15 height 16
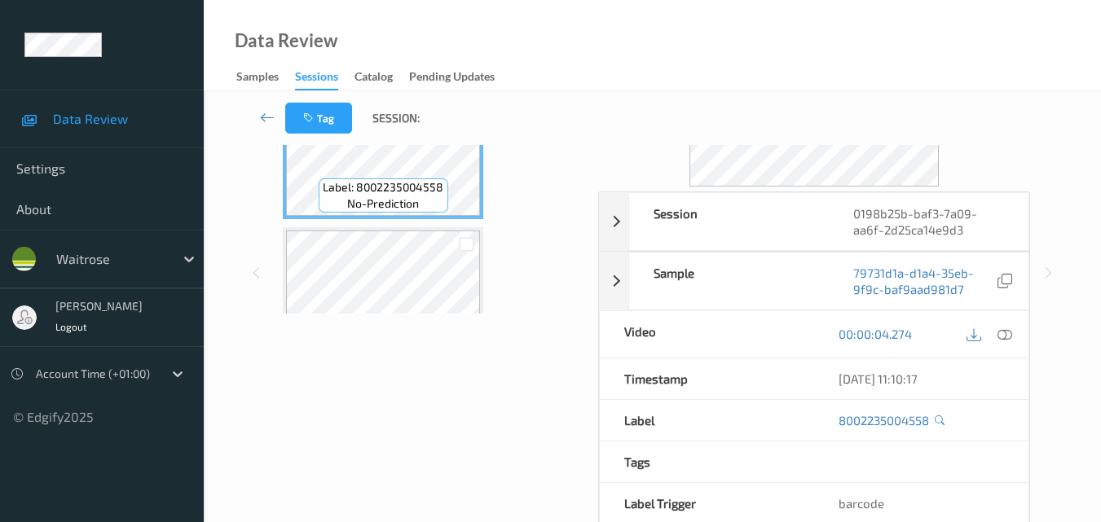
scroll to position [81, 0]
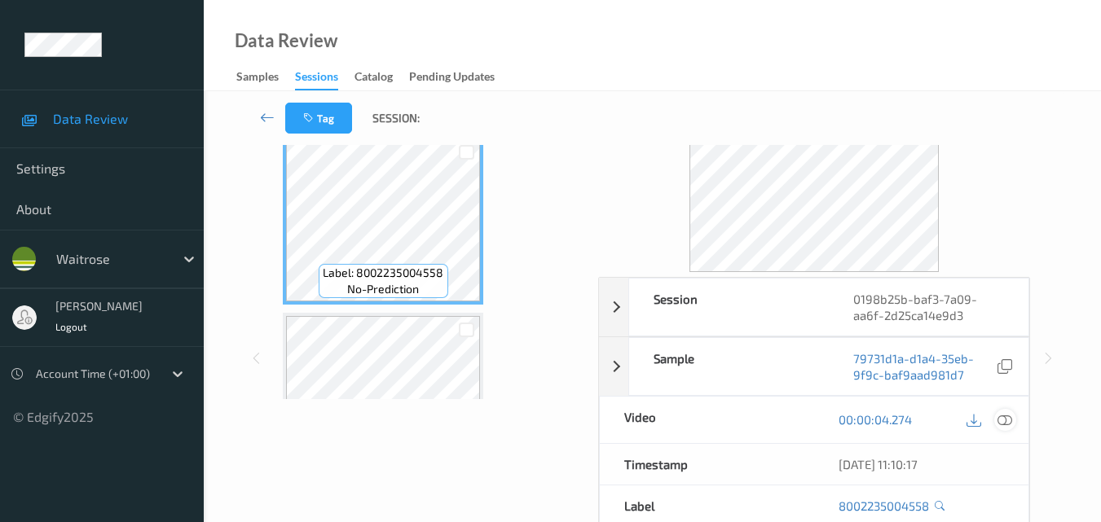
click at [1009, 422] on icon at bounding box center [1004, 419] width 15 height 15
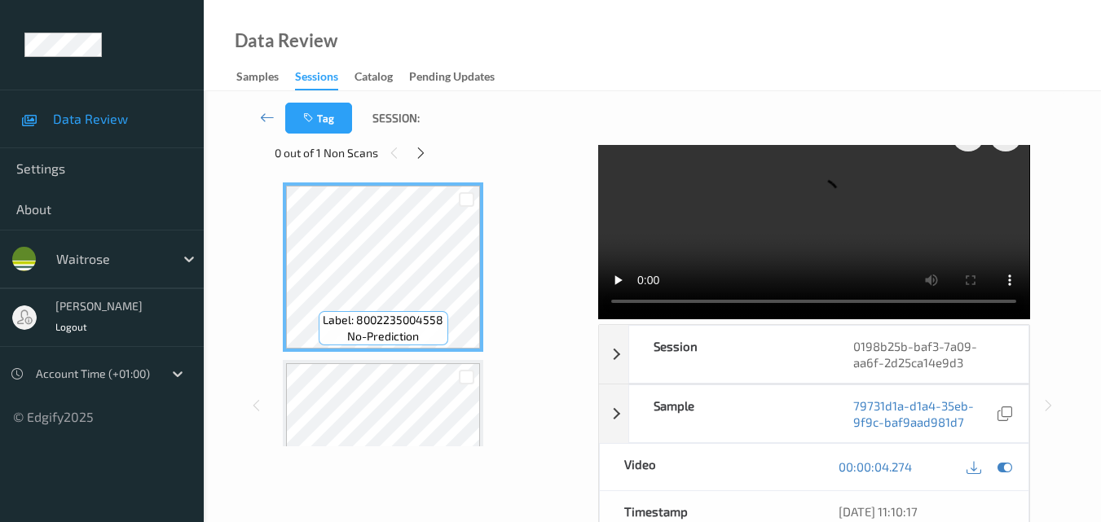
scroll to position [0, 0]
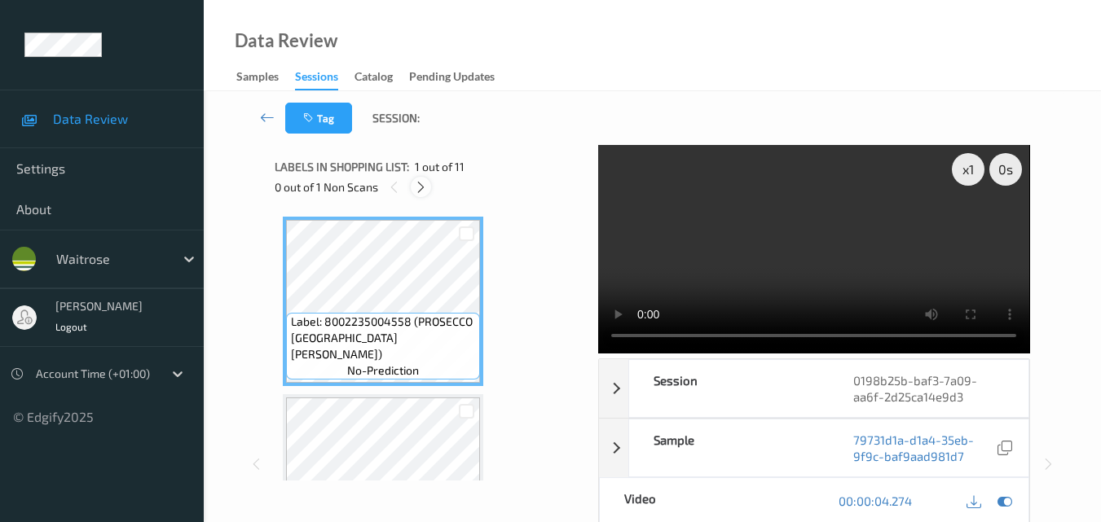
click at [428, 189] on div at bounding box center [421, 187] width 20 height 20
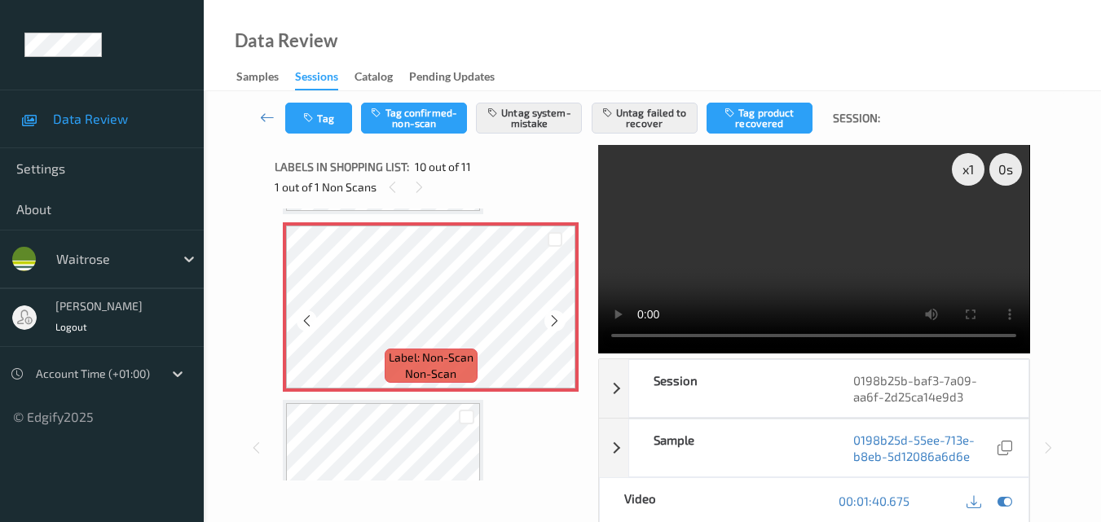
scroll to position [1592, 0]
click at [869, 242] on video at bounding box center [813, 249] width 431 height 209
click at [821, 248] on video at bounding box center [813, 249] width 431 height 209
click at [737, 122] on button "Tag product recovered" at bounding box center [759, 118] width 106 height 31
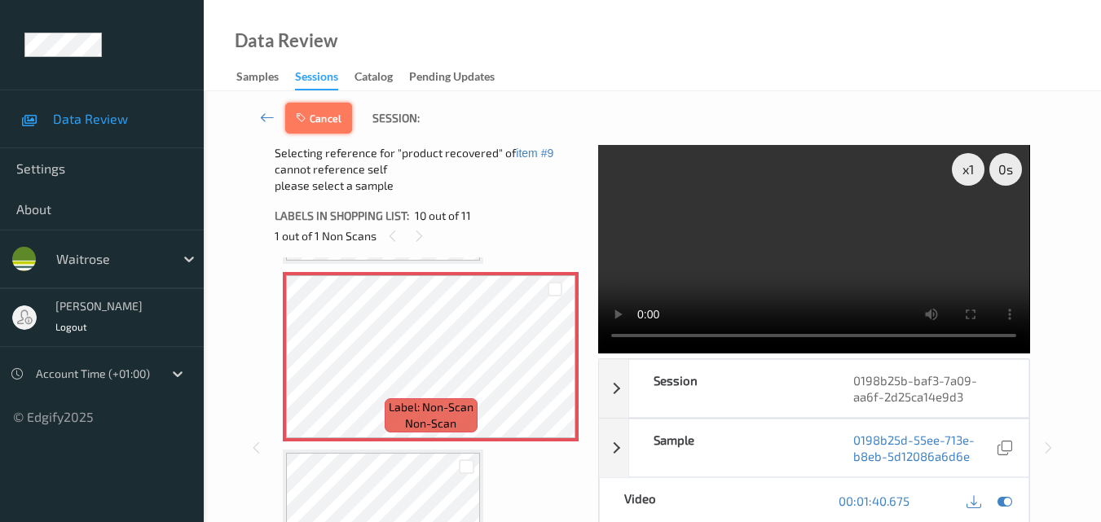
click at [333, 125] on button "Cancel" at bounding box center [318, 118] width 67 height 31
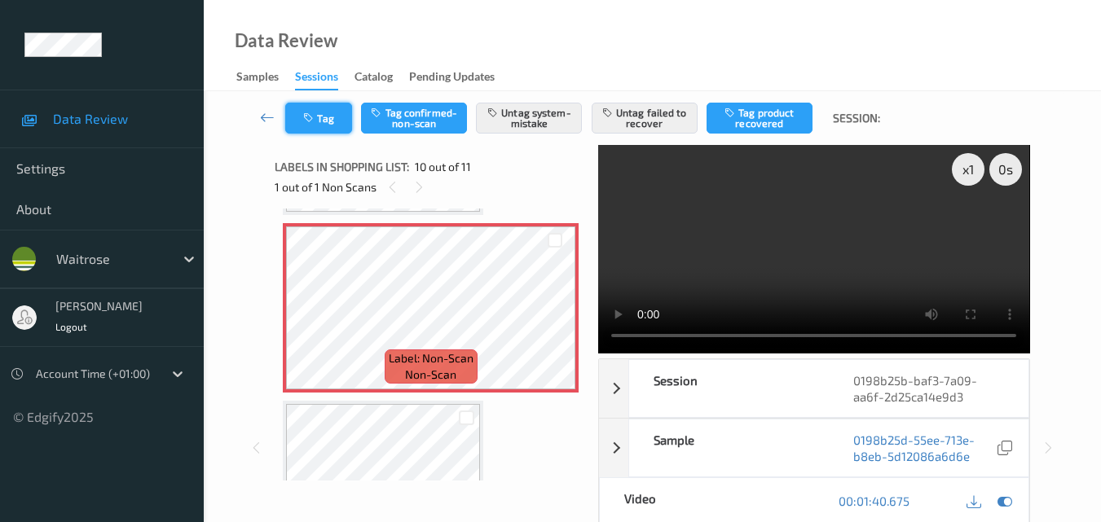
click at [306, 116] on icon "button" at bounding box center [310, 117] width 14 height 11
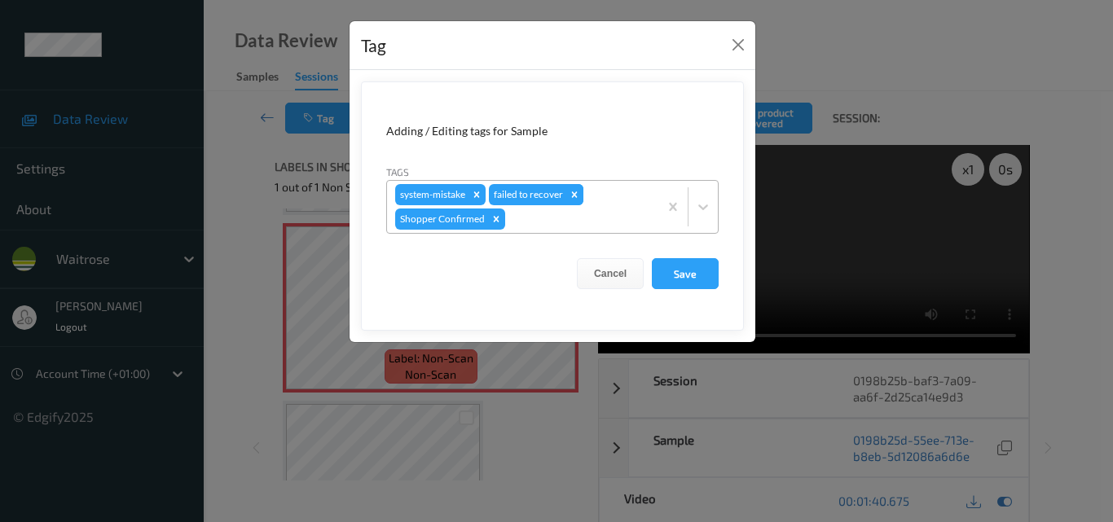
click at [577, 191] on icon "Remove failed to recover" at bounding box center [574, 194] width 11 height 11
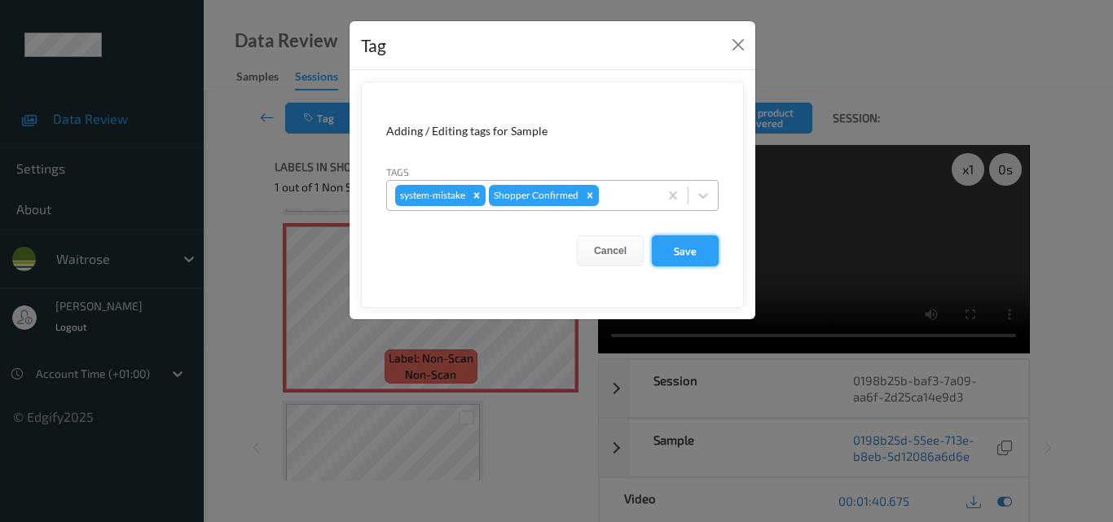
click at [701, 254] on button "Save" at bounding box center [685, 250] width 67 height 31
